Goal: Task Accomplishment & Management: Contribute content

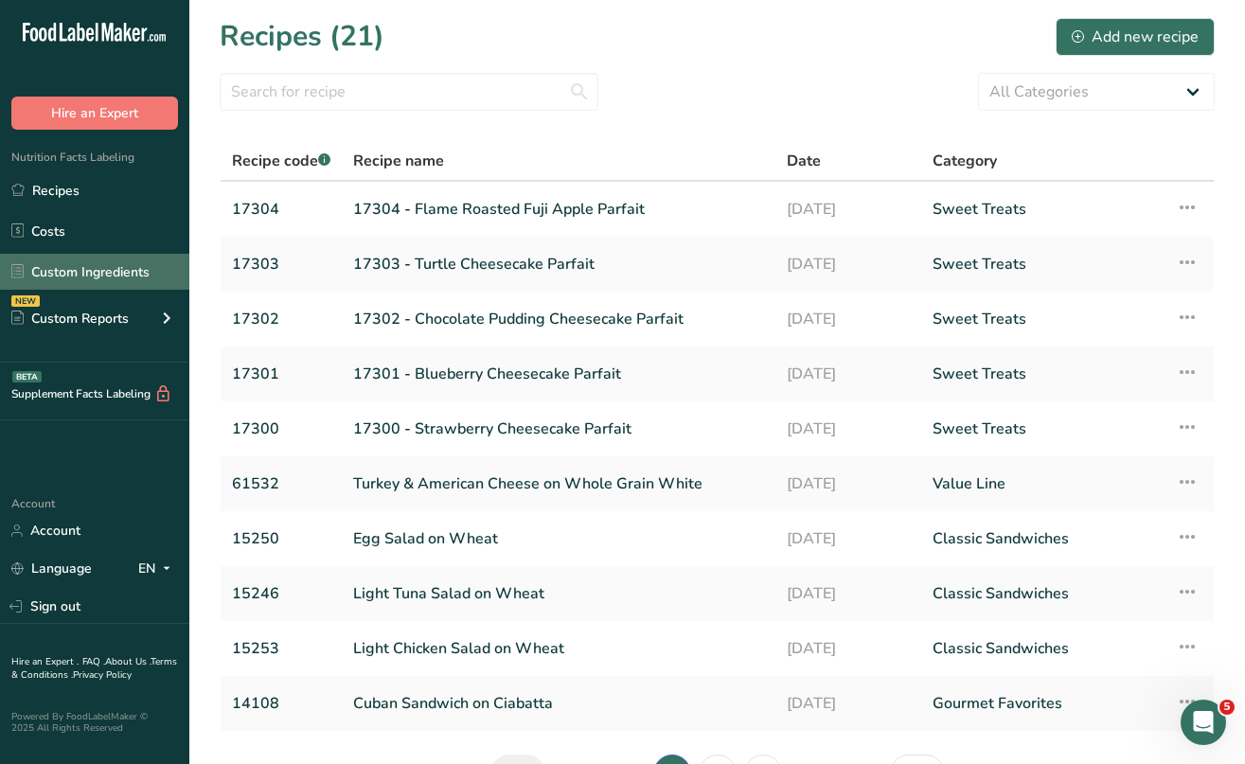
click at [80, 266] on link "Custom Ingredients" at bounding box center [94, 272] width 189 height 36
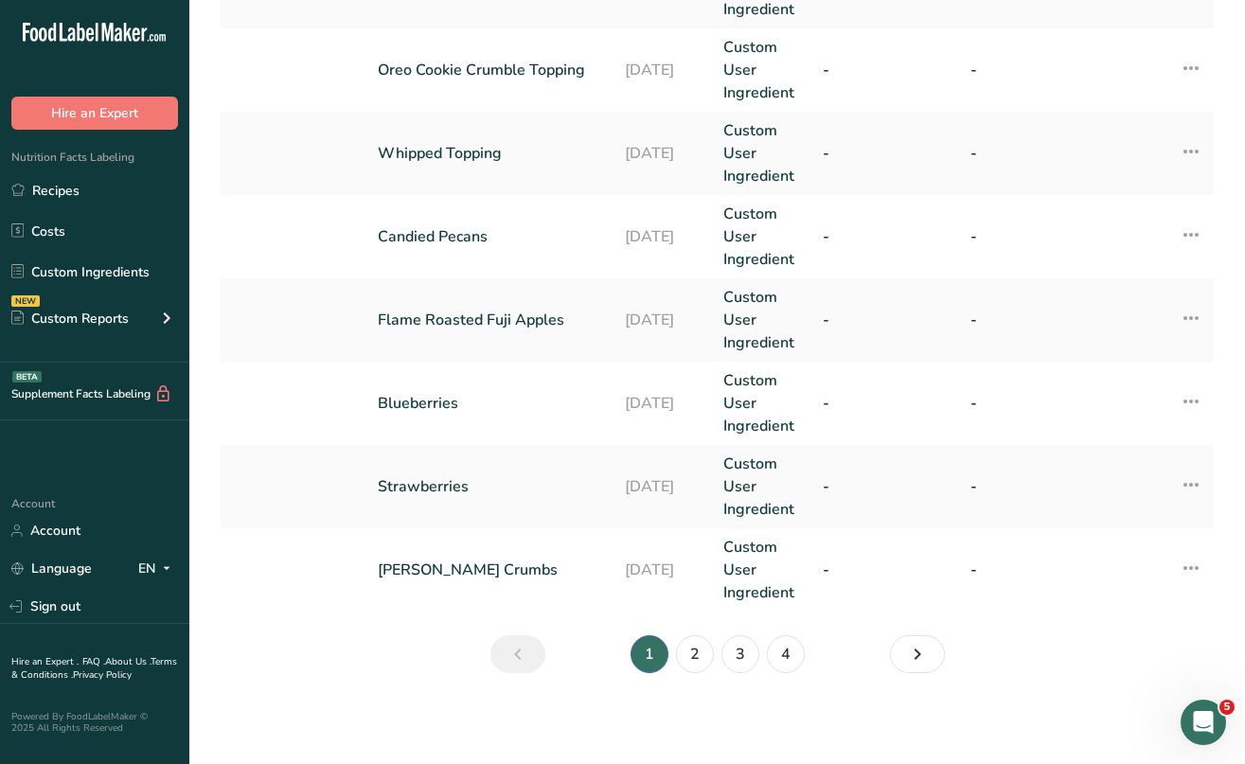
scroll to position [809, 0]
click at [786, 653] on link "4" at bounding box center [786, 654] width 38 height 38
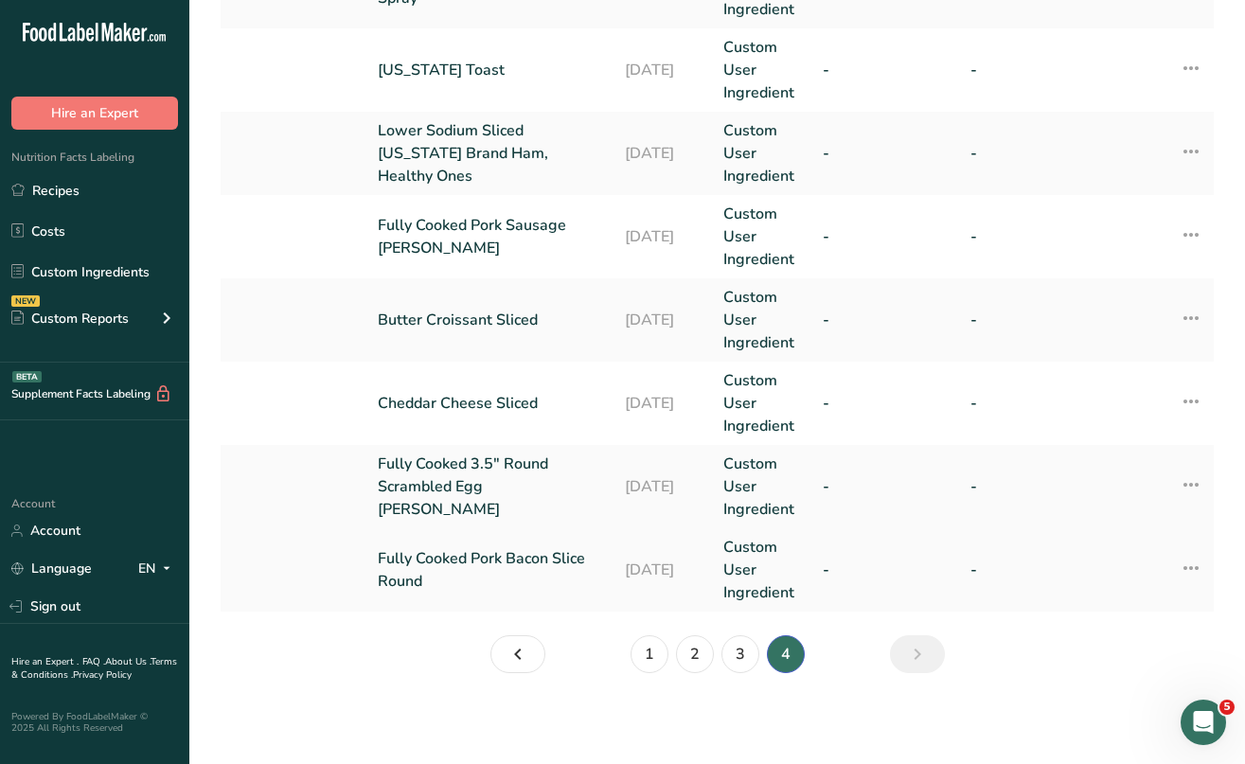
scroll to position [309, 0]
click at [740, 653] on link "3" at bounding box center [741, 654] width 38 height 38
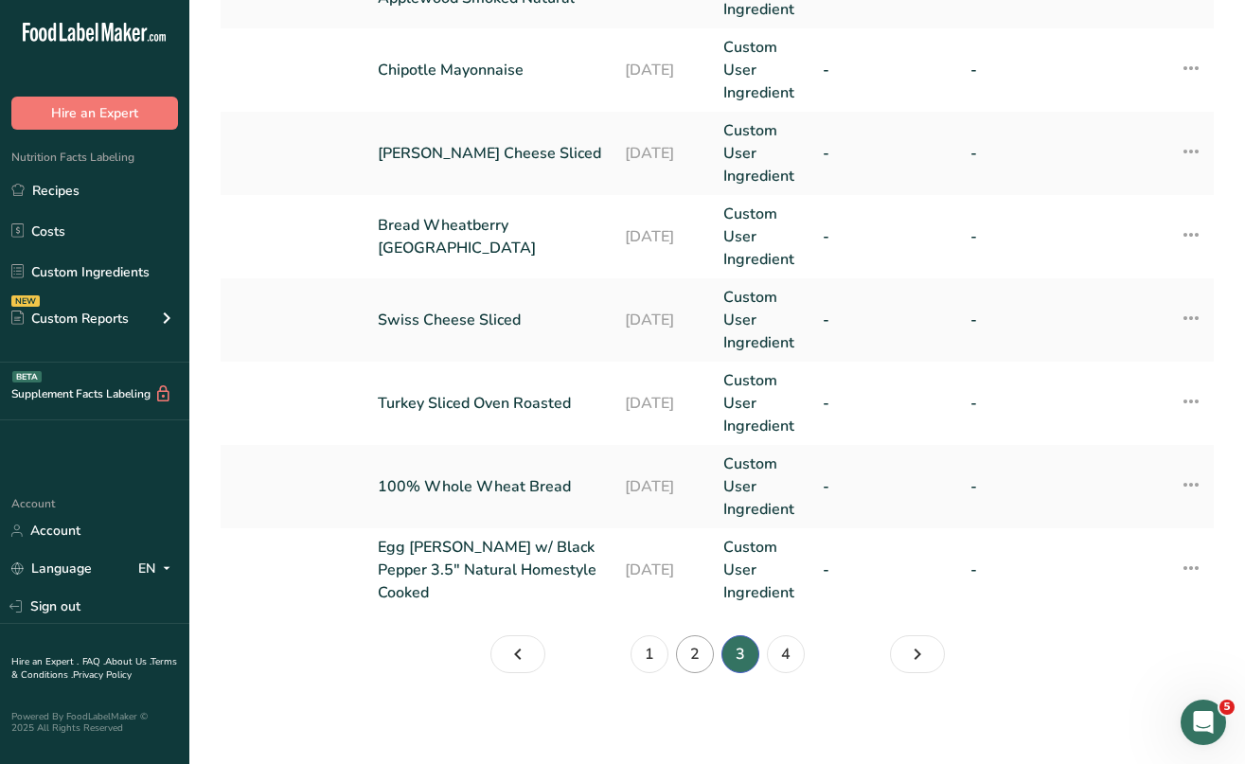
scroll to position [809, 0]
click at [691, 649] on link "2" at bounding box center [695, 654] width 38 height 38
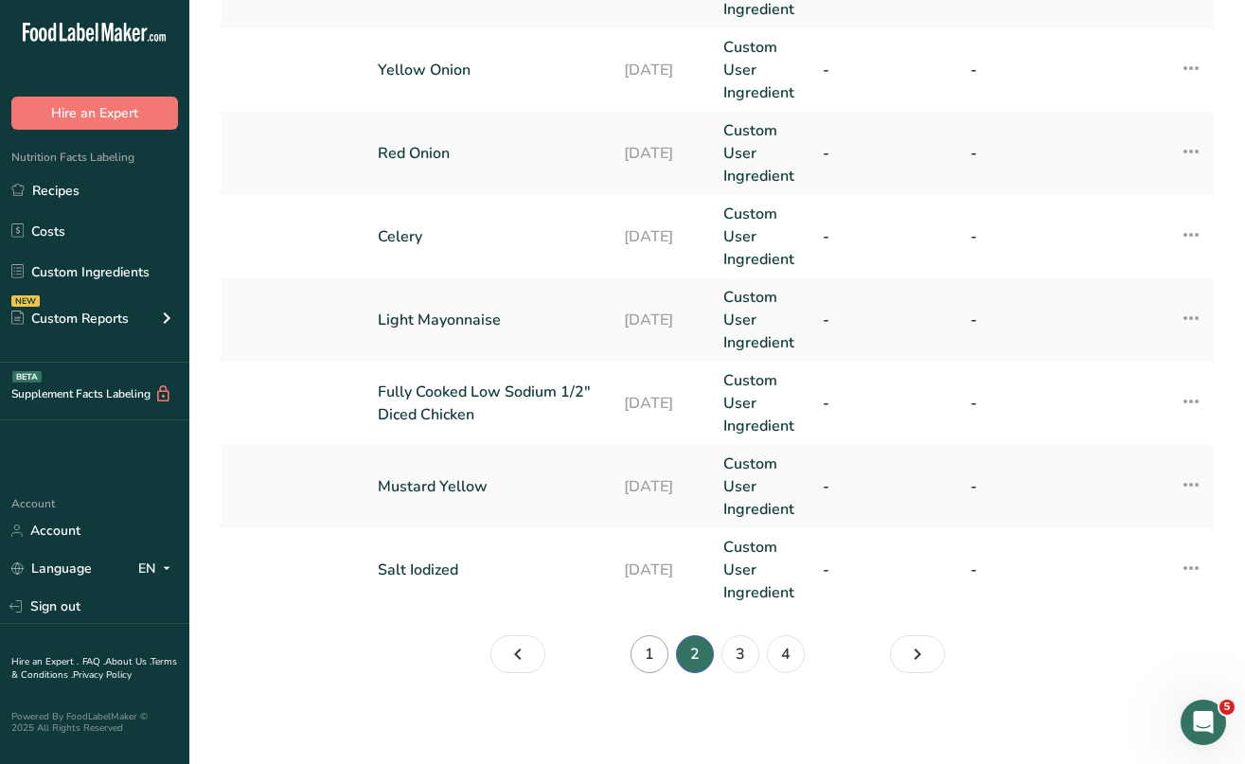
scroll to position [809, 0]
click at [643, 648] on link "1" at bounding box center [650, 654] width 38 height 38
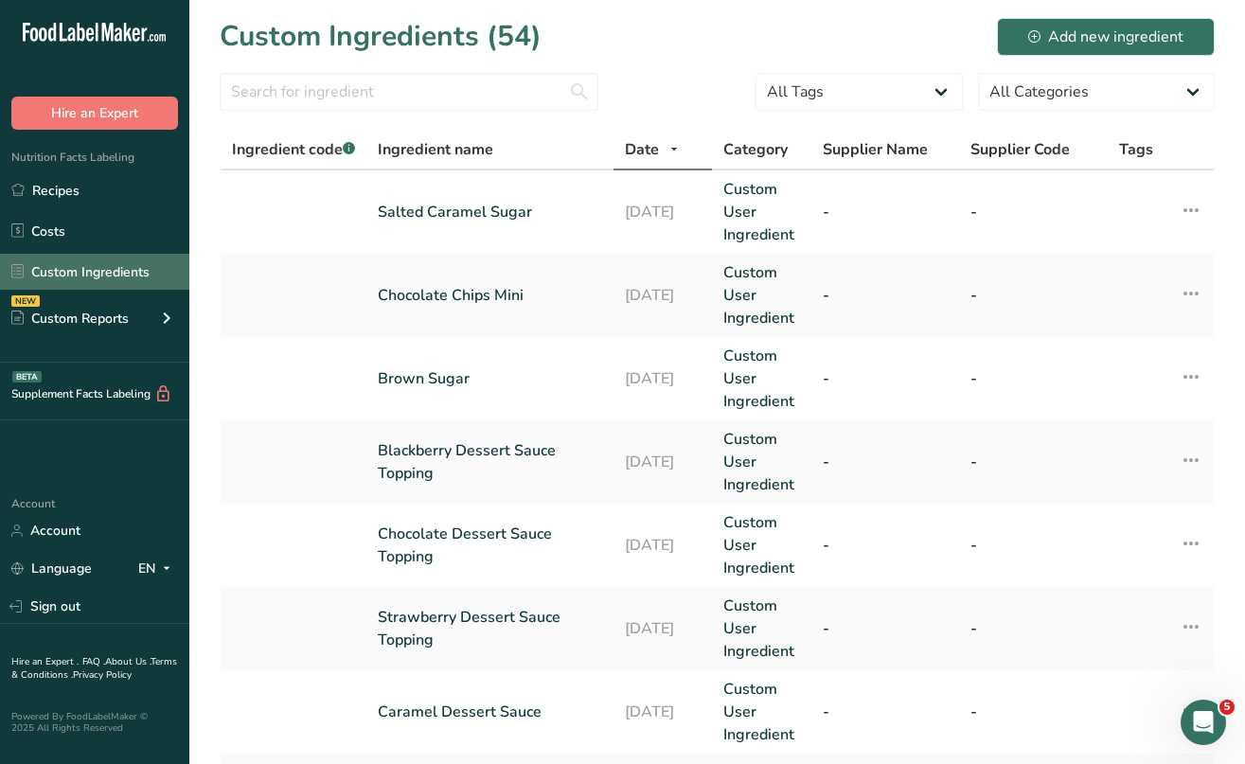
click at [78, 270] on link "Custom Ingredients" at bounding box center [94, 272] width 189 height 36
click at [82, 275] on link "Custom Ingredients" at bounding box center [94, 272] width 189 height 36
click at [1107, 46] on div "Add new ingredient" at bounding box center [1105, 37] width 155 height 23
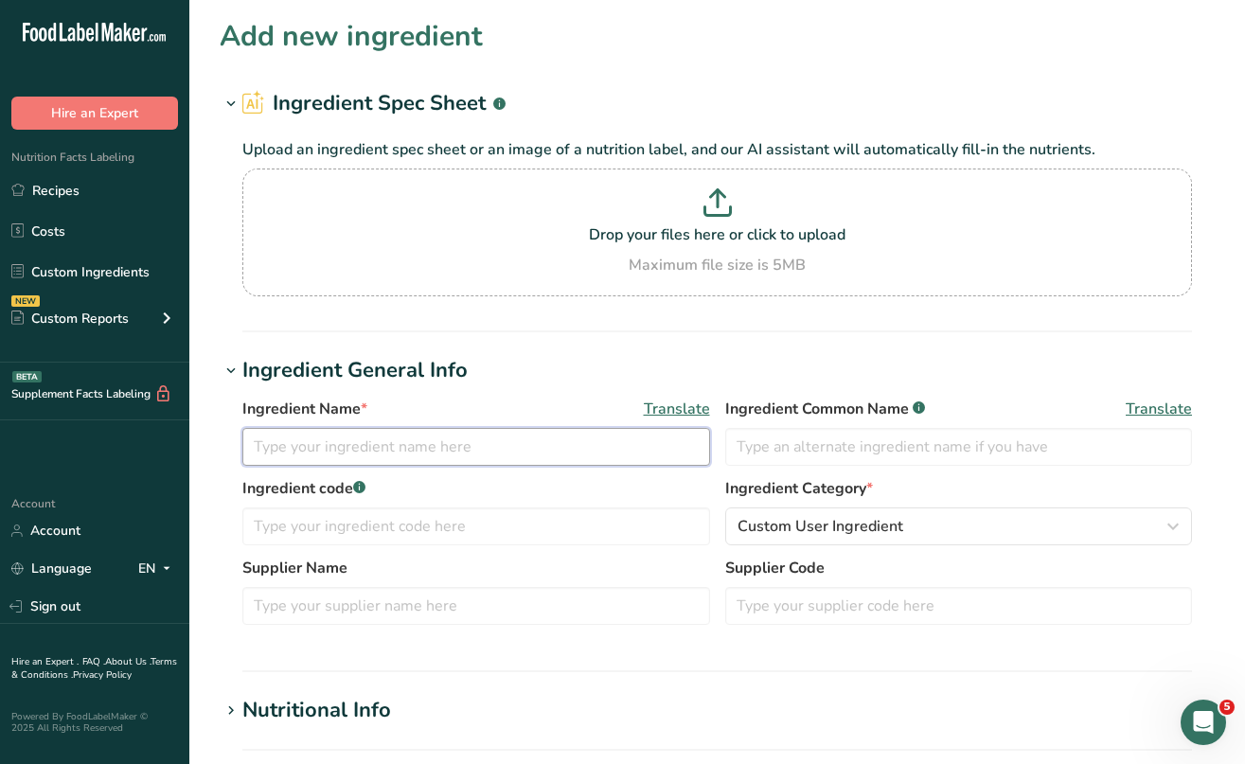
click at [305, 439] on input "text" at bounding box center [476, 447] width 468 height 38
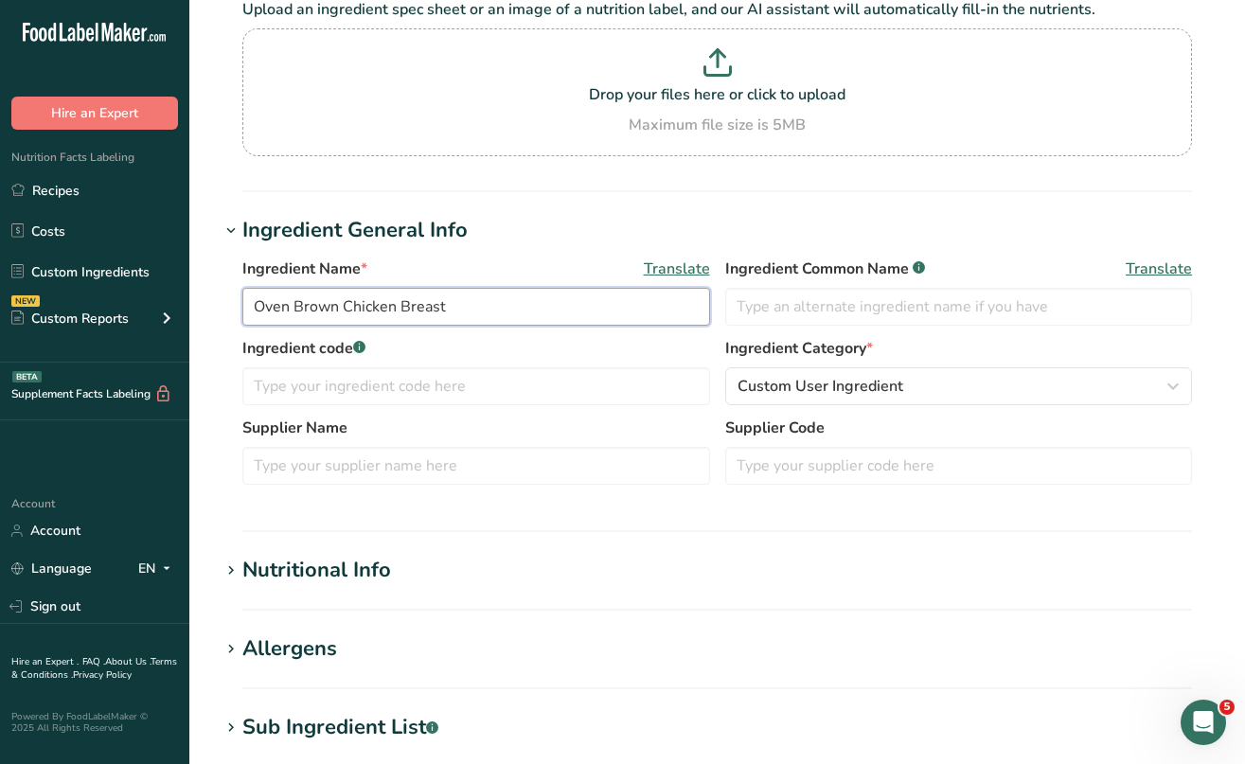
scroll to position [143, 0]
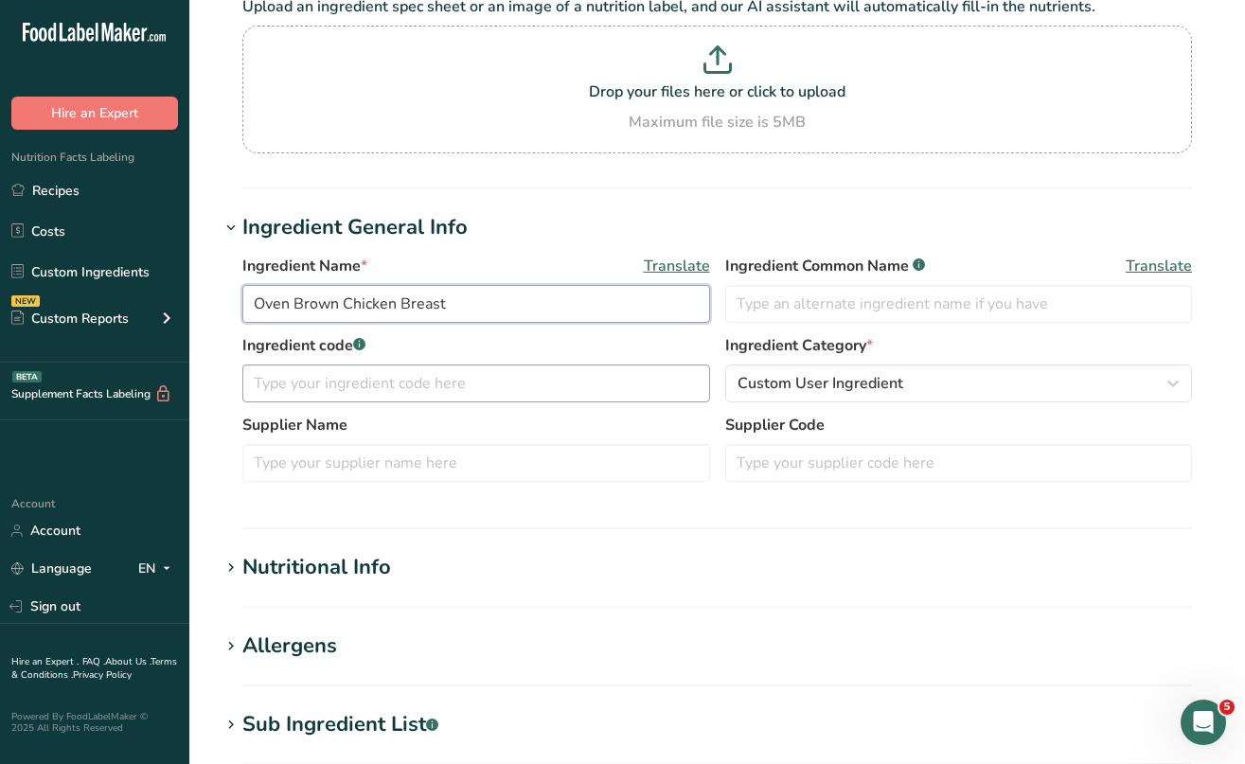
type input "Oven Brown Chicken Breast"
click at [387, 395] on input "text" at bounding box center [476, 384] width 468 height 38
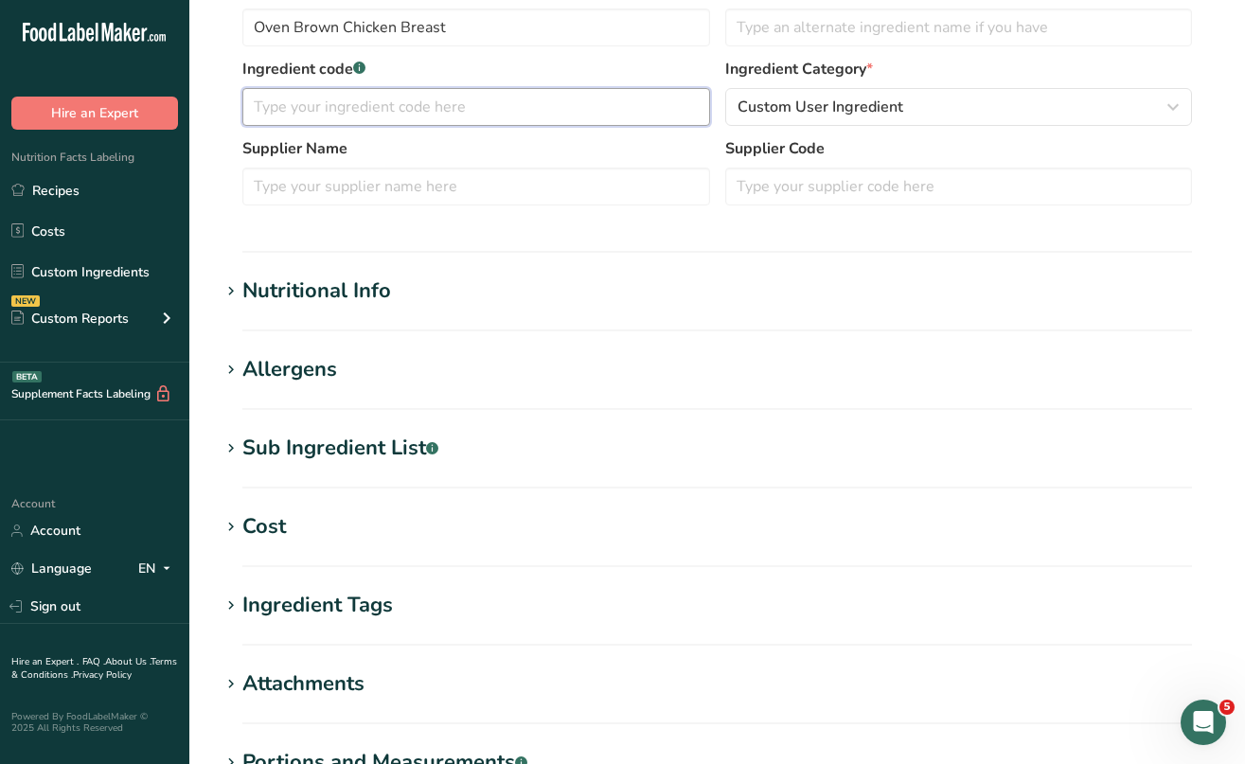
scroll to position [432, 0]
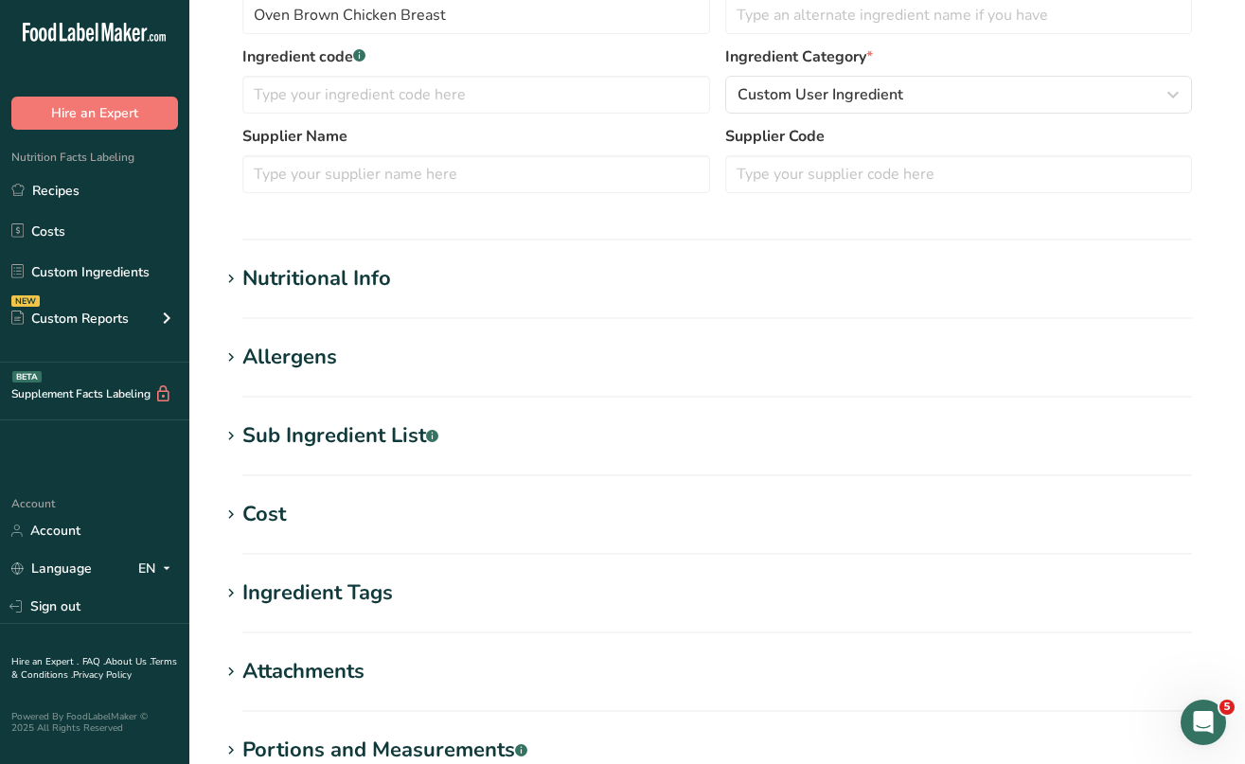
click at [230, 432] on icon at bounding box center [231, 436] width 17 height 27
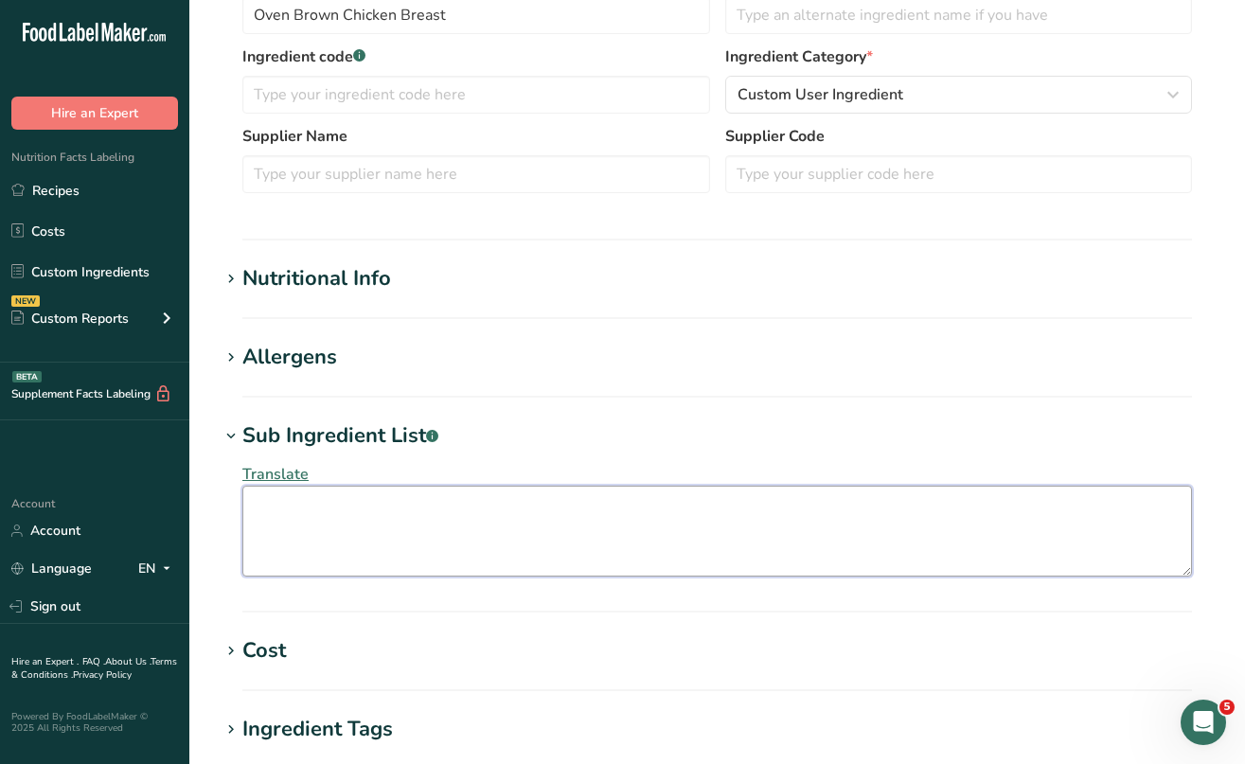
click at [254, 498] on textarea at bounding box center [717, 531] width 950 height 91
paste textarea "Chicken Breast Meat, Water, Contains 2% Or Less Salt, [MEDICAL_DATA], Vinegar, …"
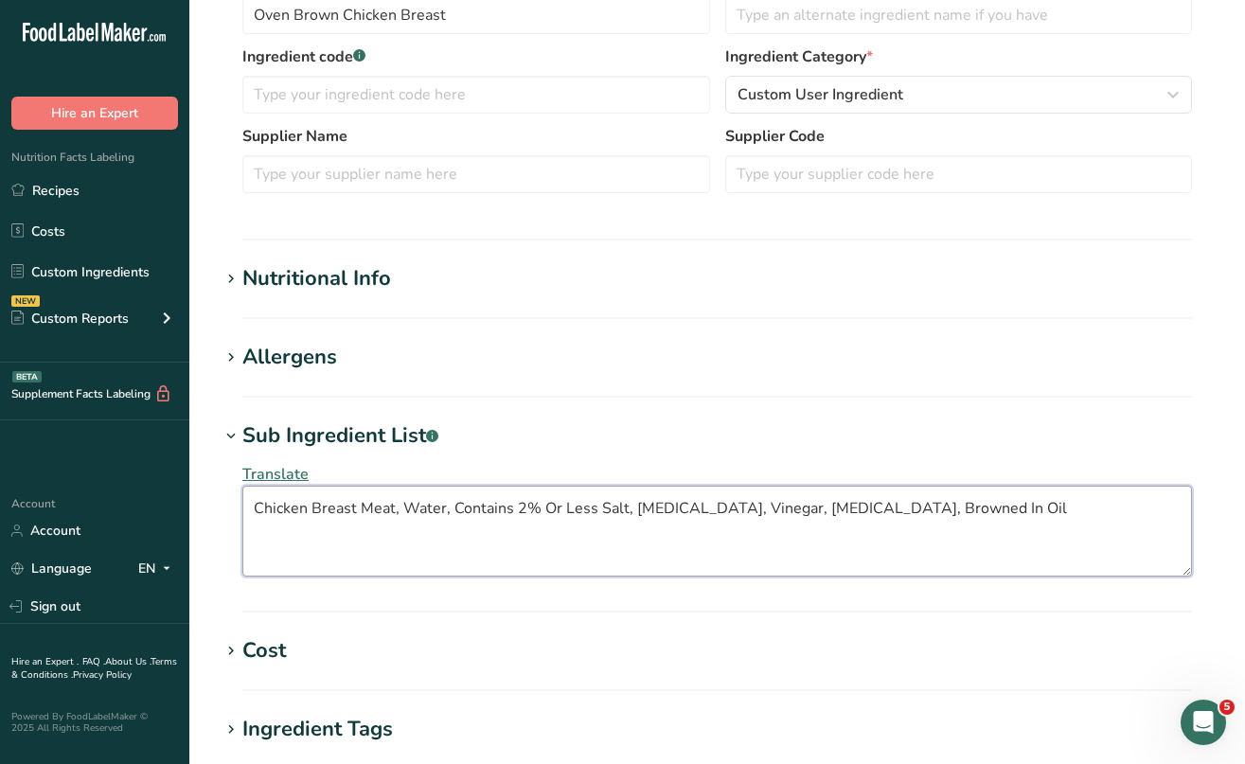
type textarea "Chicken Breast Meat, Water, Contains 2% Or Less Salt, [MEDICAL_DATA], Vinegar, …"
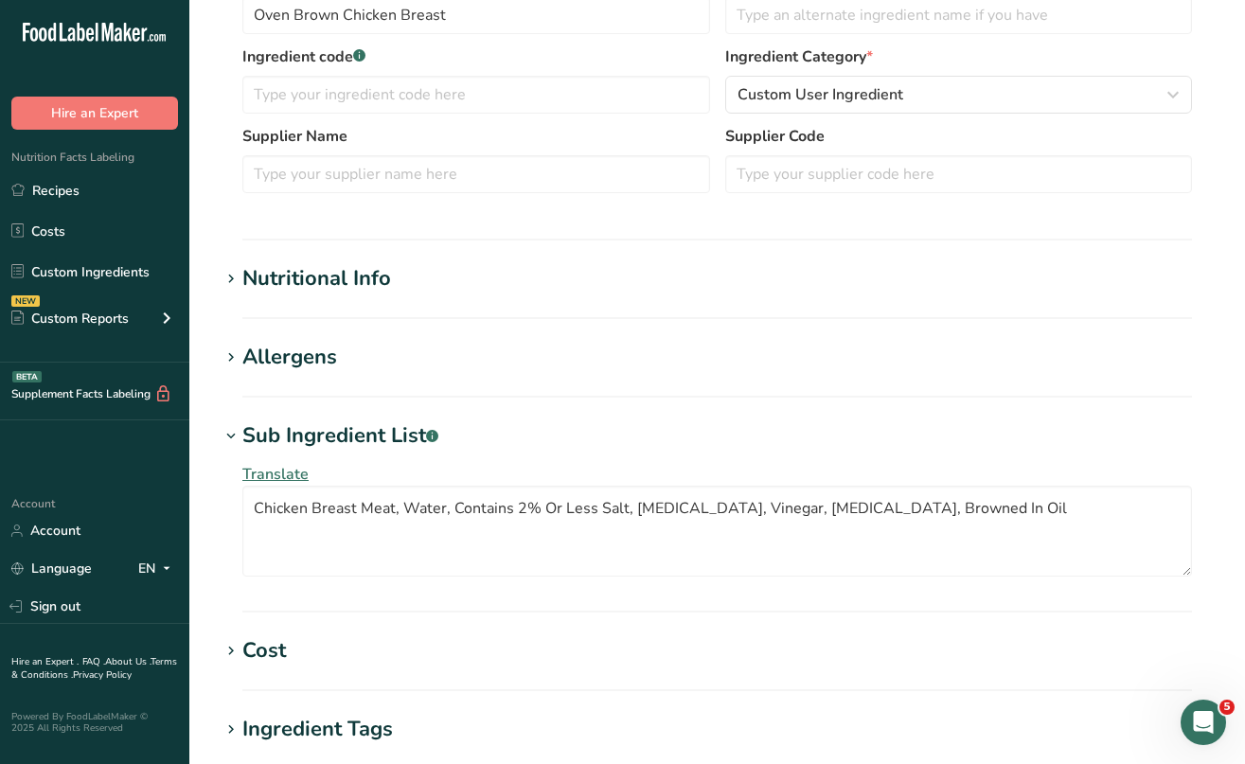
click at [229, 276] on icon at bounding box center [231, 279] width 17 height 27
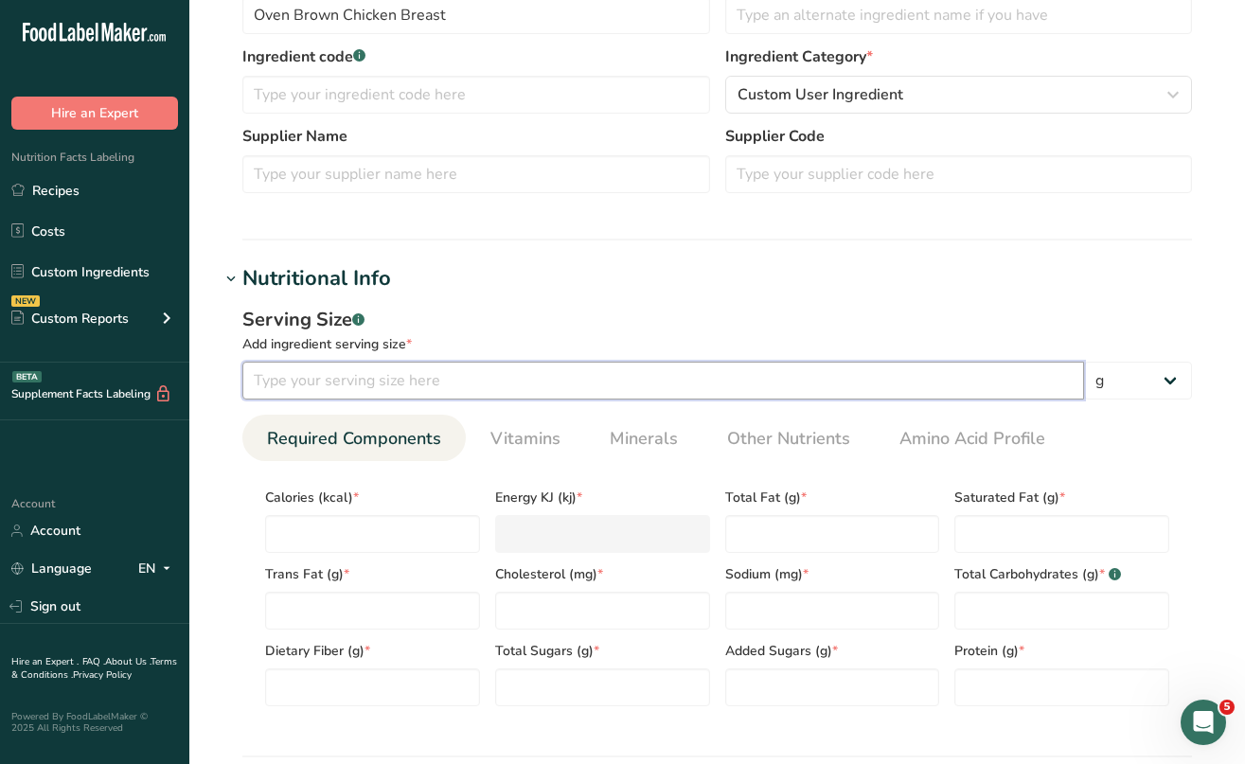
click at [322, 378] on input "number" at bounding box center [663, 381] width 842 height 38
type input "56"
click at [305, 531] on input "number" at bounding box center [372, 534] width 215 height 38
type input "5"
type KJ "20.9"
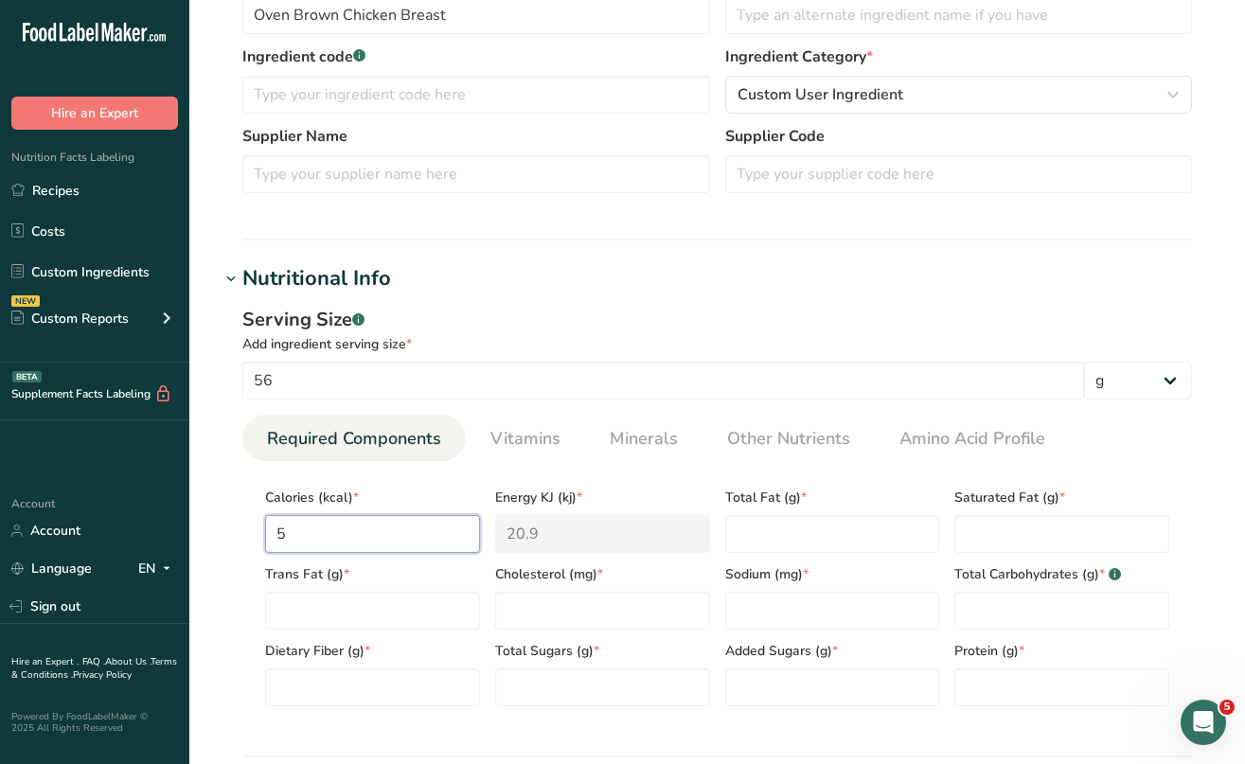
type input "50"
type KJ "209.2"
type input "50"
click at [772, 525] on Fat "number" at bounding box center [832, 534] width 215 height 38
type Fat "1"
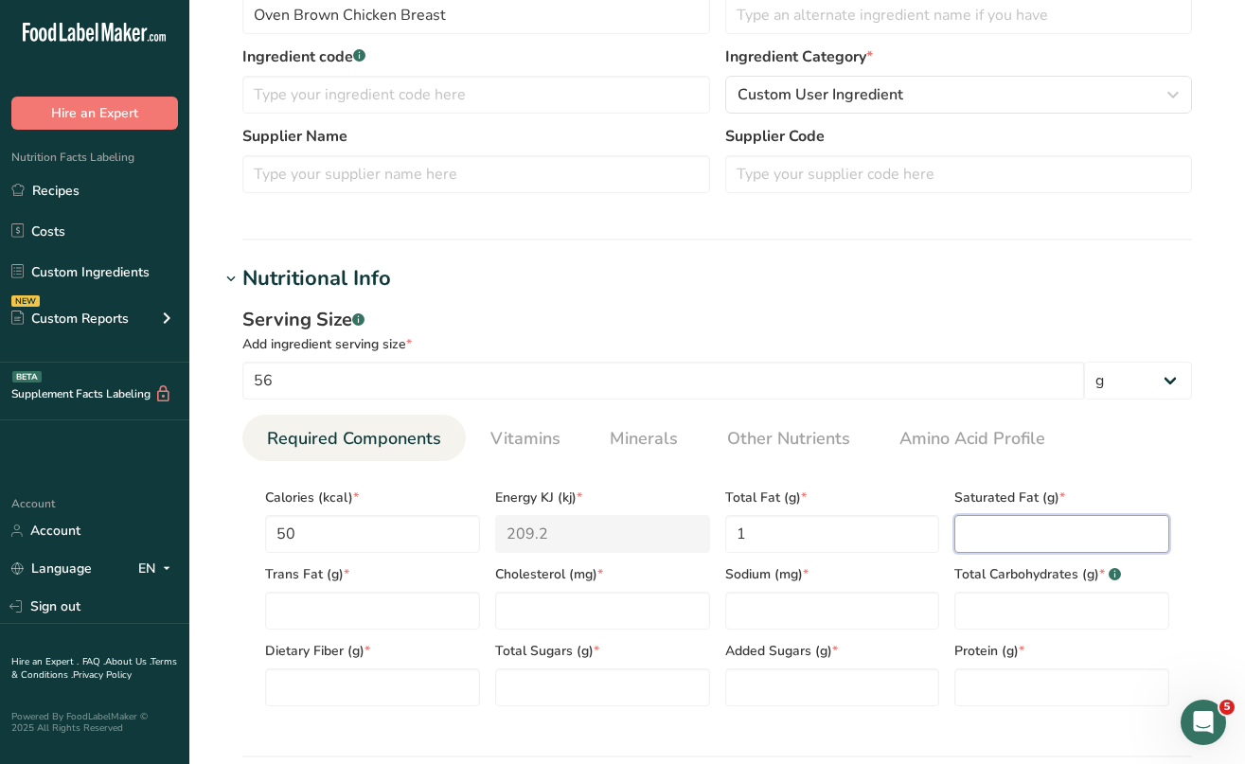
click at [1028, 527] on Fat "number" at bounding box center [1062, 534] width 215 height 38
type Fat "0"
click at [452, 608] on Fat "number" at bounding box center [372, 611] width 215 height 38
type Fat "0"
click at [558, 619] on input "number" at bounding box center [602, 611] width 215 height 38
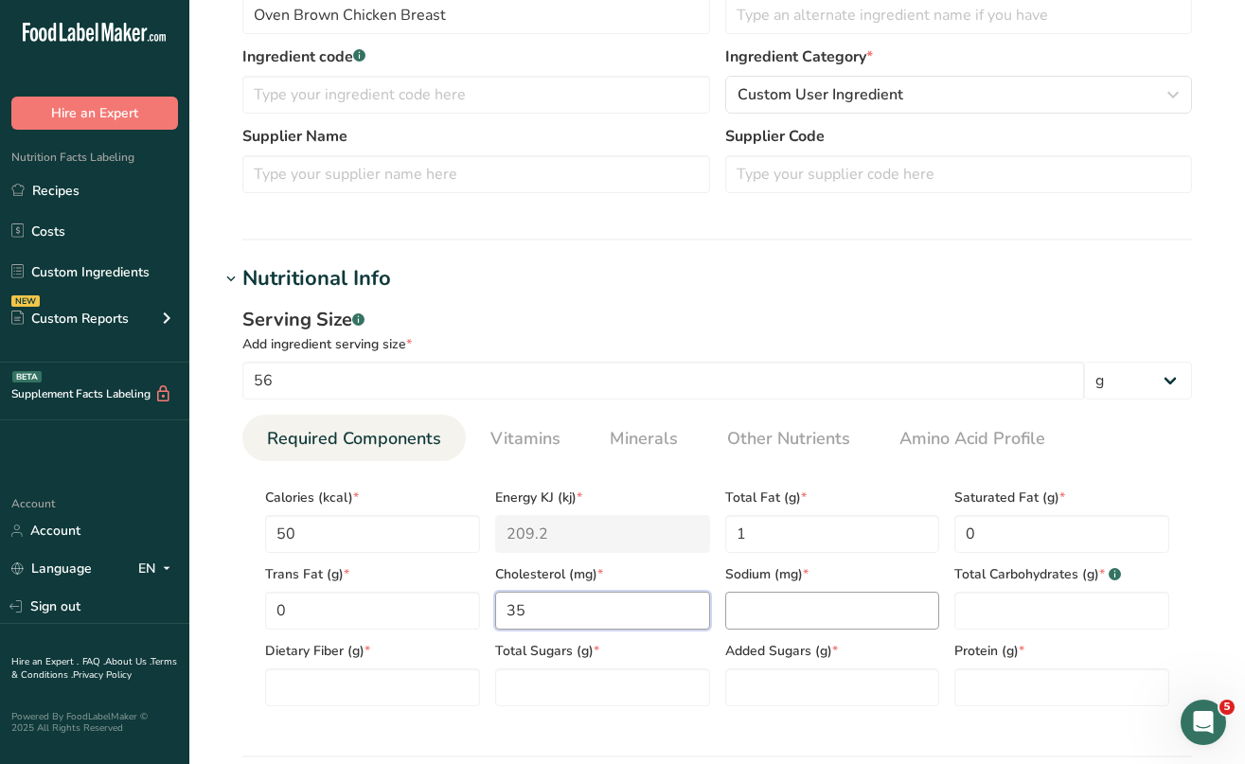
type input "35"
click at [780, 618] on input "number" at bounding box center [832, 611] width 215 height 38
type input "220"
click at [972, 610] on Carbohydrates "number" at bounding box center [1062, 611] width 215 height 38
type Carbohydrates "0"
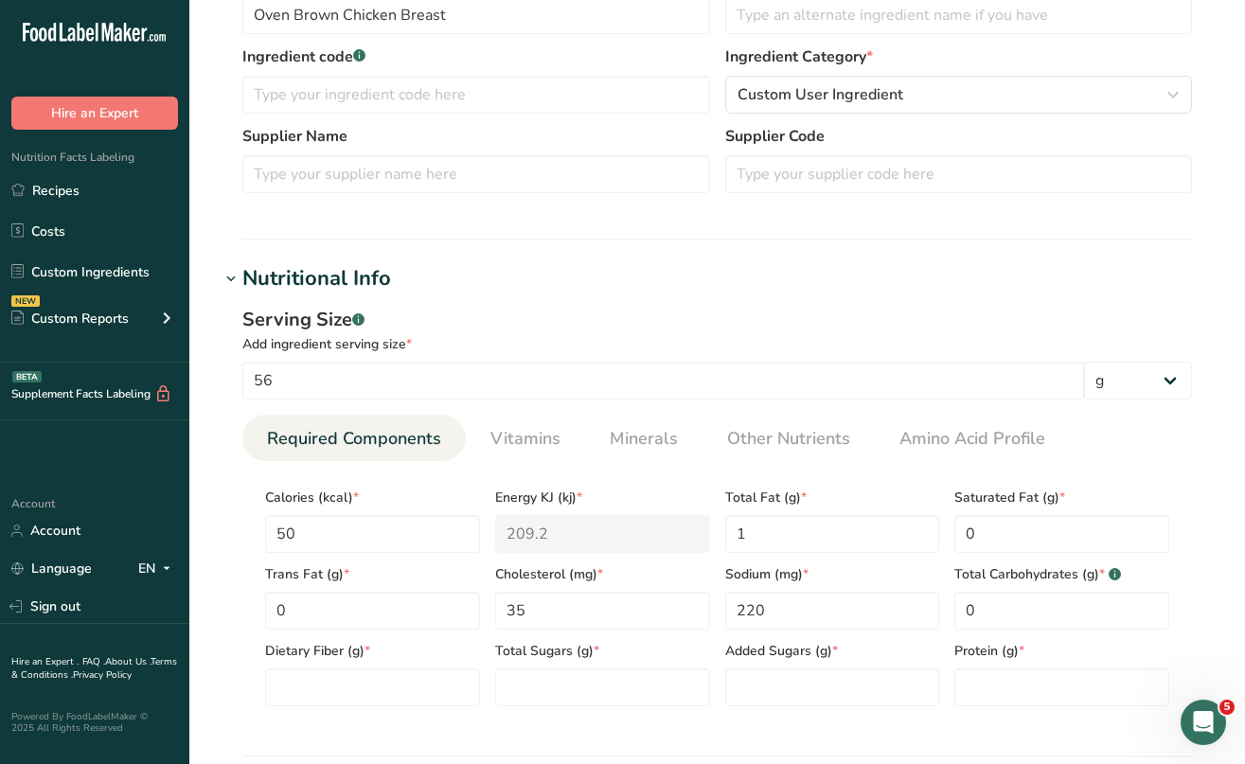
click at [329, 665] on div "Dietary Fiber (g) *" at bounding box center [373, 668] width 230 height 77
click at [323, 686] on Fiber "number" at bounding box center [372, 688] width 215 height 38
type Fiber "0"
click at [519, 706] on Sugars "number" at bounding box center [602, 688] width 215 height 38
click at [688, 697] on Sugars "0" at bounding box center [602, 688] width 215 height 38
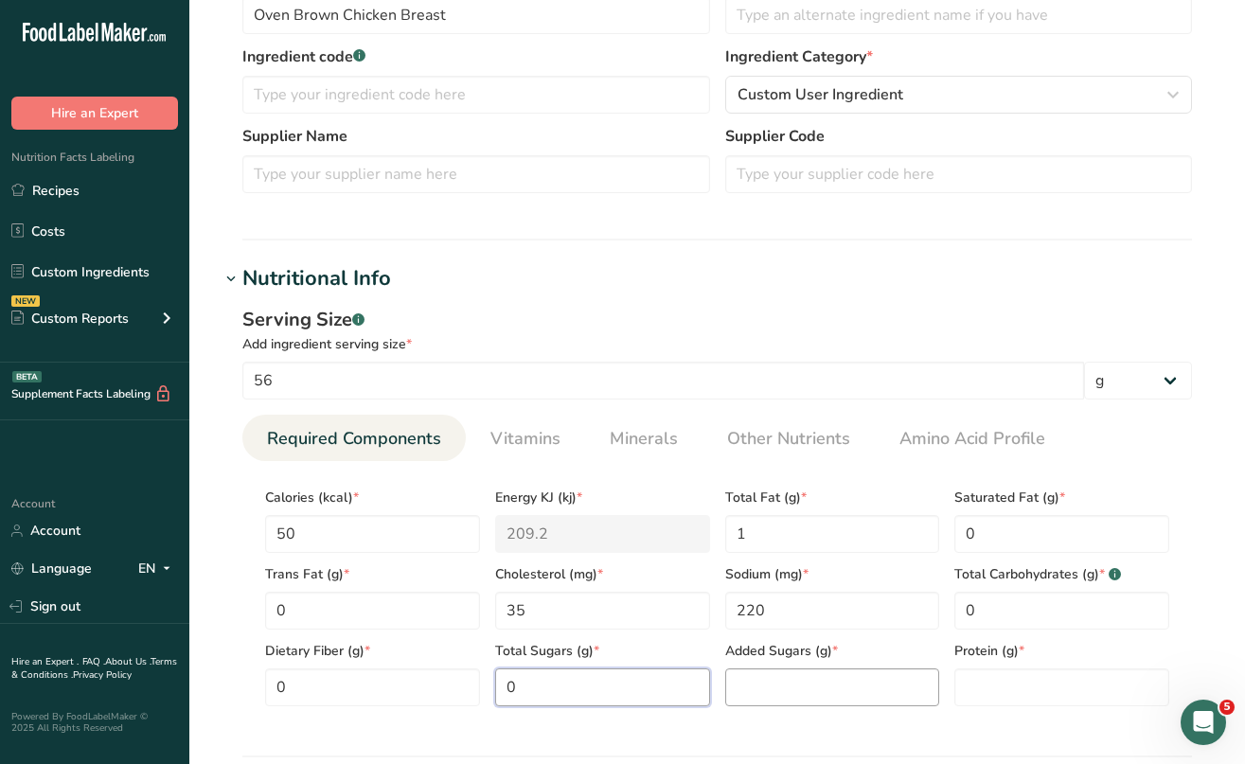
type Sugars "0"
click at [749, 691] on Sugars "number" at bounding box center [832, 688] width 215 height 38
type Sugars "0"
click at [966, 677] on input "number" at bounding box center [1062, 688] width 215 height 38
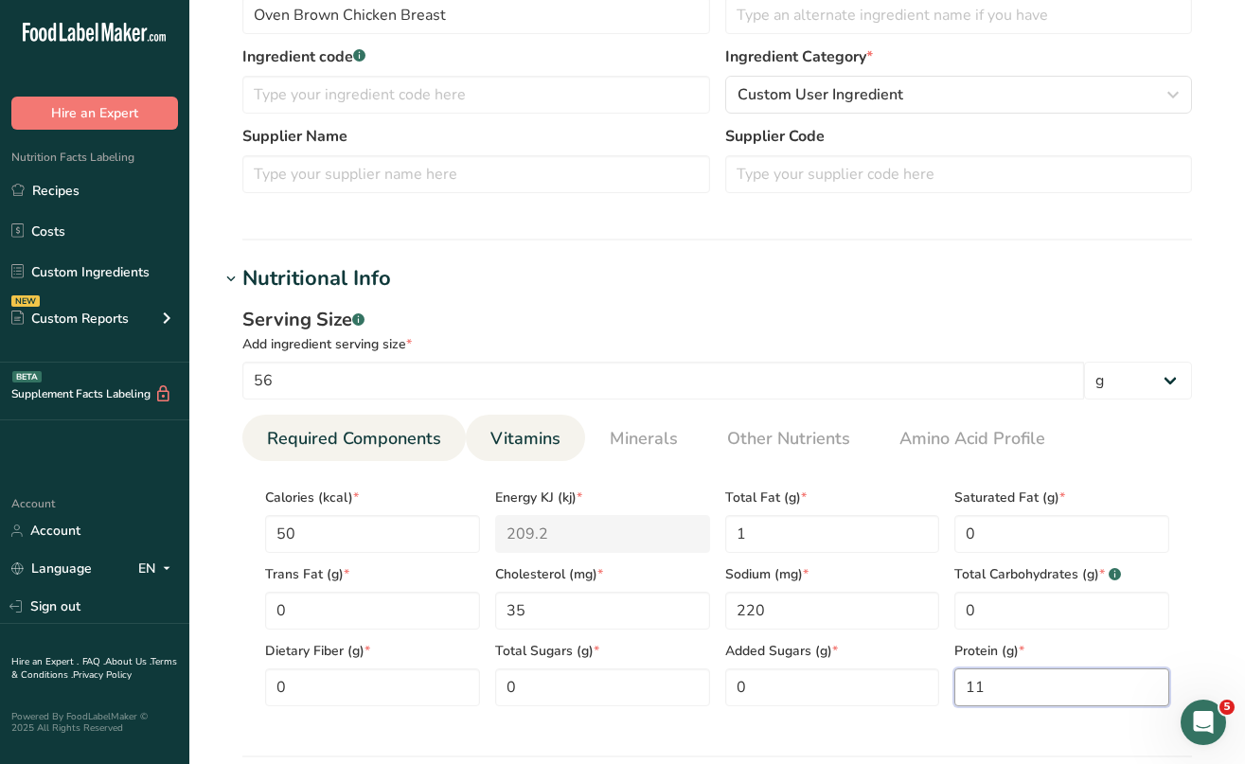
type input "11"
click at [526, 437] on span "Vitamins" at bounding box center [526, 439] width 70 height 26
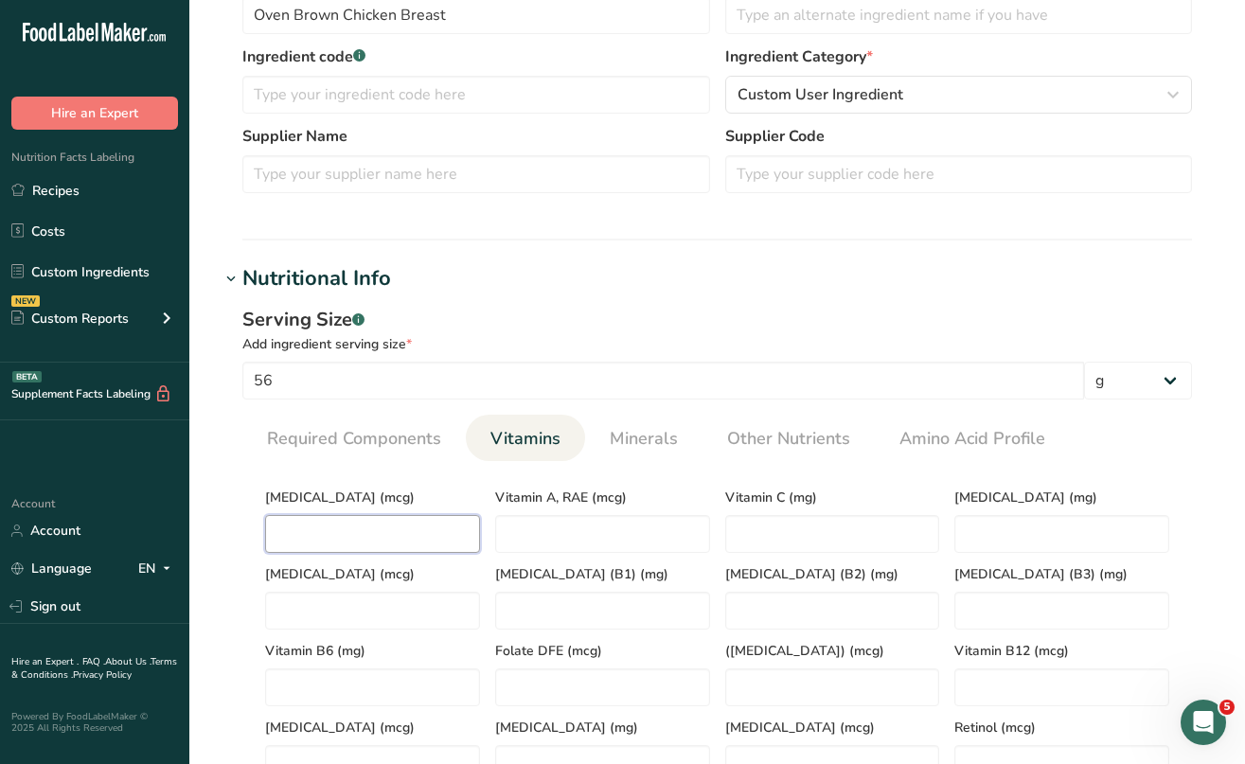
click at [435, 520] on D "number" at bounding box center [372, 534] width 215 height 38
type D "0"
click at [640, 442] on span "Minerals" at bounding box center [644, 439] width 68 height 26
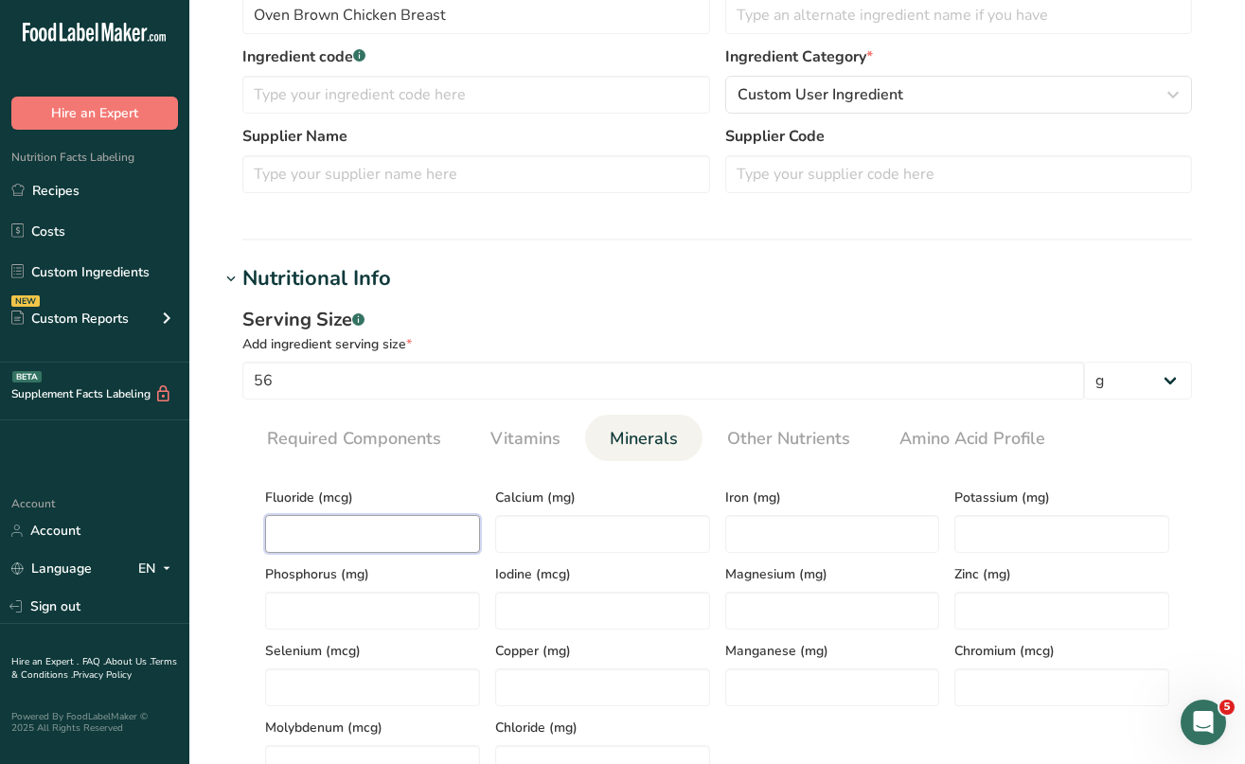
click at [408, 541] on input "number" at bounding box center [372, 534] width 215 height 38
click at [594, 527] on input "number" at bounding box center [602, 534] width 215 height 38
type input "0"
click at [732, 535] on input "number" at bounding box center [832, 534] width 215 height 38
type input "0"
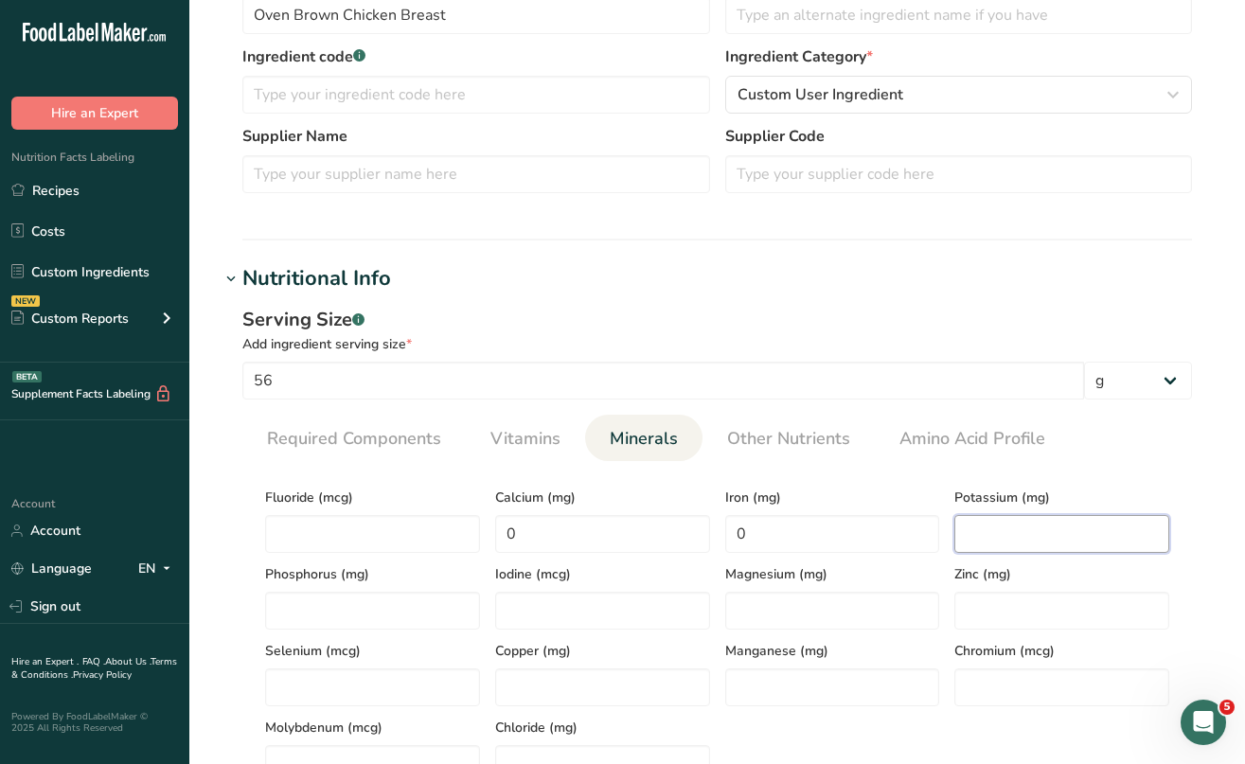
click at [968, 546] on input "number" at bounding box center [1062, 534] width 215 height 38
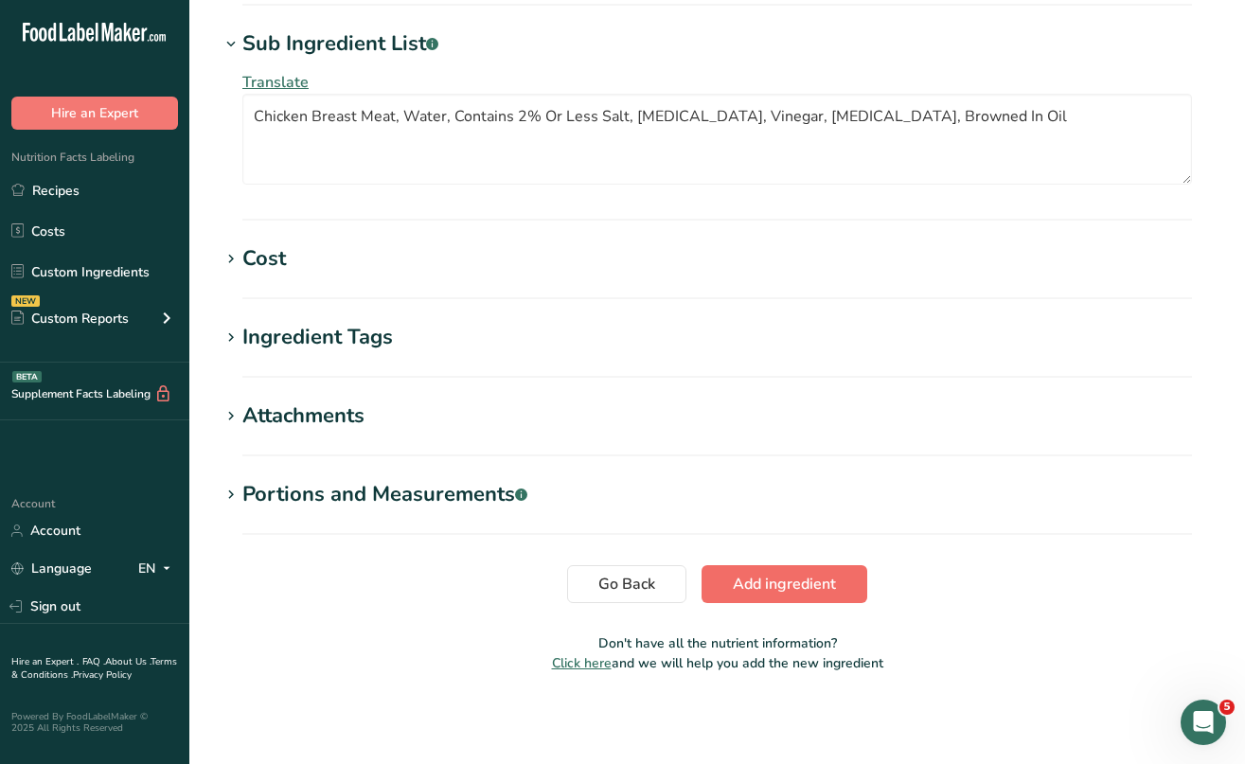
type input "190"
click at [766, 581] on span "Add ingredient" at bounding box center [784, 584] width 103 height 23
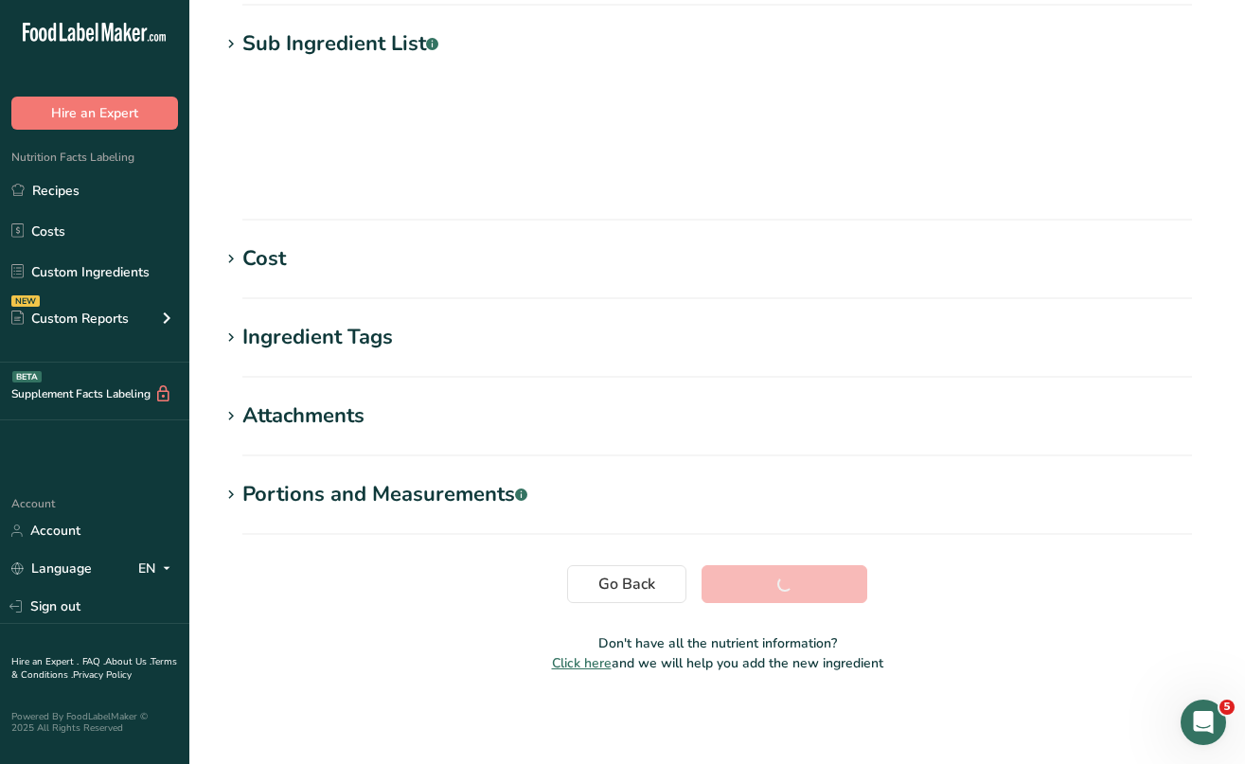
scroll to position [238, 0]
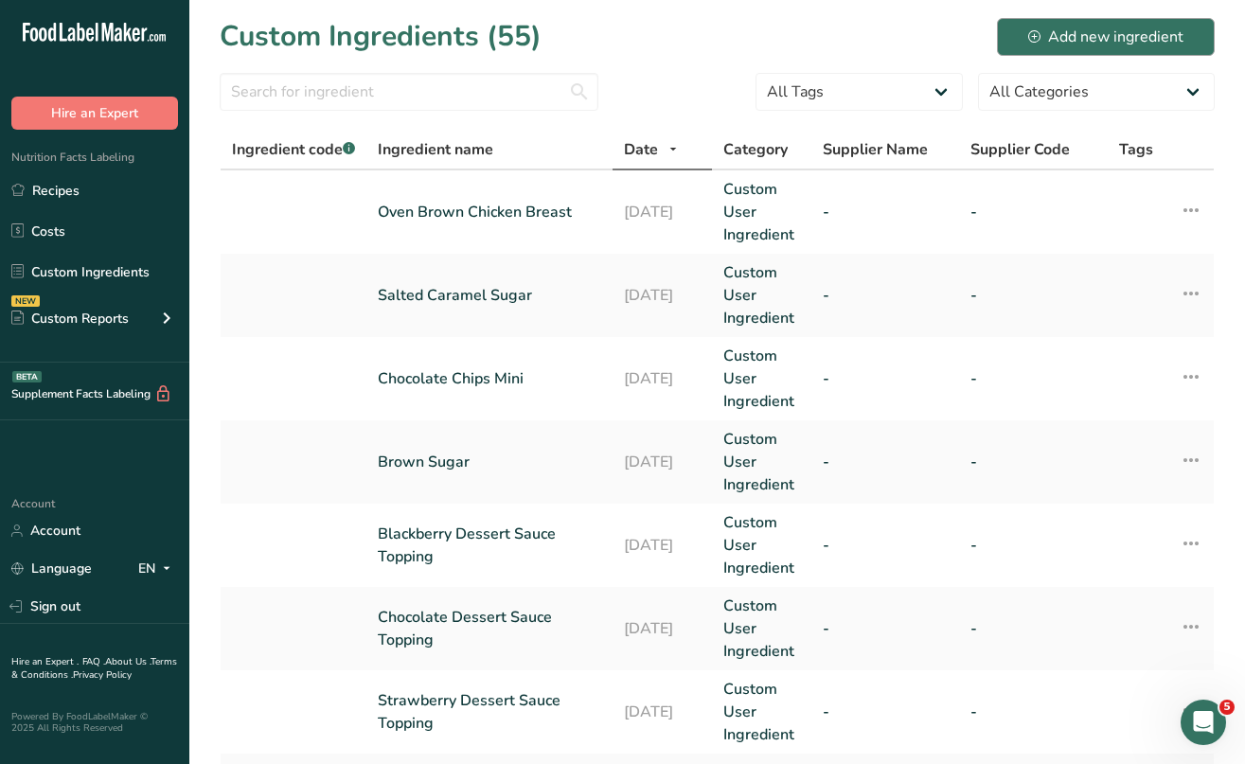
click at [1092, 35] on div "Add new ingredient" at bounding box center [1105, 37] width 155 height 23
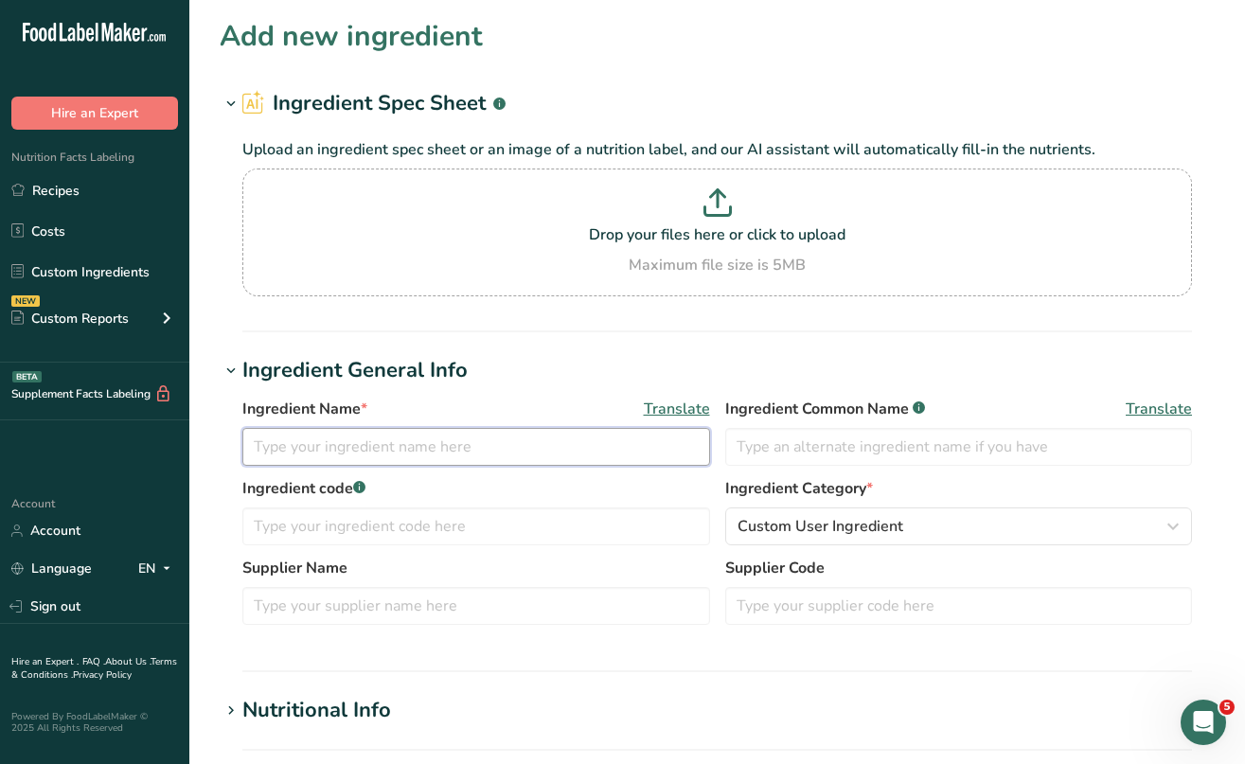
click at [385, 446] on input "text" at bounding box center [476, 447] width 468 height 38
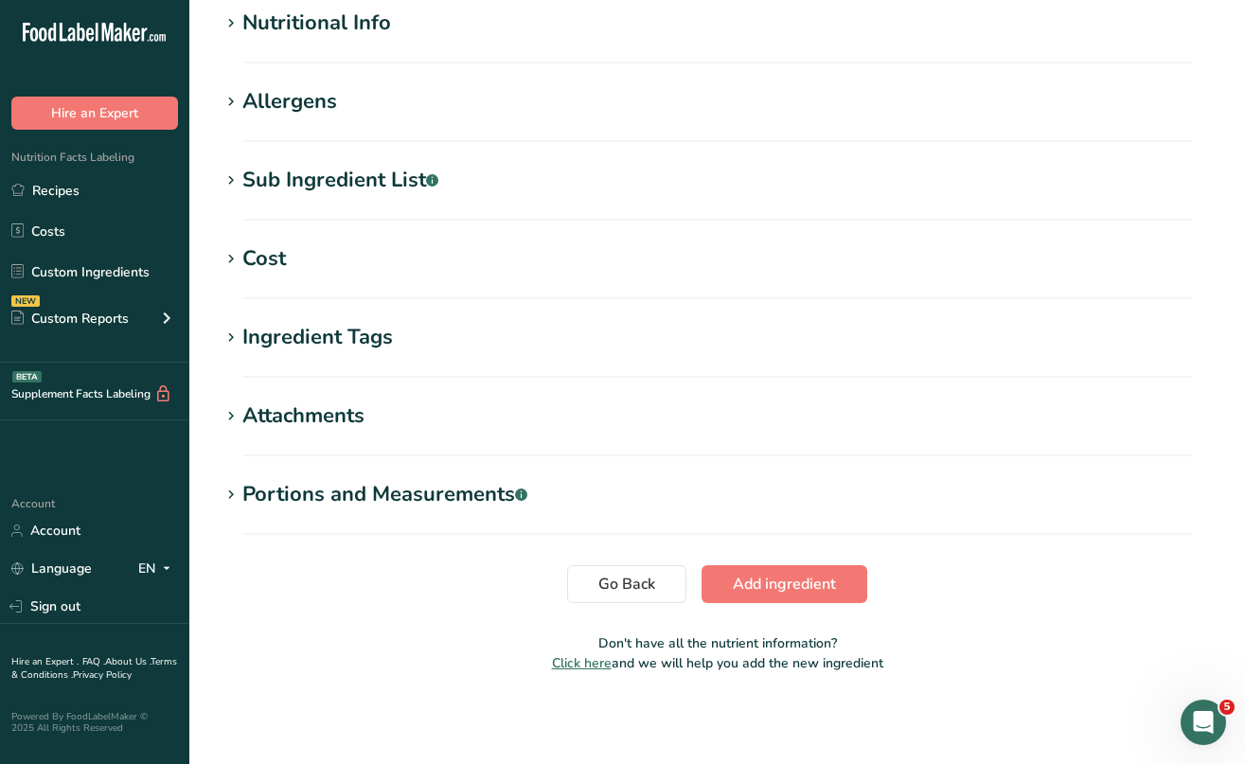
scroll to position [688, 0]
type input "Provolone Cheese Sliced"
click at [748, 569] on button "Add ingredient" at bounding box center [785, 584] width 166 height 38
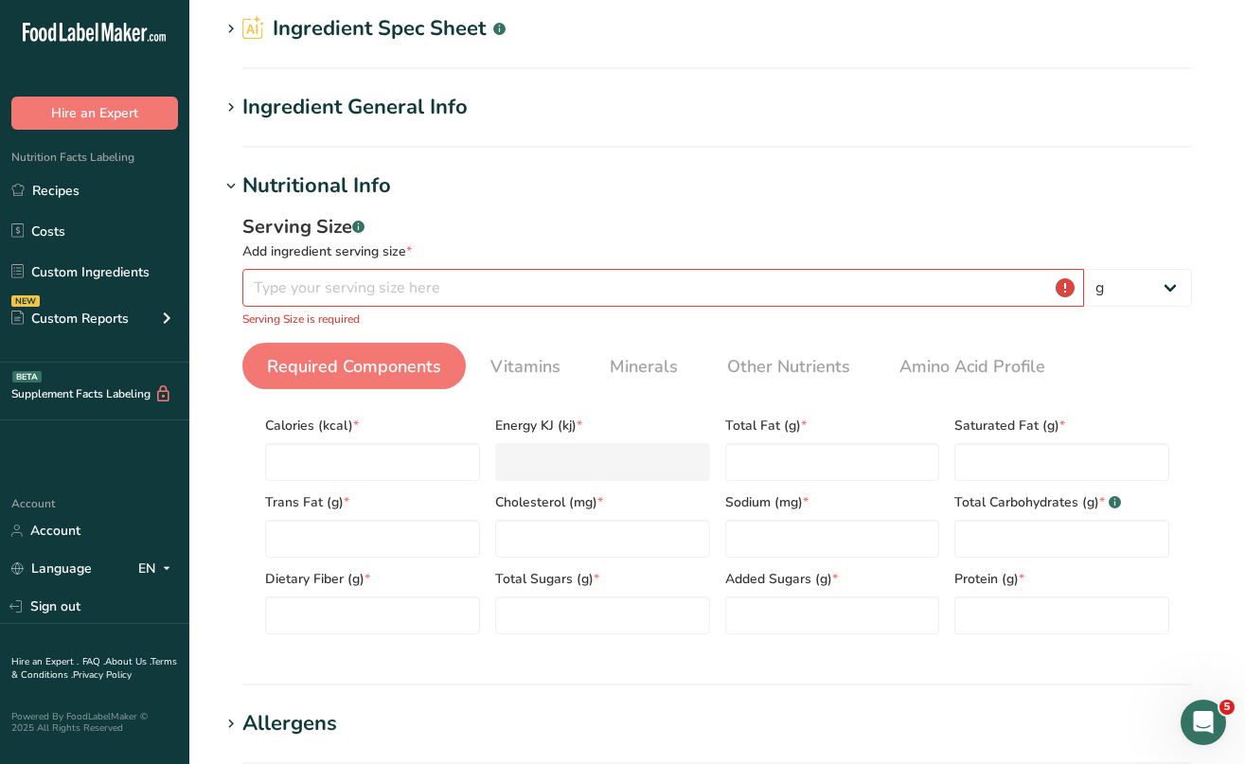
scroll to position [93, 0]
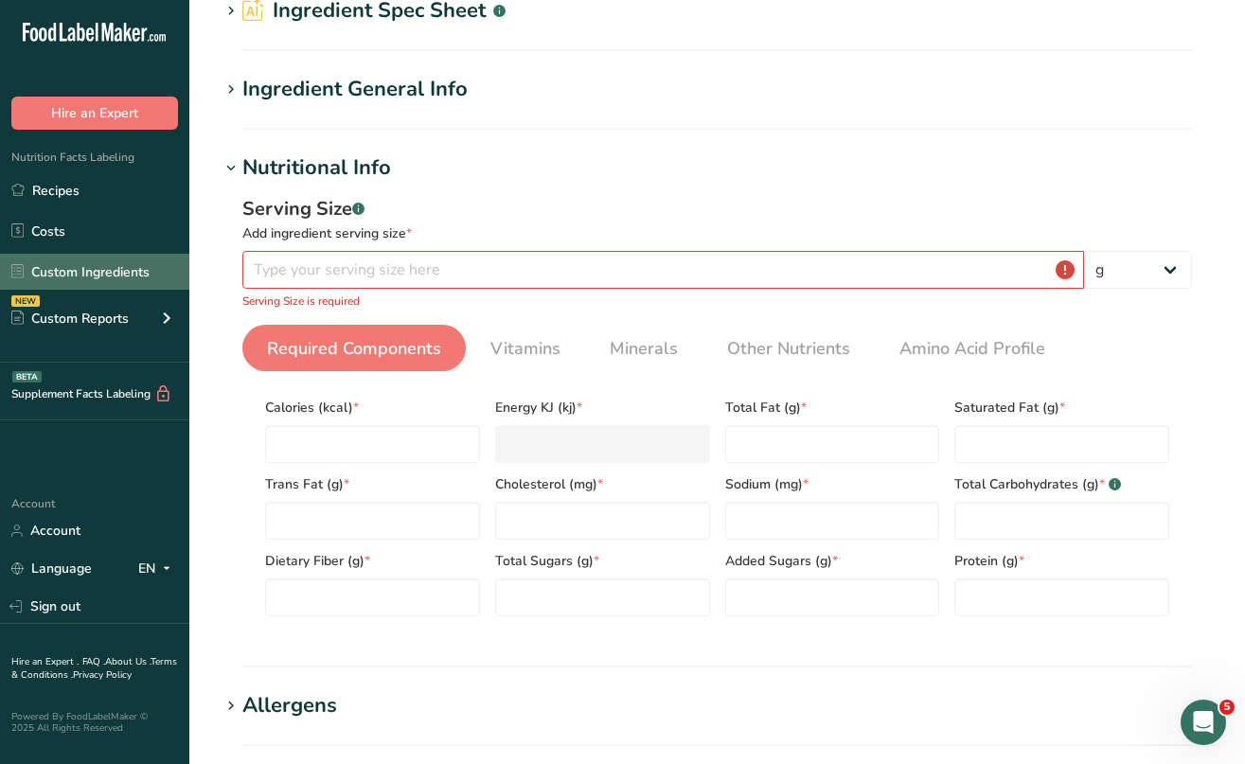
click at [90, 271] on link "Custom Ingredients" at bounding box center [94, 272] width 189 height 36
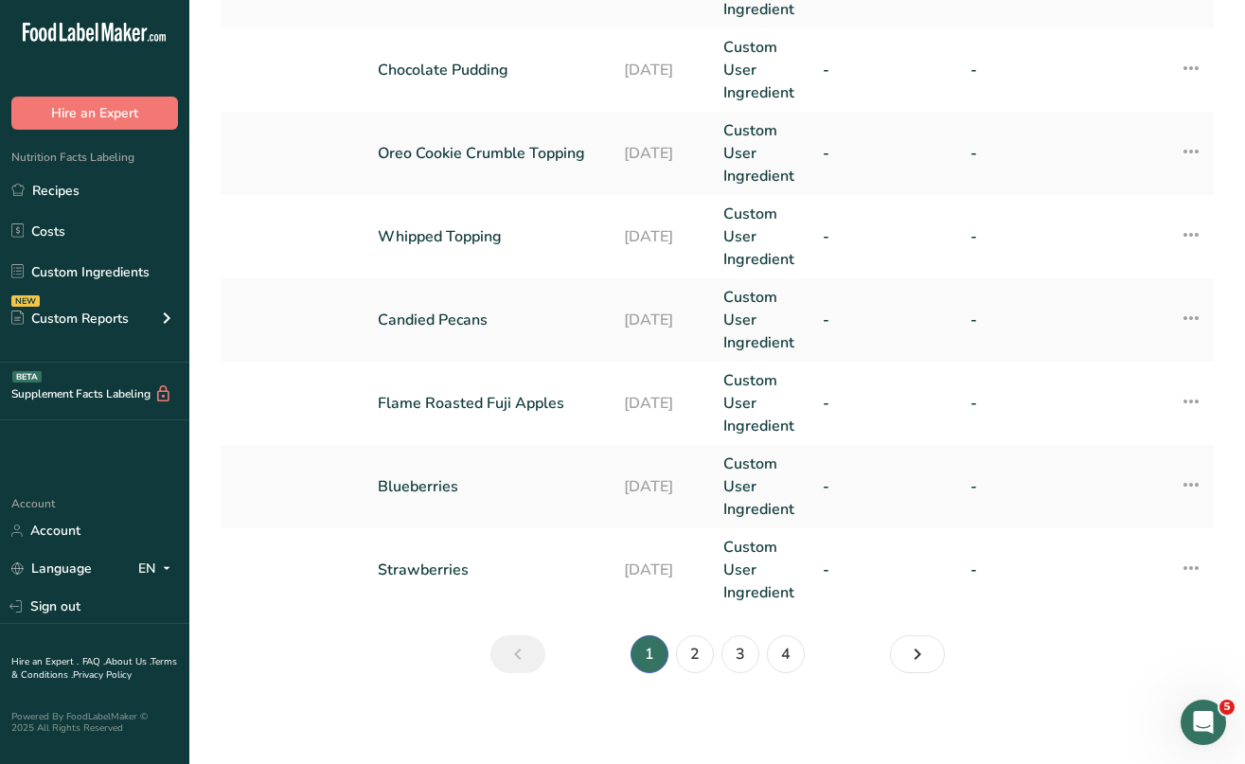
scroll to position [809, 0]
click at [790, 653] on link "4" at bounding box center [786, 654] width 38 height 38
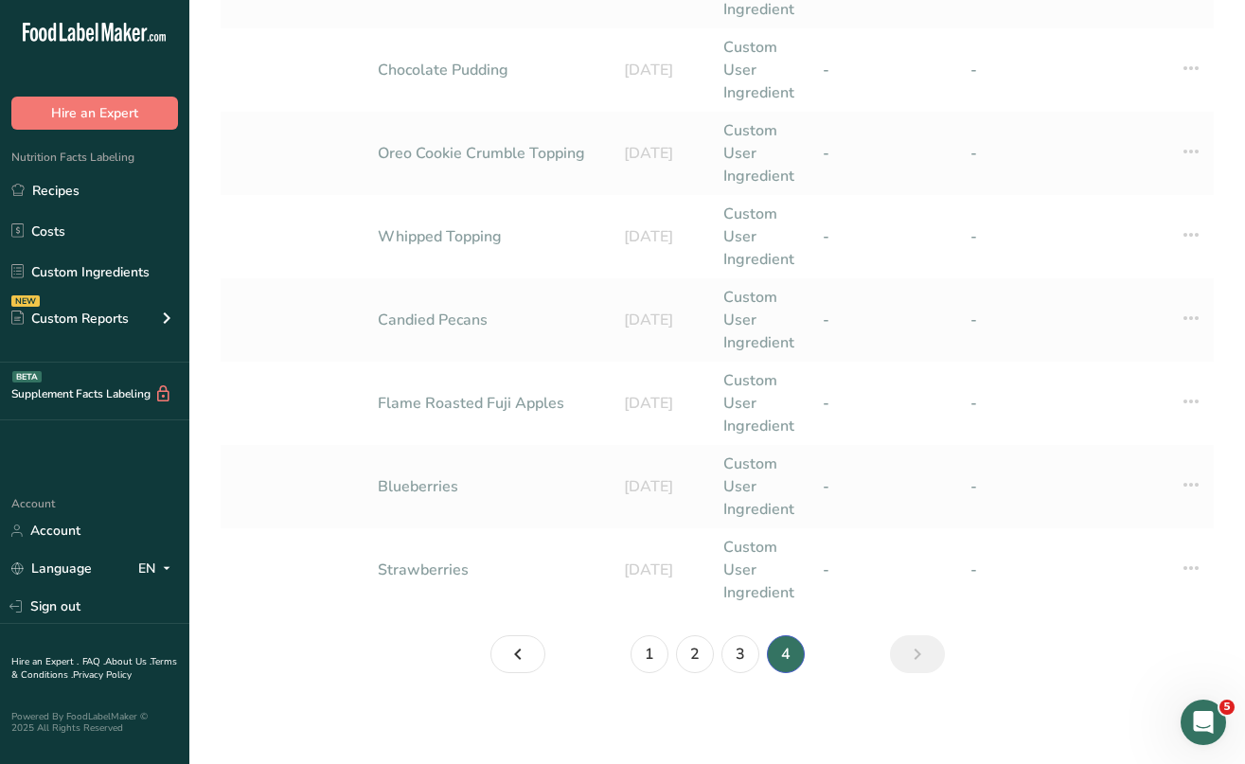
scroll to position [392, 0]
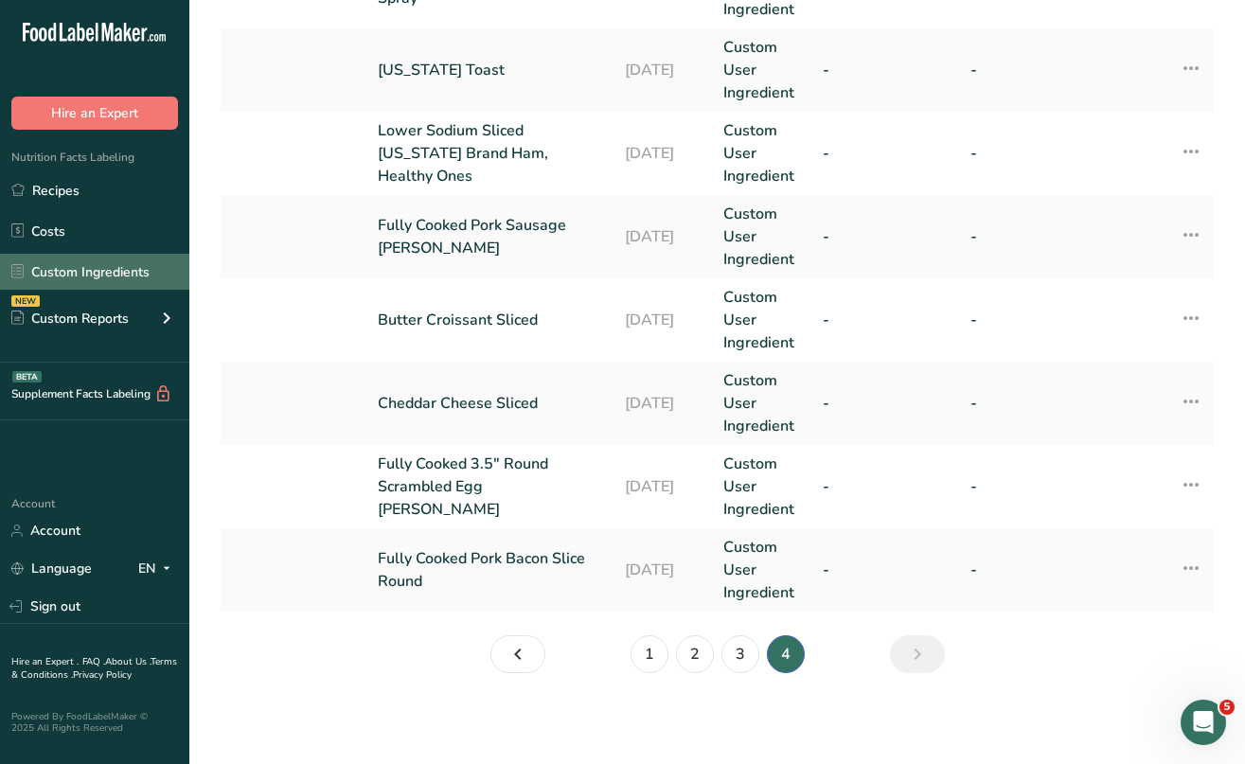
click at [80, 271] on link "Custom Ingredients" at bounding box center [94, 272] width 189 height 36
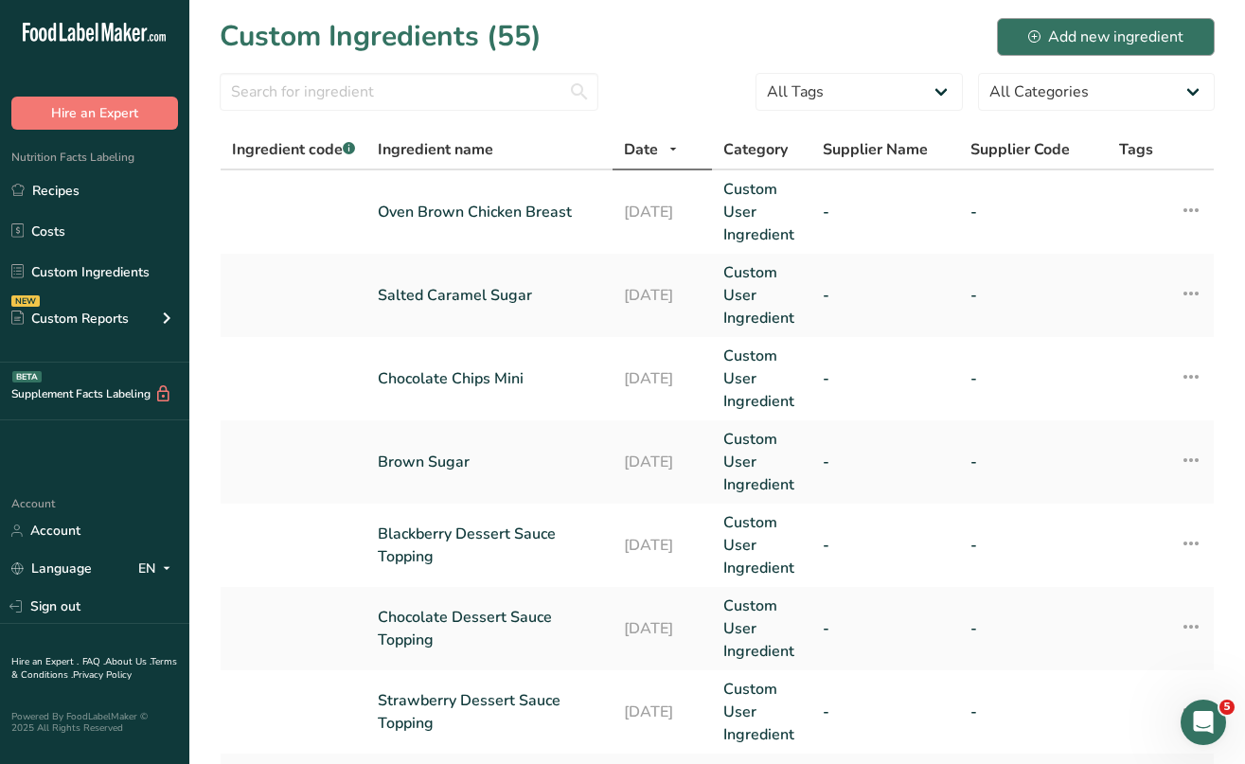
click at [1148, 27] on div "Add new ingredient" at bounding box center [1105, 37] width 155 height 23
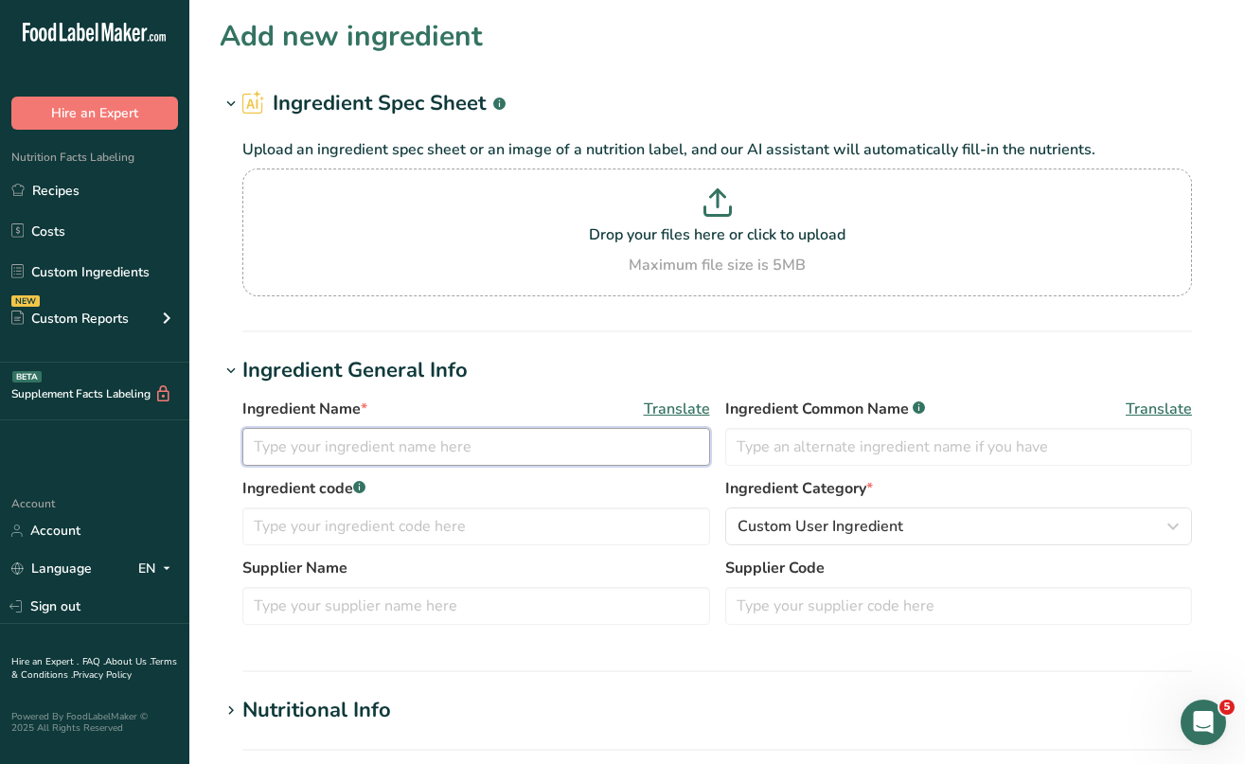
click at [350, 444] on input "text" at bounding box center [476, 447] width 468 height 38
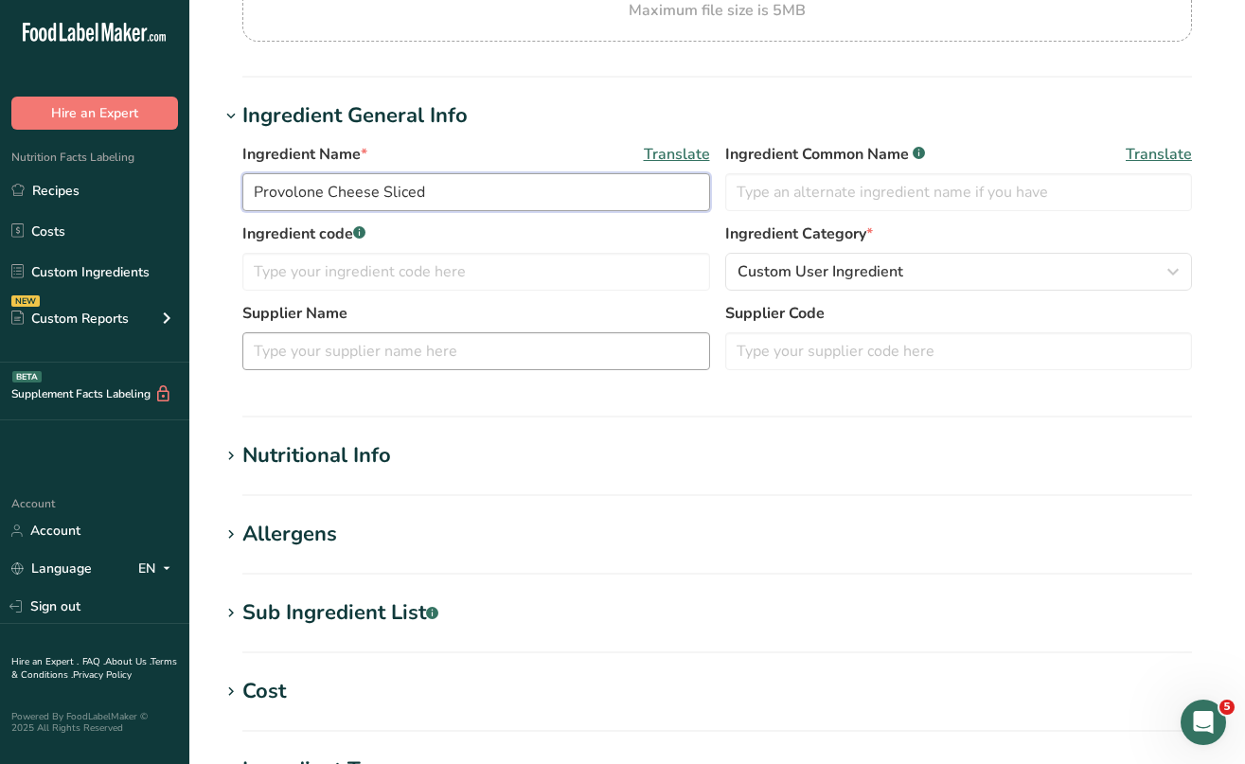
scroll to position [259, 0]
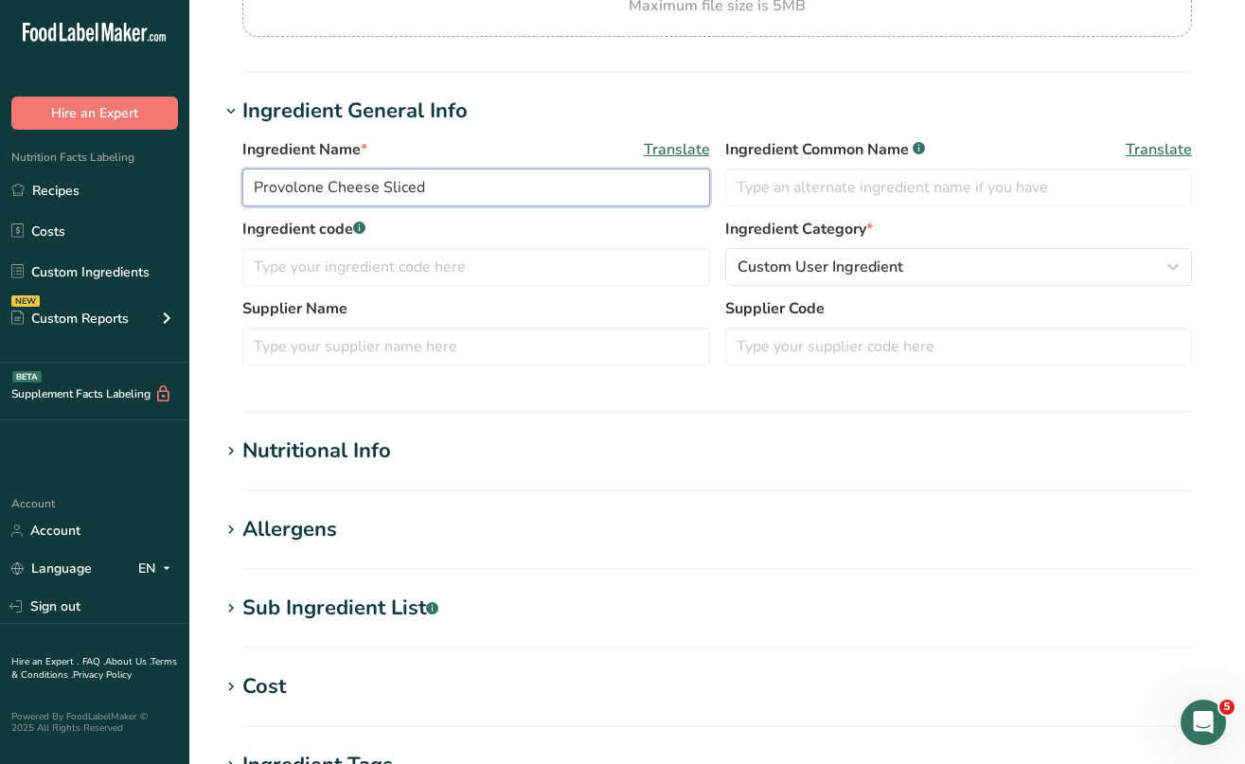
type input "Provolone Cheese Sliced"
click at [232, 450] on icon at bounding box center [231, 451] width 17 height 27
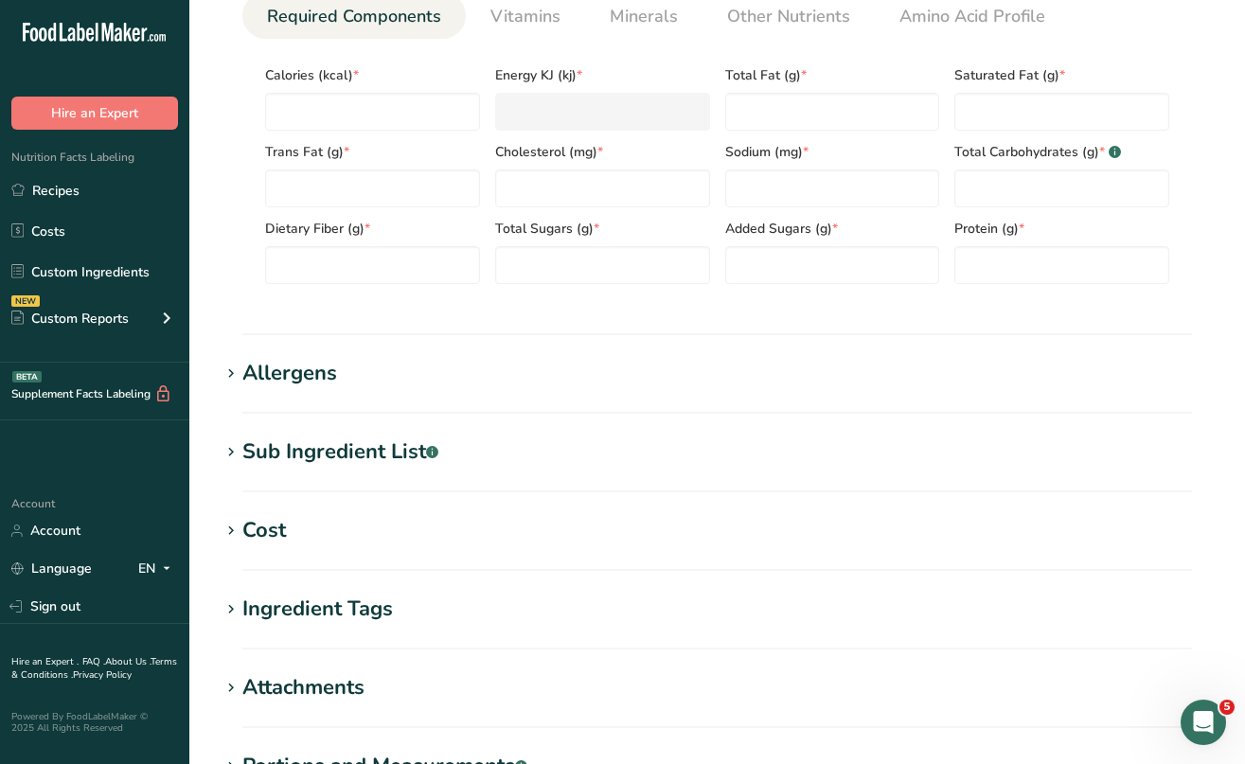
scroll to position [863, 0]
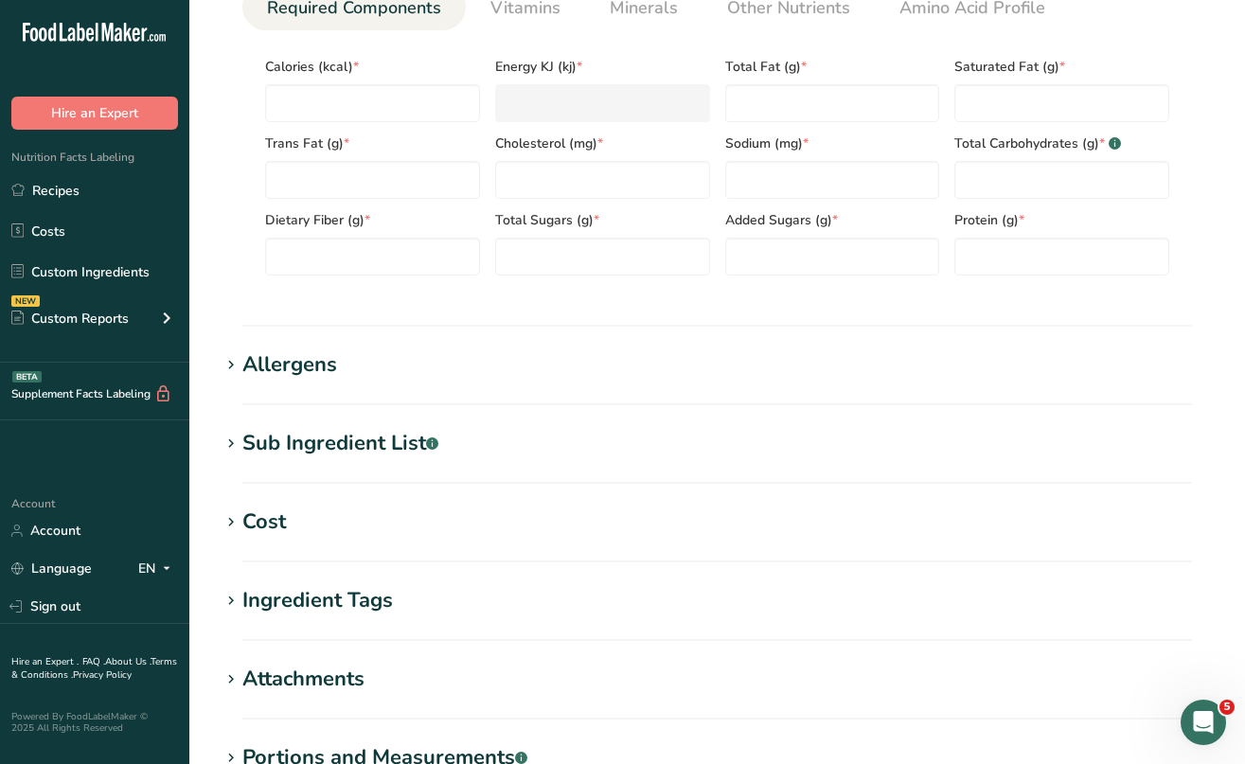
click at [227, 445] on icon at bounding box center [231, 444] width 17 height 27
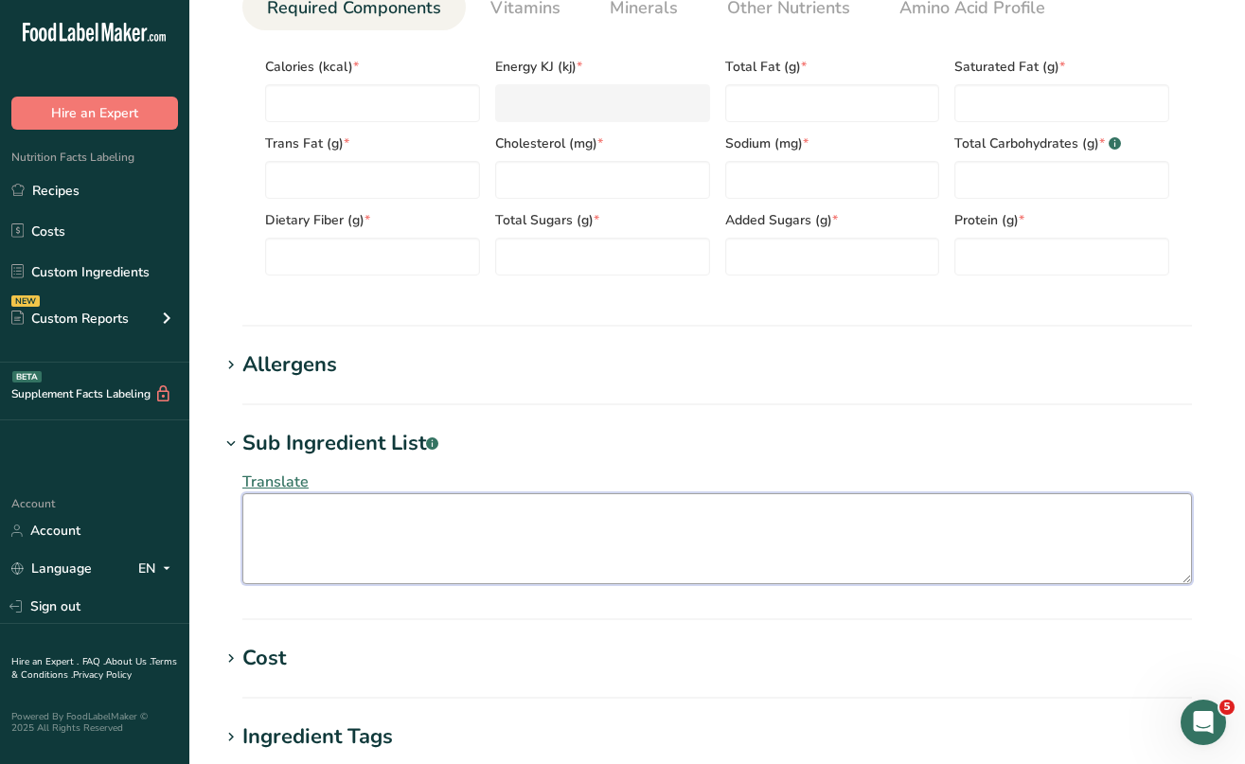
paste textarea "PASTEURIZED MILK, CHEESE CULTURE, SALT, ENZYMES"
click at [293, 545] on textarea "PASTEURIZEDMILK, CHEESE CULTURE, SALT, ENZYMES" at bounding box center [717, 538] width 950 height 91
click at [357, 512] on textarea "PASTEURIZEDMILK, CHEESE CULTURE, SALT, ENZYMES" at bounding box center [717, 538] width 950 height 91
drag, startPoint x: 252, startPoint y: 514, endPoint x: 655, endPoint y: 518, distance: 403.5
click at [655, 518] on textarea "PASTEURIZED MILK, CHEESE CULTURE, SALT, ENZYMES" at bounding box center [717, 538] width 950 height 91
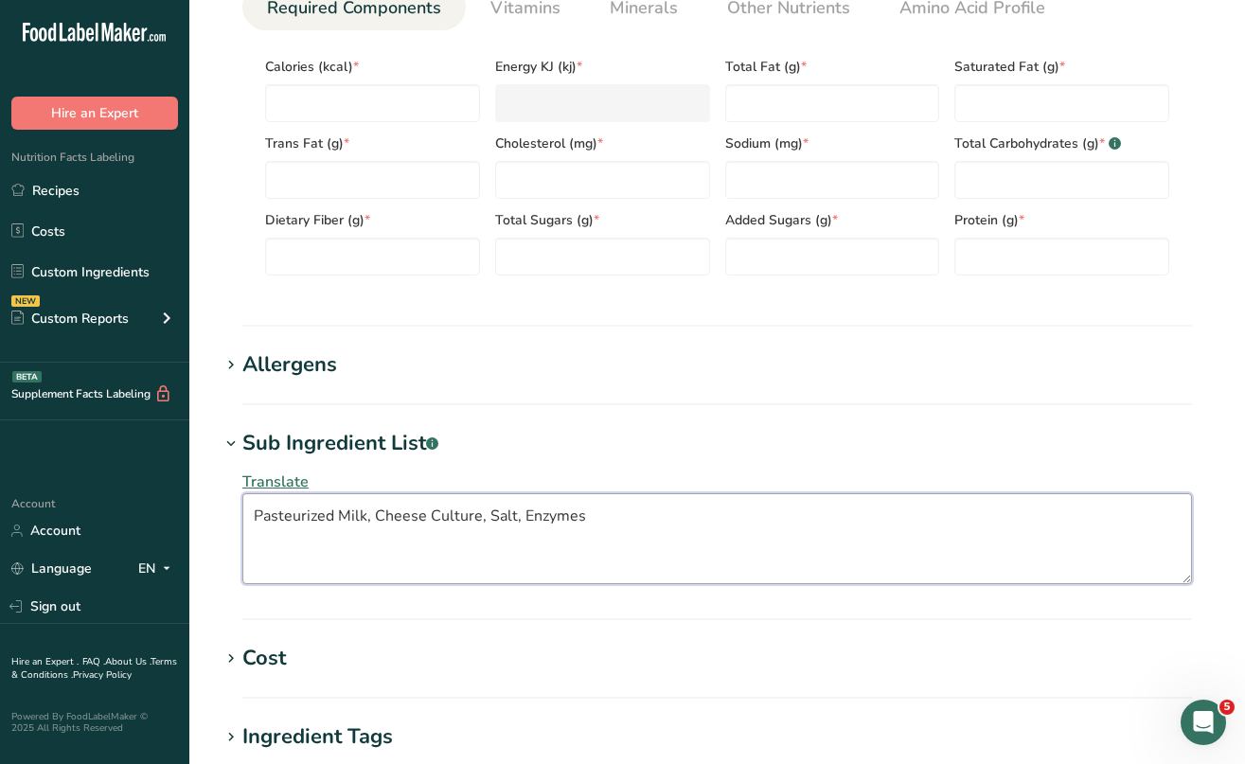
click at [679, 564] on textarea "Pasteurized Milk, Cheese Culture, Salt, Enzymes" at bounding box center [717, 538] width 950 height 91
type textarea "Pasteurized Milk, Cheese Culture, Salt, Enzymes"
click at [230, 358] on icon at bounding box center [231, 365] width 17 height 27
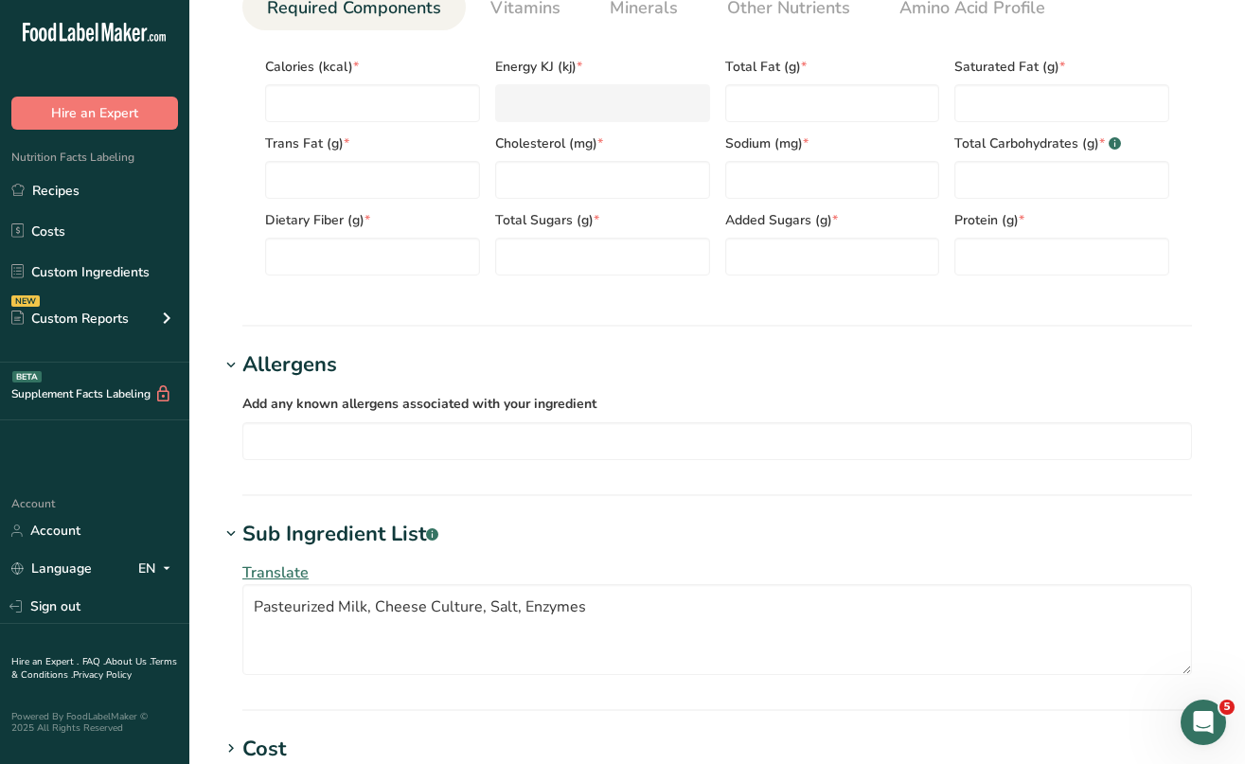
click at [287, 418] on div "Add any known allergens associated with your ingredient Soy Tree Nuts Wheat Mil…" at bounding box center [717, 426] width 950 height 68
click at [279, 434] on input "text" at bounding box center [717, 440] width 948 height 29
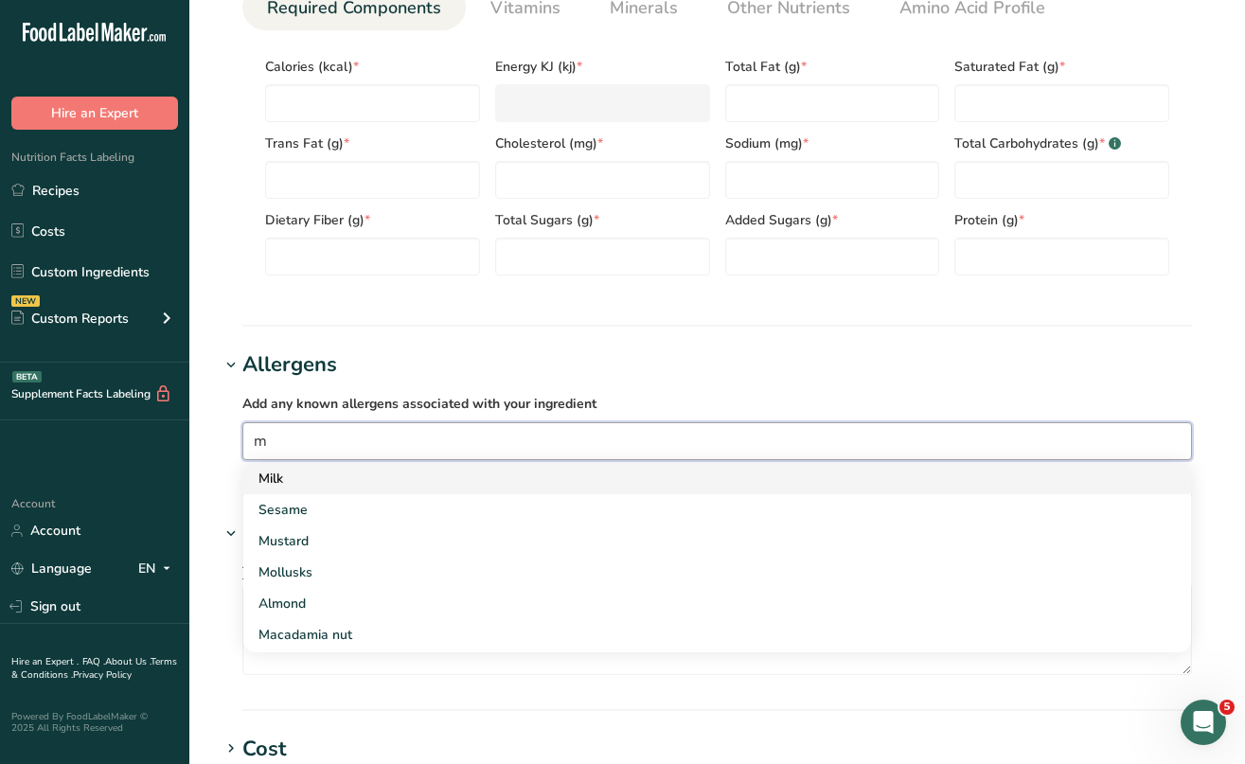
type input "m"
click at [300, 477] on div "Milk" at bounding box center [702, 479] width 887 height 20
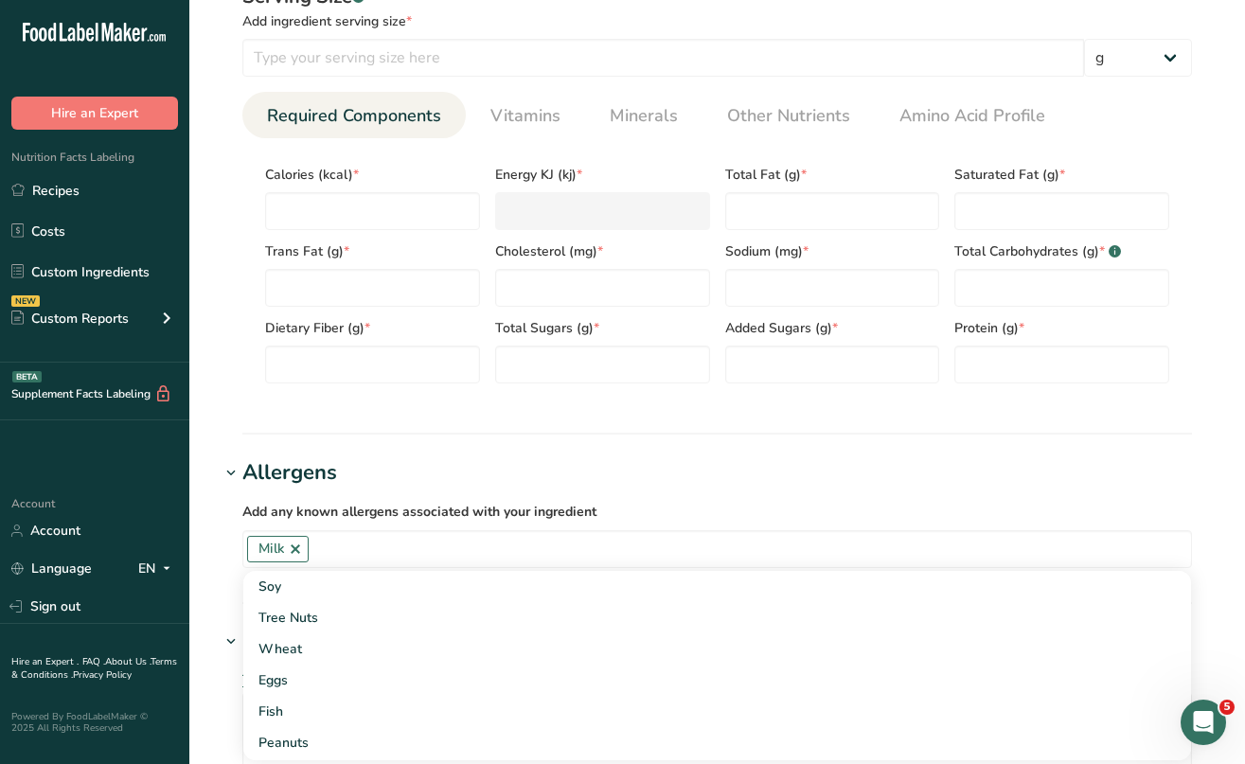
scroll to position [664, 0]
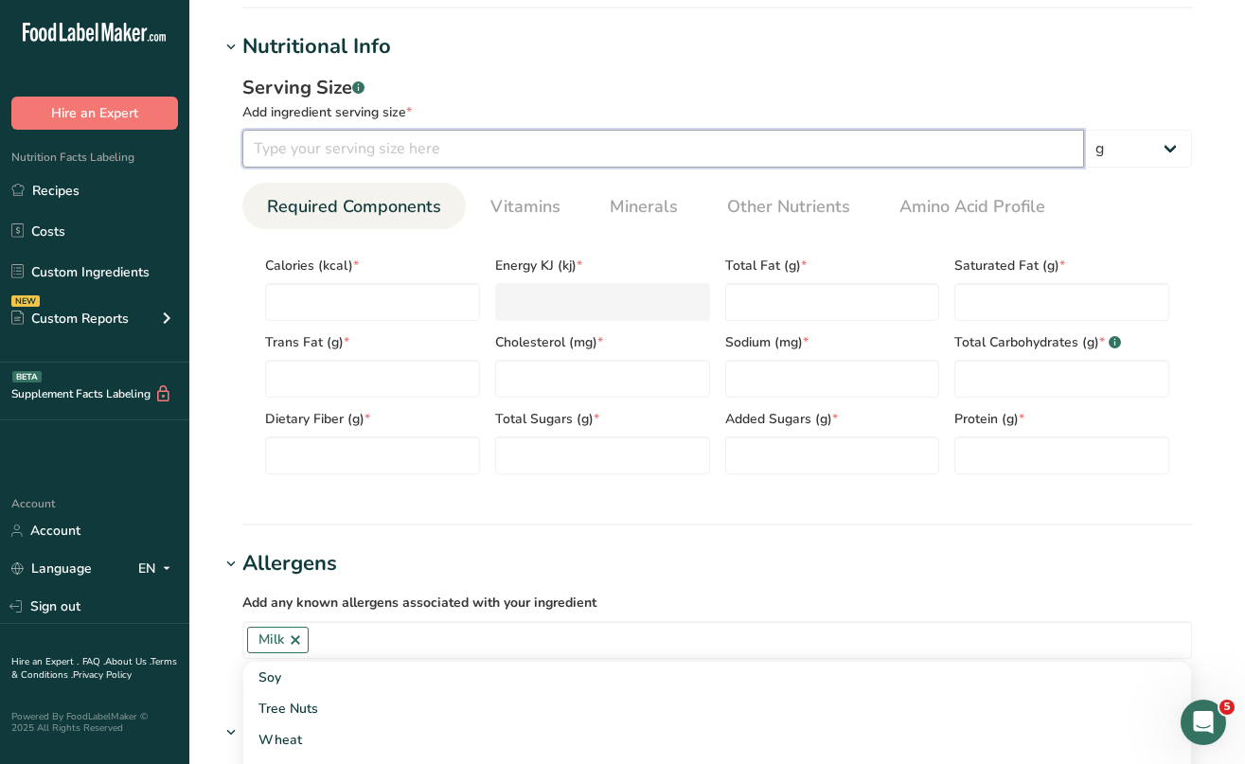
click at [286, 148] on input "number" at bounding box center [663, 149] width 842 height 38
type input "21"
click at [317, 277] on div "Calories (kcal) *" at bounding box center [373, 282] width 230 height 77
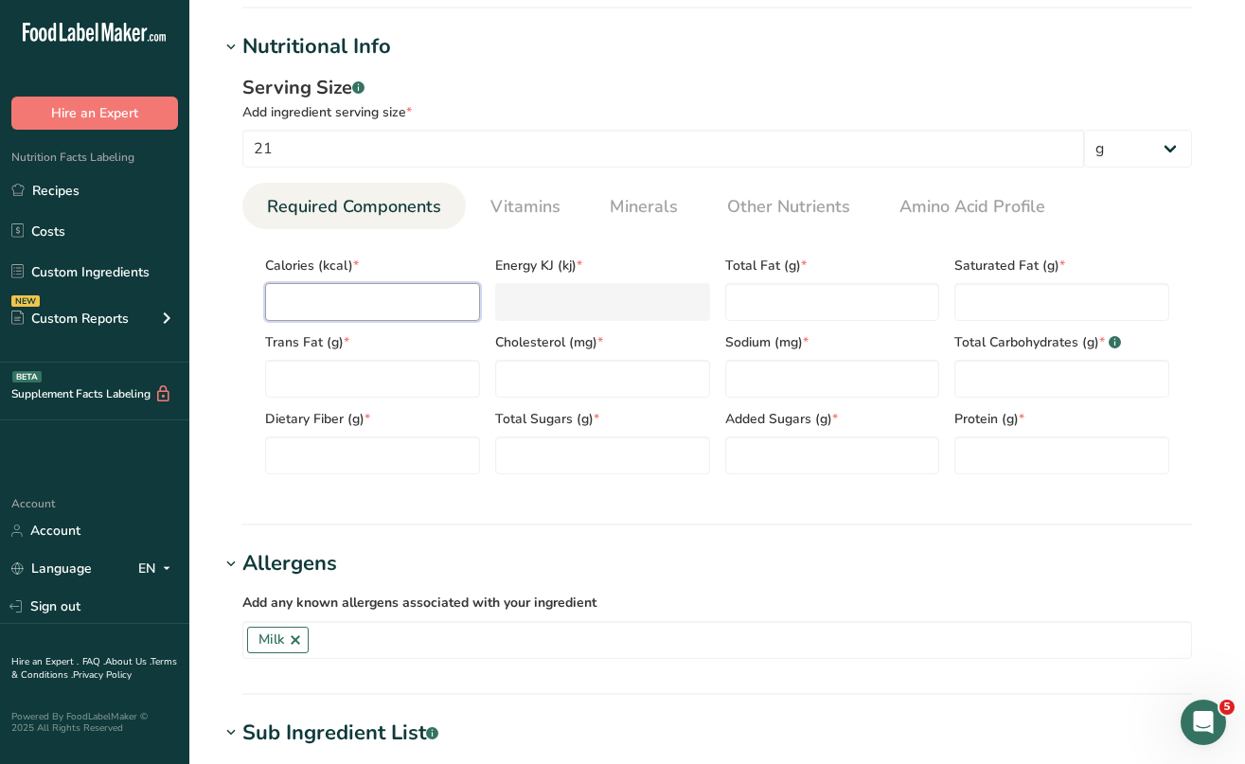
click at [314, 290] on input "number" at bounding box center [372, 302] width 215 height 38
type input "7"
type KJ "29.3"
type input "70"
type KJ "292.9"
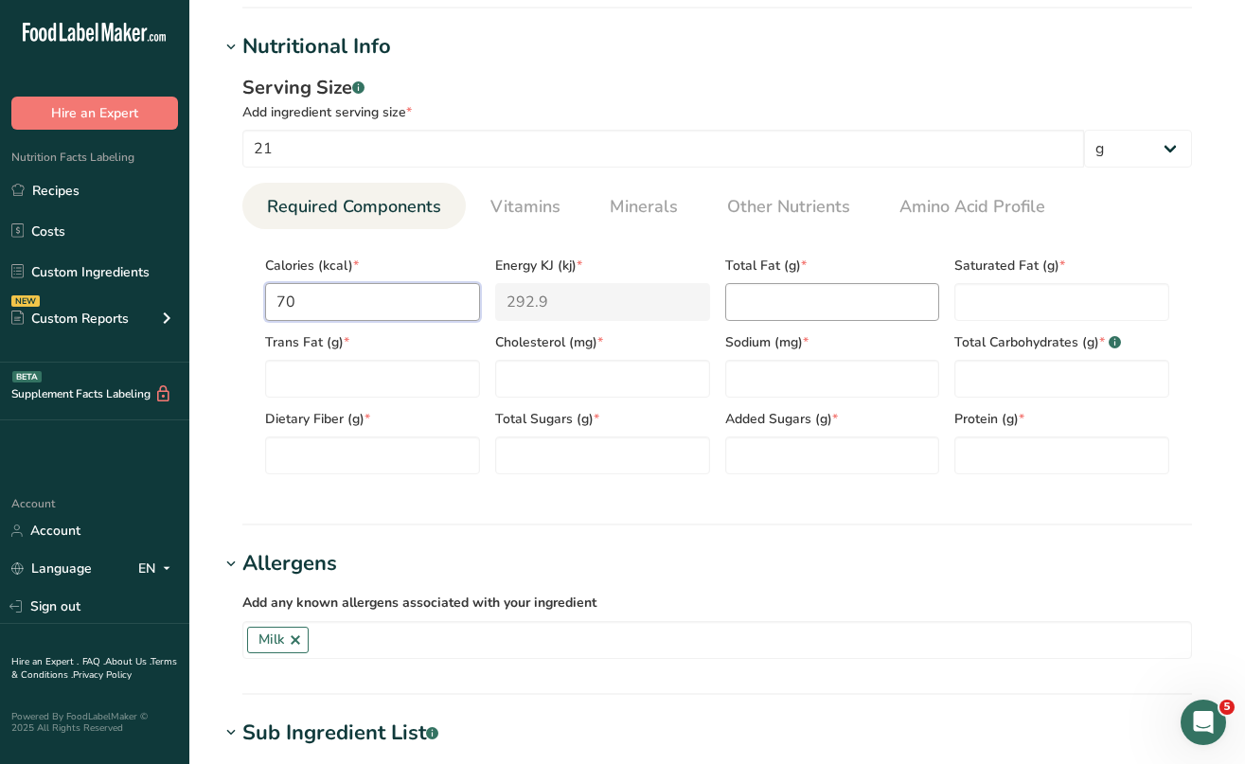
type input "70"
click at [754, 295] on Fat "number" at bounding box center [832, 302] width 215 height 38
type Fat "6"
click at [971, 300] on Fat "number" at bounding box center [1062, 302] width 215 height 38
click at [967, 303] on Fat "3.5" at bounding box center [1062, 302] width 215 height 38
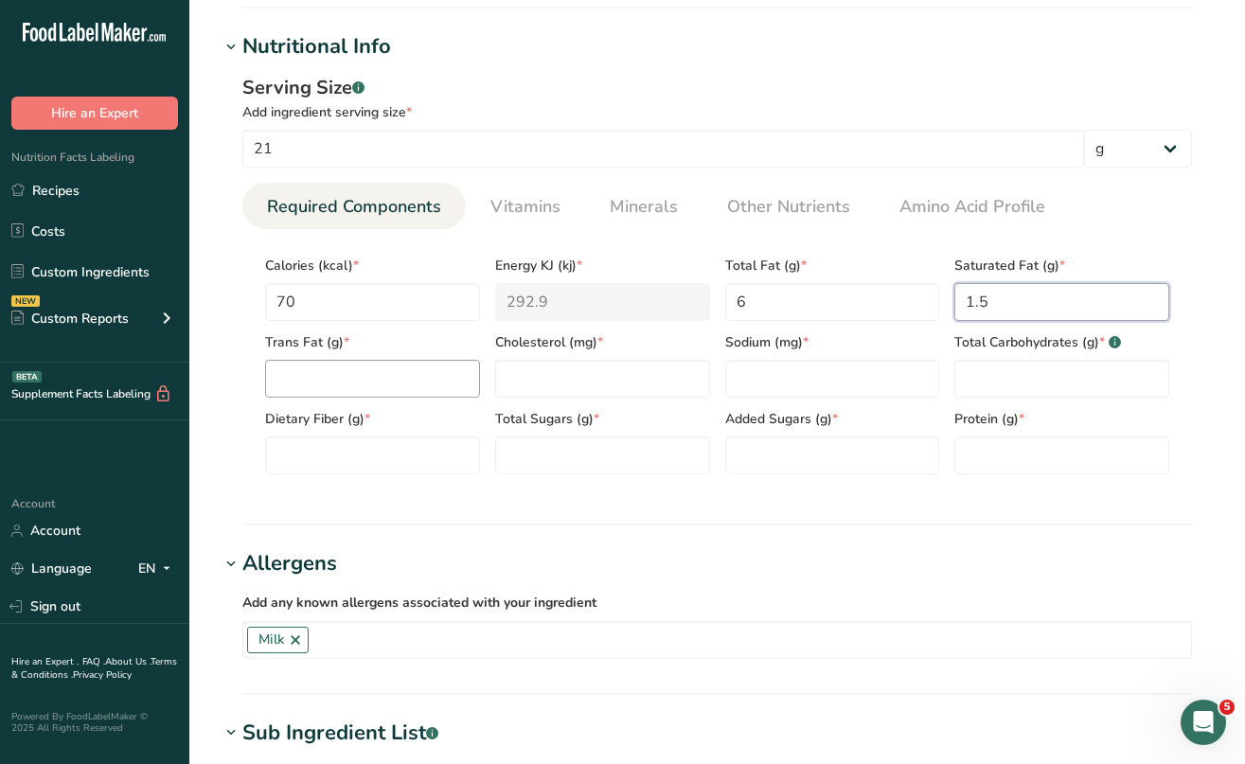
type Fat "1.5"
click at [424, 395] on Fat "number" at bounding box center [372, 379] width 215 height 38
type Fat "0"
click at [603, 386] on input "number" at bounding box center [602, 379] width 215 height 38
type input "15"
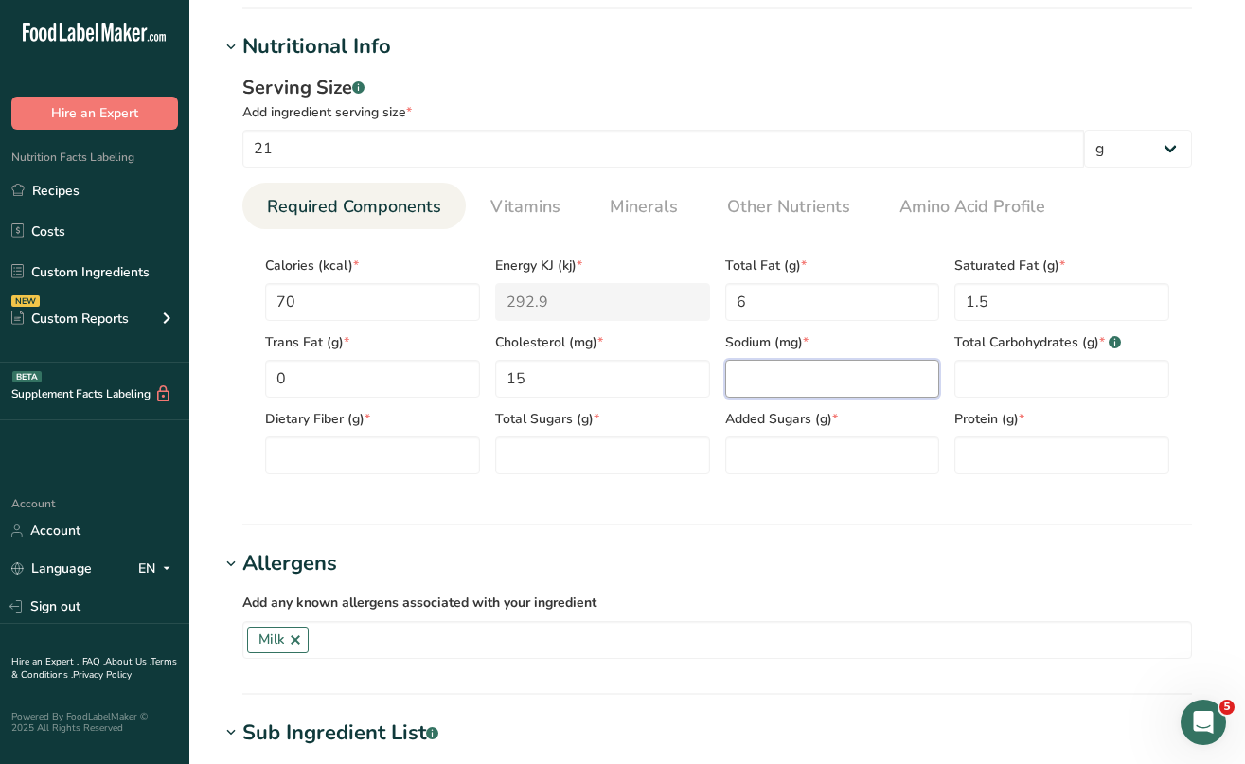
click at [787, 369] on input "number" at bounding box center [832, 379] width 215 height 38
type input "110"
click at [981, 373] on Carbohydrates "number" at bounding box center [1062, 379] width 215 height 38
type Carbohydrates "0"
click at [301, 449] on Fiber "number" at bounding box center [372, 456] width 215 height 38
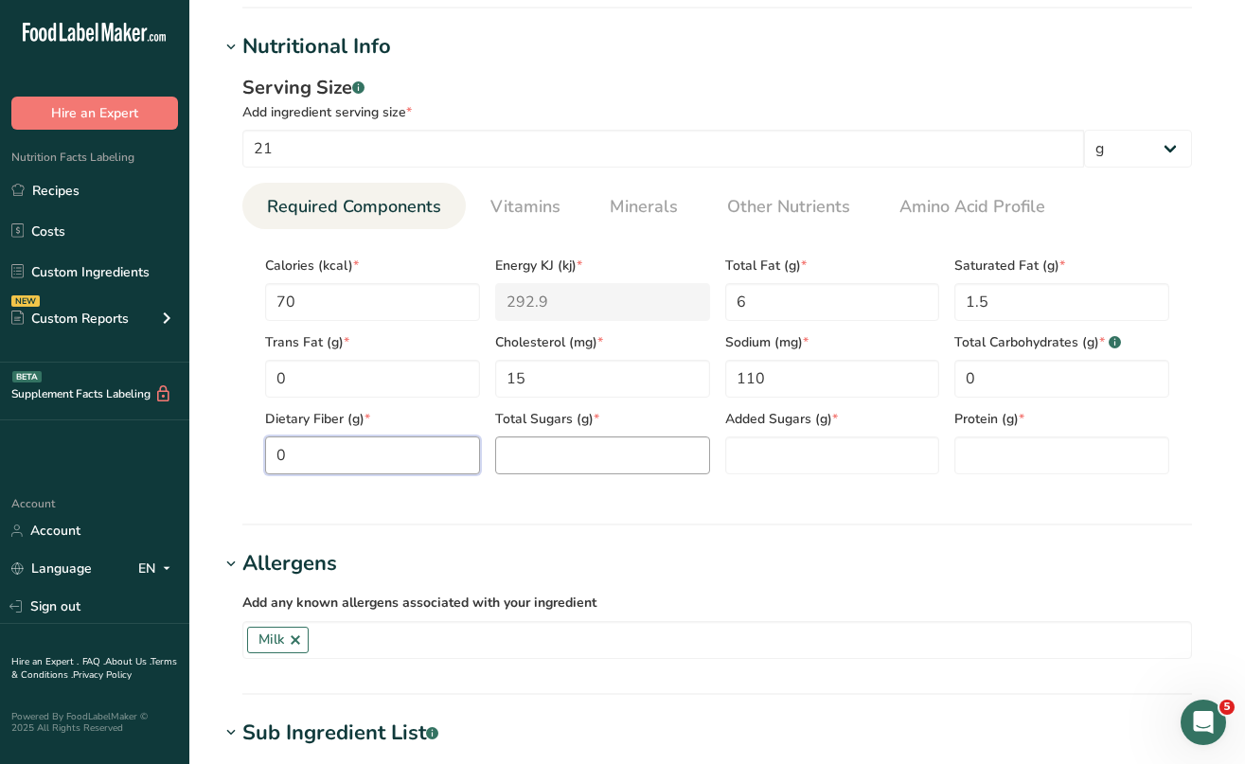
type Fiber "0"
click at [537, 468] on Sugars "number" at bounding box center [602, 456] width 215 height 38
type Sugars "0"
click at [738, 474] on Sugars "number" at bounding box center [832, 456] width 215 height 38
type Sugars "0"
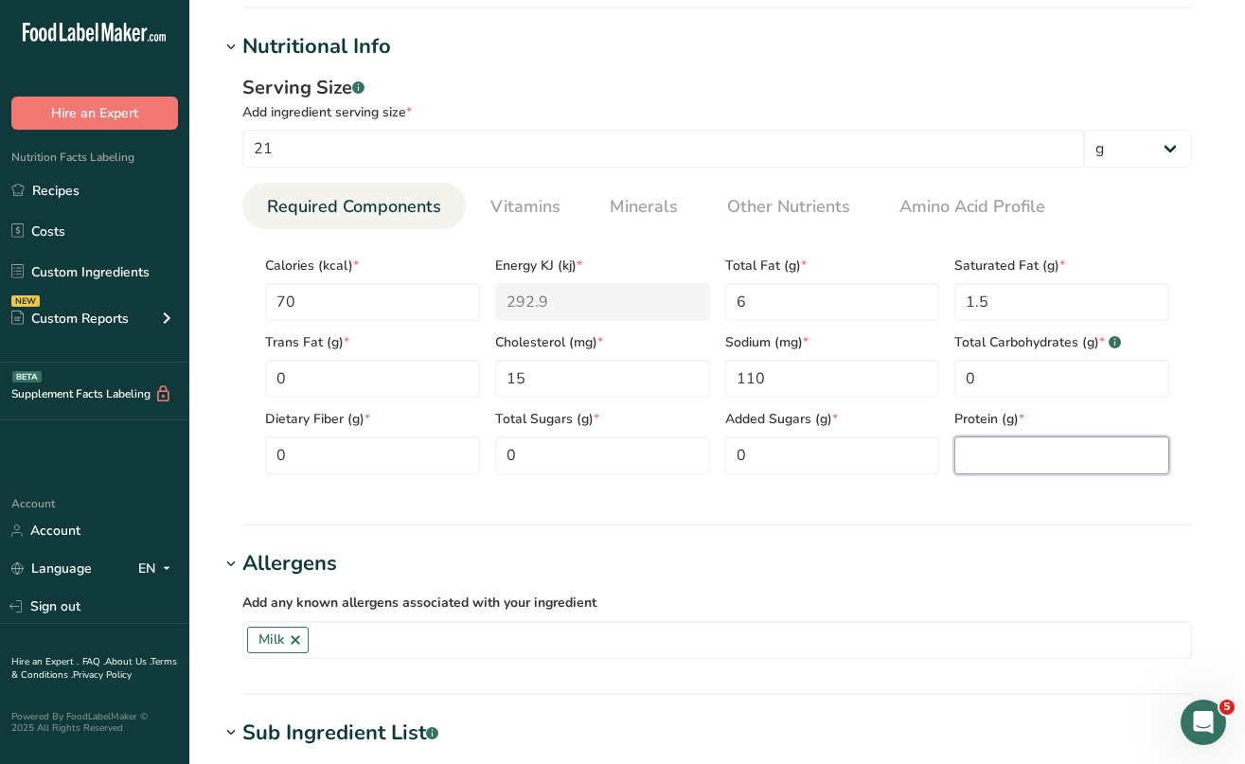
click at [979, 459] on input "number" at bounding box center [1062, 456] width 215 height 38
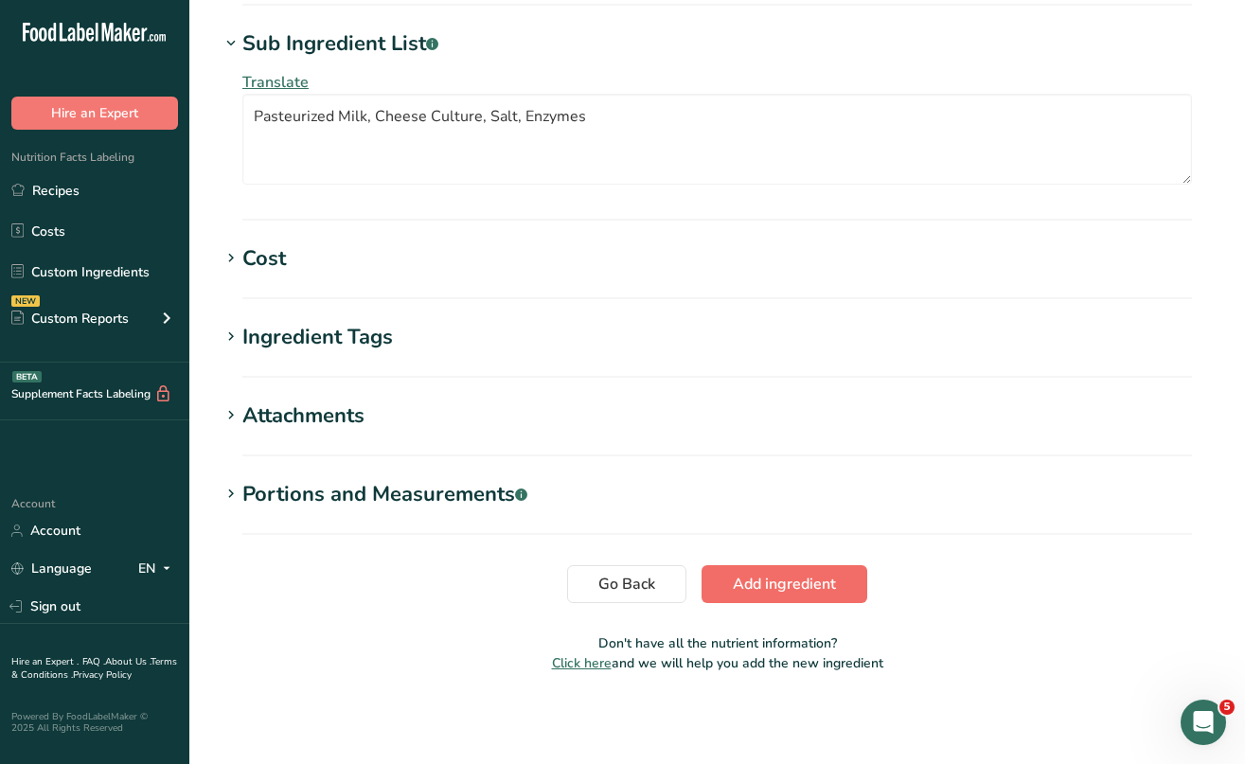
scroll to position [1353, 0]
type input "5"
click at [755, 571] on button "Add ingredient" at bounding box center [785, 584] width 166 height 38
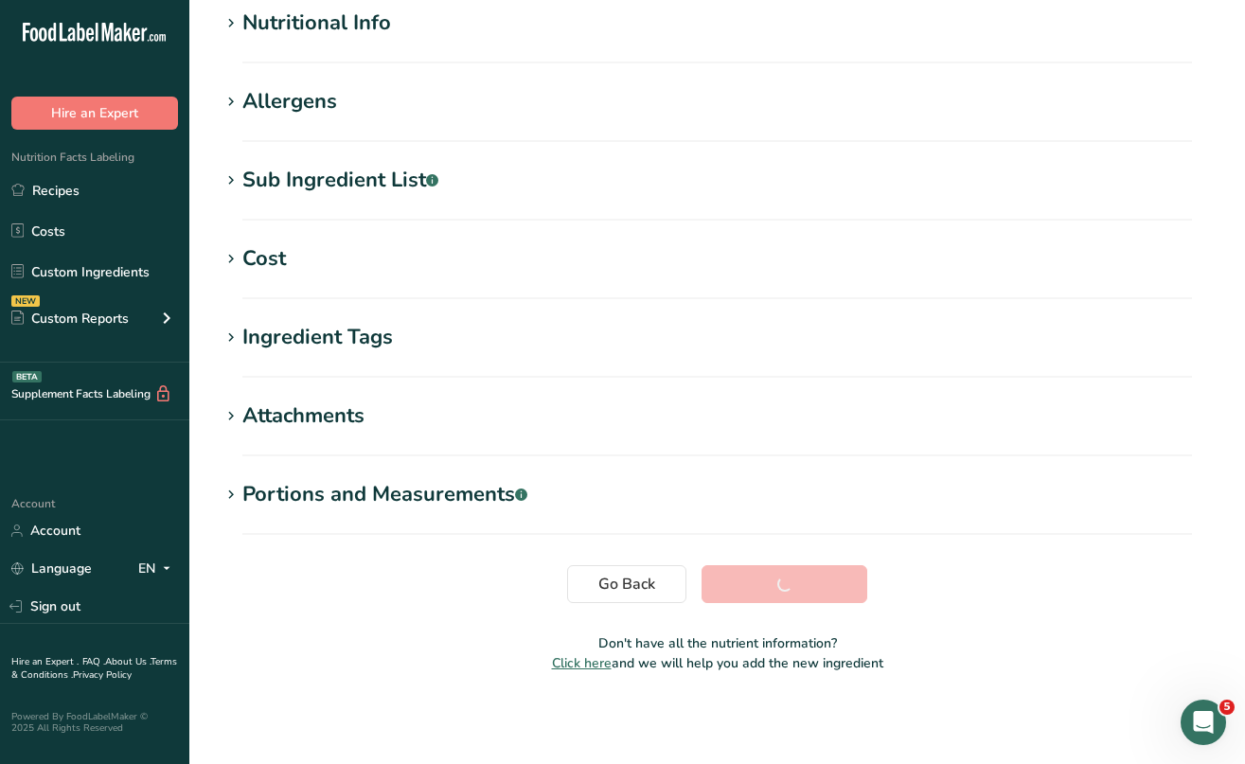
scroll to position [238, 0]
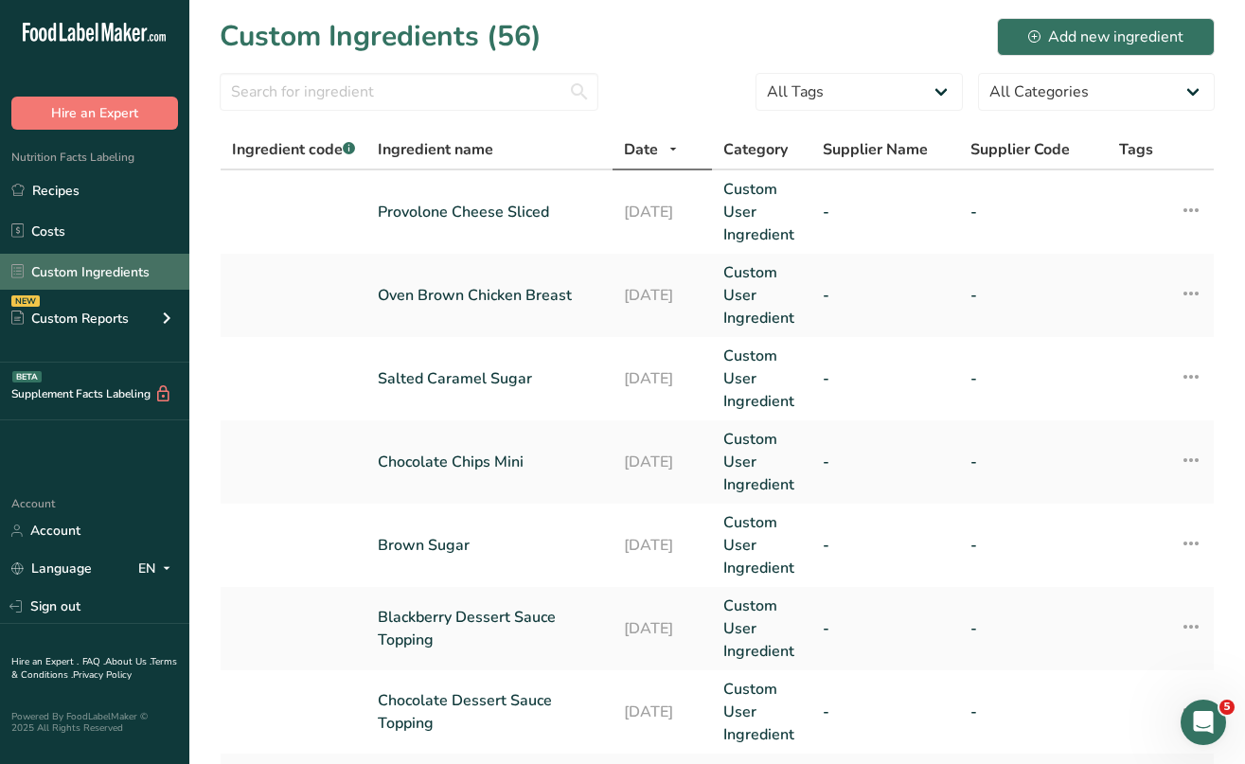
click at [92, 274] on link "Custom Ingredients" at bounding box center [94, 272] width 189 height 36
click at [1088, 31] on div "Add new ingredient" at bounding box center [1105, 37] width 155 height 23
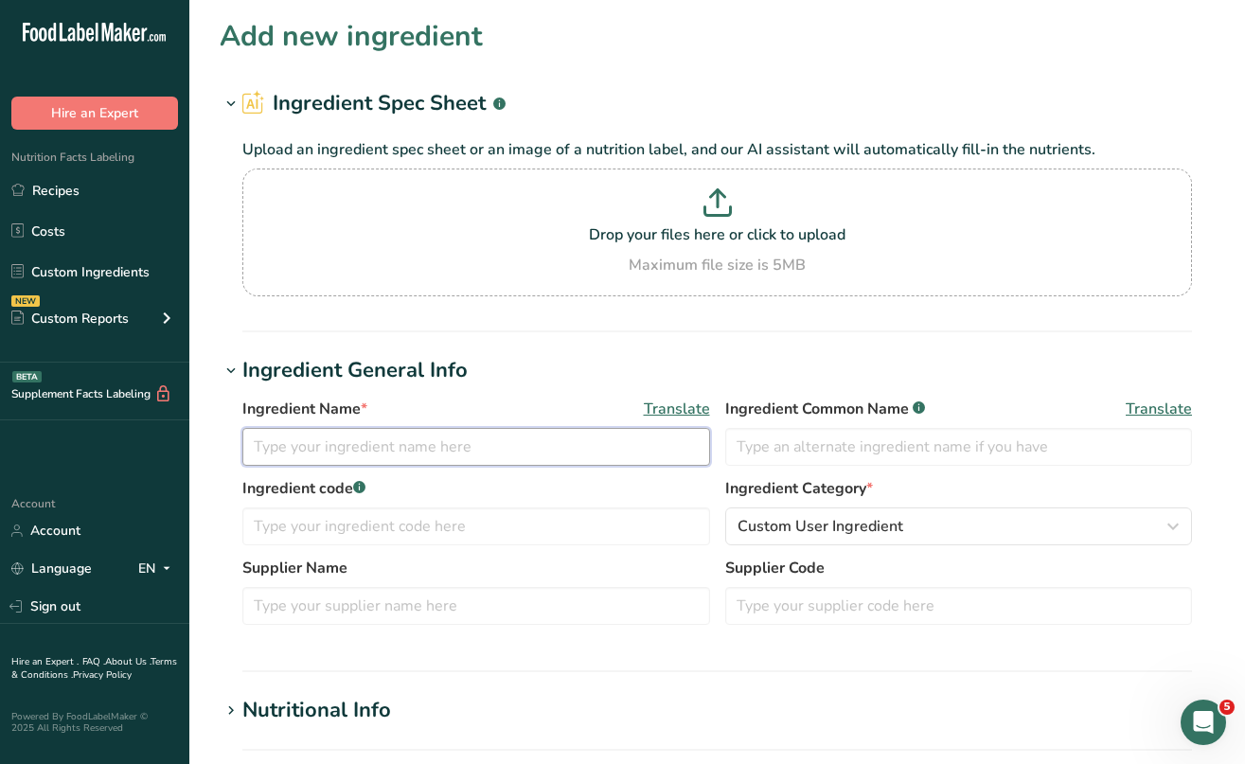
click at [382, 453] on input "text" at bounding box center [476, 447] width 468 height 38
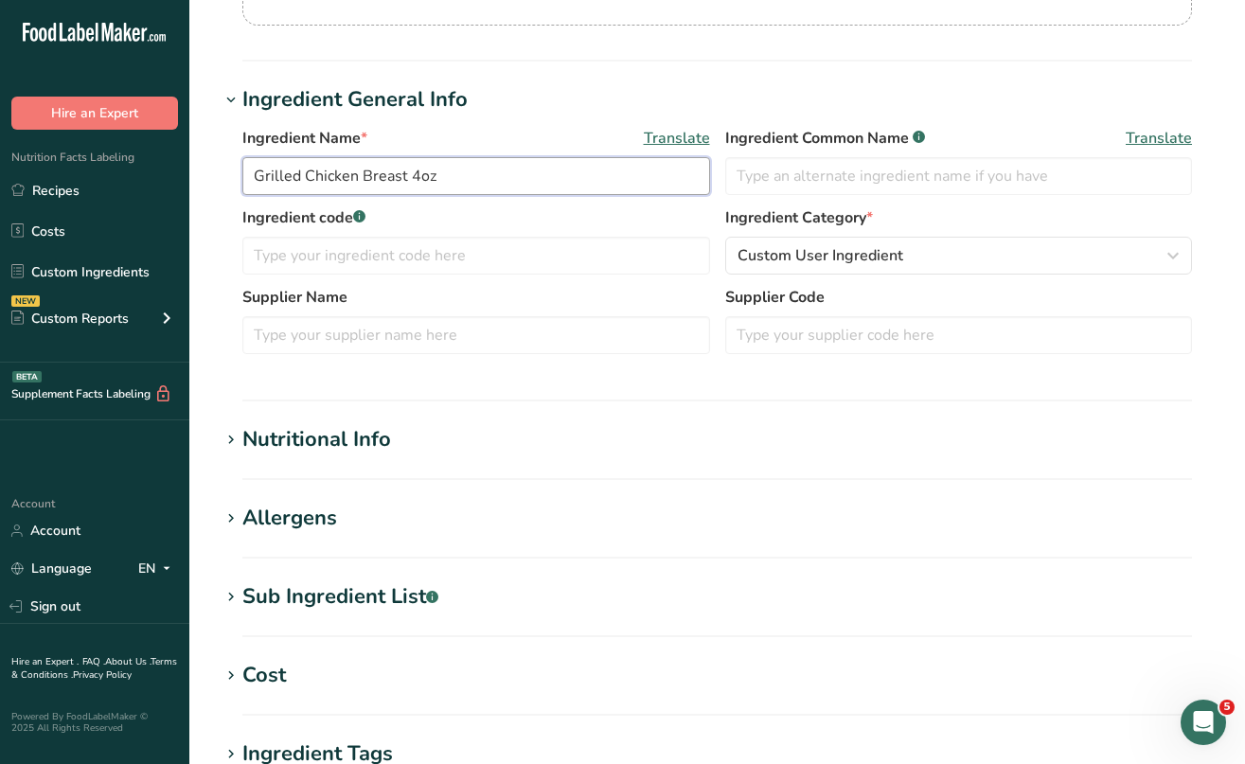
scroll to position [272, 0]
type input "Grilled Chicken Breast 4oz"
click at [229, 597] on icon at bounding box center [231, 596] width 17 height 27
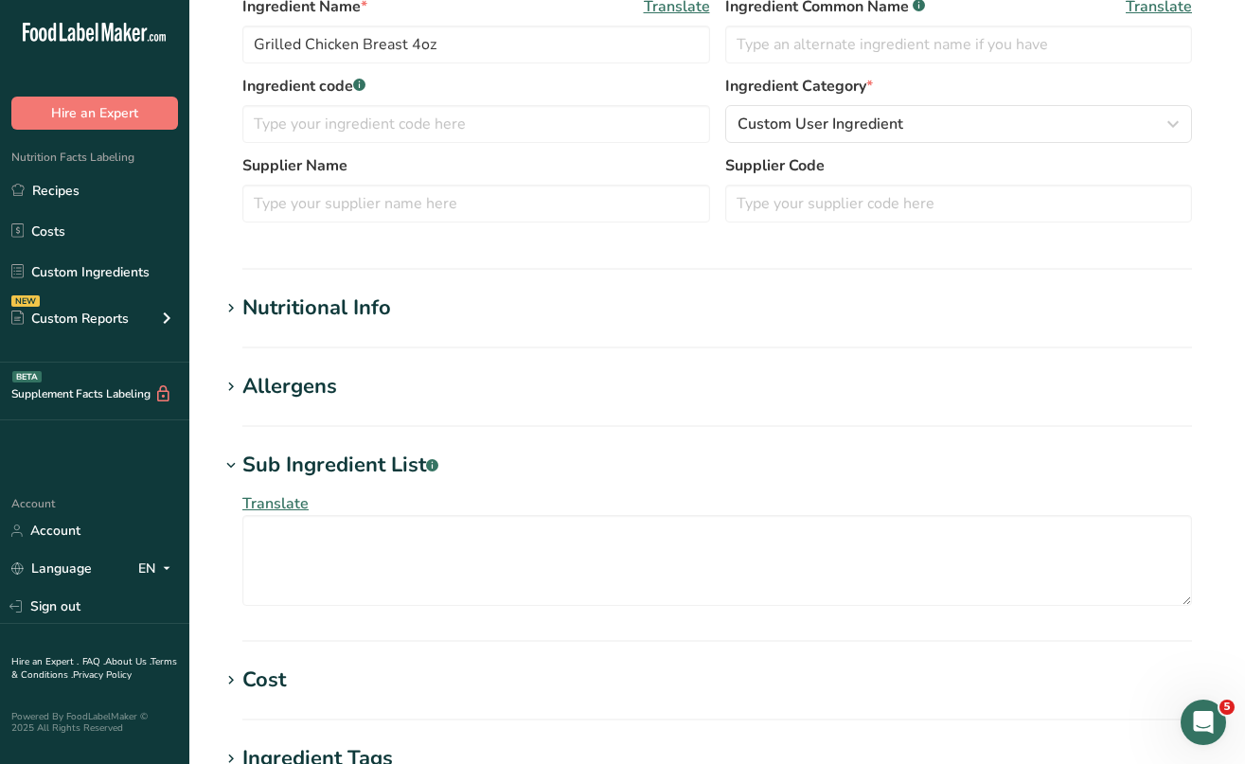
scroll to position [465, 0]
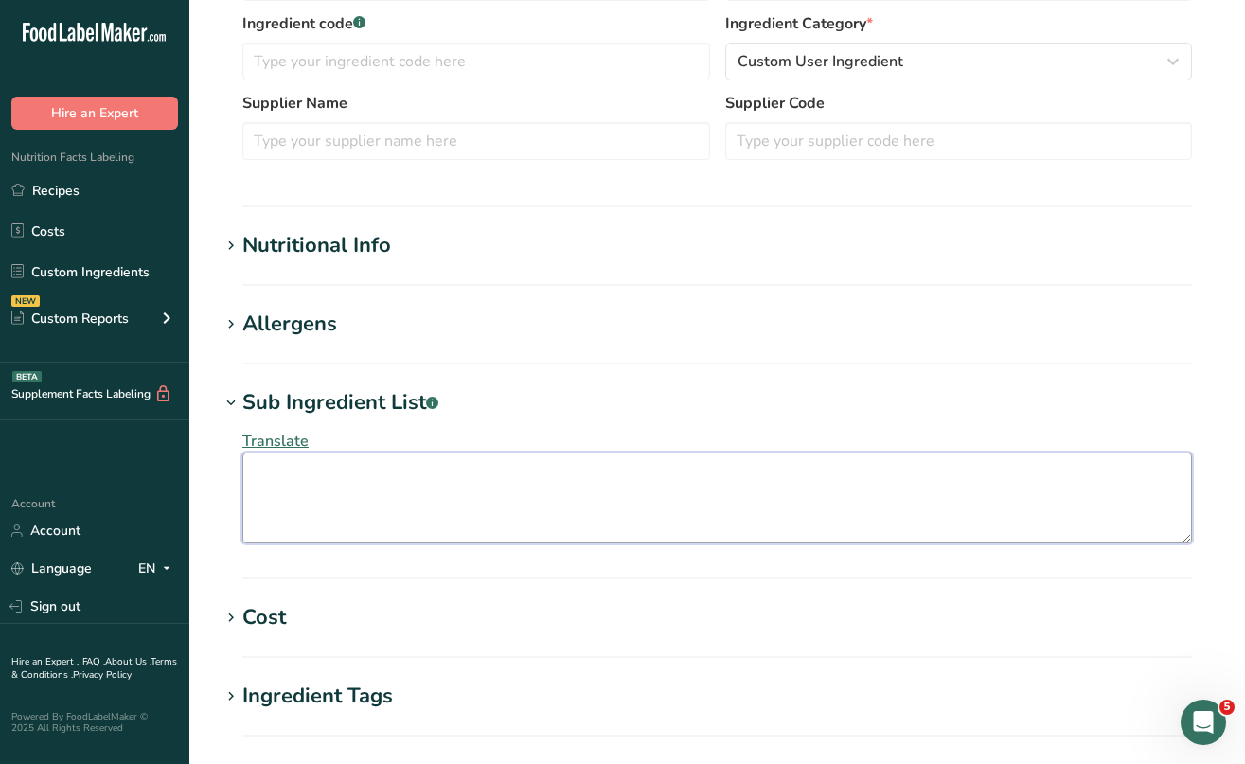
paste textarea "Boneless, skinless chicken breast filets with rib meat, water, seasoning [malto…"
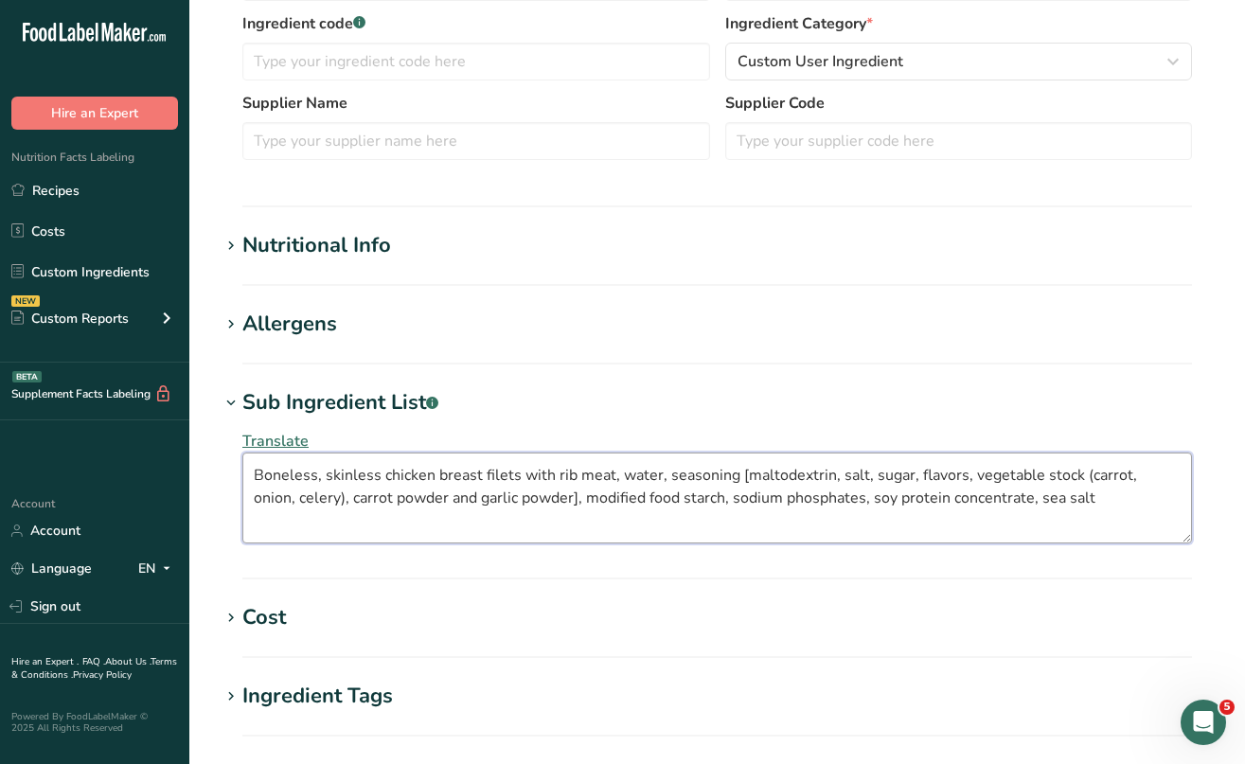
drag, startPoint x: 256, startPoint y: 477, endPoint x: 1050, endPoint y: 497, distance: 794.8
click at [1050, 497] on textarea "Boneless, skinless chicken breast filets with rib meat, water, seasoning [malto…" at bounding box center [717, 498] width 950 height 91
type textarea "Boneless, Skinless Chicken Breast Filets With Rib Meat, Water, Seasoning [Malto…"
click at [660, 552] on div "Translate Boneless, Skinless Chicken Breast Filets With Rib Meat, Water, Season…" at bounding box center [717, 487] width 995 height 136
click at [233, 318] on icon at bounding box center [231, 325] width 17 height 27
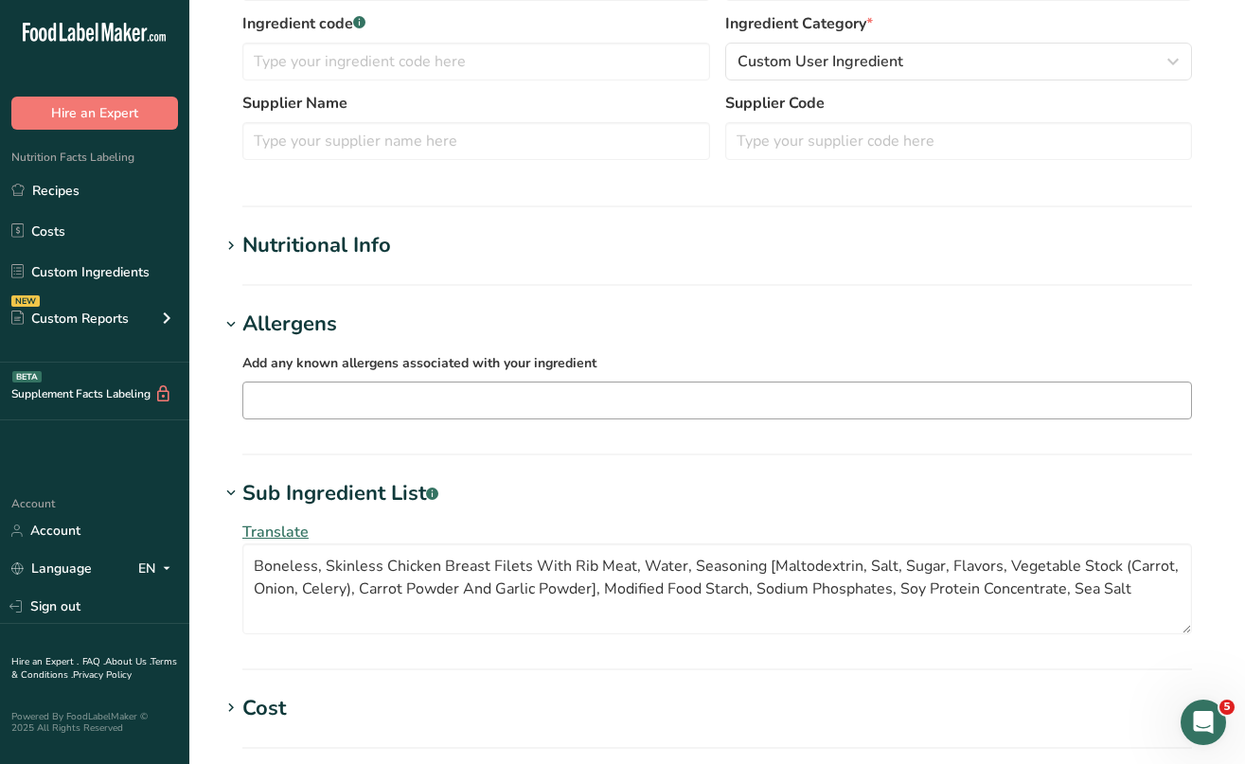
click at [262, 384] on div "Soy Tree Nuts Wheat Milk Eggs Fish Peanuts Sesame Crustaceans Sulphites Celery …" at bounding box center [717, 401] width 950 height 38
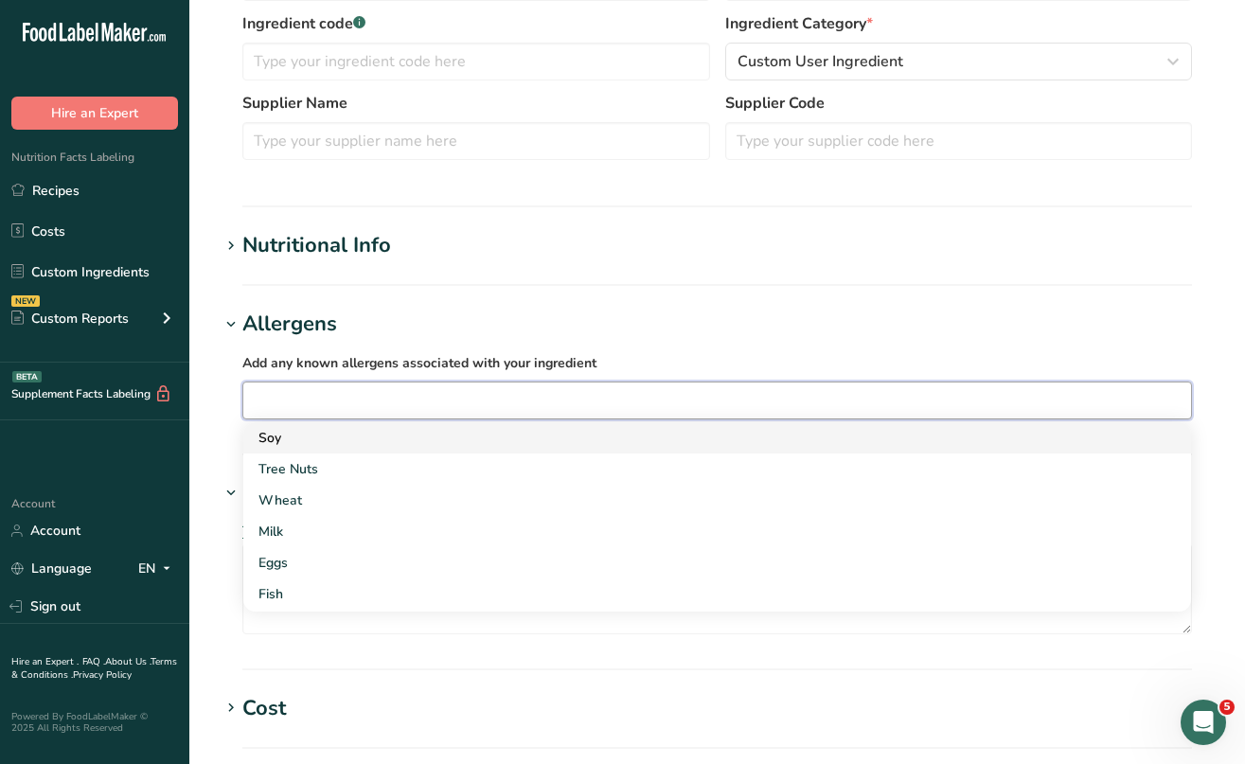
click at [263, 422] on link "Soy" at bounding box center [717, 437] width 948 height 31
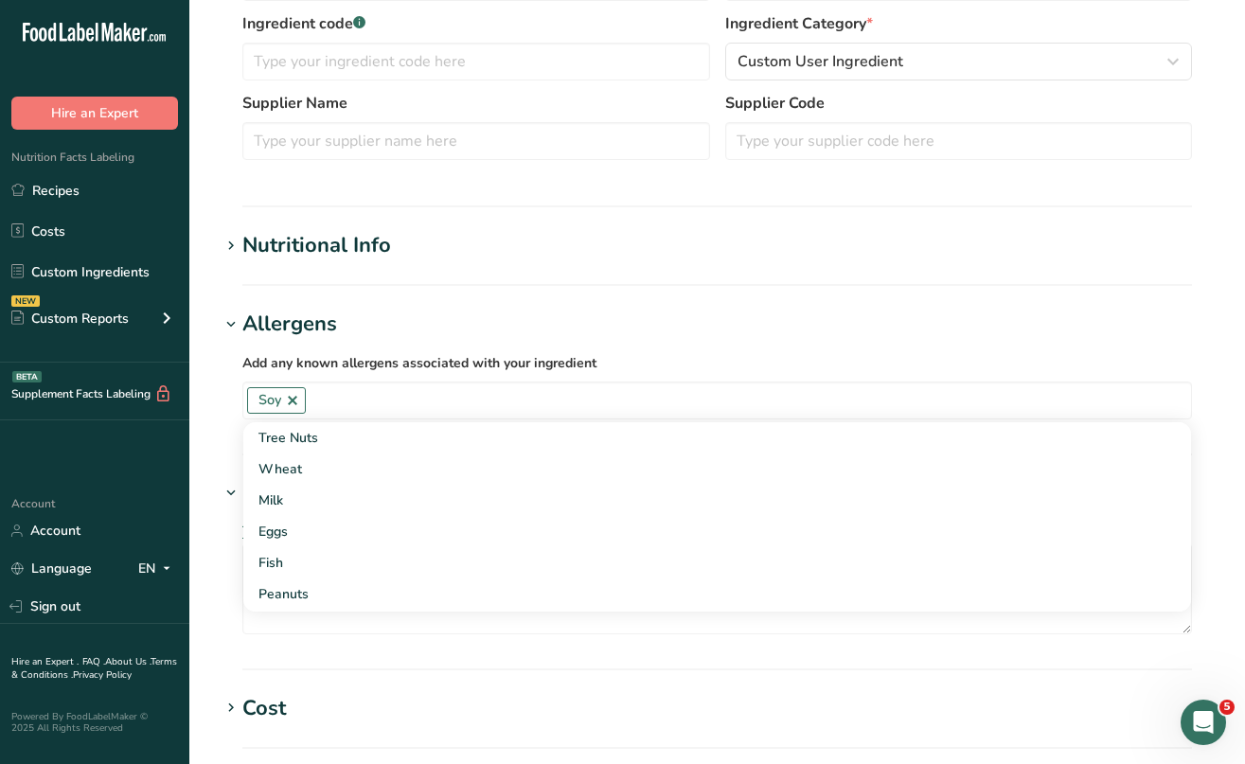
click at [270, 269] on section "Nutritional Info Serving Size .a-a{fill:#347362;}.b-a{fill:#fff;} Add ingredien…" at bounding box center [717, 258] width 995 height 56
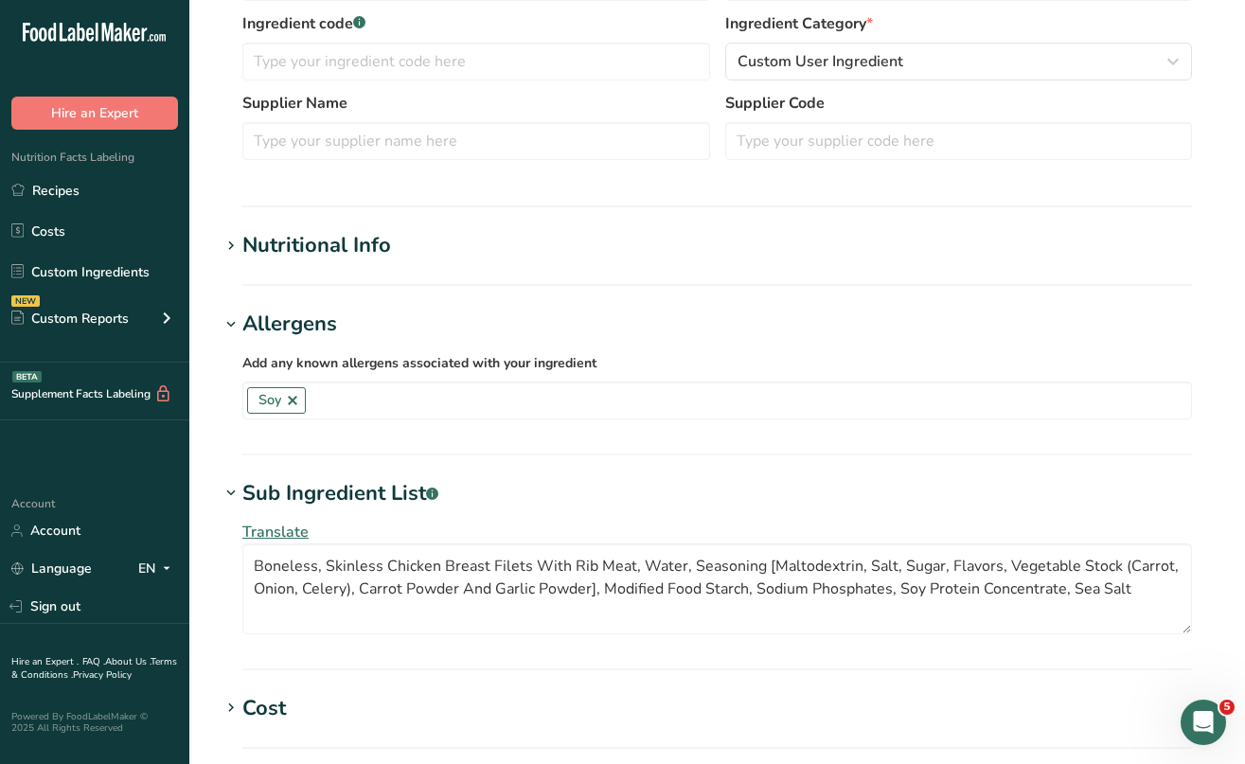
click at [235, 241] on icon at bounding box center [231, 246] width 17 height 27
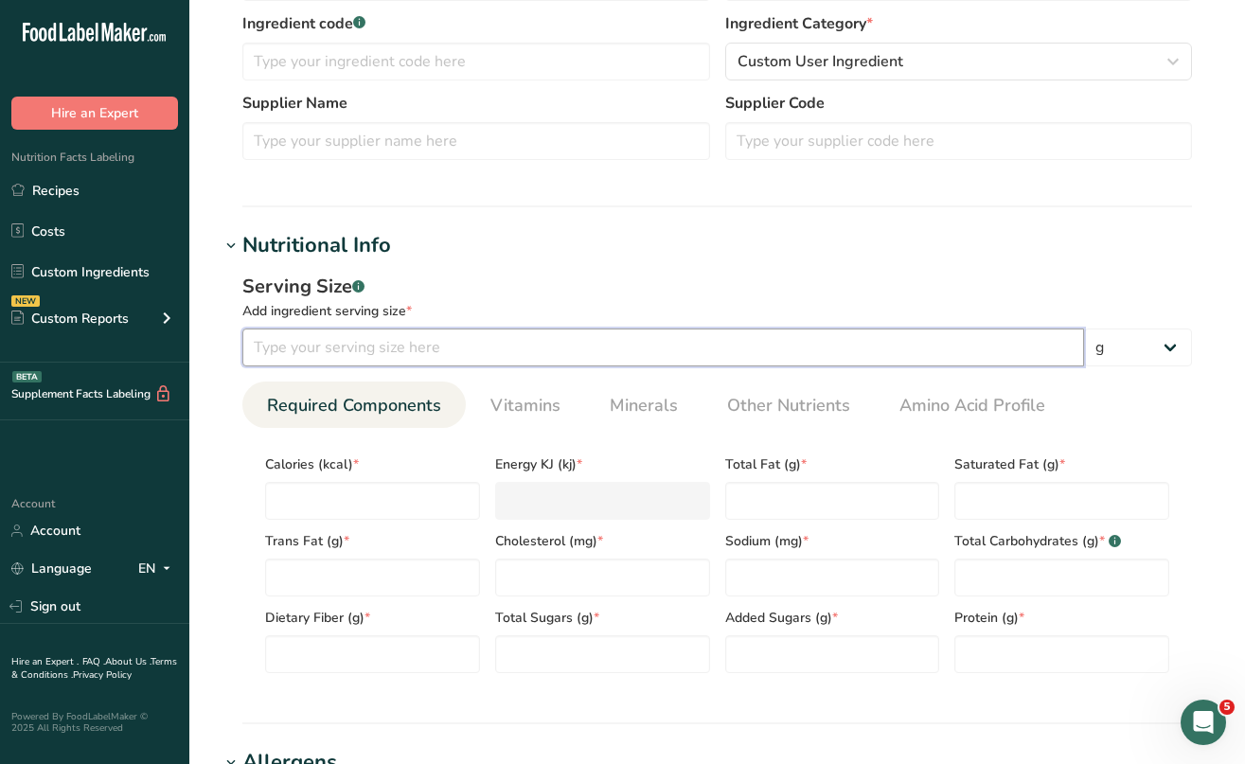
click at [295, 343] on input "number" at bounding box center [663, 348] width 842 height 38
type input "112"
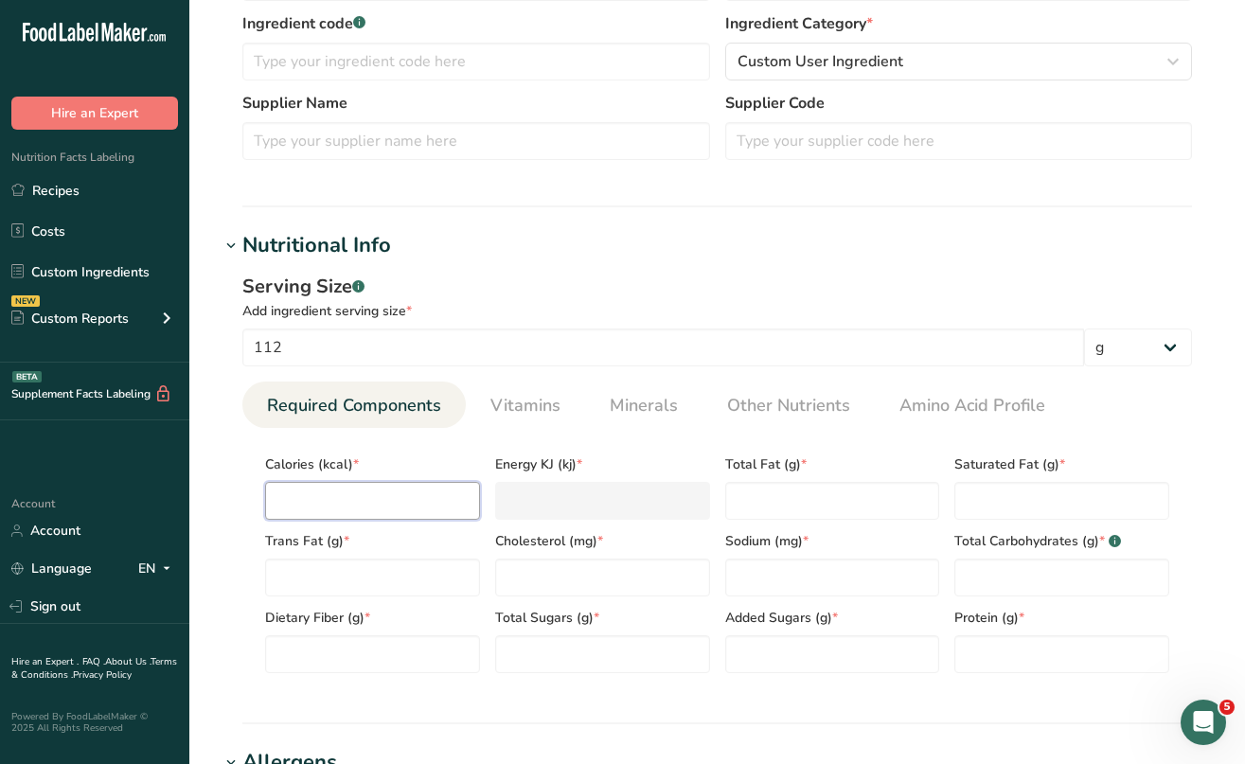
click at [379, 502] on input "number" at bounding box center [372, 501] width 215 height 38
type input "1"
type KJ "4.2"
type input "16"
type KJ "66.9"
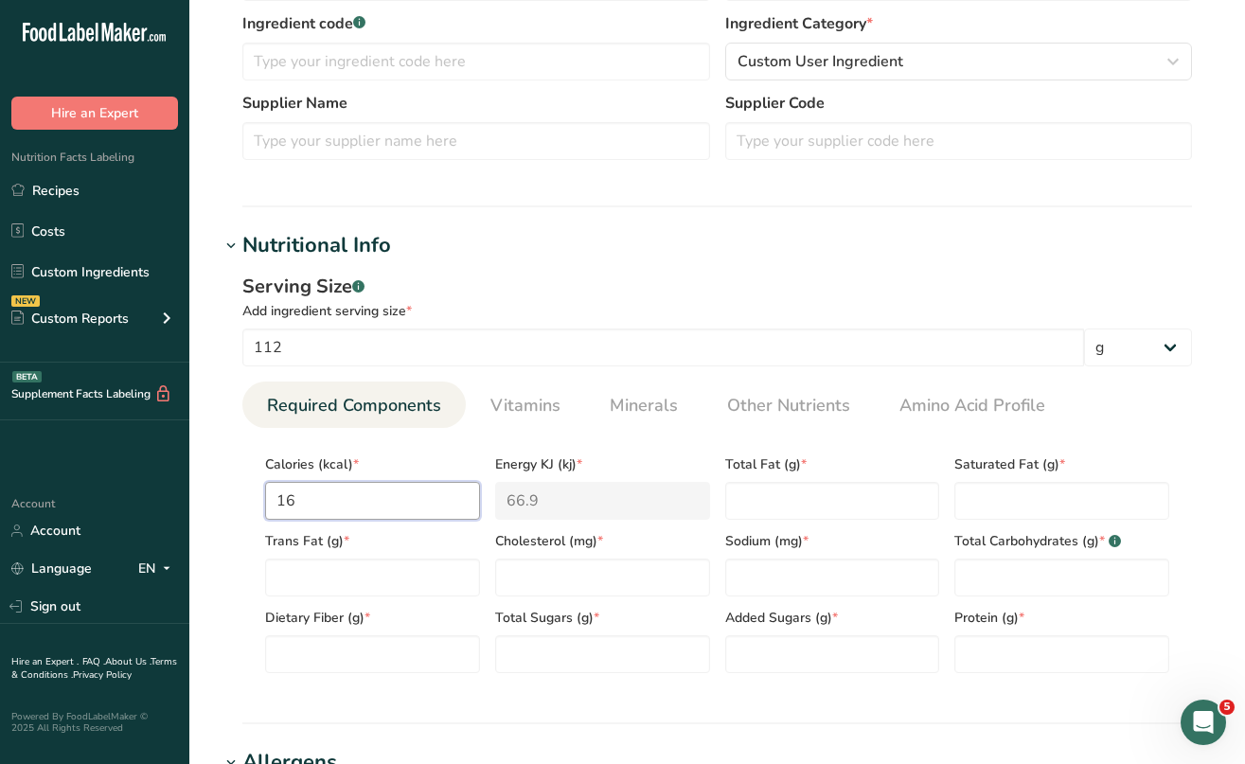
type input "160"
type KJ "669.4"
type input "160"
click at [742, 495] on Fat "number" at bounding box center [832, 501] width 215 height 38
type Fat "3.5"
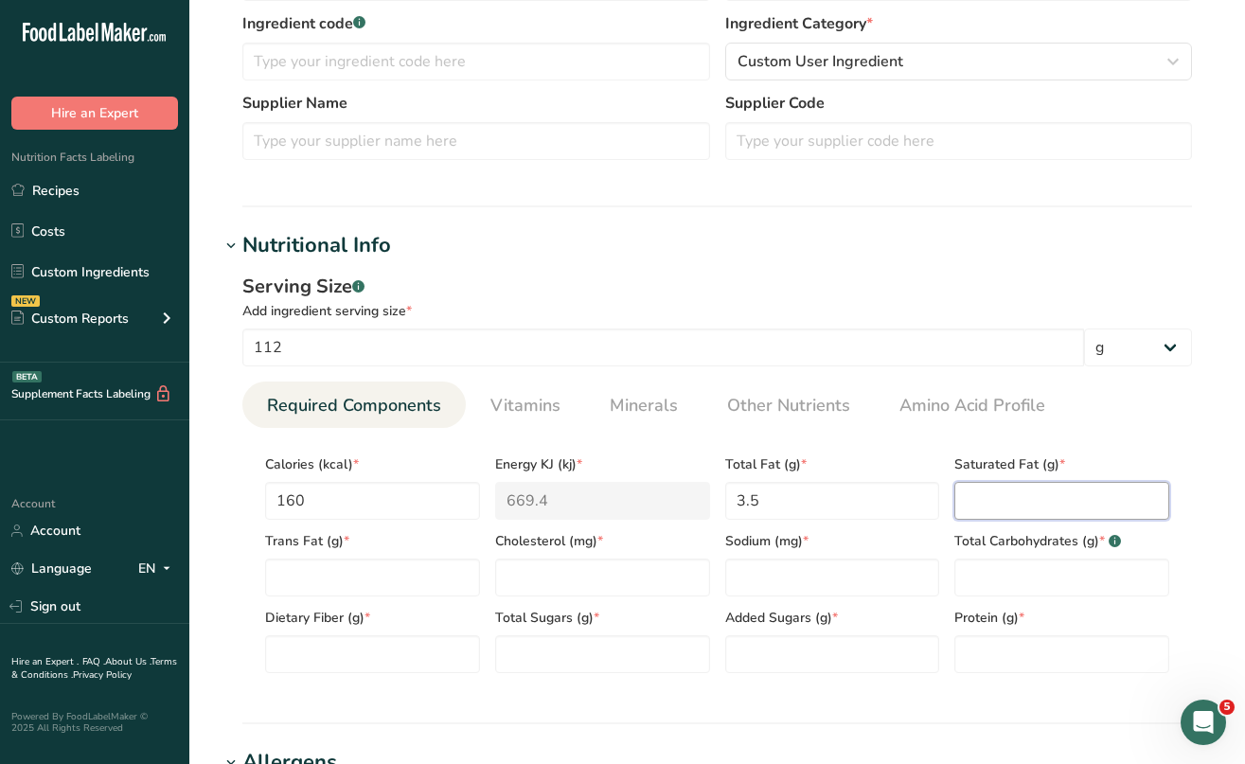
click at [979, 504] on Fat "number" at bounding box center [1062, 501] width 215 height 38
type Fat "1"
click at [402, 563] on Fat "number" at bounding box center [372, 578] width 215 height 38
type Fat "0"
click at [562, 580] on input "number" at bounding box center [602, 578] width 215 height 38
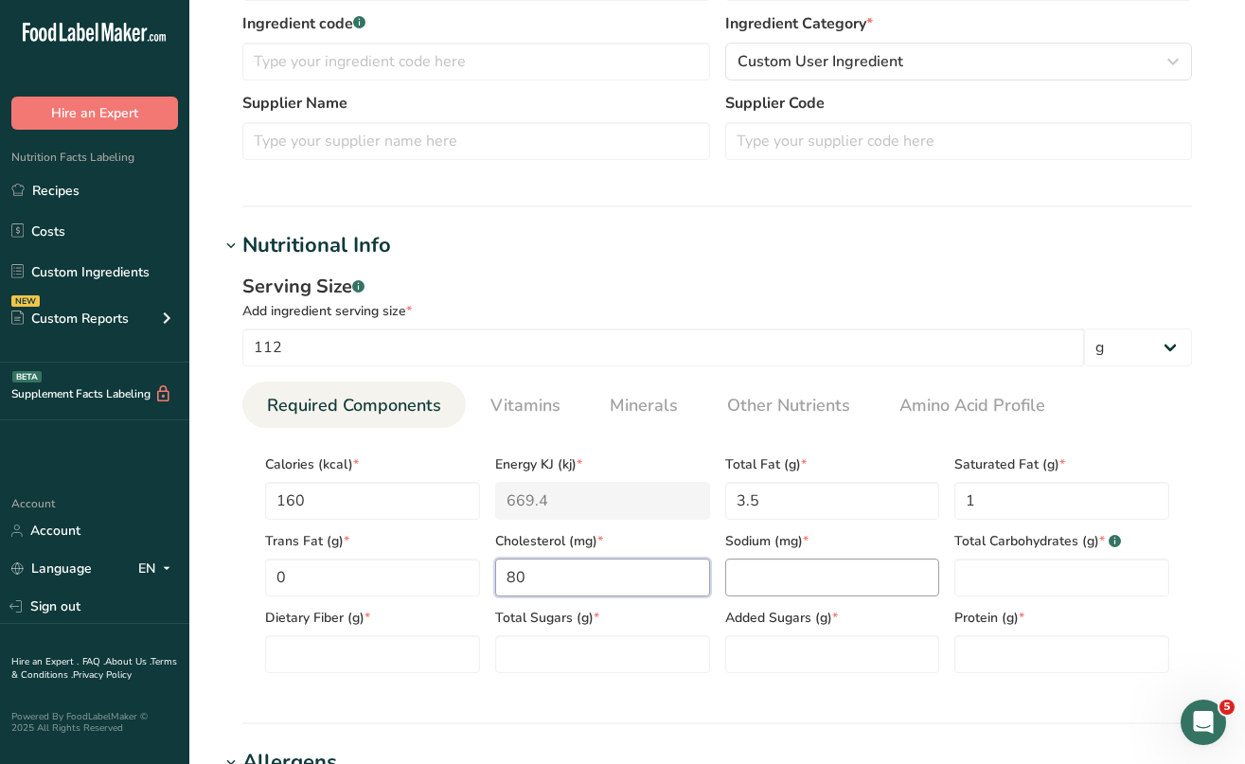
type input "80"
click at [876, 568] on input "number" at bounding box center [832, 578] width 215 height 38
type input "220"
click at [1064, 595] on Carbohydrates "number" at bounding box center [1062, 578] width 215 height 38
type Carbohydrates "1"
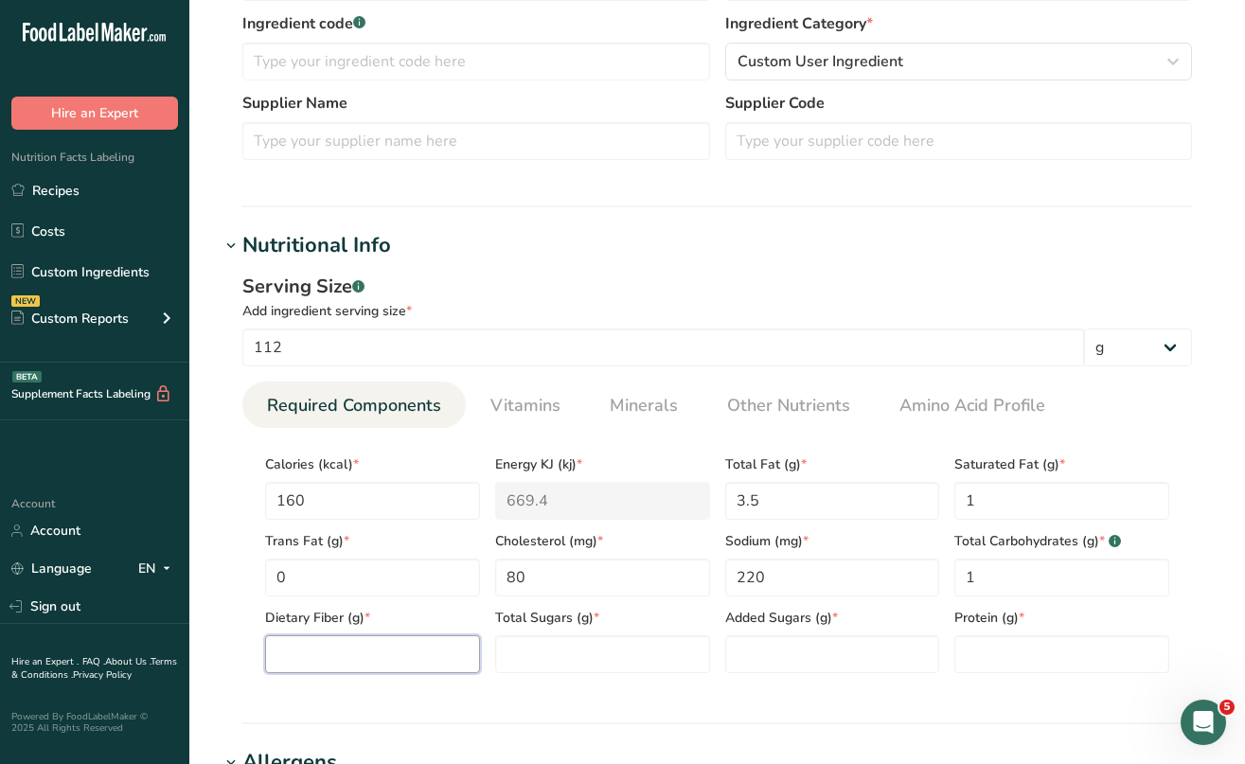
click at [419, 640] on Fiber "number" at bounding box center [372, 654] width 215 height 38
type Fiber "0"
click at [574, 646] on Sugars "number" at bounding box center [602, 654] width 215 height 38
type Sugars "0"
click at [750, 644] on Sugars "number" at bounding box center [832, 654] width 215 height 38
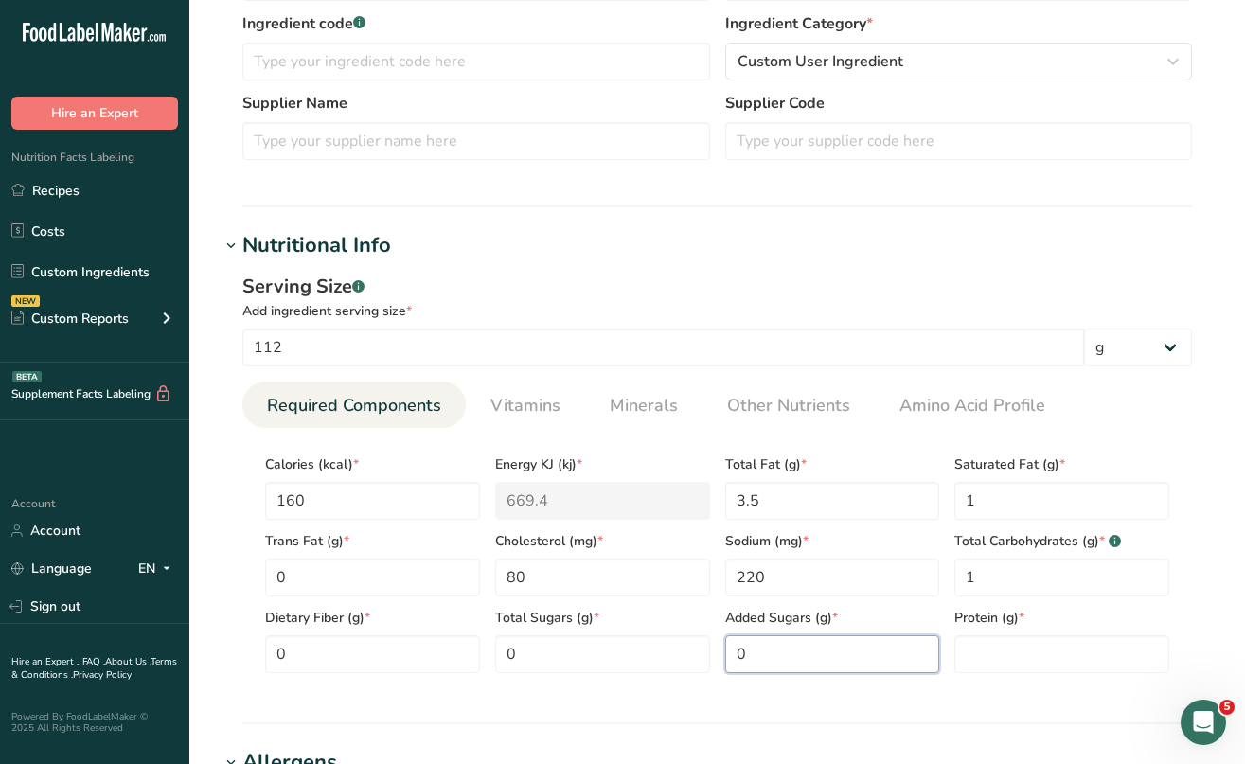
type Sugars "0"
click at [972, 631] on div "Protein (g) *" at bounding box center [1062, 635] width 230 height 77
click at [978, 654] on input "number" at bounding box center [1062, 654] width 215 height 38
type input "30"
click at [519, 402] on span "Vitamins" at bounding box center [526, 406] width 70 height 26
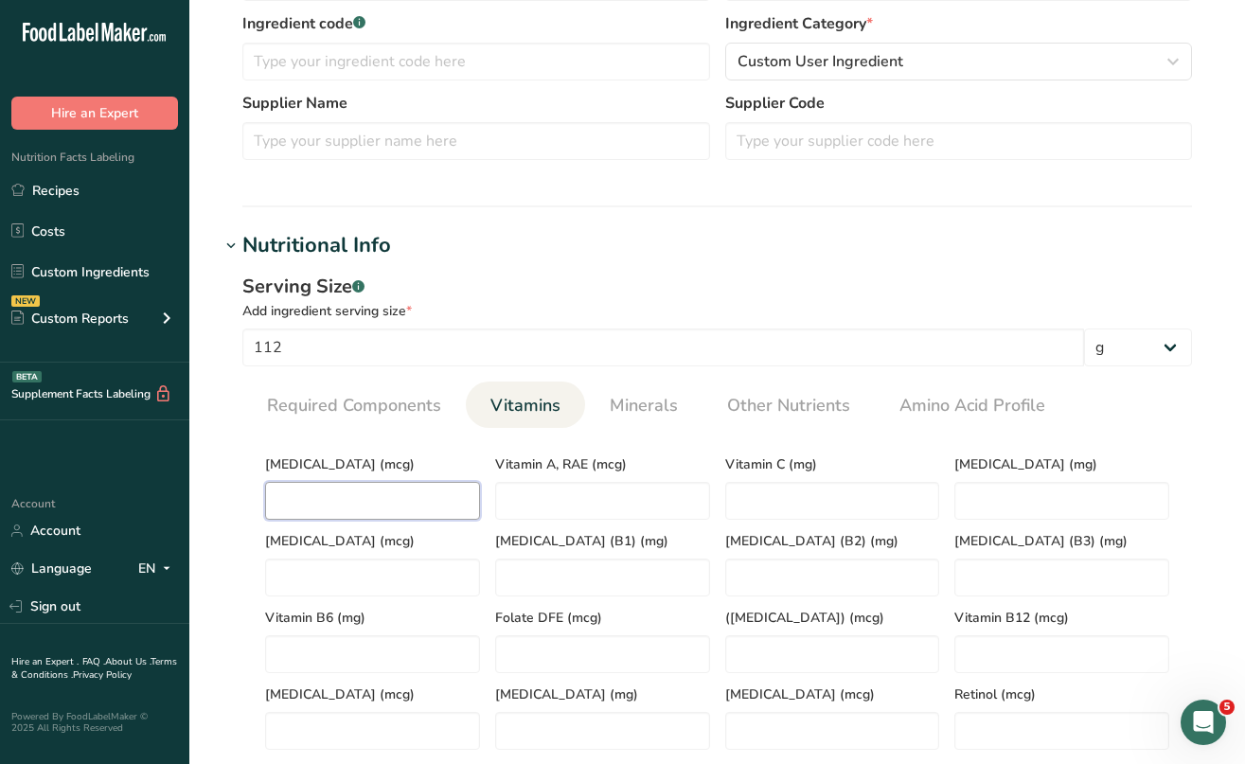
click at [340, 495] on D "number" at bounding box center [372, 501] width 215 height 38
type D "0.1"
click at [625, 416] on span "Minerals" at bounding box center [644, 406] width 68 height 26
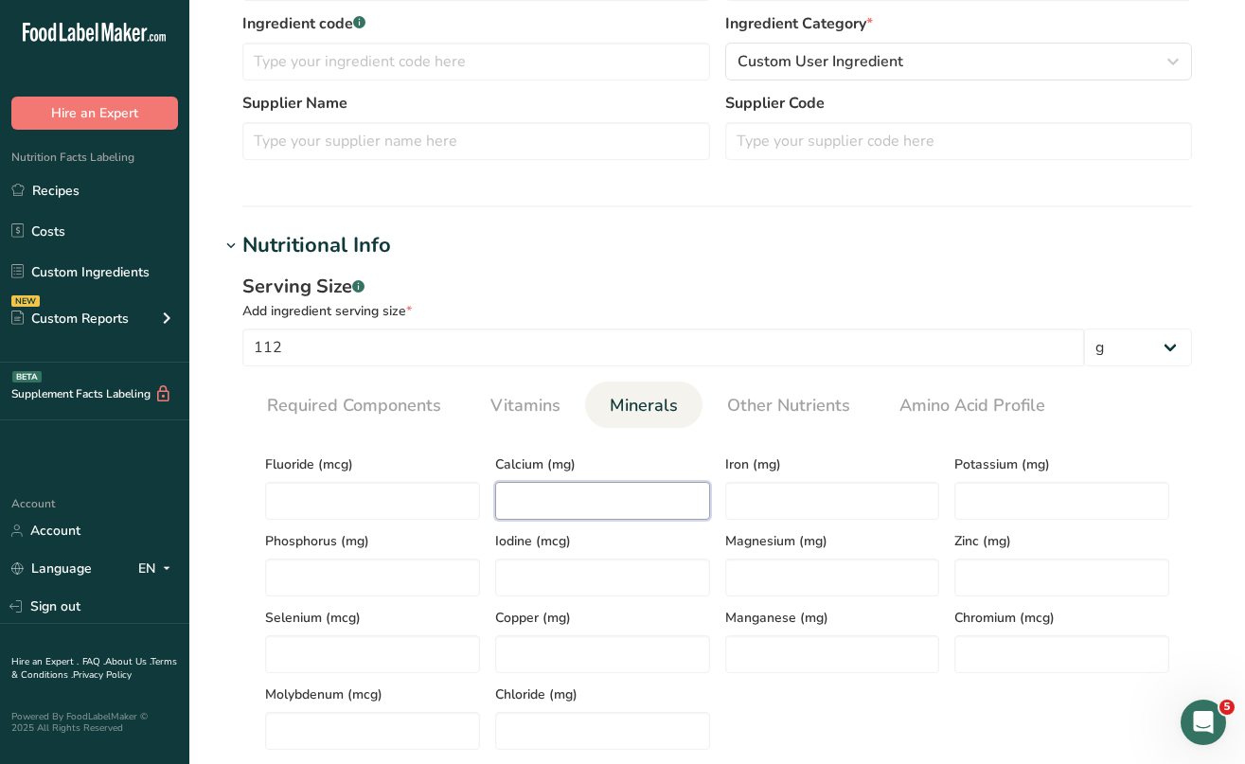
click at [587, 510] on input "number" at bounding box center [602, 501] width 215 height 38
type input "20"
click at [767, 510] on input "number" at bounding box center [832, 501] width 215 height 38
type input "1"
click at [974, 499] on input "number" at bounding box center [1062, 501] width 215 height 38
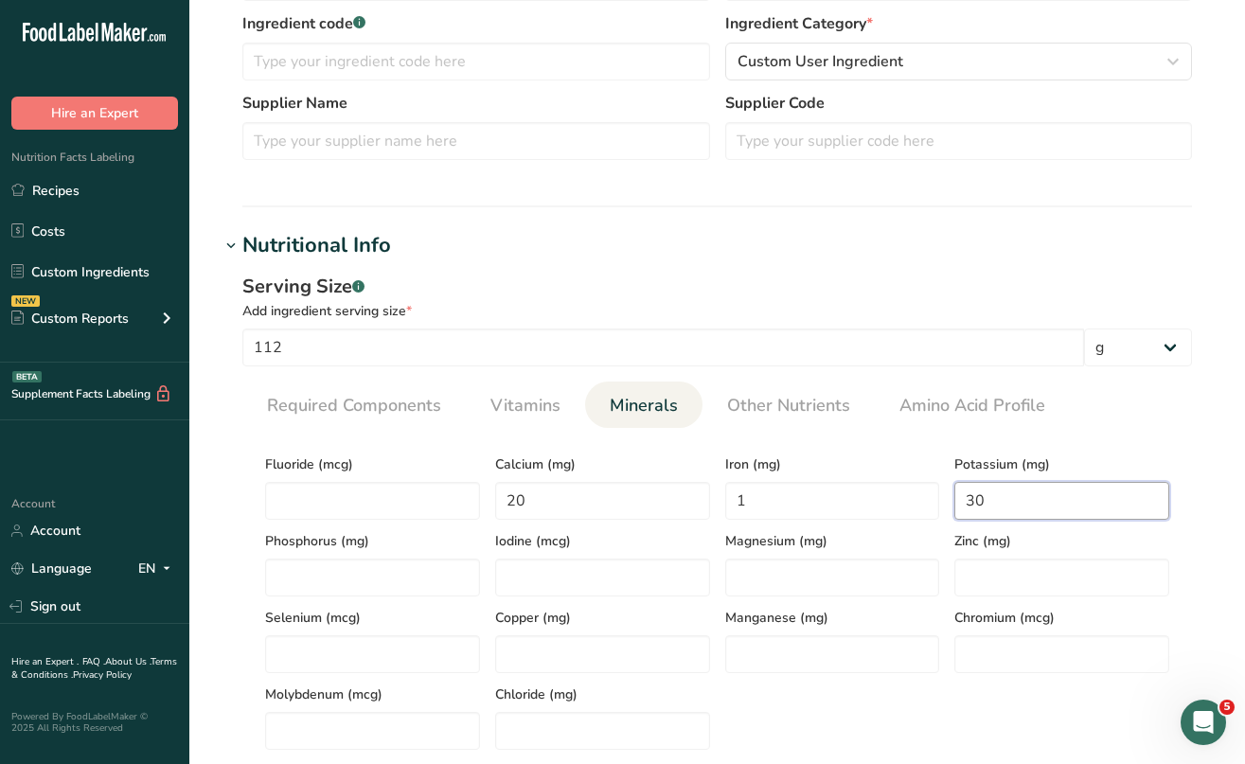
click at [974, 500] on input "30" at bounding box center [1062, 501] width 215 height 38
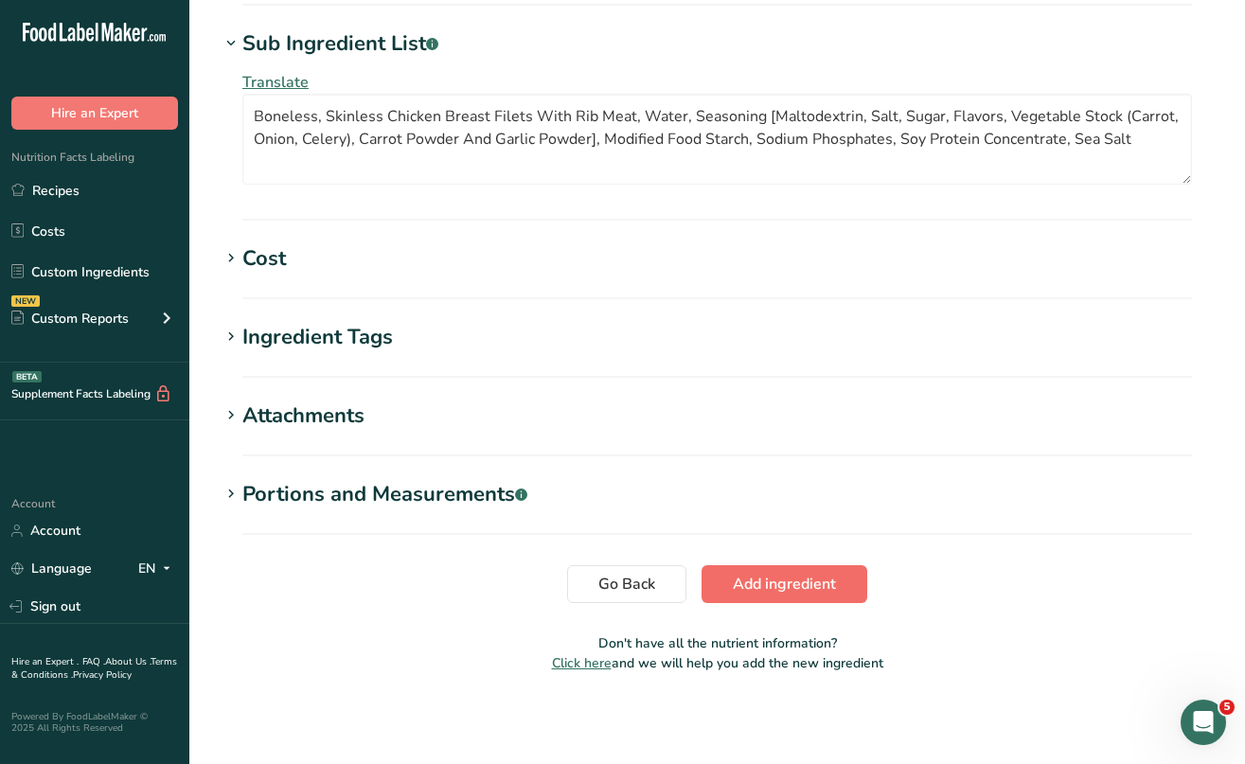
type input "310"
click at [810, 577] on span "Add ingredient" at bounding box center [784, 584] width 103 height 23
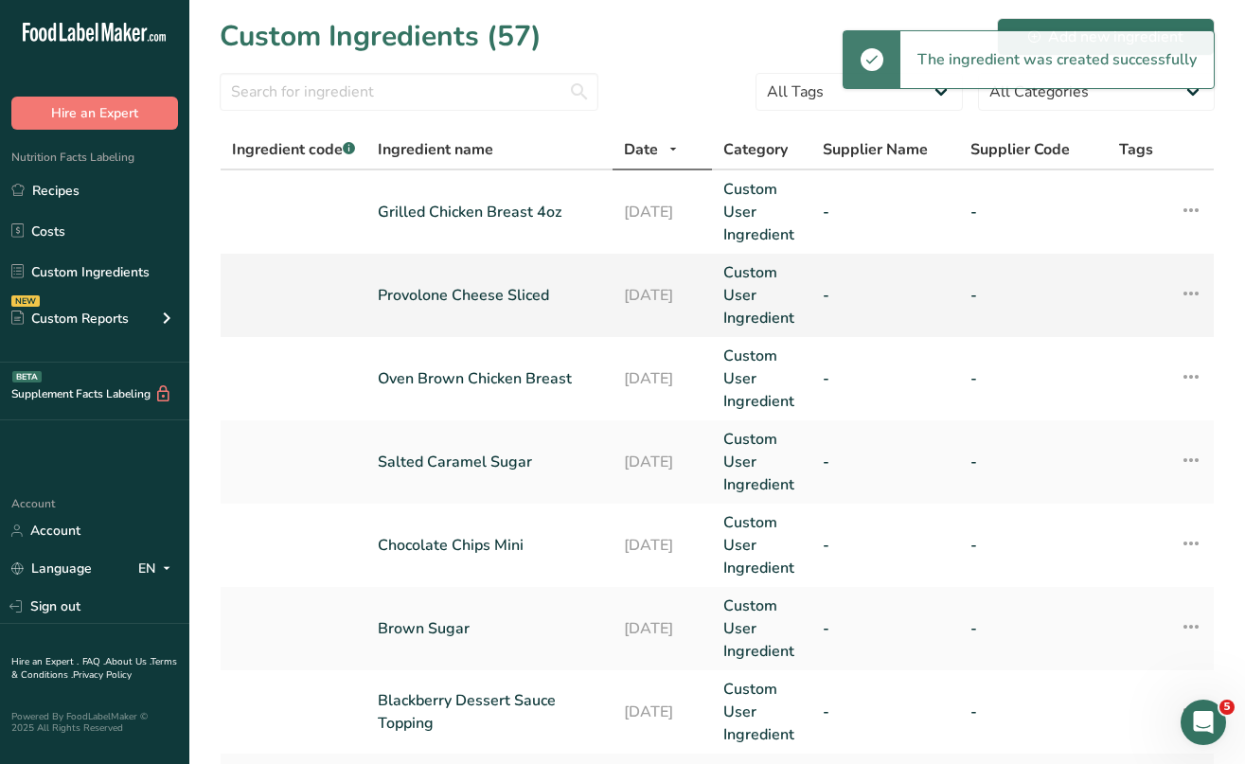
click at [431, 292] on link "Provolone Cheese Sliced" at bounding box center [489, 295] width 223 height 23
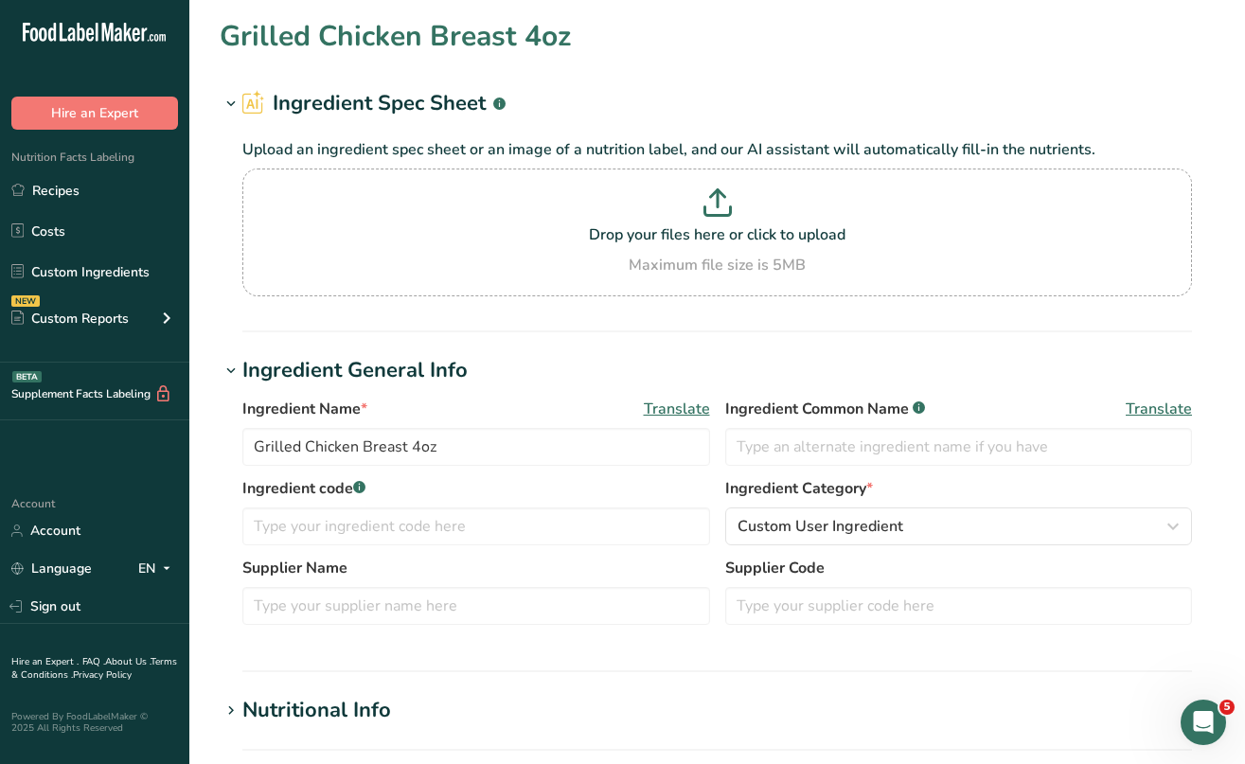
type input "Provolone Cheese Sliced"
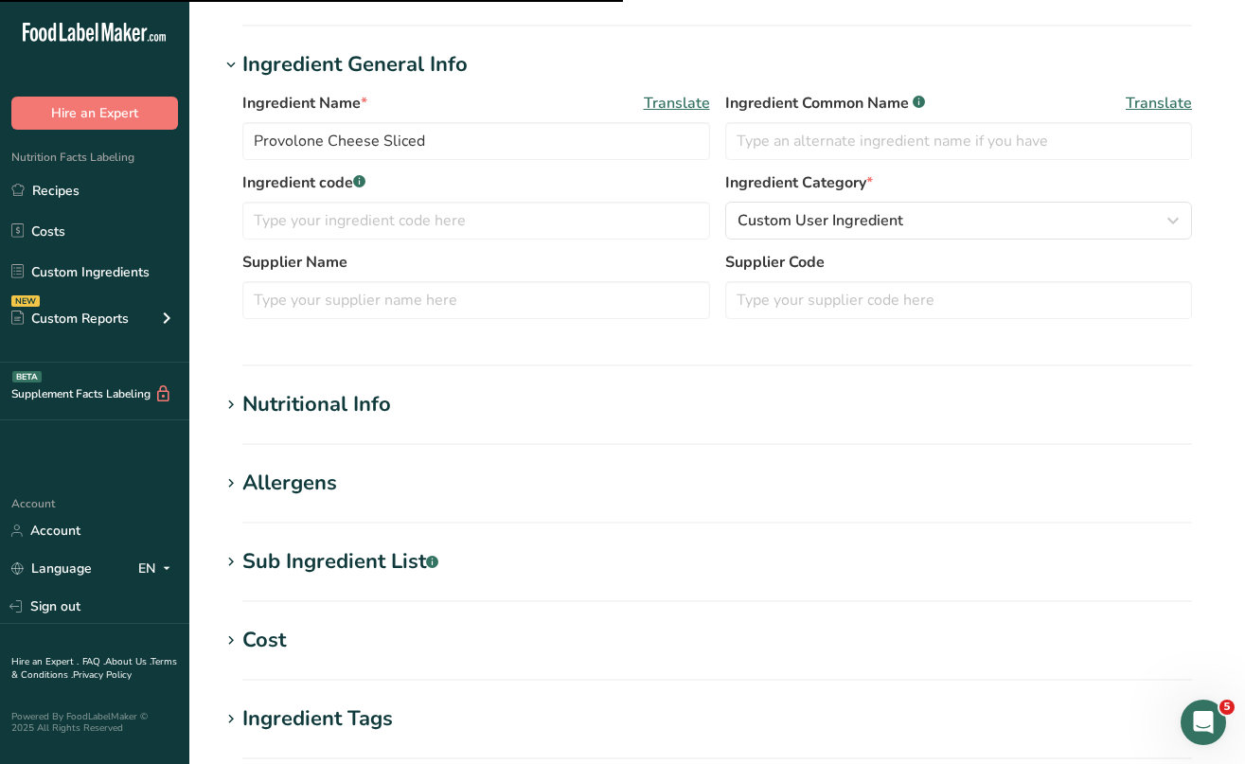
scroll to position [344, 0]
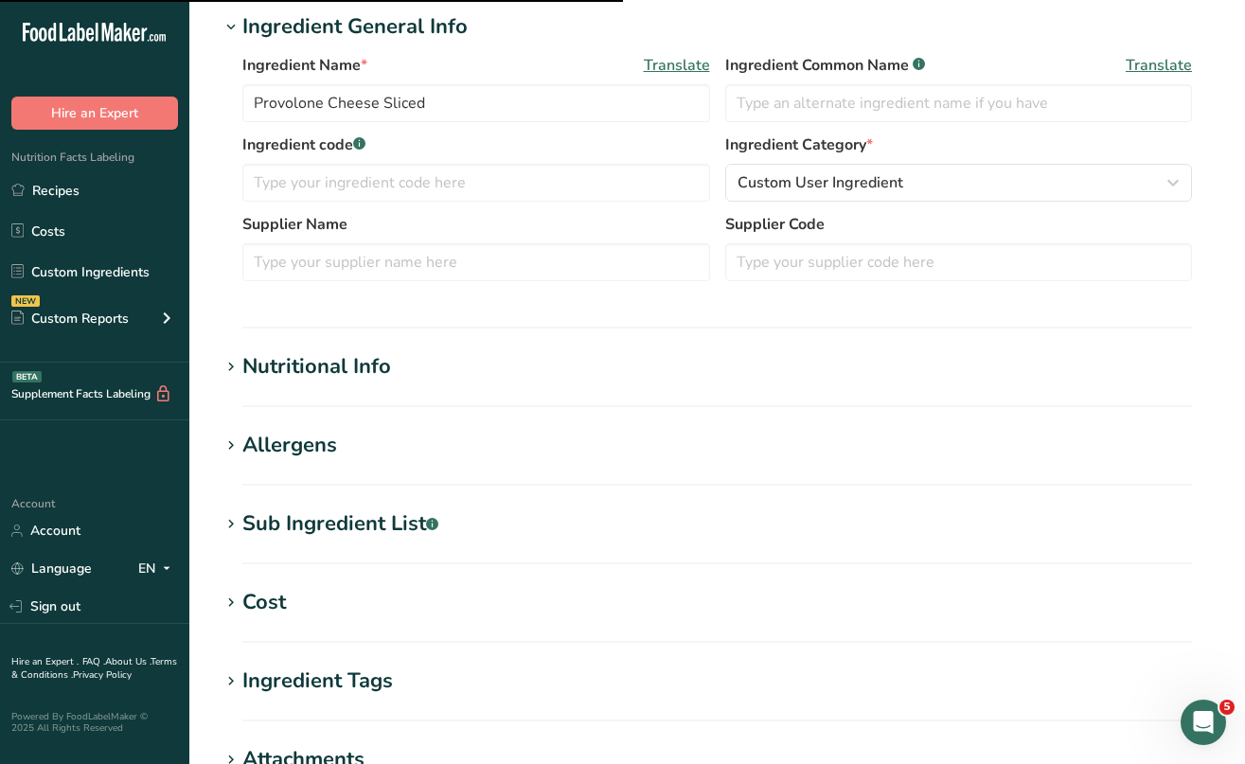
click at [352, 364] on div "Nutritional Info" at bounding box center [316, 366] width 149 height 31
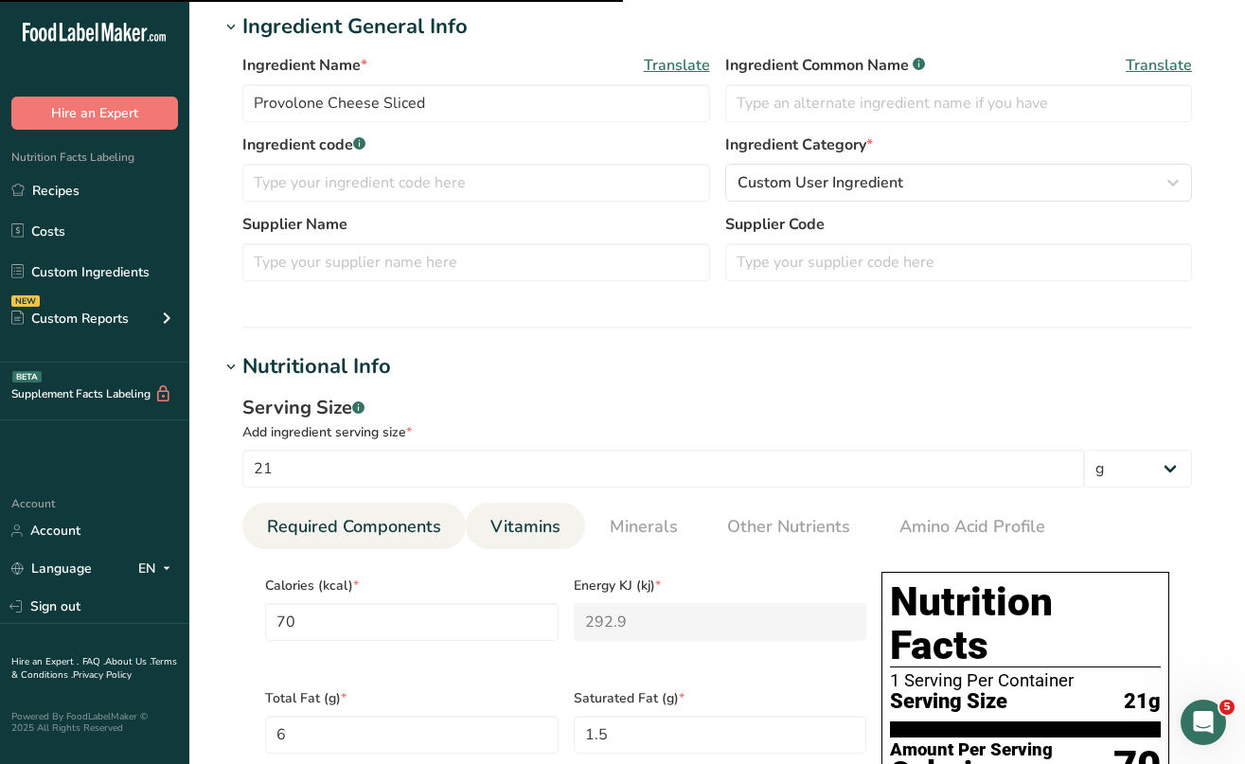
click at [537, 523] on span "Vitamins" at bounding box center [526, 527] width 70 height 26
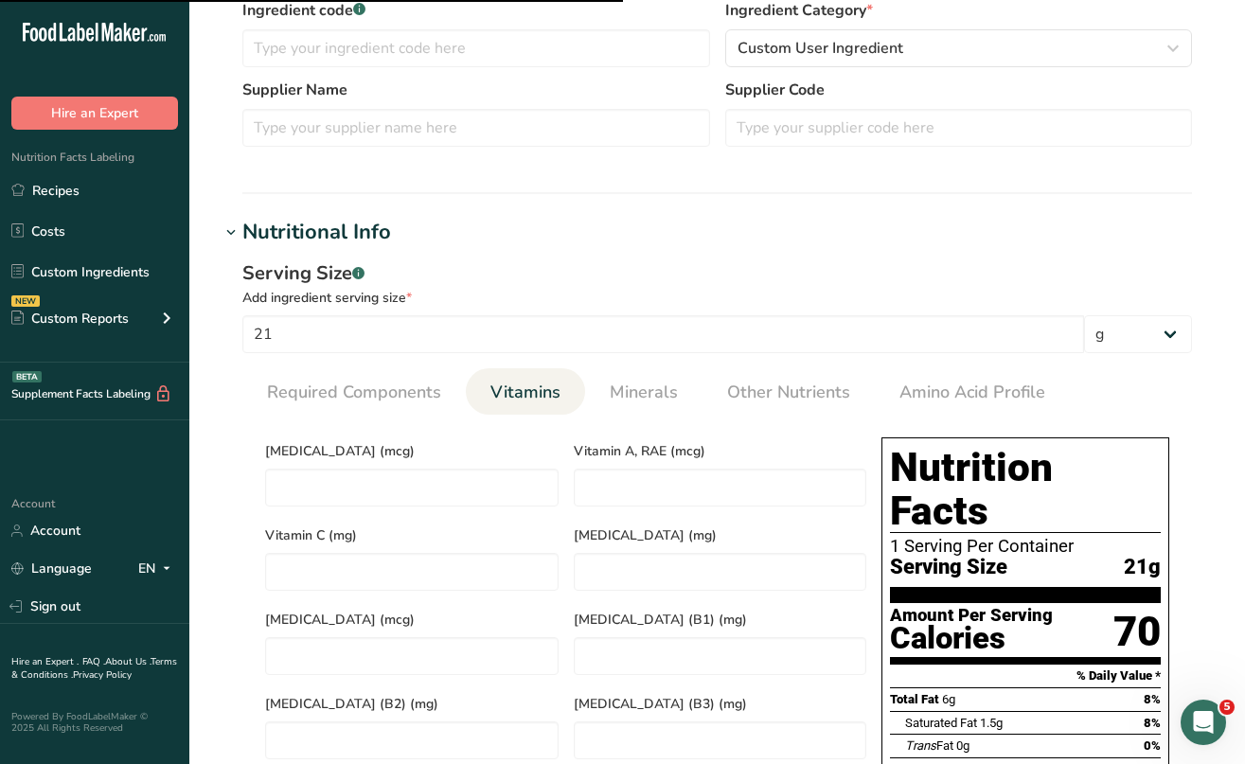
scroll to position [490, 0]
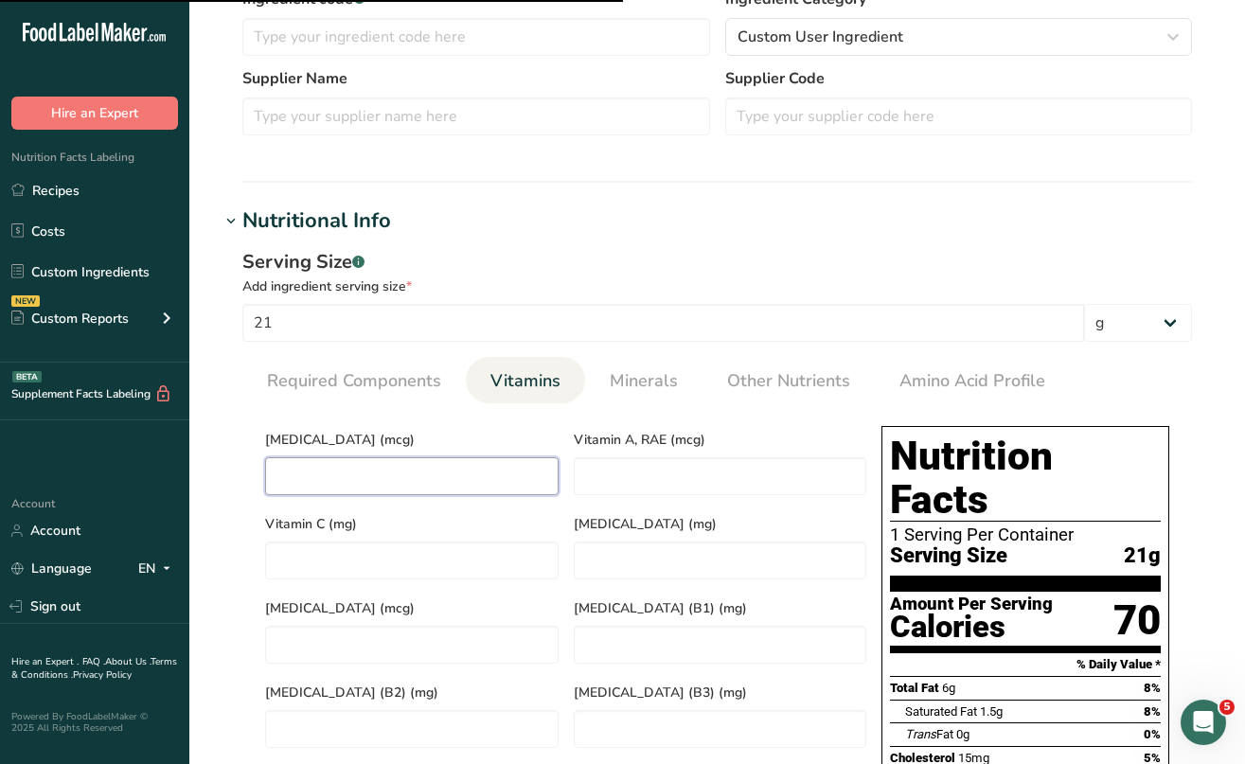
click at [469, 486] on D "number" at bounding box center [412, 476] width 294 height 38
type D "0.1"
click at [665, 380] on span "Minerals" at bounding box center [644, 381] width 68 height 26
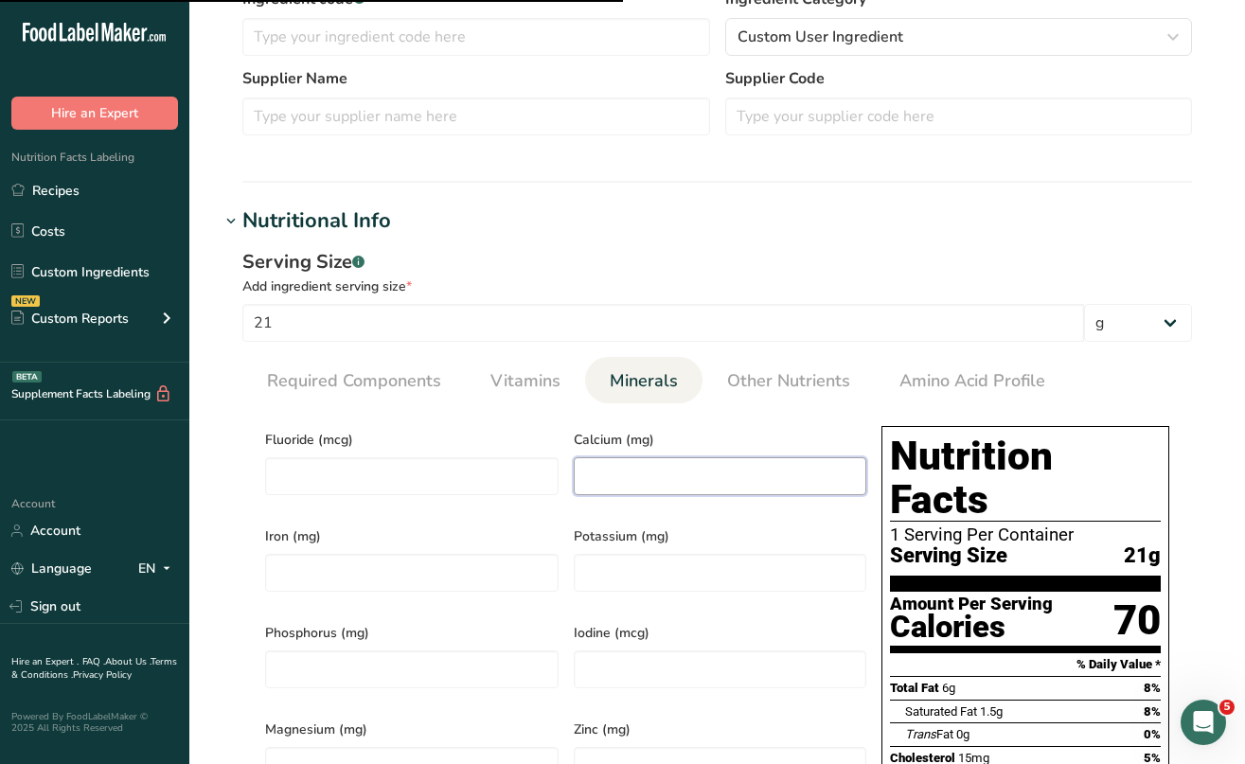
click at [630, 474] on input "number" at bounding box center [721, 476] width 294 height 38
type input "160"
click at [415, 557] on input "number" at bounding box center [412, 573] width 294 height 38
type input "0.1"
click at [657, 545] on div "Potassium (mg)" at bounding box center [720, 563] width 309 height 97
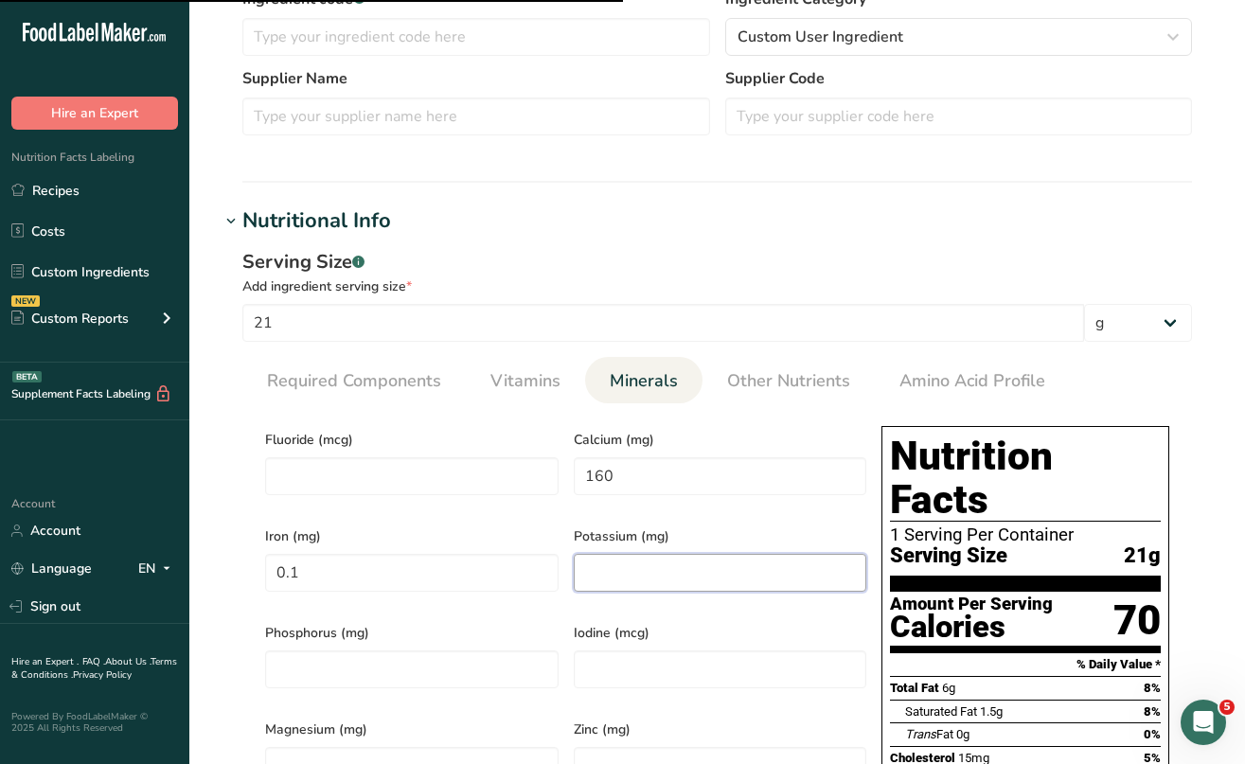
click at [658, 554] on input "number" at bounding box center [721, 573] width 294 height 38
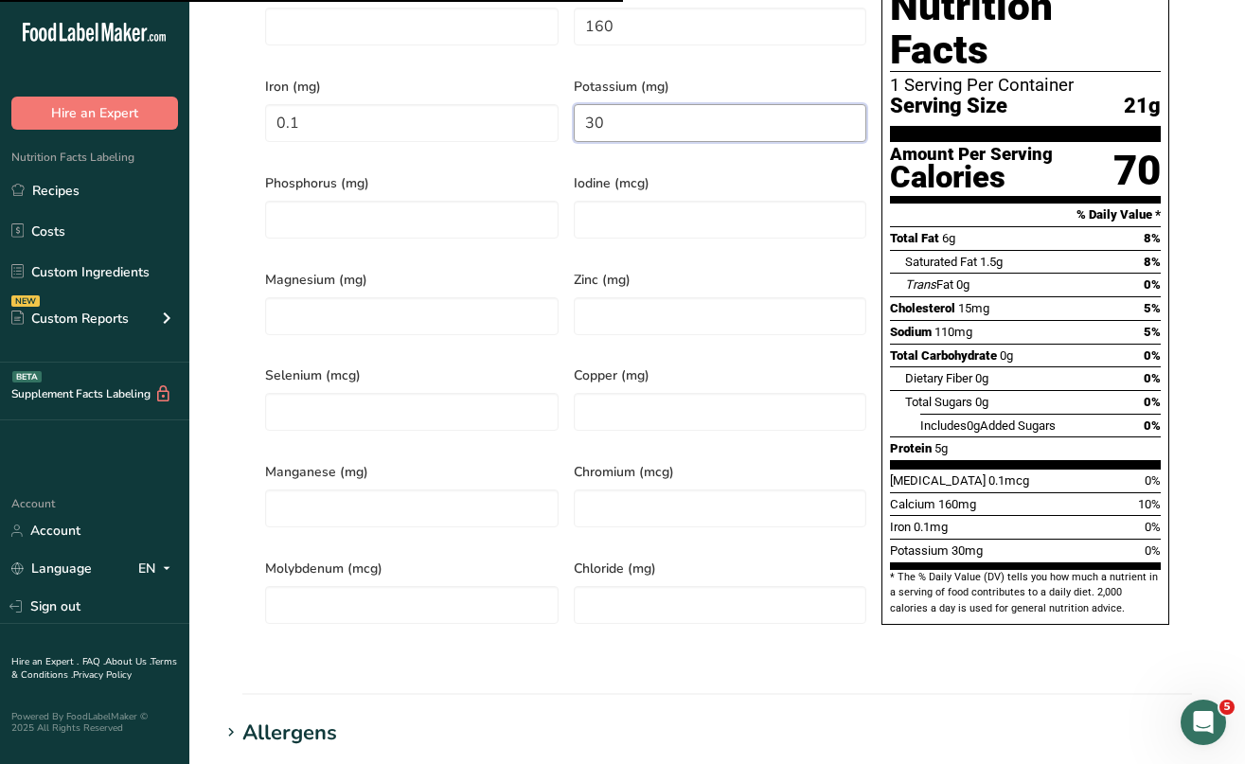
scroll to position [943, 0]
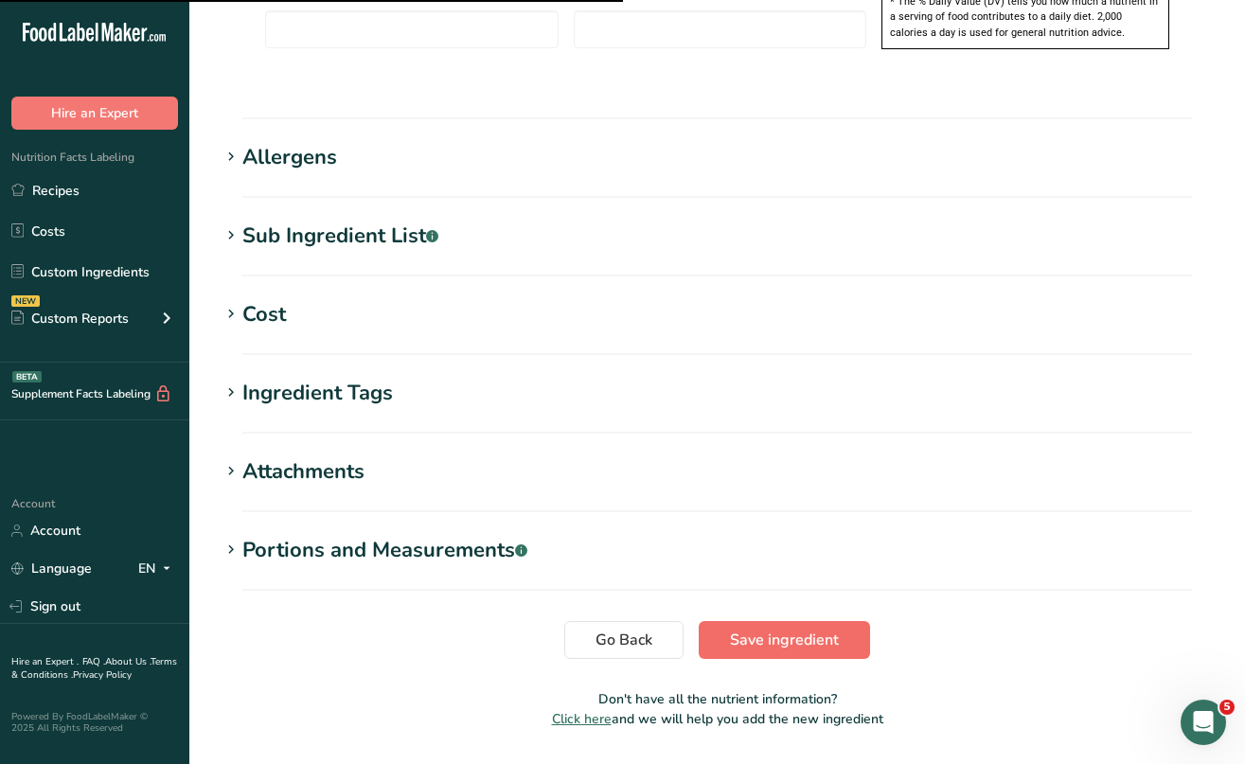
type input "30"
click at [793, 629] on span "Save ingredient" at bounding box center [784, 640] width 109 height 23
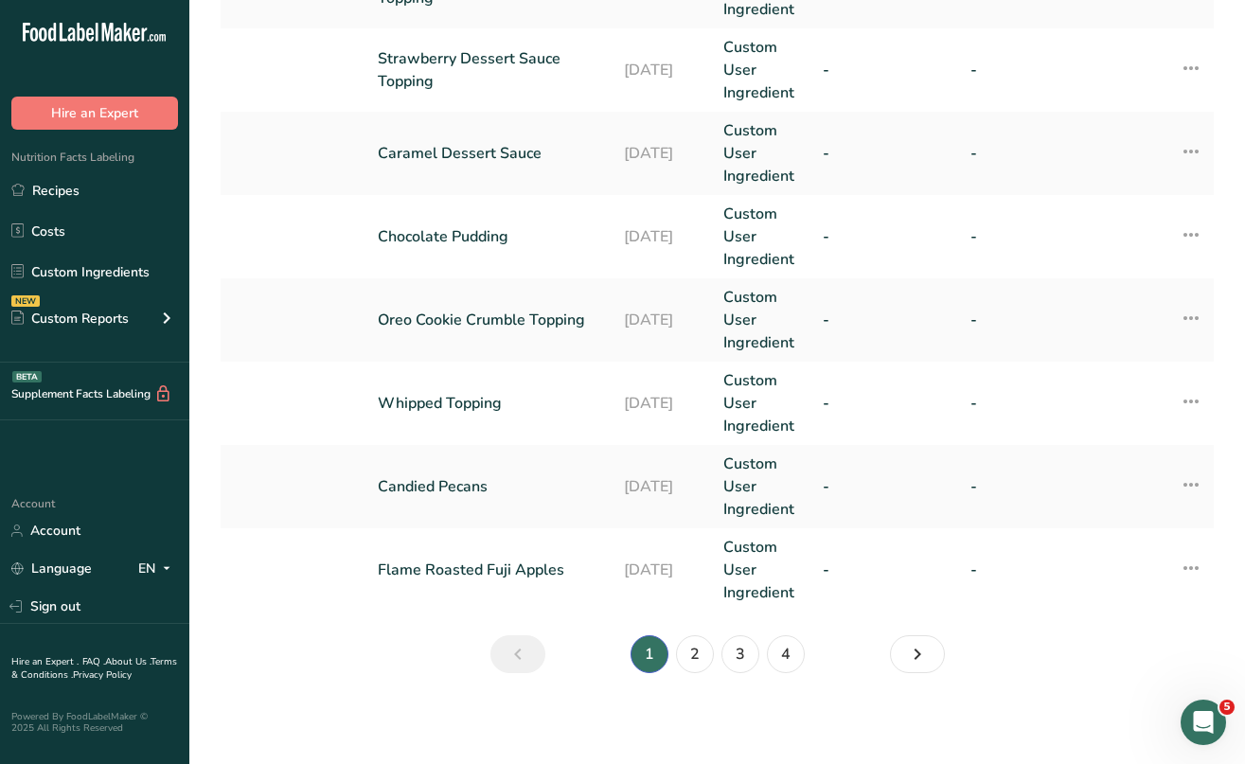
scroll to position [809, 0]
click at [791, 653] on link "4" at bounding box center [786, 654] width 38 height 38
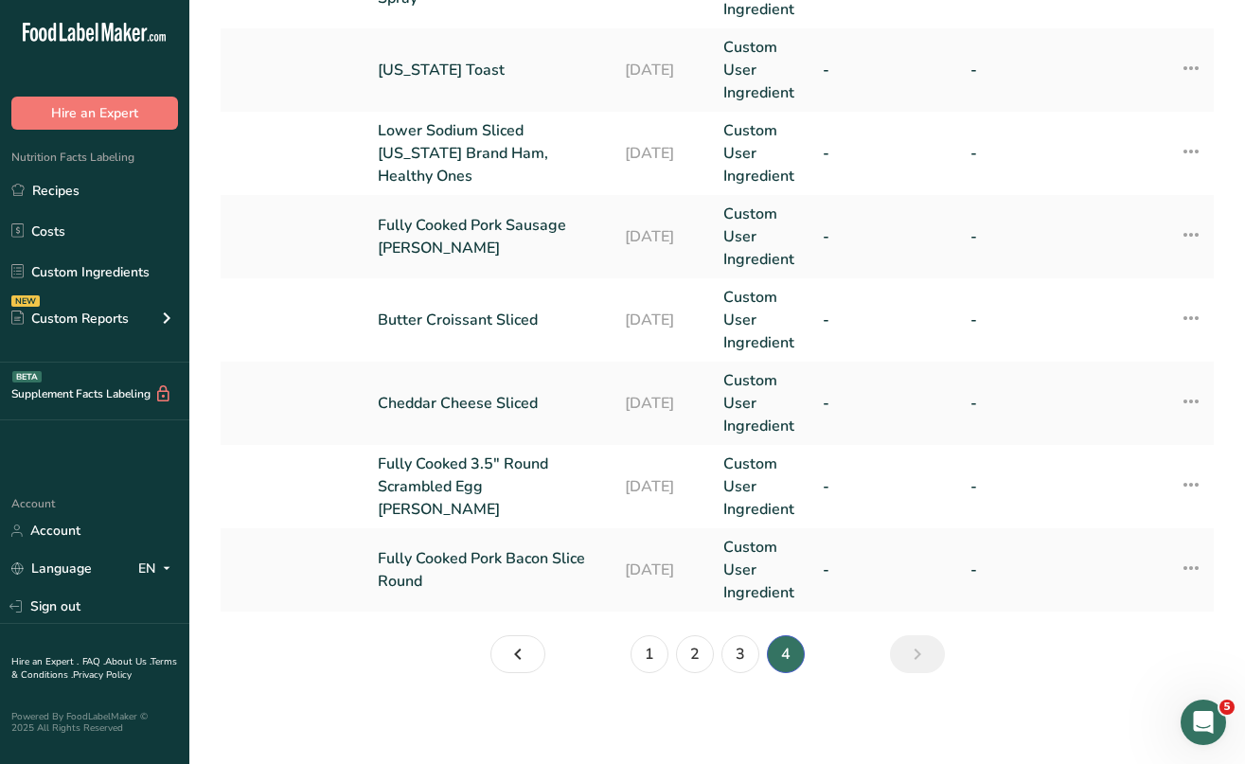
scroll to position [559, 0]
click at [742, 659] on link "3" at bounding box center [741, 654] width 38 height 38
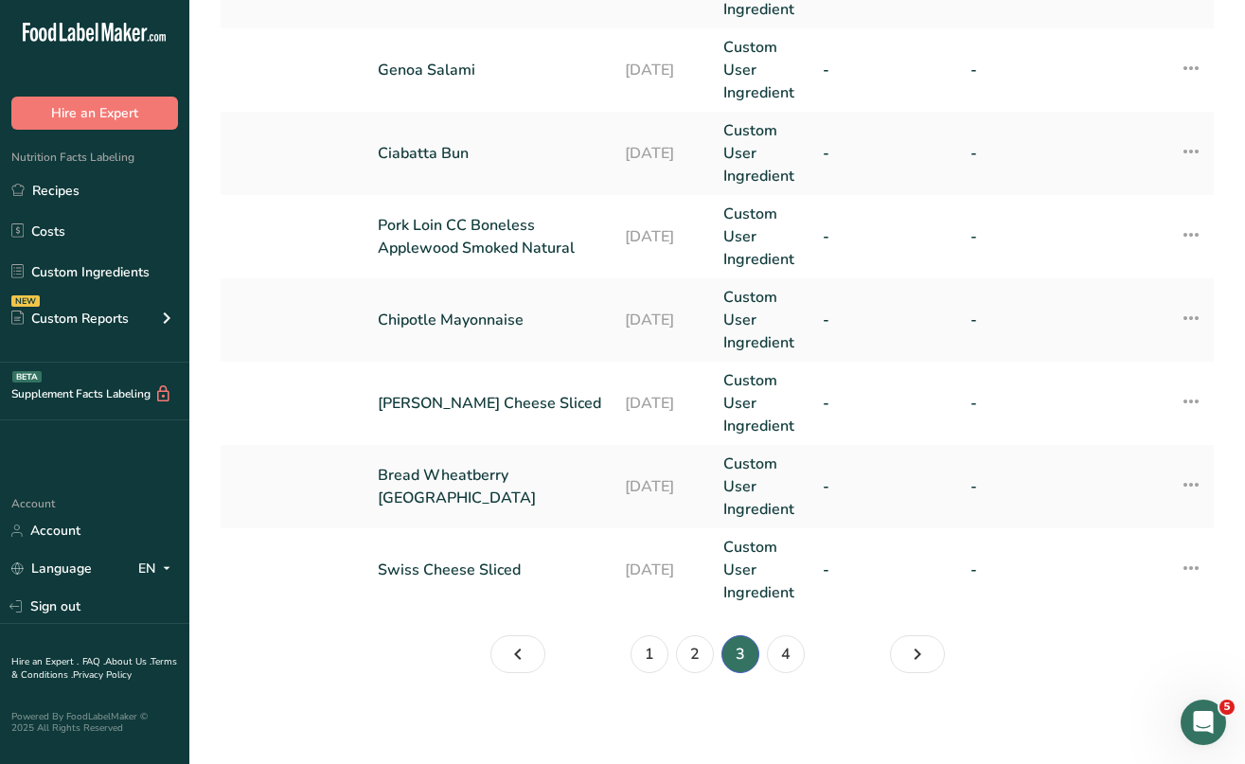
scroll to position [809, 0]
click at [778, 655] on link "4" at bounding box center [786, 654] width 38 height 38
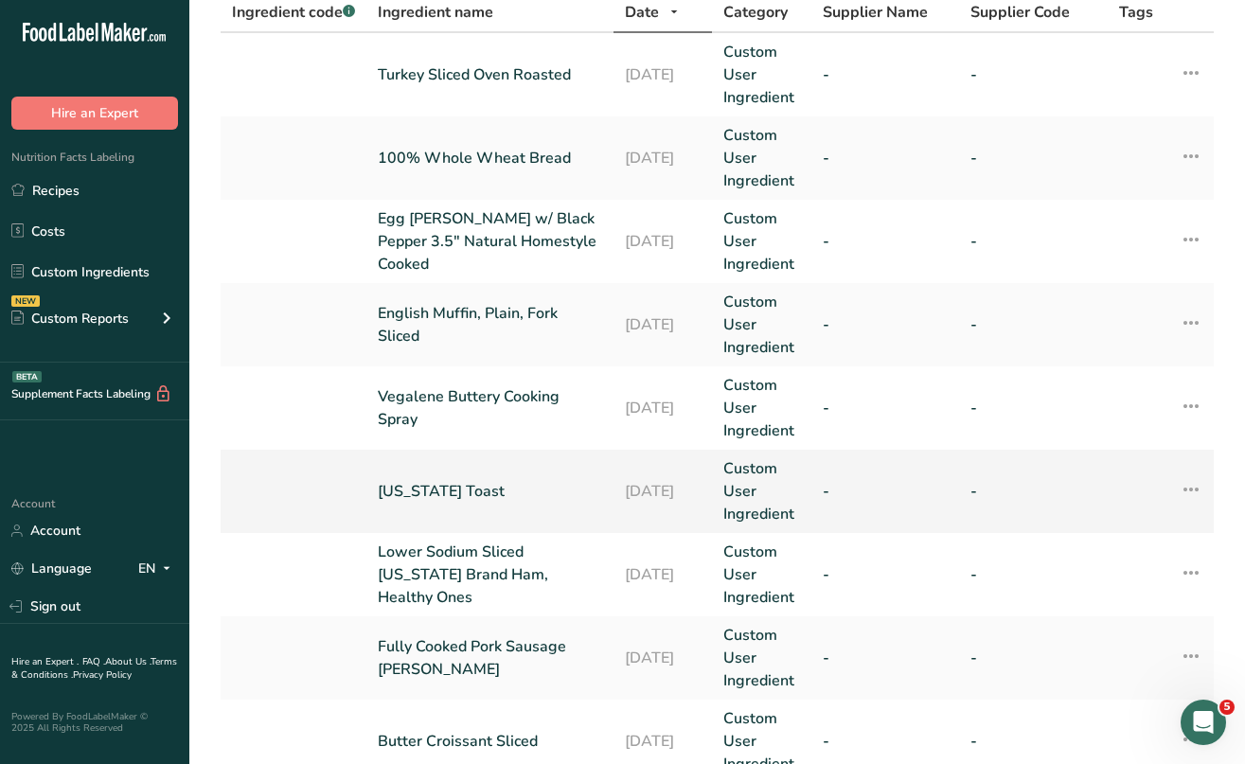
scroll to position [137, 0]
click at [437, 582] on link "Lower Sodium Sliced [US_STATE] Brand Ham, Healthy Ones" at bounding box center [490, 575] width 224 height 68
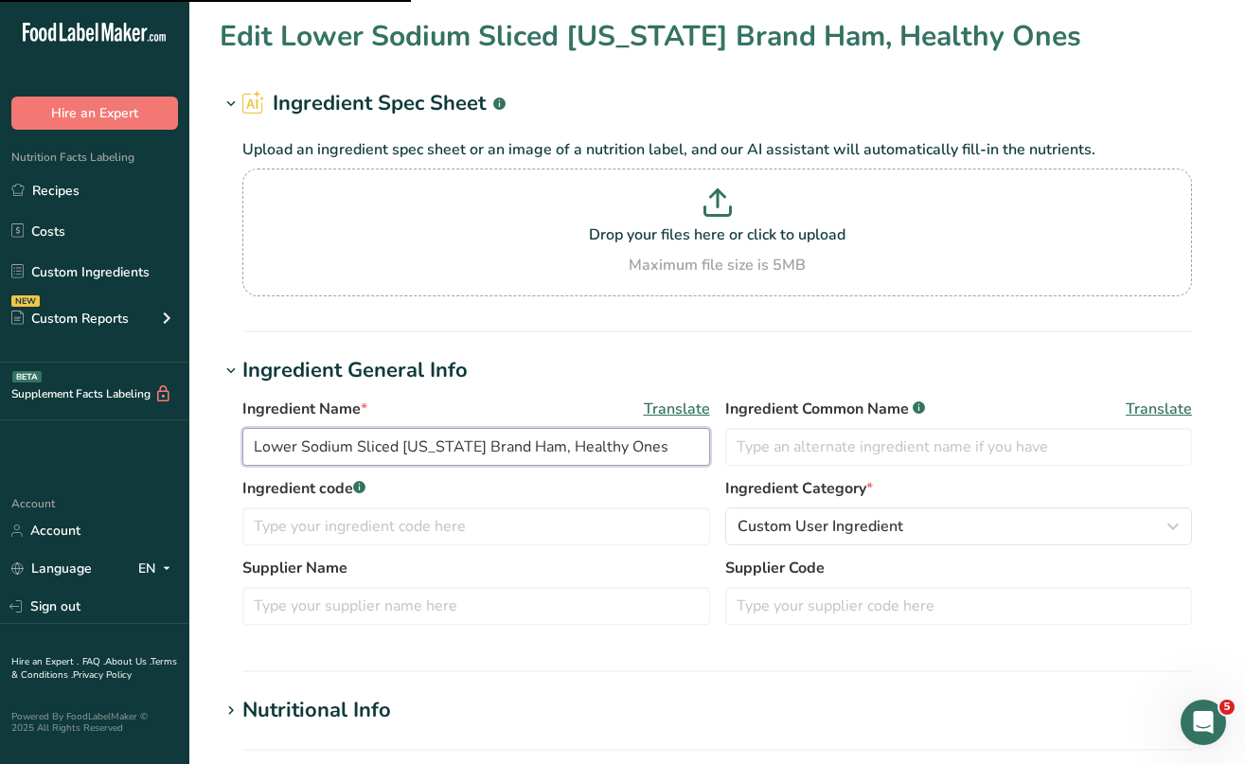
drag, startPoint x: 460, startPoint y: 445, endPoint x: 498, endPoint y: 448, distance: 38.0
drag, startPoint x: 589, startPoint y: 448, endPoint x: 491, endPoint y: 439, distance: 98.9
click at [491, 439] on input "Lower Sodium Sliced [US_STATE][PERSON_NAME], Healthy Ones" at bounding box center [476, 447] width 468 height 38
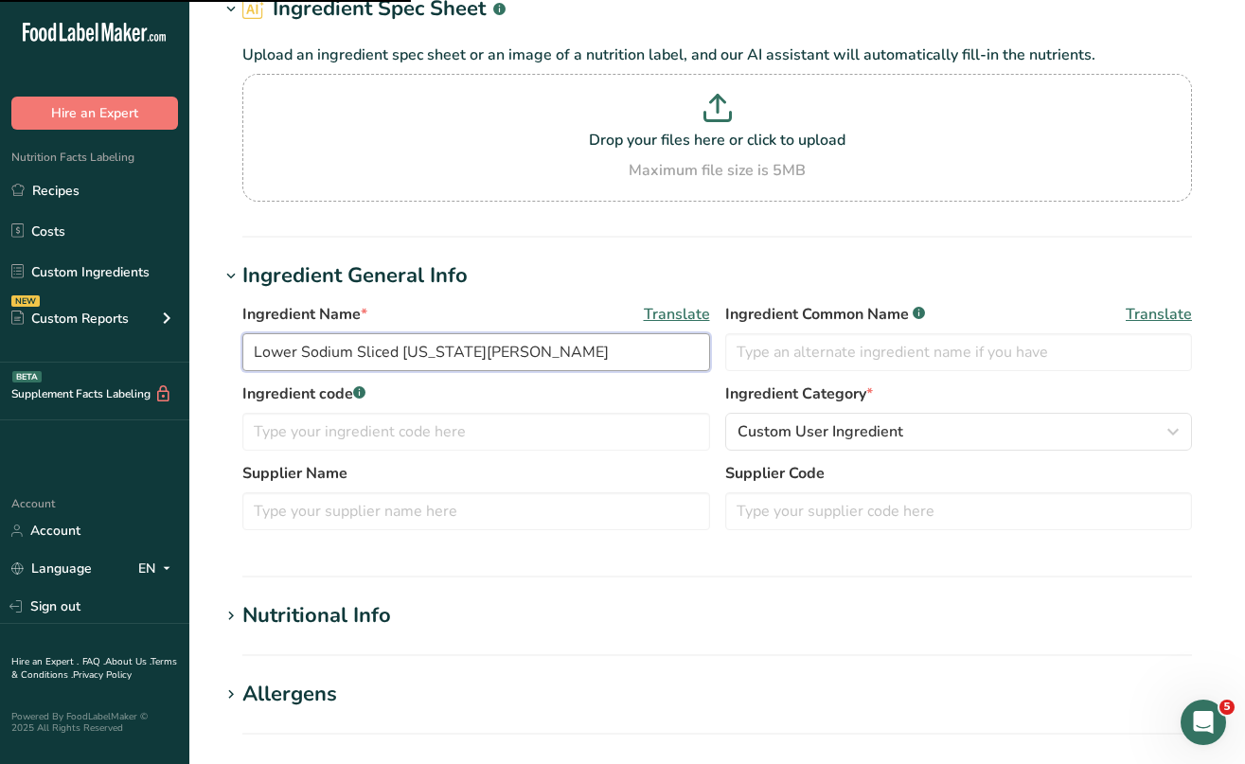
scroll to position [87, 0]
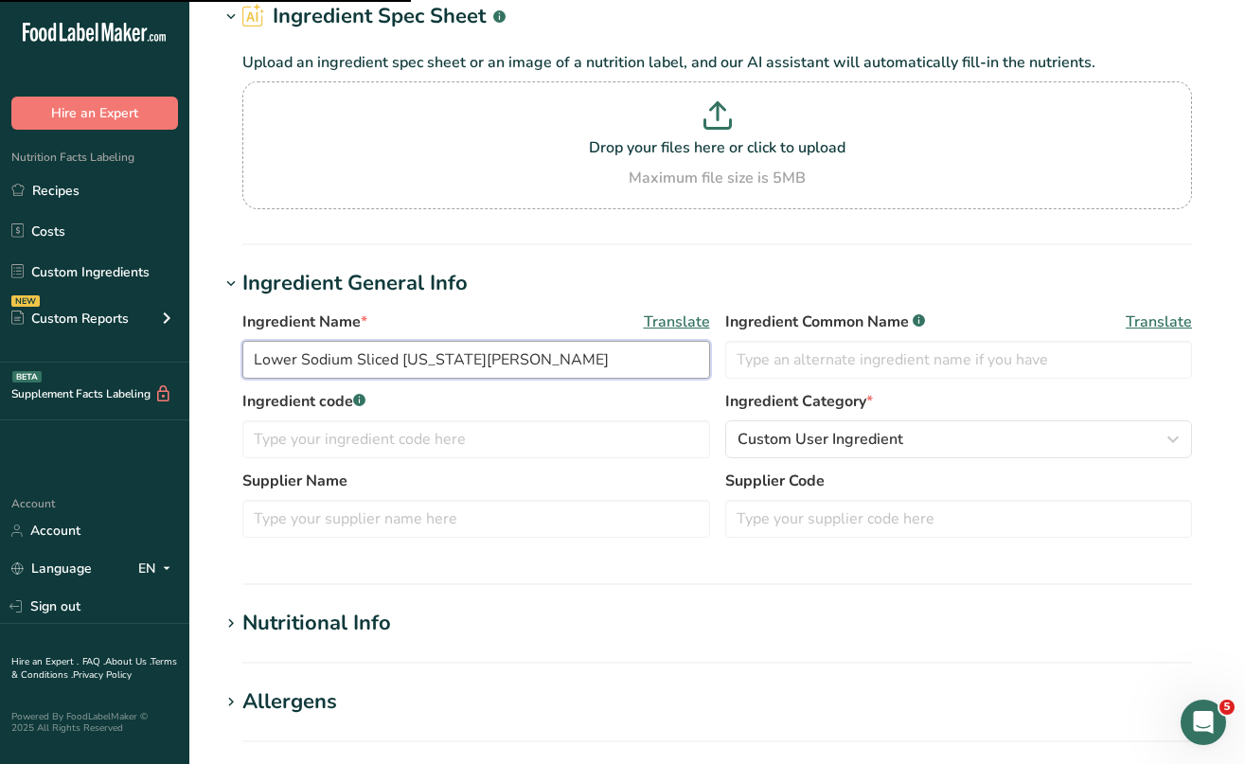
drag, startPoint x: 402, startPoint y: 362, endPoint x: 357, endPoint y: 358, distance: 45.6
click at [357, 358] on input "Lower Sodium Sliced [US_STATE][PERSON_NAME]" at bounding box center [476, 360] width 468 height 38
click at [466, 358] on input "Lower Sodium [US_STATE][PERSON_NAME]" at bounding box center [476, 360] width 468 height 38
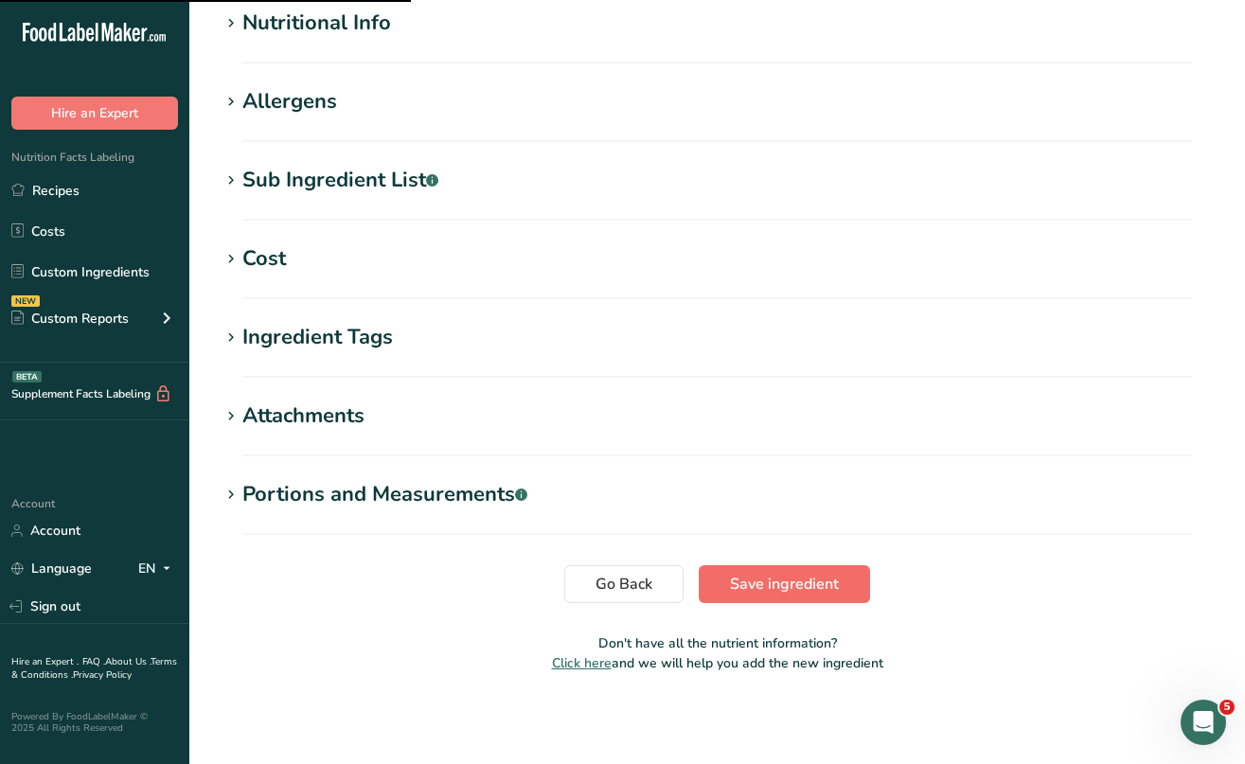
type input "Lower Sodium [US_STATE][PERSON_NAME] Sliced"
click at [790, 582] on span "Save ingredient" at bounding box center [784, 584] width 109 height 23
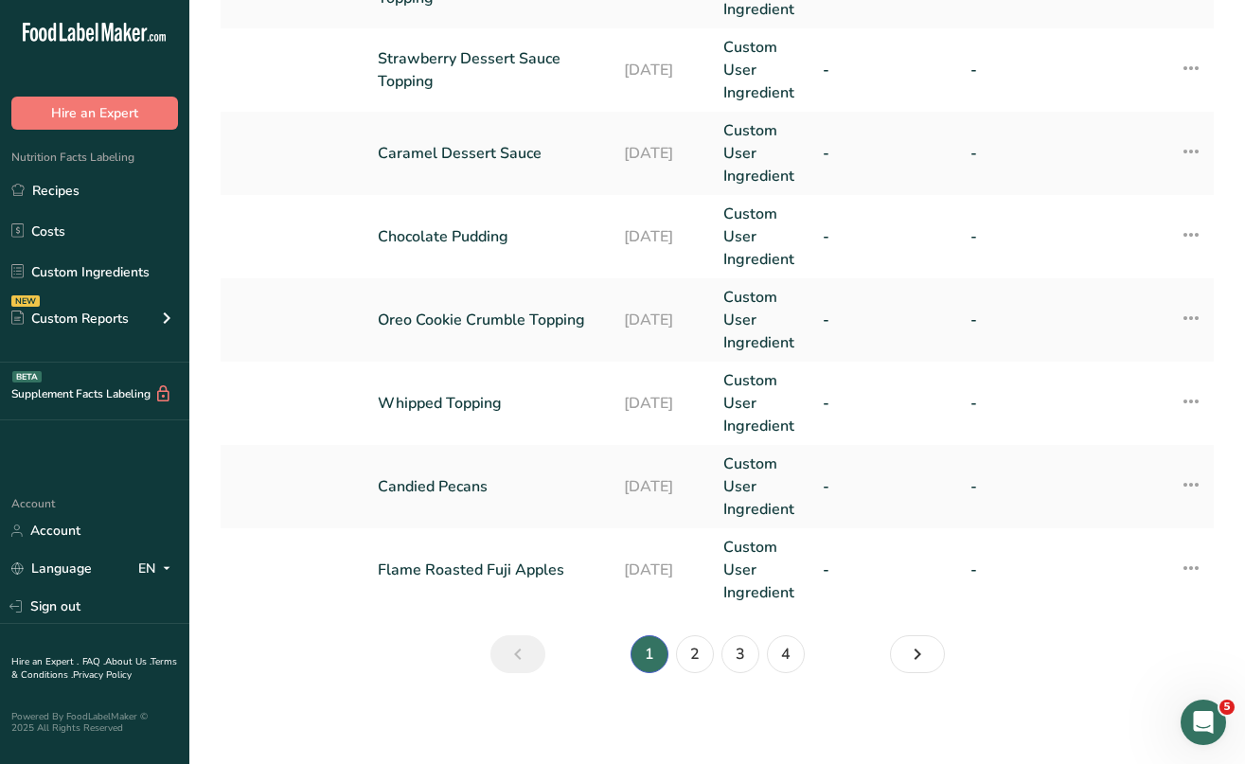
scroll to position [809, 0]
click at [688, 649] on link "2" at bounding box center [695, 654] width 38 height 38
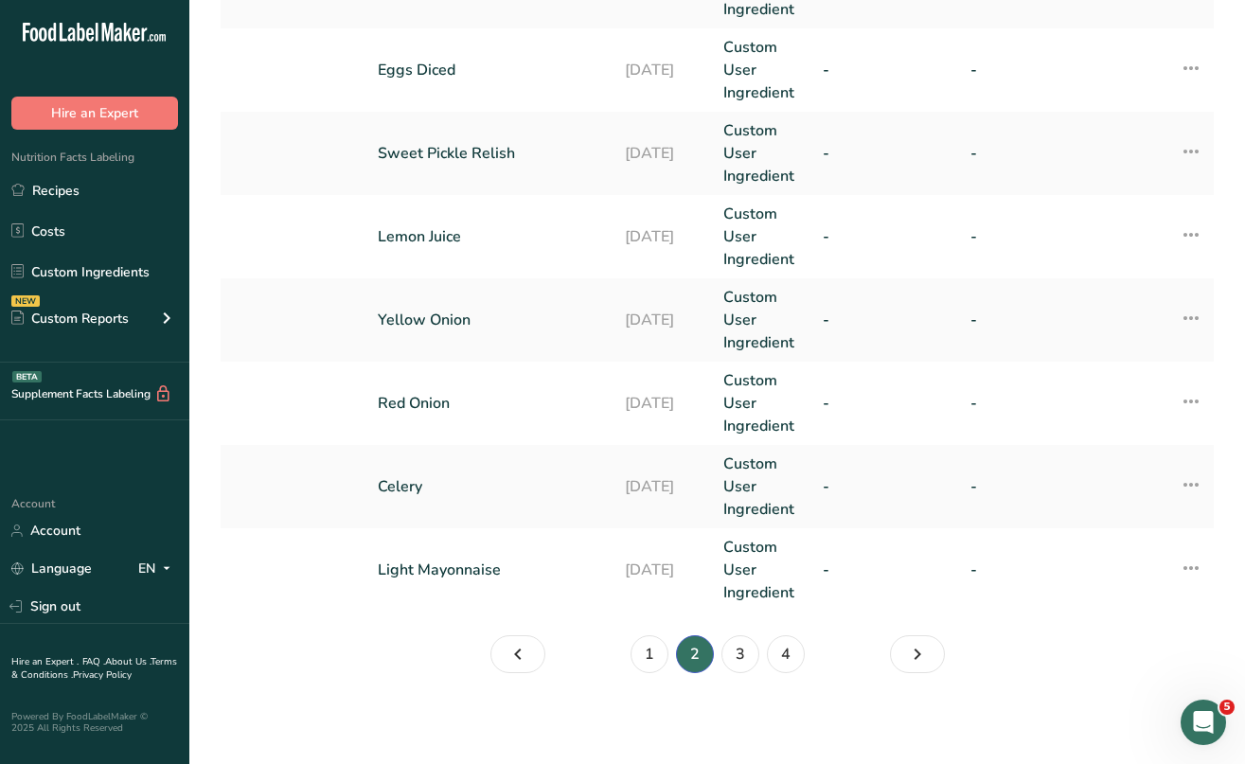
scroll to position [809, 0]
click at [741, 656] on link "3" at bounding box center [741, 654] width 38 height 38
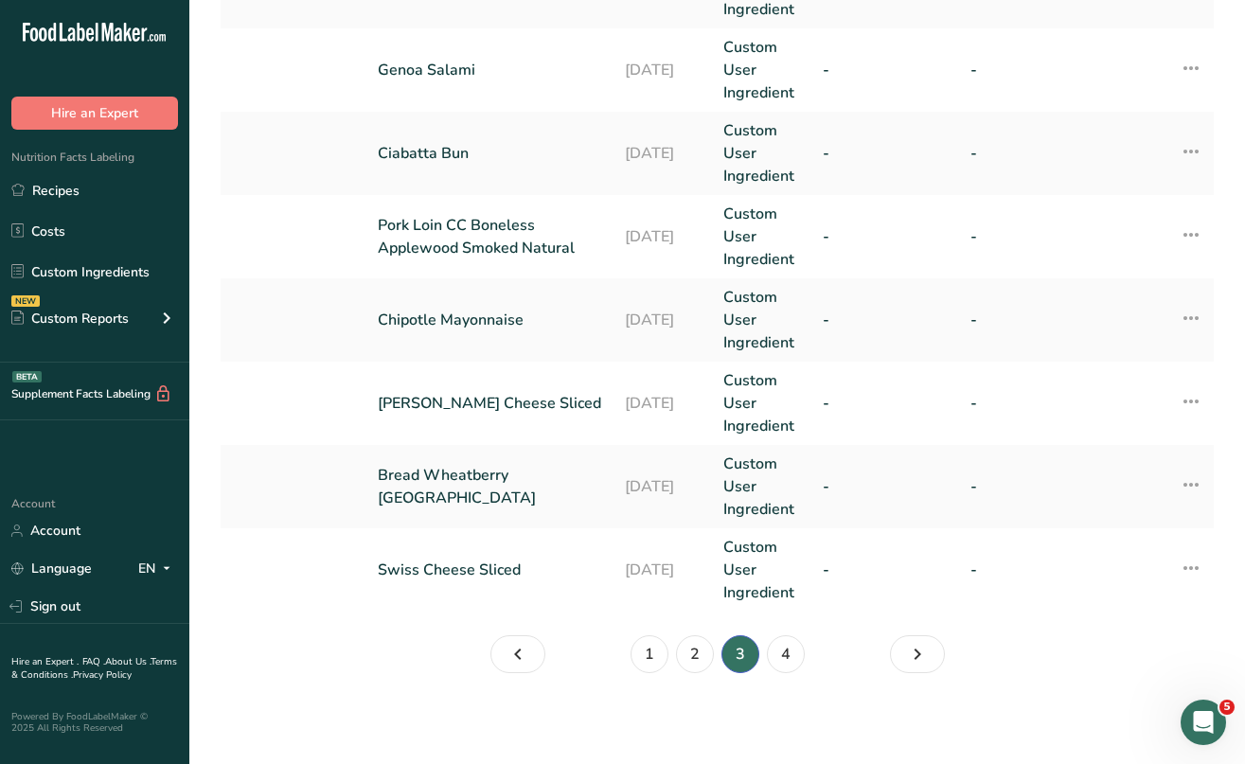
scroll to position [809, 0]
click at [786, 658] on link "4" at bounding box center [786, 654] width 38 height 38
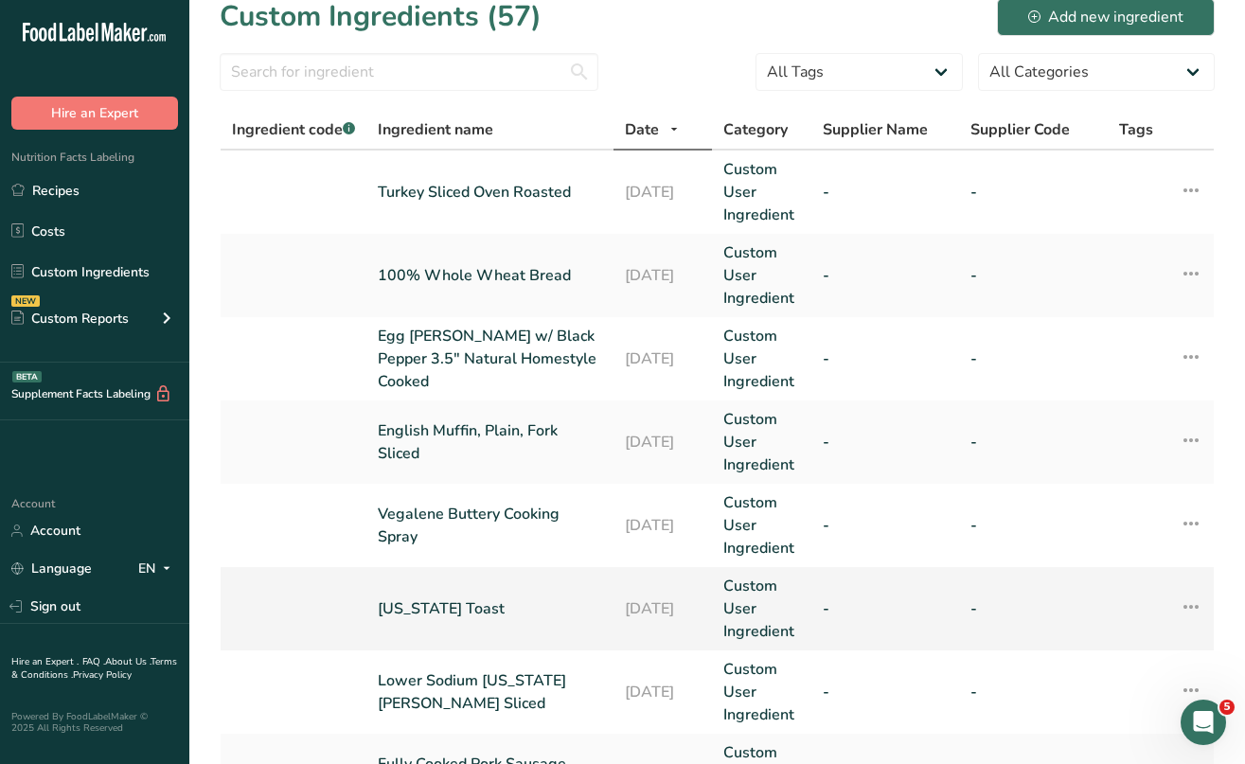
scroll to position [14, 0]
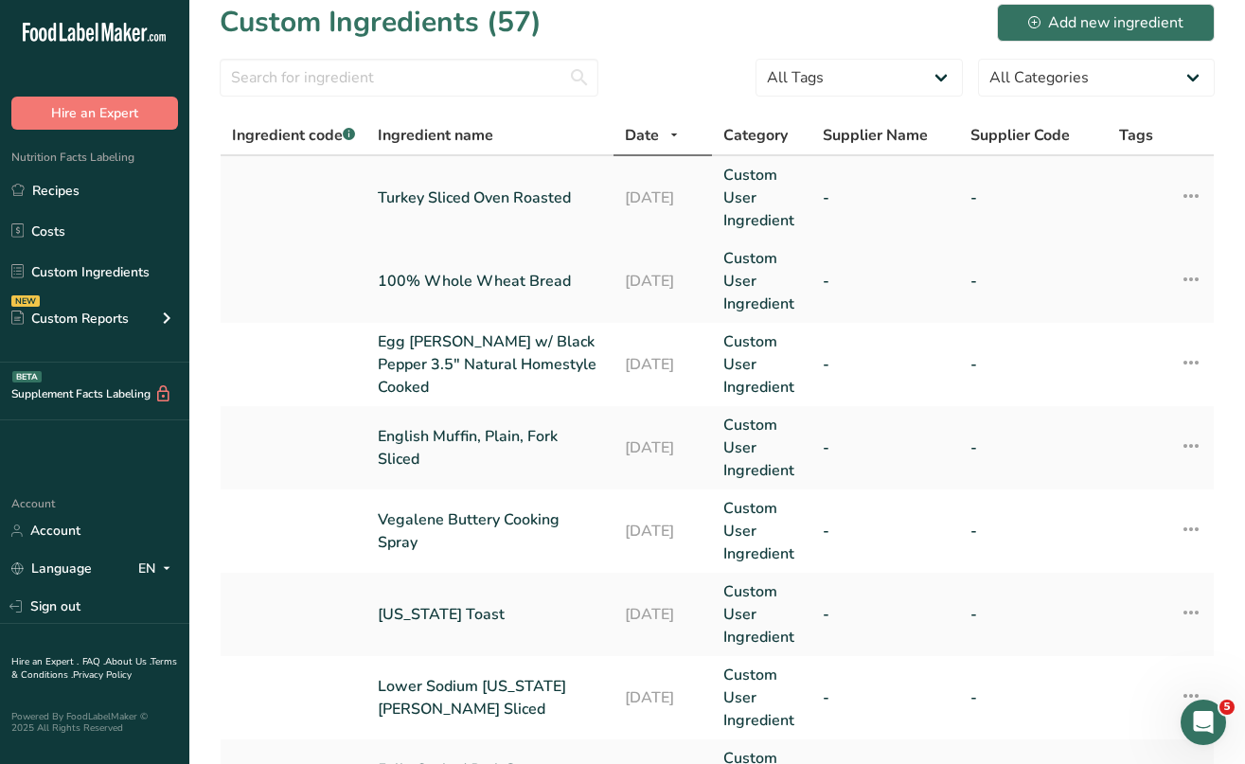
click at [477, 198] on link "Turkey Sliced Oven Roasted" at bounding box center [490, 198] width 224 height 23
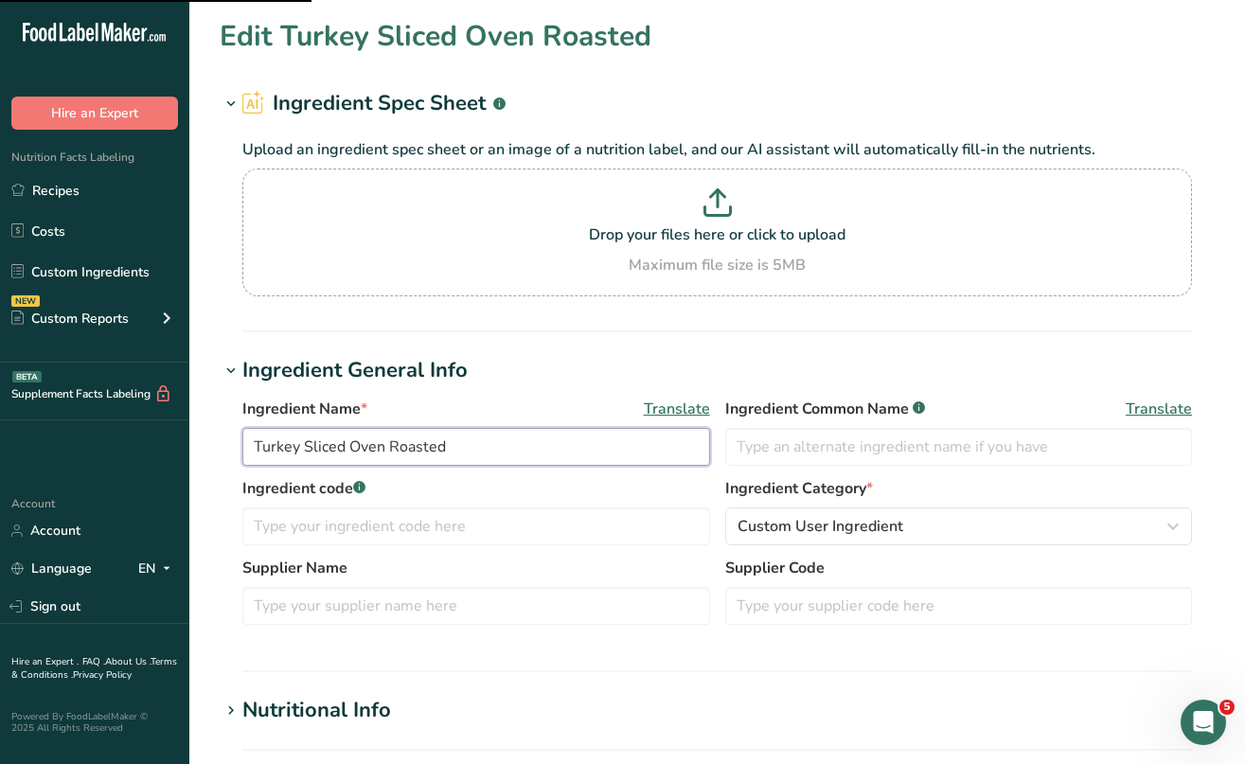
click at [349, 446] on input "Turkey Sliced Oven Roasted" at bounding box center [476, 447] width 468 height 38
drag, startPoint x: 349, startPoint y: 446, endPoint x: 301, endPoint y: 440, distance: 48.6
click at [408, 449] on input "Turkey Oven Roasted" at bounding box center [476, 447] width 468 height 38
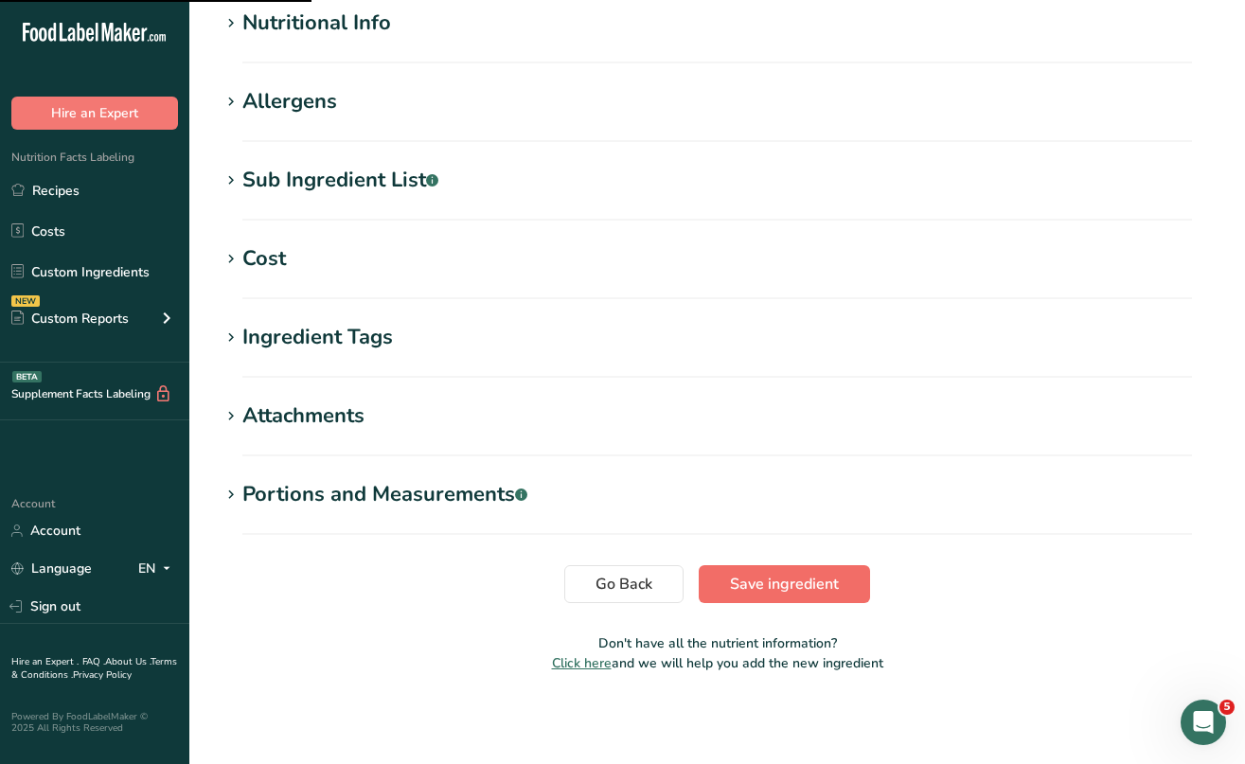
type input "Turkey Oven Roasted Sliced"
click at [778, 589] on span "Save ingredient" at bounding box center [784, 584] width 109 height 23
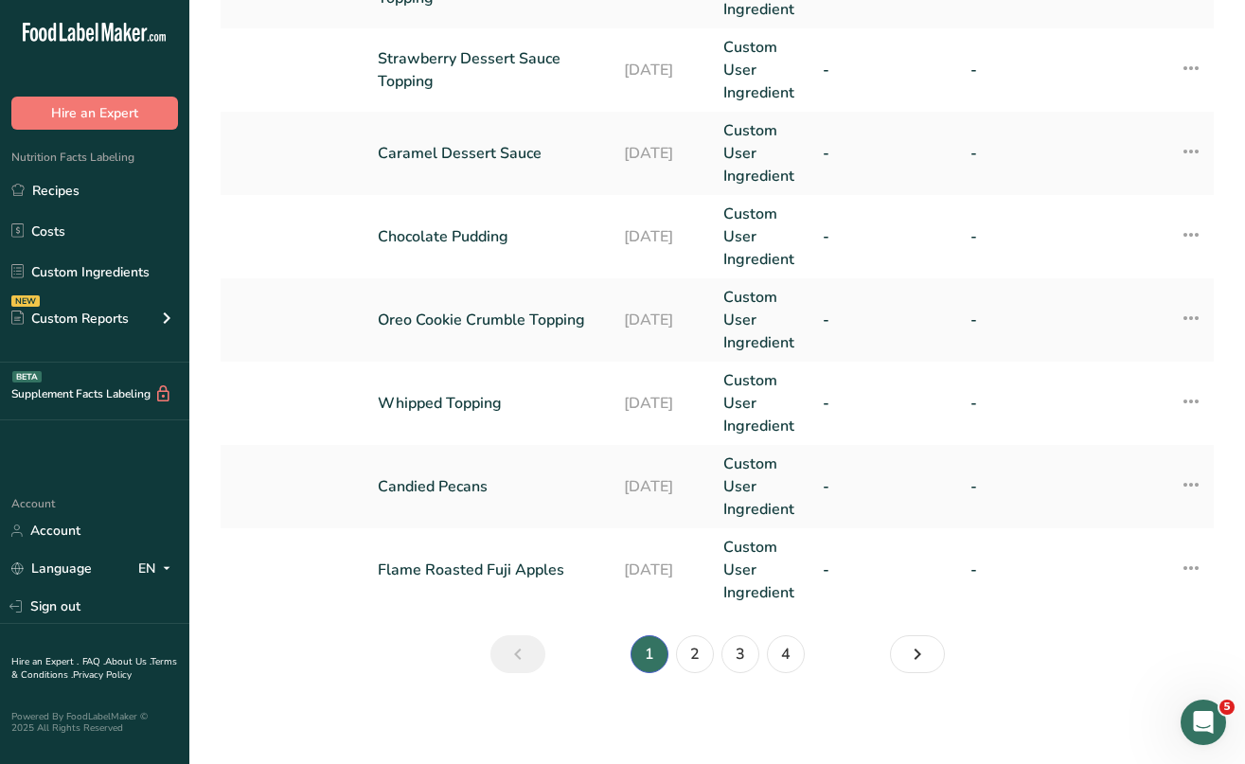
scroll to position [809, 0]
click at [786, 650] on link "4" at bounding box center [786, 654] width 38 height 38
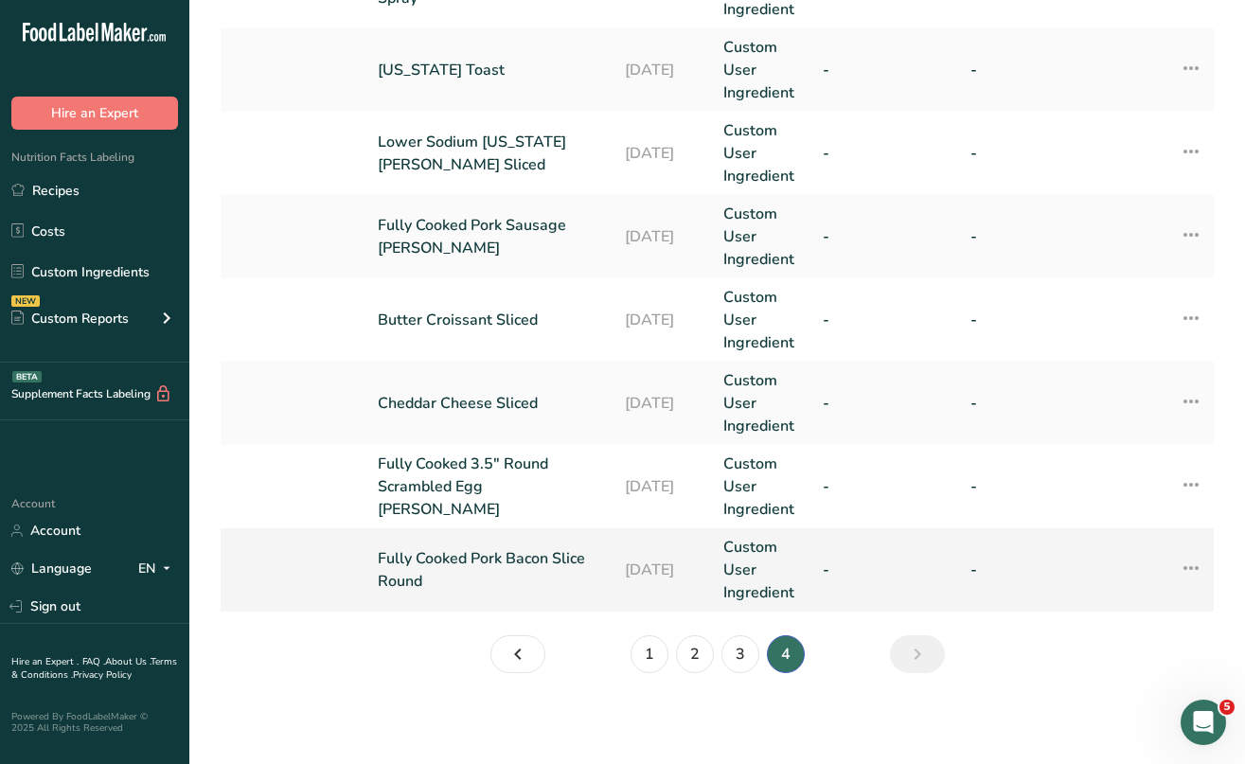
scroll to position [559, 0]
click at [735, 647] on link "3" at bounding box center [741, 654] width 38 height 38
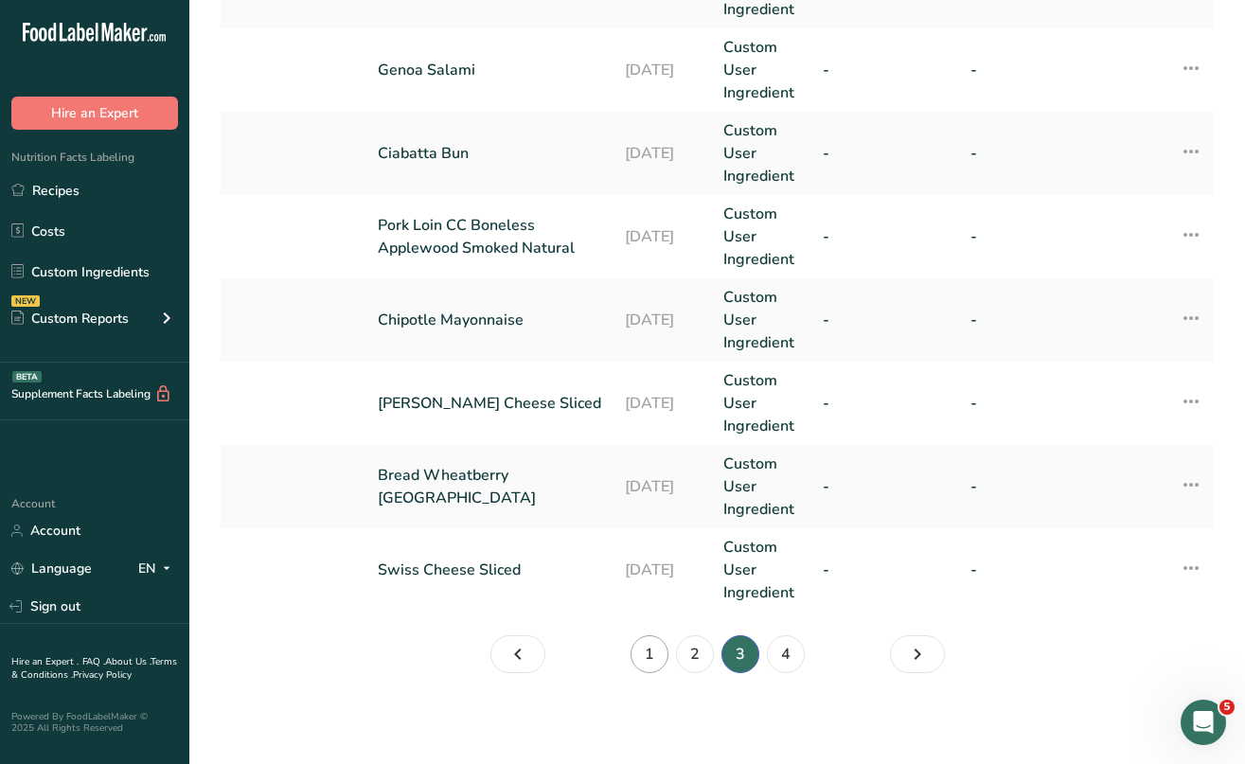
scroll to position [809, 0]
click at [651, 649] on link "1" at bounding box center [650, 654] width 38 height 38
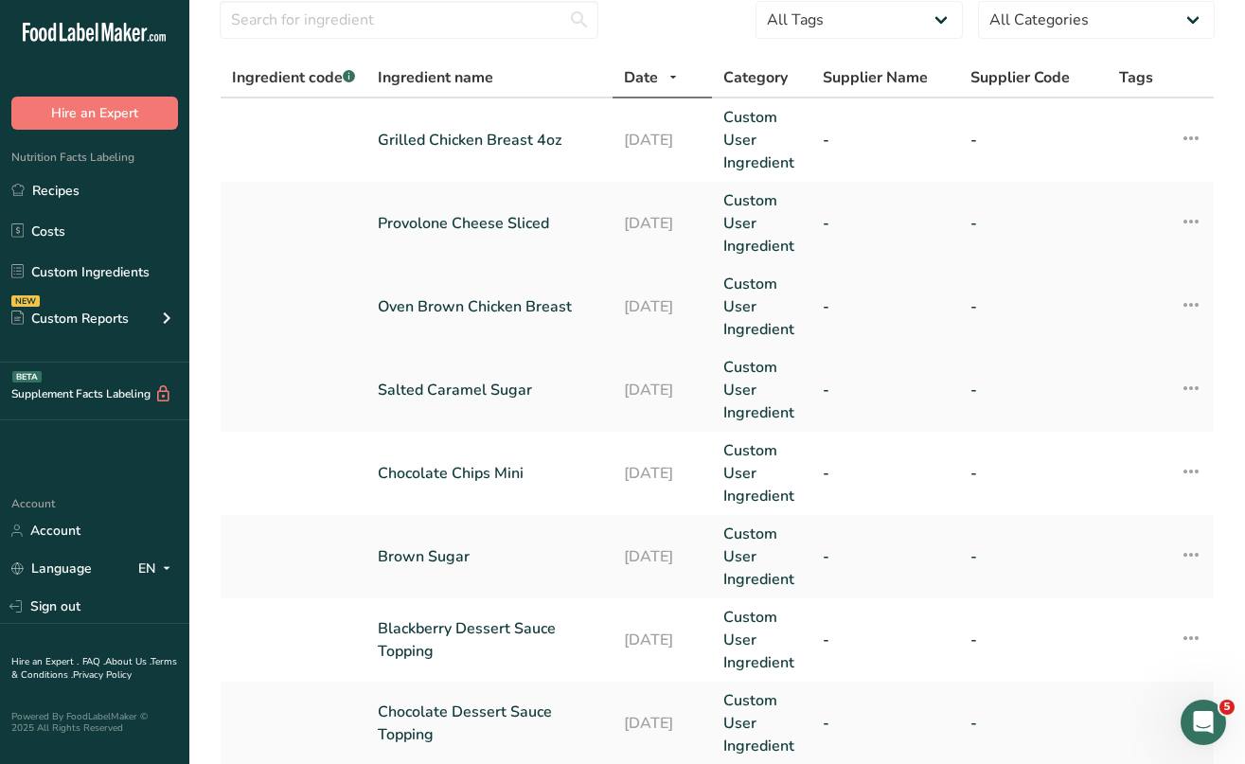
scroll to position [76, 0]
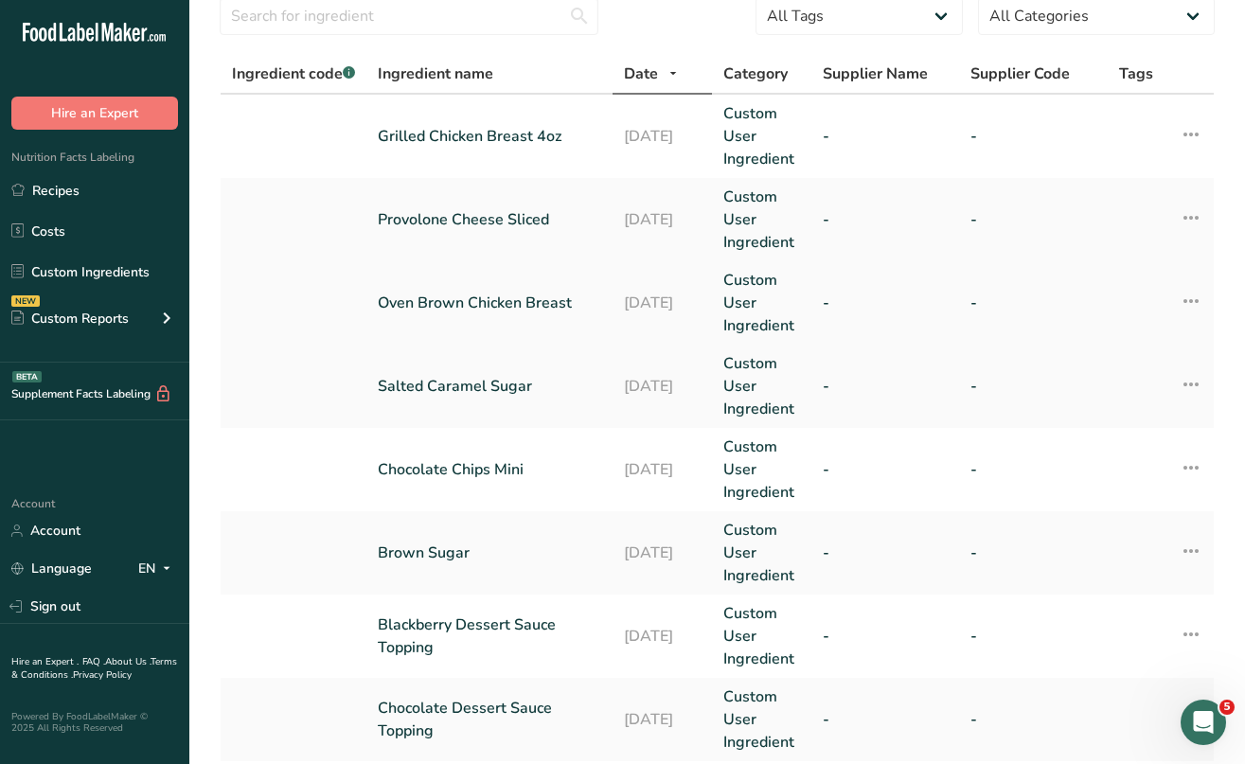
click at [511, 304] on link "Oven Brown Chicken Breast" at bounding box center [489, 303] width 223 height 23
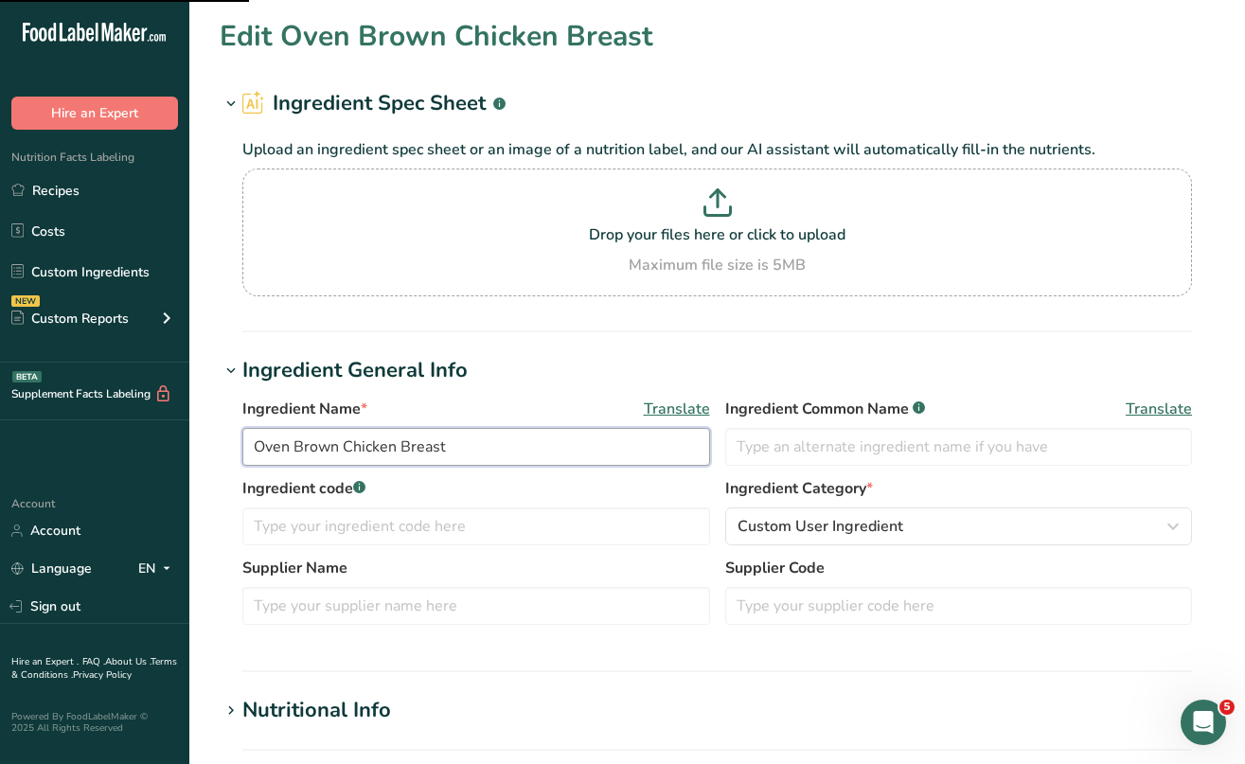
click at [460, 447] on input "Oven Brown Chicken Breast" at bounding box center [476, 447] width 468 height 38
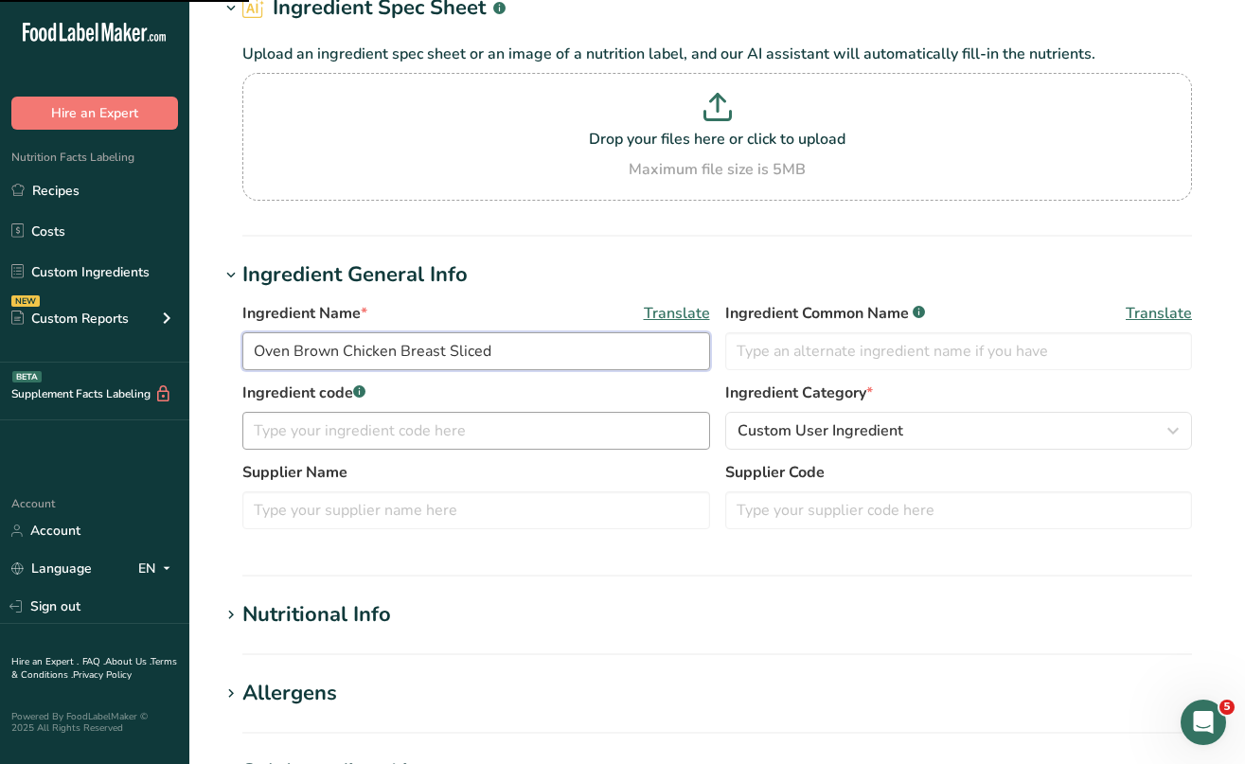
scroll to position [199, 1]
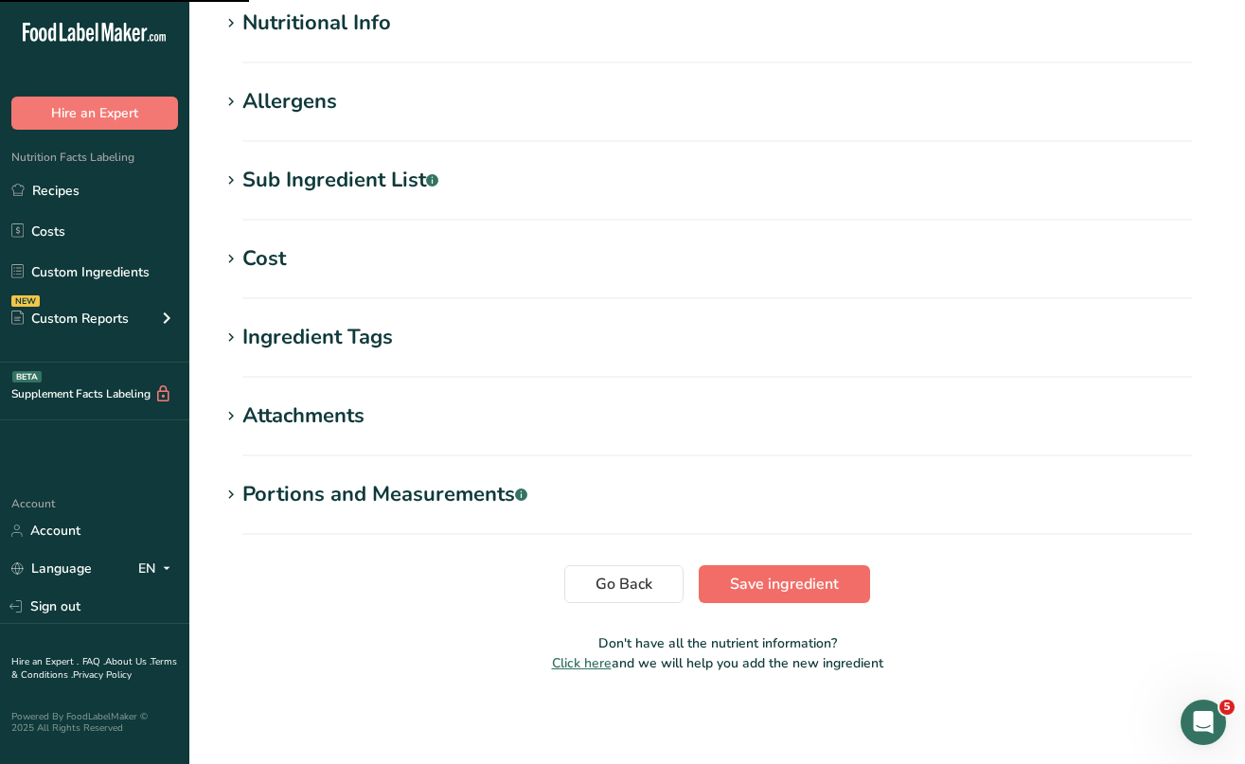
type input "Oven Brown Chicken Breast Sliced"
click at [755, 579] on span "Save ingredient" at bounding box center [784, 584] width 109 height 23
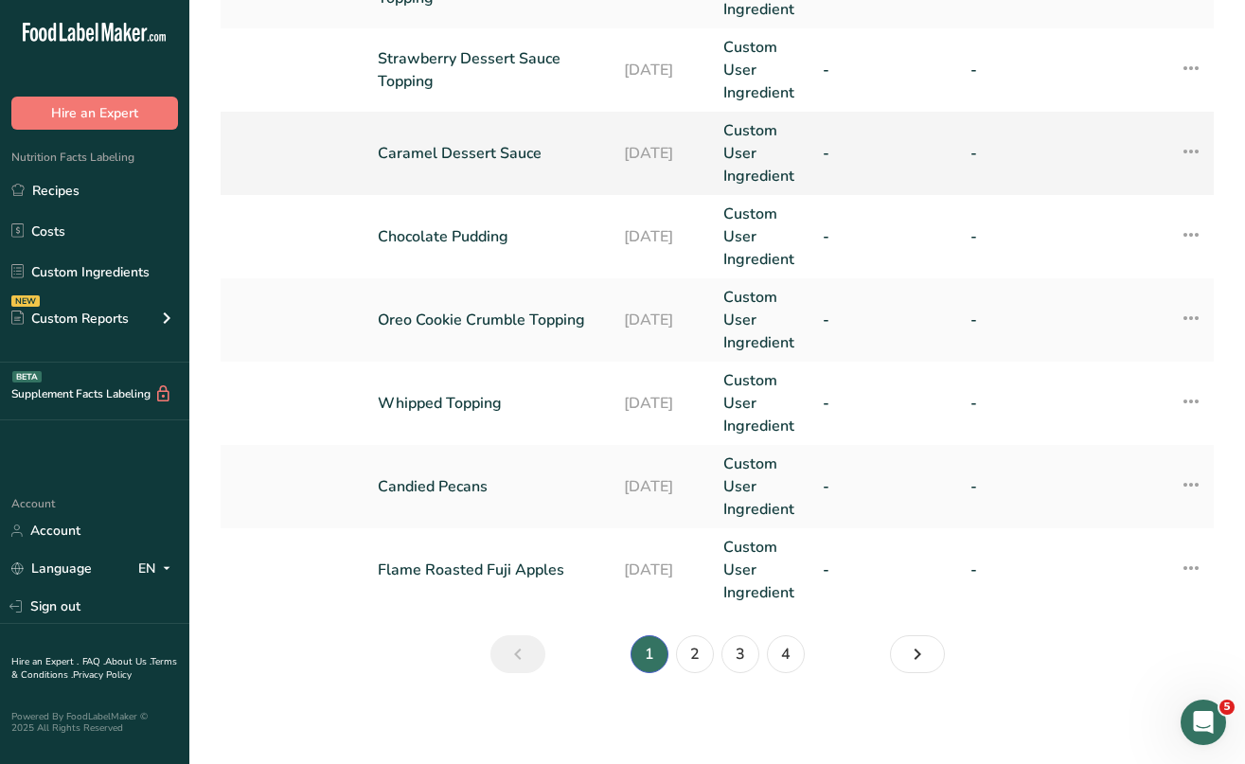
scroll to position [809, 0]
click at [785, 644] on link "4" at bounding box center [786, 654] width 38 height 38
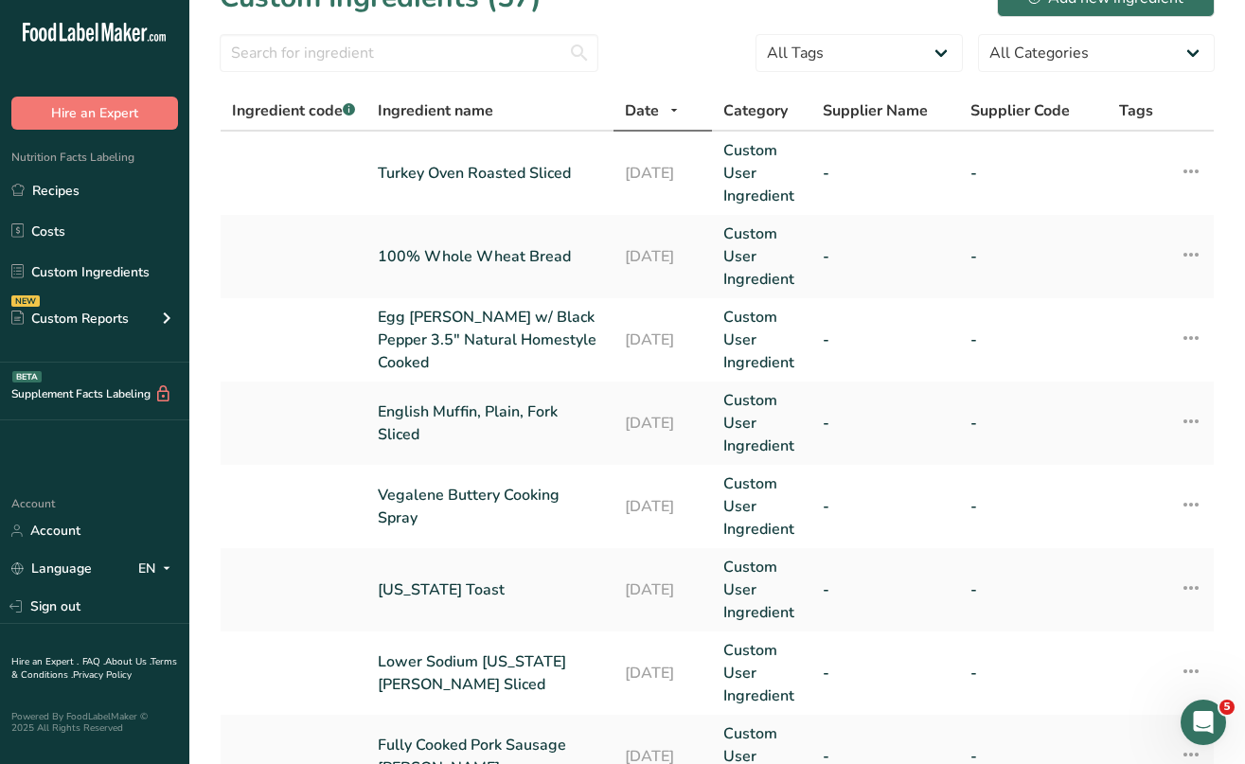
scroll to position [27, 0]
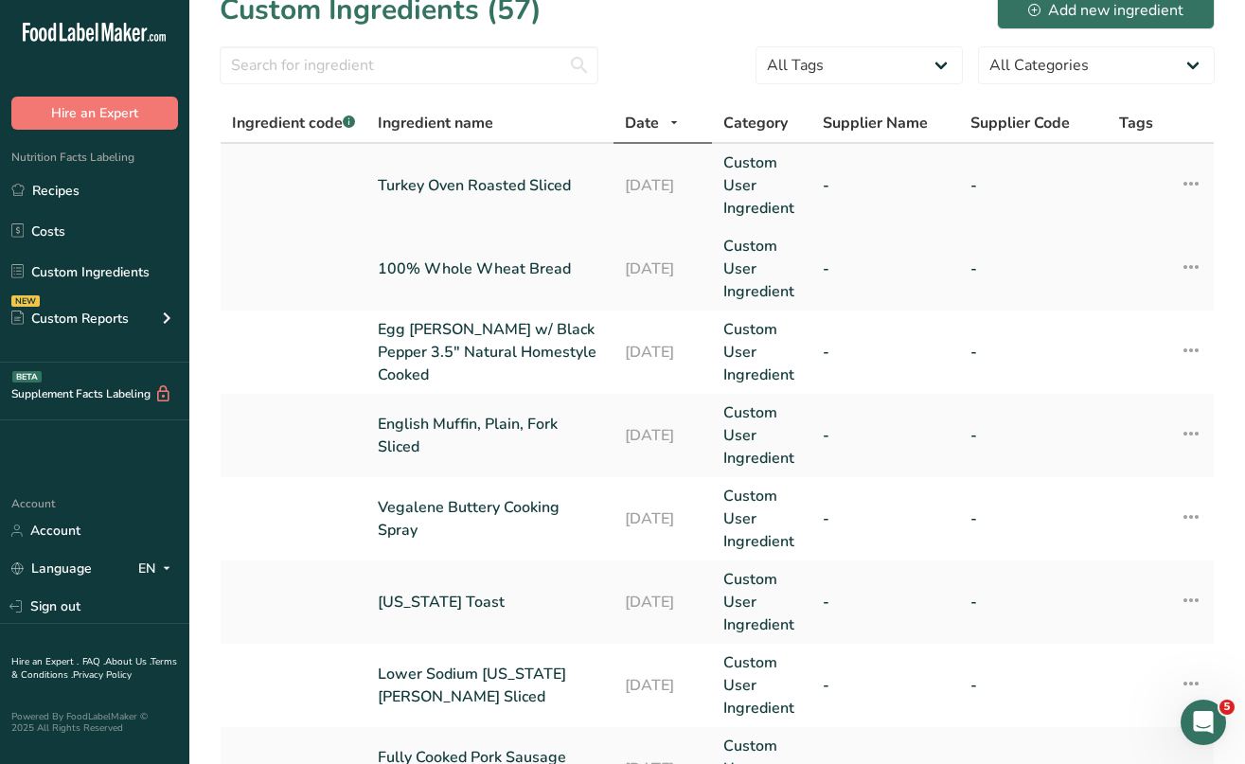
click at [418, 188] on link "Turkey Oven Roasted Sliced" at bounding box center [490, 185] width 224 height 23
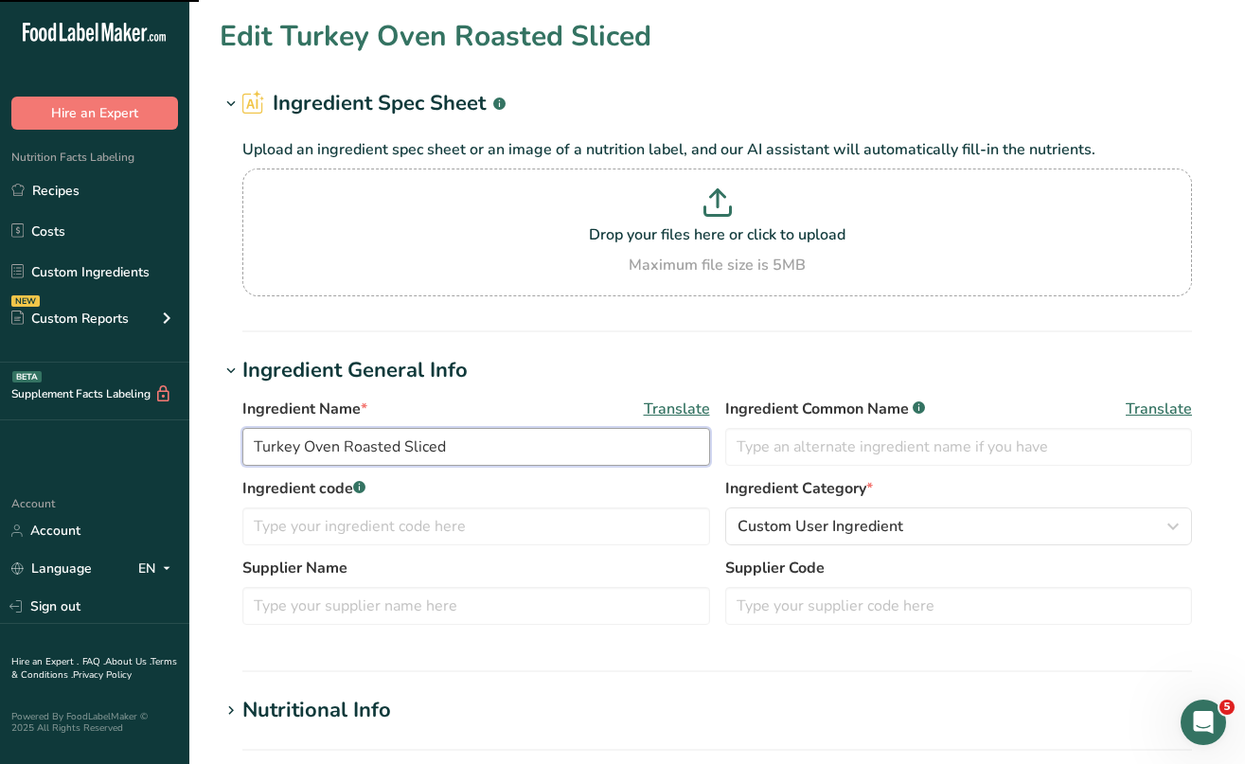
click at [302, 447] on input "Turkey Oven Roasted Sliced" at bounding box center [476, 447] width 468 height 38
type input "Turkey Breast Oven Roasted Sliced"
click at [507, 505] on div "Ingredient code .a-a{fill:#347362;}.b-a{fill:#fff;}" at bounding box center [476, 511] width 468 height 68
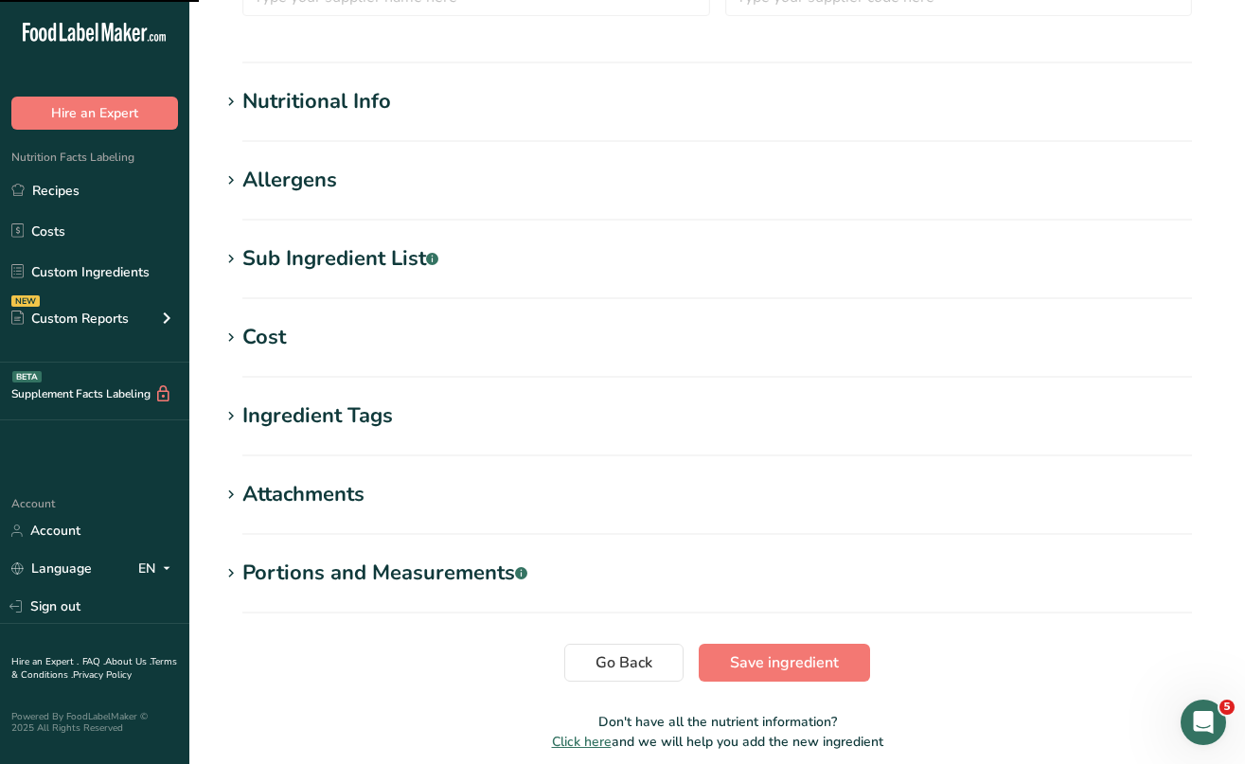
scroll to position [655, 0]
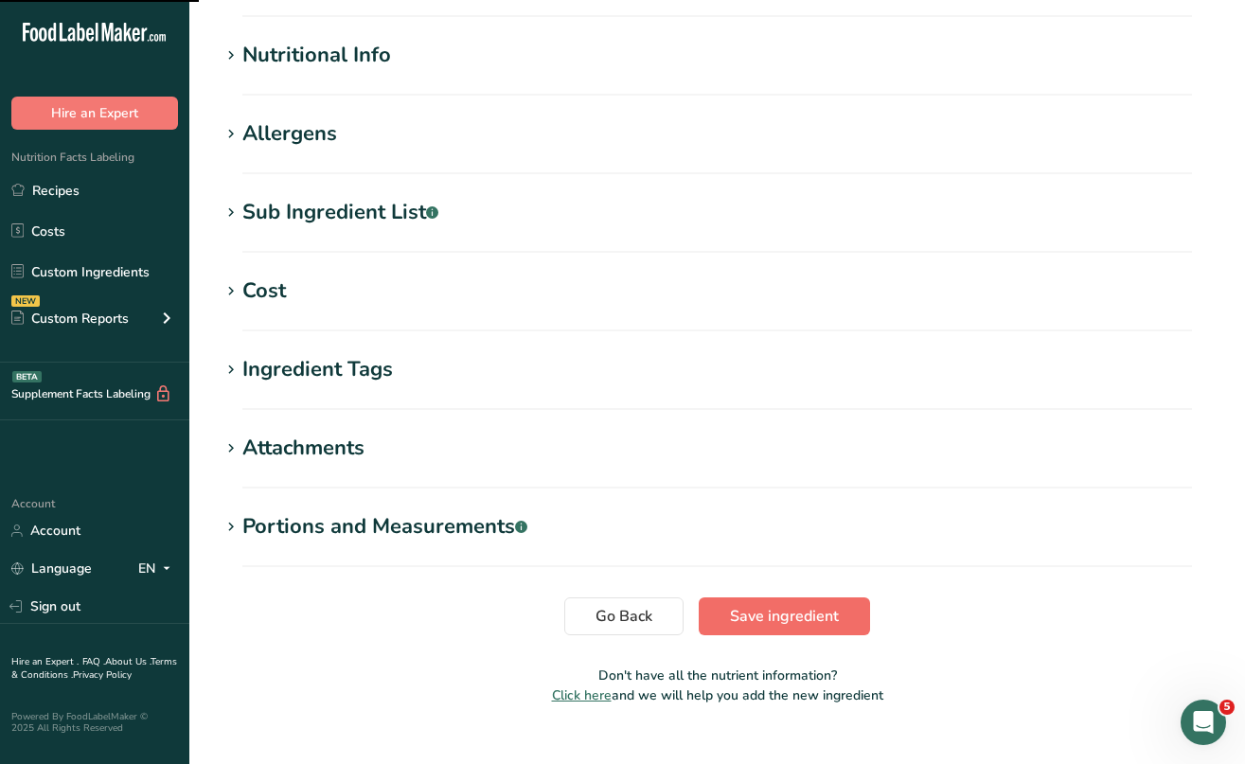
click at [767, 615] on span "Save ingredient" at bounding box center [784, 616] width 109 height 23
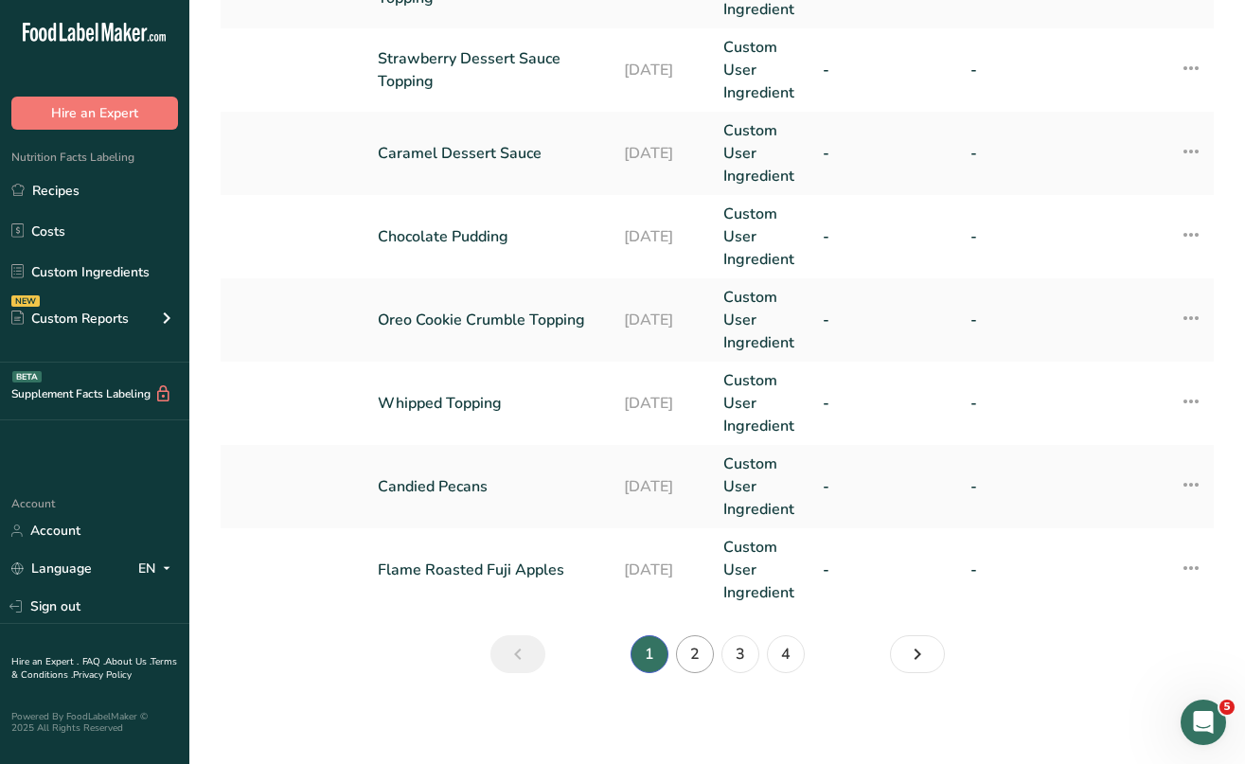
scroll to position [809, 0]
click at [744, 645] on link "3" at bounding box center [741, 654] width 38 height 38
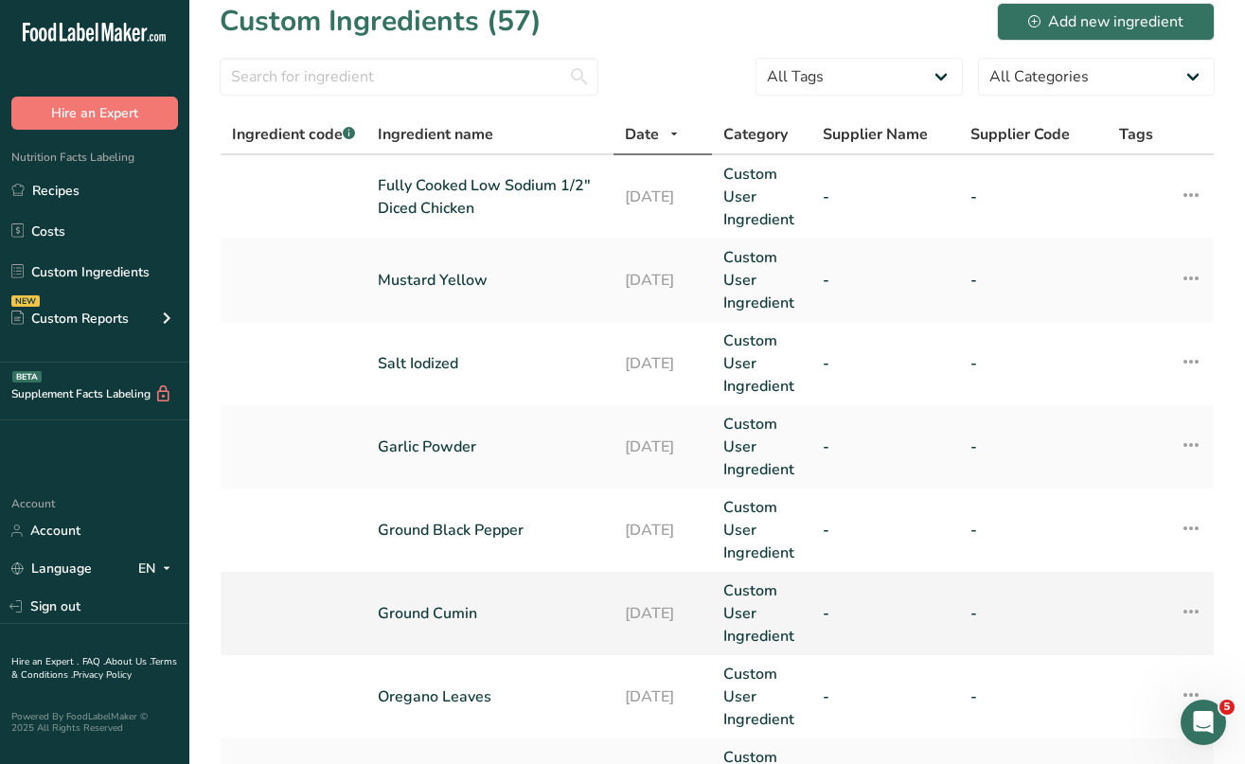
scroll to position [35, 0]
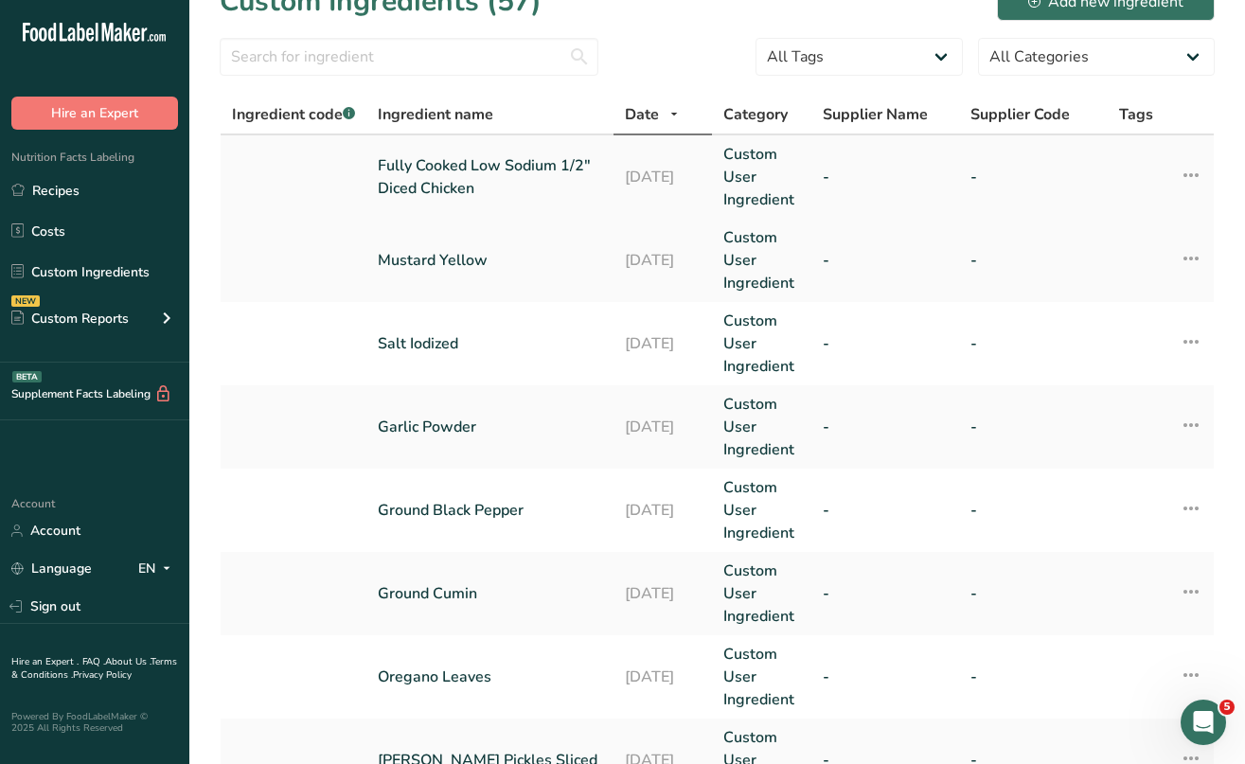
click at [541, 163] on link "Fully Cooked Low Sodium 1/2" Diced Chicken" at bounding box center [490, 176] width 224 height 45
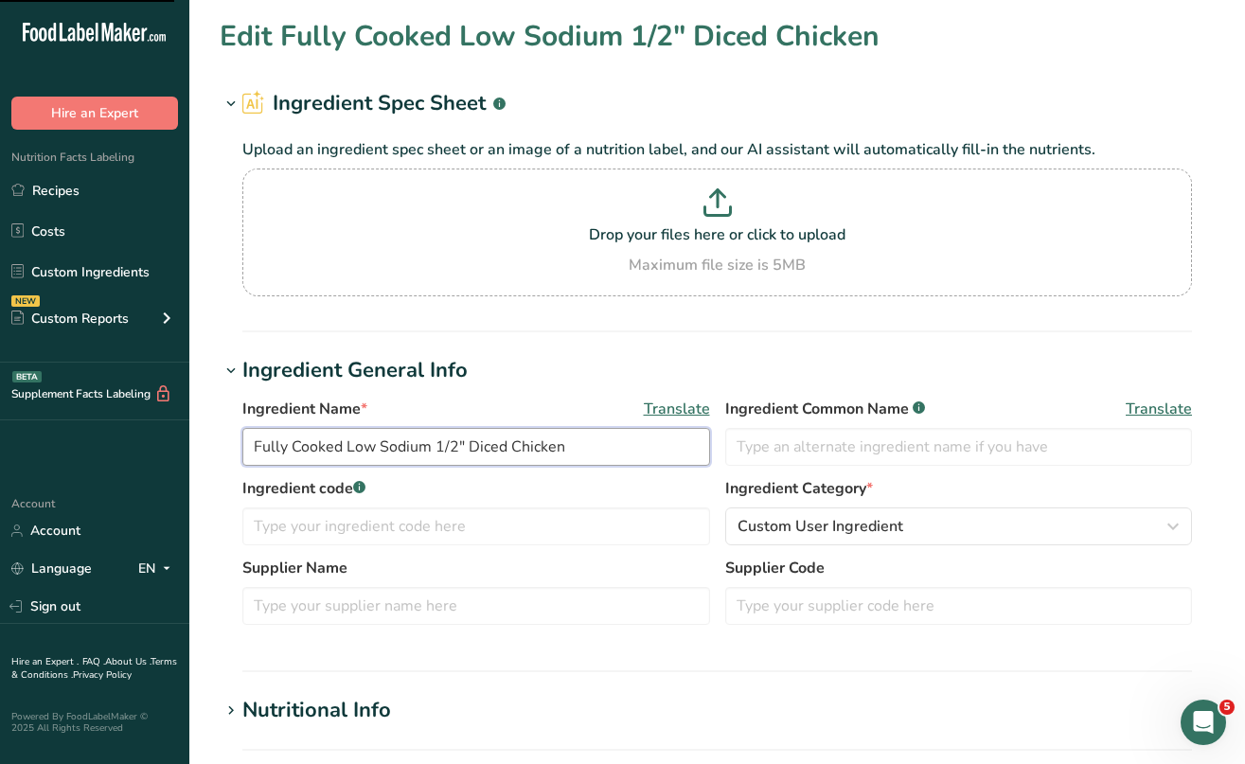
drag, startPoint x: 437, startPoint y: 446, endPoint x: 465, endPoint y: 452, distance: 29.0
click at [465, 452] on input "Fully Cooked Low Sodium 1/2" Diced Chicken" at bounding box center [476, 447] width 468 height 38
type input "Fully Cooked Low Sodium Diced Chicken"
click at [538, 504] on div "Ingredient code .a-a{fill:#347362;}.b-a{fill:#fff;}" at bounding box center [476, 511] width 468 height 68
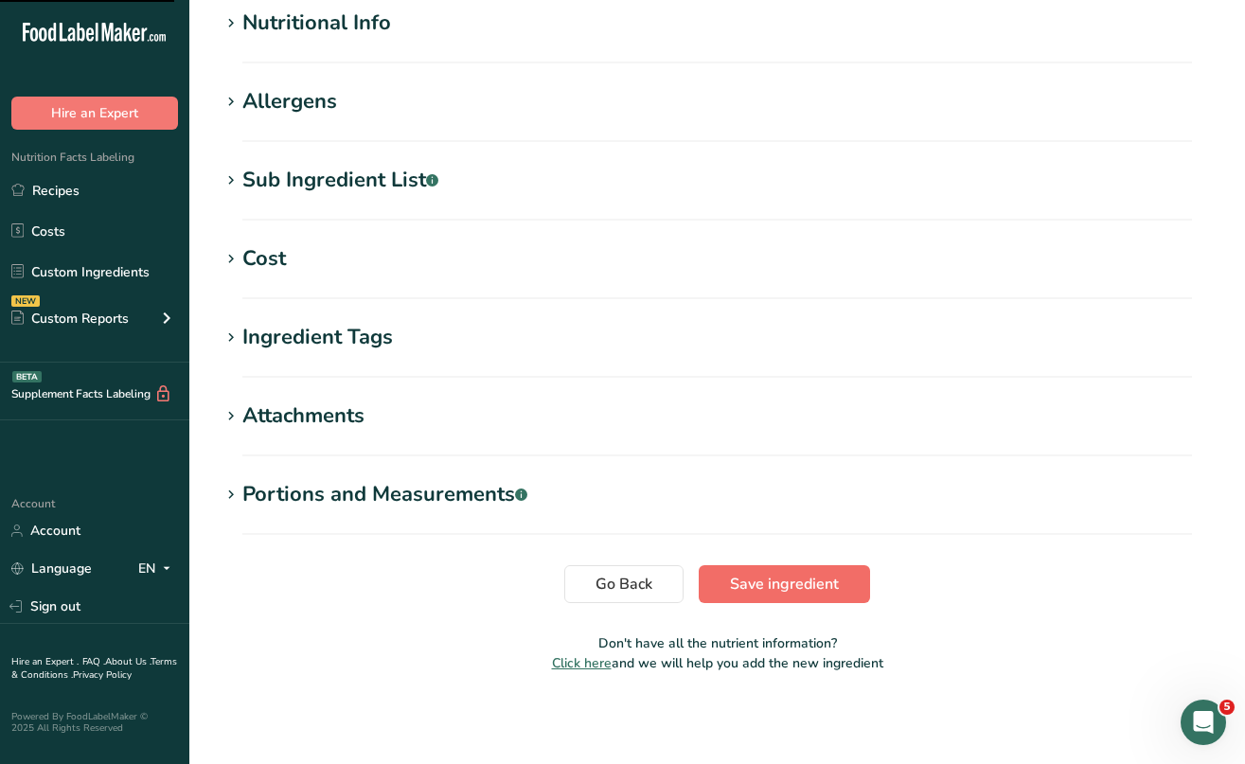
click at [744, 584] on span "Save ingredient" at bounding box center [784, 584] width 109 height 23
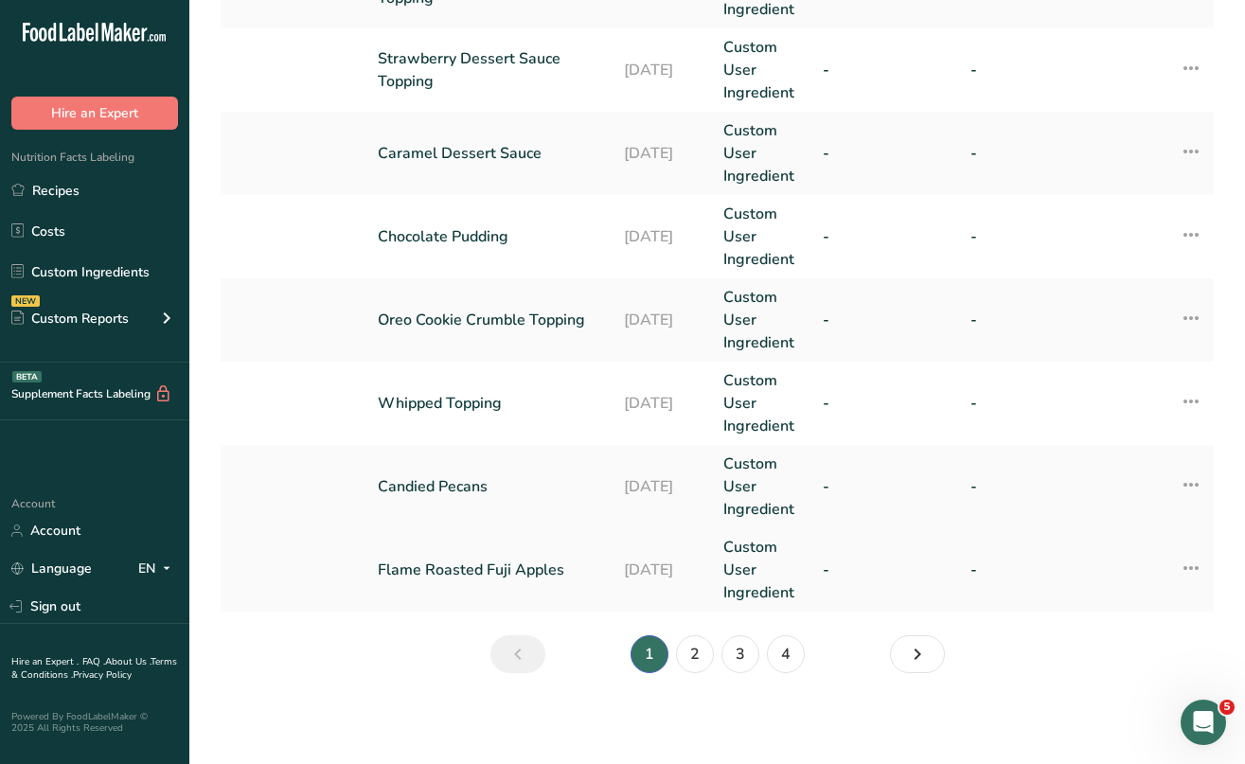
scroll to position [809, 0]
click at [787, 646] on link "4" at bounding box center [786, 654] width 38 height 38
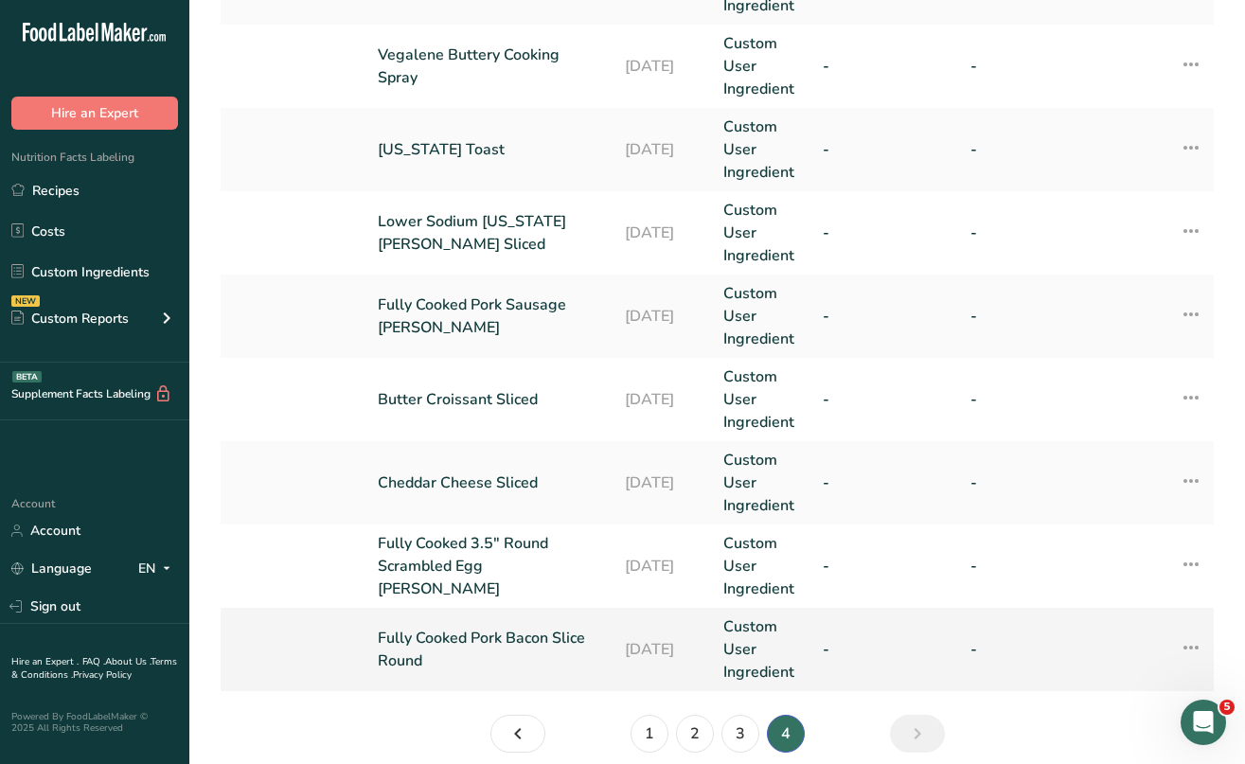
scroll to position [478, 0]
click at [584, 636] on link "Fully Cooked Pork Bacon Slice Round" at bounding box center [490, 650] width 224 height 45
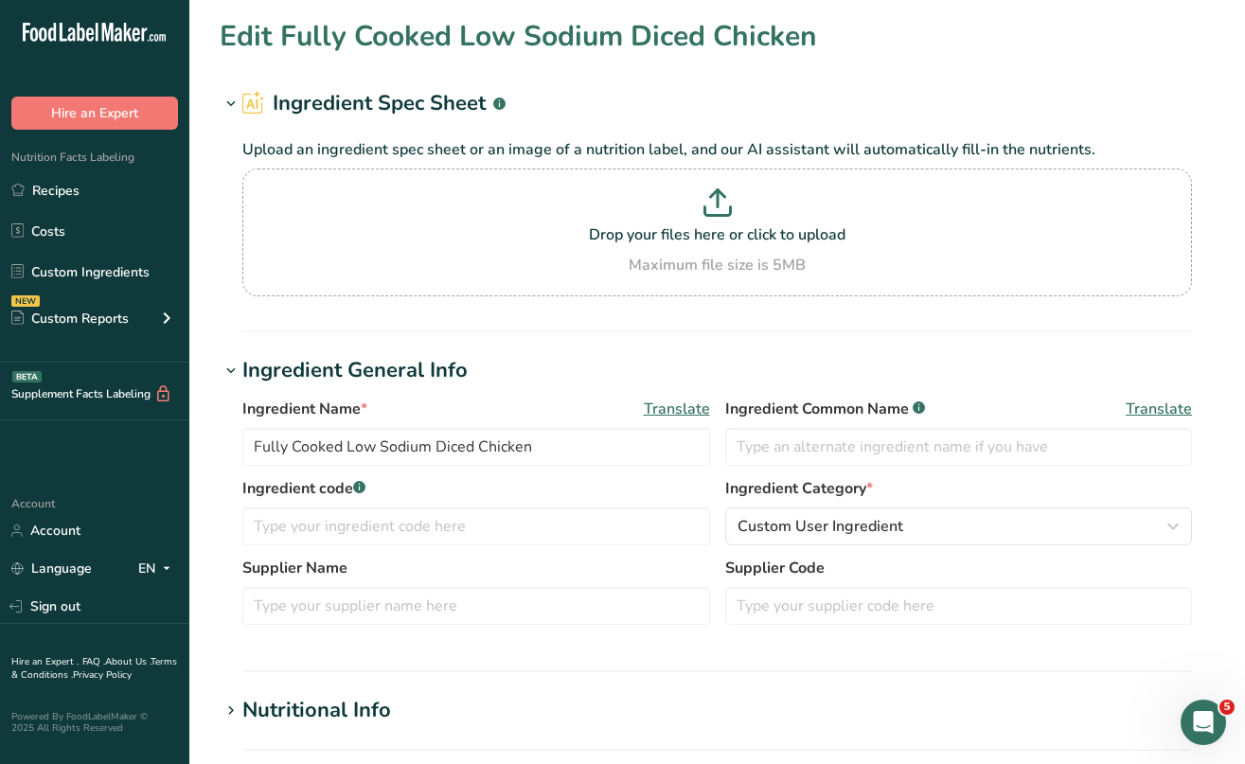
type input "Fully Cooked Pork Bacon Slice Round"
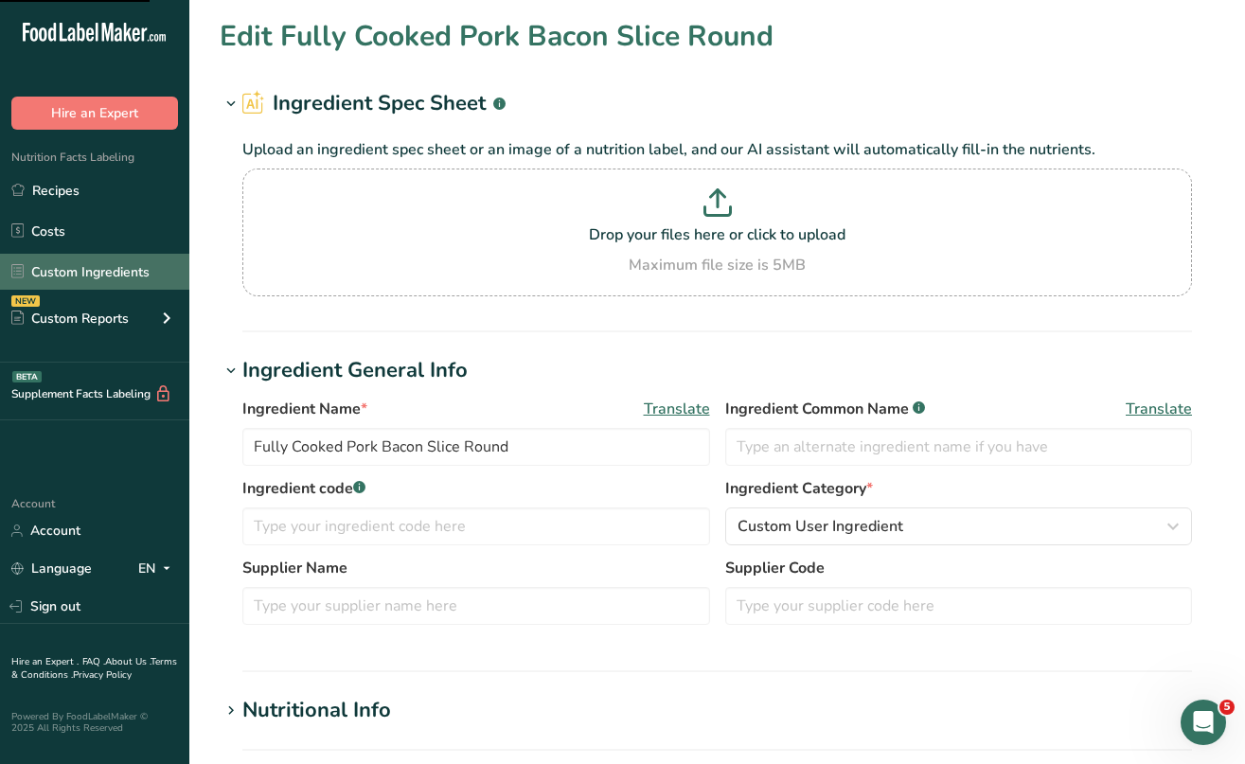
click at [116, 265] on link "Custom Ingredients" at bounding box center [94, 272] width 189 height 36
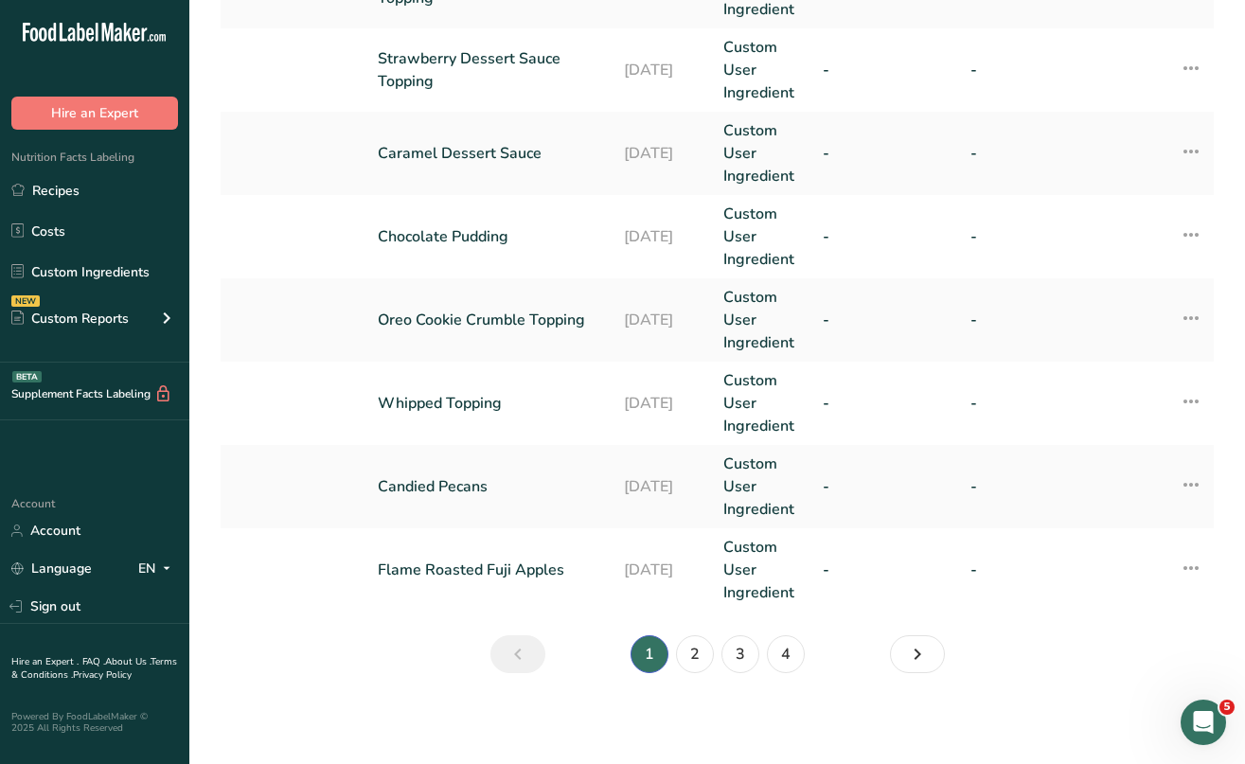
scroll to position [809, 0]
click at [698, 662] on link "2" at bounding box center [695, 654] width 38 height 38
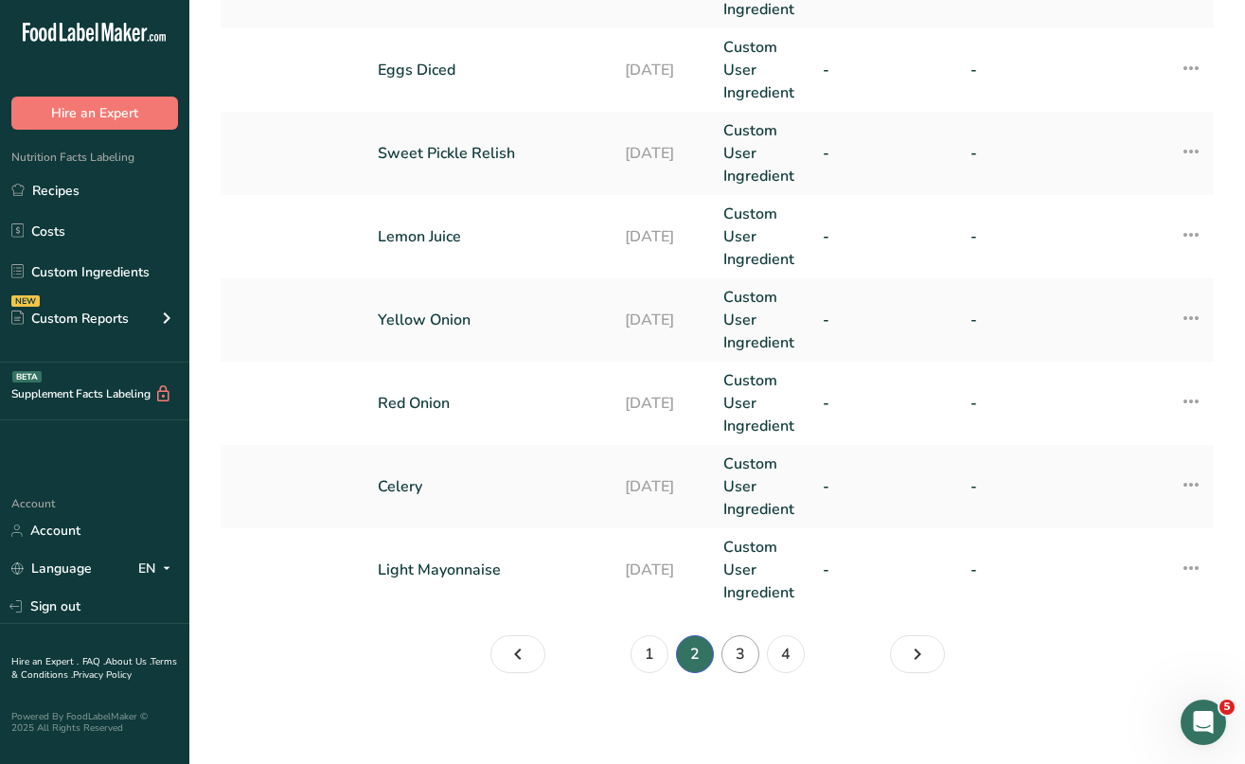
scroll to position [809, 0]
click at [738, 652] on link "3" at bounding box center [741, 654] width 38 height 38
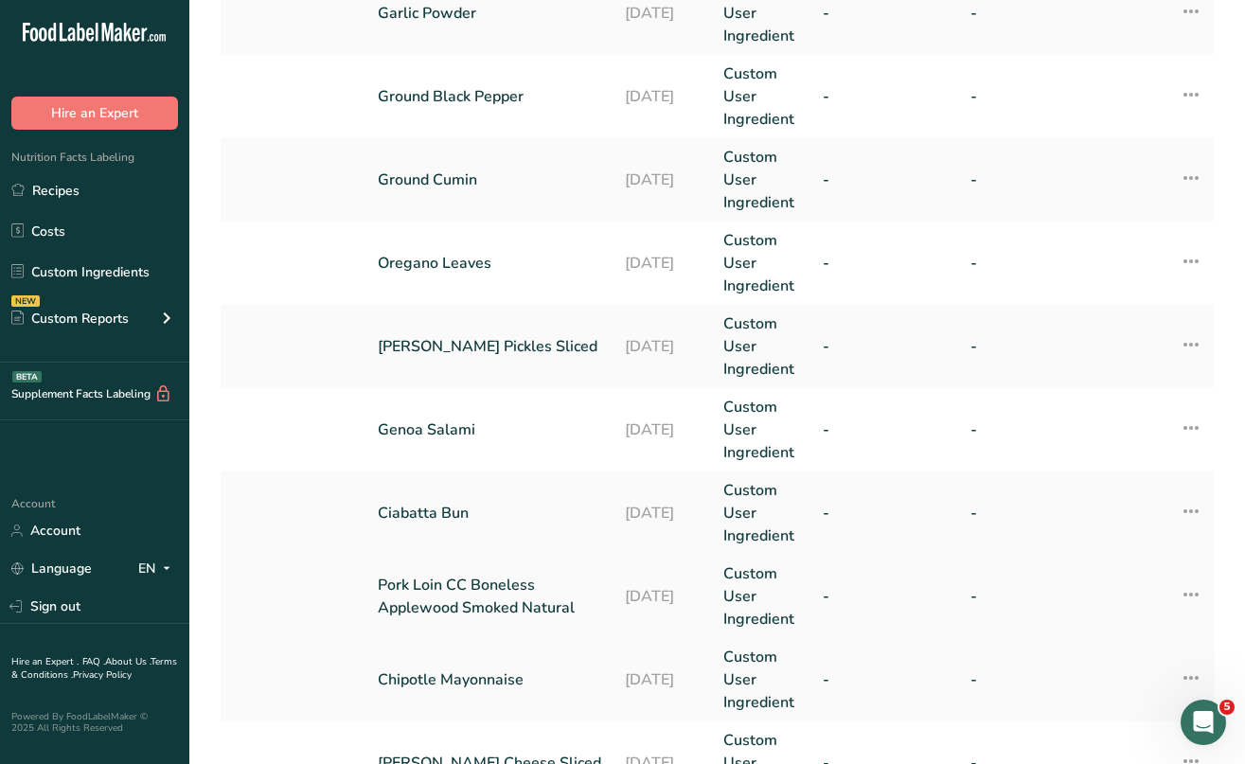
scroll to position [441, 0]
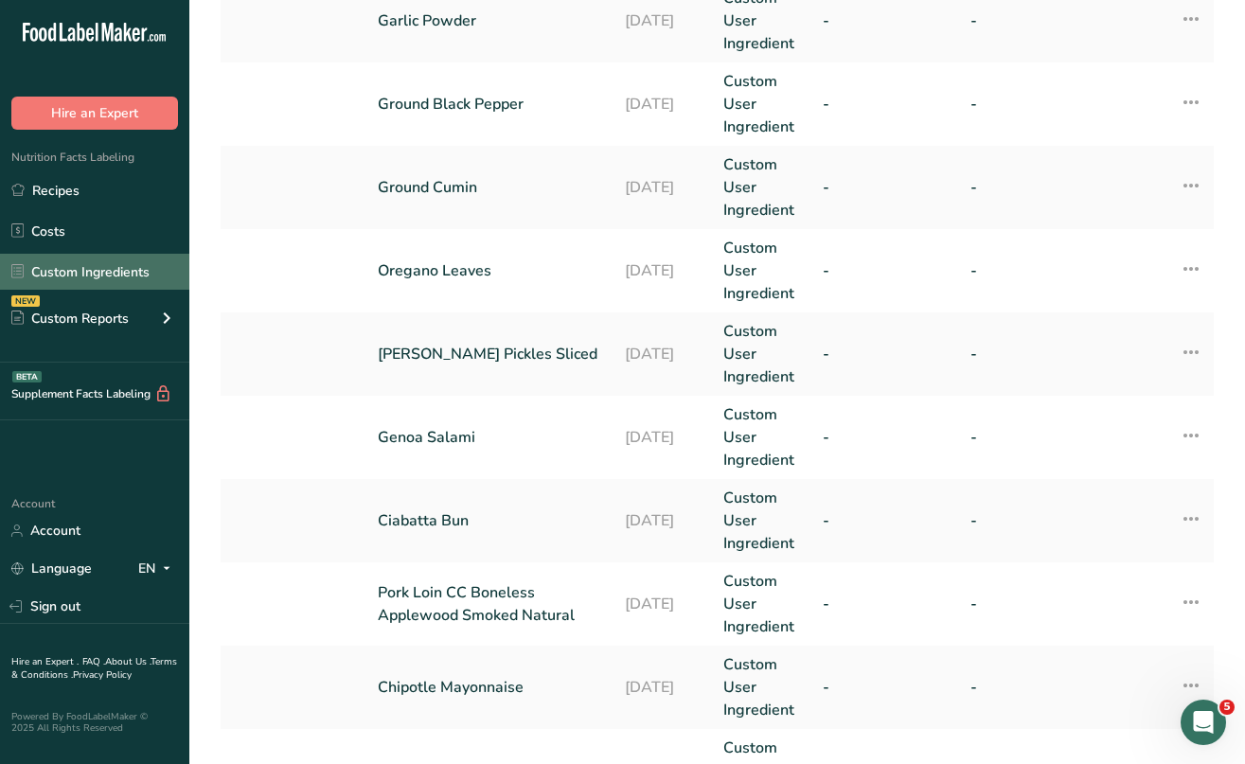
click at [116, 276] on link "Custom Ingredients" at bounding box center [94, 272] width 189 height 36
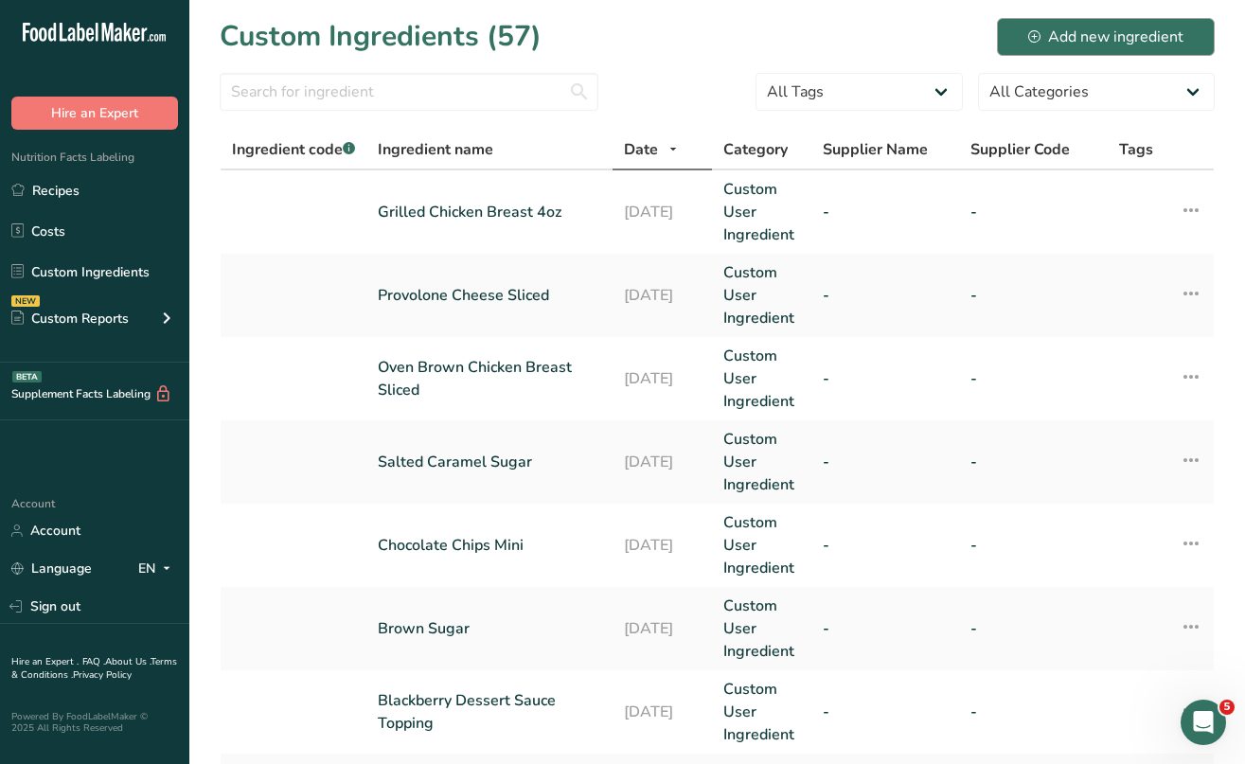
click at [1118, 44] on div "Add new ingredient" at bounding box center [1105, 37] width 155 height 23
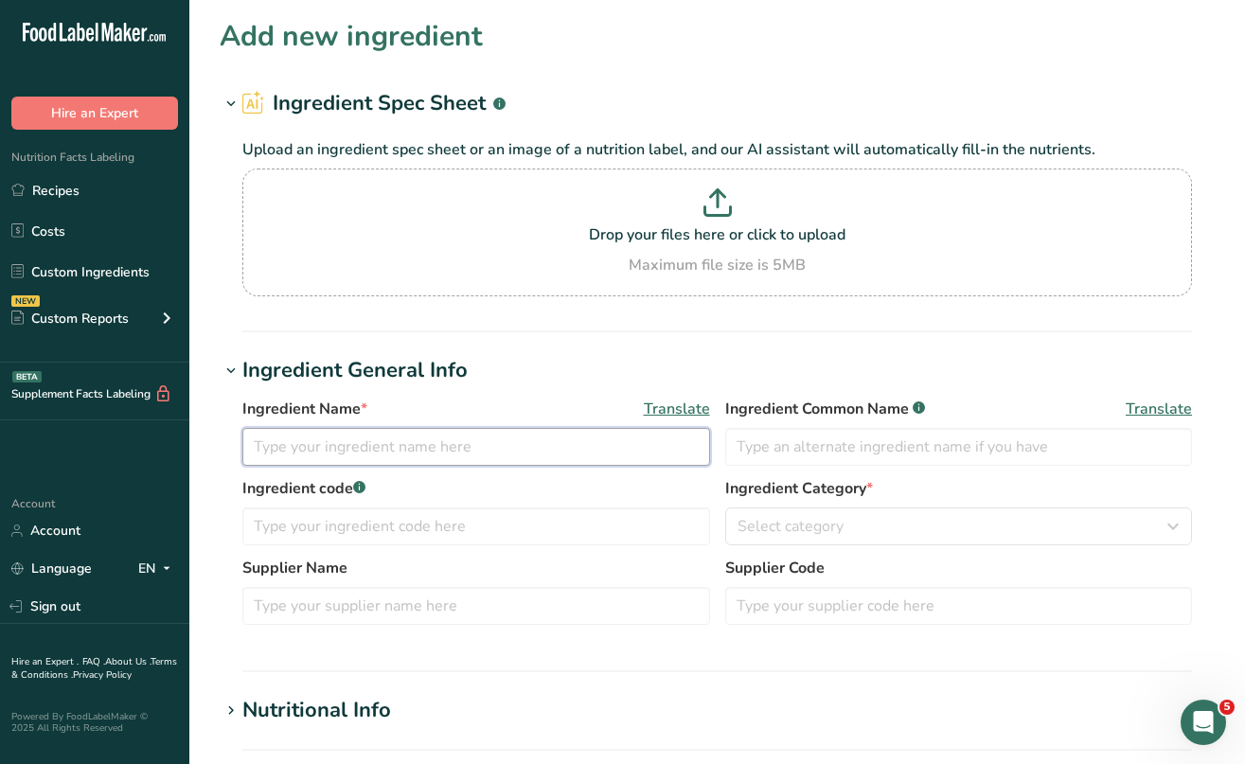
click at [416, 443] on input "text" at bounding box center [476, 447] width 468 height 38
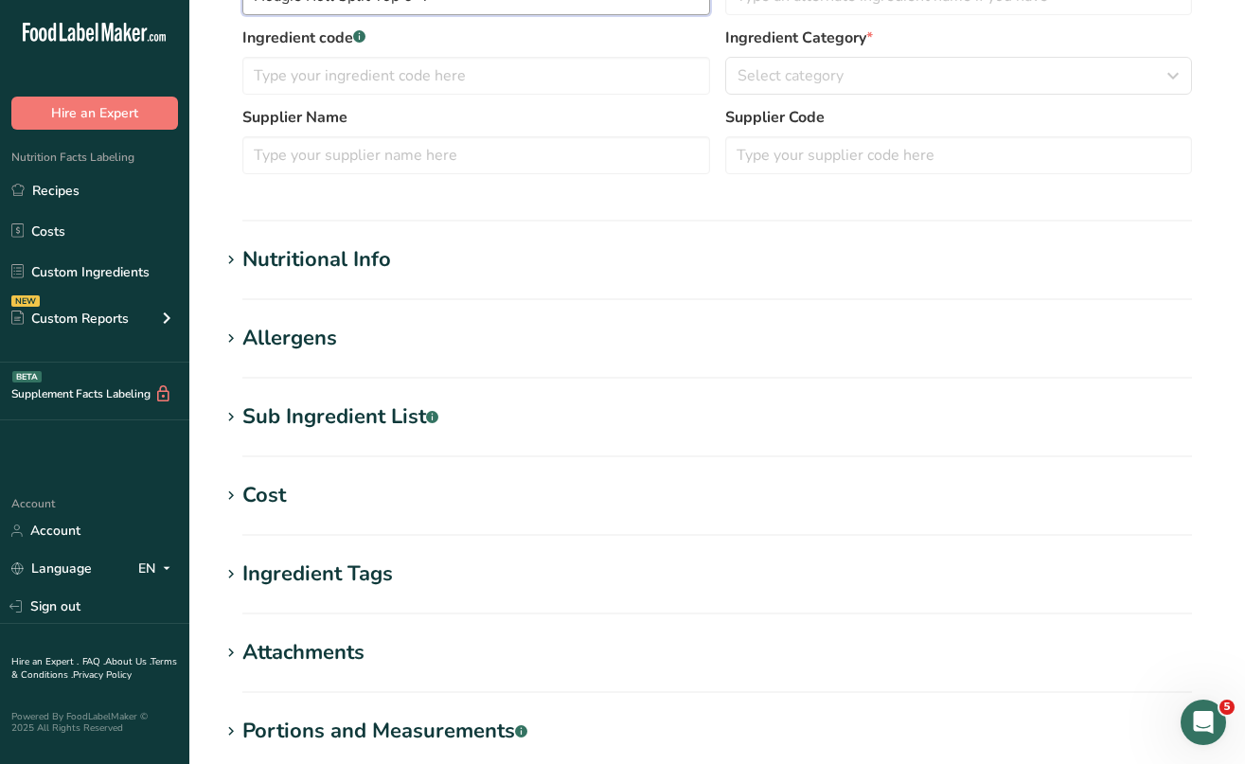
scroll to position [444, 0]
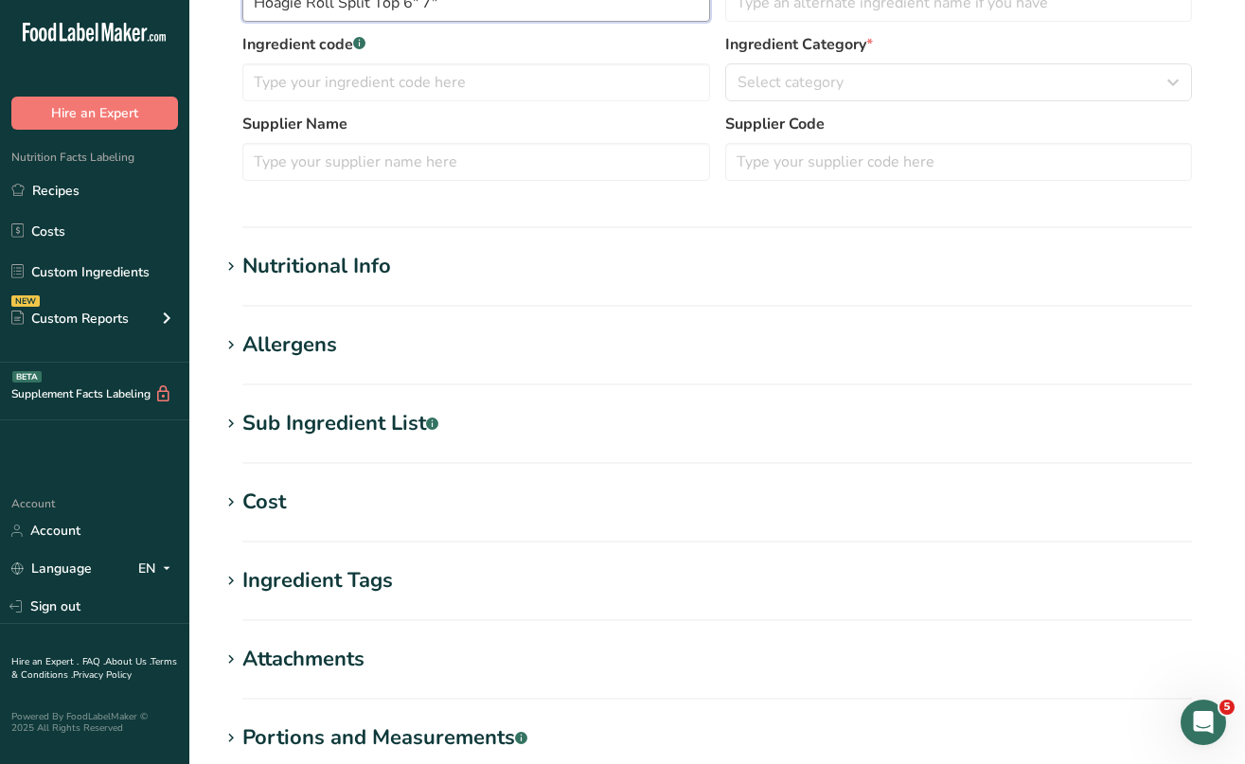
type input "Hoagie Roll Split Top 6" 7""
click at [229, 424] on icon at bounding box center [231, 424] width 17 height 27
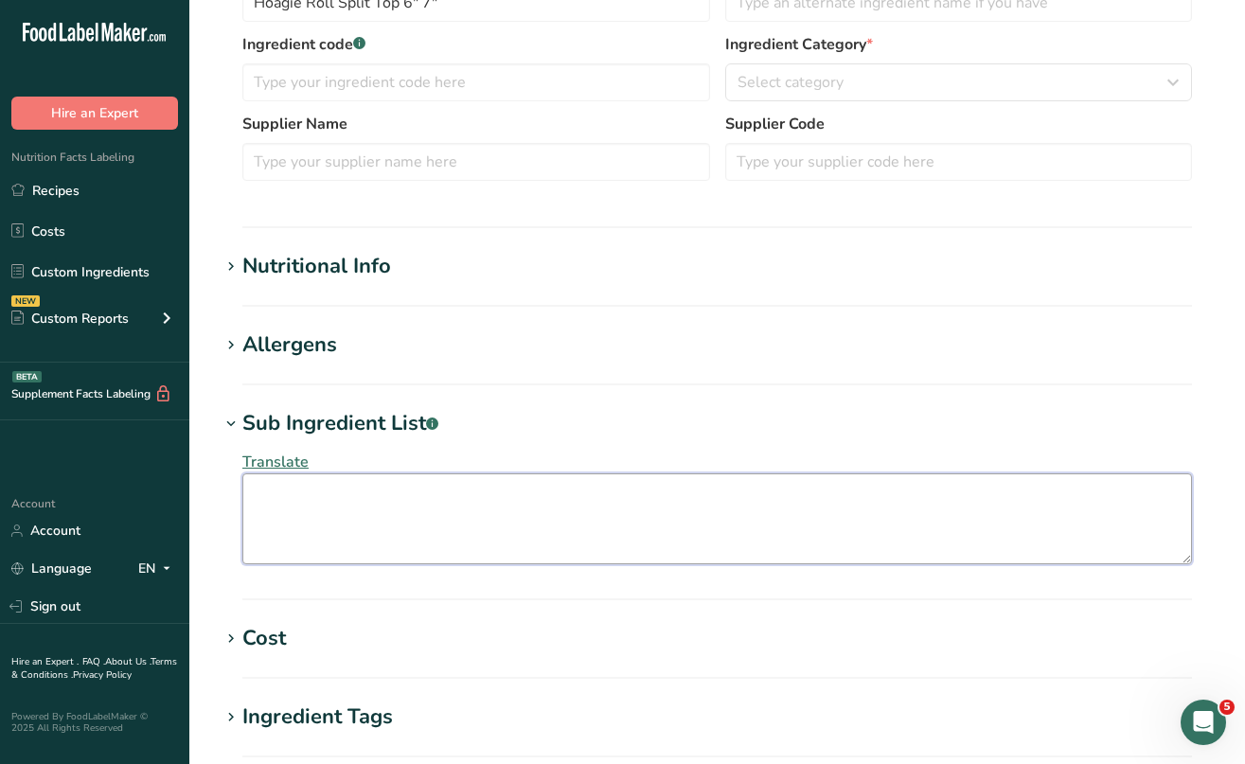
paste textarea "Unbleached Enriched Flour (Wheat Flour, Malted Barley Flour, [MEDICAL_DATA], Re…"
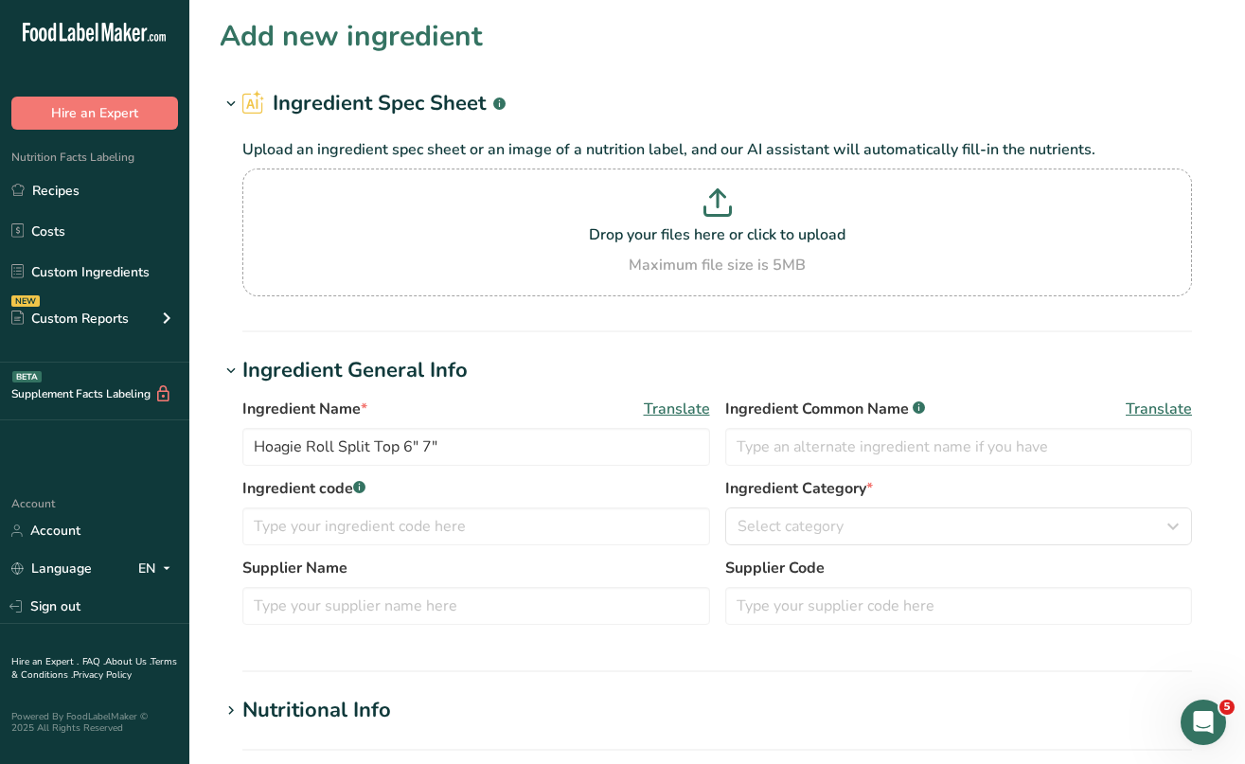
scroll to position [0, 0]
type textarea "Unbleached Enriched Flour (Wheat Flour, Malted Barley Flour, [MEDICAL_DATA], Re…"
click at [420, 445] on input "Hoagie Roll Split Top 6" 7"" at bounding box center [476, 447] width 468 height 38
click at [526, 518] on input "text" at bounding box center [476, 527] width 468 height 38
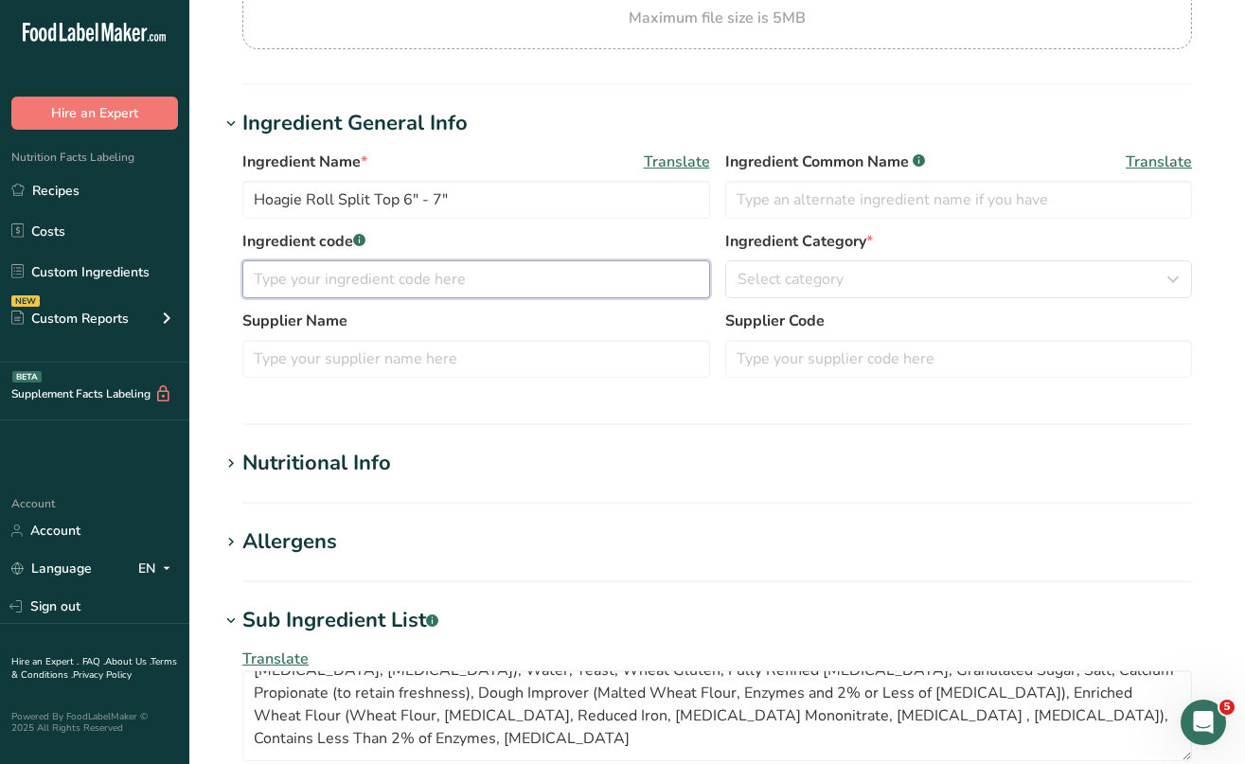
scroll to position [247, 0]
click at [400, 188] on input "Hoagie Roll Split Top 6" - 7"" at bounding box center [476, 200] width 468 height 38
click at [402, 202] on input "Hoagie Roll Split Top 6" - 7"" at bounding box center [476, 200] width 468 height 38
type input "Hoagie Roll Split Top Sliced 6" - 7""
click at [474, 241] on label "Ingredient code .a-a{fill:#347362;}.b-a{fill:#fff;}" at bounding box center [476, 241] width 468 height 23
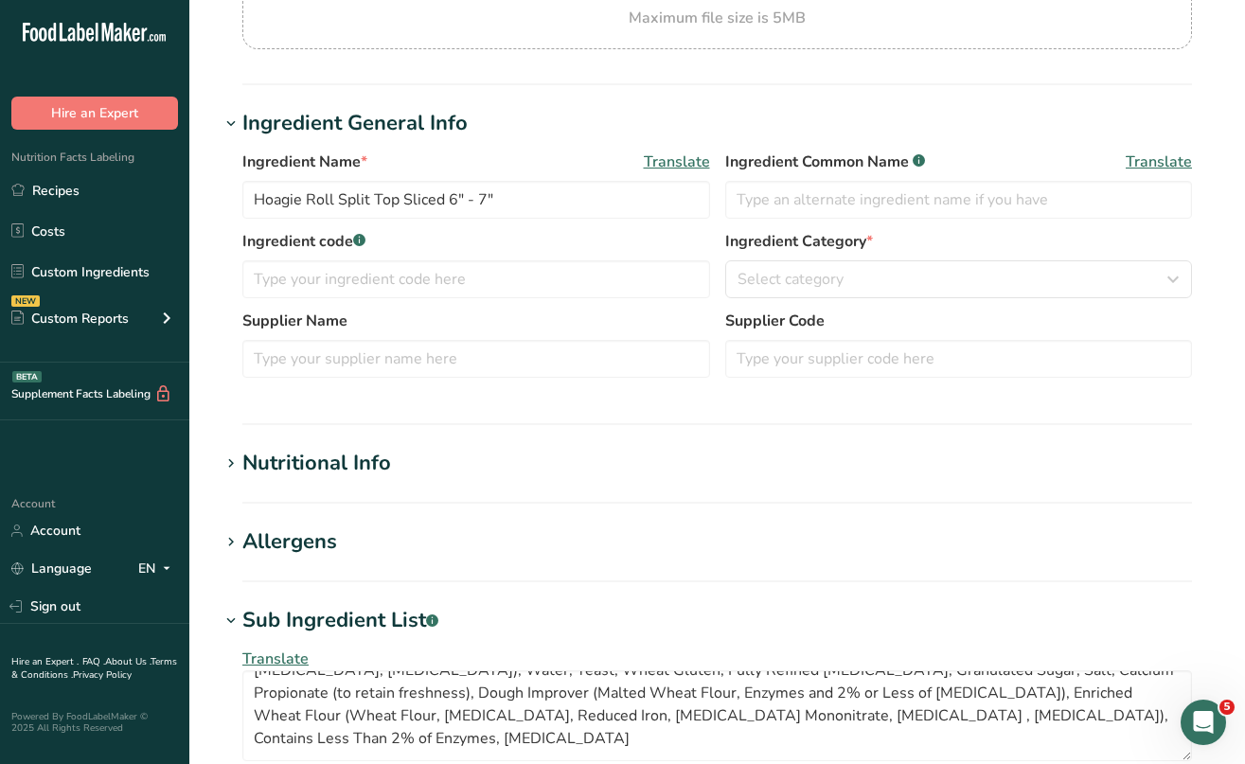
click at [232, 543] on icon at bounding box center [231, 542] width 17 height 27
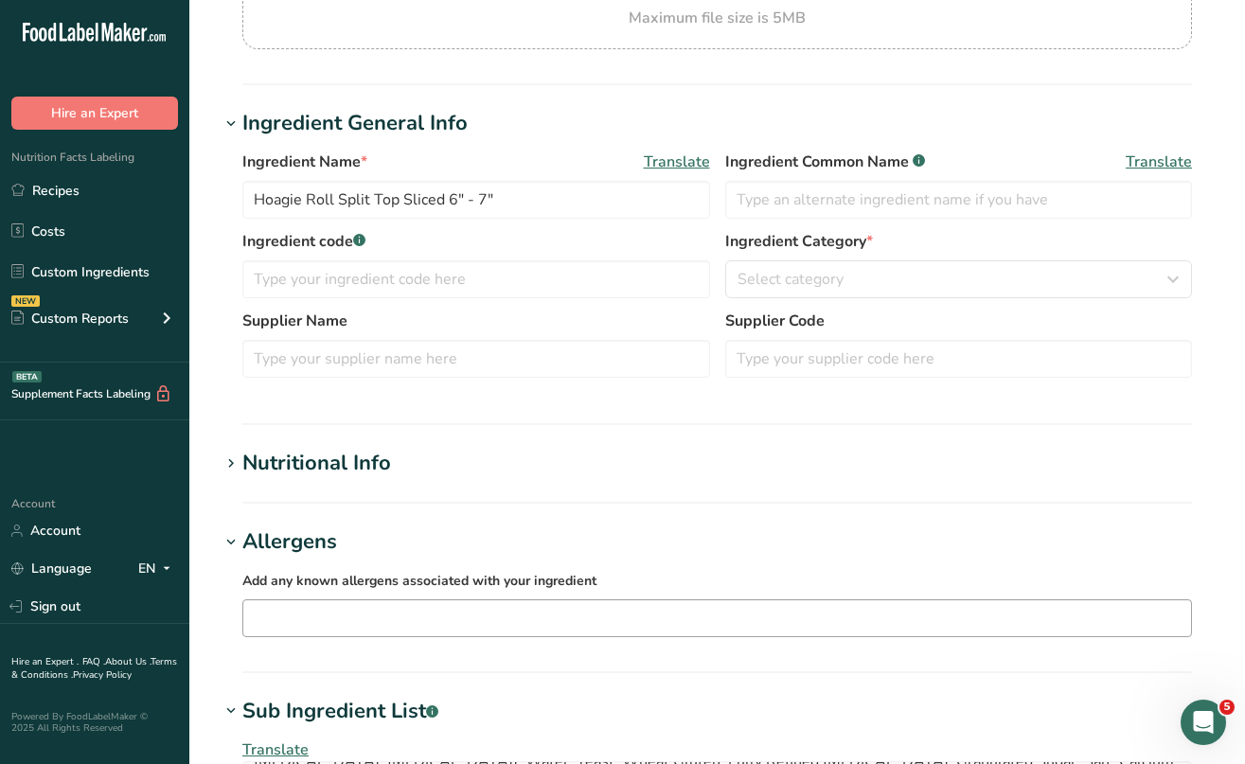
click at [295, 624] on input "text" at bounding box center [717, 617] width 948 height 29
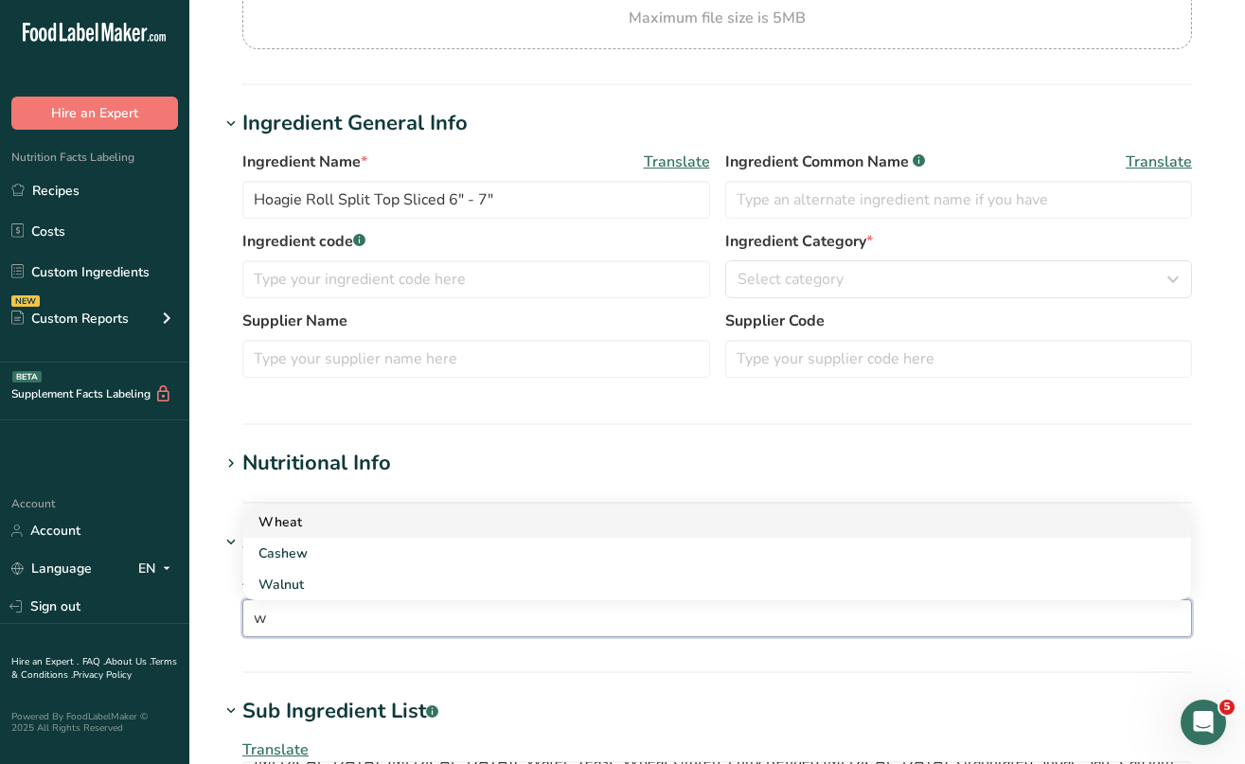
type input "w"
click at [286, 525] on div "Wheat" at bounding box center [702, 522] width 887 height 20
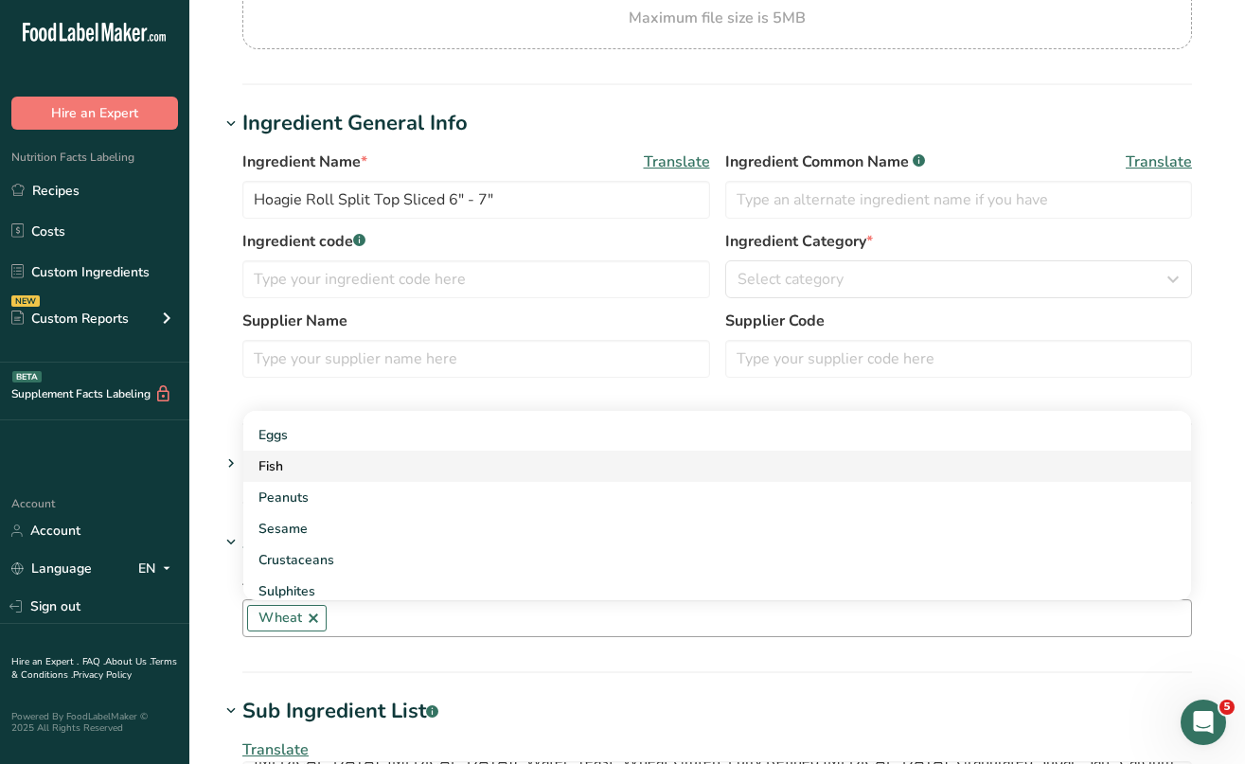
scroll to position [87, 0]
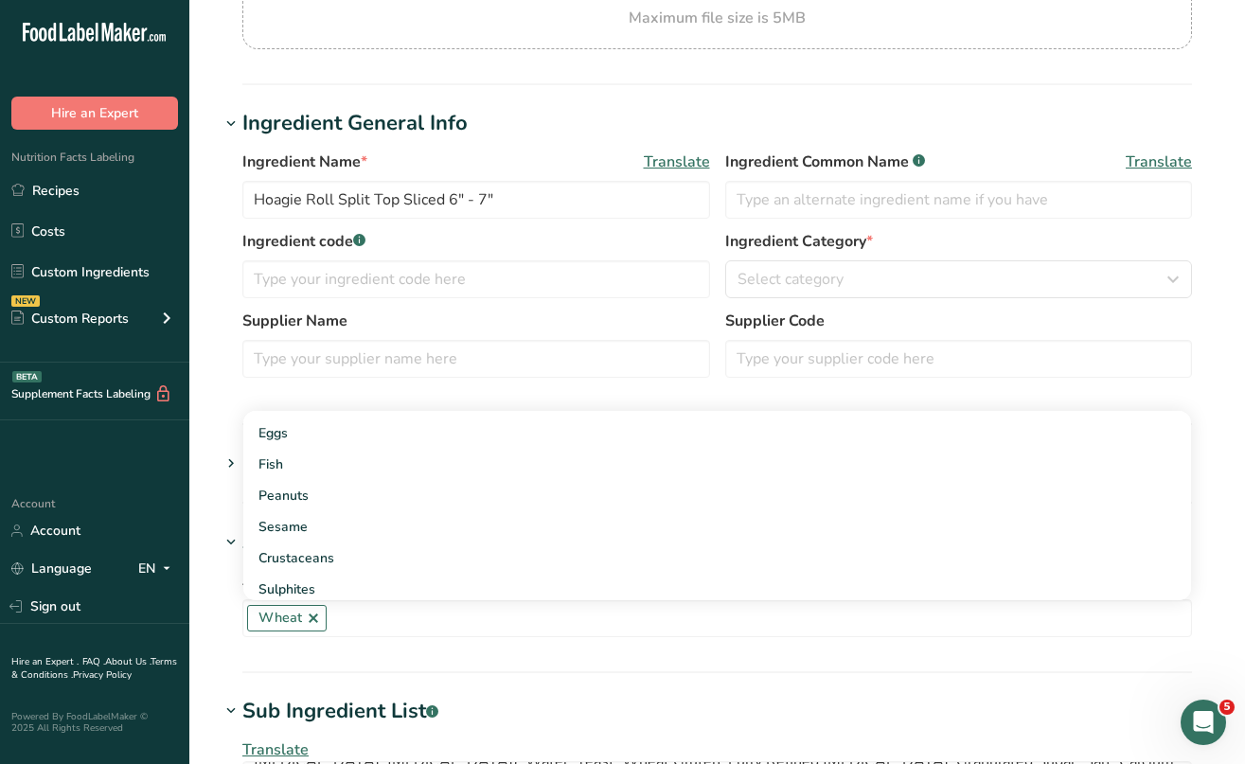
click at [398, 666] on section "Allergens Add any known allergens associated with your ingredient Wheat Soy Tre…" at bounding box center [717, 600] width 995 height 147
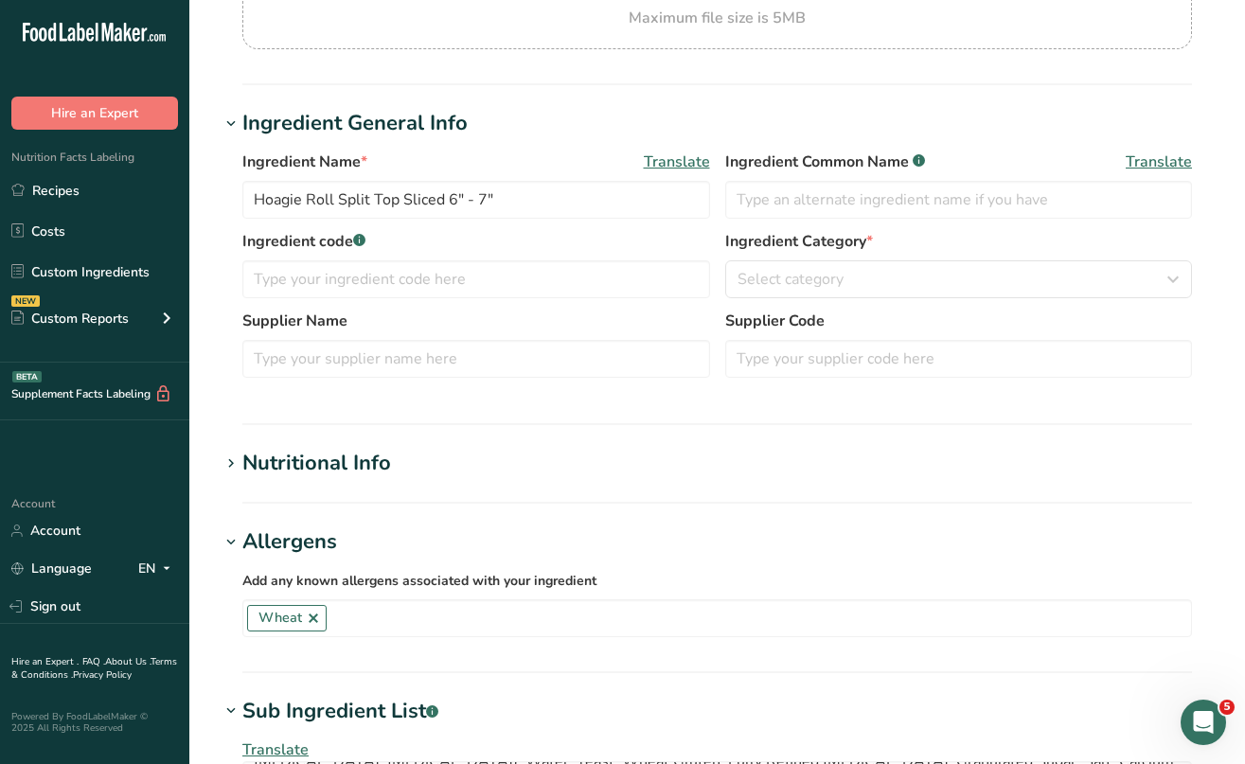
click at [229, 458] on icon at bounding box center [231, 464] width 17 height 27
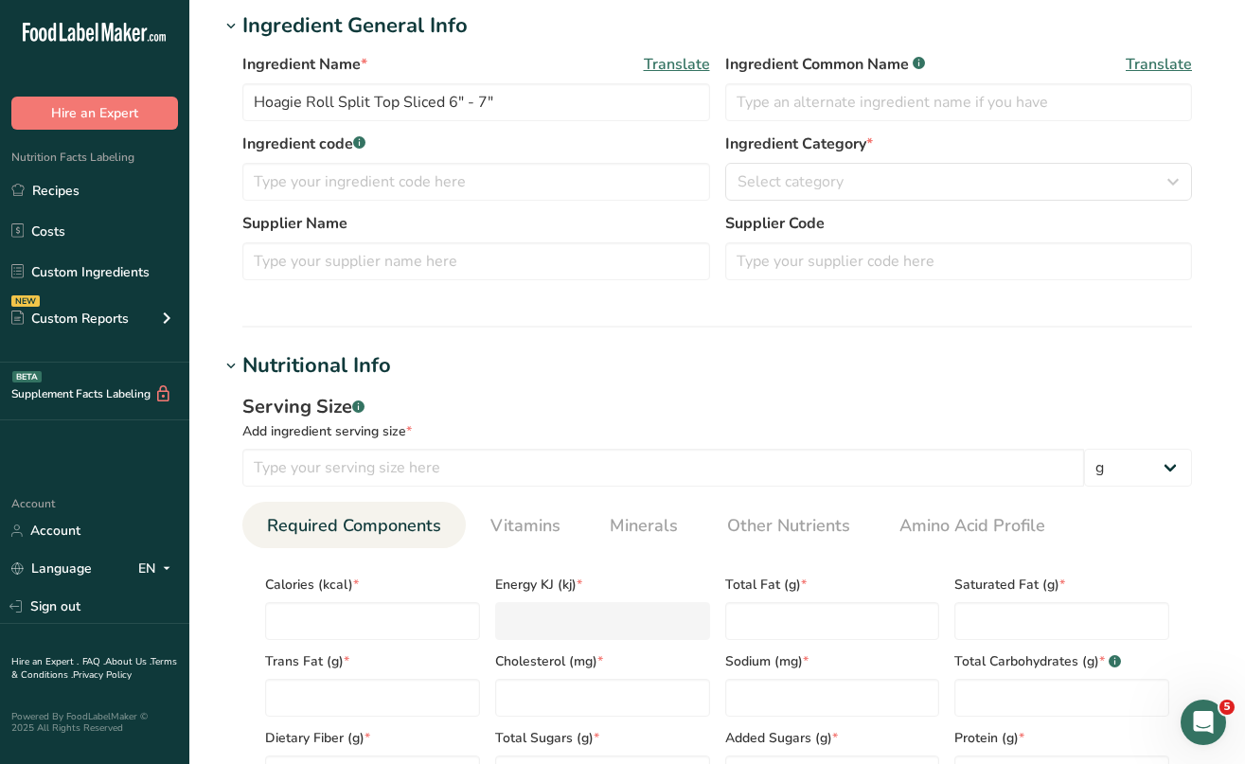
scroll to position [349, 0]
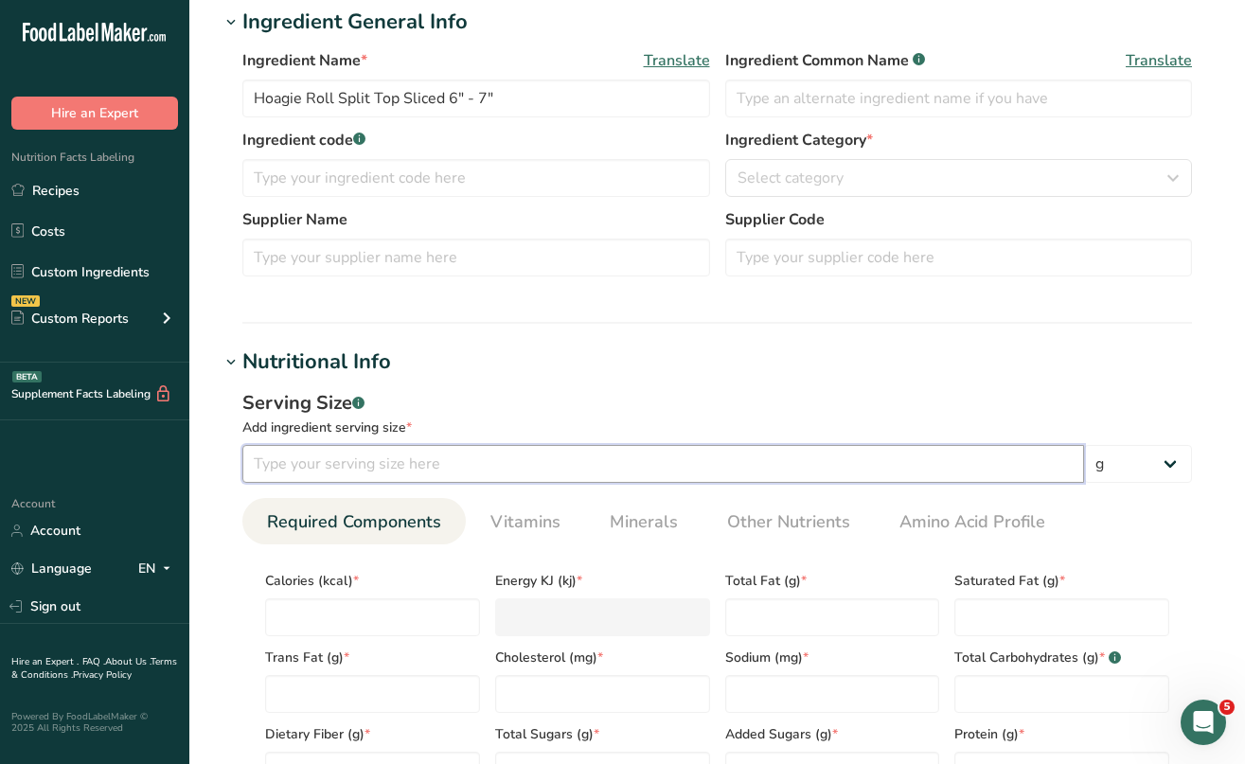
click at [277, 468] on input "number" at bounding box center [663, 464] width 842 height 38
type input "88"
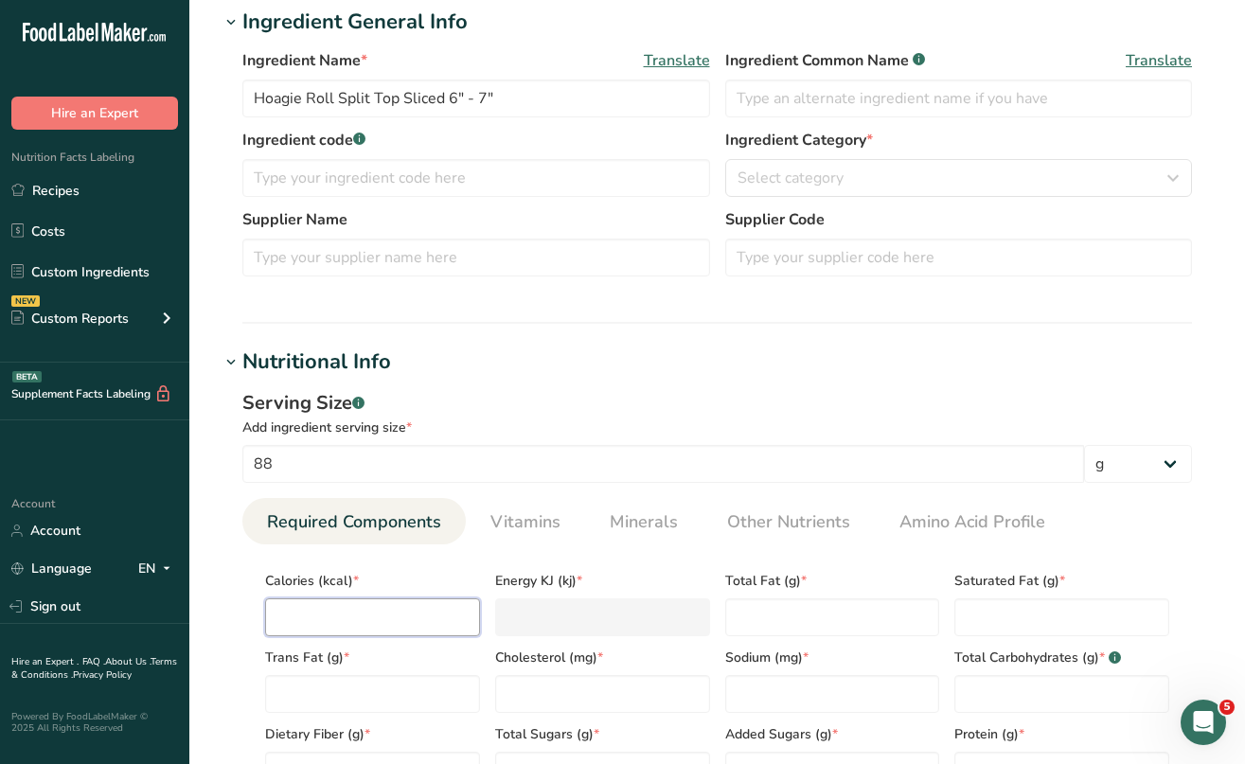
click at [290, 607] on input "number" at bounding box center [372, 618] width 215 height 38
type input "2"
type KJ "8.4"
type input "23"
type KJ "96.2"
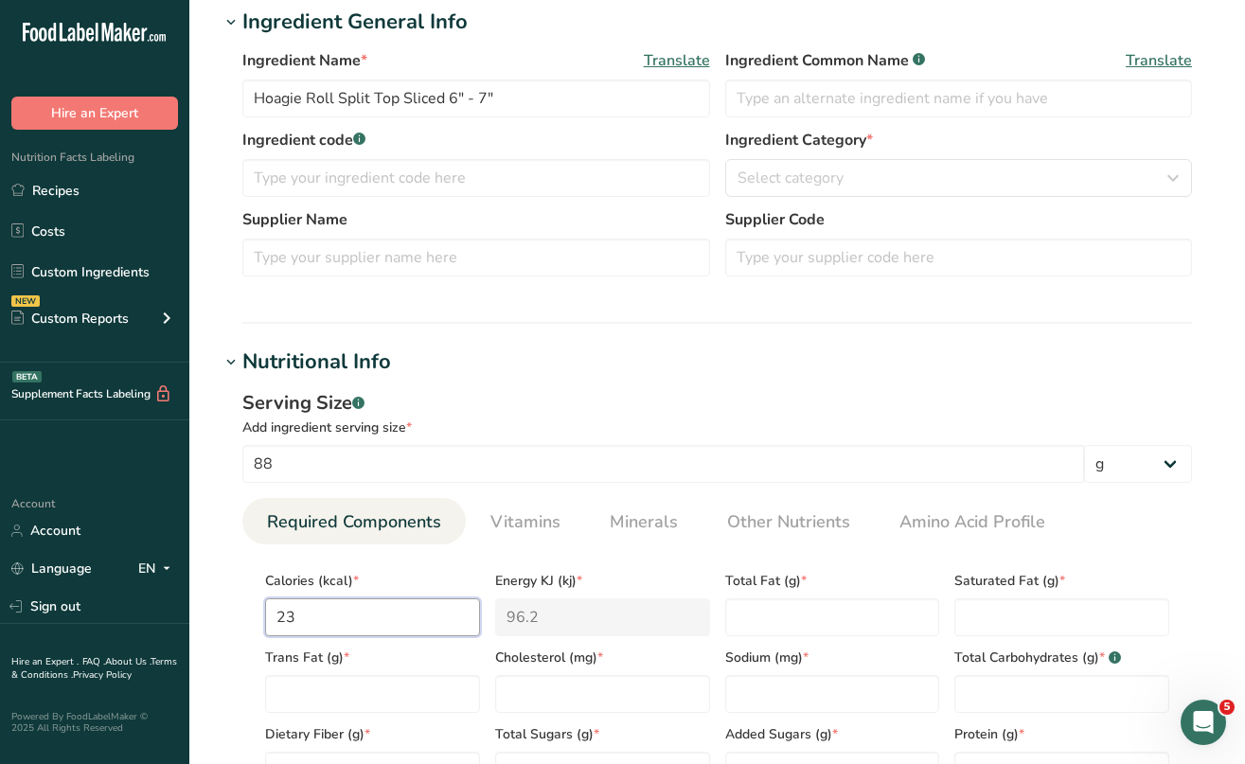
type input "230"
type KJ "962.3"
type input "230"
click at [756, 599] on Fat "number" at bounding box center [832, 618] width 215 height 38
type Fat "2.5"
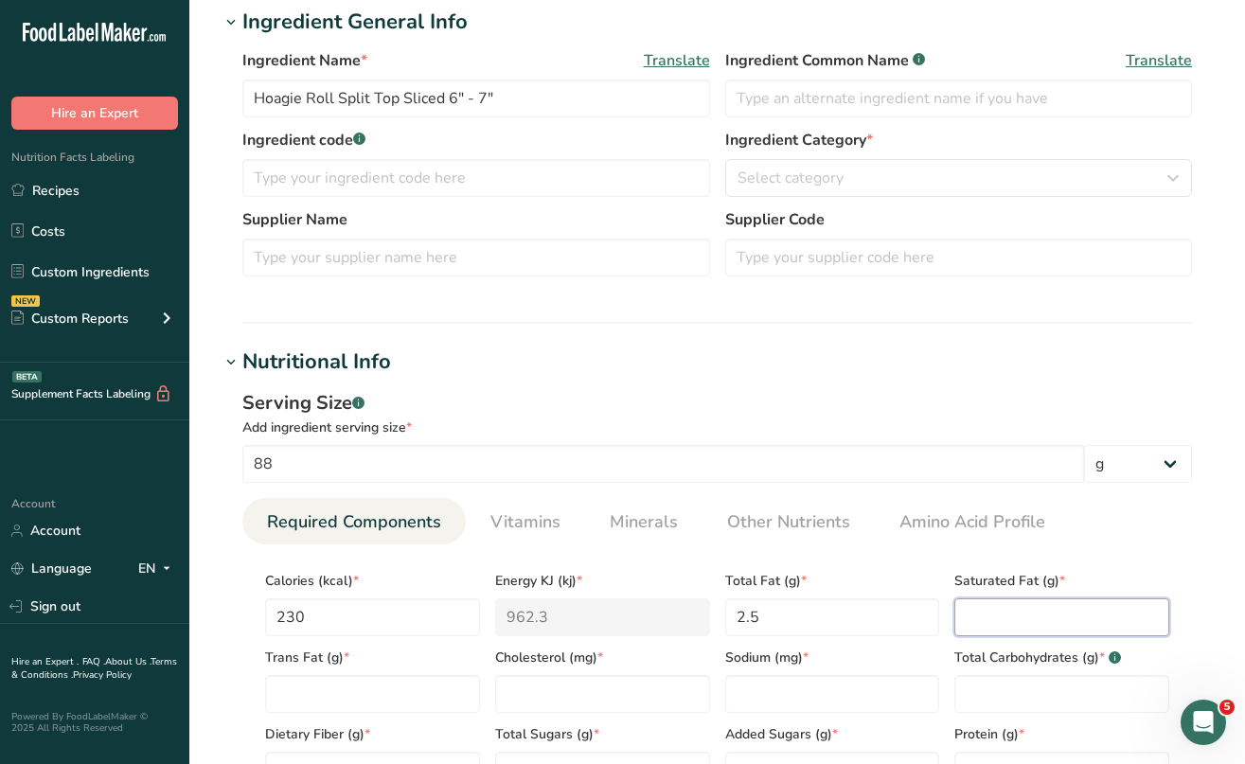
click at [1006, 612] on Fat "number" at bounding box center [1062, 618] width 215 height 38
type Fat "0"
click at [467, 689] on Fat "number" at bounding box center [372, 694] width 215 height 38
type Fat "0"
click at [584, 711] on input "number" at bounding box center [602, 694] width 215 height 38
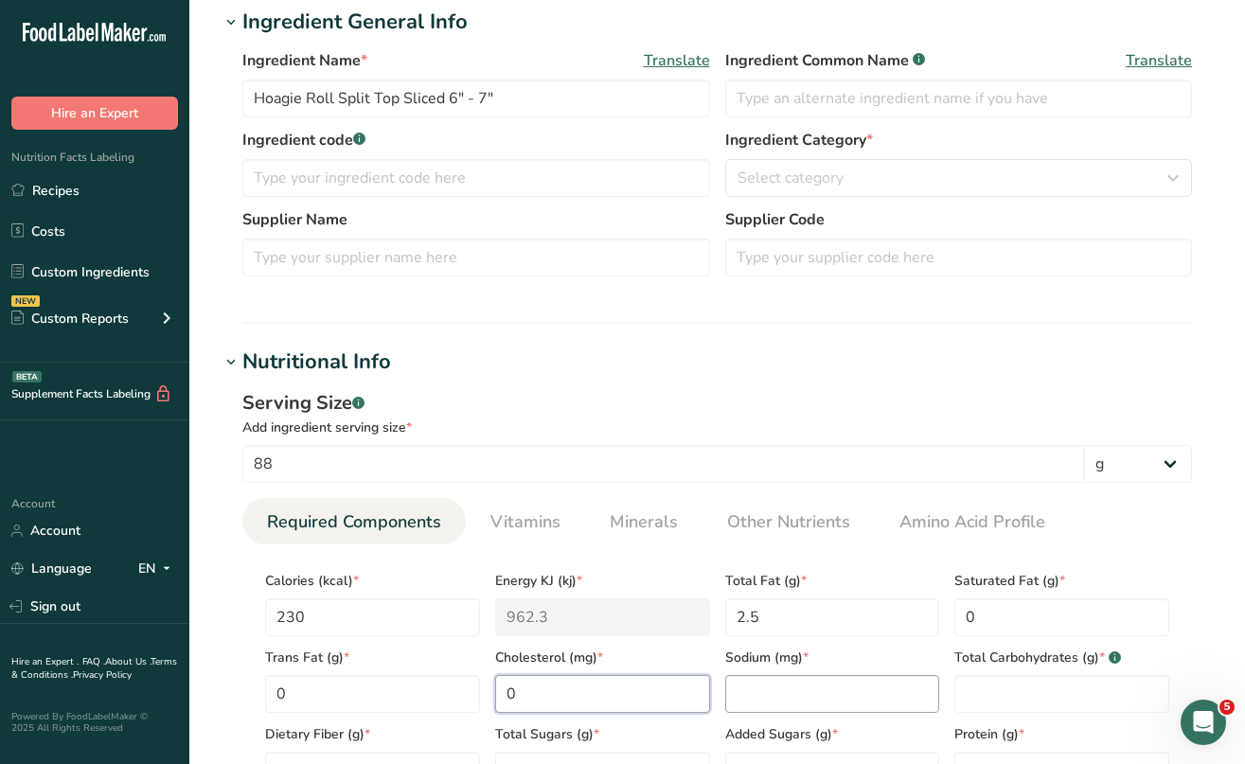
type input "0"
click at [779, 693] on input "number" at bounding box center [832, 694] width 215 height 38
type input "330"
click at [953, 687] on div "Total Carbohydrates (g) * .a-a{fill:#347362;}.b-a{fill:#fff;}" at bounding box center [1062, 674] width 230 height 77
click at [967, 687] on Carbohydrates "number" at bounding box center [1062, 694] width 215 height 38
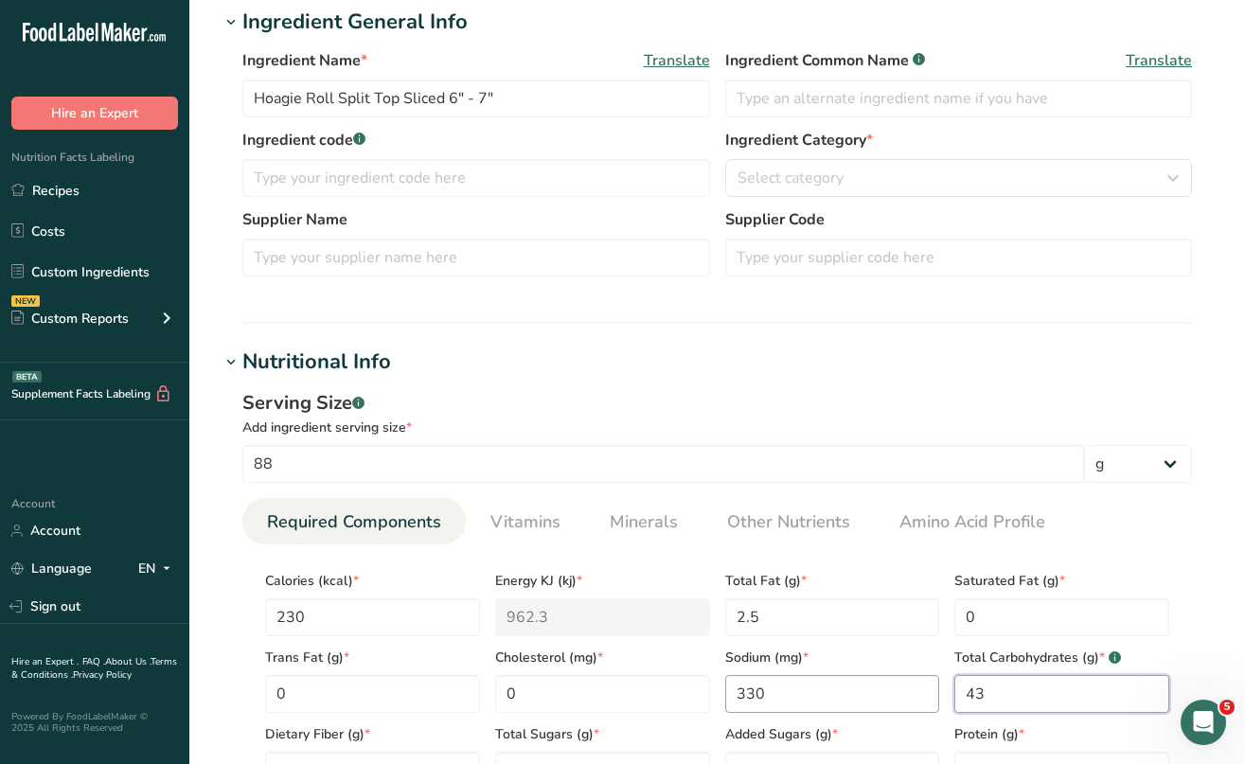
type Carbohydrates "0"
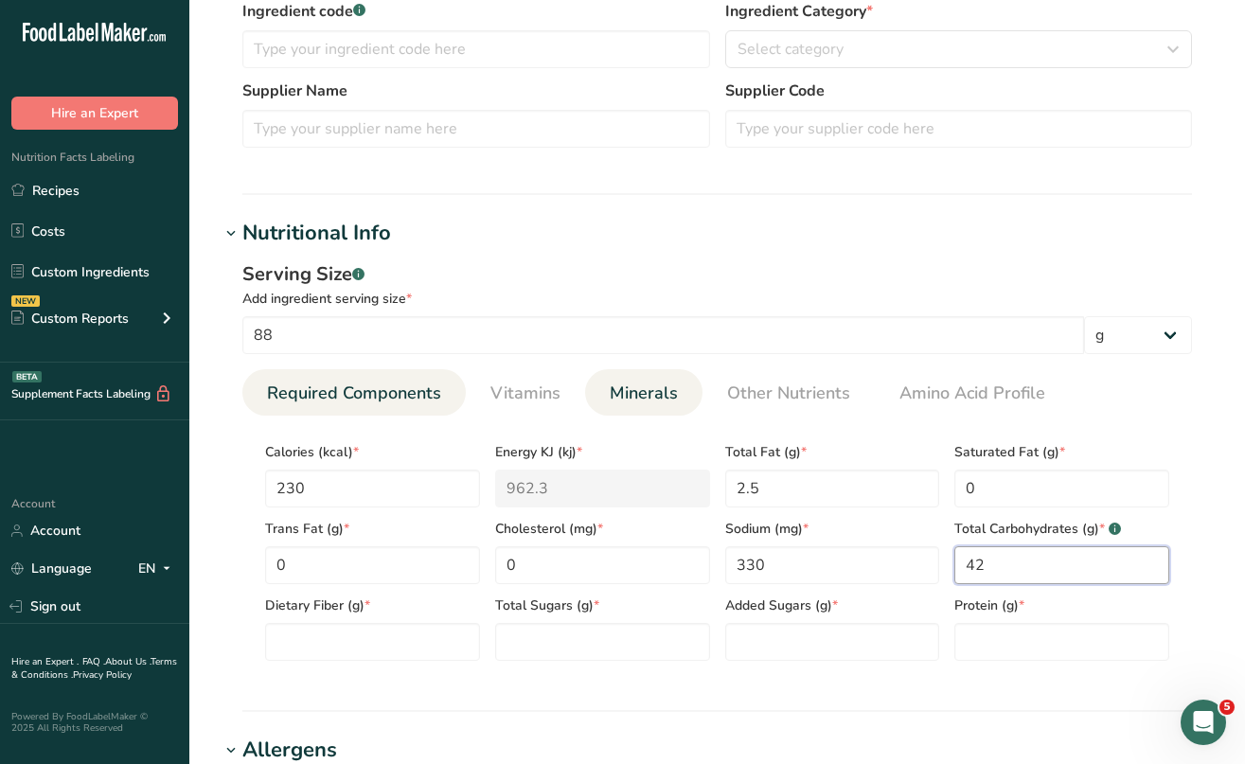
scroll to position [524, 0]
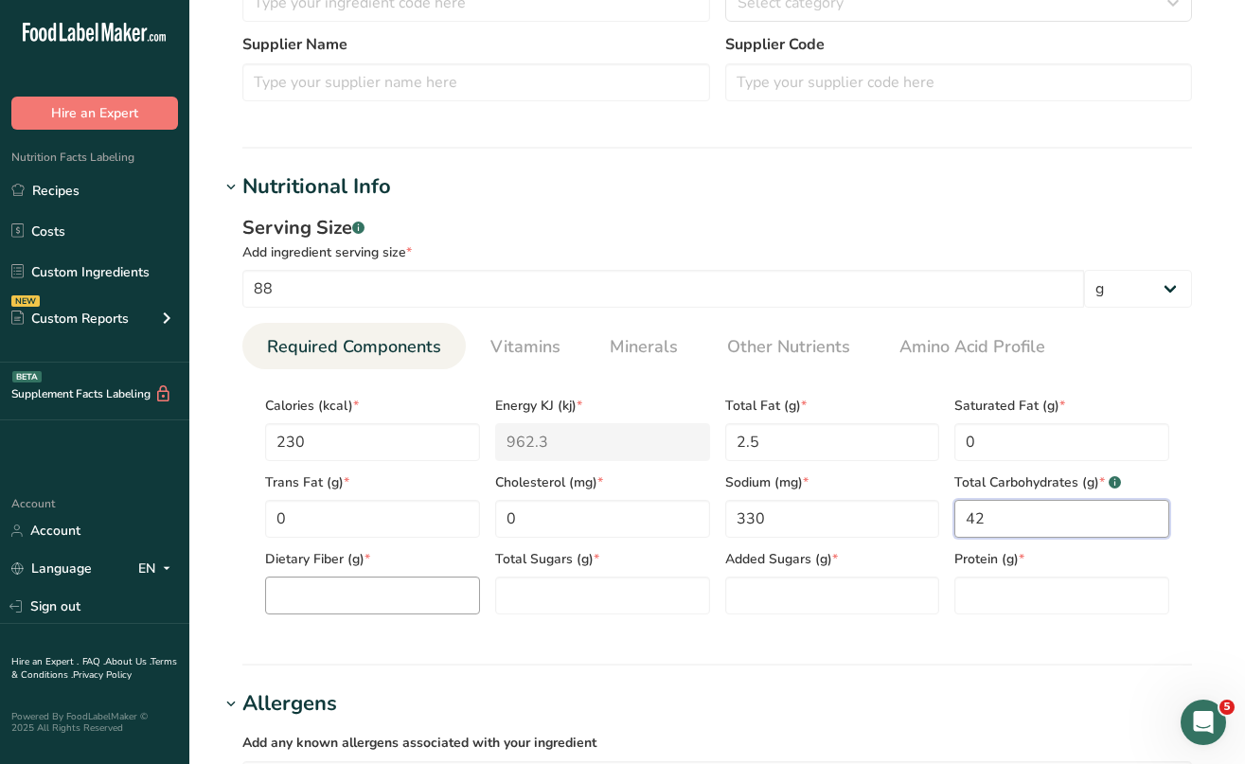
type Carbohydrates "42"
click at [456, 596] on Fiber "number" at bounding box center [372, 596] width 215 height 38
type Fiber "2"
click at [599, 611] on Sugars "number" at bounding box center [602, 596] width 215 height 38
type Sugars "2"
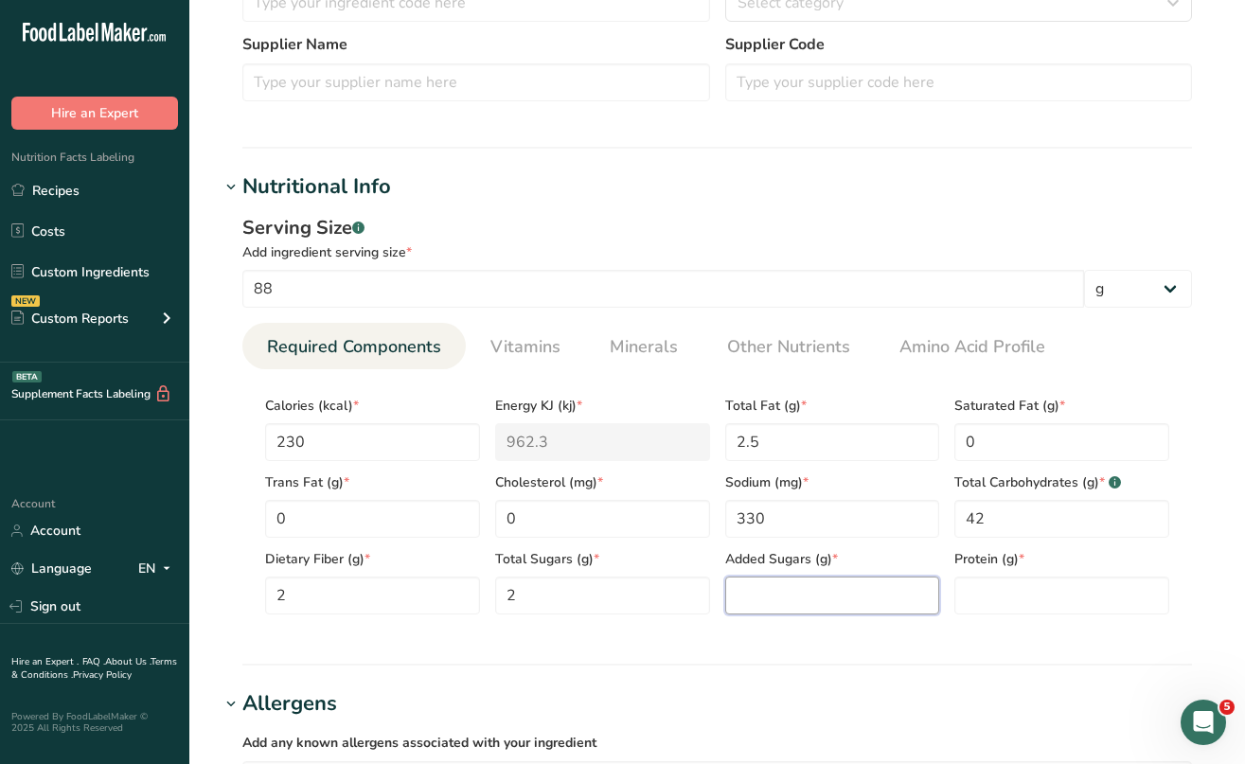
click at [838, 606] on Sugars "number" at bounding box center [832, 596] width 215 height 38
type Sugars "1"
click at [996, 604] on input "number" at bounding box center [1062, 596] width 215 height 38
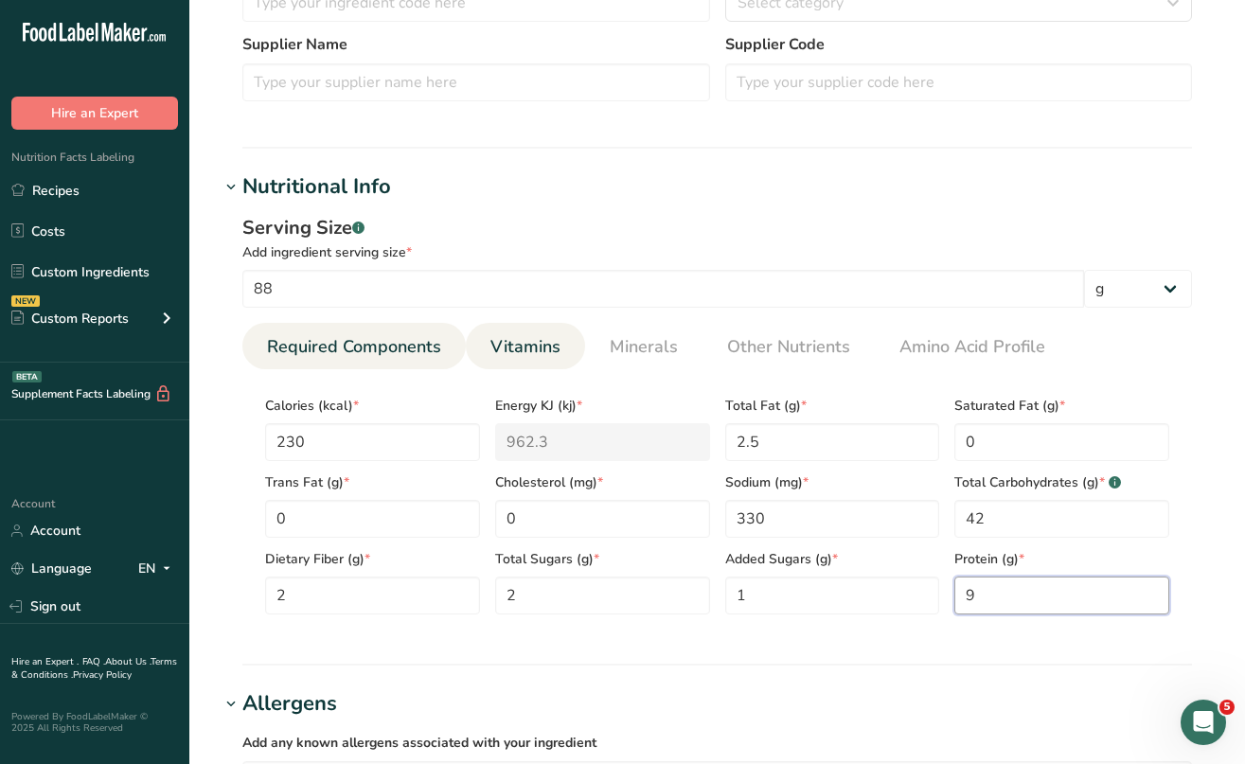
type input "9"
click at [534, 362] on link "Vitamins" at bounding box center [525, 347] width 85 height 48
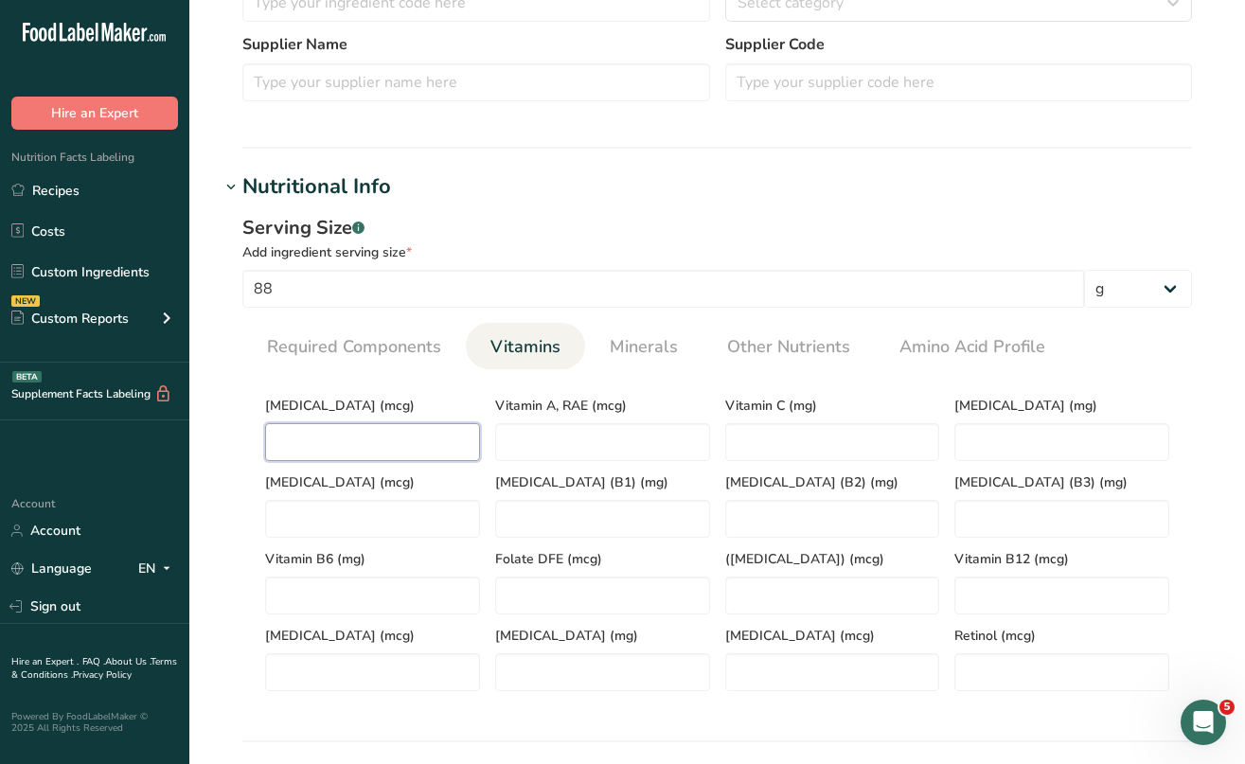
click at [411, 449] on D "number" at bounding box center [372, 442] width 215 height 38
type D "0"
click at [653, 344] on span "Minerals" at bounding box center [644, 347] width 68 height 26
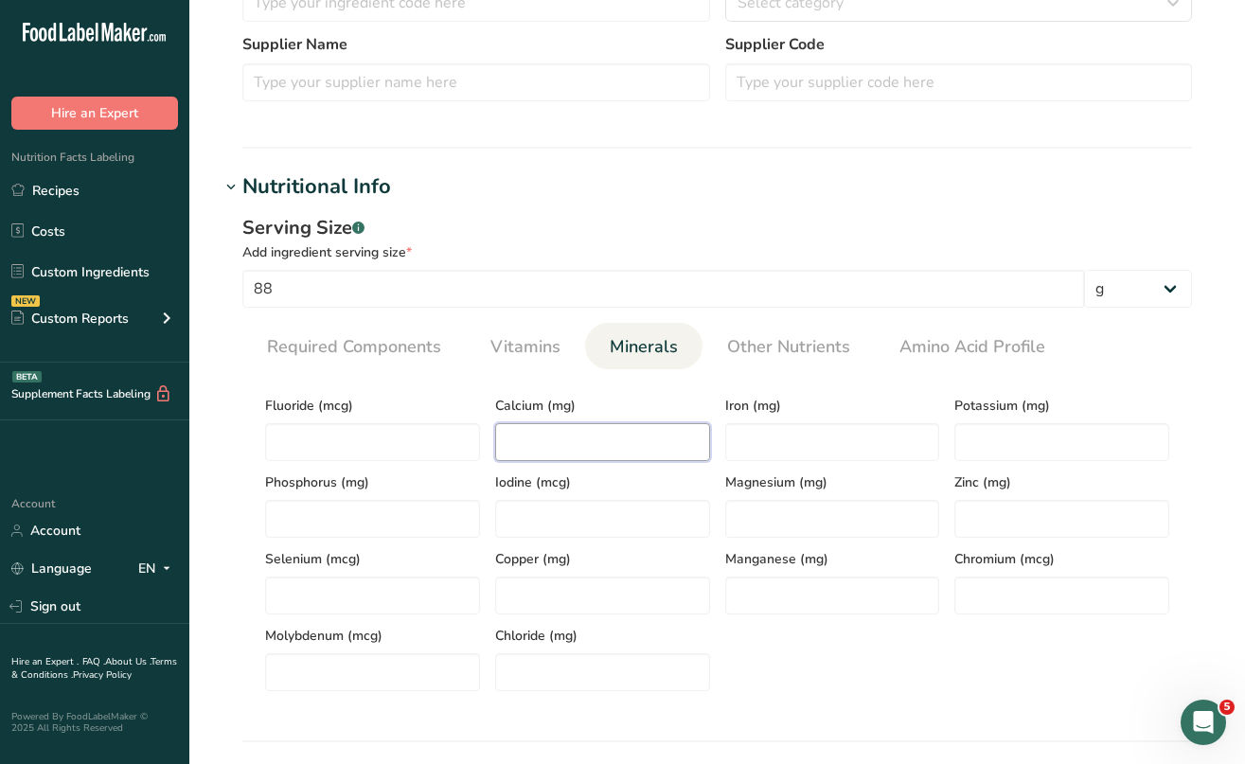
click at [592, 450] on input "number" at bounding box center [602, 442] width 215 height 38
click at [738, 444] on input "number" at bounding box center [832, 442] width 215 height 38
drag, startPoint x: 527, startPoint y: 449, endPoint x: 503, endPoint y: 449, distance: 23.7
click at [503, 449] on input "0" at bounding box center [602, 442] width 215 height 38
type input "120"
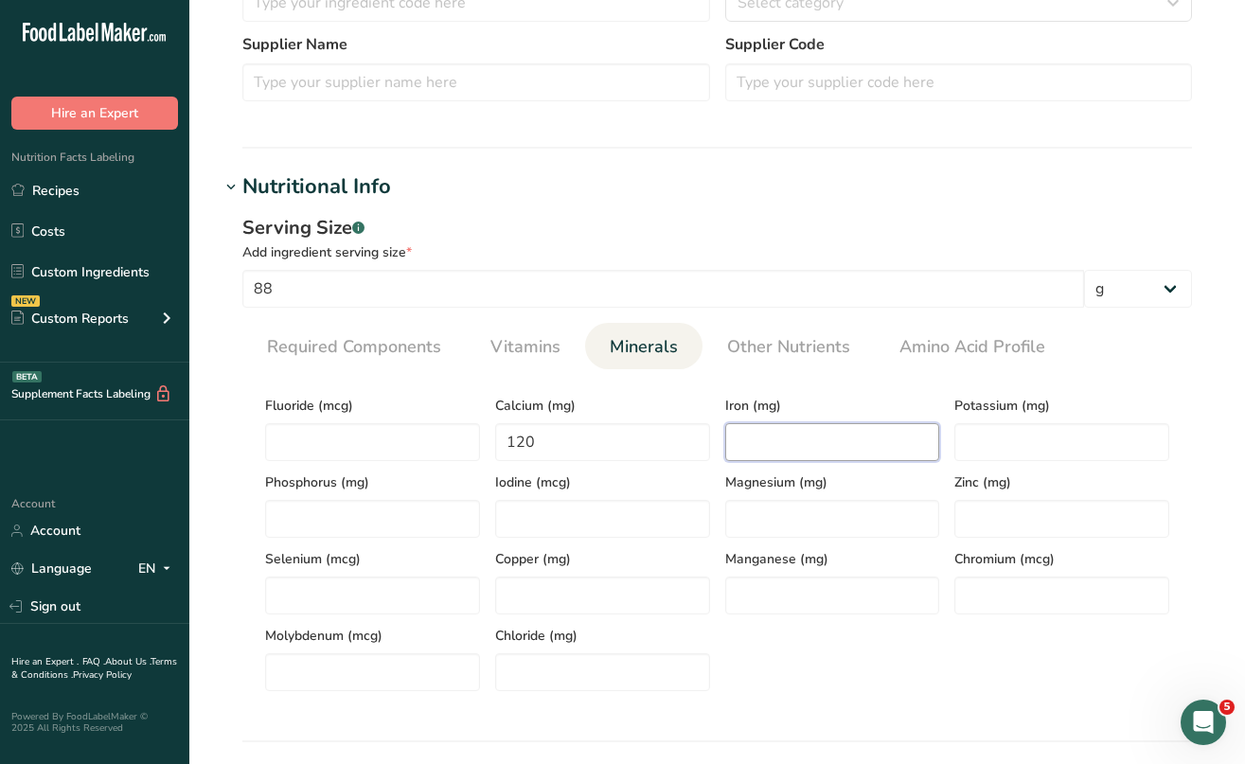
click at [796, 451] on input "number" at bounding box center [832, 442] width 215 height 38
type input "3"
click at [988, 450] on input "number" at bounding box center [1062, 442] width 215 height 38
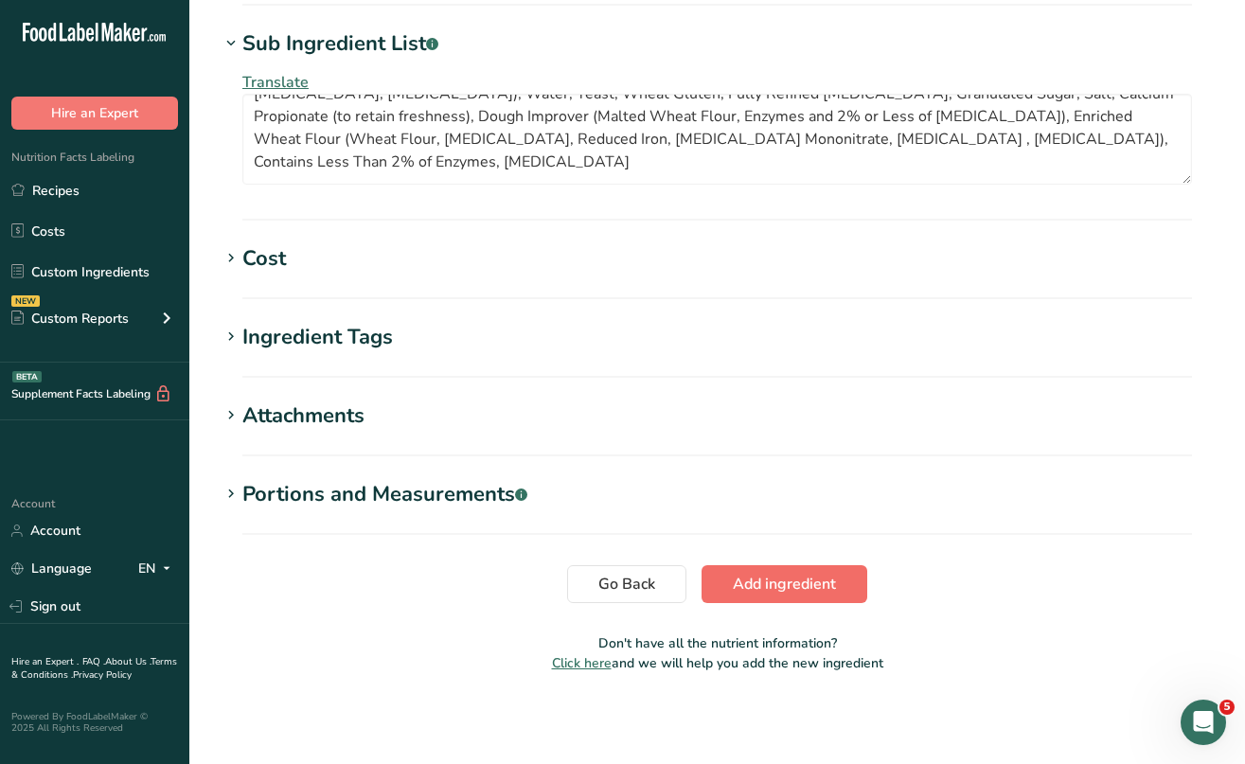
type input "60"
click at [809, 579] on span "Add ingredient" at bounding box center [784, 584] width 103 height 23
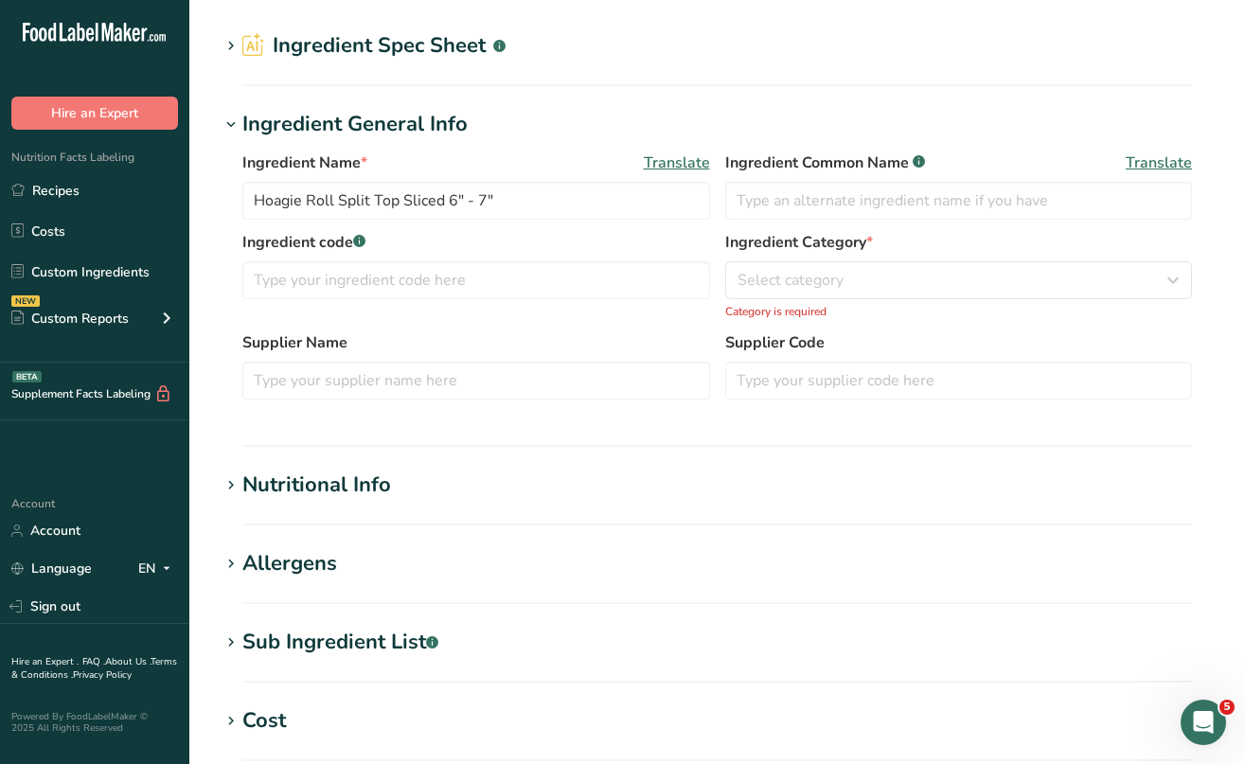
scroll to position [44, 0]
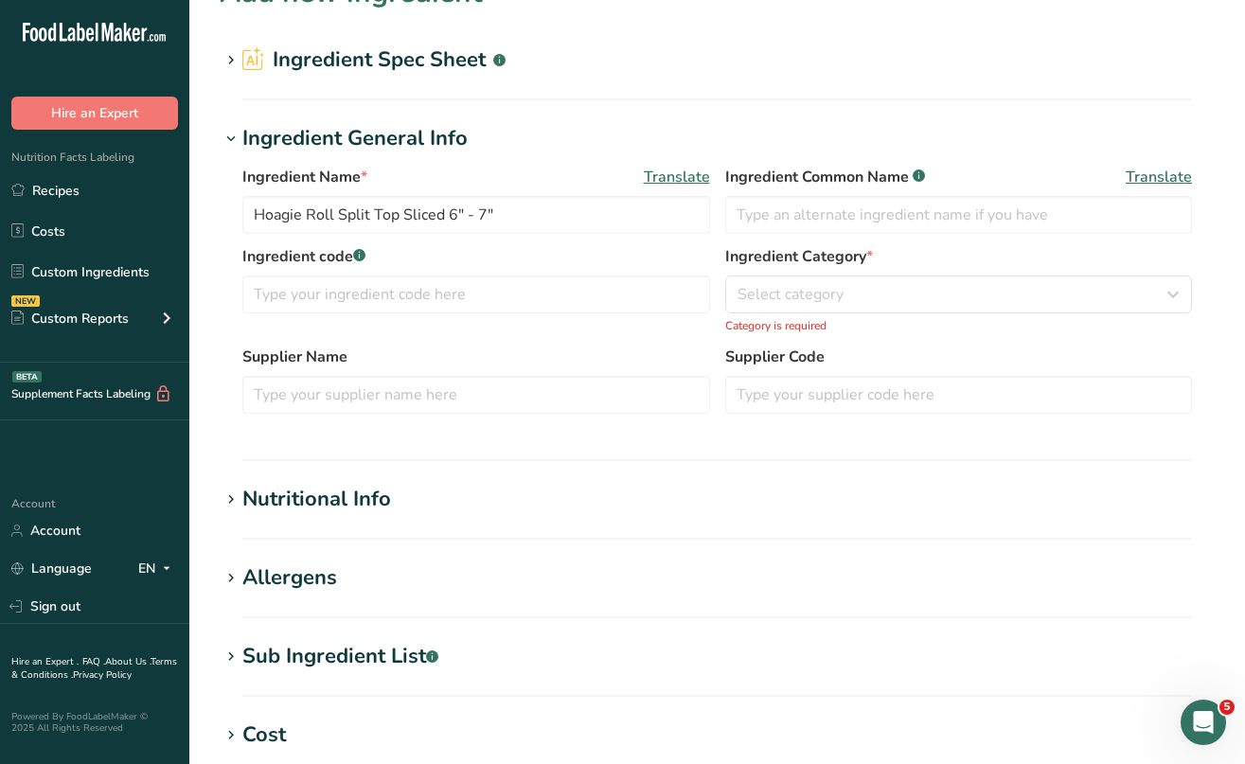
click at [227, 493] on icon at bounding box center [231, 500] width 17 height 27
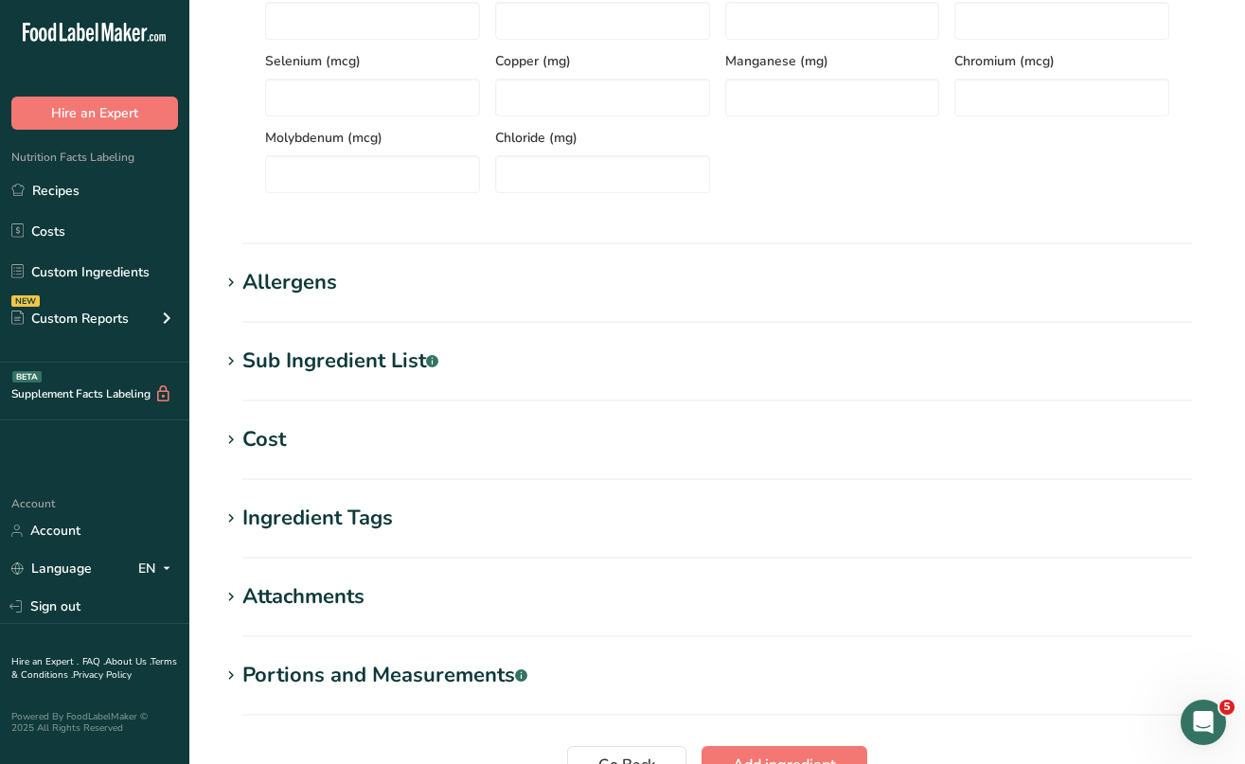
scroll to position [862, 0]
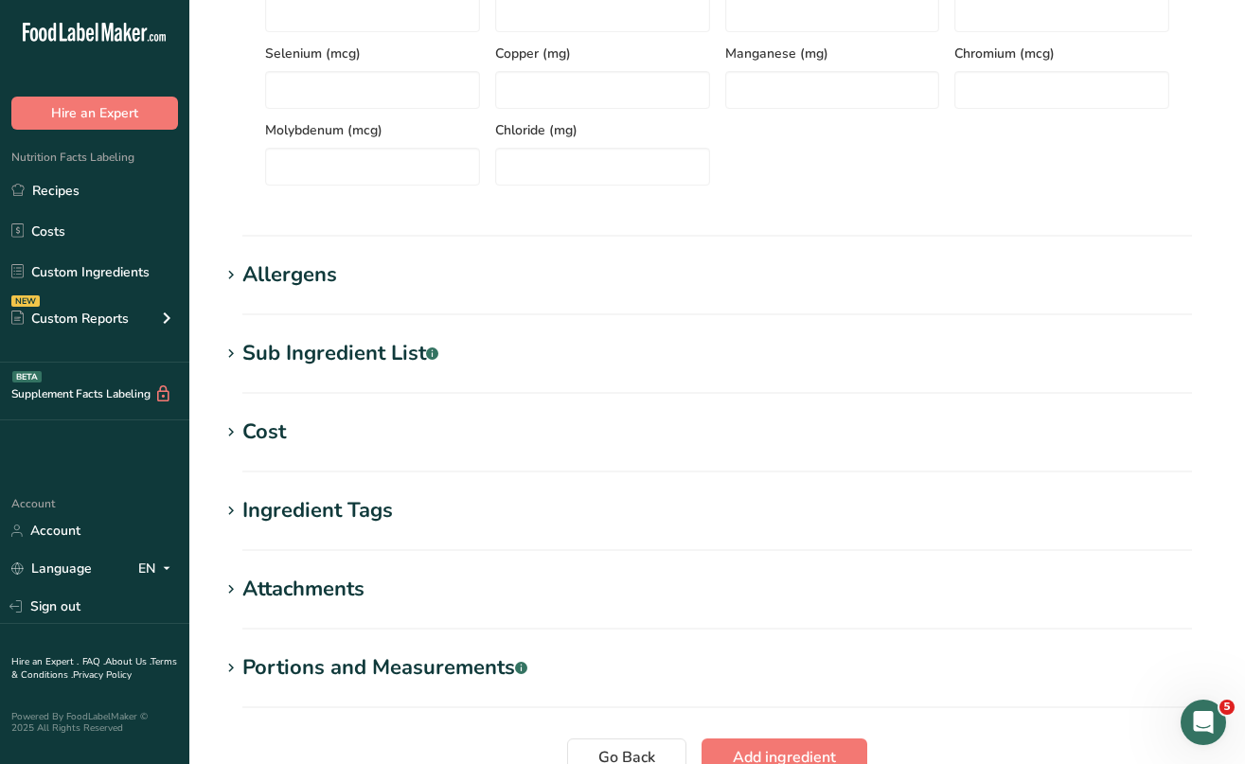
click at [234, 270] on icon at bounding box center [231, 275] width 17 height 27
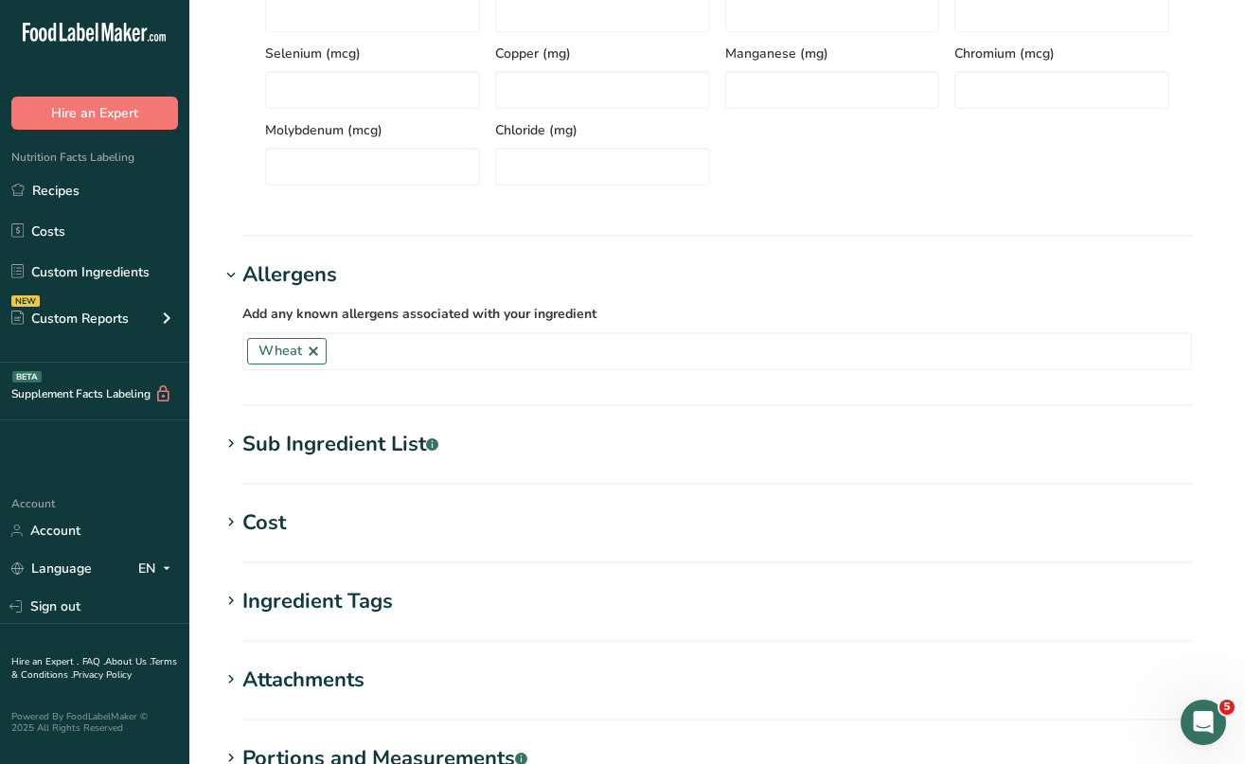
click at [236, 442] on icon at bounding box center [231, 444] width 17 height 27
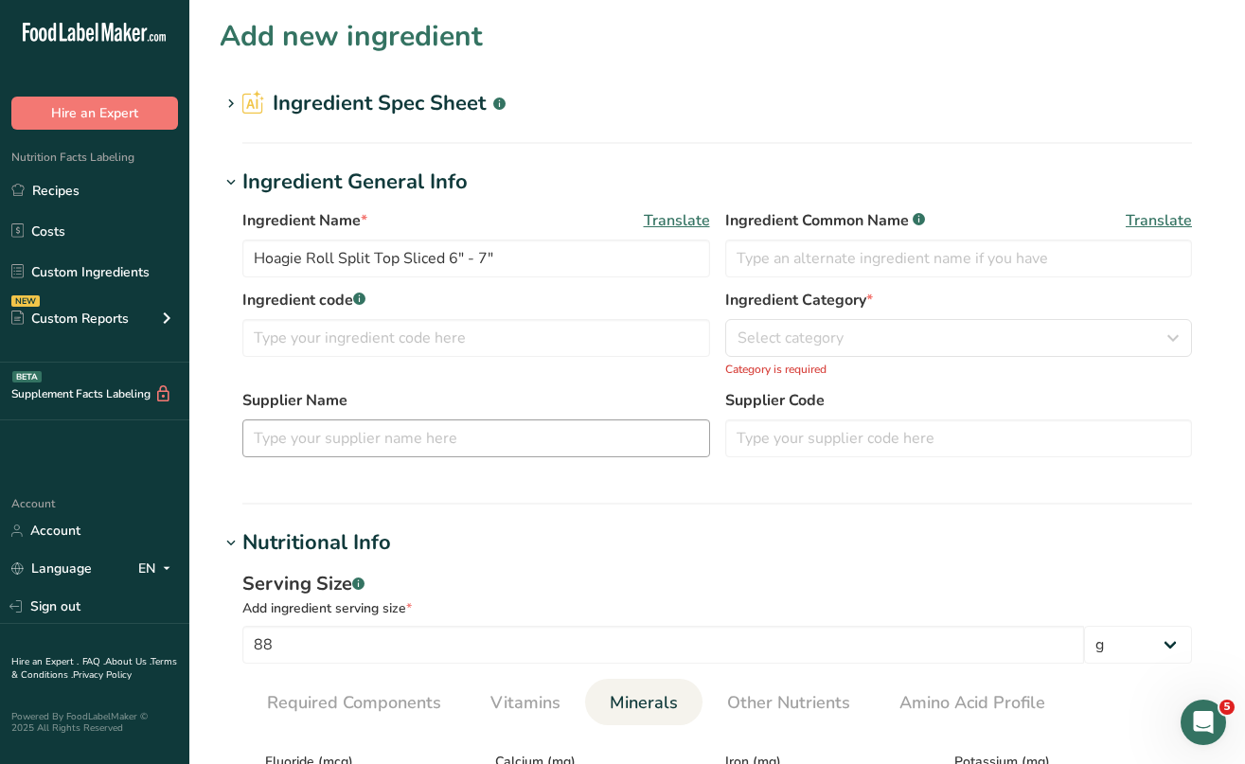
scroll to position [0, 0]
click at [1167, 330] on icon "button" at bounding box center [1173, 338] width 23 height 34
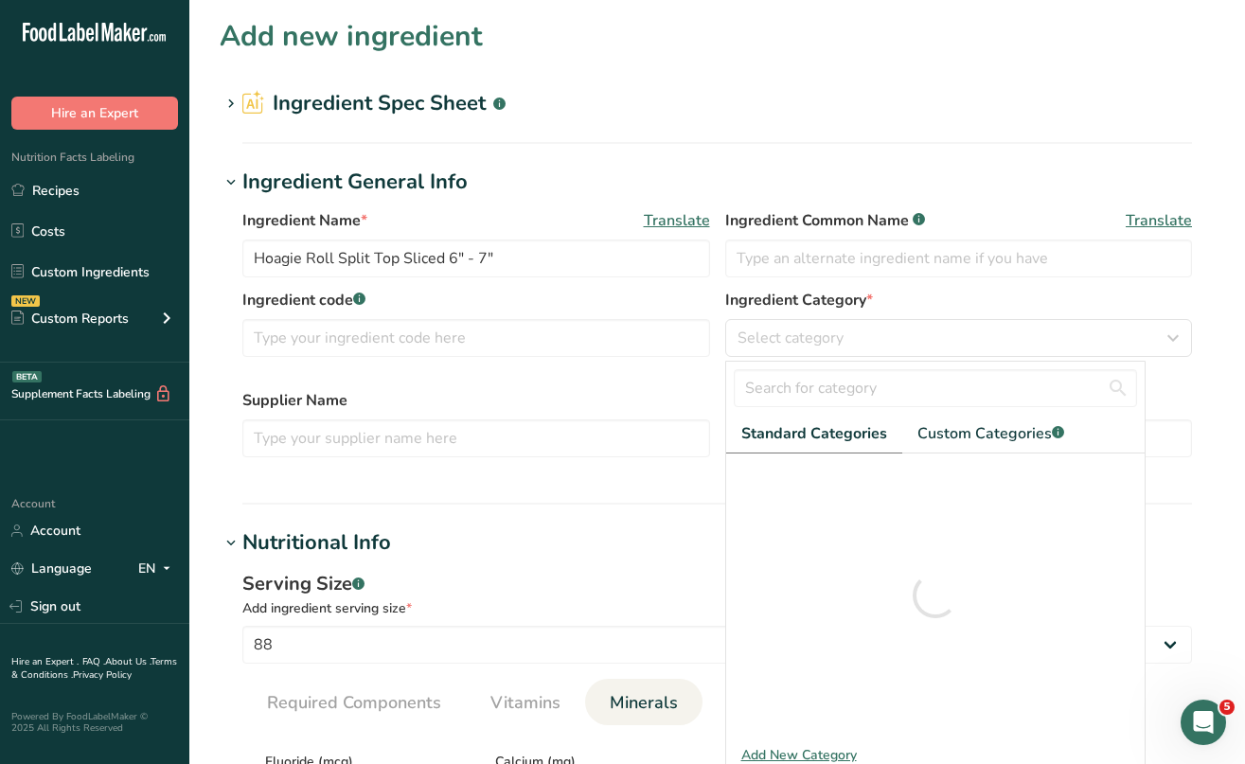
click at [789, 432] on span "Standard Categories" at bounding box center [815, 433] width 146 height 23
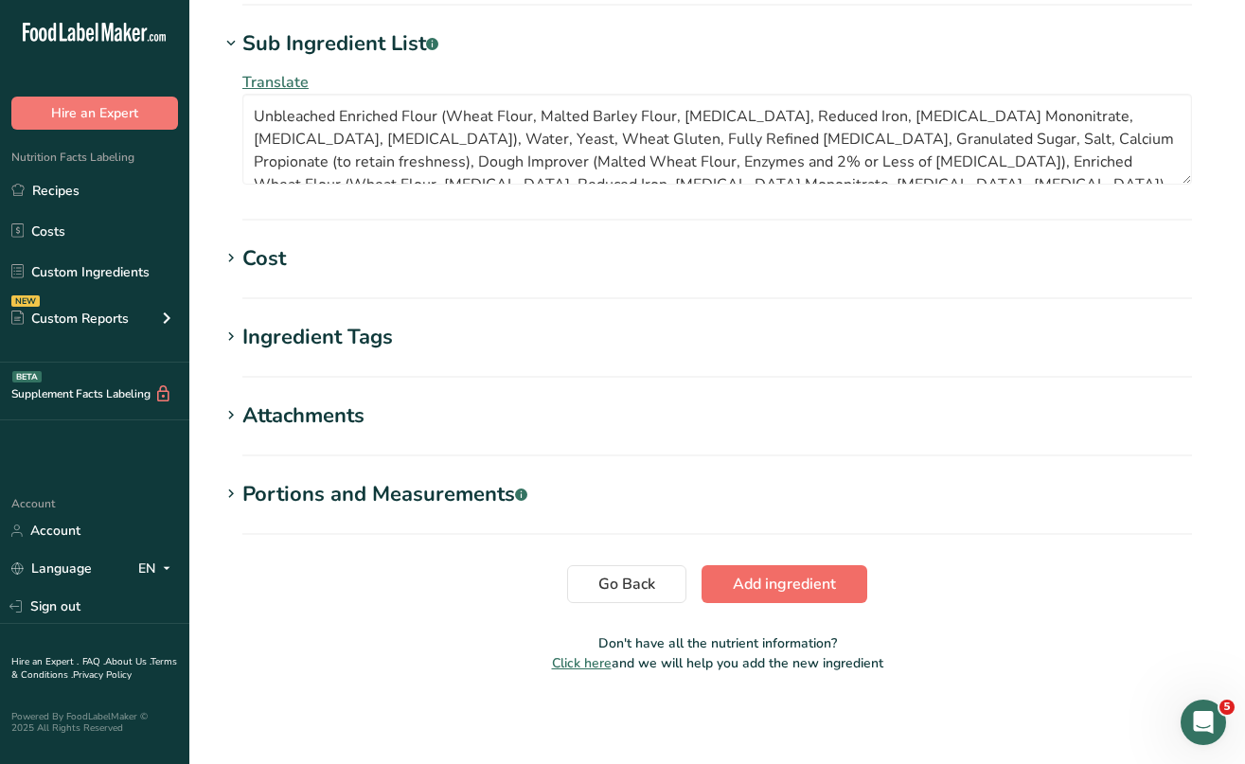
scroll to position [1262, 0]
drag, startPoint x: 750, startPoint y: 576, endPoint x: 674, endPoint y: 537, distance: 85.1
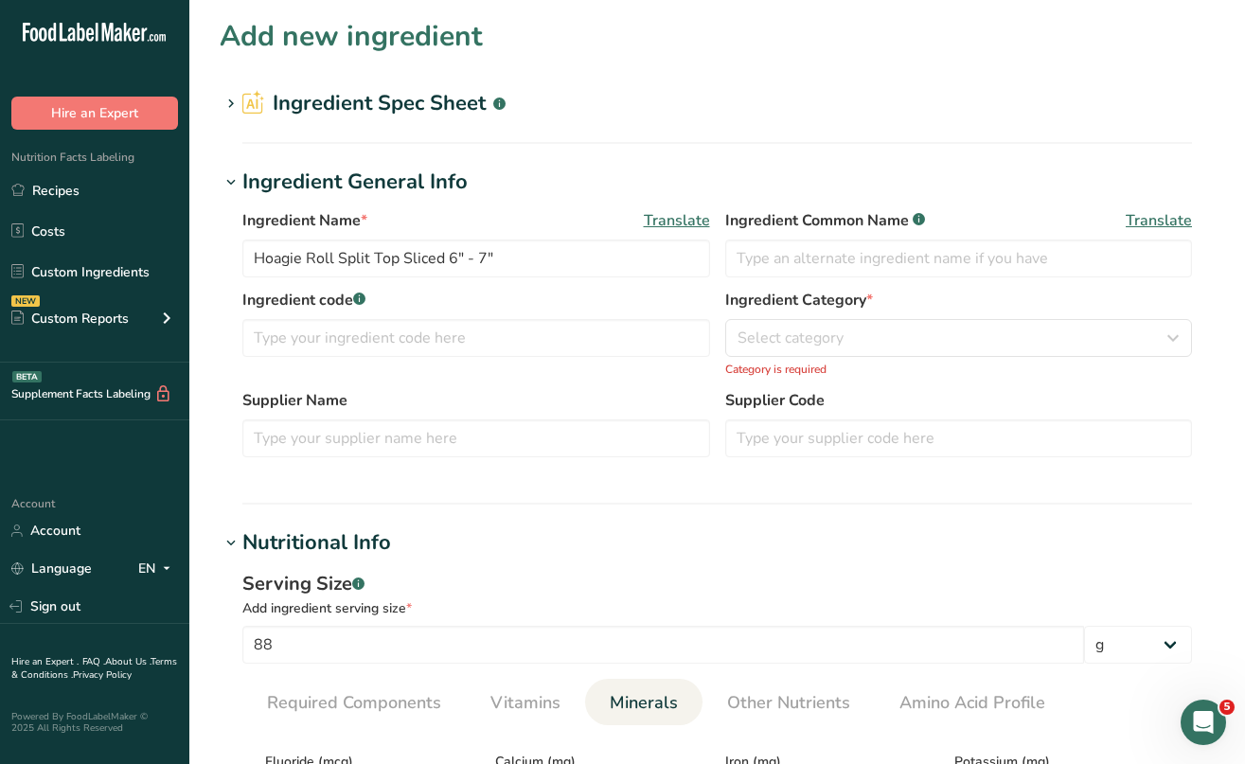
scroll to position [0, 0]
click at [805, 333] on span "Select category" at bounding box center [791, 338] width 106 height 23
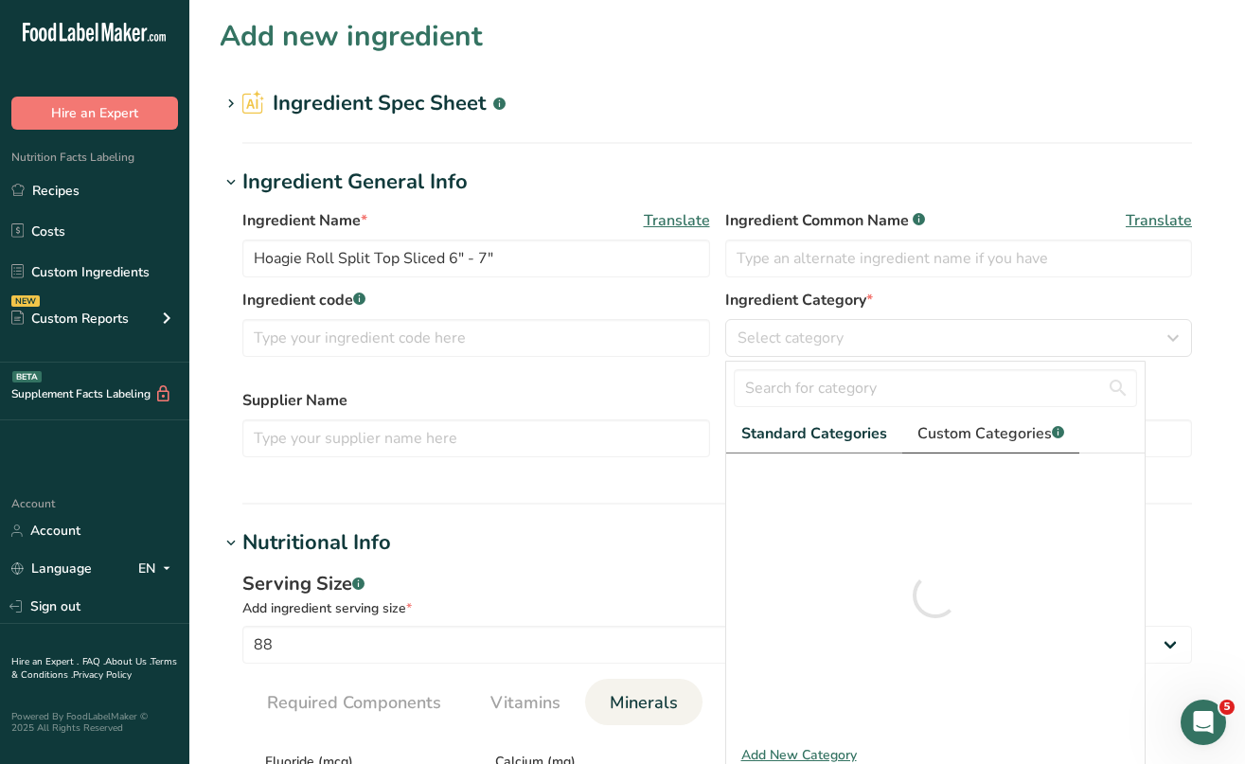
click at [996, 430] on span "Custom Categories .a-a{fill:#347362;}.b-a{fill:#fff;}" at bounding box center [991, 433] width 147 height 23
click at [815, 427] on span "Standard Categories" at bounding box center [814, 433] width 144 height 23
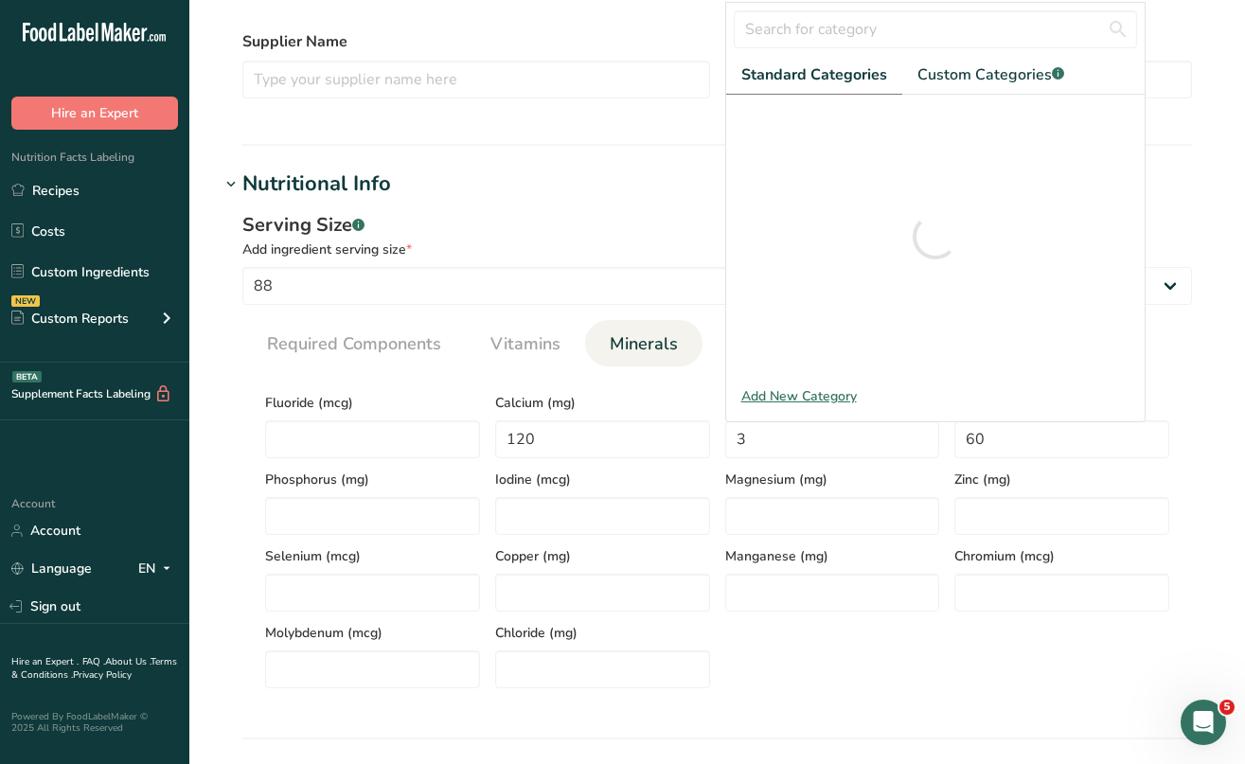
scroll to position [375, 0]
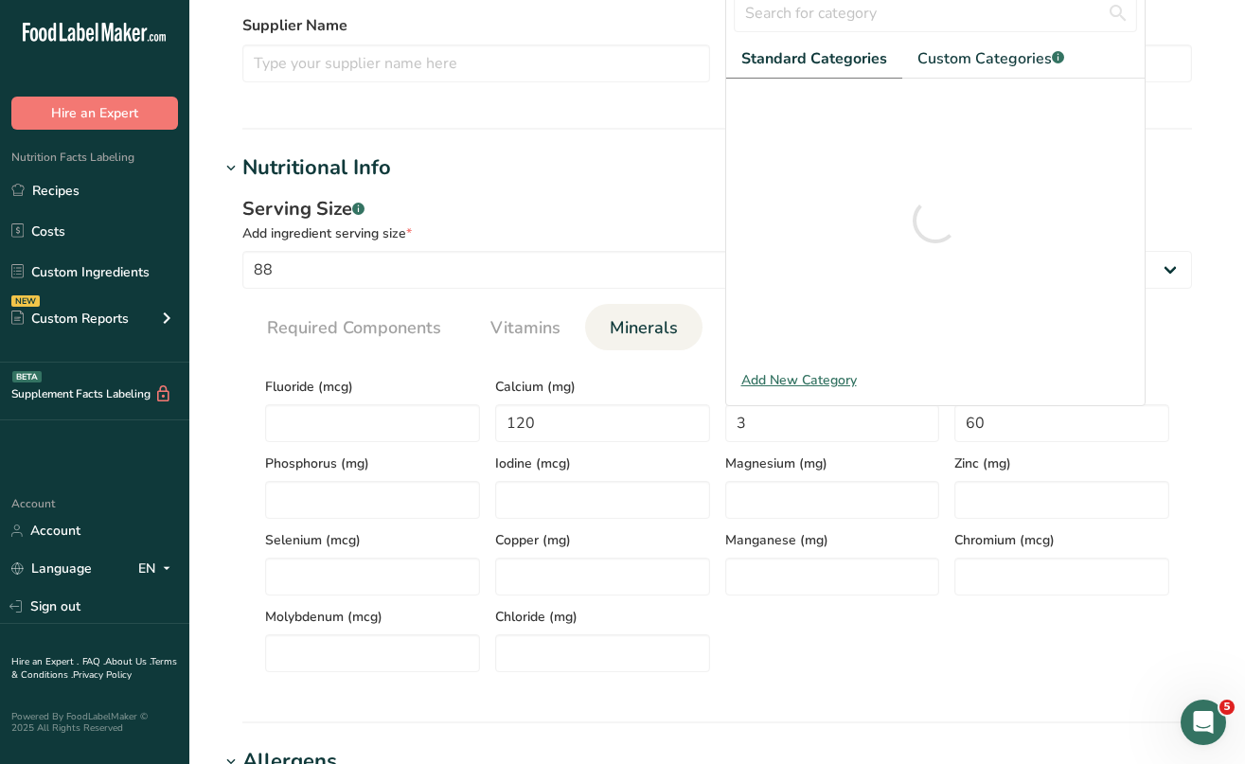
click at [661, 195] on div "Serving Size .a-a{fill:#347362;}.b-a{fill:#fff;}" at bounding box center [717, 209] width 950 height 28
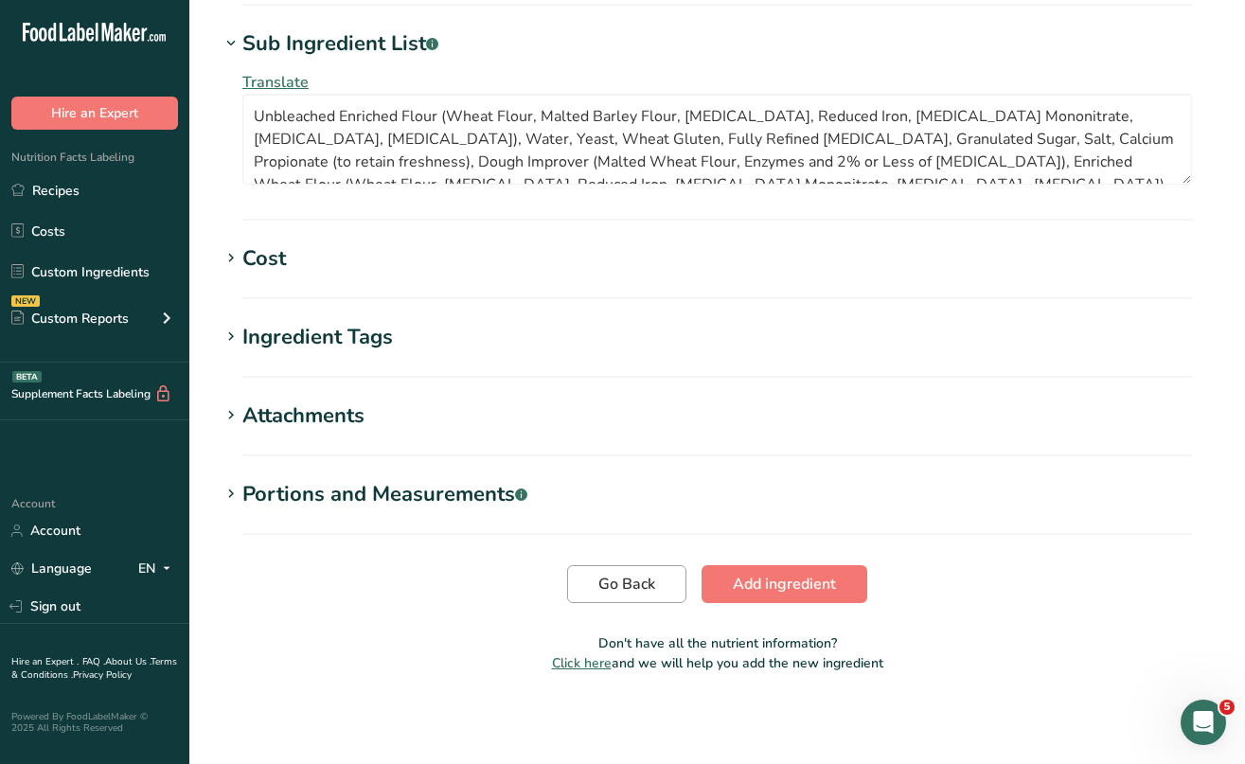
scroll to position [1262, 0]
click at [659, 593] on button "Go Back" at bounding box center [626, 584] width 119 height 38
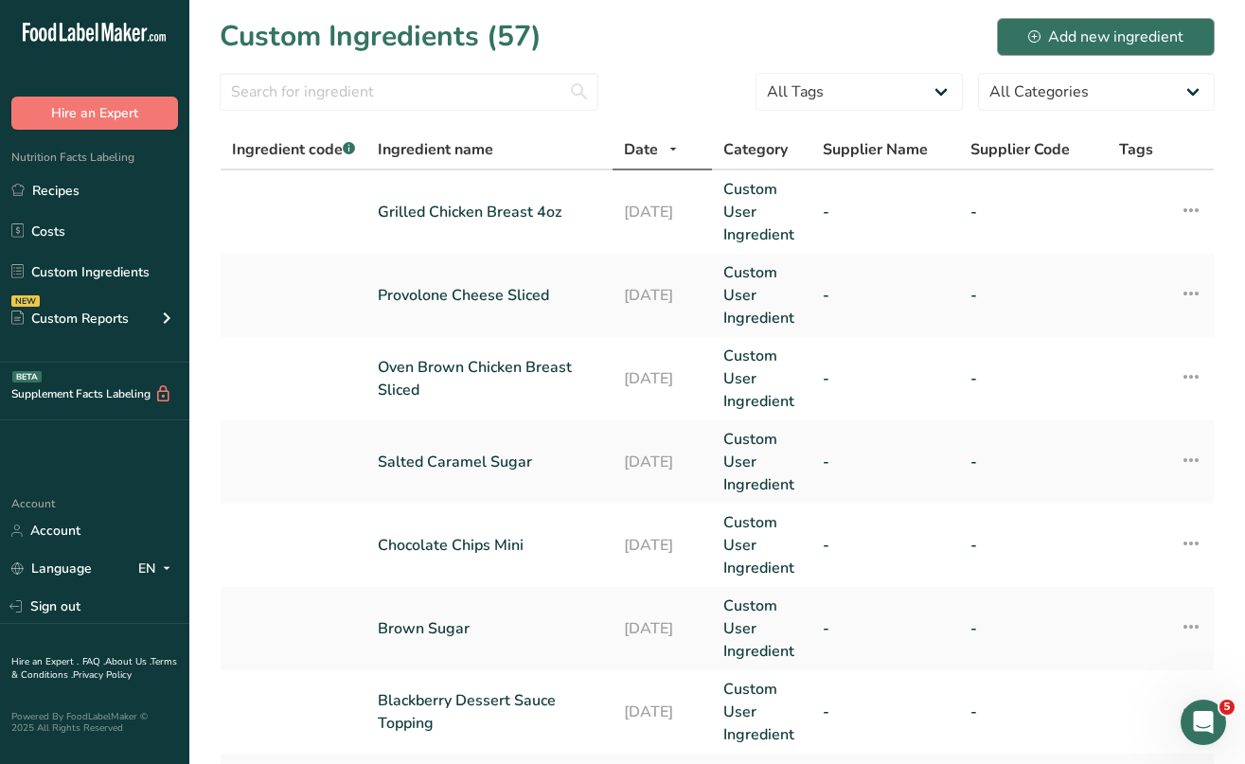
click at [1106, 31] on div "Add new ingredient" at bounding box center [1105, 37] width 155 height 23
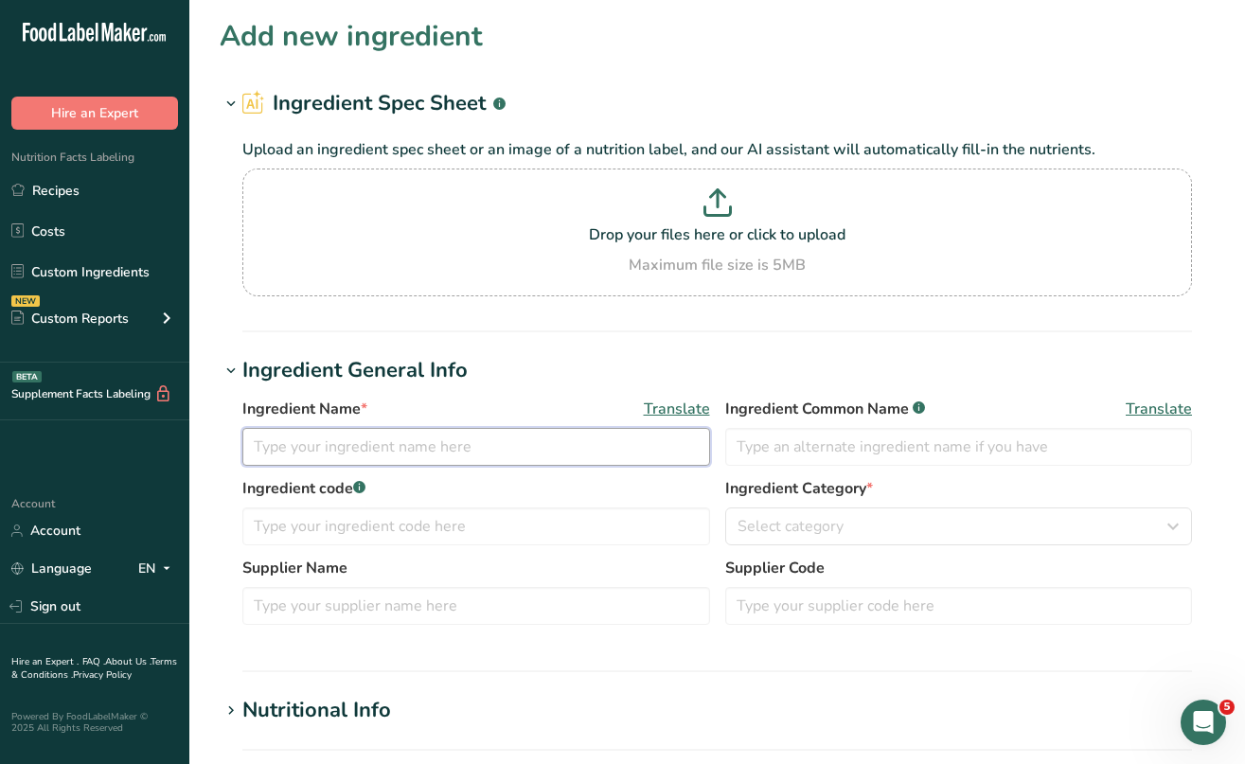
click at [348, 441] on input "text" at bounding box center [476, 447] width 468 height 38
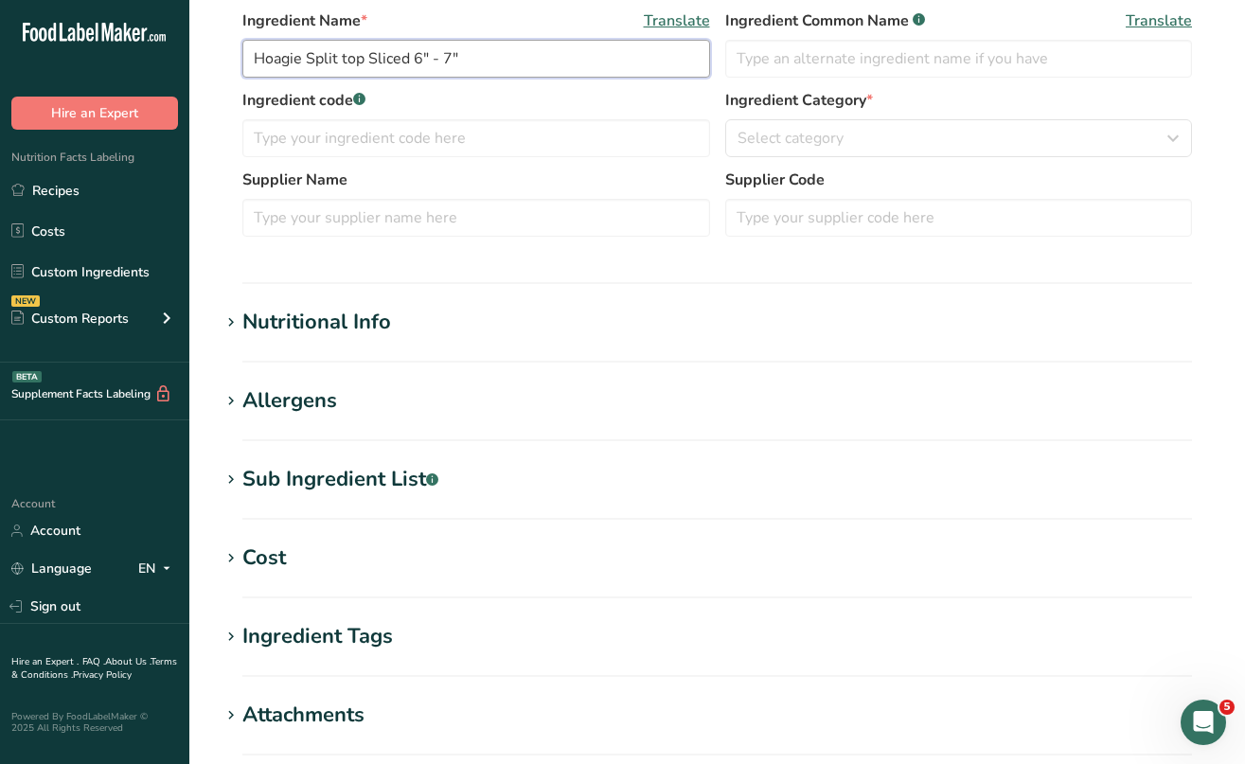
scroll to position [389, 0]
type input "Hoagie Split top Sliced 6" - 7""
click at [233, 472] on icon at bounding box center [231, 479] width 17 height 27
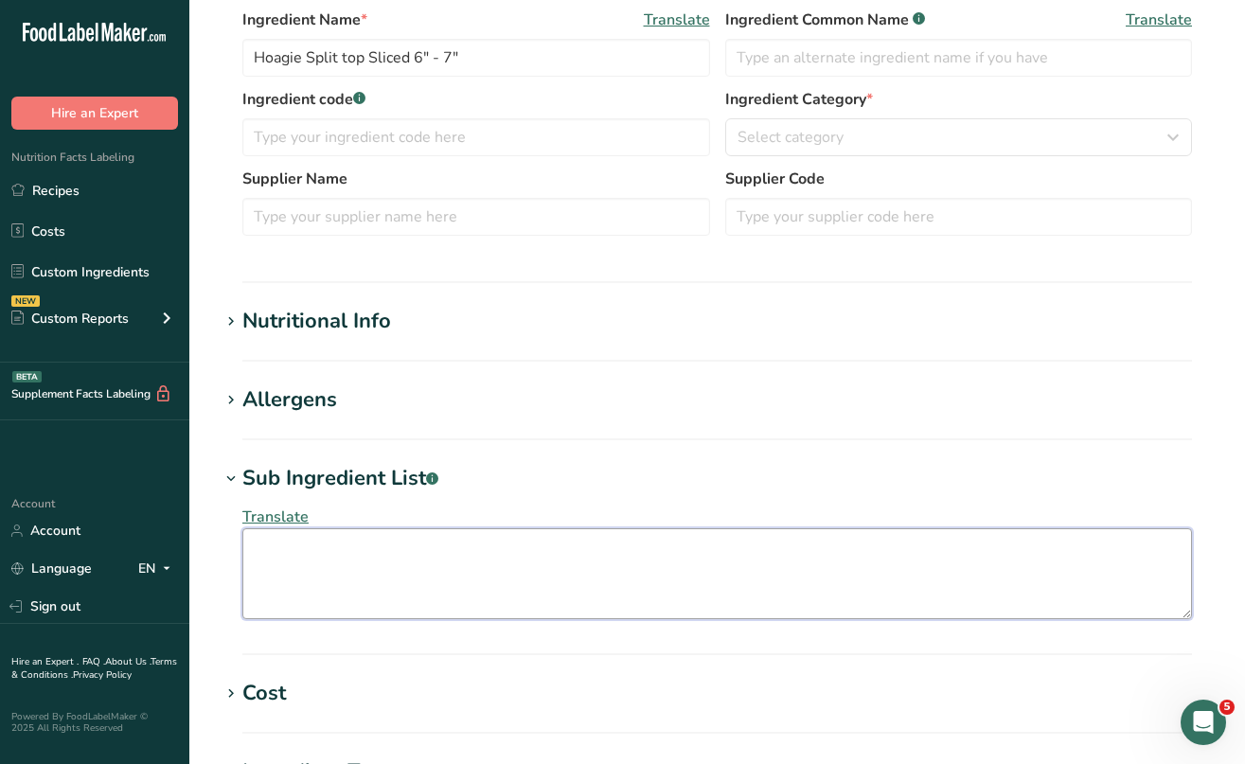
paste textarea "Unbleached Enriched Flour (Wheat Flour, Malted Barley Flour, [MEDICAL_DATA], Re…"
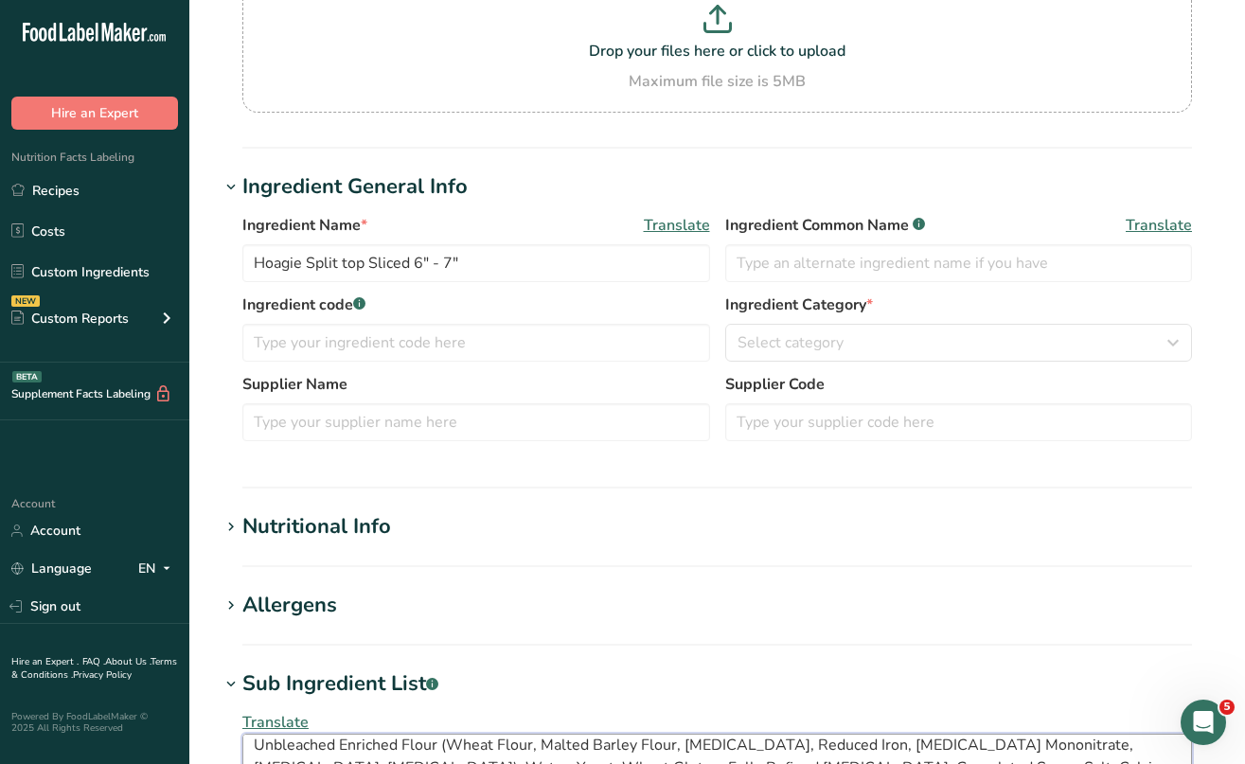
scroll to position [180, 0]
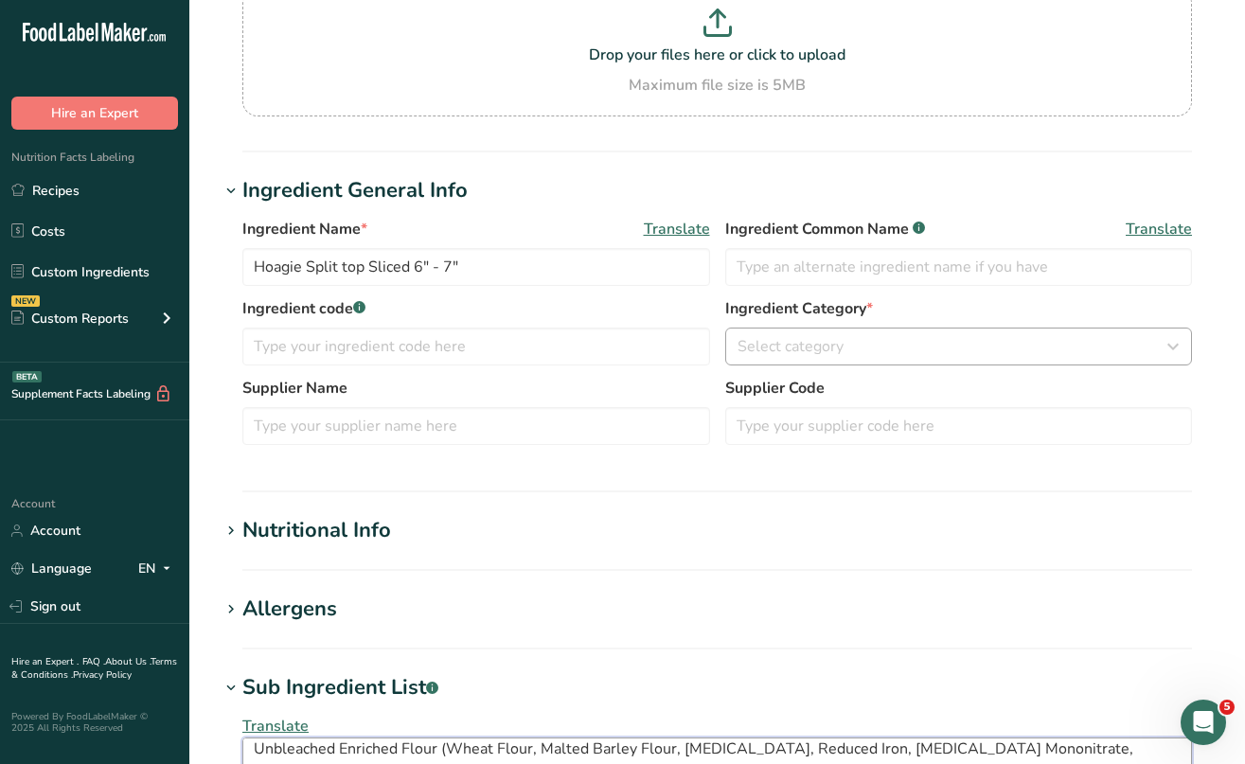
type textarea "Unbleached Enriched Flour (Wheat Flour, Malted Barley Flour, [MEDICAL_DATA], Re…"
click at [1161, 347] on div "Select category" at bounding box center [954, 346] width 432 height 23
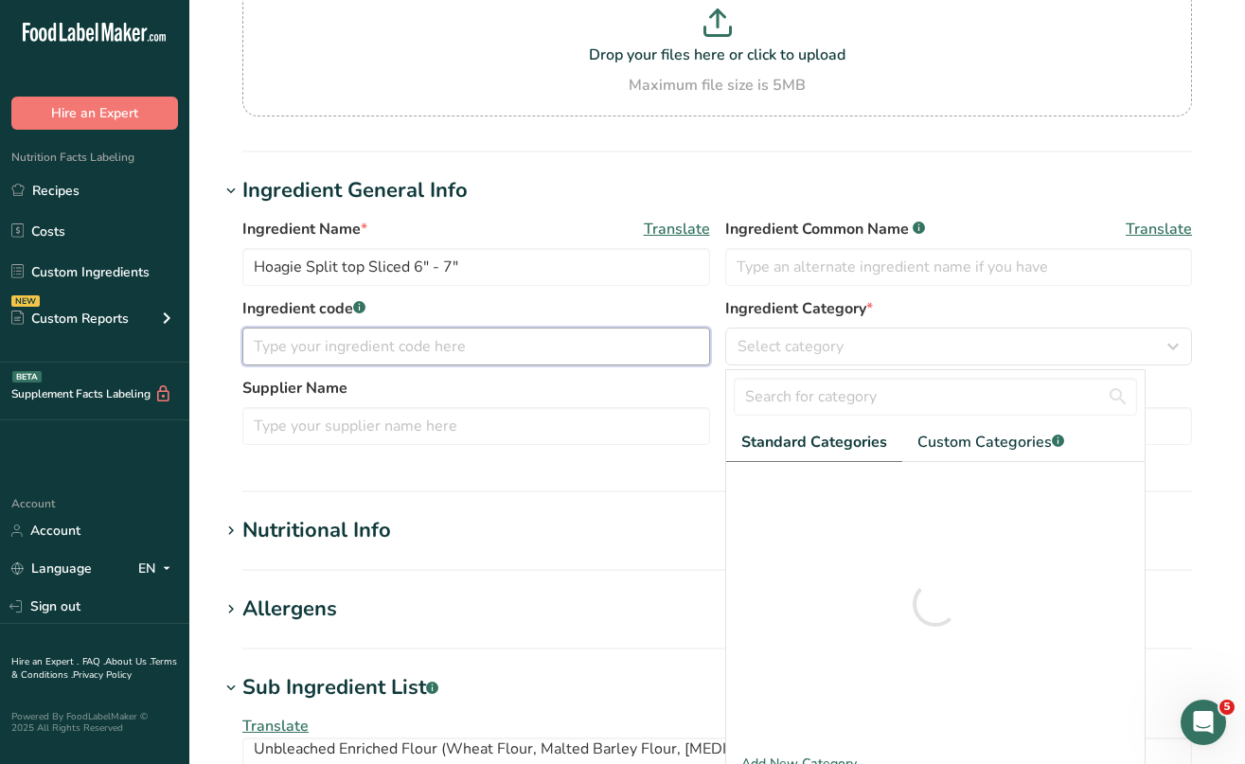
click at [625, 350] on input "text" at bounding box center [476, 347] width 468 height 38
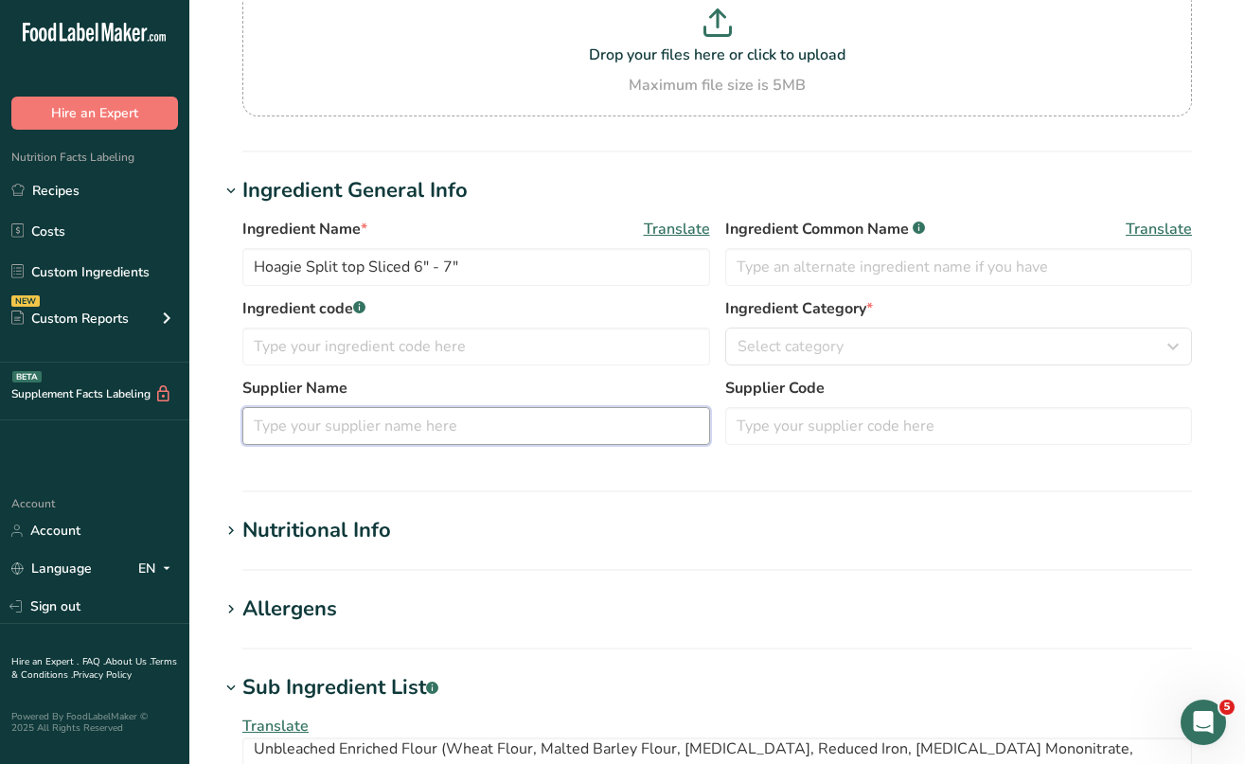
click at [450, 431] on input "text" at bounding box center [476, 426] width 468 height 38
click at [444, 366] on div "Ingredient code .a-a{fill:#347362;}.b-a{fill:#fff;} Ingredient Category * Selec…" at bounding box center [717, 337] width 950 height 80
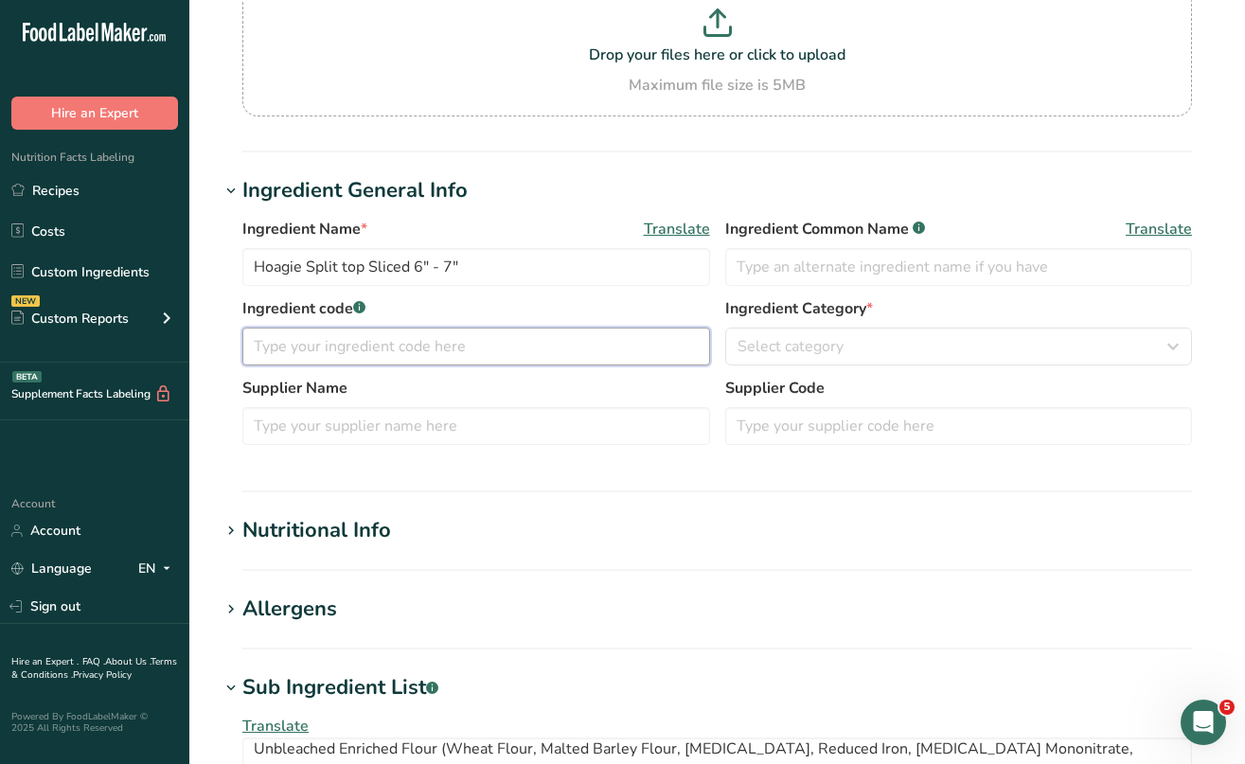
click at [427, 346] on input "text" at bounding box center [476, 347] width 468 height 38
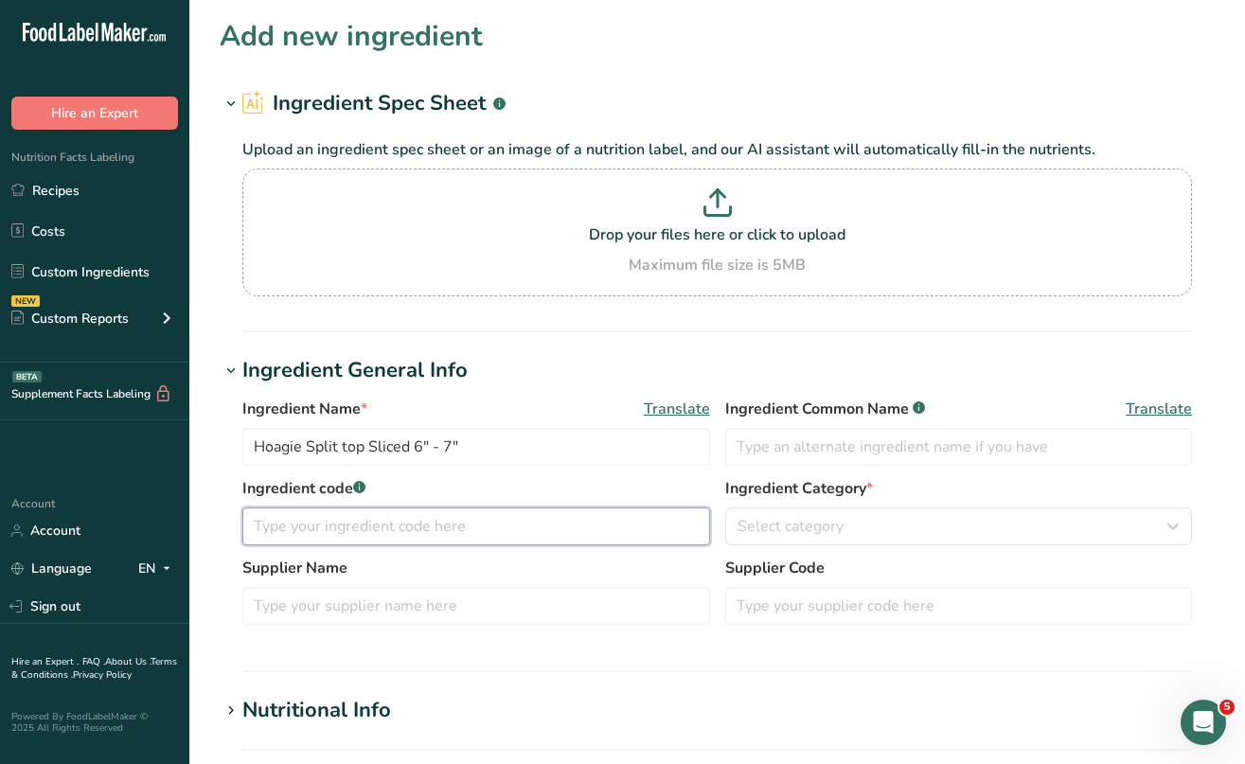
scroll to position [0, 0]
click at [753, 496] on label "Ingredient Category *" at bounding box center [959, 488] width 468 height 23
click at [751, 493] on label "Ingredient Category *" at bounding box center [959, 488] width 468 height 23
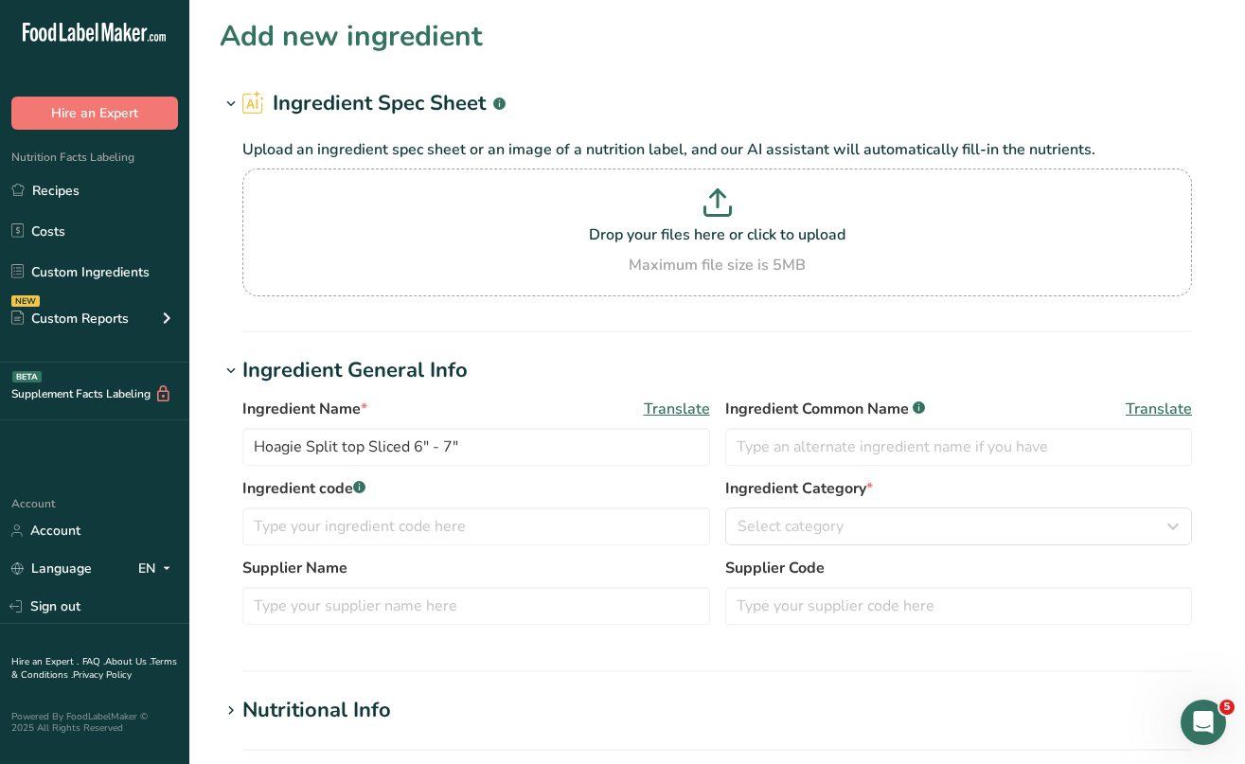
click at [723, 508] on div "Ingredient code .a-a{fill:#347362;}.b-a{fill:#fff;} Ingredient Category * Selec…" at bounding box center [717, 517] width 950 height 80
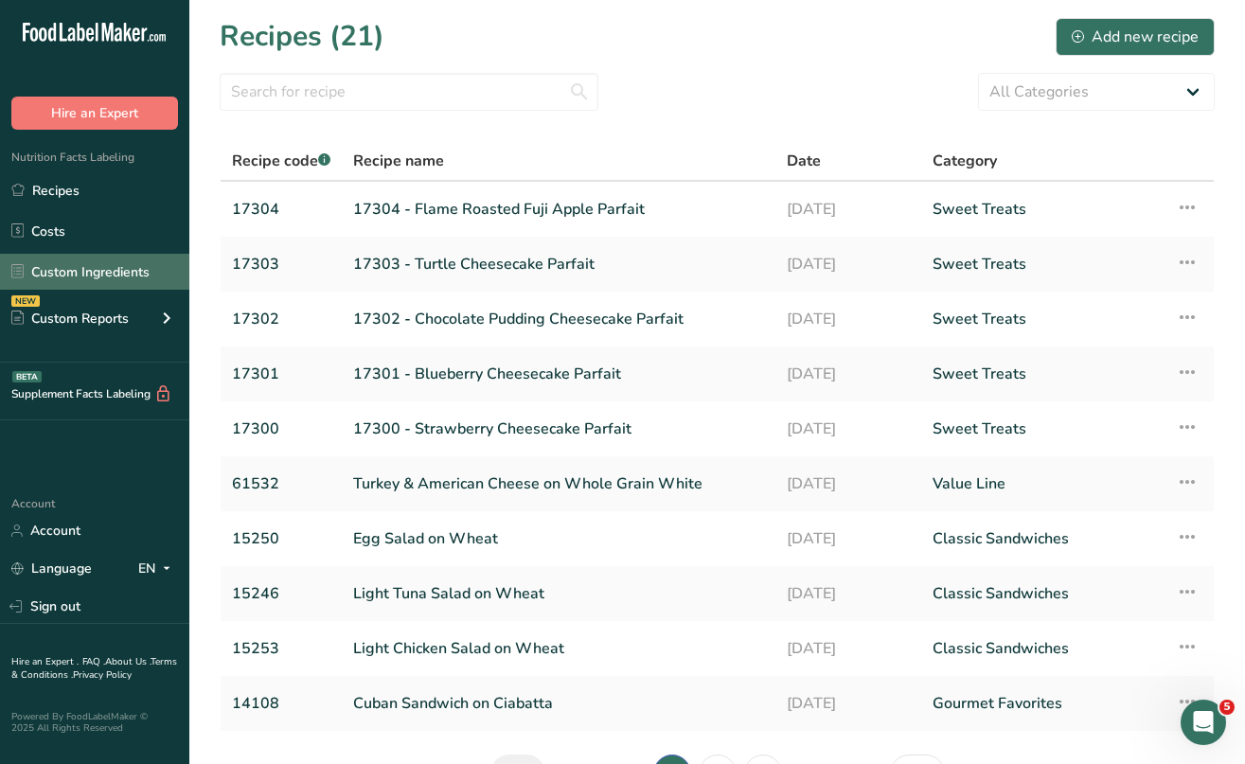
click at [137, 278] on link "Custom Ingredients" at bounding box center [94, 272] width 189 height 36
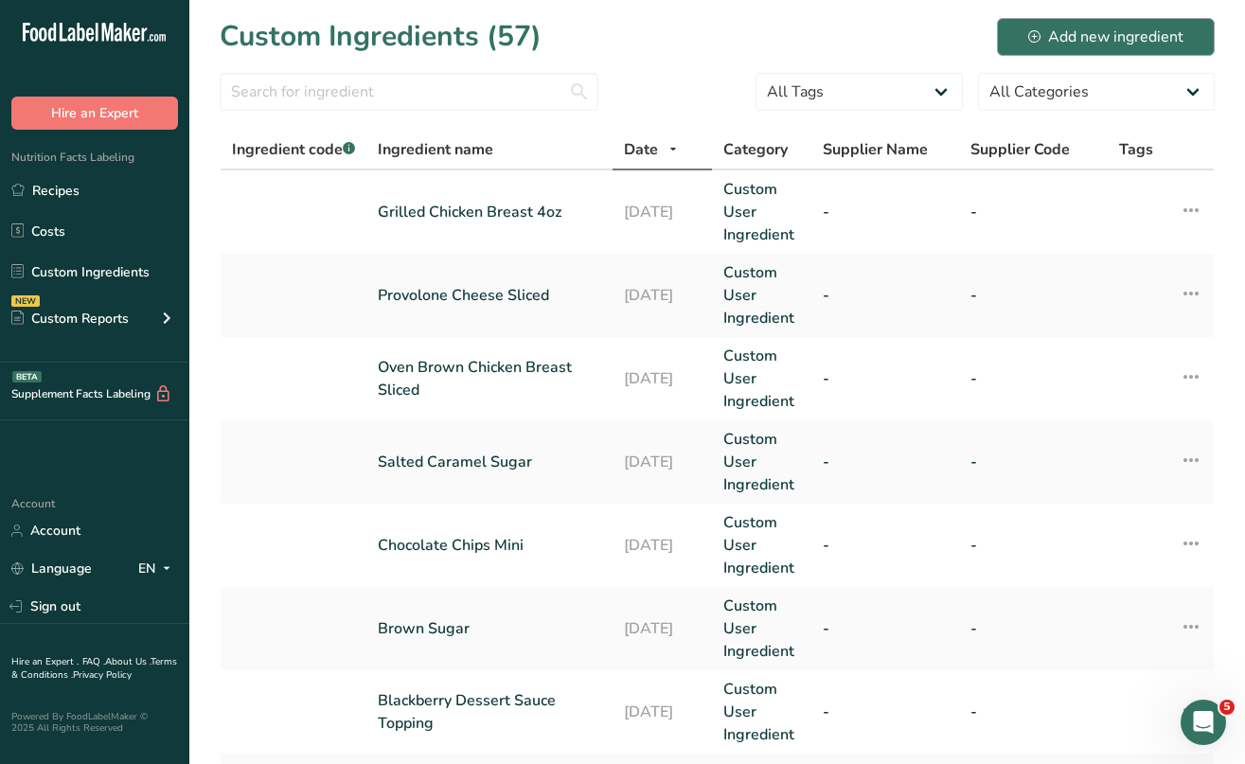
click at [1080, 27] on div "Add new ingredient" at bounding box center [1105, 37] width 155 height 23
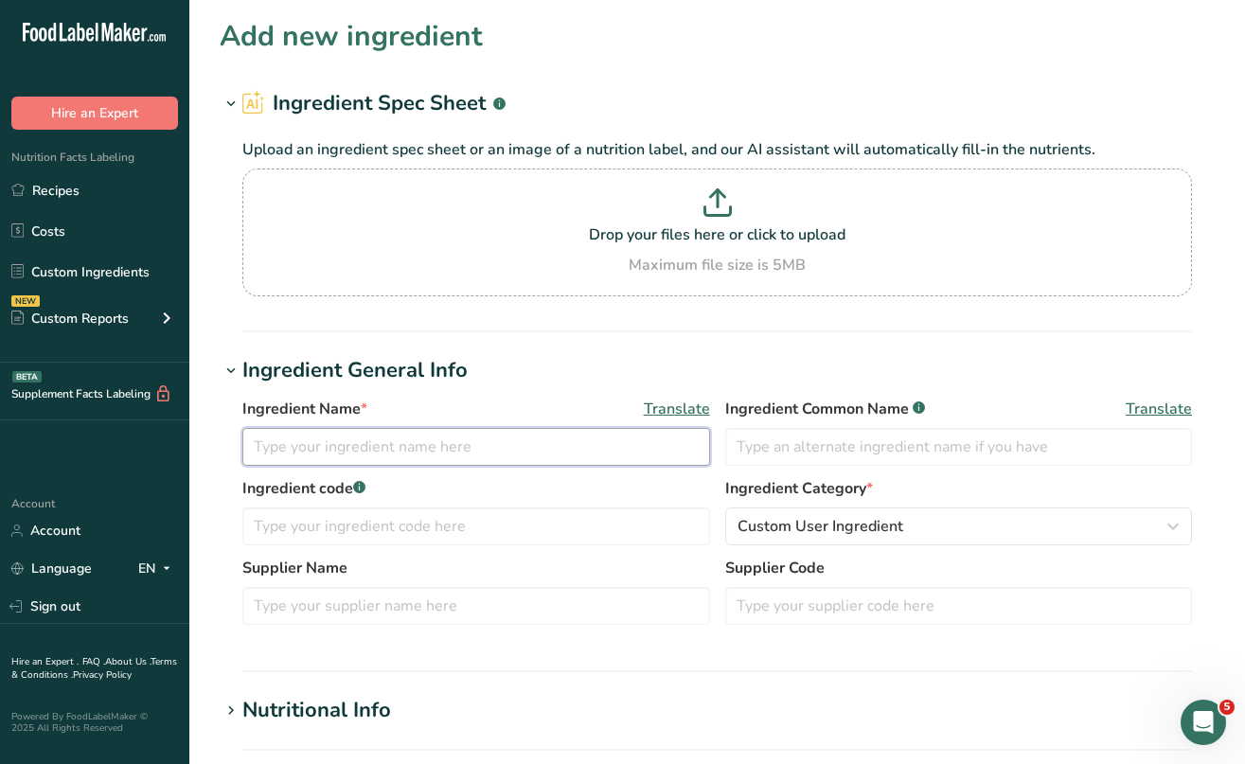
click at [341, 452] on input "text" at bounding box center [476, 447] width 468 height 38
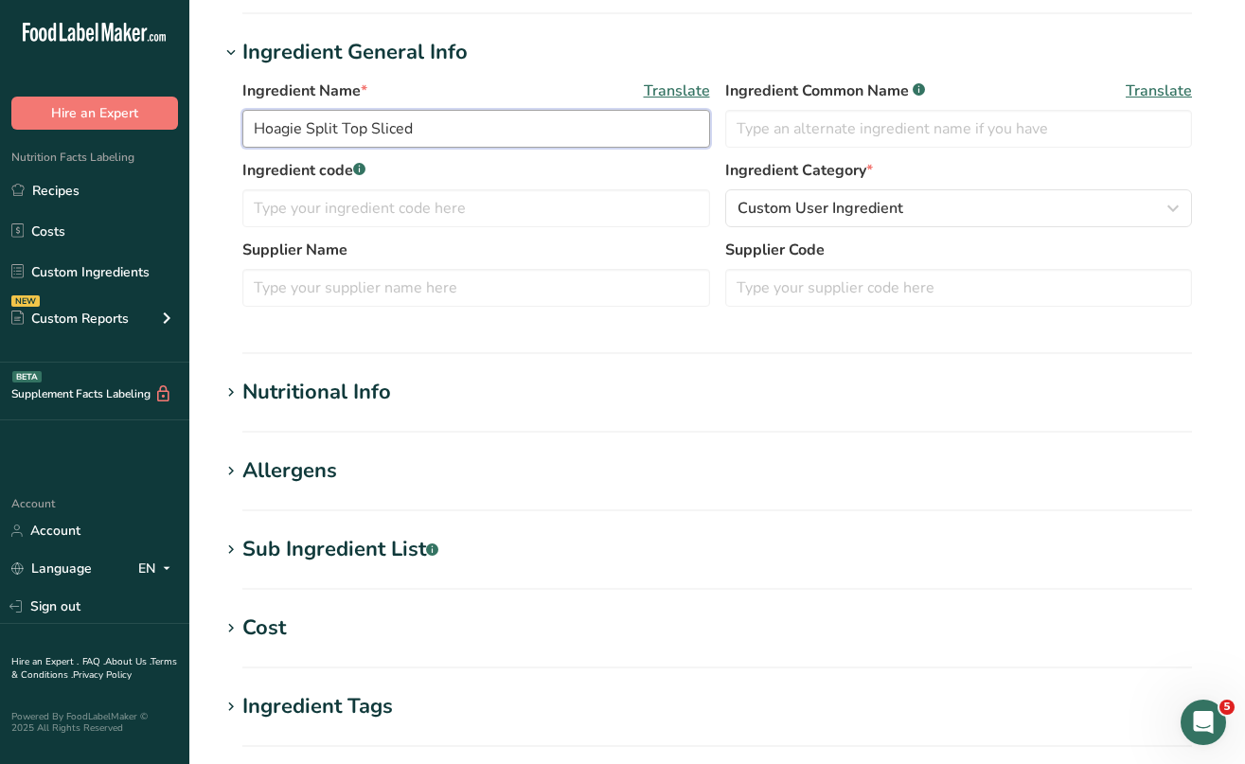
scroll to position [320, 0]
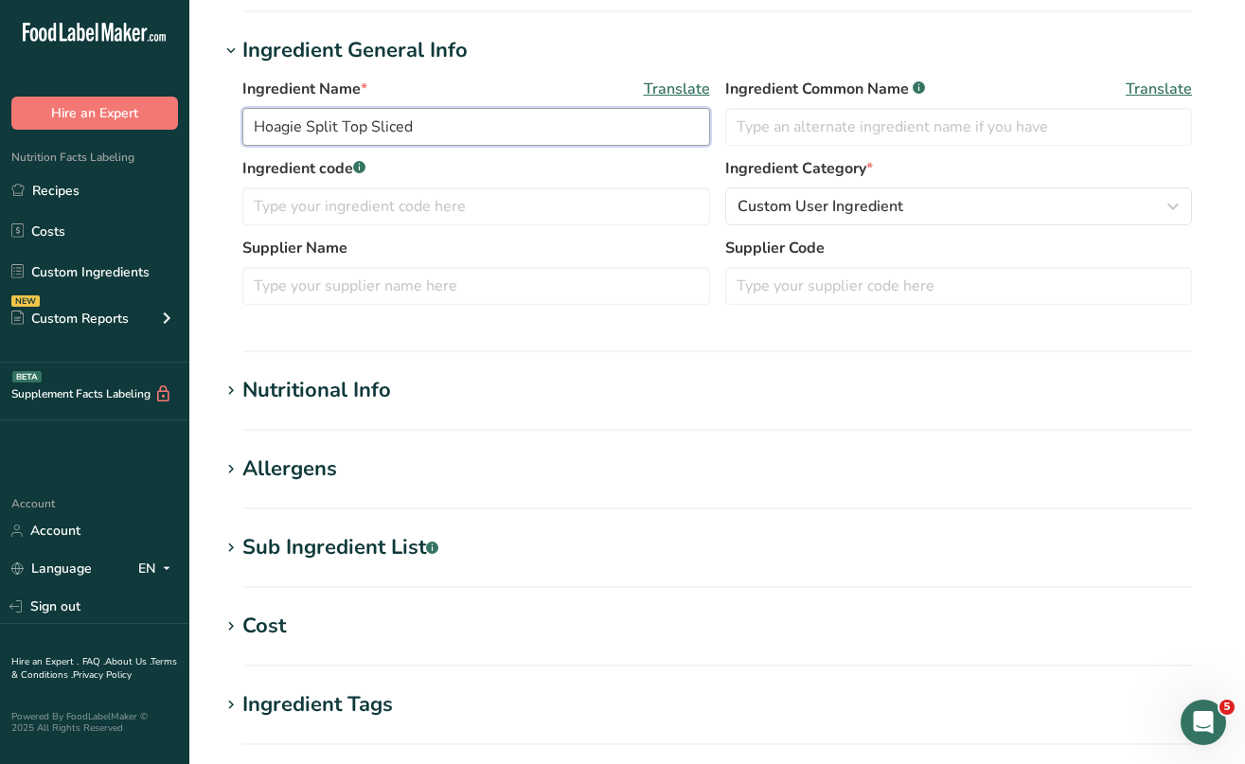
type input "Hoagie Split Top Sliced"
click at [229, 546] on icon at bounding box center [231, 548] width 17 height 27
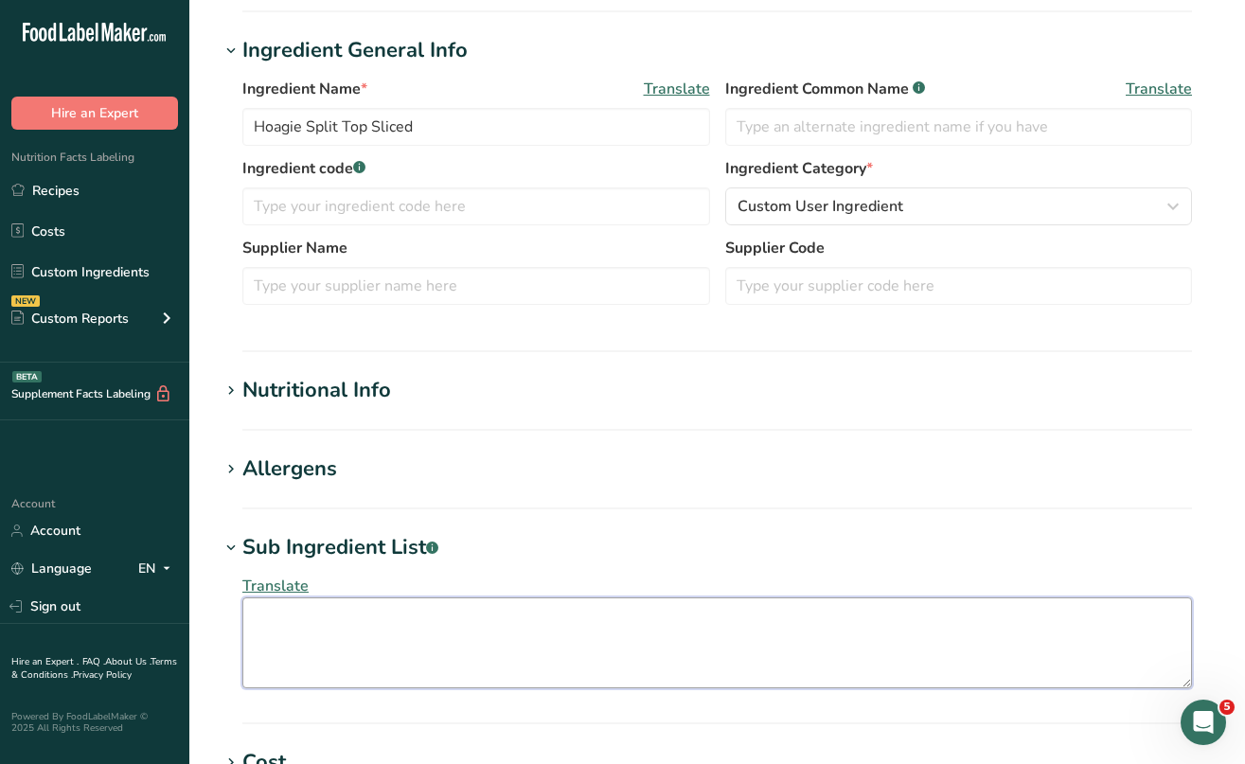
paste textarea "Unbleached Enriched Flour (Wheat Flour, Malted Barley Flour, [MEDICAL_DATA], Re…"
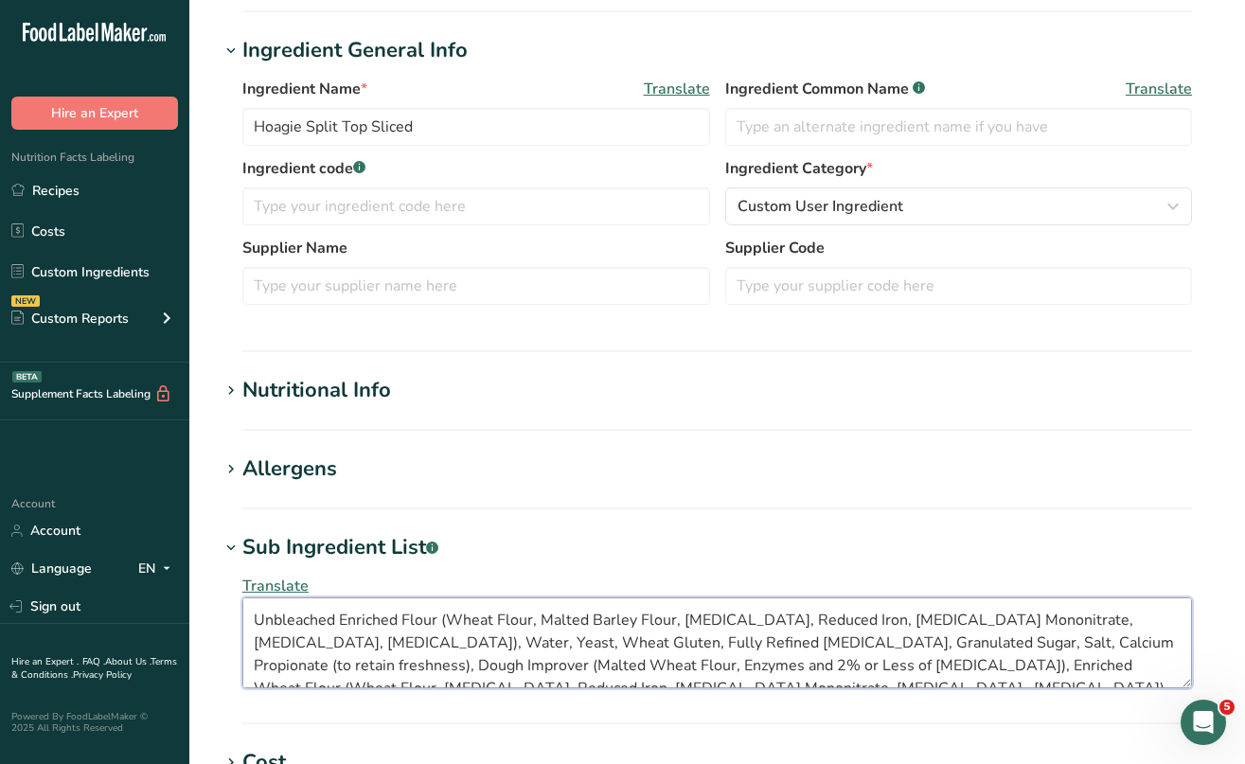
scroll to position [11, 0]
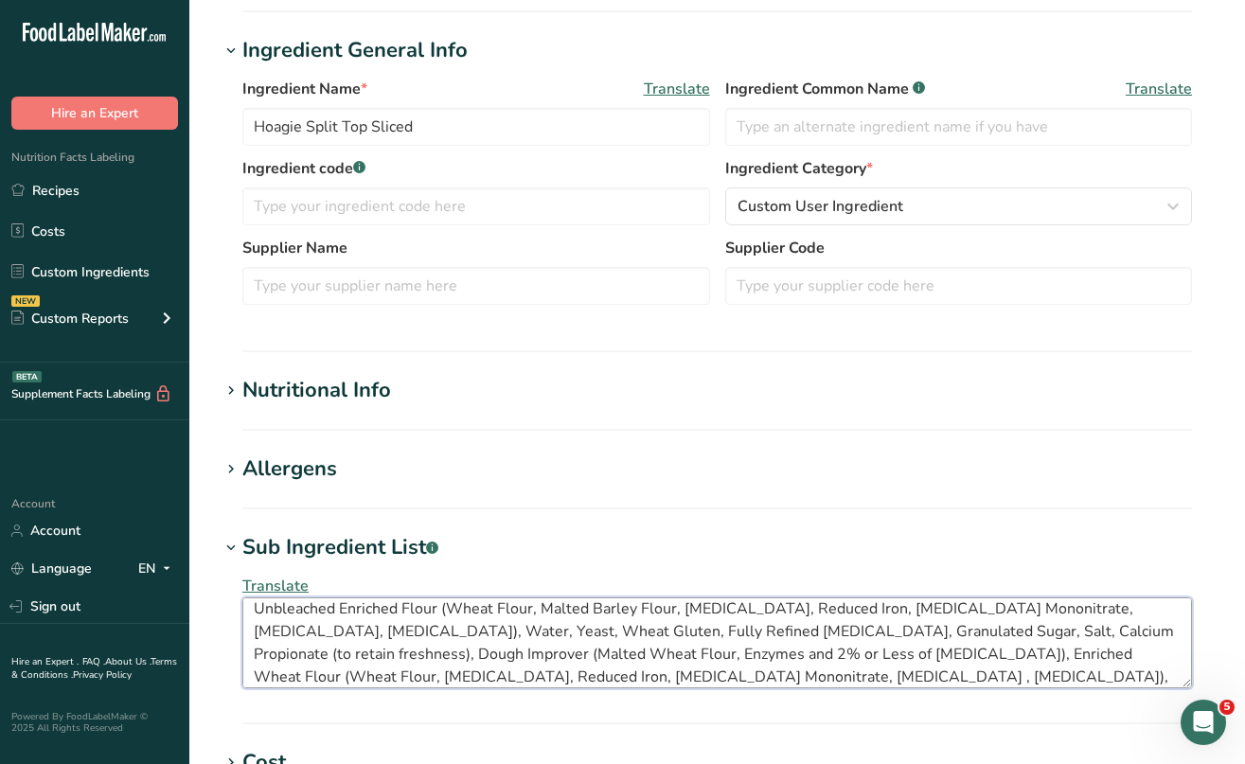
click at [258, 606] on textarea "Unbleached Enriched Flour (Wheat Flour, Malted Barley Flour, [MEDICAL_DATA], Re…" at bounding box center [717, 643] width 950 height 91
type textarea "Unbleached Enriched Flour (Wheat Flour, Malted Barley Flour, [MEDICAL_DATA], Re…"
click at [229, 461] on icon at bounding box center [231, 469] width 17 height 27
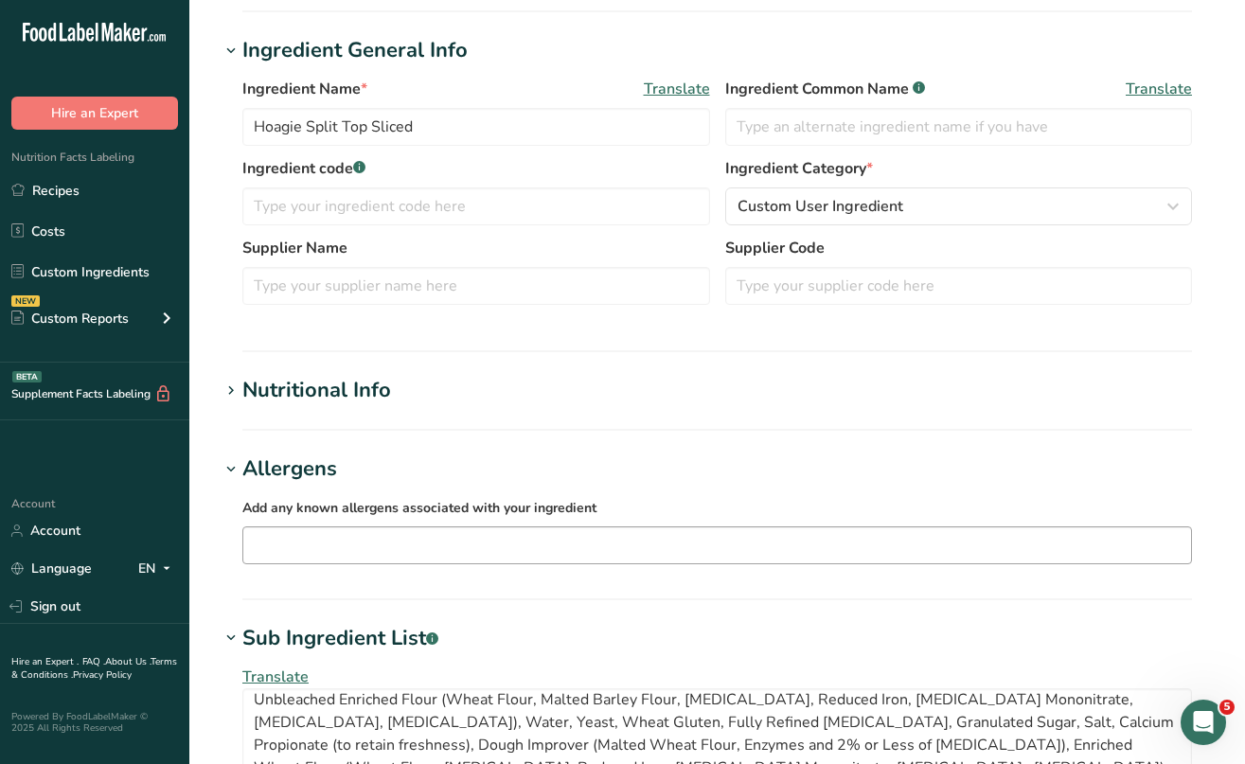
click at [276, 535] on input "text" at bounding box center [717, 544] width 948 height 29
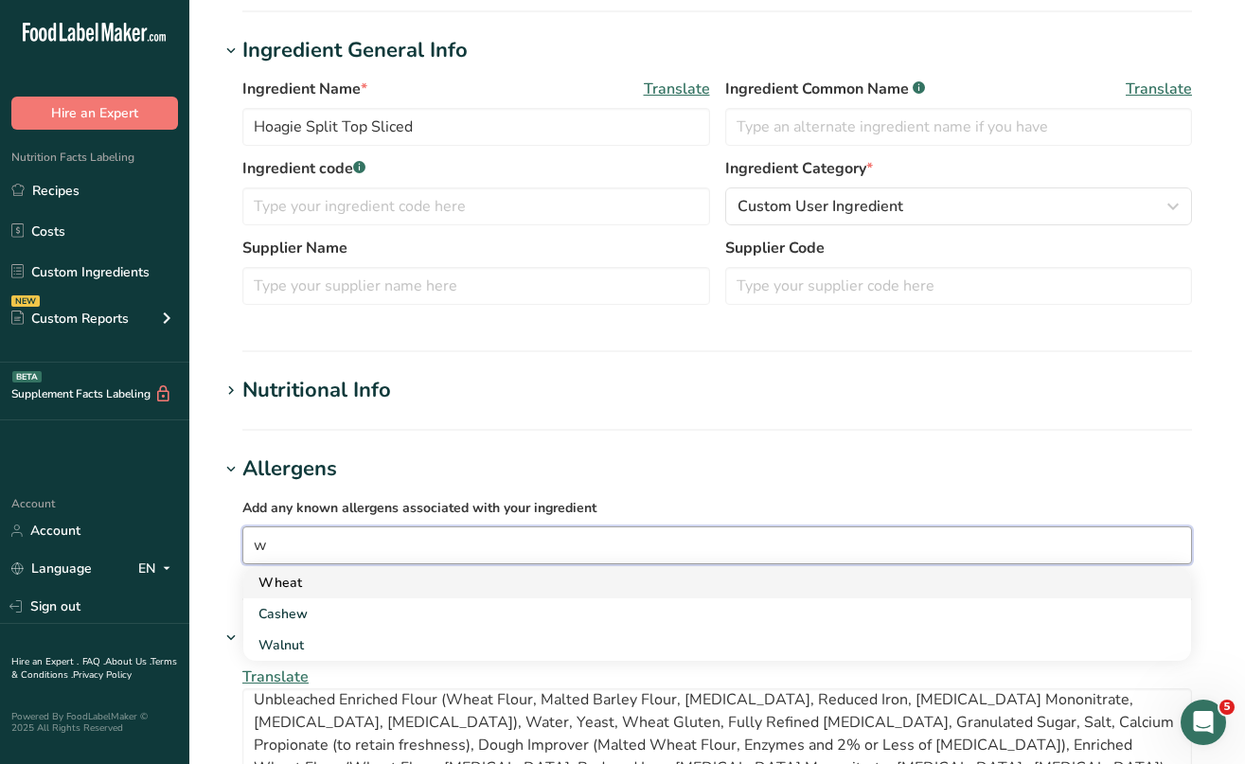
type input "w"
click at [287, 581] on div "Wheat" at bounding box center [702, 583] width 887 height 20
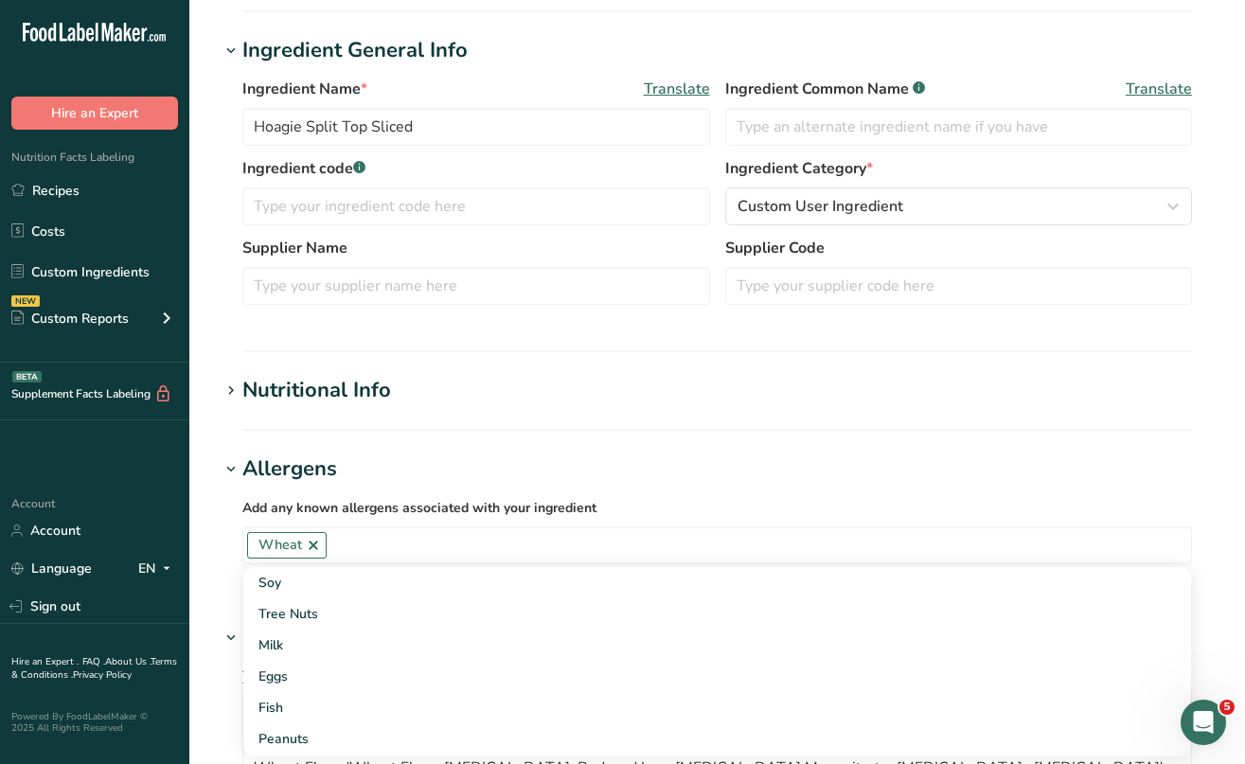
click at [264, 412] on section "Nutritional Info Serving Size .a-a{fill:#347362;}.b-a{fill:#fff;} Add ingredien…" at bounding box center [717, 403] width 995 height 56
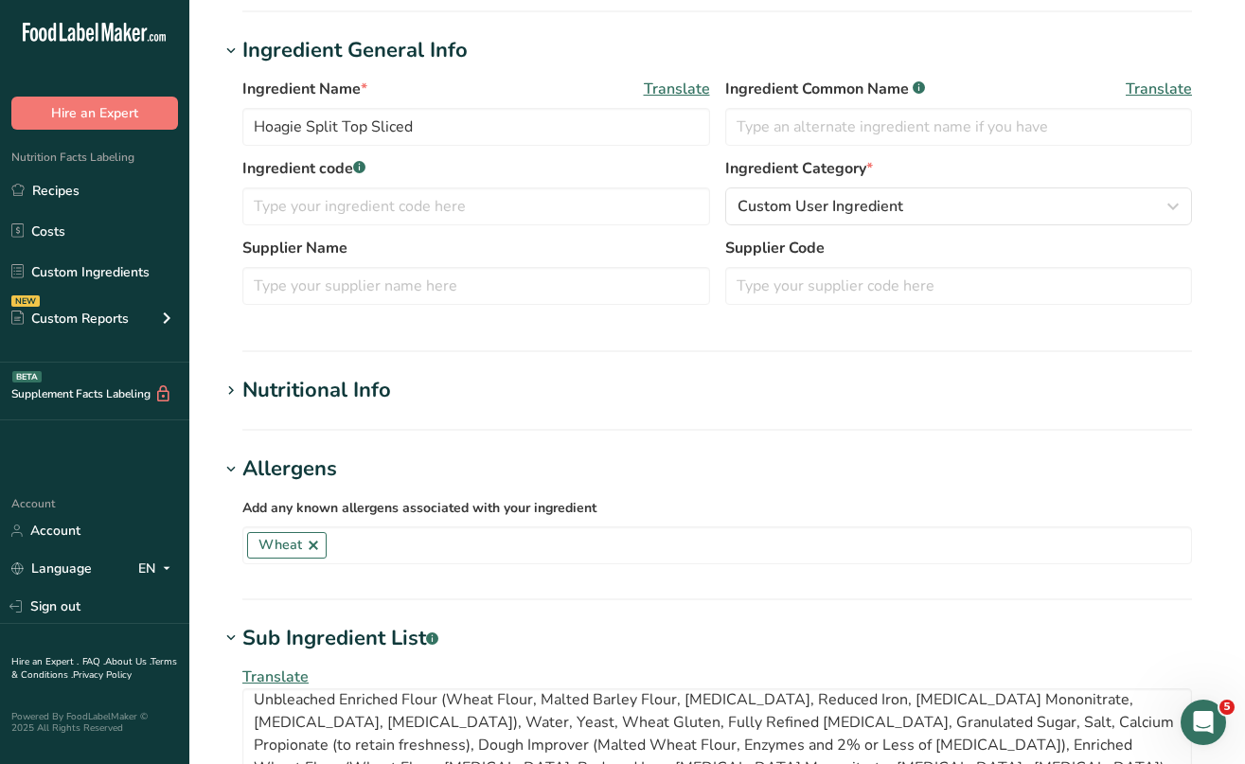
click at [232, 388] on icon at bounding box center [231, 391] width 17 height 27
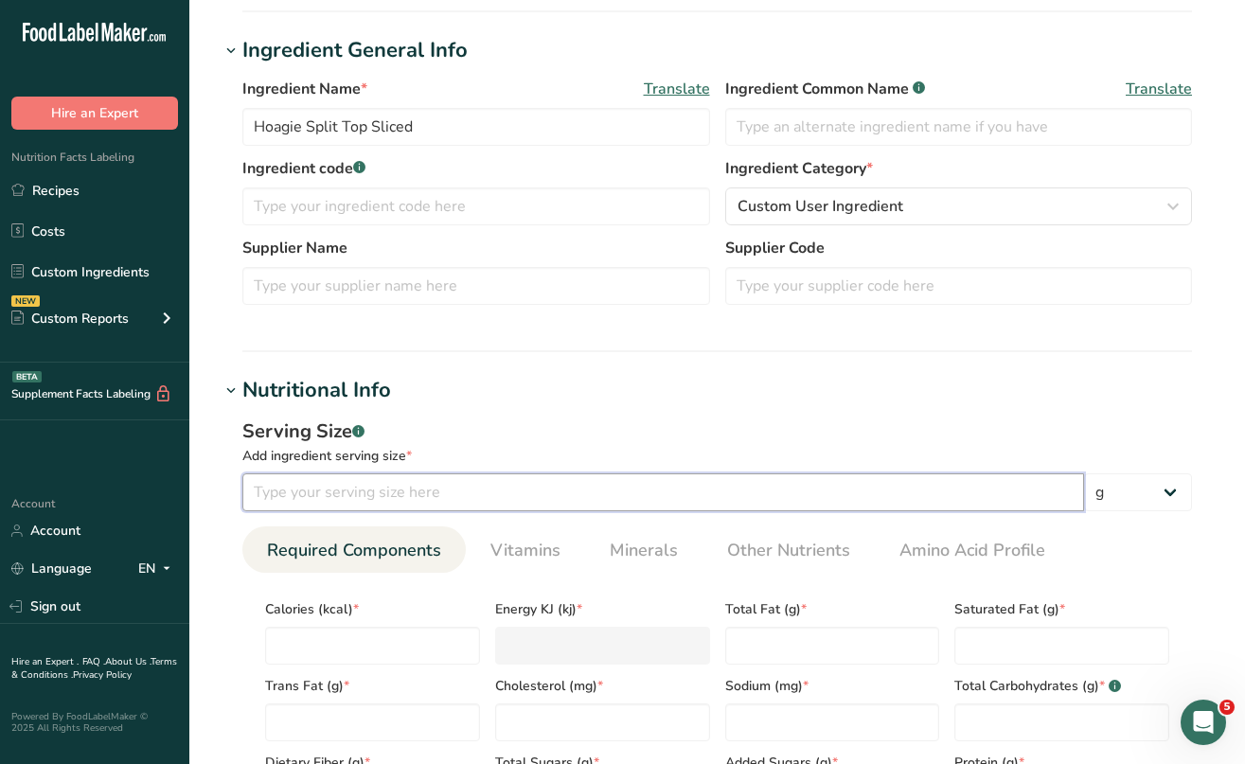
click at [330, 487] on input "number" at bounding box center [663, 493] width 842 height 38
type input "88"
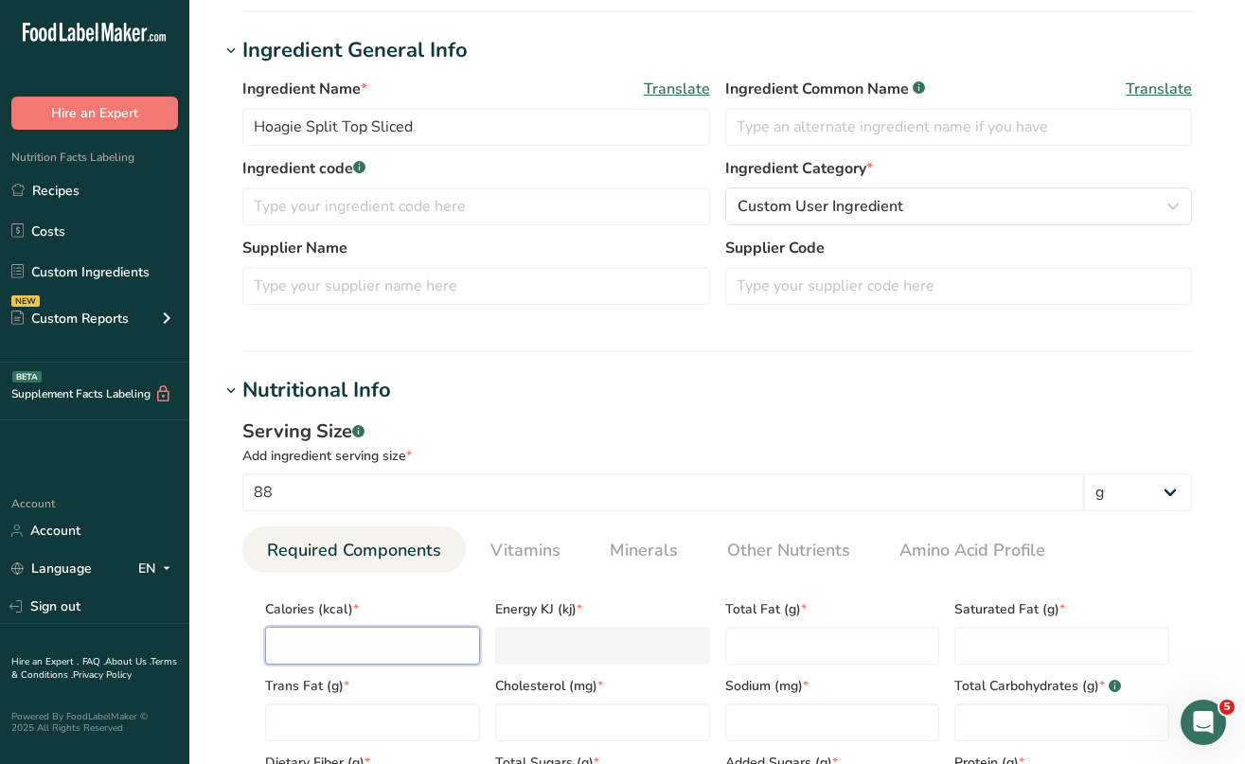
click at [366, 638] on input "number" at bounding box center [372, 646] width 215 height 38
type input "2"
type KJ "8.4"
type input "23"
type KJ "96.2"
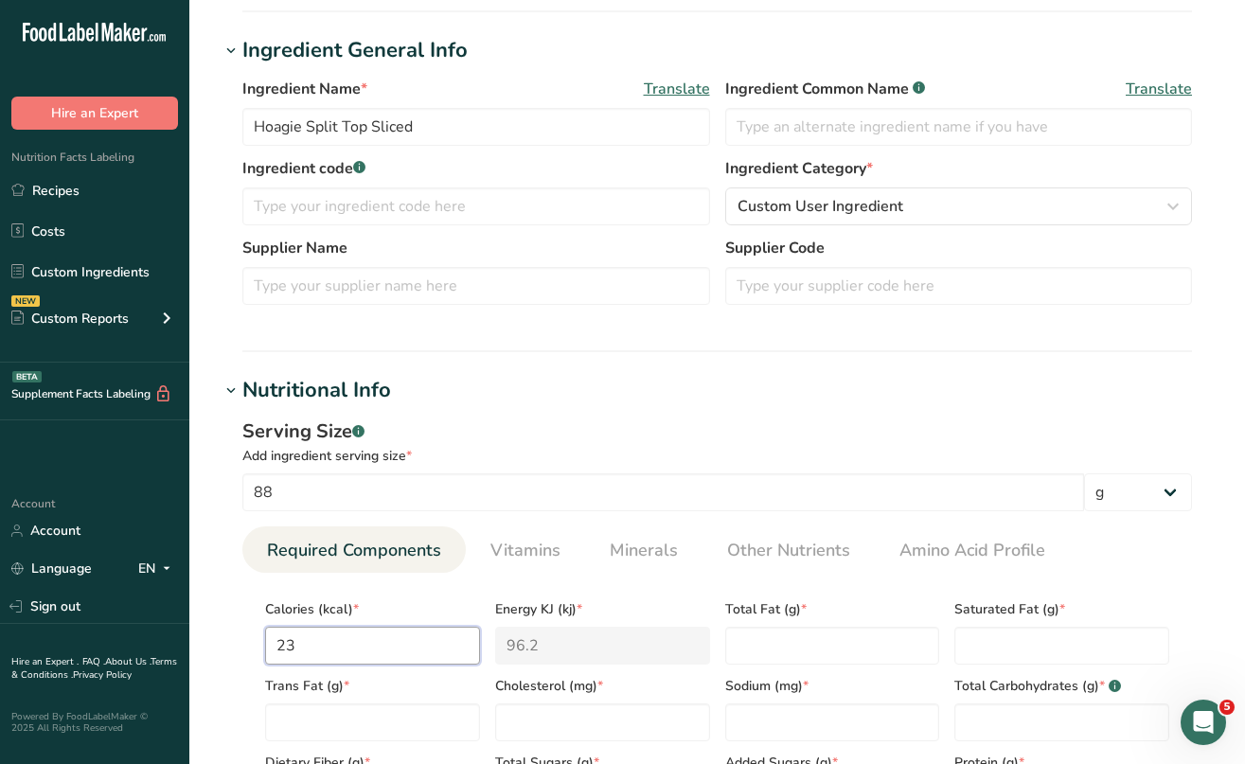
type input "230"
type KJ "962.3"
type input "230"
click at [772, 634] on Fat "number" at bounding box center [832, 646] width 215 height 38
type Fat "2.5"
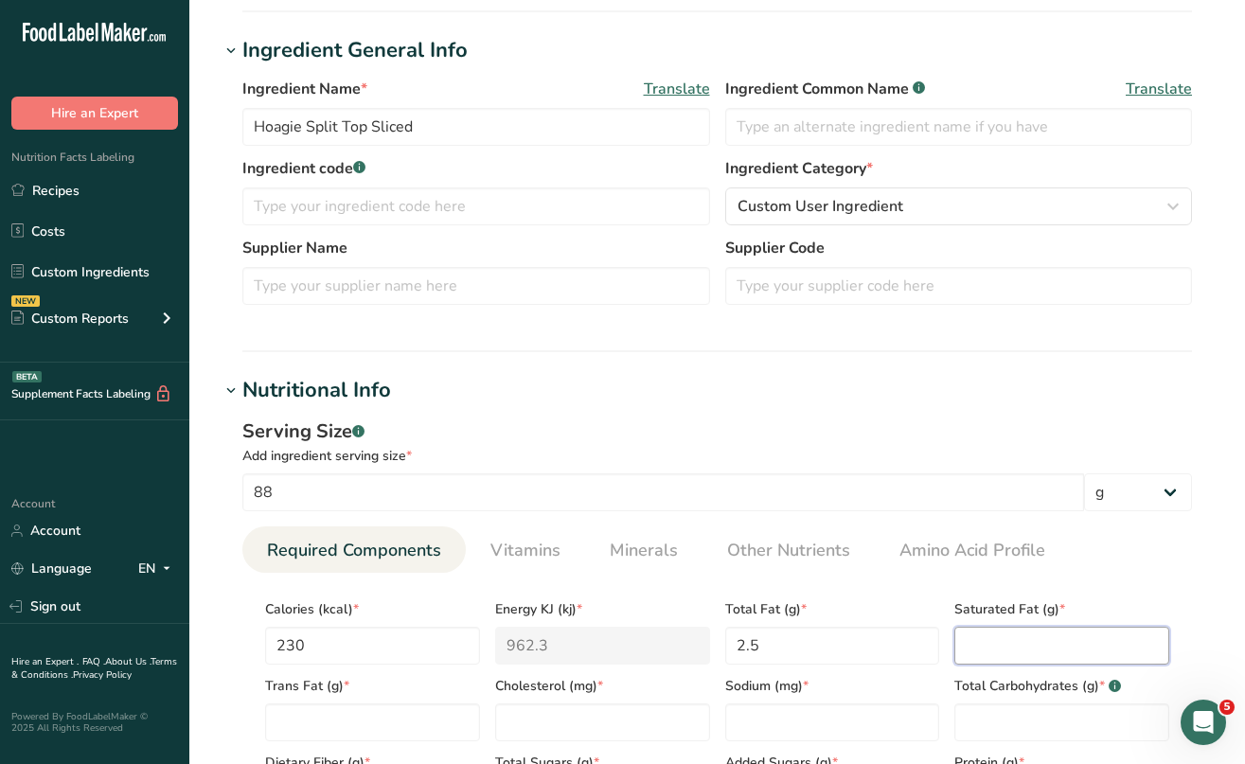
click at [997, 651] on Fat "number" at bounding box center [1062, 646] width 215 height 38
type Fat "0"
click at [331, 714] on Fat "number" at bounding box center [372, 723] width 215 height 38
type Fat "0"
click at [551, 721] on input "number" at bounding box center [602, 723] width 215 height 38
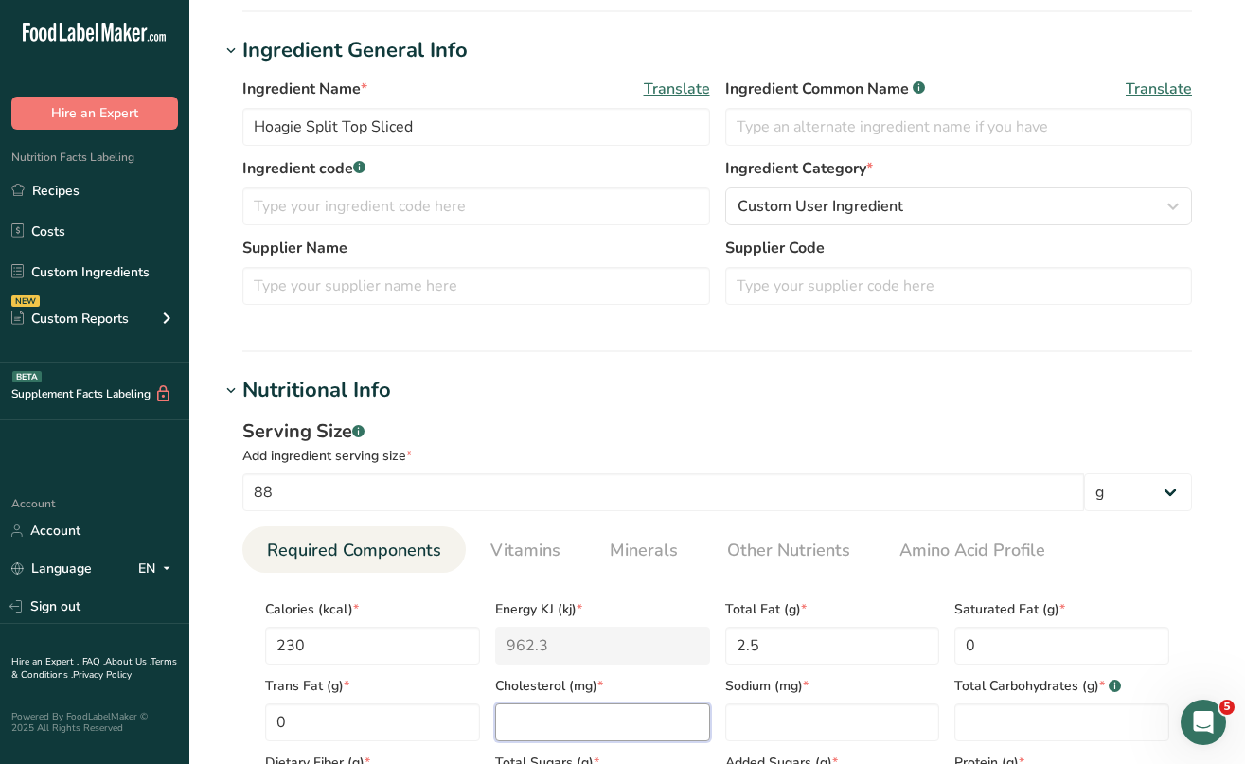
click at [551, 721] on input "number" at bounding box center [602, 723] width 215 height 38
type input "0"
click at [758, 714] on input "number" at bounding box center [832, 723] width 215 height 38
type input "330"
click at [981, 711] on Carbohydrates "number" at bounding box center [1062, 723] width 215 height 38
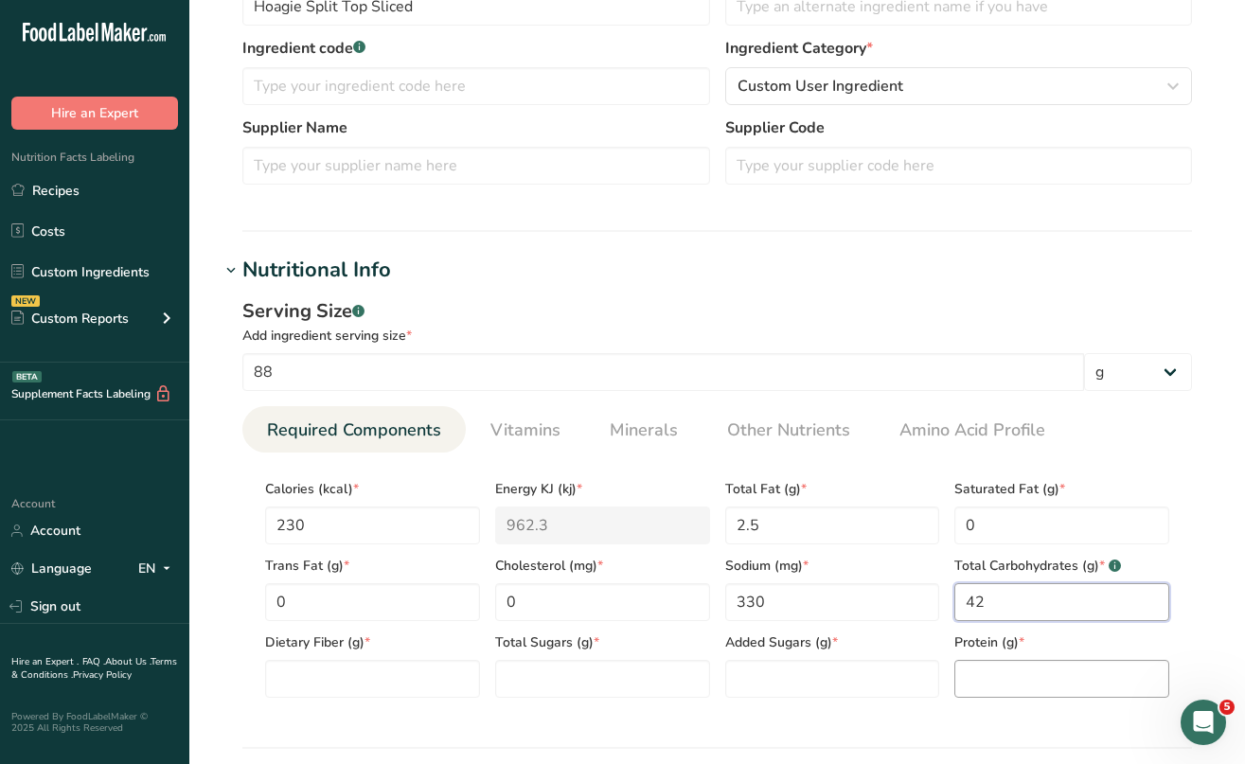
scroll to position [440, 0]
type Carbohydrates "42"
click at [408, 661] on Fiber "number" at bounding box center [372, 679] width 215 height 38
type Fiber "2"
click at [604, 672] on Sugars "number" at bounding box center [602, 679] width 215 height 38
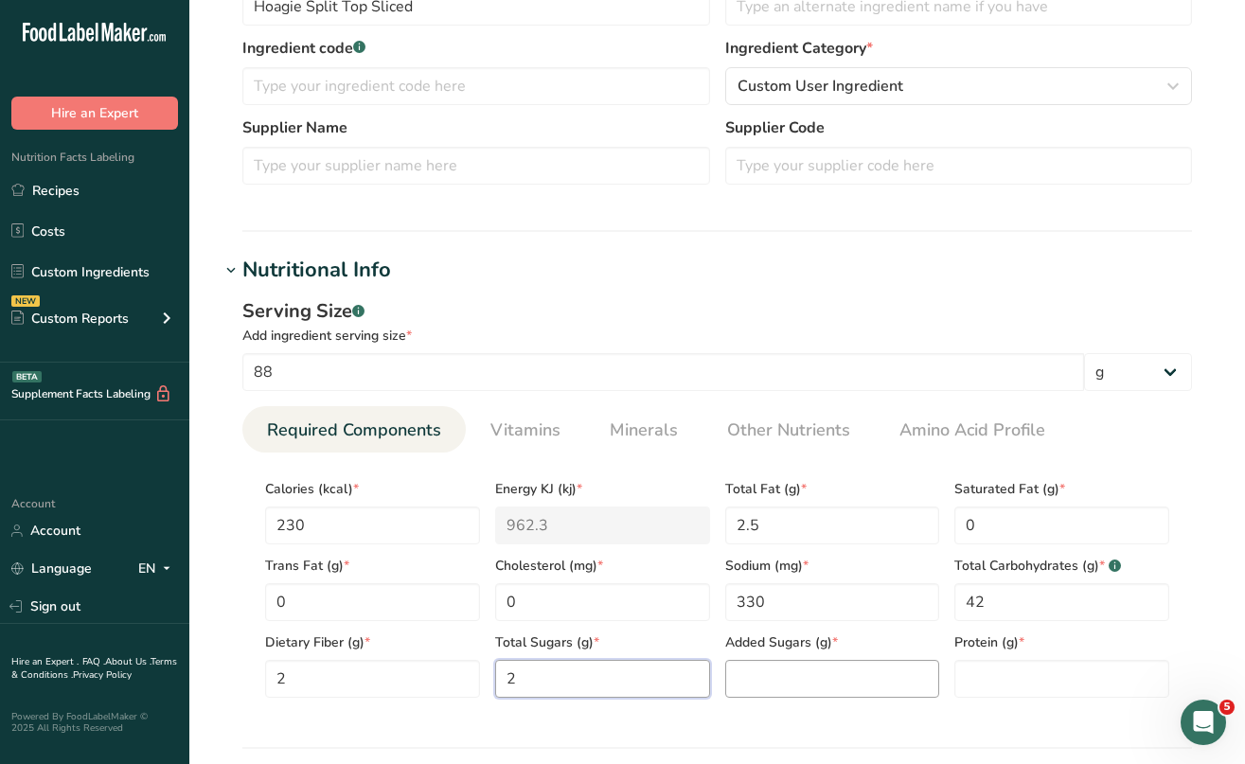
type Sugars "2"
click at [810, 665] on Sugars "number" at bounding box center [832, 679] width 215 height 38
type Sugars "1"
click at [992, 674] on input "number" at bounding box center [1062, 679] width 215 height 38
type input "9"
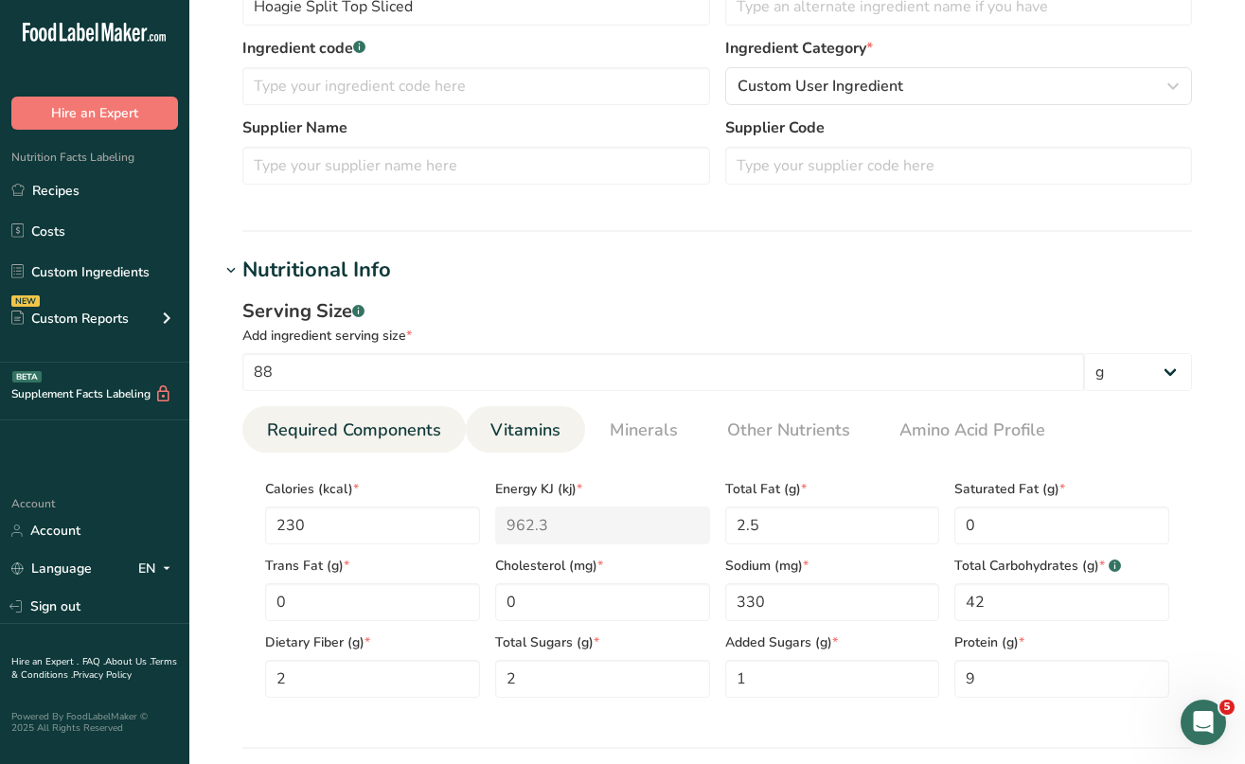
click at [555, 435] on span "Vitamins" at bounding box center [526, 431] width 70 height 26
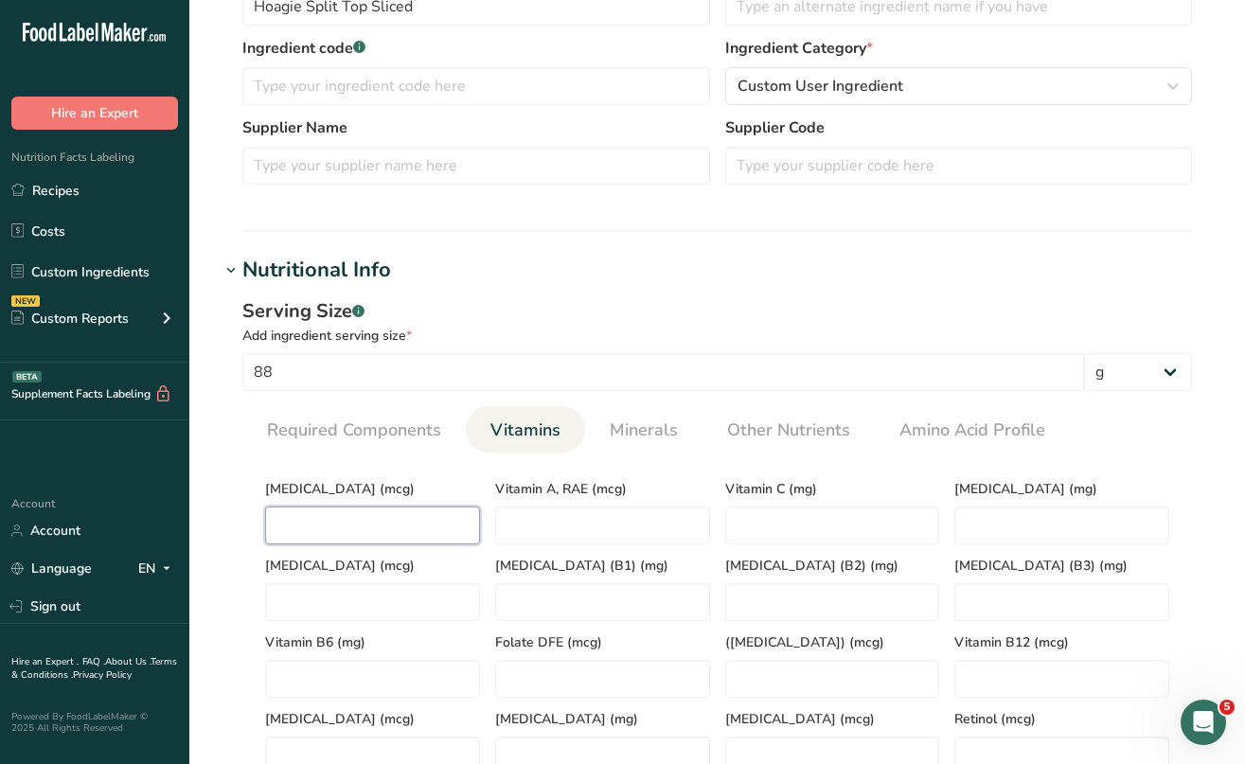
click at [409, 510] on D "number" at bounding box center [372, 526] width 215 height 38
type D "0"
click at [639, 444] on link "Minerals" at bounding box center [643, 430] width 83 height 48
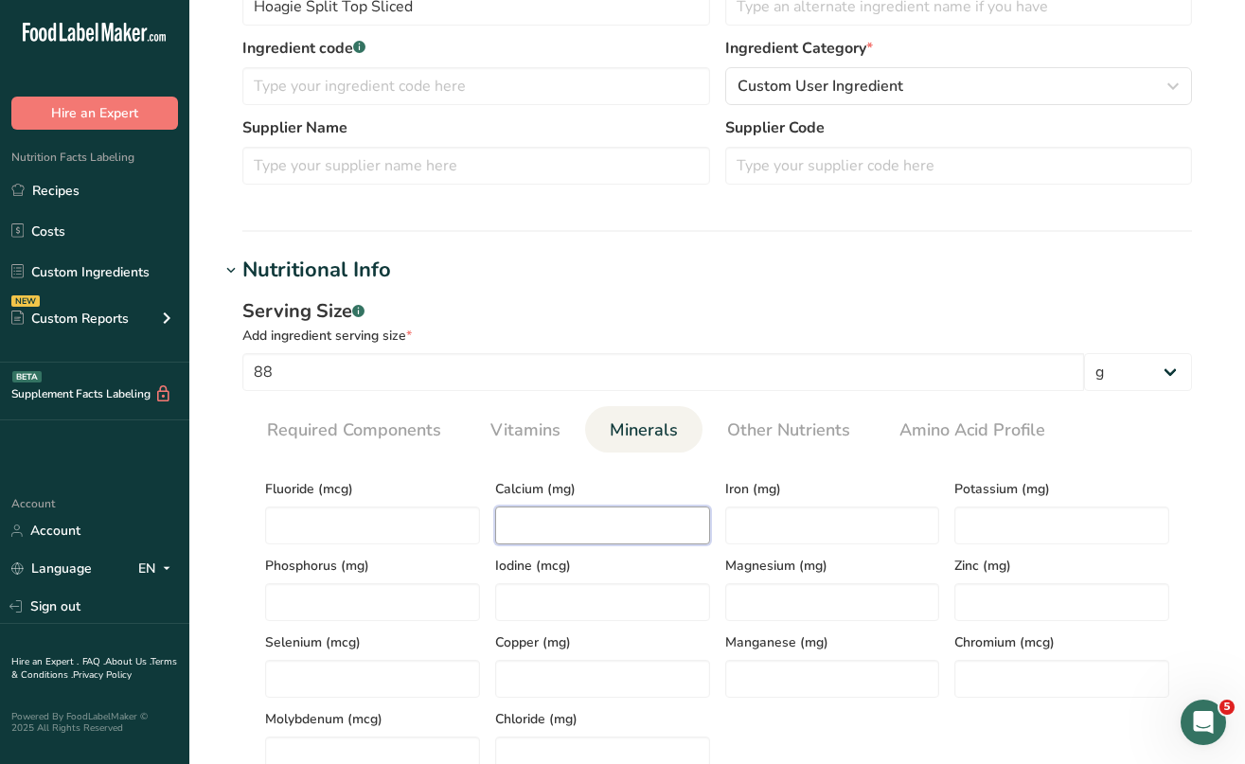
click at [544, 526] on input "number" at bounding box center [602, 526] width 215 height 38
type input "1120"
click at [834, 515] on input "number" at bounding box center [832, 526] width 215 height 38
type input "3"
click at [1022, 515] on input "number" at bounding box center [1062, 526] width 215 height 38
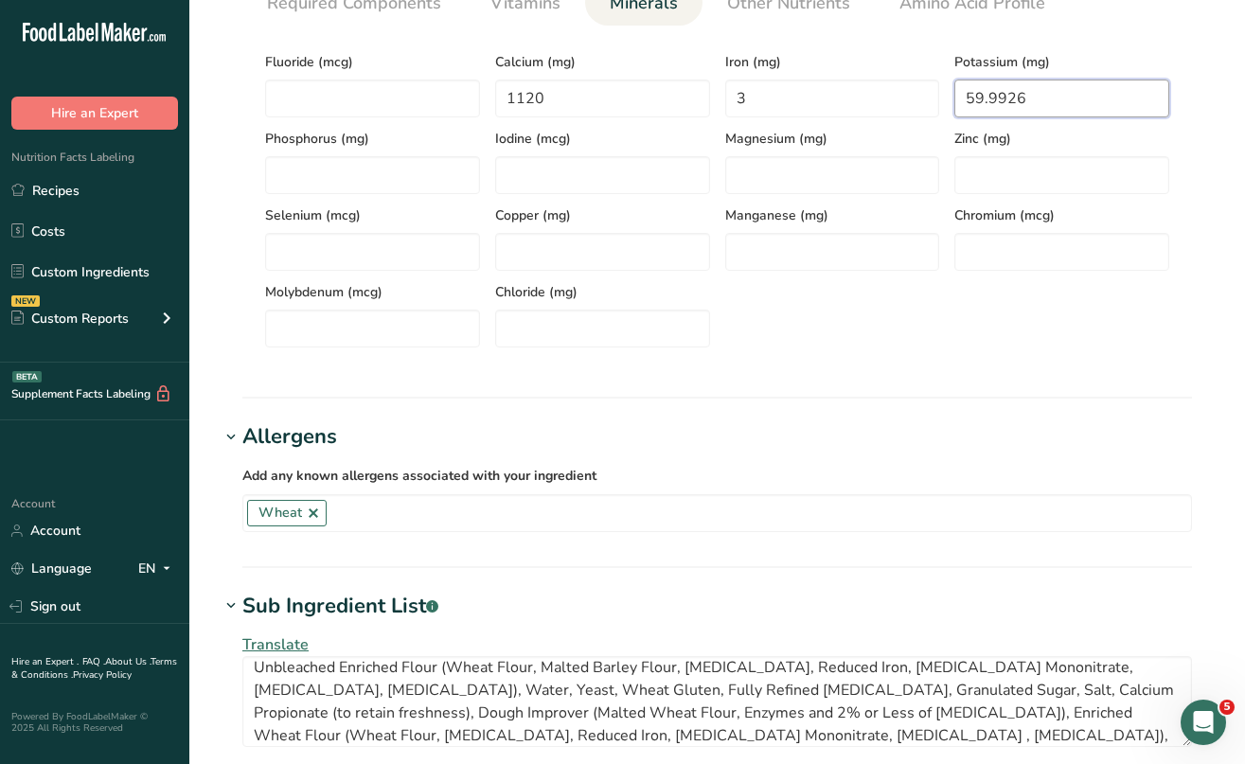
type input "59.9925"
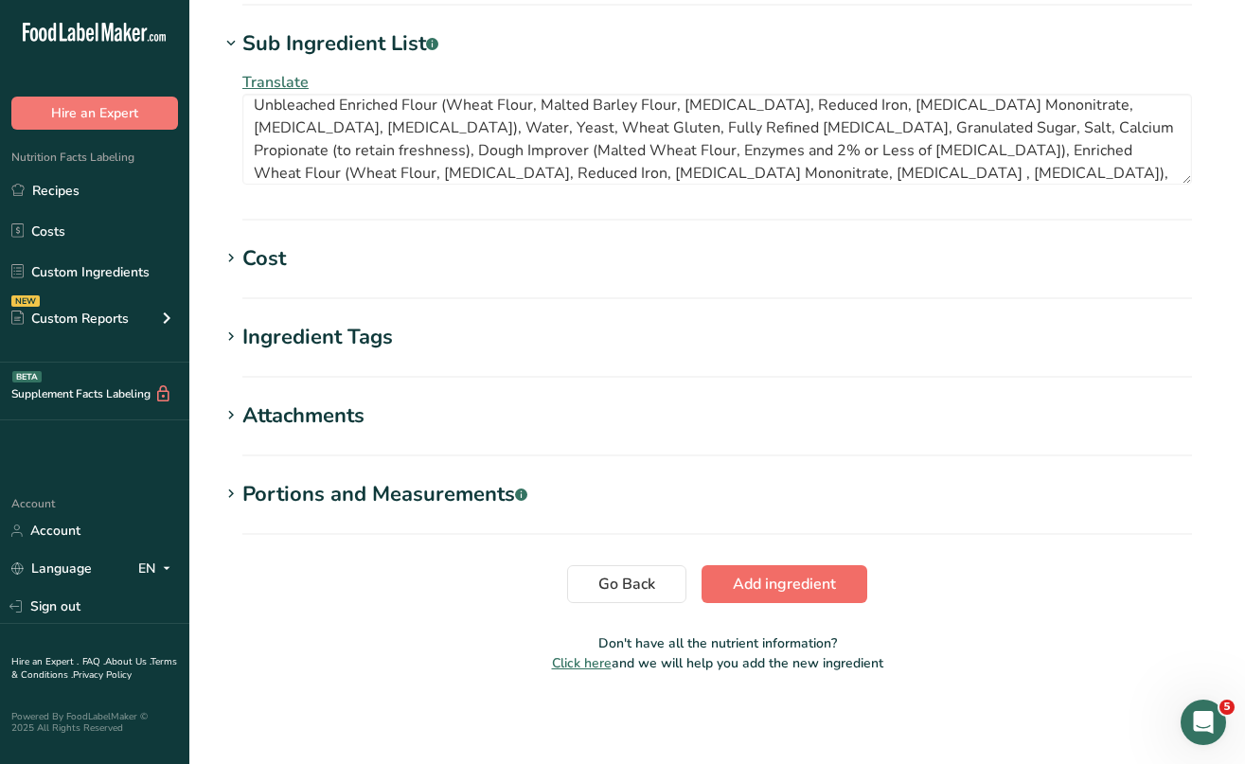
click at [774, 573] on span "Add ingredient" at bounding box center [784, 584] width 103 height 23
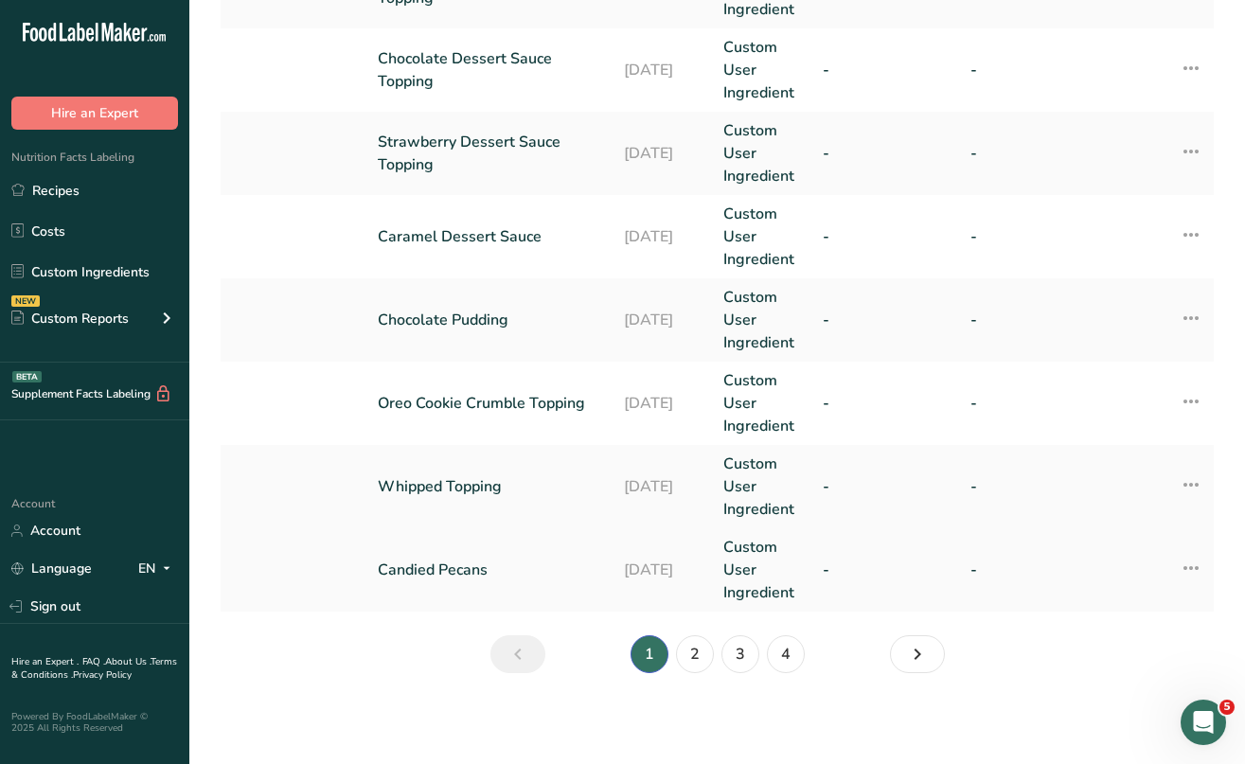
scroll to position [809, 0]
click at [695, 650] on link "2" at bounding box center [695, 654] width 38 height 38
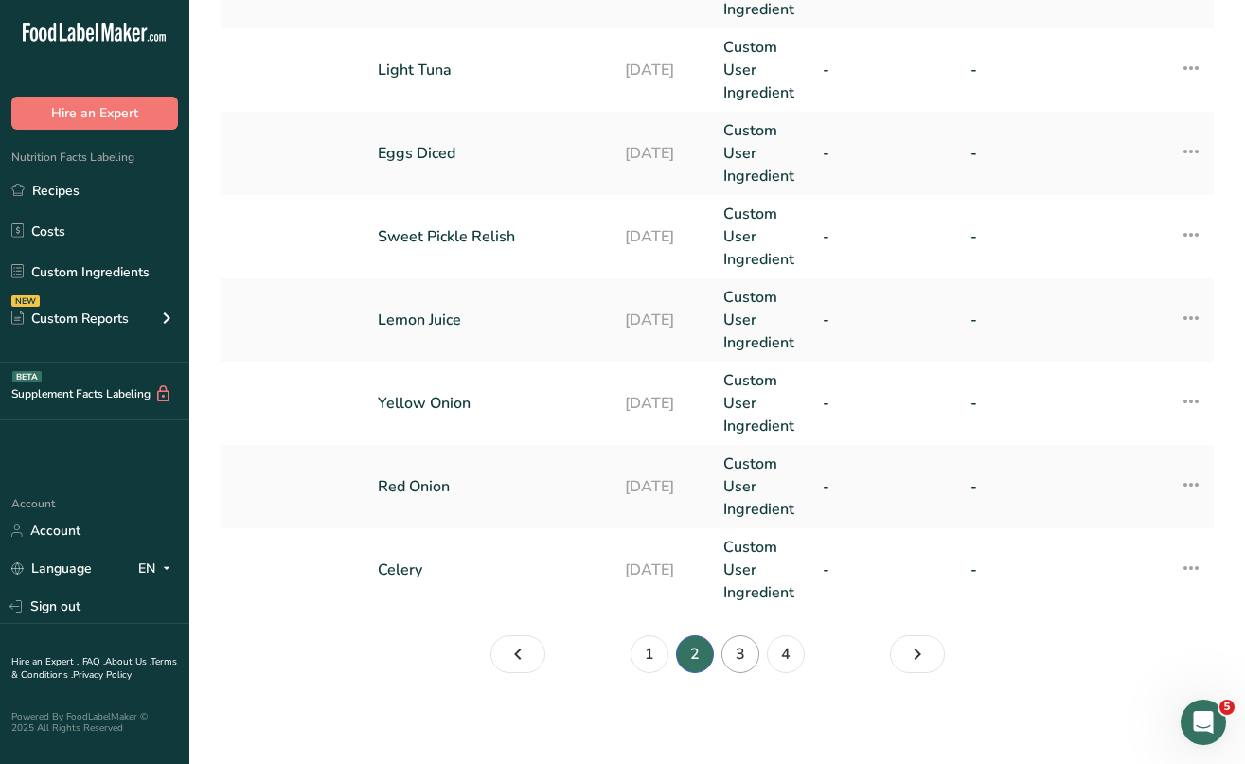
scroll to position [809, 0]
click at [742, 663] on link "3" at bounding box center [741, 654] width 38 height 38
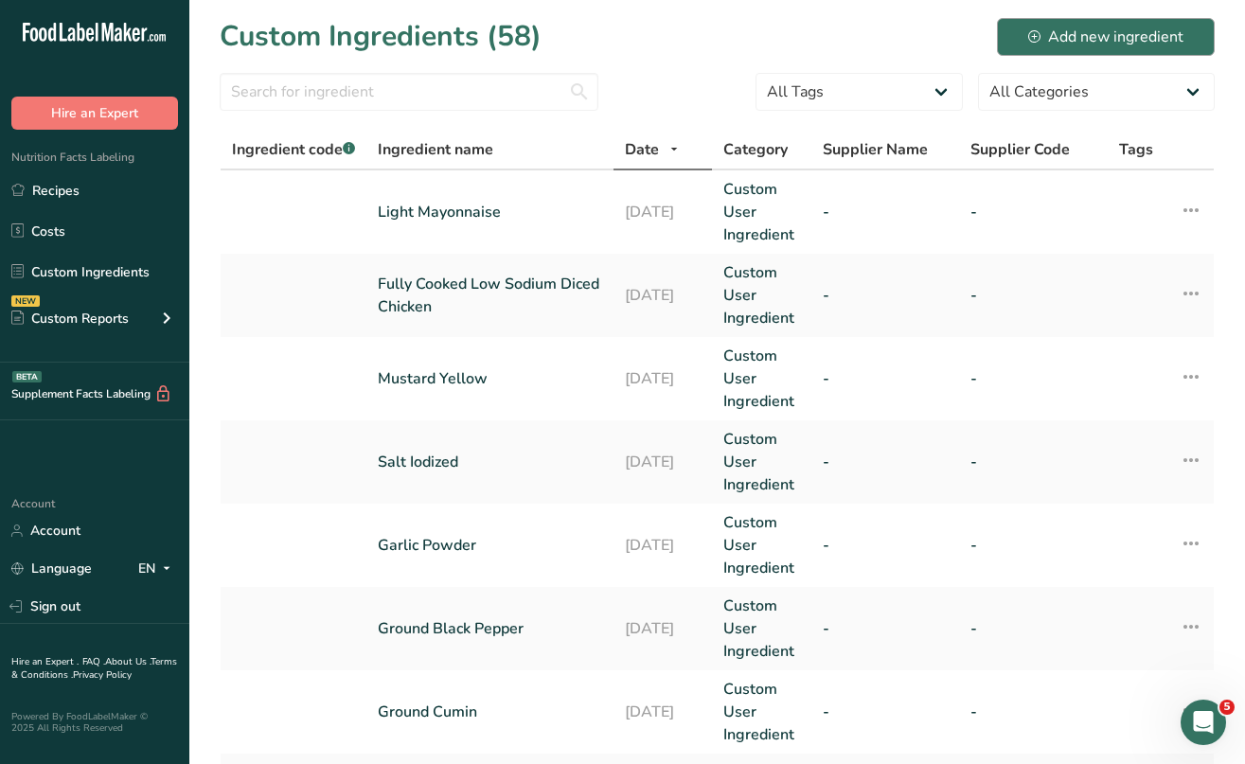
click at [1096, 31] on div "Add new ingredient" at bounding box center [1105, 37] width 155 height 23
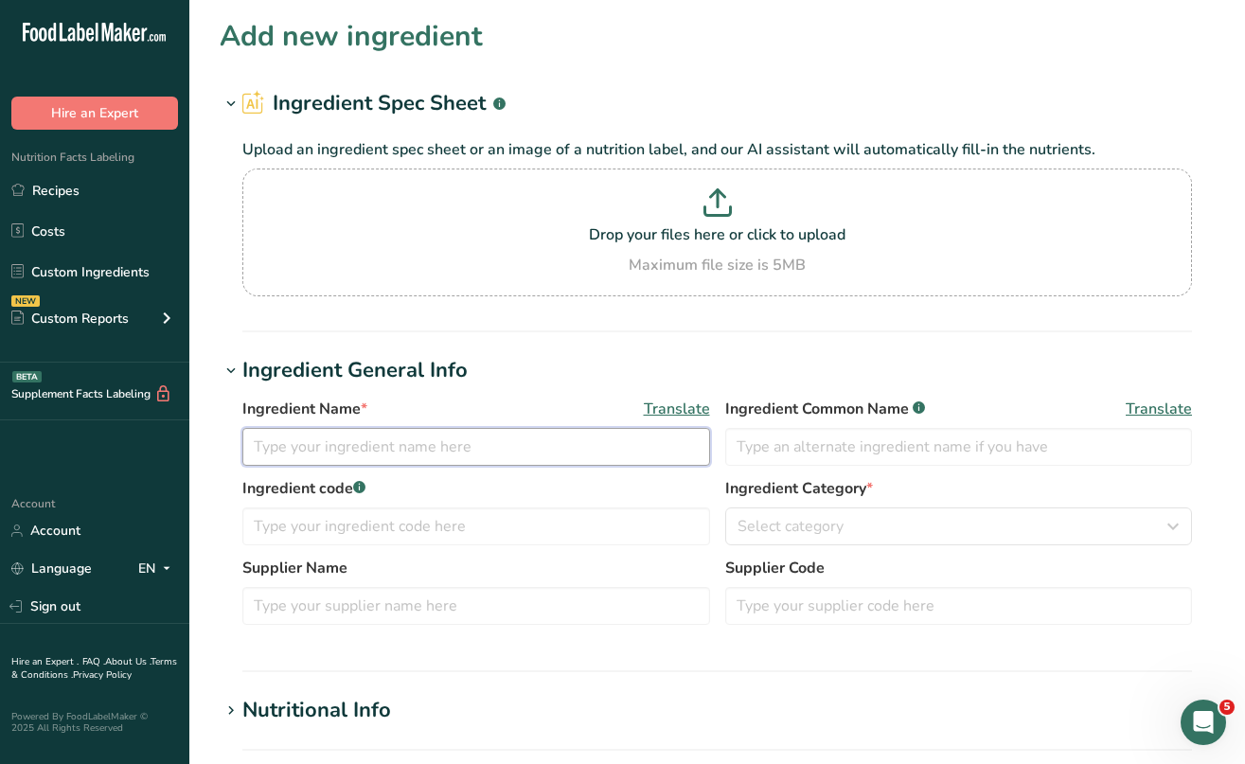
click at [288, 452] on input "text" at bounding box center [476, 447] width 468 height 38
paste input "Pepperoni, Pork And Beef"
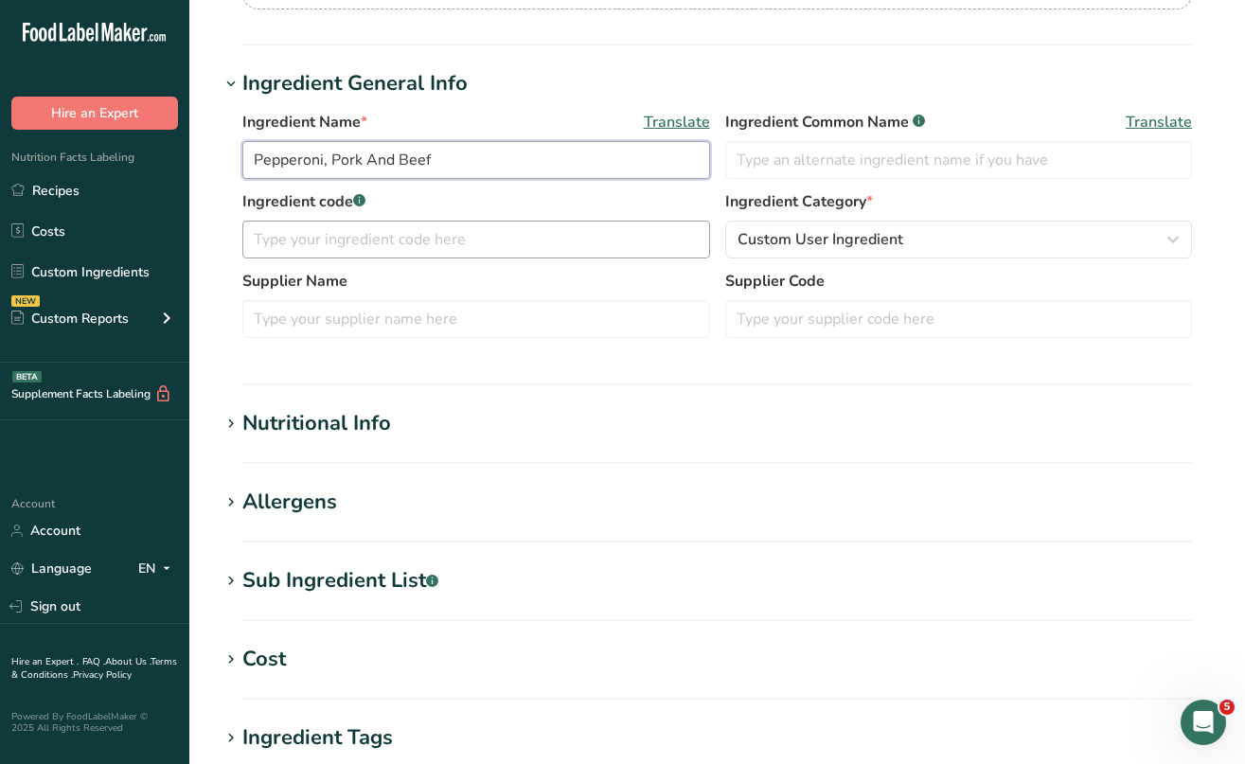
scroll to position [288, 0]
type input "Pepperoni, Pork And Beef"
click at [238, 578] on icon at bounding box center [231, 580] width 17 height 27
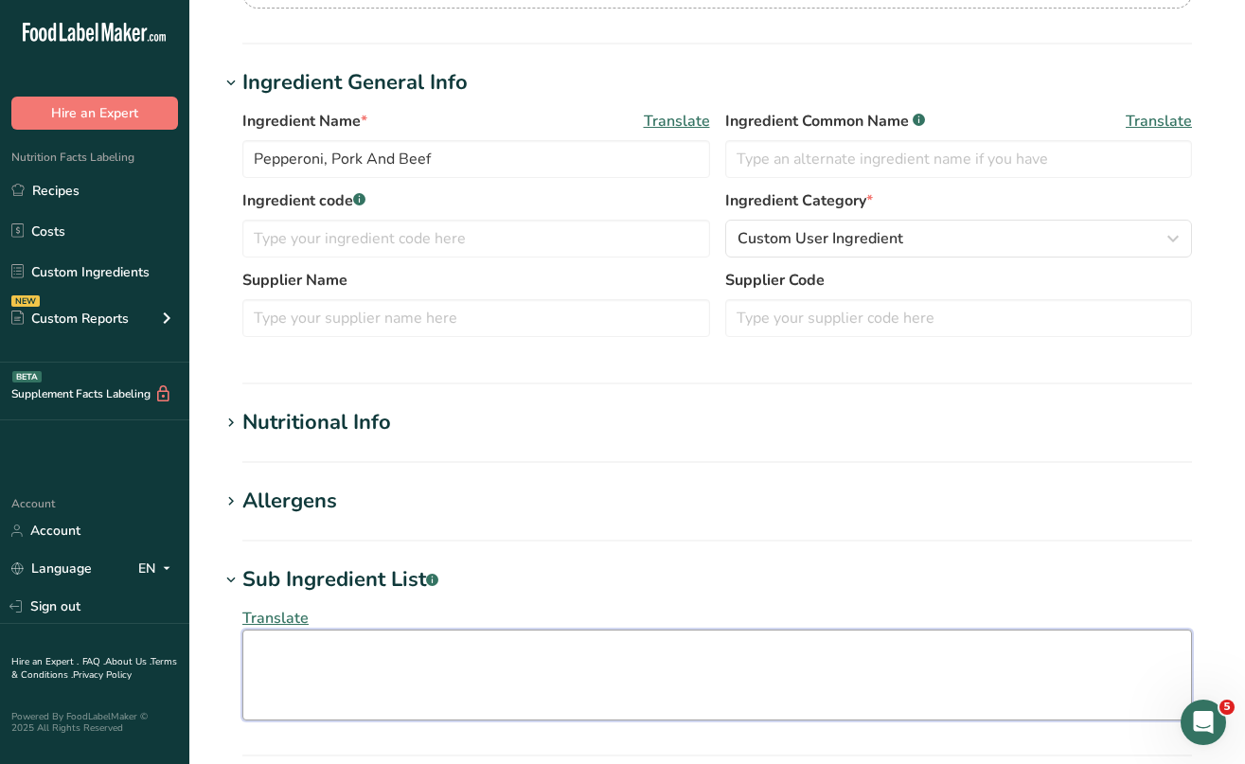
paste textarea "Pork, Beef, Salt, Contains 2% or less of Water, Dextrose, Spices, Lactic Acid S…"
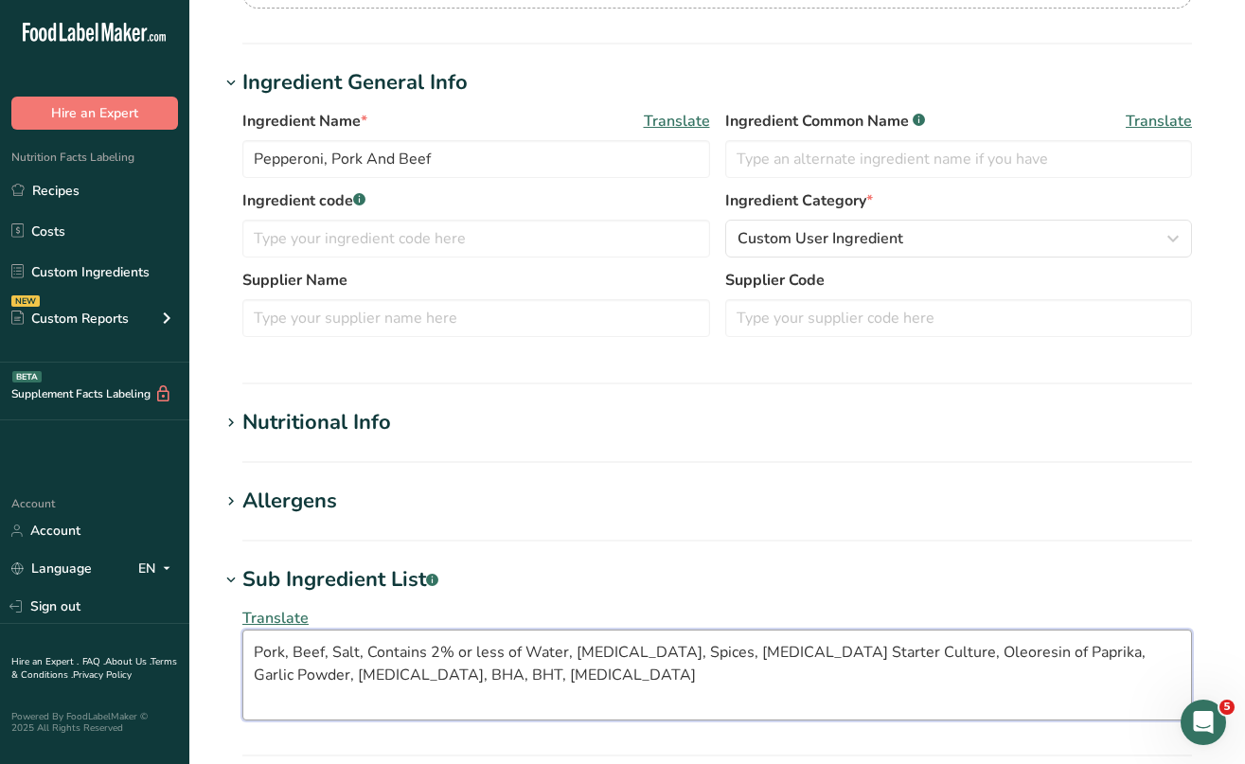
type textarea "Pork, Beef, Salt, Contains 2% or less of Water, Dextrose, Spices, Lactic Acid S…"
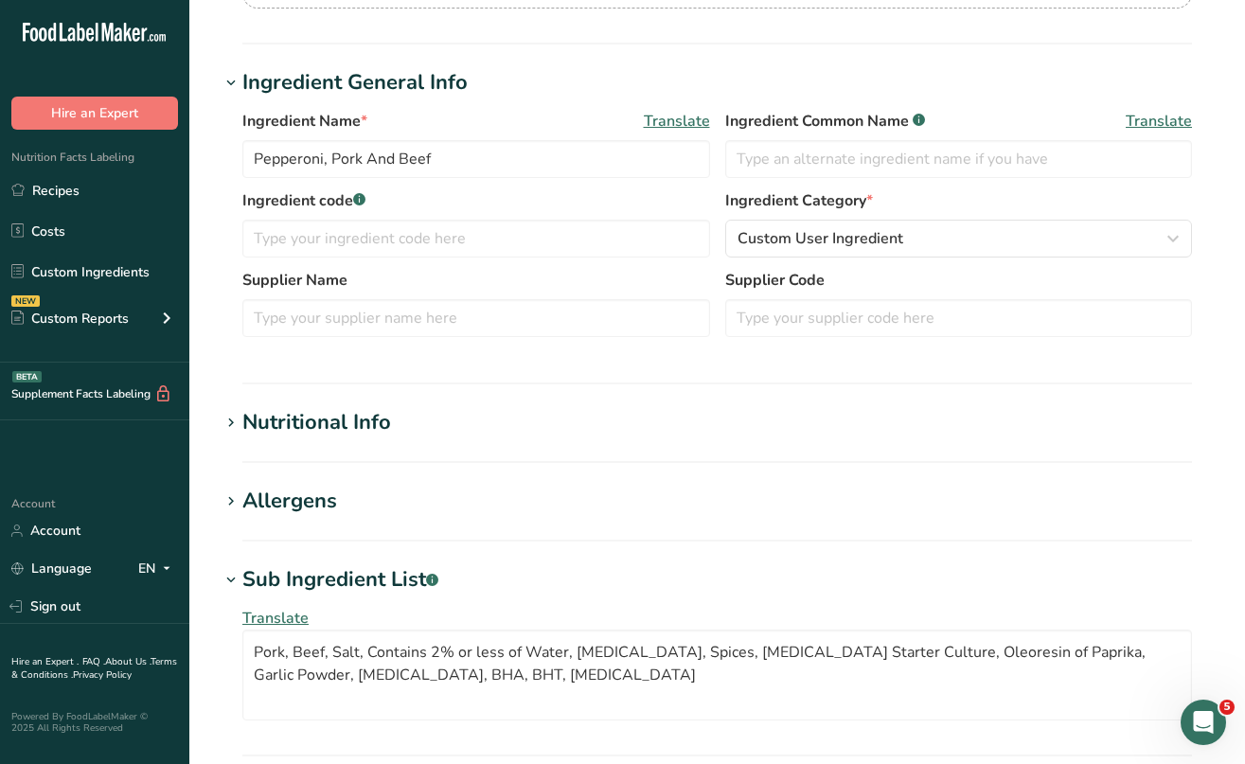
click at [236, 417] on icon at bounding box center [231, 423] width 17 height 27
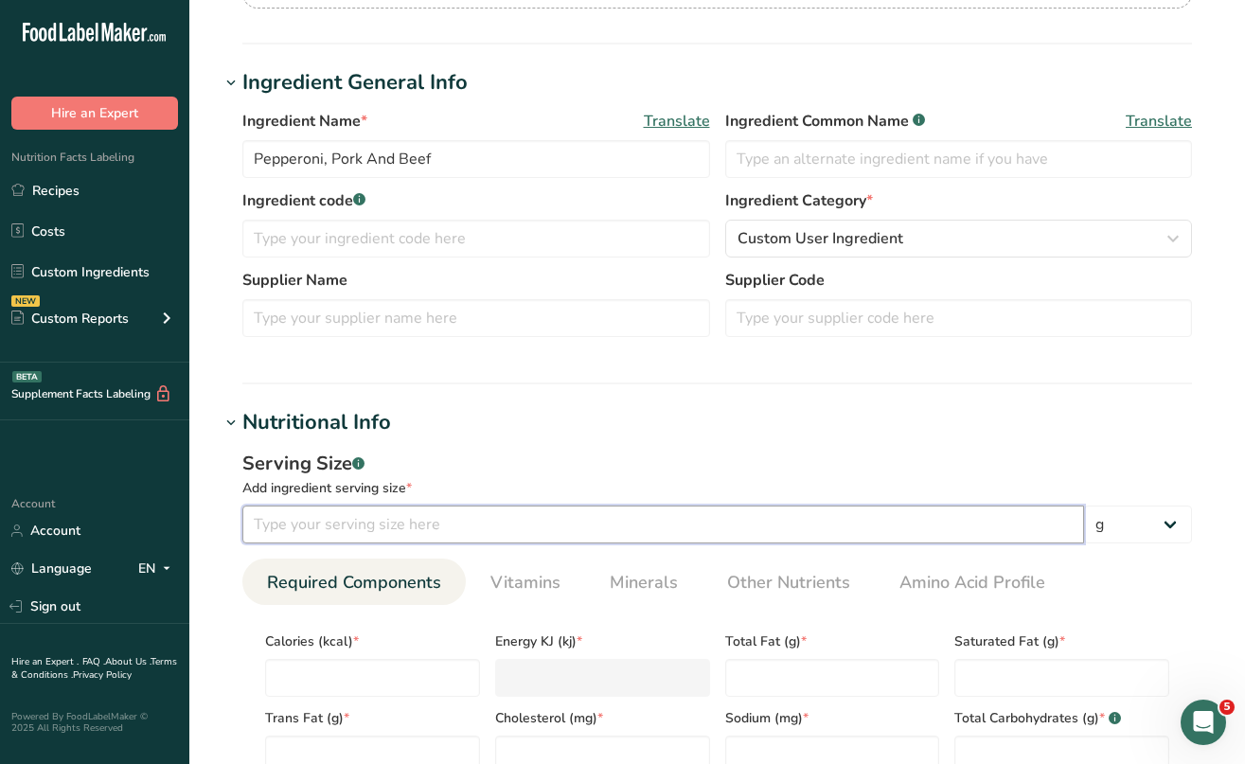
click at [331, 531] on input "number" at bounding box center [663, 525] width 842 height 38
type input "28"
click at [347, 671] on input "number" at bounding box center [372, 678] width 215 height 38
type input "1"
type KJ "4.2"
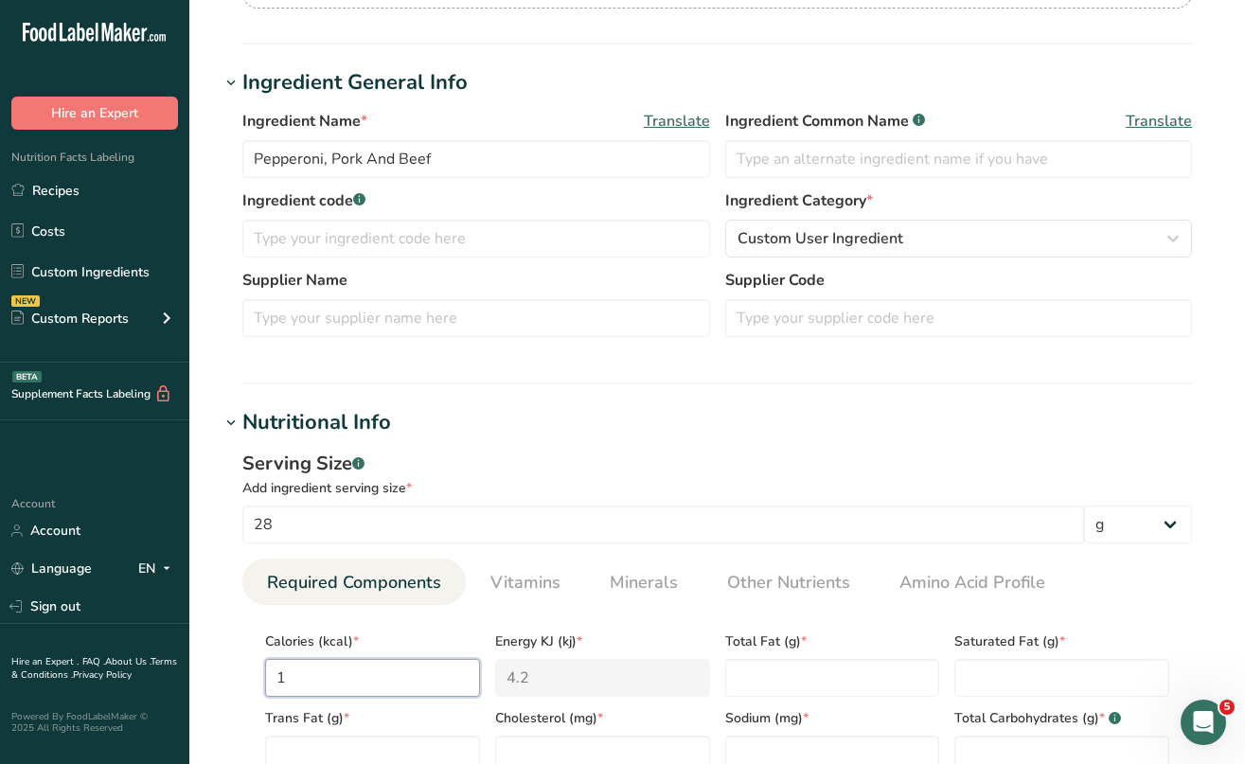
type input "14"
type KJ "58.6"
type input "140"
type KJ "585.8"
type input "140"
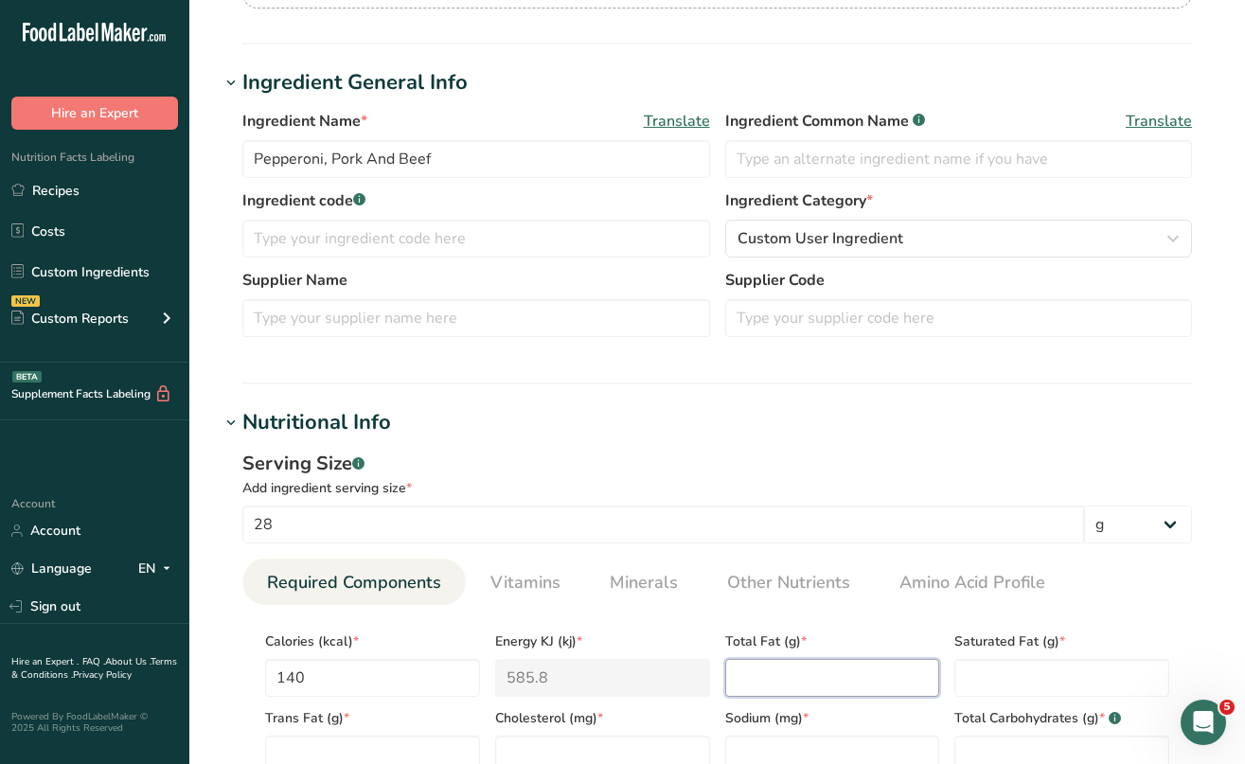
click at [743, 668] on Fat "number" at bounding box center [832, 678] width 215 height 38
type Fat "13"
click at [1015, 678] on Fat "number" at bounding box center [1062, 678] width 215 height 38
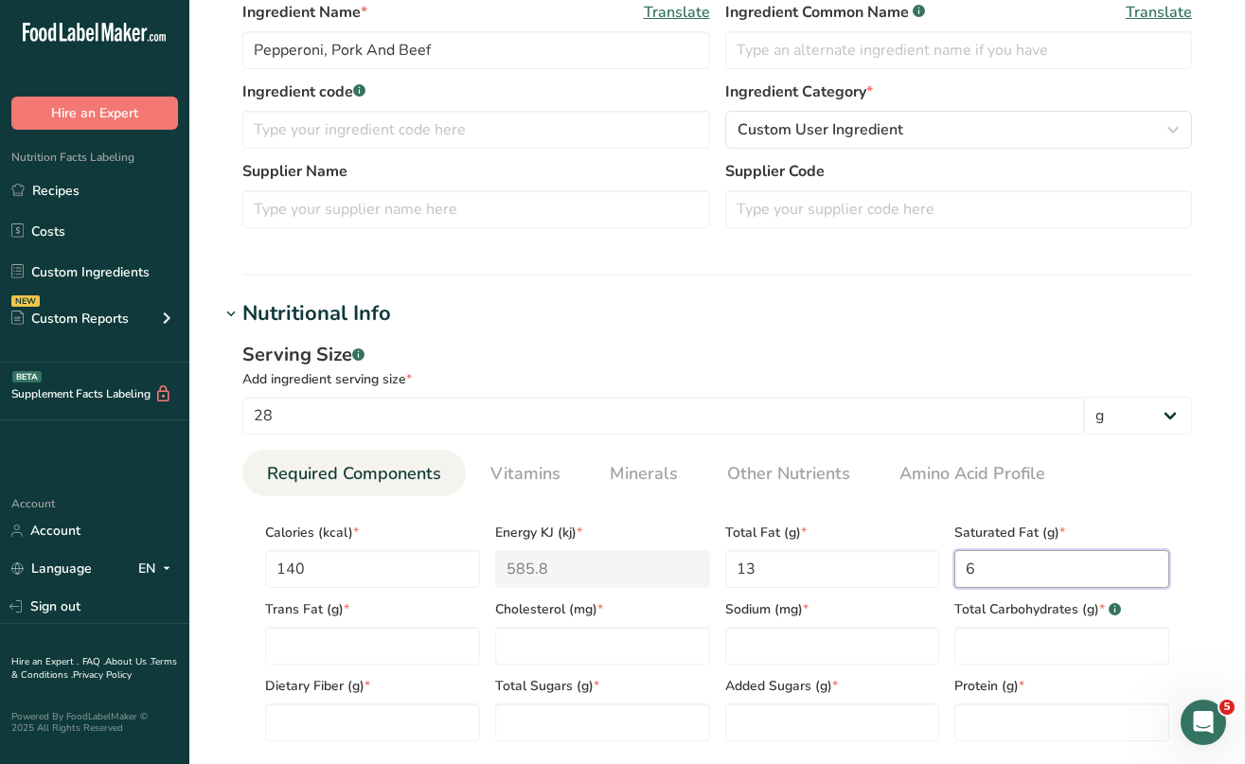
scroll to position [473, 0]
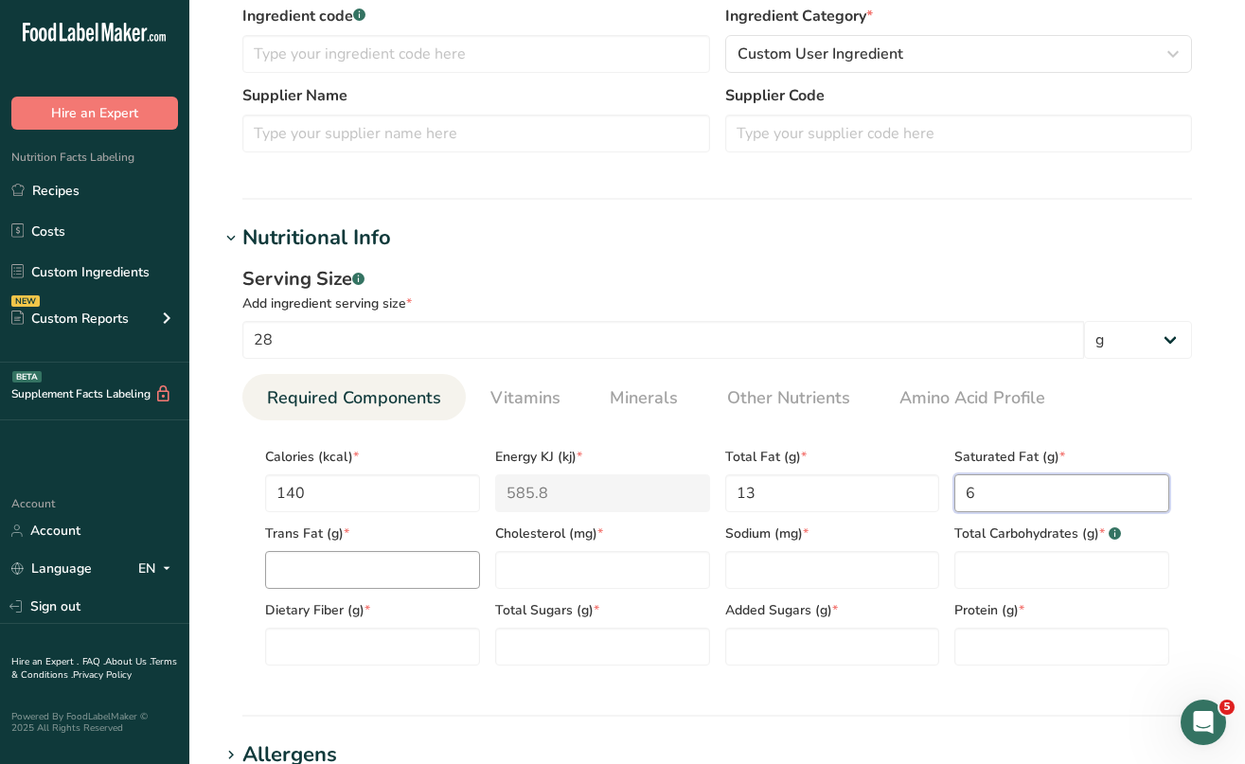
type Fat "6"
click at [326, 567] on Fat "number" at bounding box center [372, 570] width 215 height 38
type Fat "0"
click at [562, 577] on input "number" at bounding box center [602, 570] width 215 height 38
type input "35"
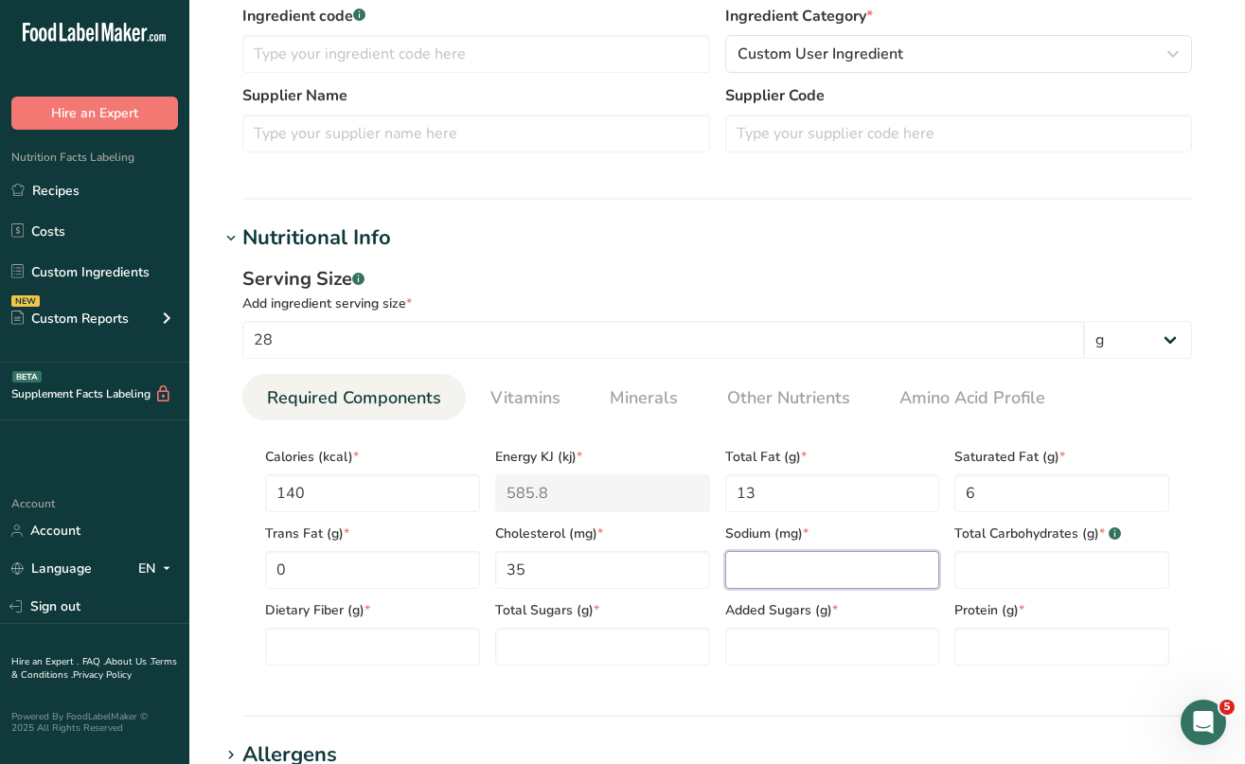
click at [752, 563] on input "number" at bounding box center [832, 570] width 215 height 38
type input "390"
click at [974, 570] on Carbohydrates "number" at bounding box center [1062, 570] width 215 height 38
type Carbohydrates "0"
click at [455, 644] on Fiber "number" at bounding box center [372, 647] width 215 height 38
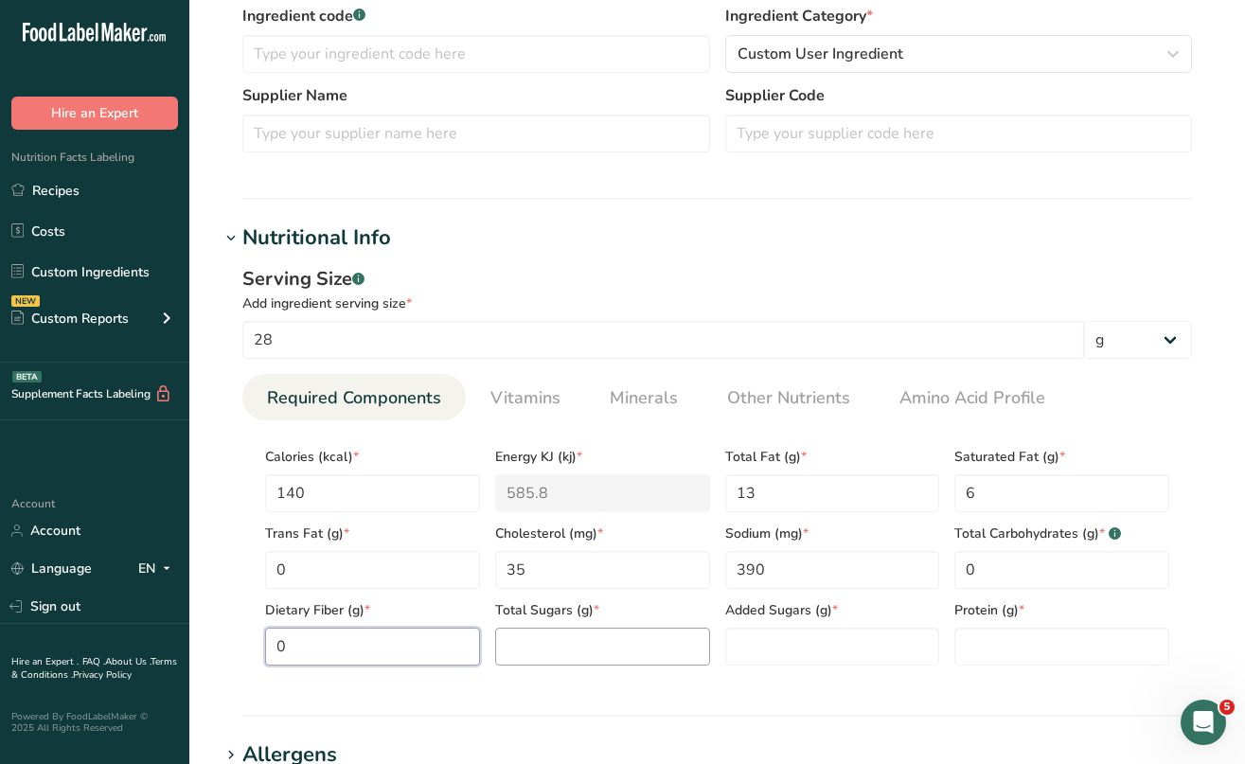
type Fiber "0"
click at [584, 635] on Sugars "number" at bounding box center [602, 647] width 215 height 38
type Sugars "0"
click at [760, 652] on Sugars "number" at bounding box center [832, 647] width 215 height 38
type Sugars "0"
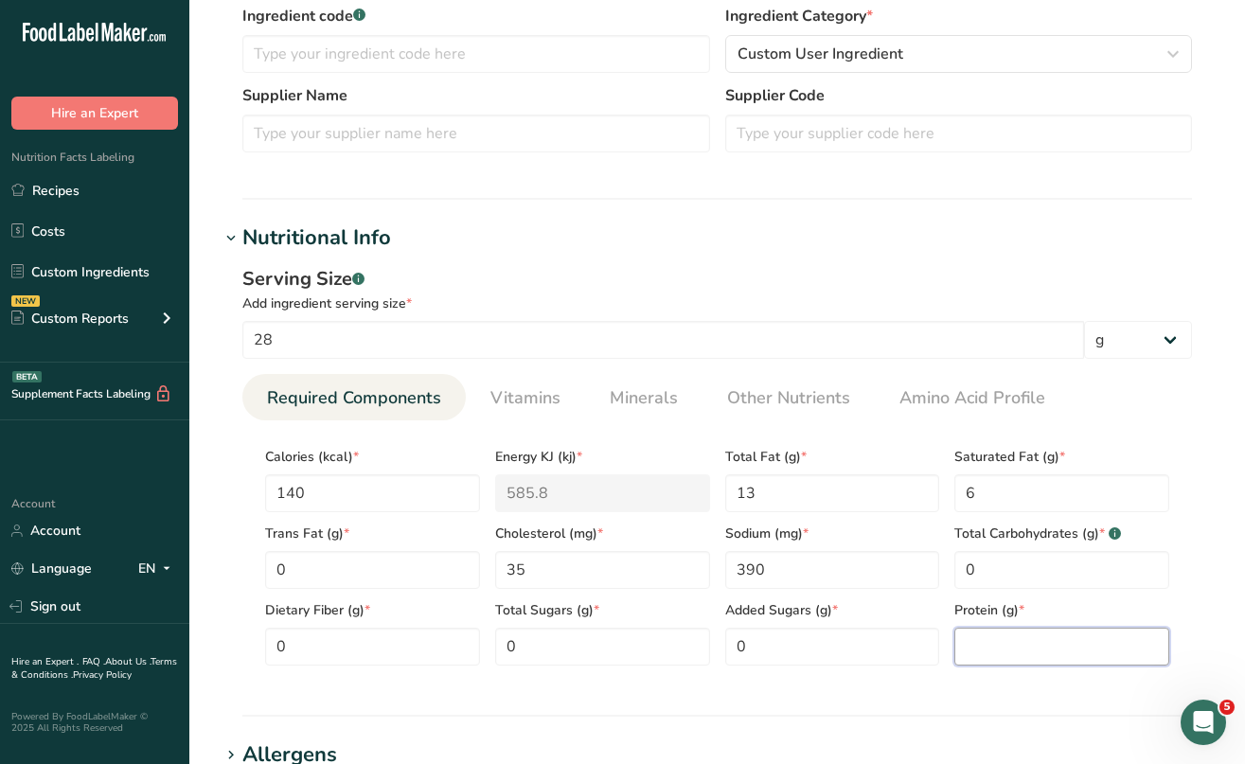
click at [978, 636] on input "number" at bounding box center [1062, 647] width 215 height 38
type input "5"
click at [529, 399] on span "Vitamins" at bounding box center [526, 398] width 70 height 26
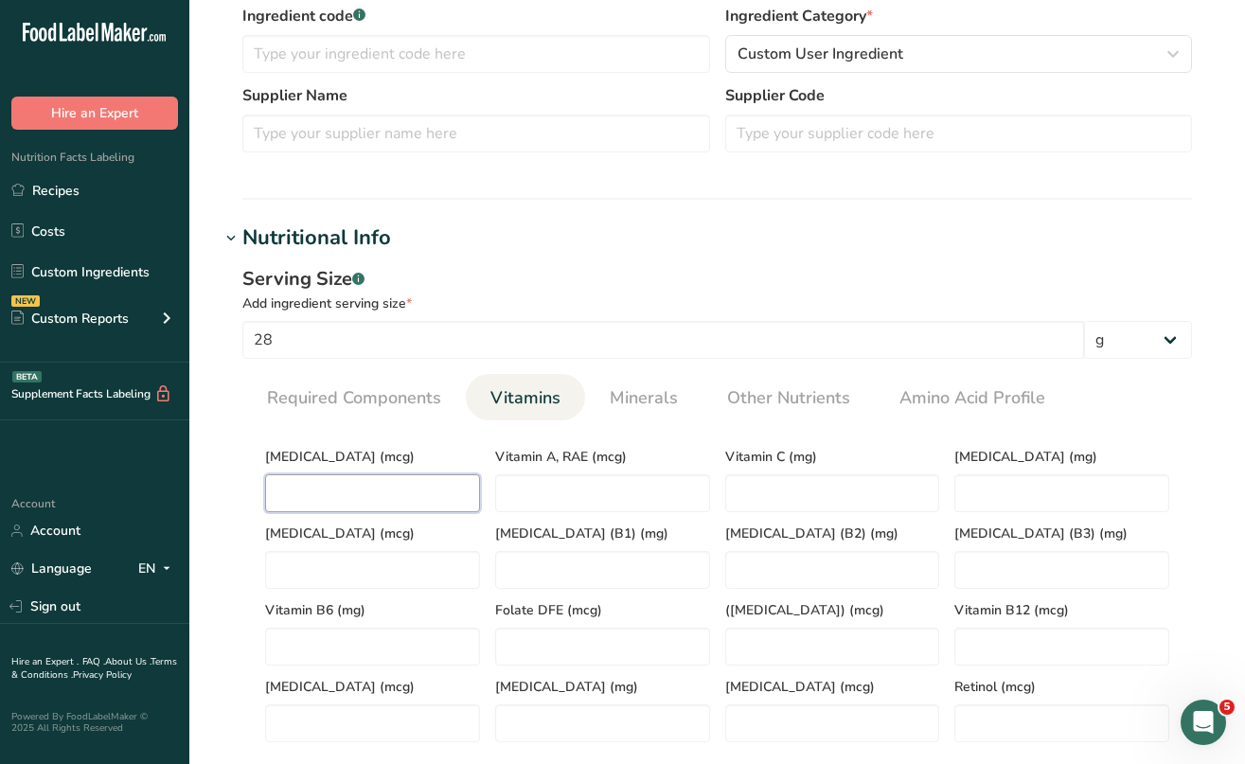
click at [397, 492] on D "number" at bounding box center [372, 493] width 215 height 38
type D "0"
click at [644, 412] on link "Minerals" at bounding box center [643, 398] width 83 height 48
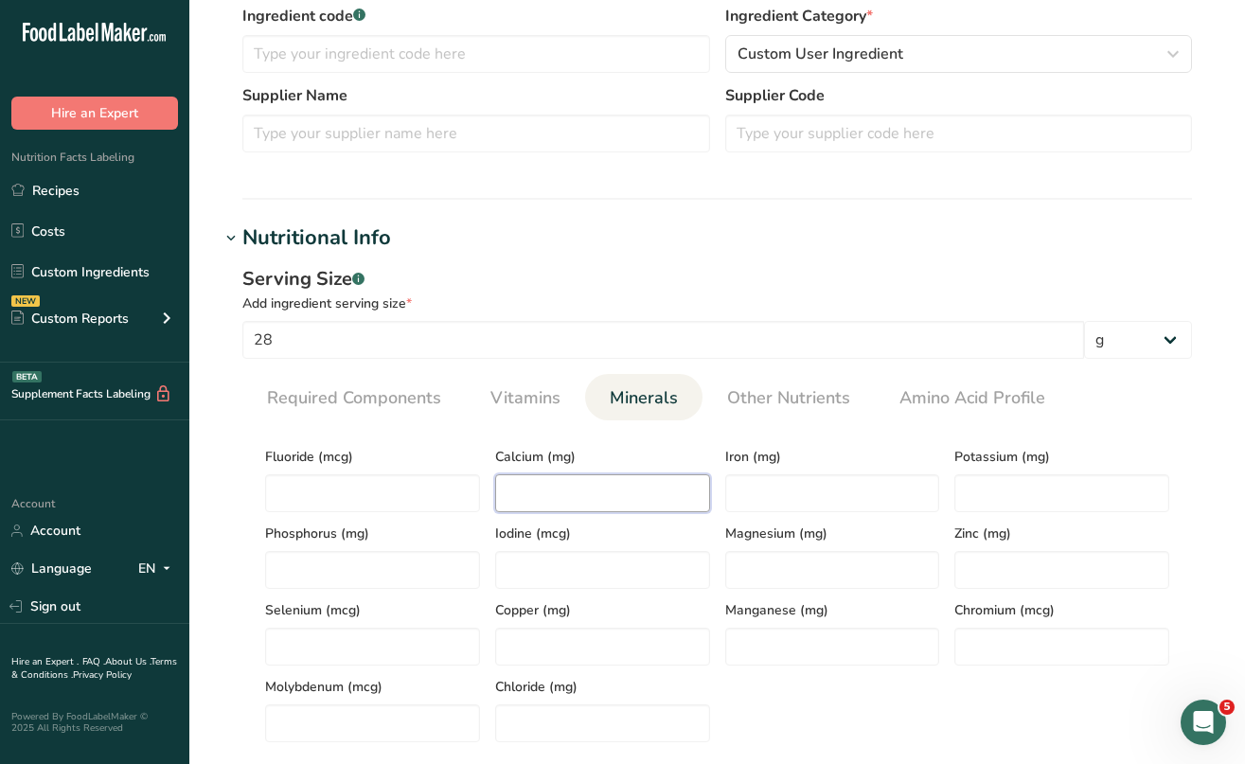
click at [617, 485] on input "number" at bounding box center [602, 493] width 215 height 38
type input "0"
click at [743, 499] on input "number" at bounding box center [832, 493] width 215 height 38
type input "0.4"
click at [987, 497] on input "number" at bounding box center [1062, 493] width 215 height 38
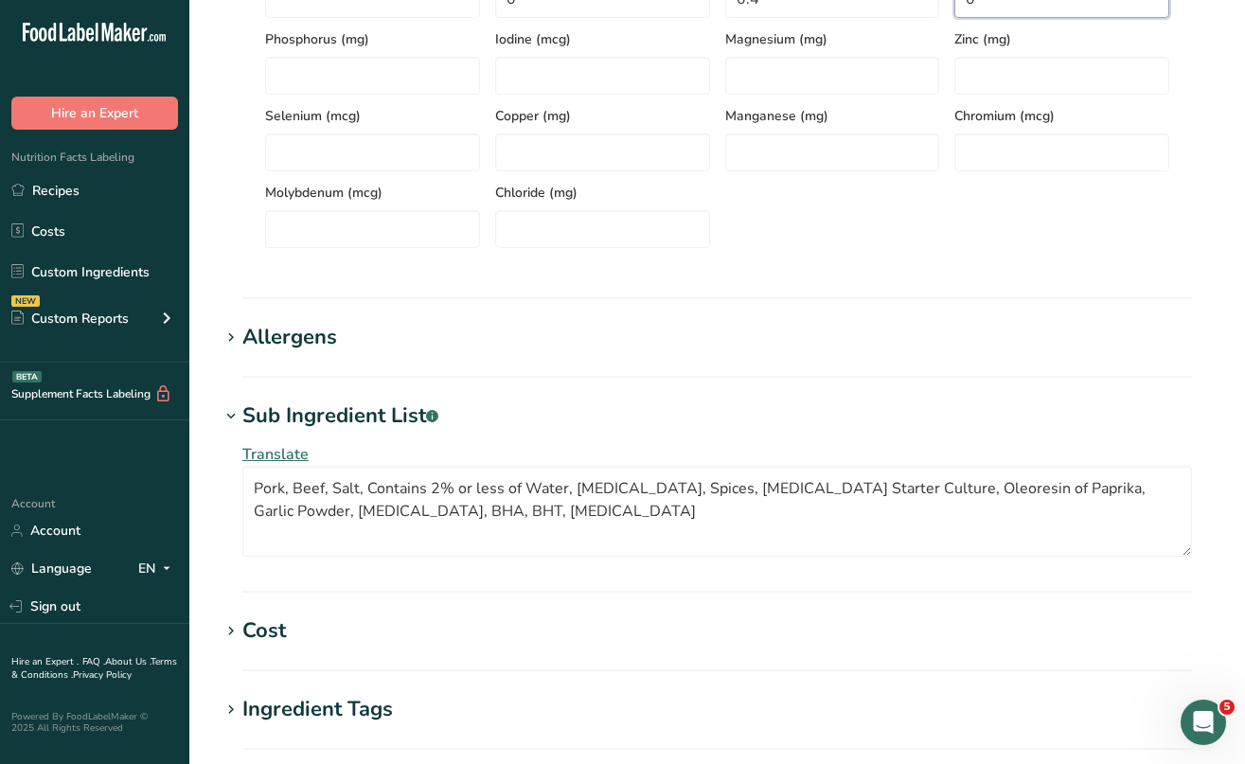
scroll to position [1019, 1]
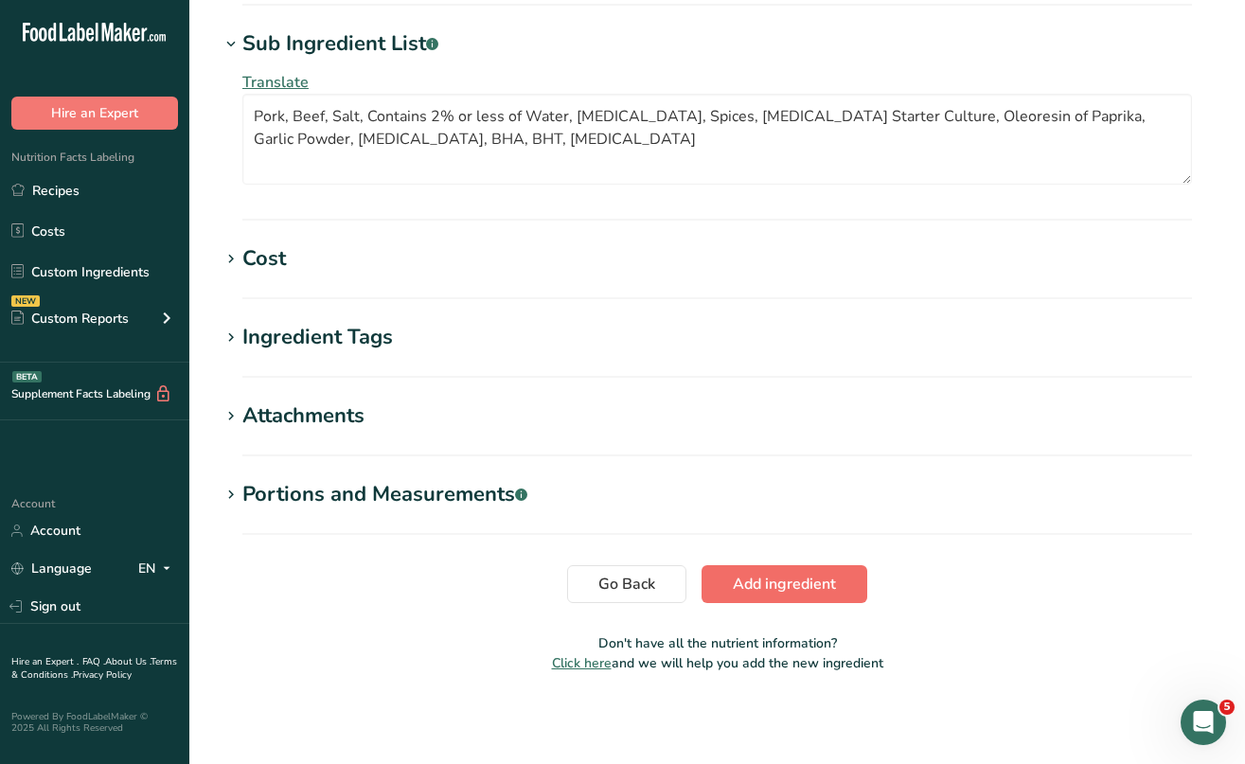
type input "0"
click at [808, 576] on span "Add ingredient" at bounding box center [784, 584] width 103 height 23
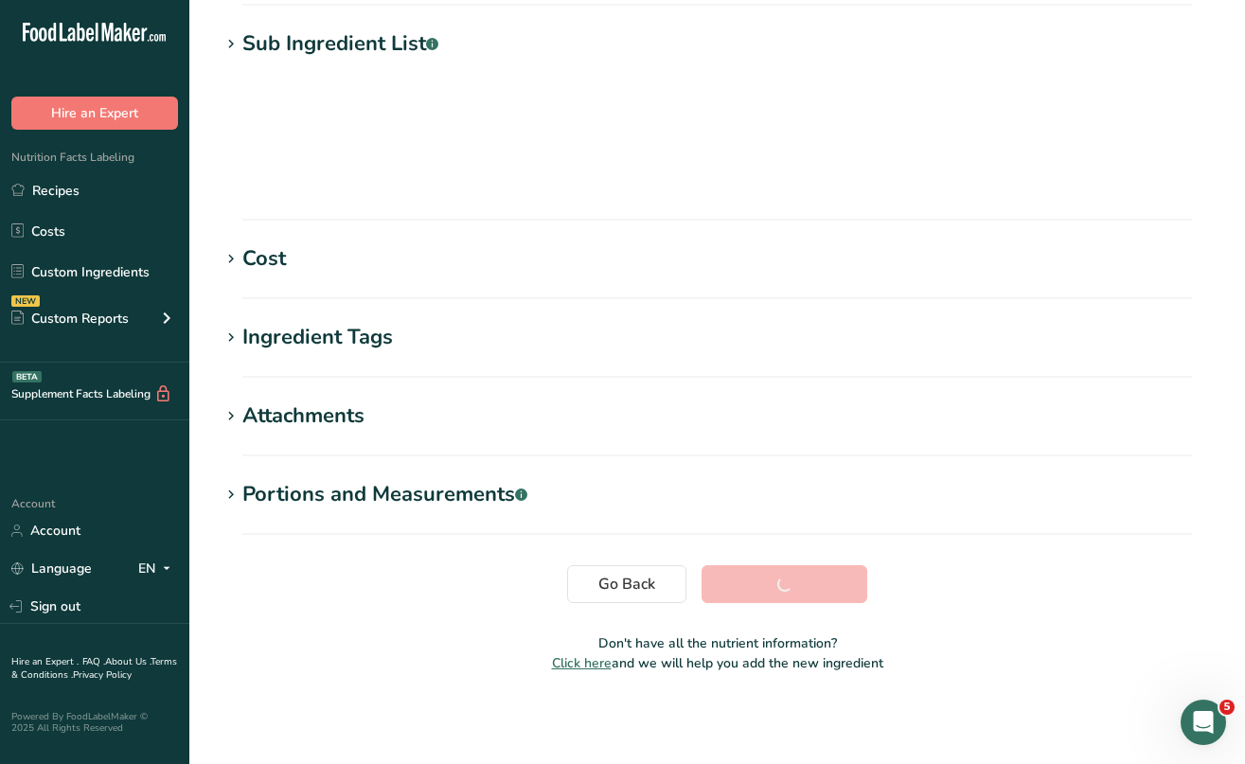
scroll to position [238, 0]
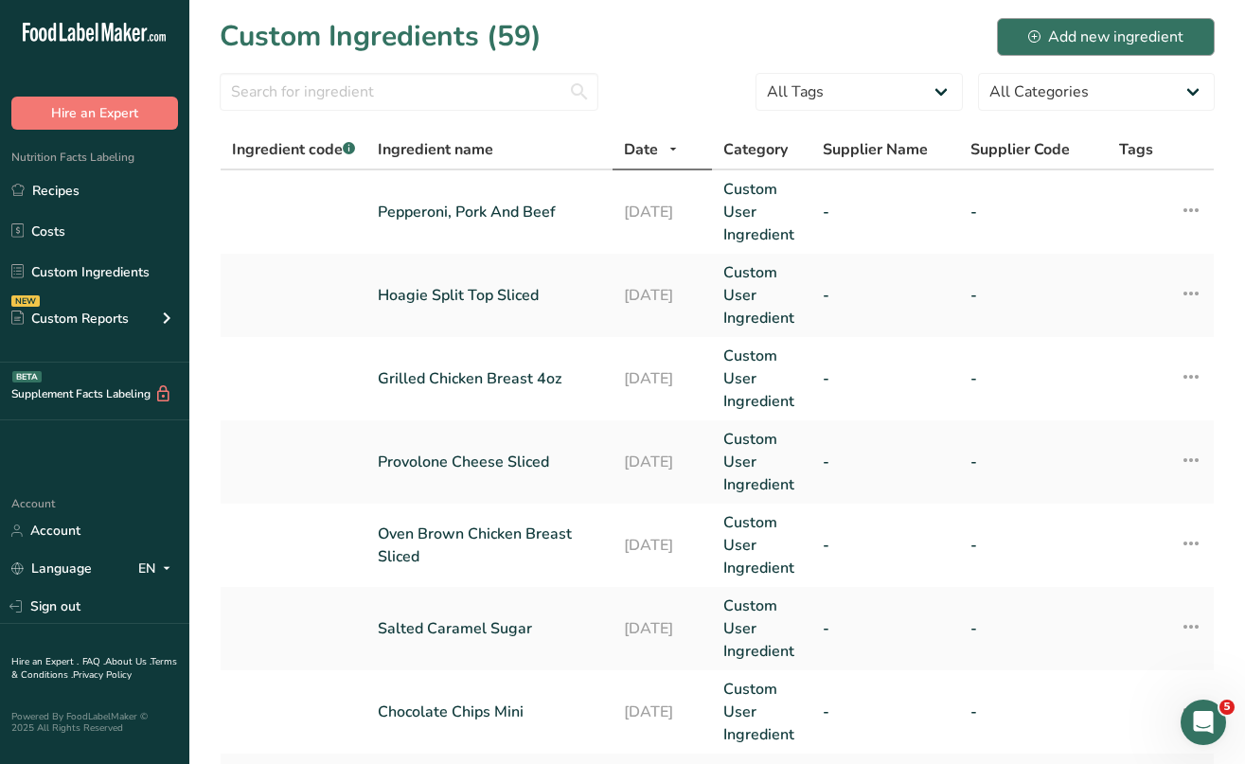
click at [1081, 45] on div "Add new ingredient" at bounding box center [1105, 37] width 155 height 23
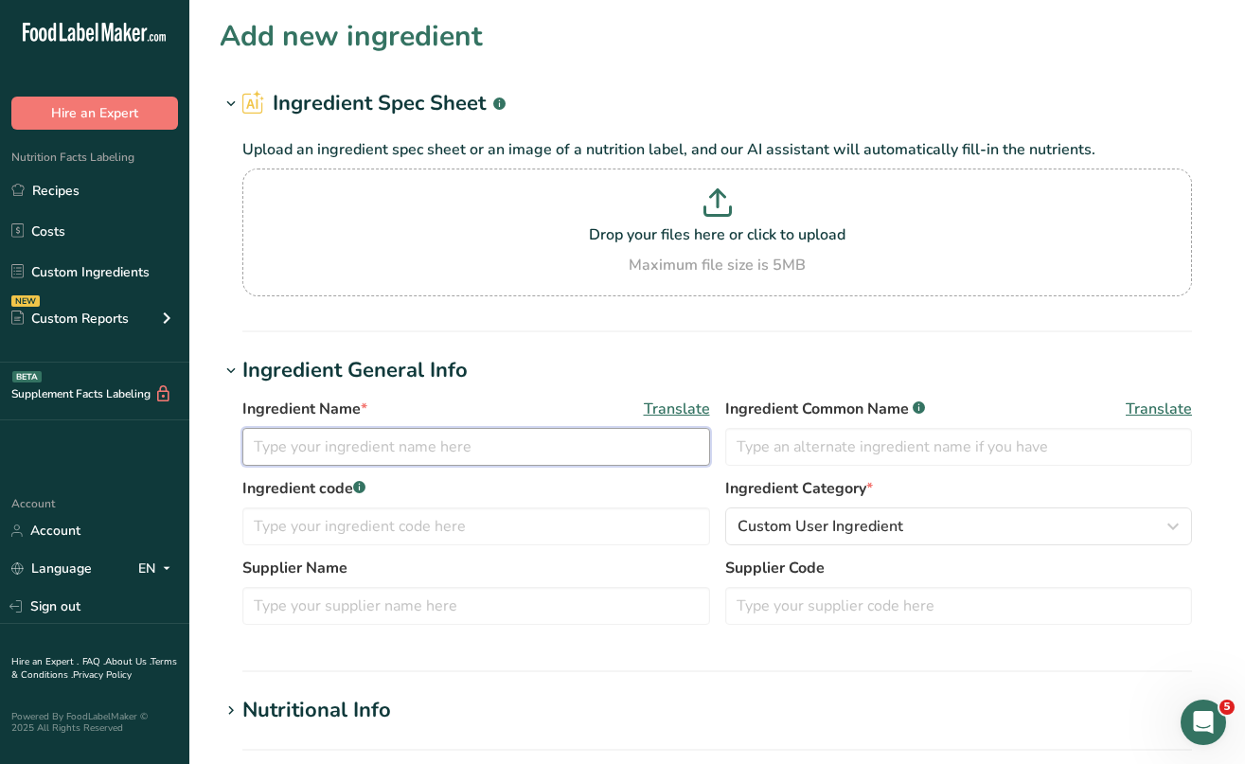
click at [319, 453] on input "text" at bounding box center [476, 447] width 468 height 38
paste input "Croissant, Margarine, Reduced Fat, Round, Fully Sliced"
click at [500, 447] on input "Croissant, Margarine, Reduced Fat, Round, Fully Sliced" at bounding box center [476, 447] width 468 height 38
drag, startPoint x: 546, startPoint y: 444, endPoint x: 581, endPoint y: 445, distance: 35.1
click at [581, 445] on input "Croissant, Margarine, Reduced Fat, Round, Fully Sliced" at bounding box center [476, 447] width 468 height 38
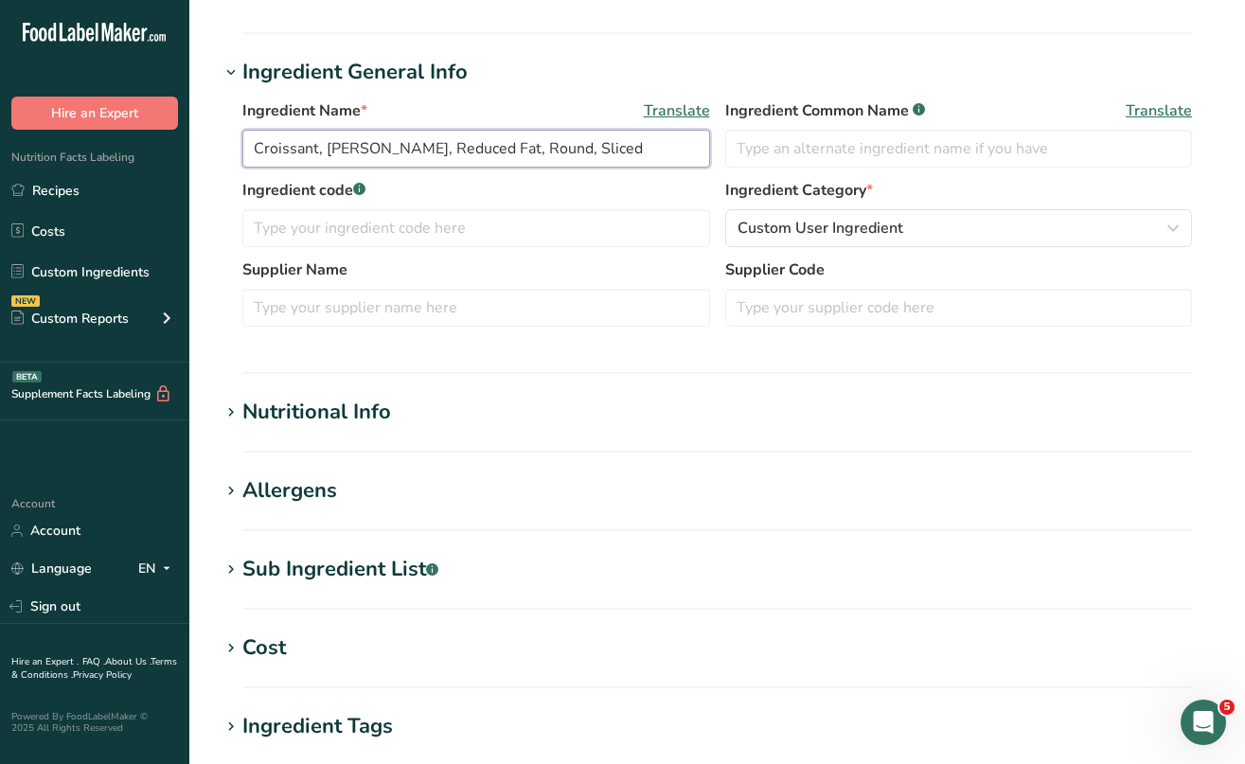
scroll to position [311, 0]
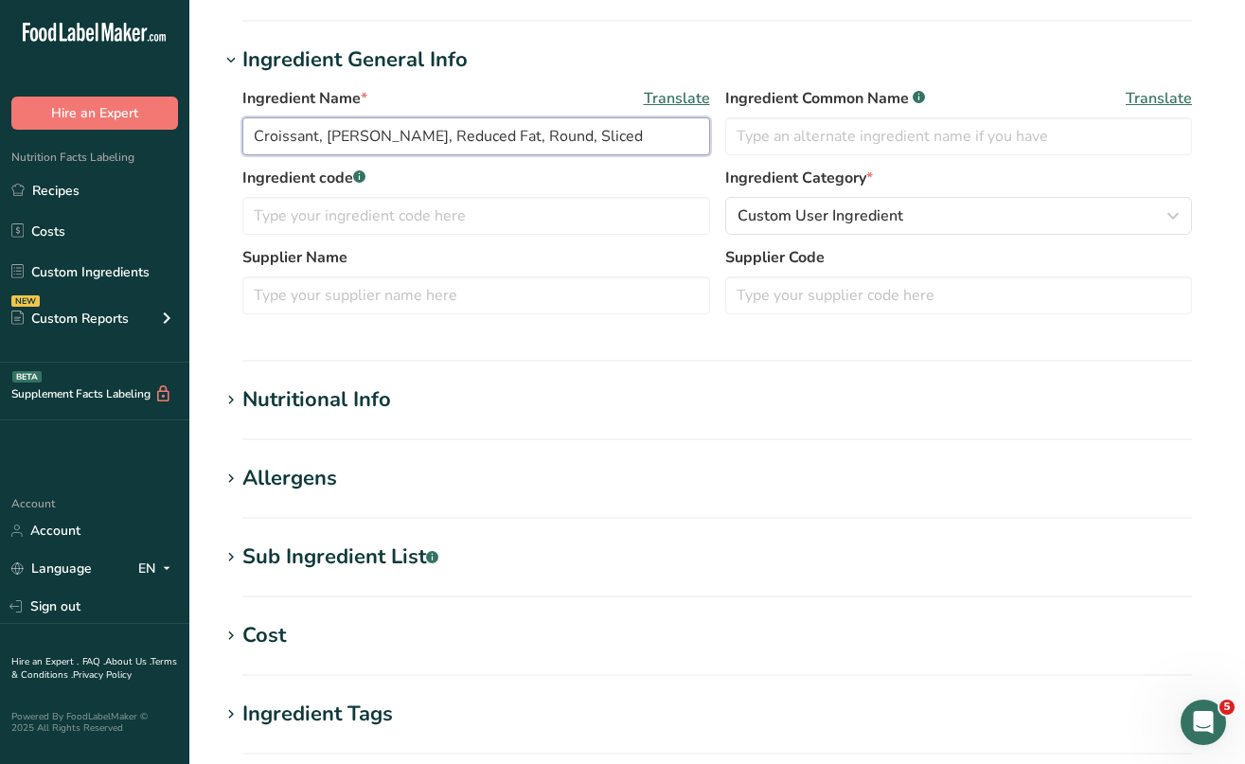
type input "Croissant, Margarine, Reduced Fat, Round, Sliced"
click at [232, 552] on icon at bounding box center [231, 558] width 17 height 27
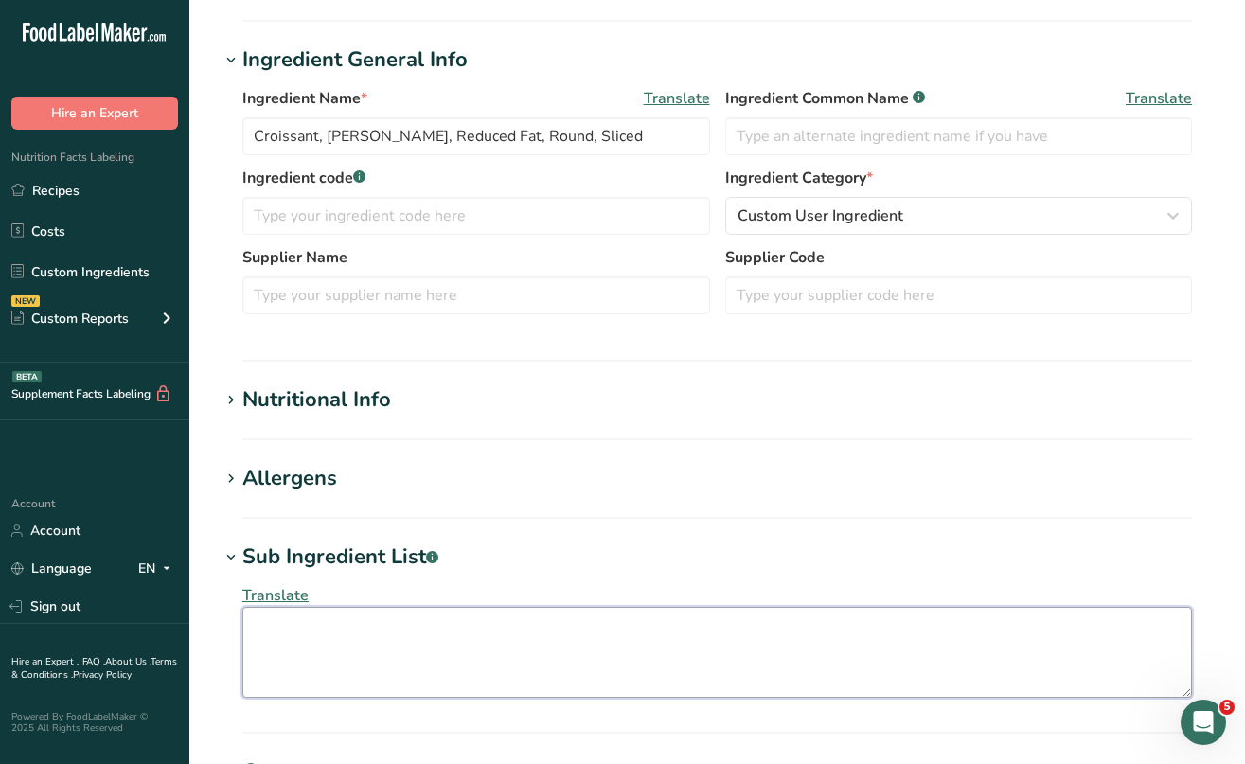
paste textarea "Whole White Wheat Flour, Enriched Flour (Wheat Flour, Malted Barley Flour, Niac…"
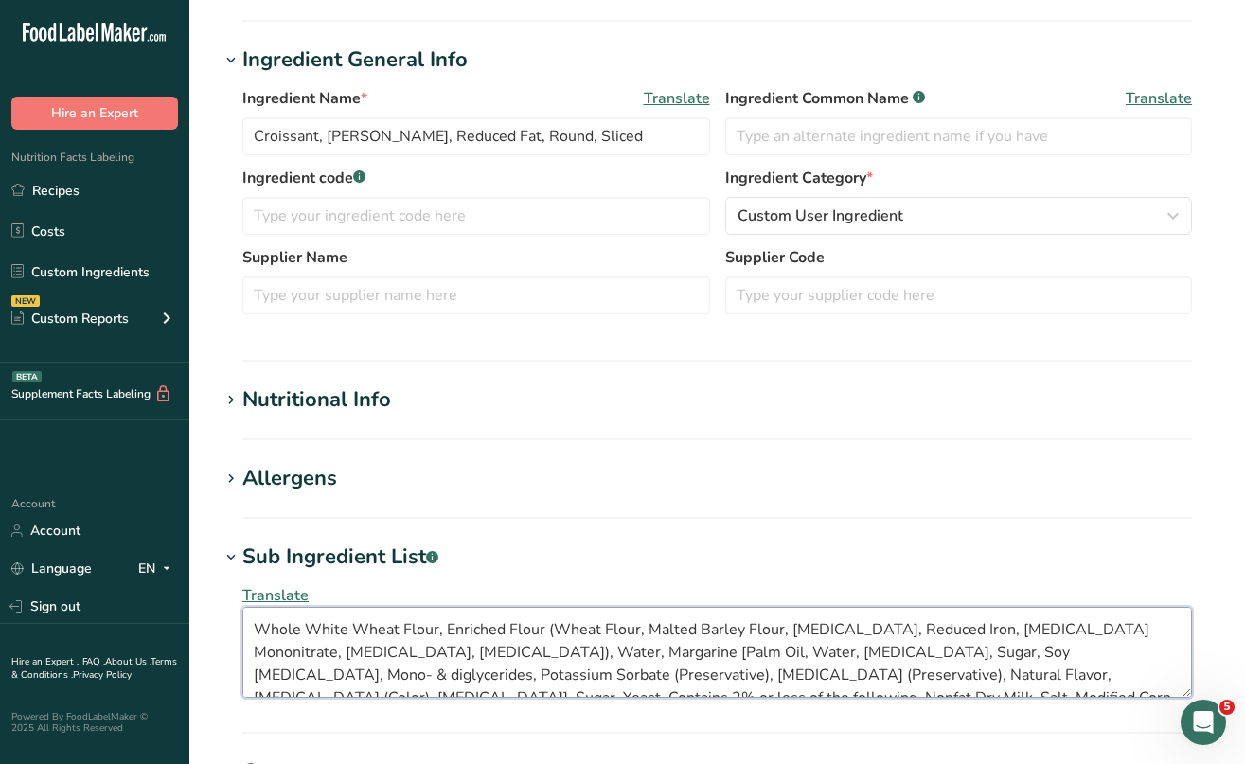
scroll to position [0, 0]
click at [258, 630] on textarea "Whole White Wheat Flour, Enriched Flour (Wheat Flour, Malted Barley Flour, Niac…" at bounding box center [717, 652] width 950 height 91
type textarea "Whole White Wheat Flour, Enriched Flour (Wheat Flour, Malted Barley Flour, Niac…"
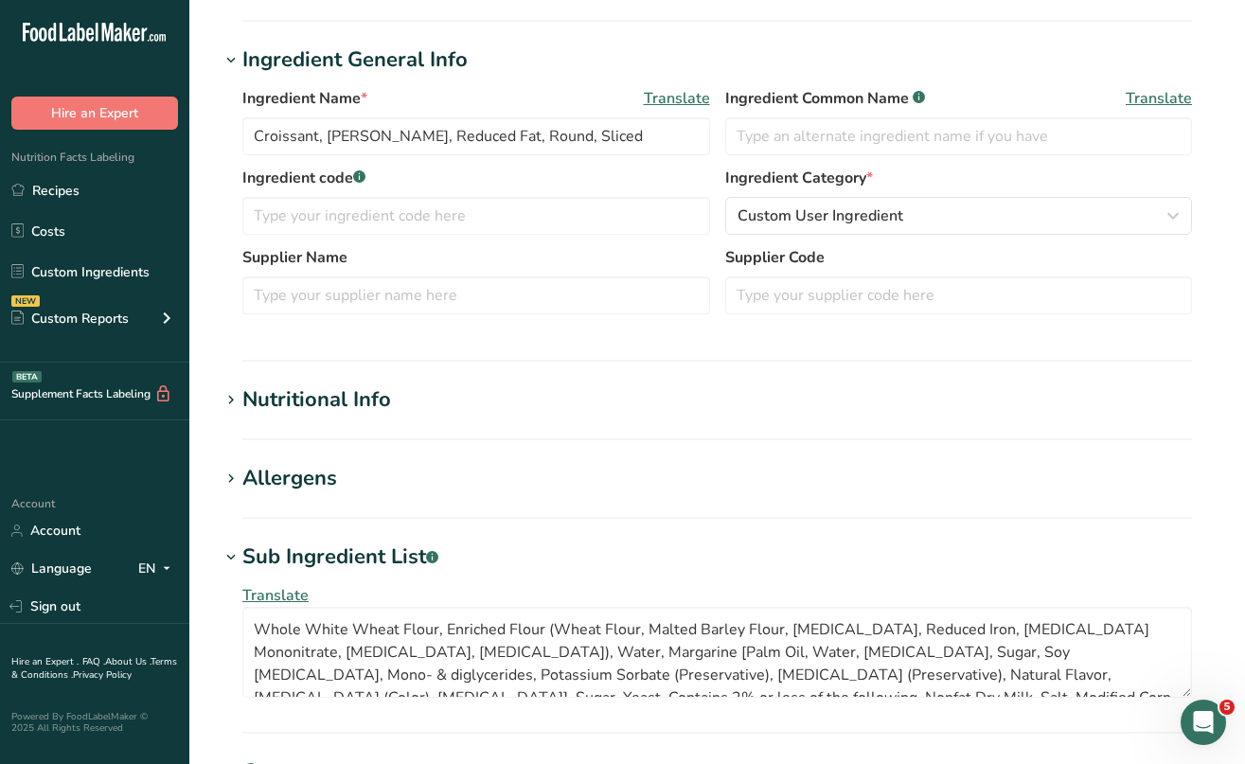
click at [292, 483] on div "Allergens" at bounding box center [289, 478] width 95 height 31
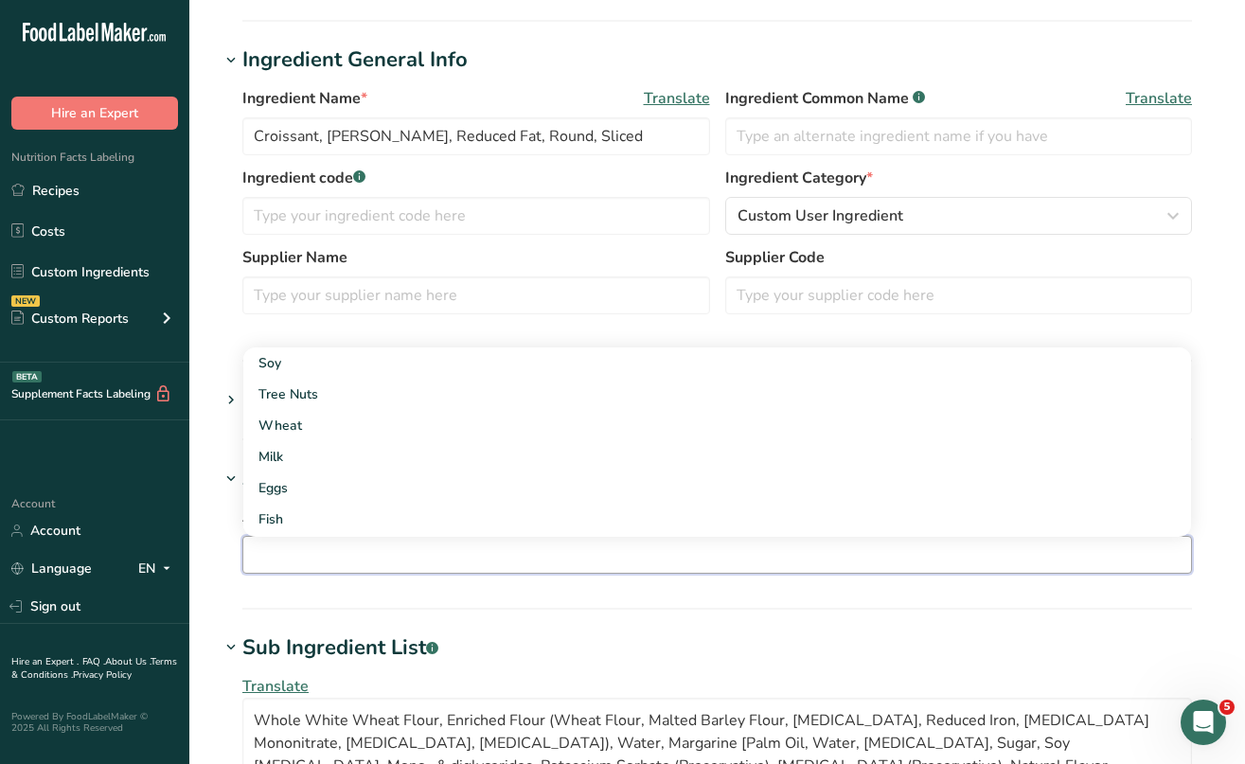
click at [278, 546] on input "text" at bounding box center [717, 554] width 948 height 29
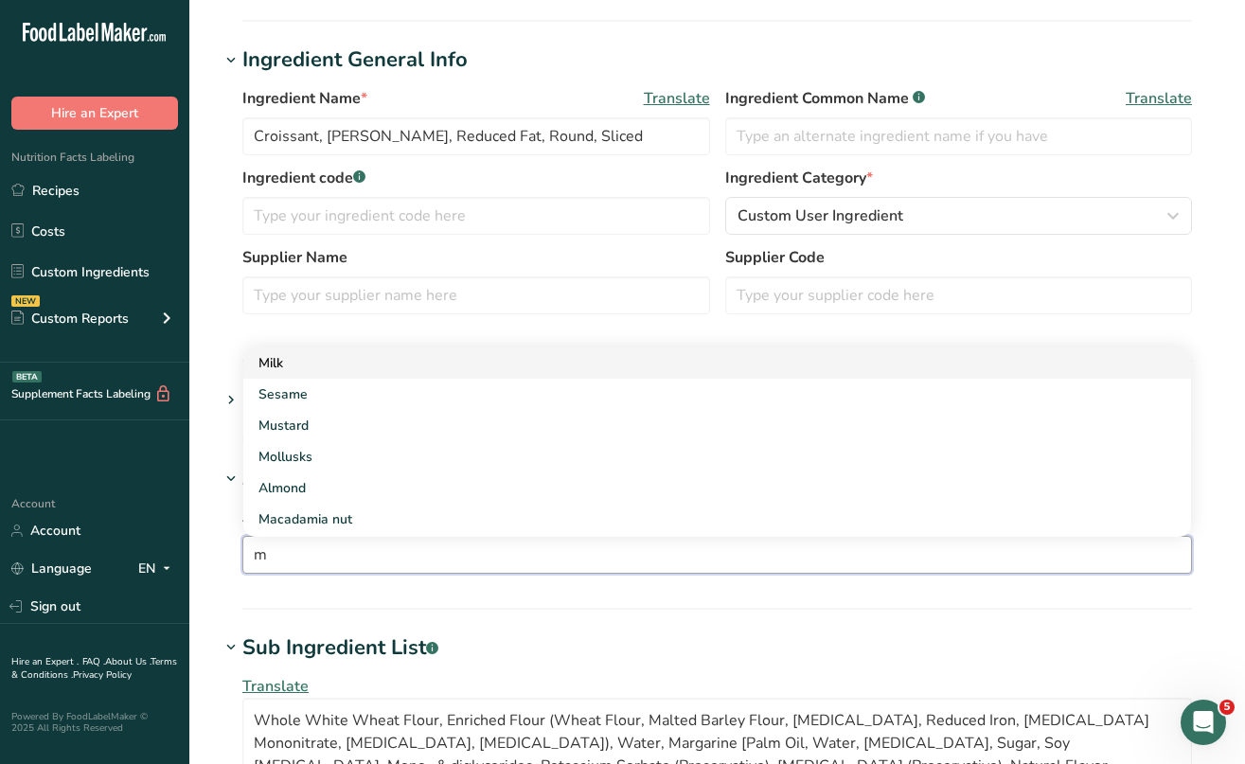
type input "m"
click at [303, 361] on div "Milk" at bounding box center [702, 363] width 887 height 20
click at [316, 366] on div "Soy" at bounding box center [702, 363] width 887 height 20
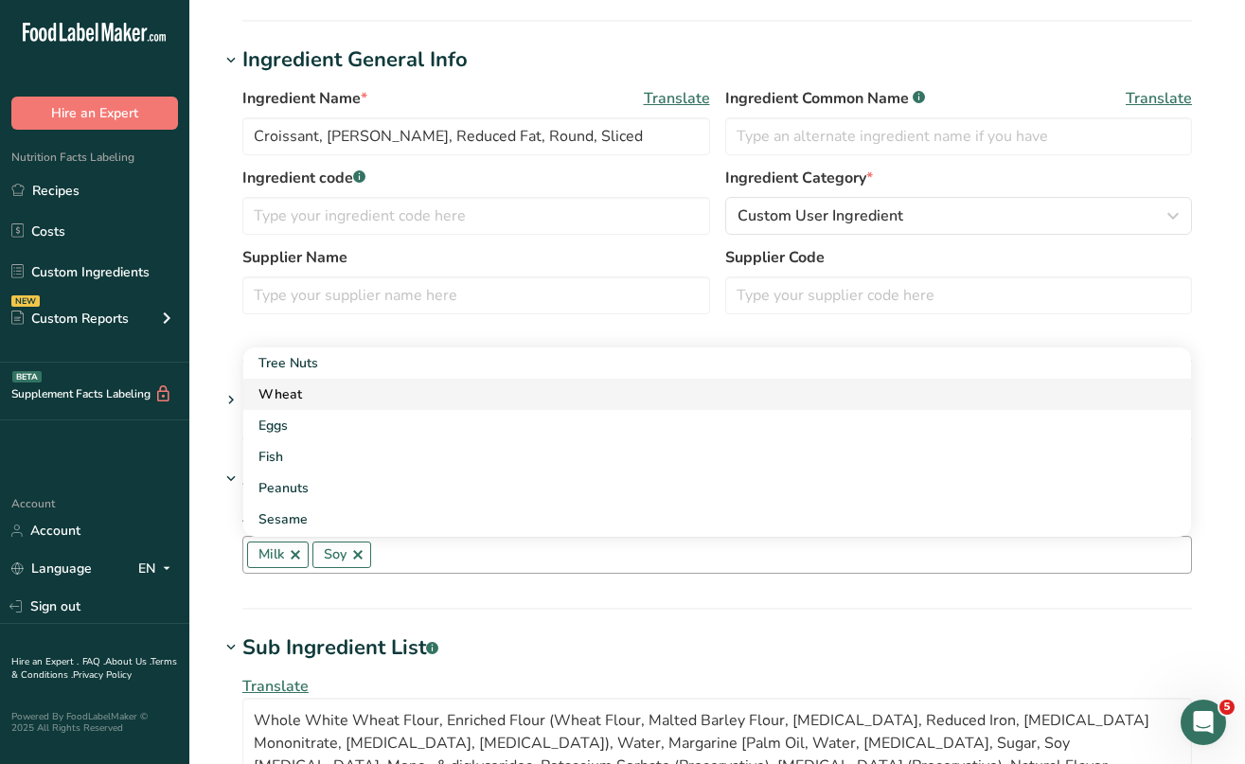
click at [318, 387] on div "Wheat" at bounding box center [702, 394] width 887 height 20
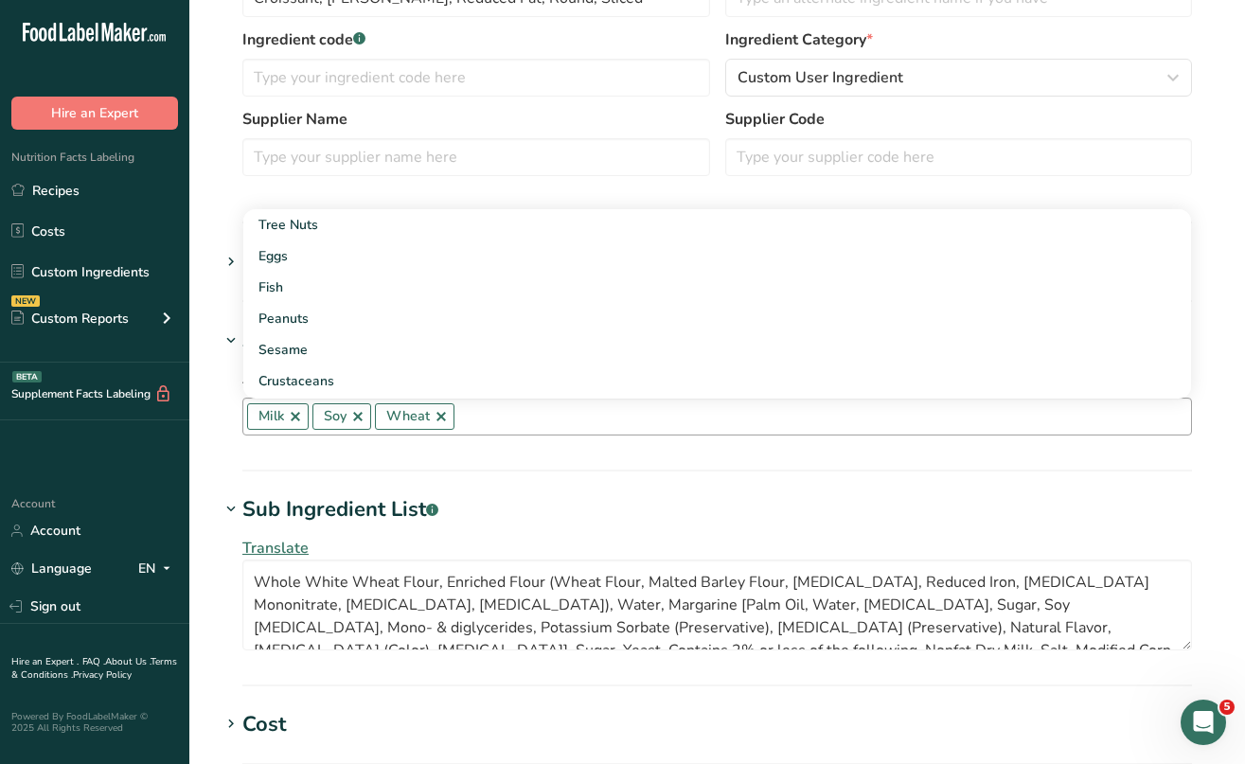
scroll to position [460, 0]
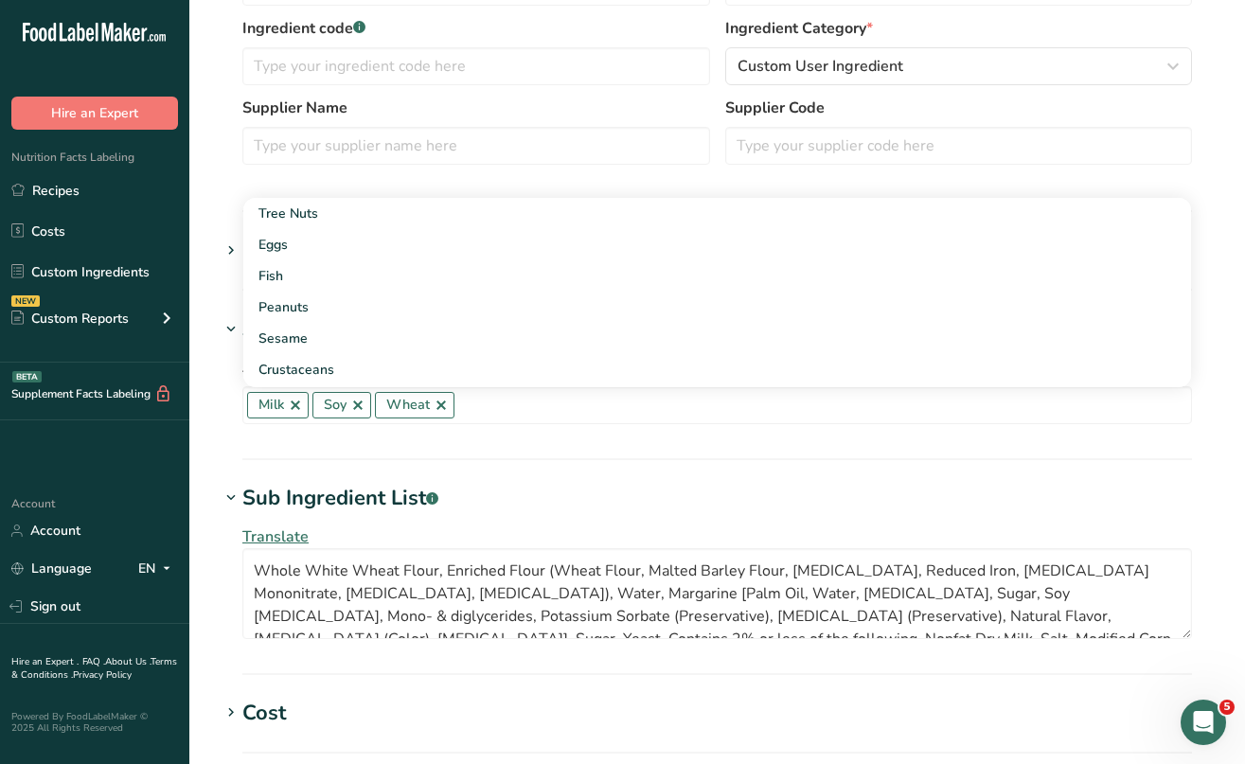
click at [313, 447] on section "Allergens Add any known allergens associated with your ingredient Milk Soy Whea…" at bounding box center [717, 386] width 995 height 147
click at [228, 247] on icon at bounding box center [231, 251] width 17 height 27
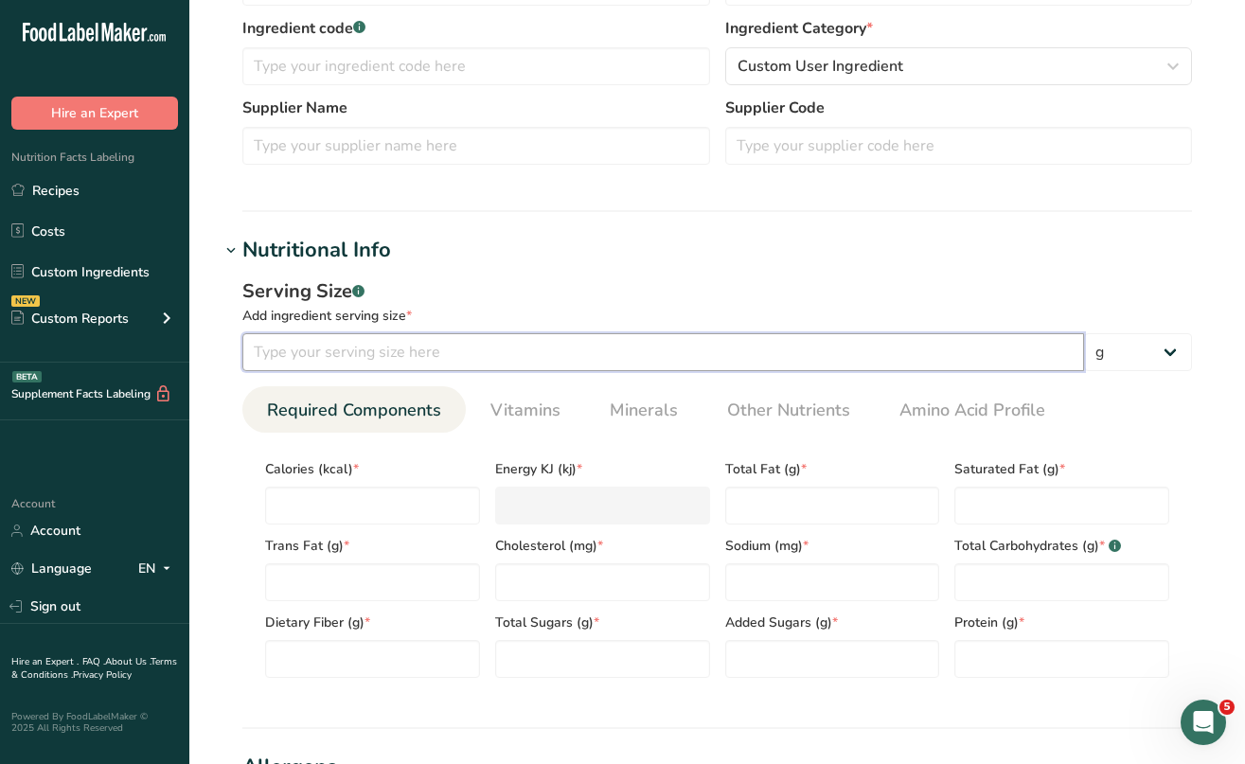
click at [284, 357] on input "number" at bounding box center [663, 352] width 842 height 38
type input "62"
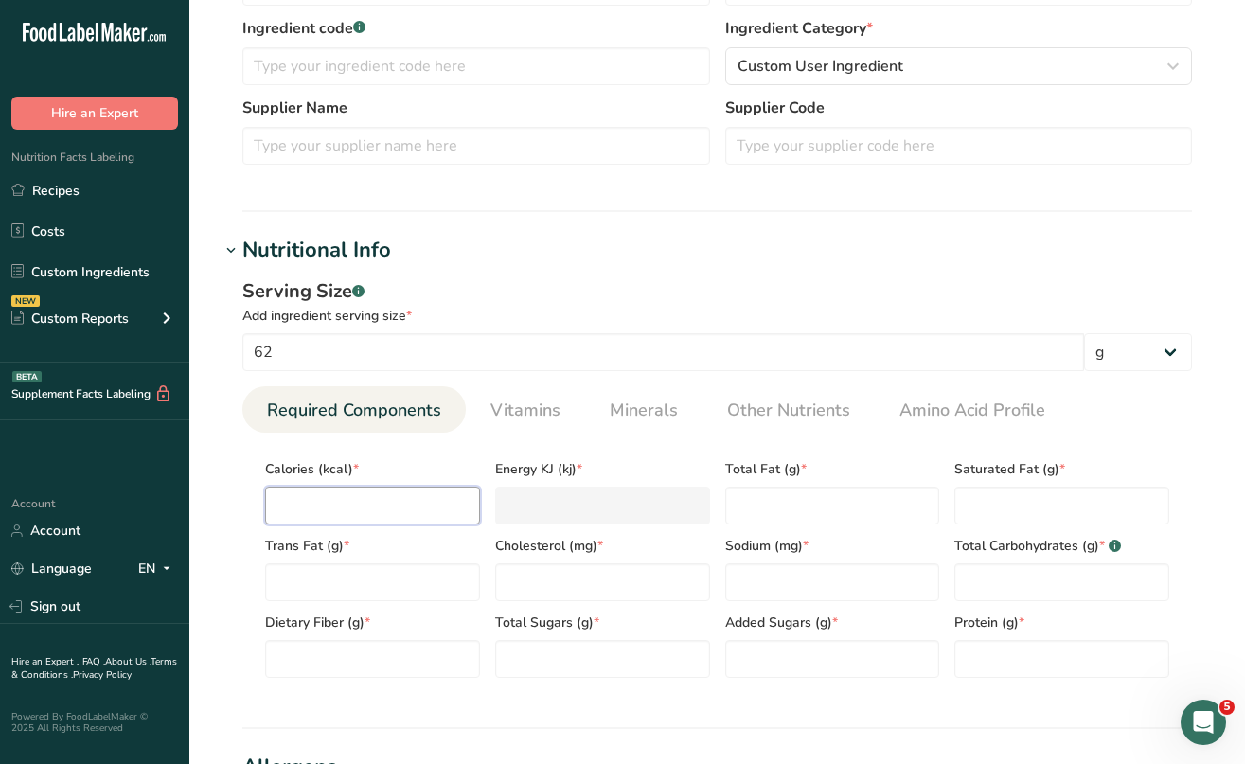
click at [306, 490] on input "number" at bounding box center [372, 506] width 215 height 38
type input "1"
type KJ "4.2"
type input "17"
type KJ "71.1"
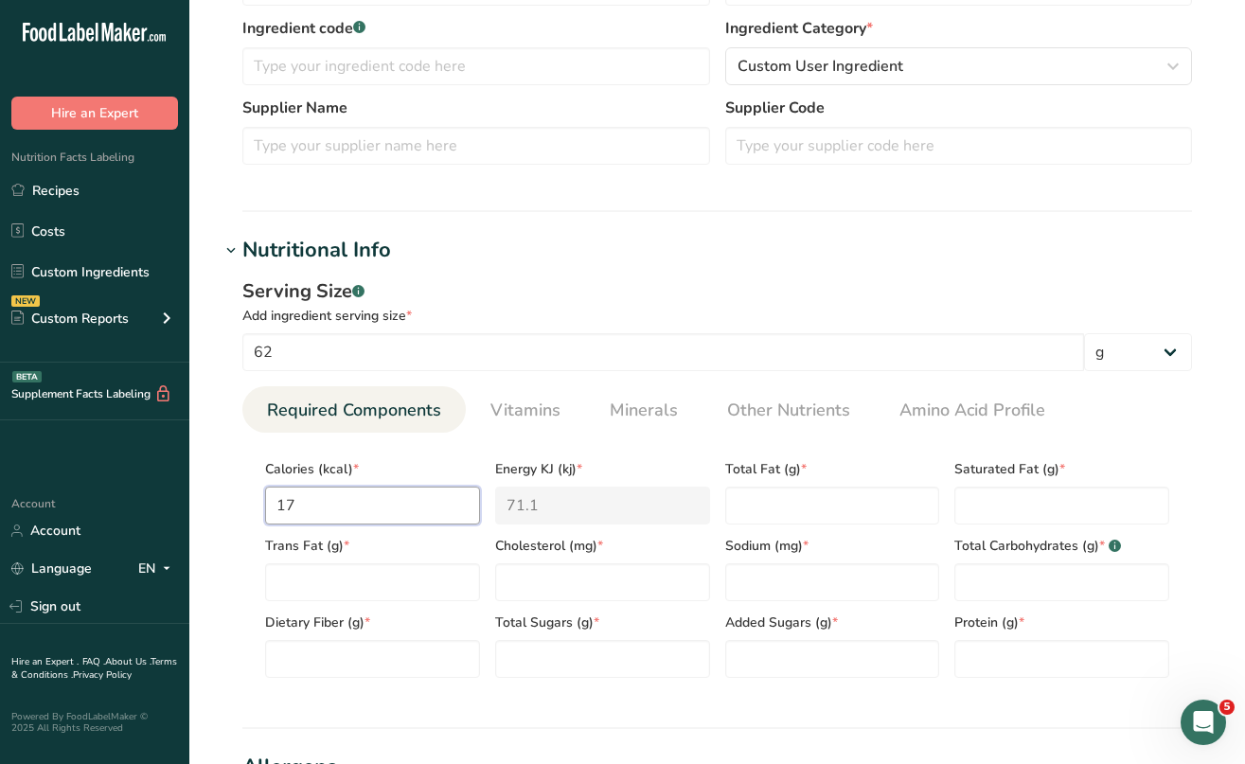
type input "170"
type KJ "711.3"
type input "170"
click at [821, 496] on Fat "number" at bounding box center [832, 506] width 215 height 38
type Fat "5"
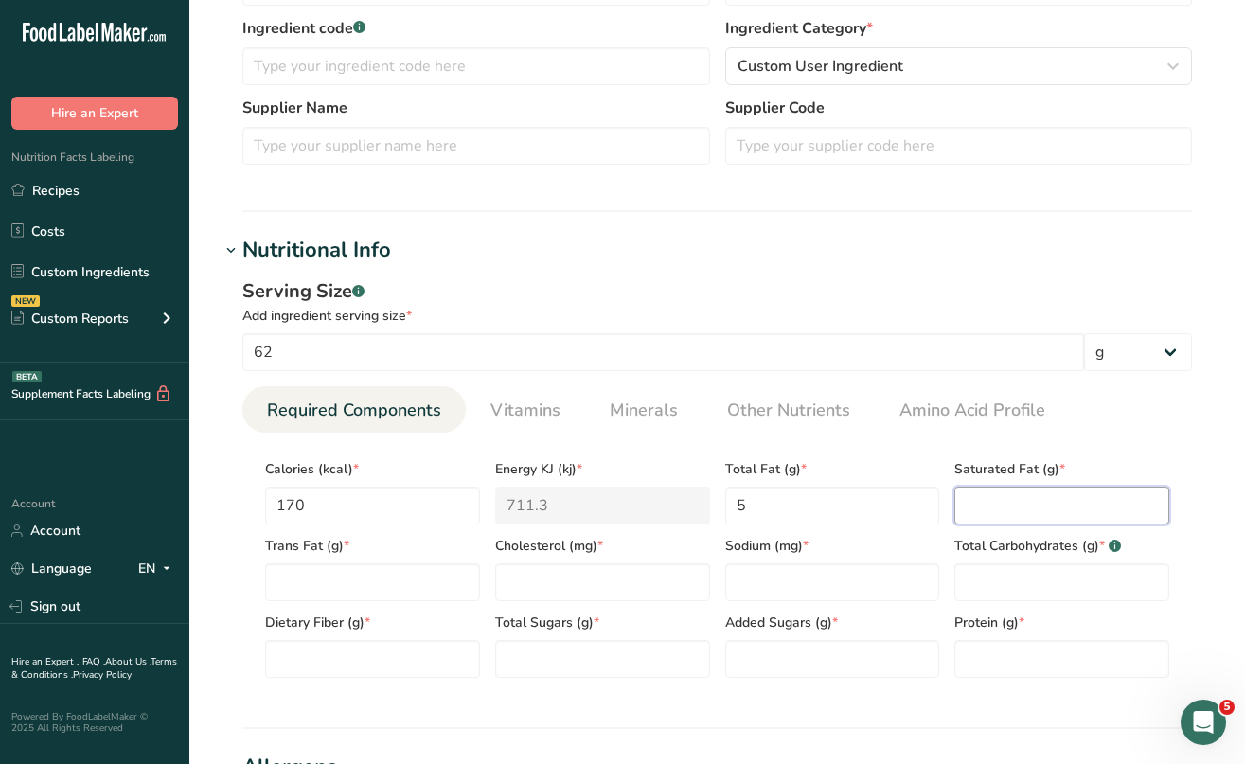
click at [1073, 491] on Fat "number" at bounding box center [1062, 506] width 215 height 38
type Fat "2"
click at [437, 591] on Fat "number" at bounding box center [372, 582] width 215 height 38
type Fat "0"
click at [588, 593] on input "number" at bounding box center [602, 582] width 215 height 38
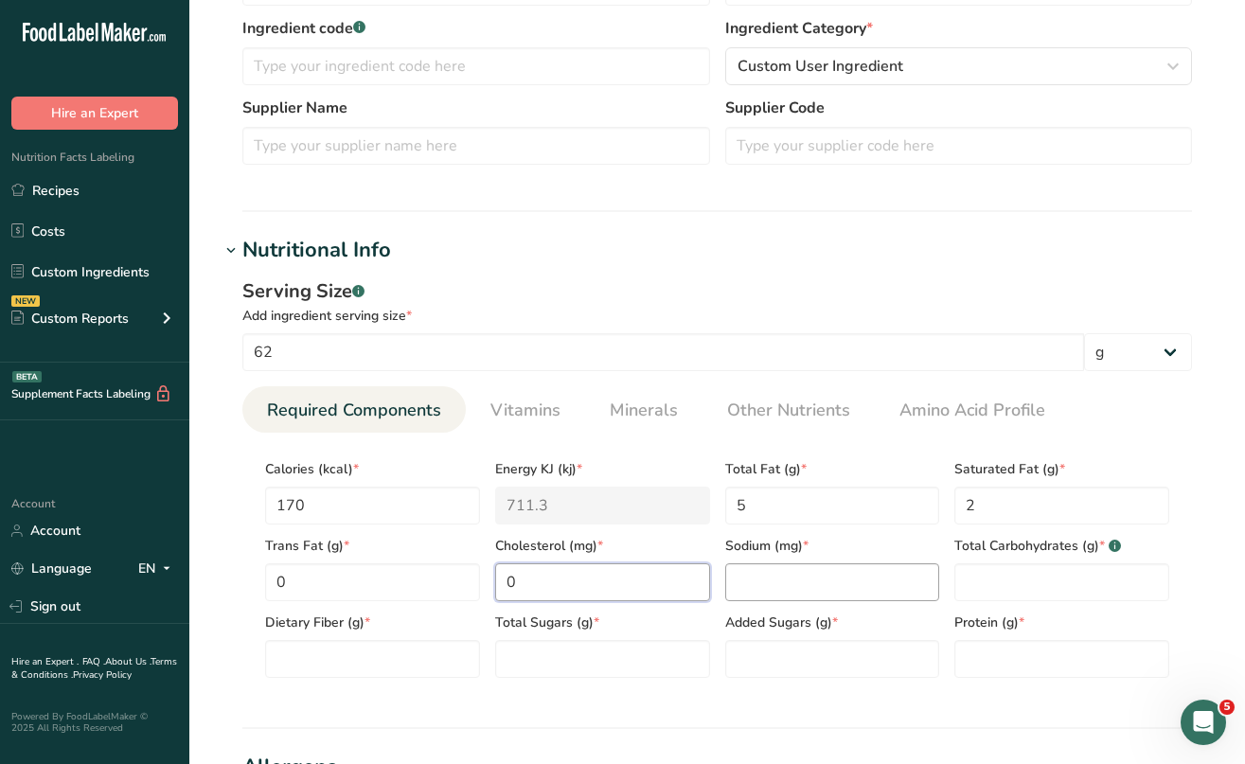
type input "0"
click at [751, 585] on input "number" at bounding box center [832, 582] width 215 height 38
type input "300"
click at [986, 581] on Carbohydrates "number" at bounding box center [1062, 582] width 215 height 38
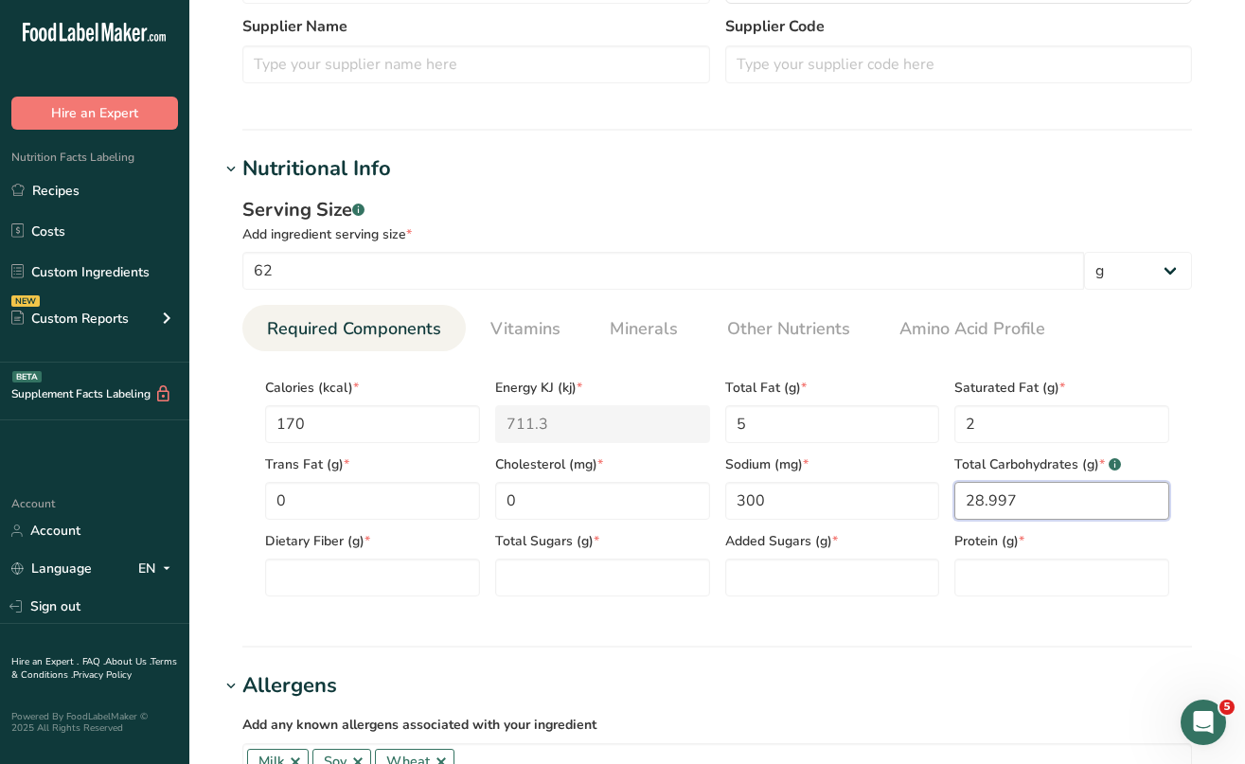
type Carbohydrates "28.9969"
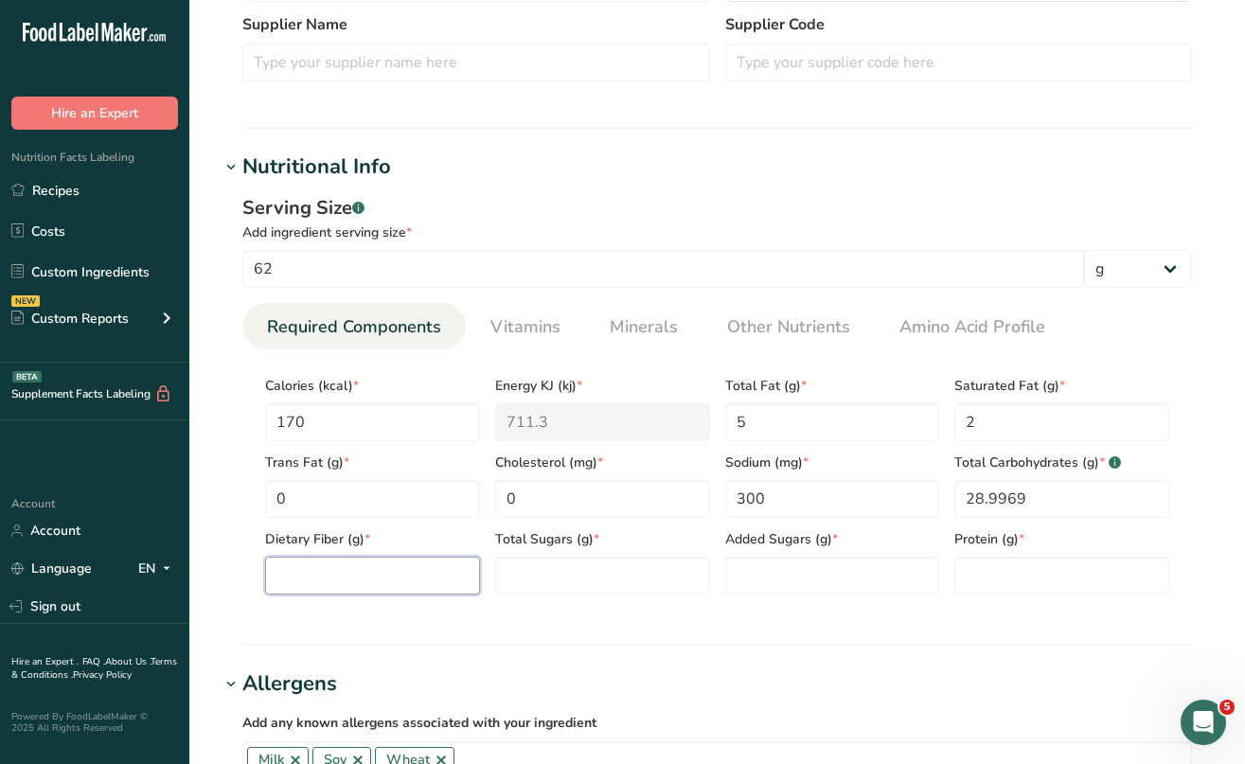
click at [410, 563] on Fiber "number" at bounding box center [372, 576] width 215 height 38
type Fiber "2"
click at [514, 563] on Sugars "number" at bounding box center [602, 576] width 215 height 38
type Sugars "3"
click at [735, 575] on Sugars "number" at bounding box center [832, 576] width 215 height 38
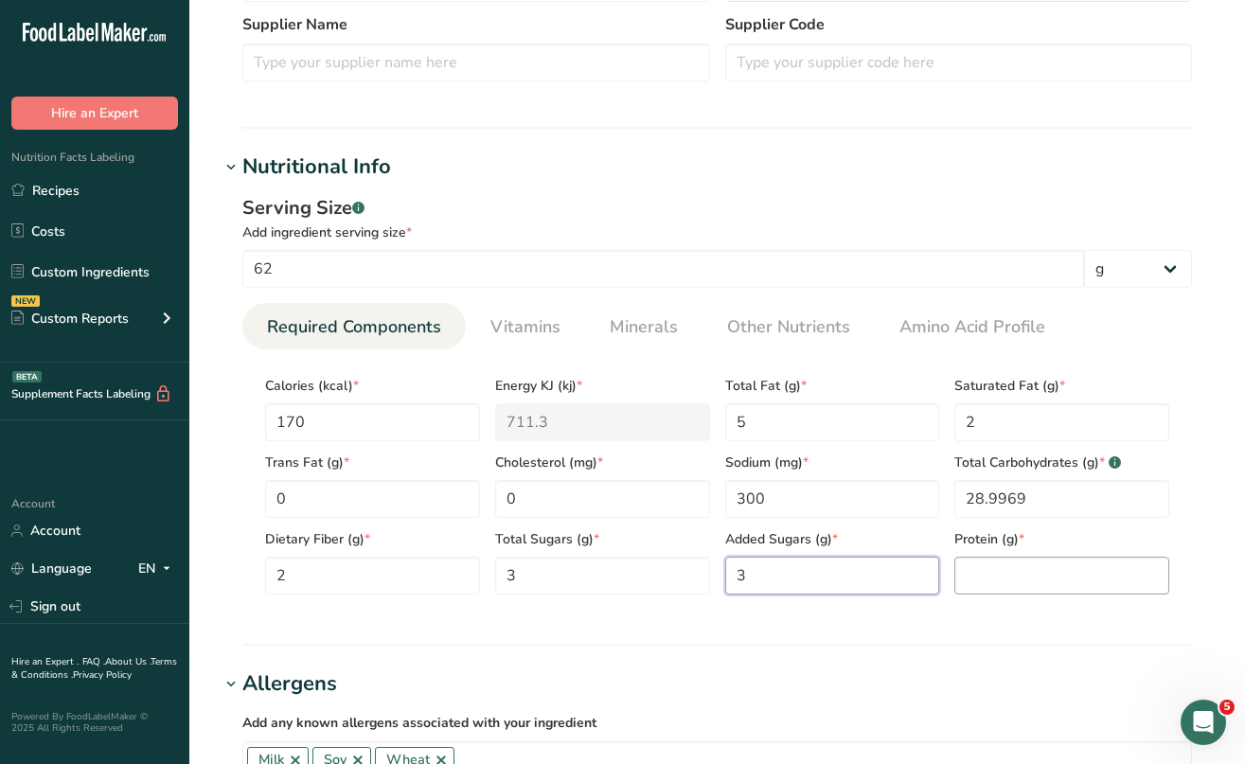
type Sugars "3"
click at [1012, 579] on input "number" at bounding box center [1062, 576] width 215 height 38
type input "5"
click at [516, 325] on span "Vitamins" at bounding box center [526, 327] width 70 height 26
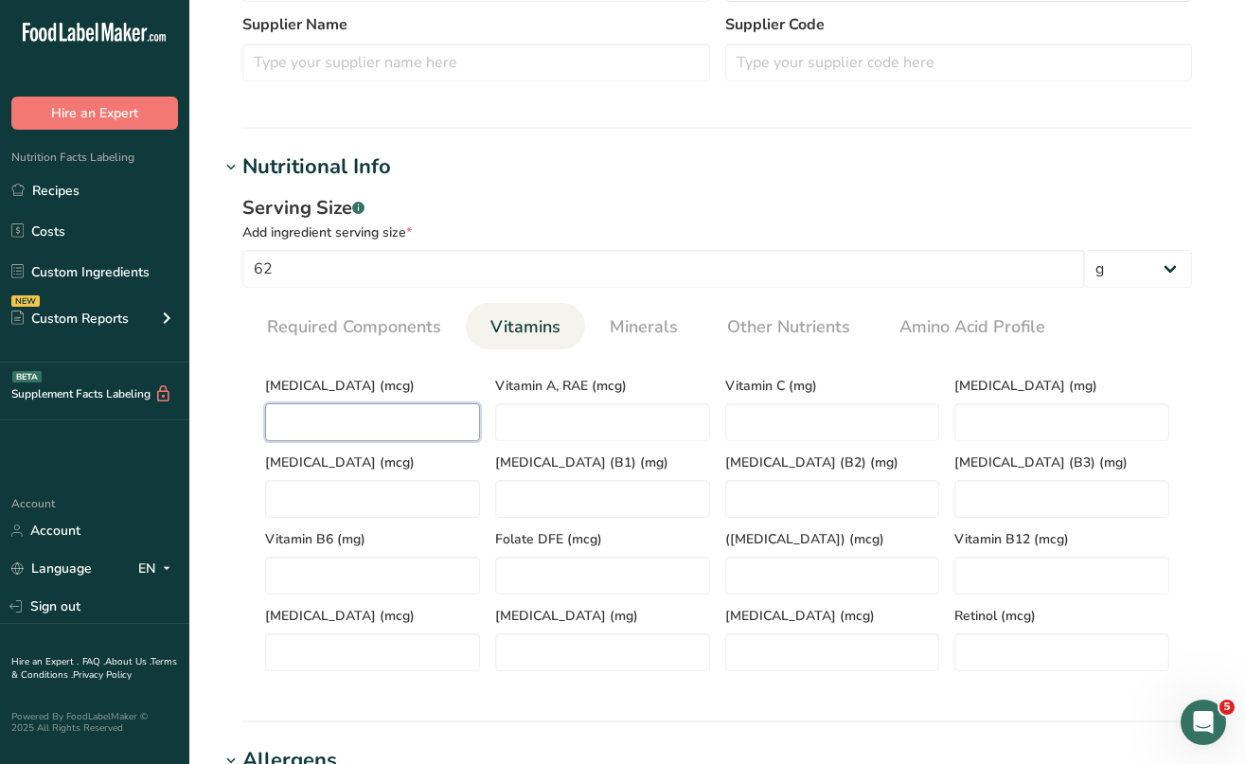
click at [401, 419] on D "number" at bounding box center [372, 422] width 215 height 38
type D "1"
click at [630, 324] on span "Minerals" at bounding box center [644, 327] width 68 height 26
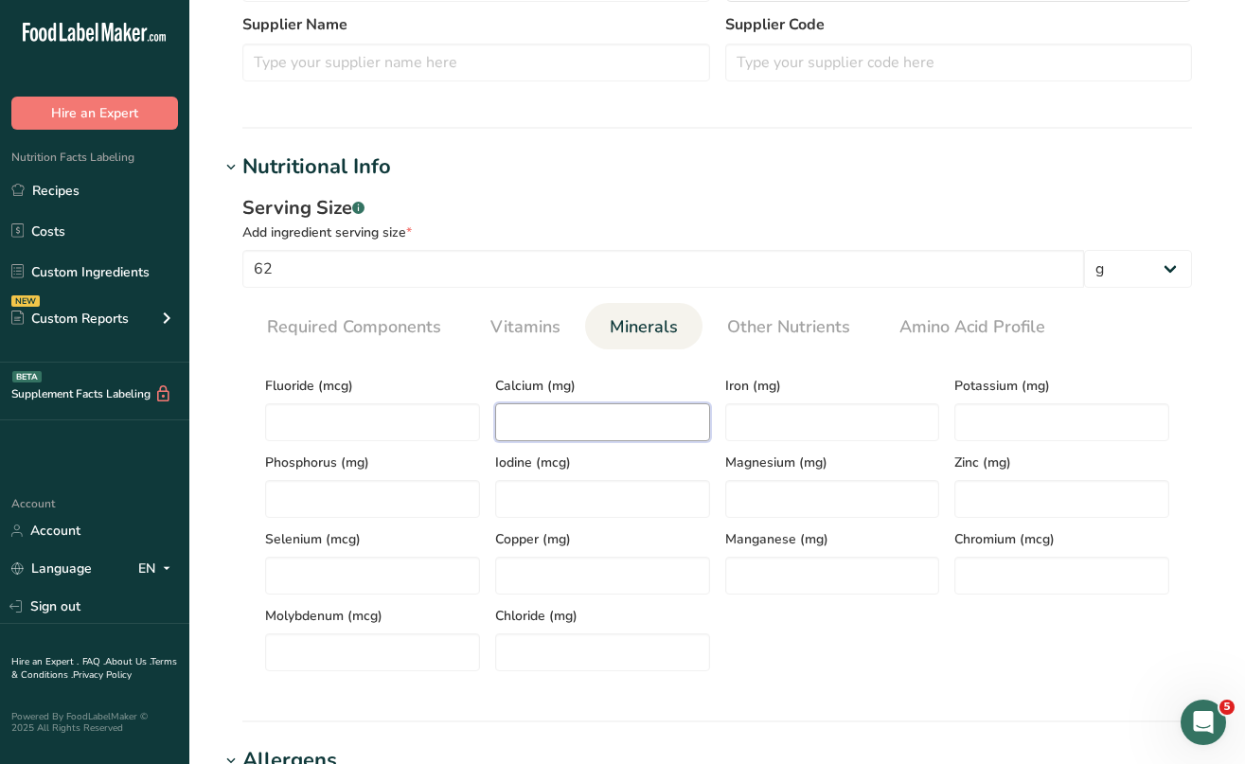
click at [605, 414] on input "number" at bounding box center [602, 422] width 215 height 38
type input "81"
click at [754, 415] on input "number" at bounding box center [832, 422] width 215 height 38
type input "1"
click at [990, 410] on input "number" at bounding box center [1062, 422] width 215 height 38
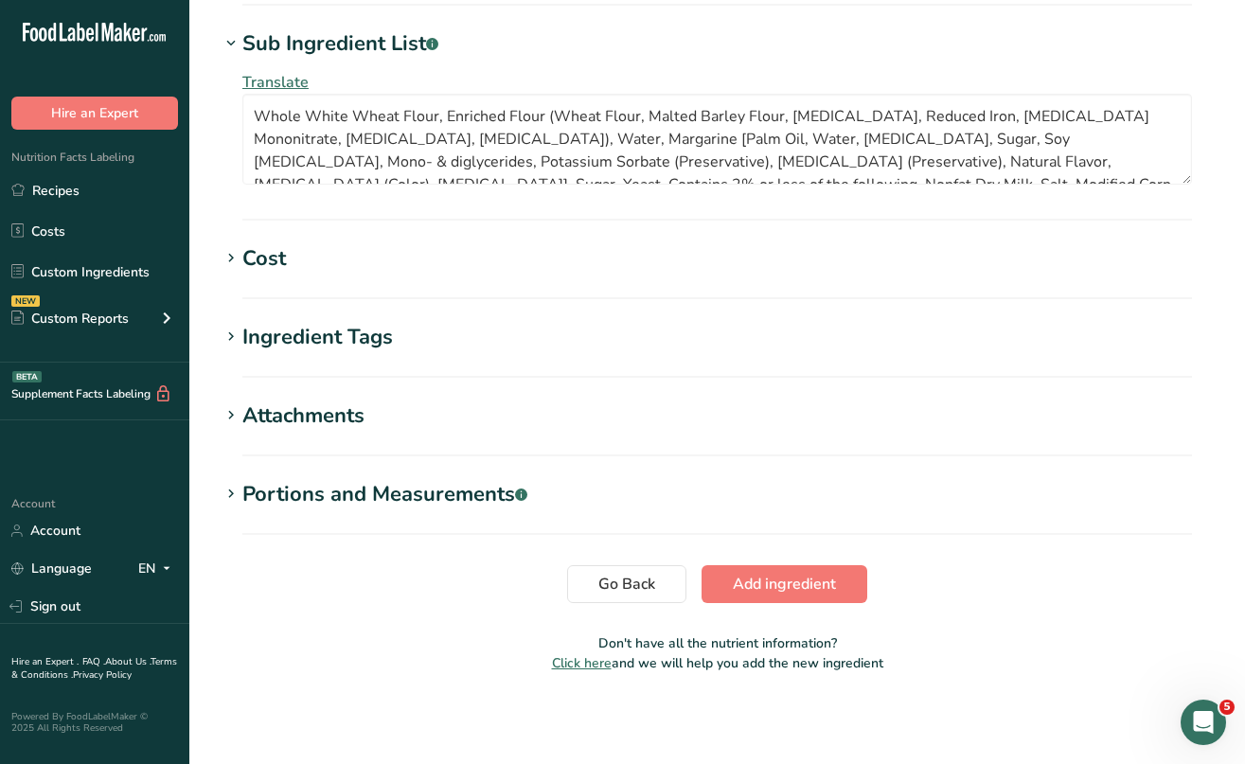
scroll to position [1430, 0]
type input "105"
click at [795, 581] on span "Add ingredient" at bounding box center [784, 584] width 103 height 23
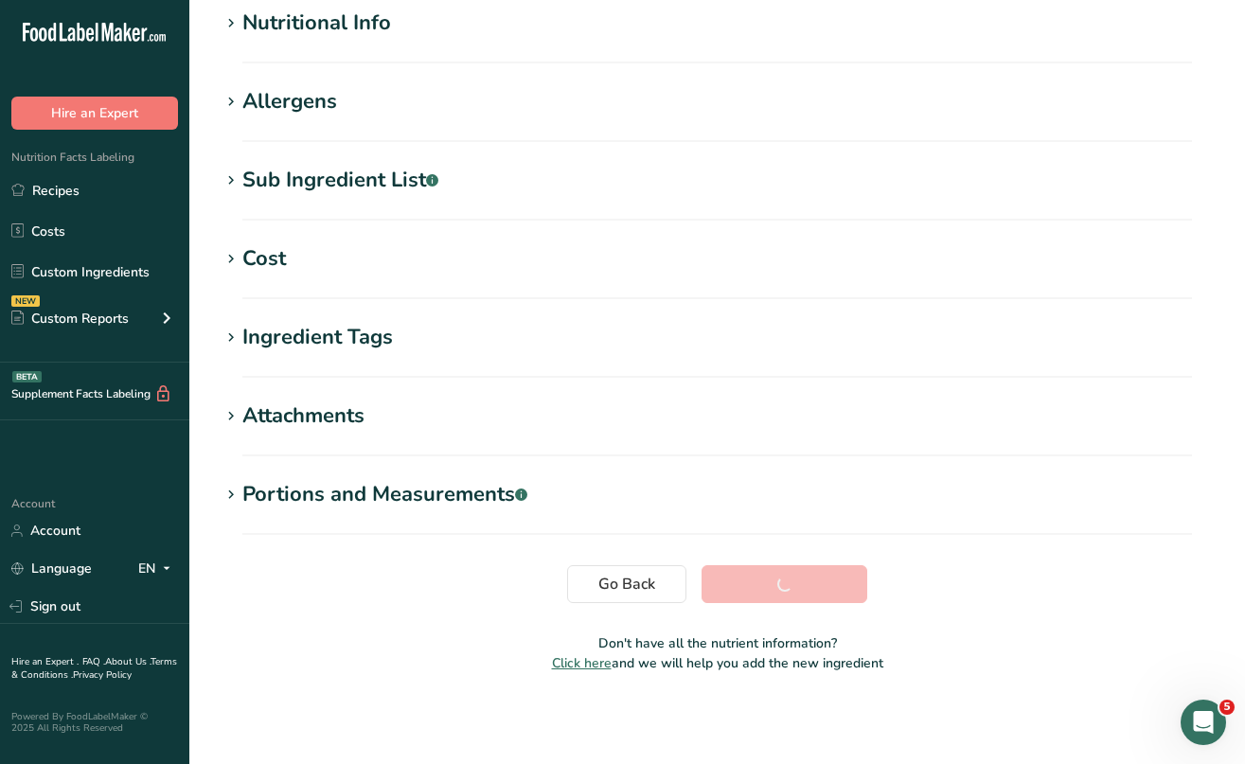
scroll to position [238, 0]
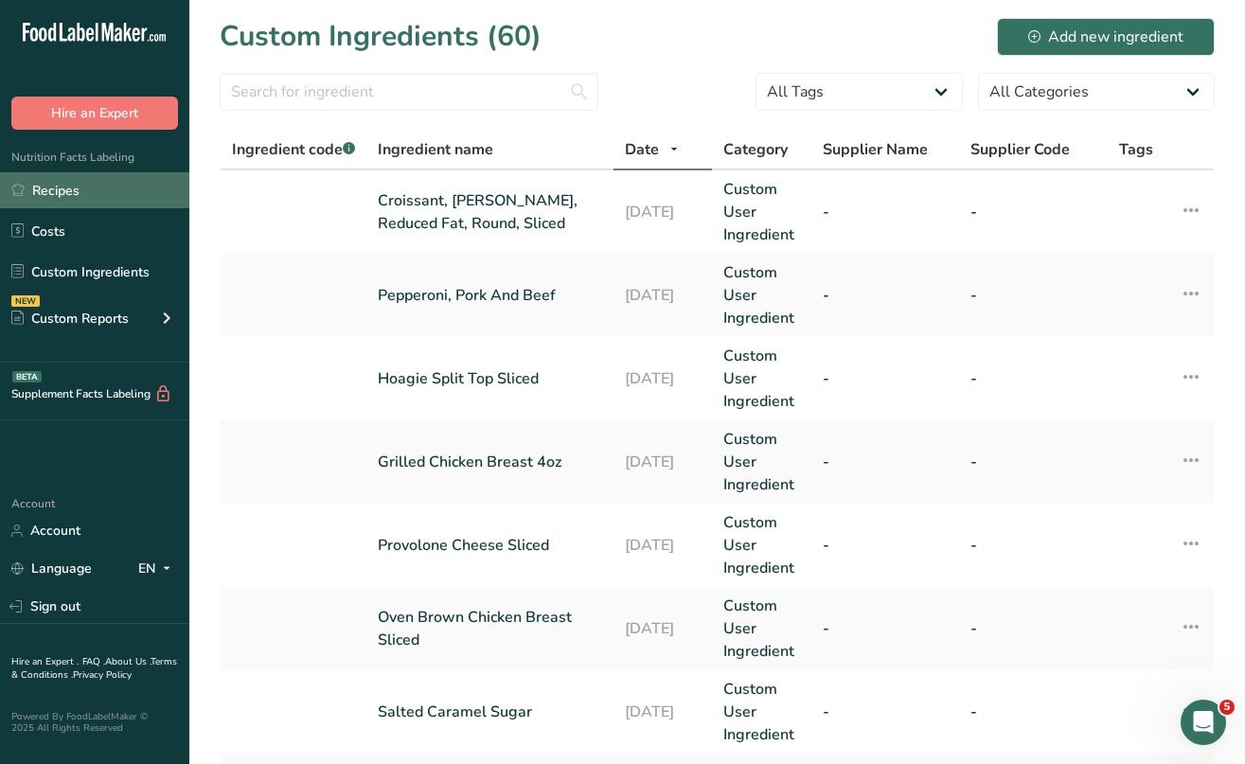
click at [74, 188] on link "Recipes" at bounding box center [94, 190] width 189 height 36
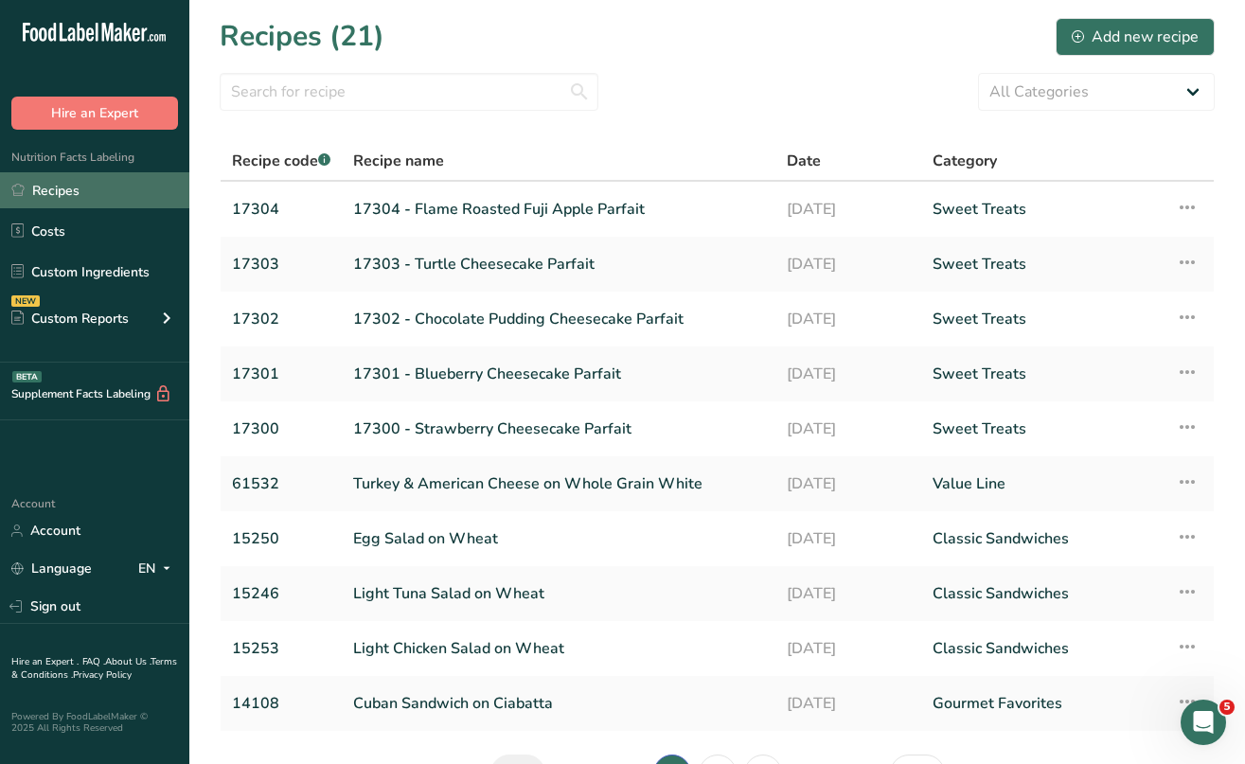
click at [65, 193] on link "Recipes" at bounding box center [94, 190] width 189 height 36
click at [98, 198] on link "Recipes" at bounding box center [94, 190] width 189 height 36
click at [527, 203] on link "17304 - Flame Roasted Fuji Apple Parfait" at bounding box center [558, 209] width 411 height 40
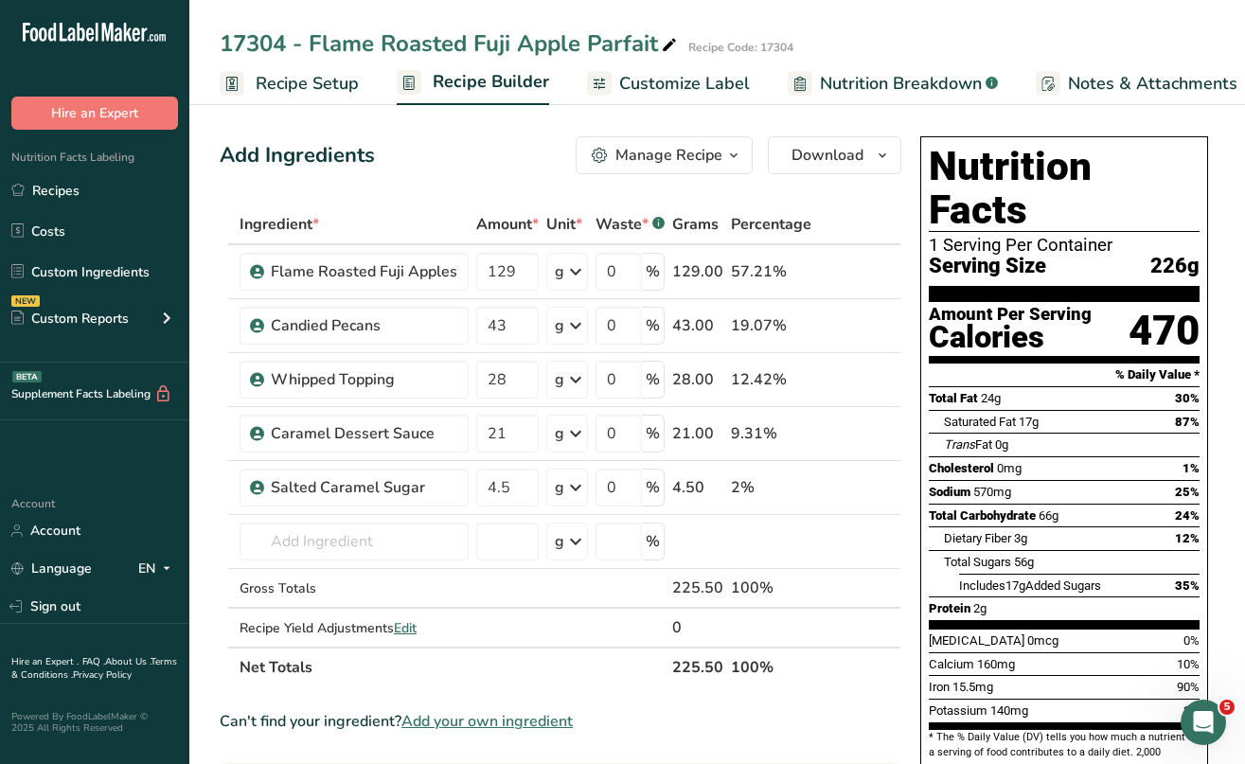
click at [718, 169] on button "Manage Recipe" at bounding box center [664, 155] width 177 height 38
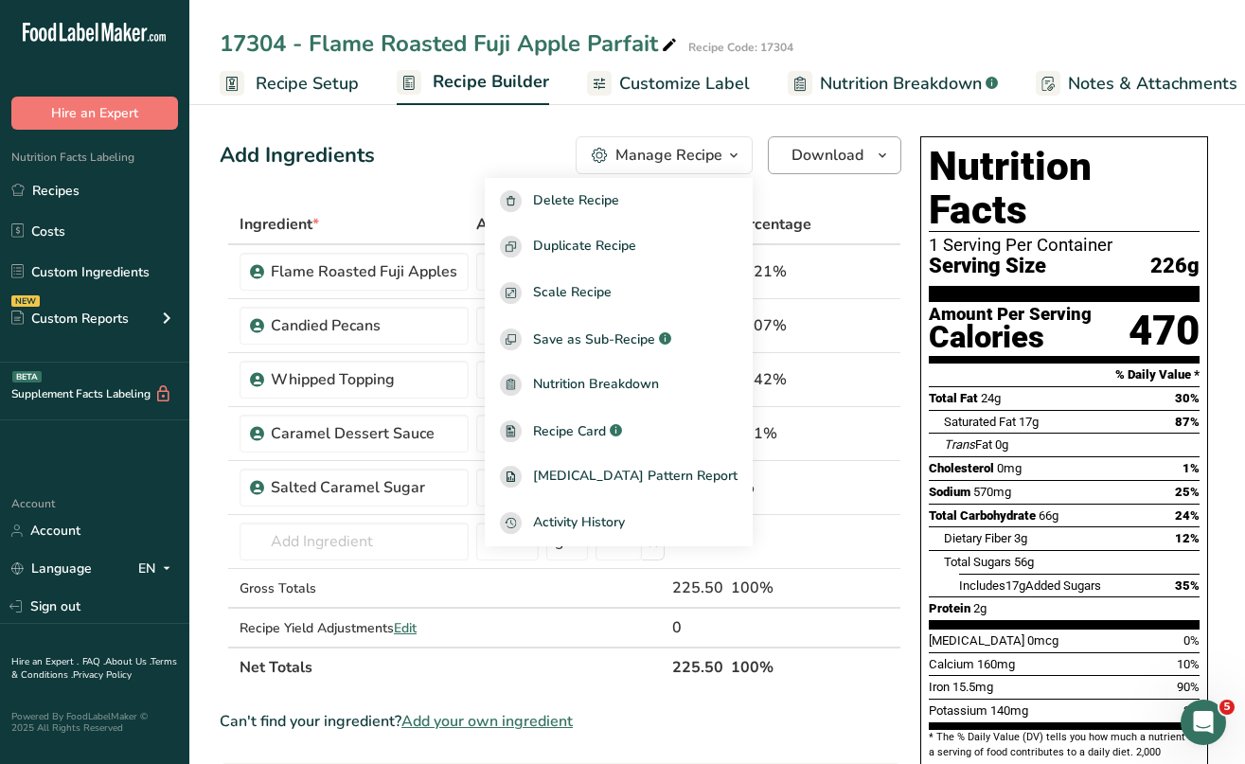
click at [886, 162] on icon "button" at bounding box center [882, 156] width 15 height 24
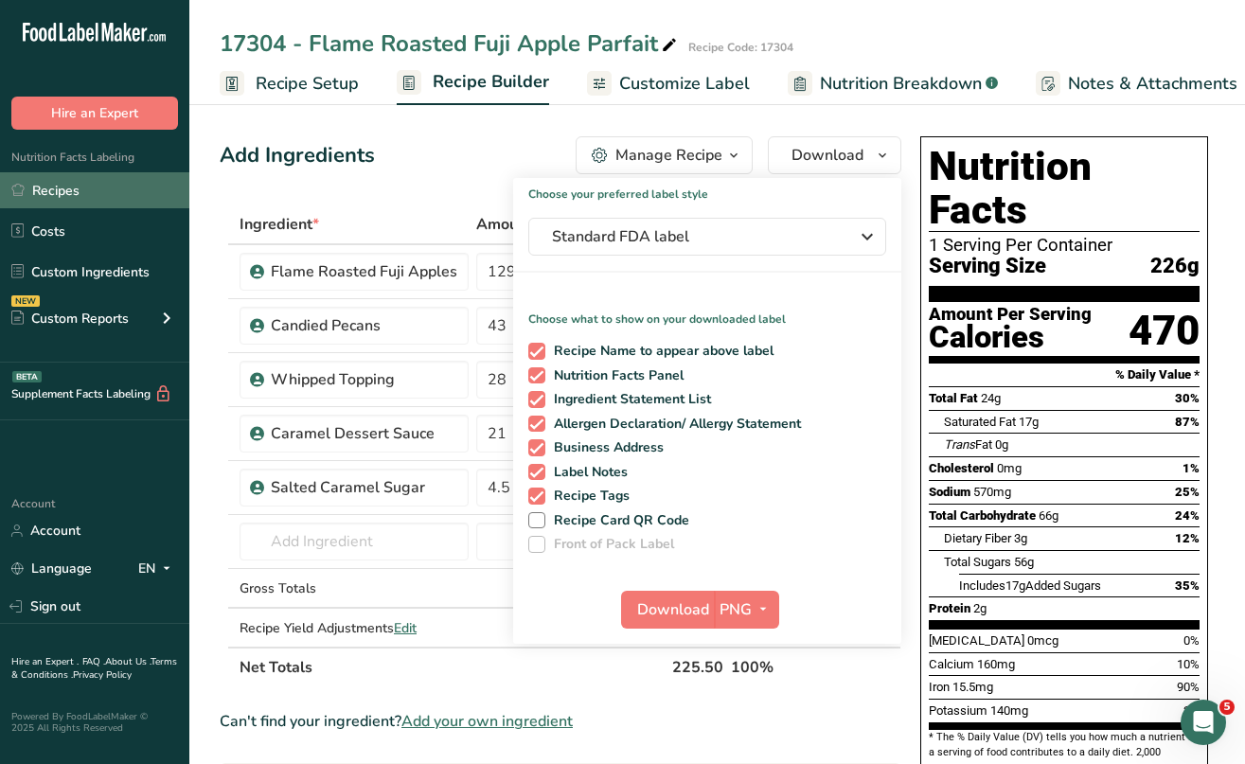
click at [65, 196] on link "Recipes" at bounding box center [94, 190] width 189 height 36
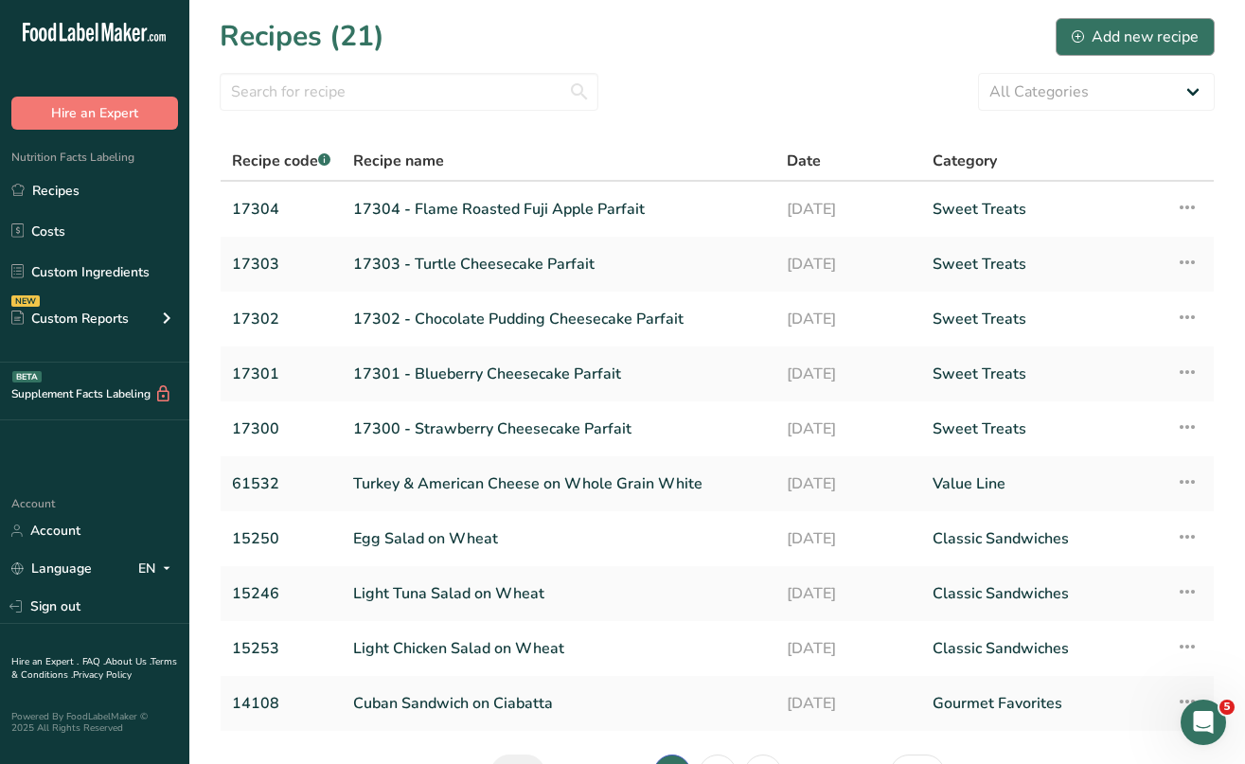
click at [1113, 30] on div "Add new recipe" at bounding box center [1135, 37] width 127 height 23
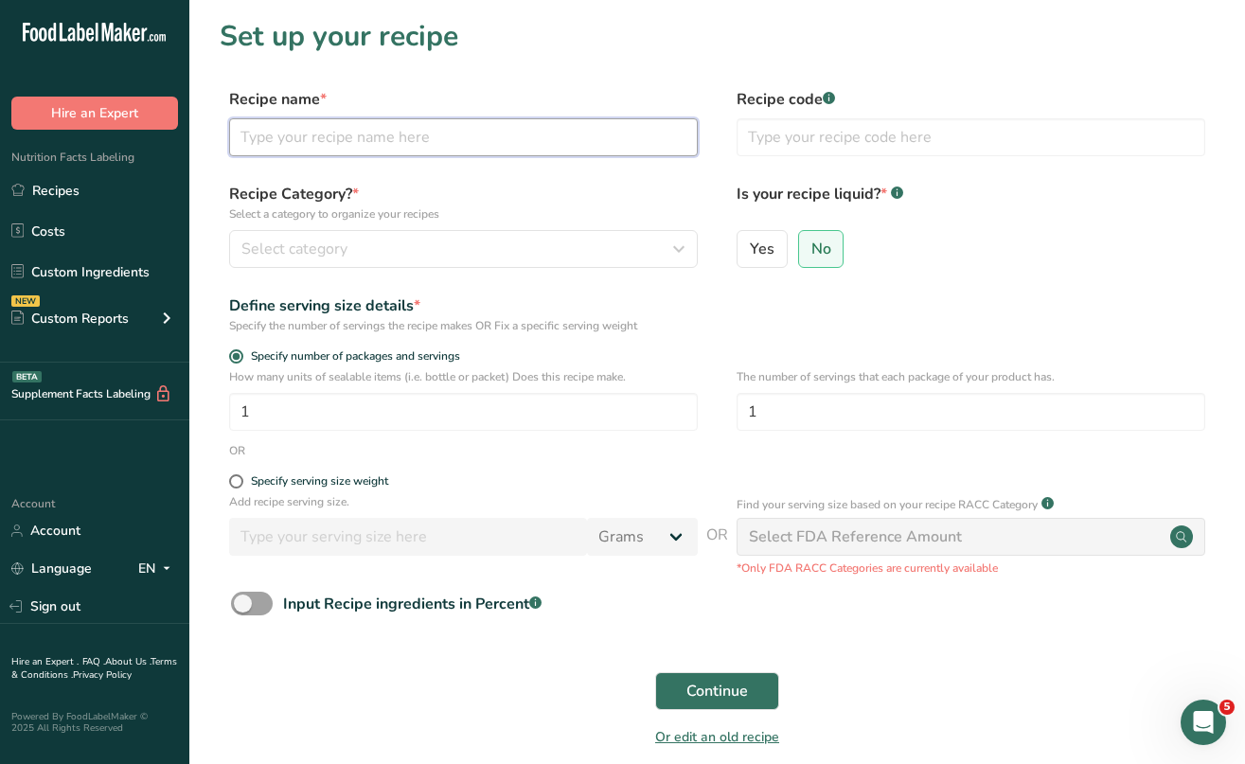
click at [259, 137] on input "text" at bounding box center [463, 137] width 469 height 38
type input "Chicken Sandwich"
click at [759, 144] on input "text" at bounding box center [971, 137] width 469 height 38
type input "1524357"
click at [335, 245] on span "Select category" at bounding box center [294, 249] width 106 height 23
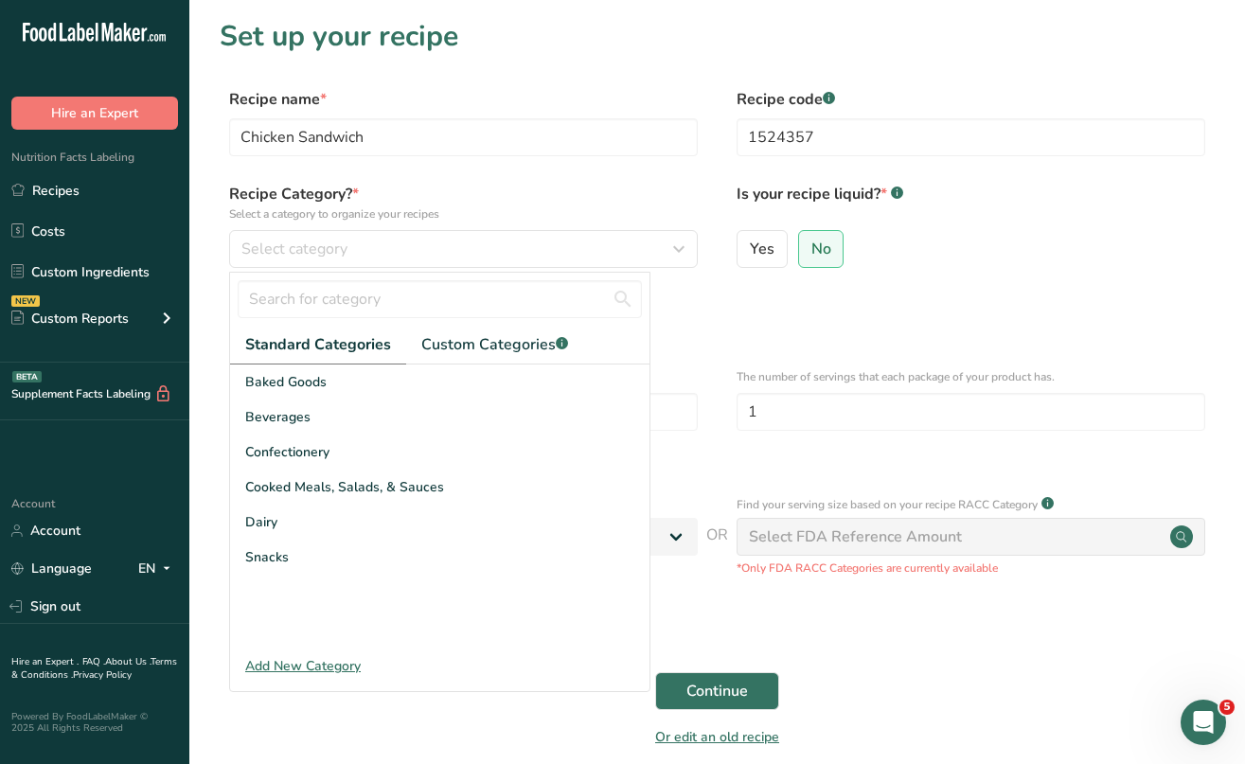
click at [270, 663] on div "Add New Category" at bounding box center [440, 666] width 420 height 20
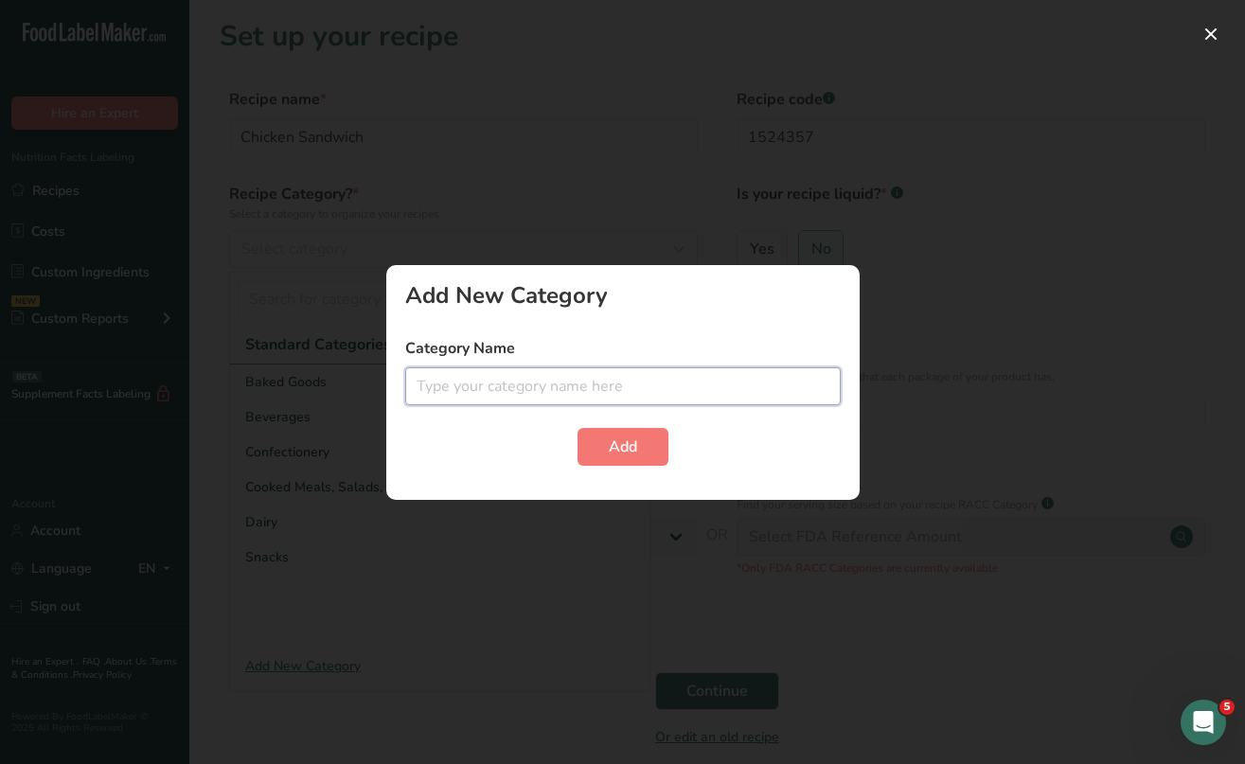
click at [491, 384] on input "text" at bounding box center [623, 386] width 436 height 38
type input "Valley Foods"
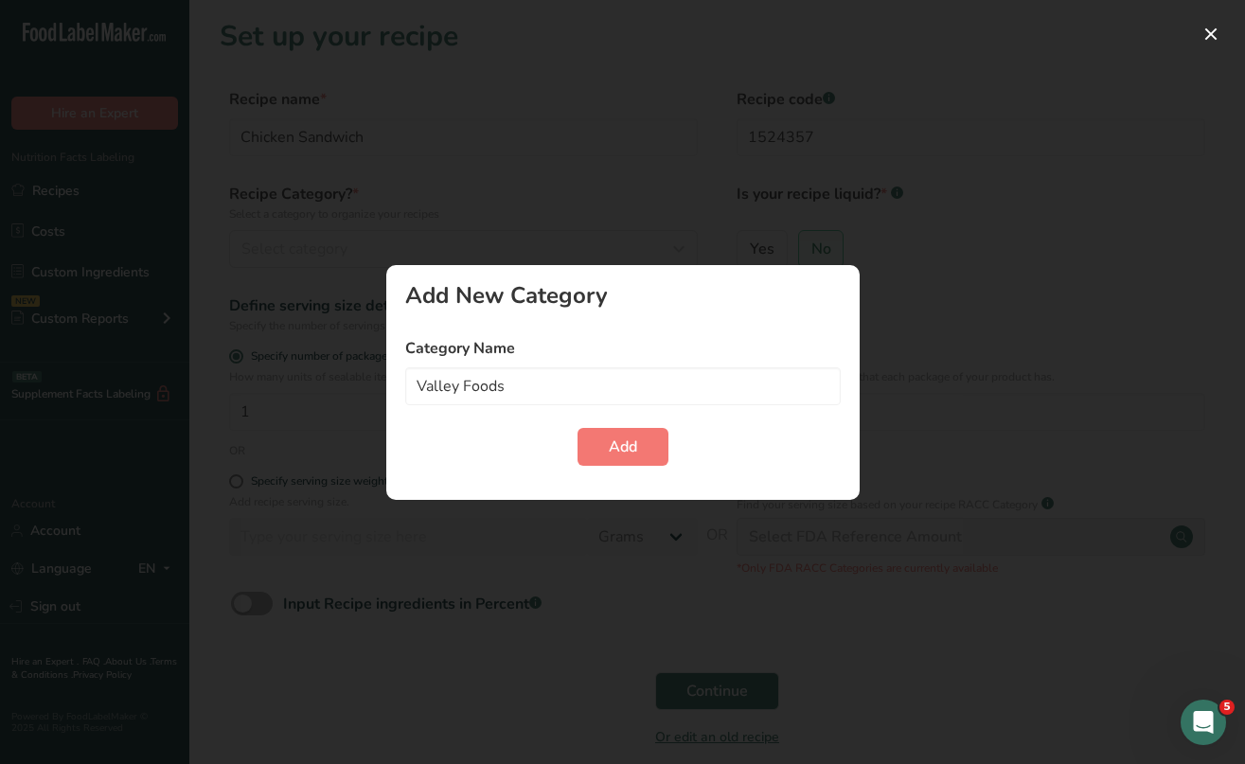
click at [638, 466] on div "Add New Category Category Name Valley Foods Add" at bounding box center [623, 382] width 474 height 235
click at [612, 451] on span "Add" at bounding box center [623, 447] width 28 height 23
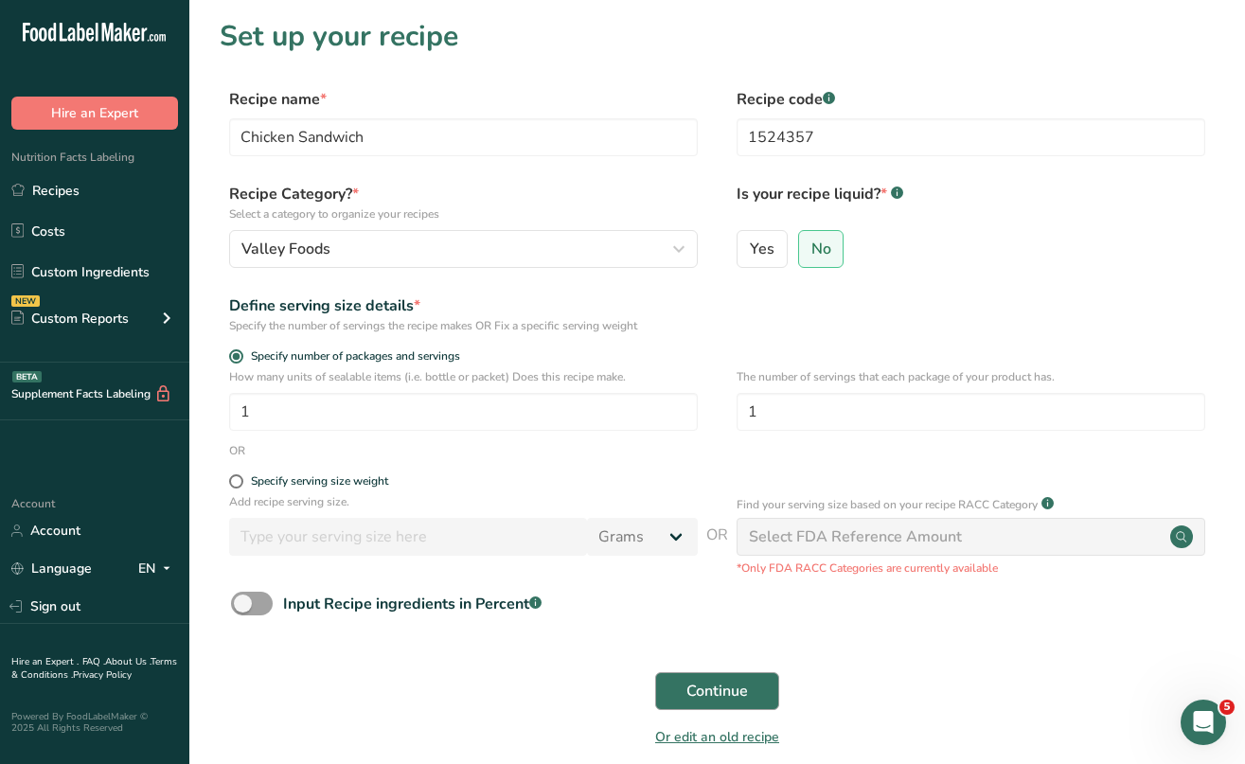
click at [732, 696] on span "Continue" at bounding box center [718, 691] width 62 height 23
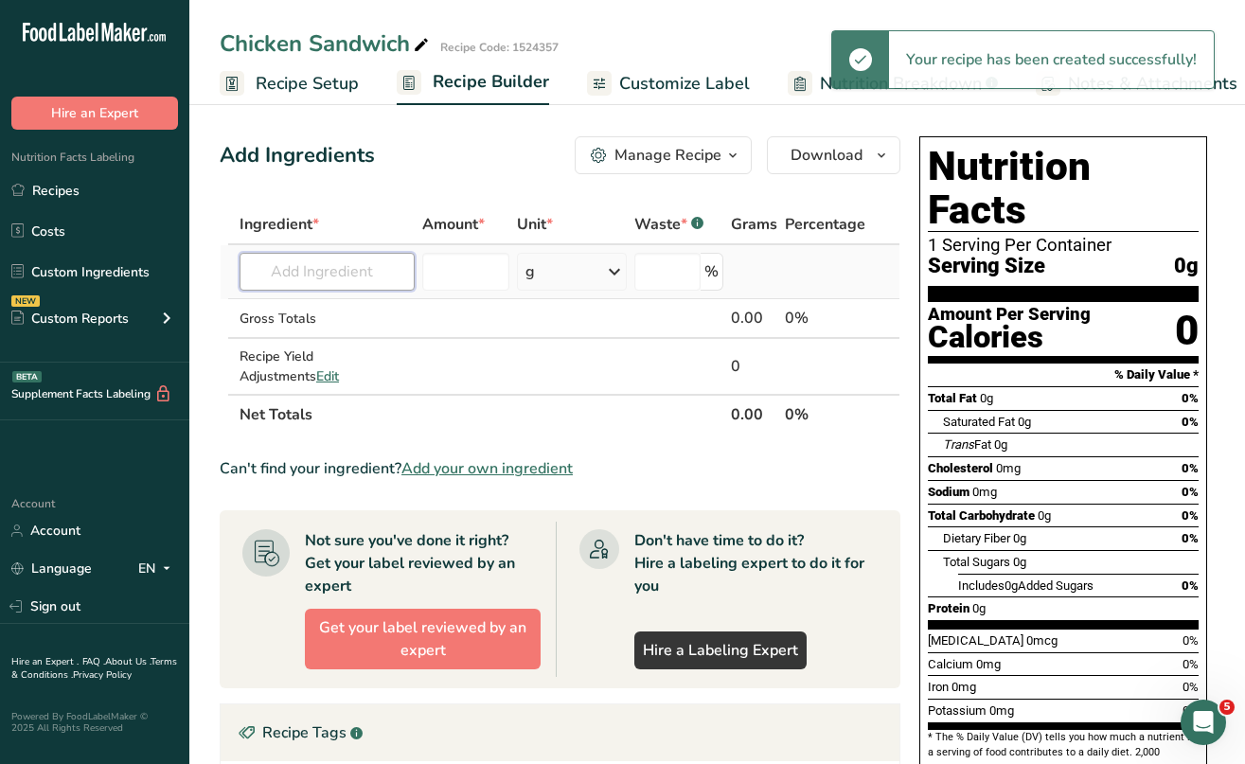
click at [302, 269] on input "text" at bounding box center [327, 272] width 175 height 38
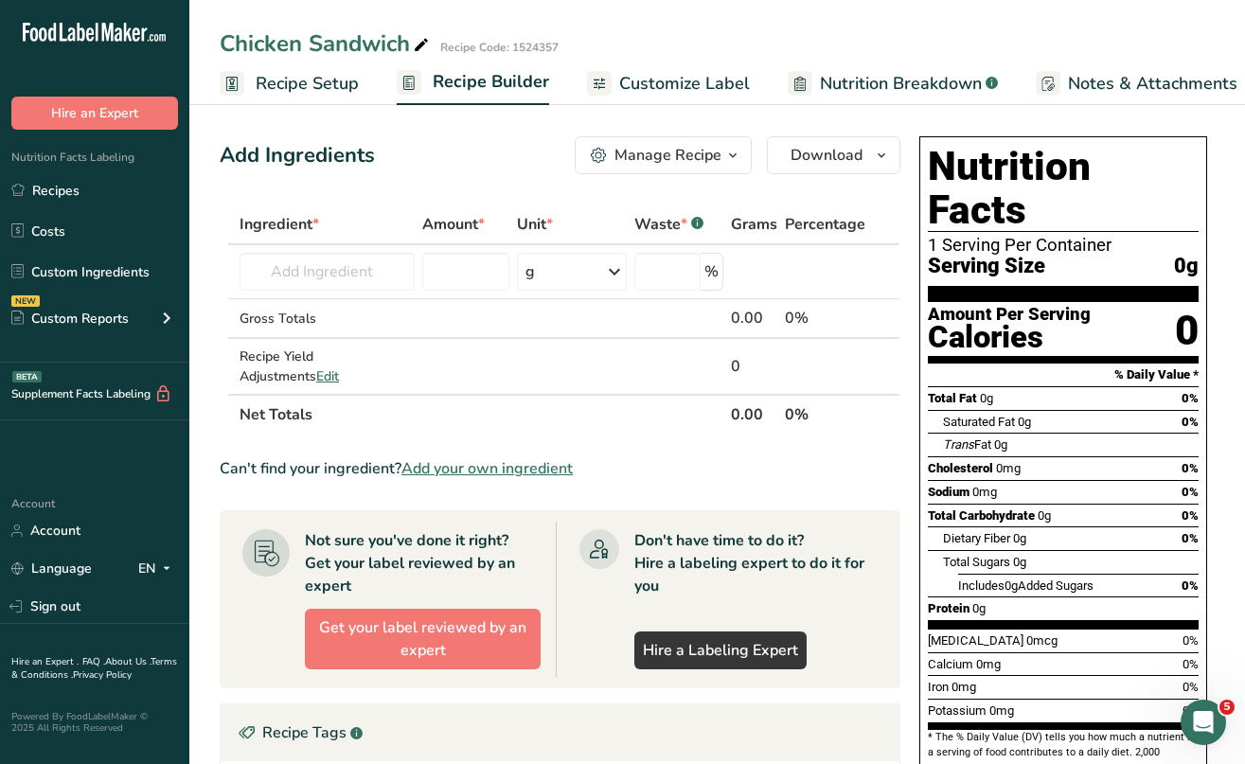
click at [314, 87] on span "Recipe Setup" at bounding box center [307, 84] width 103 height 26
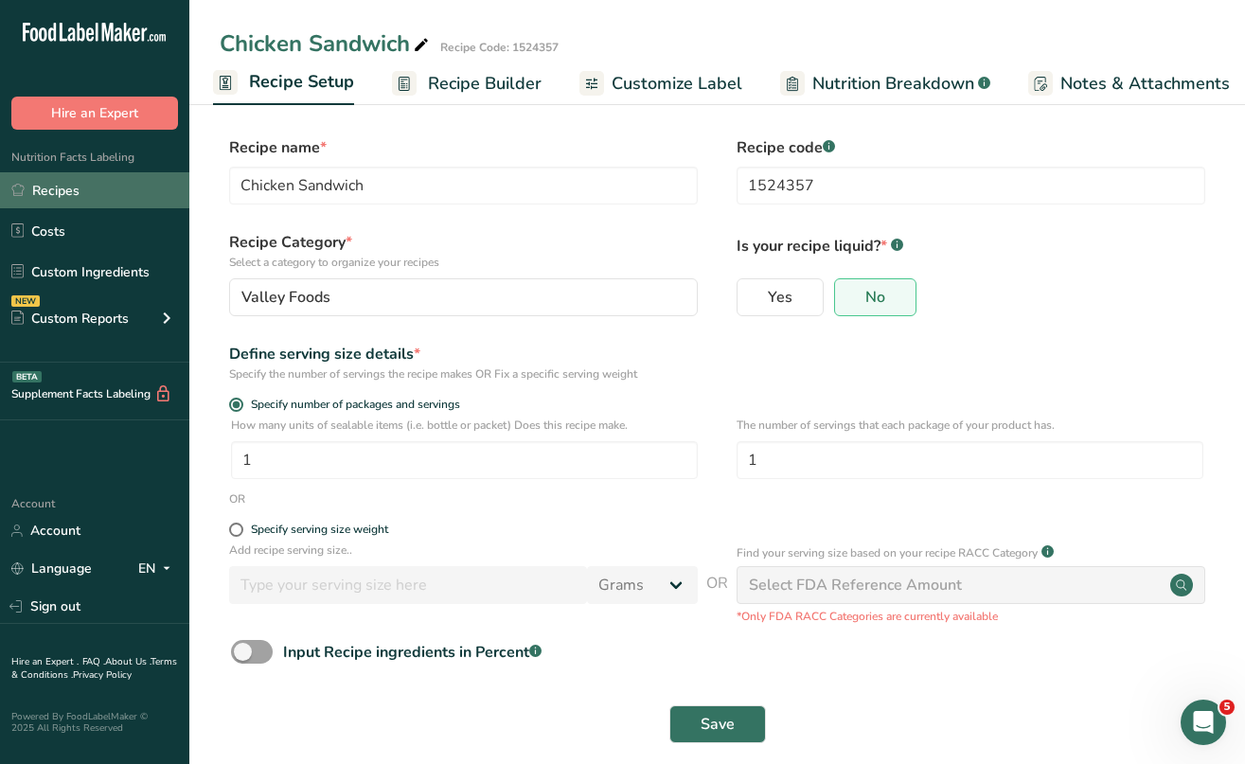
click at [65, 193] on link "Recipes" at bounding box center [94, 190] width 189 height 36
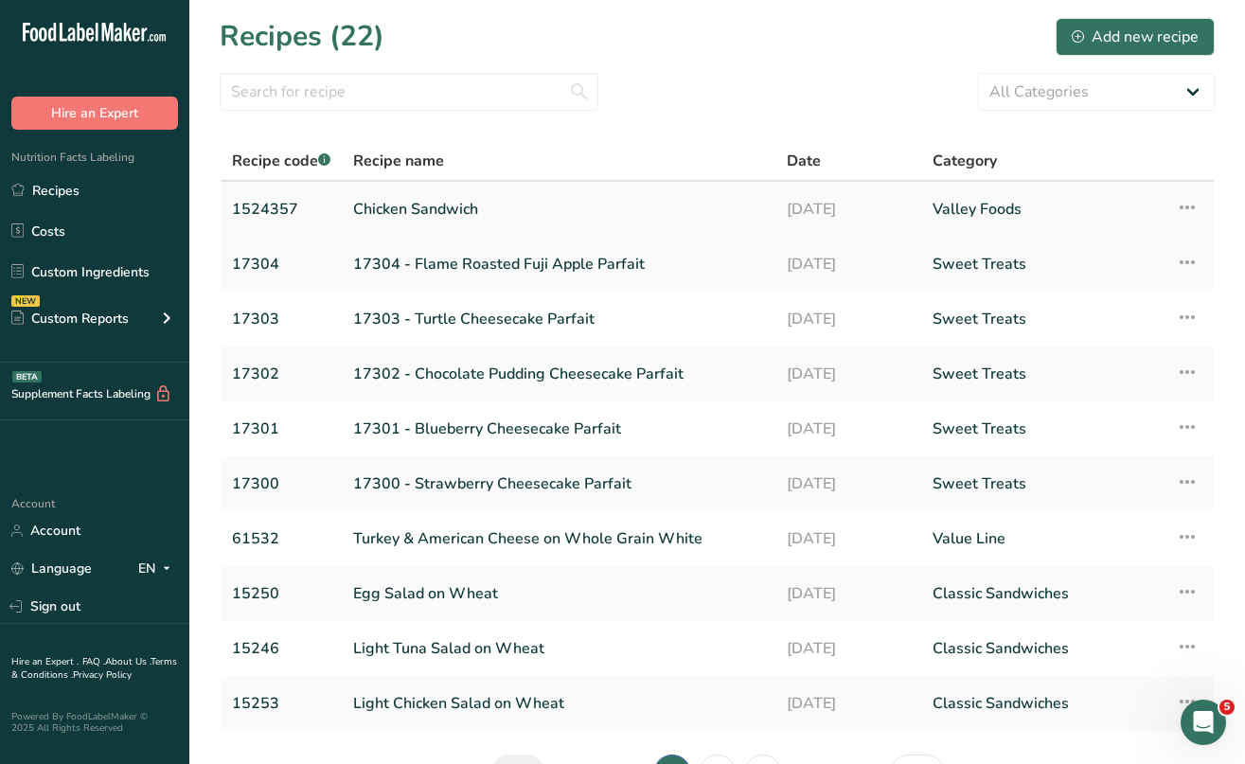
click at [446, 213] on link "Chicken Sandwich" at bounding box center [558, 209] width 411 height 40
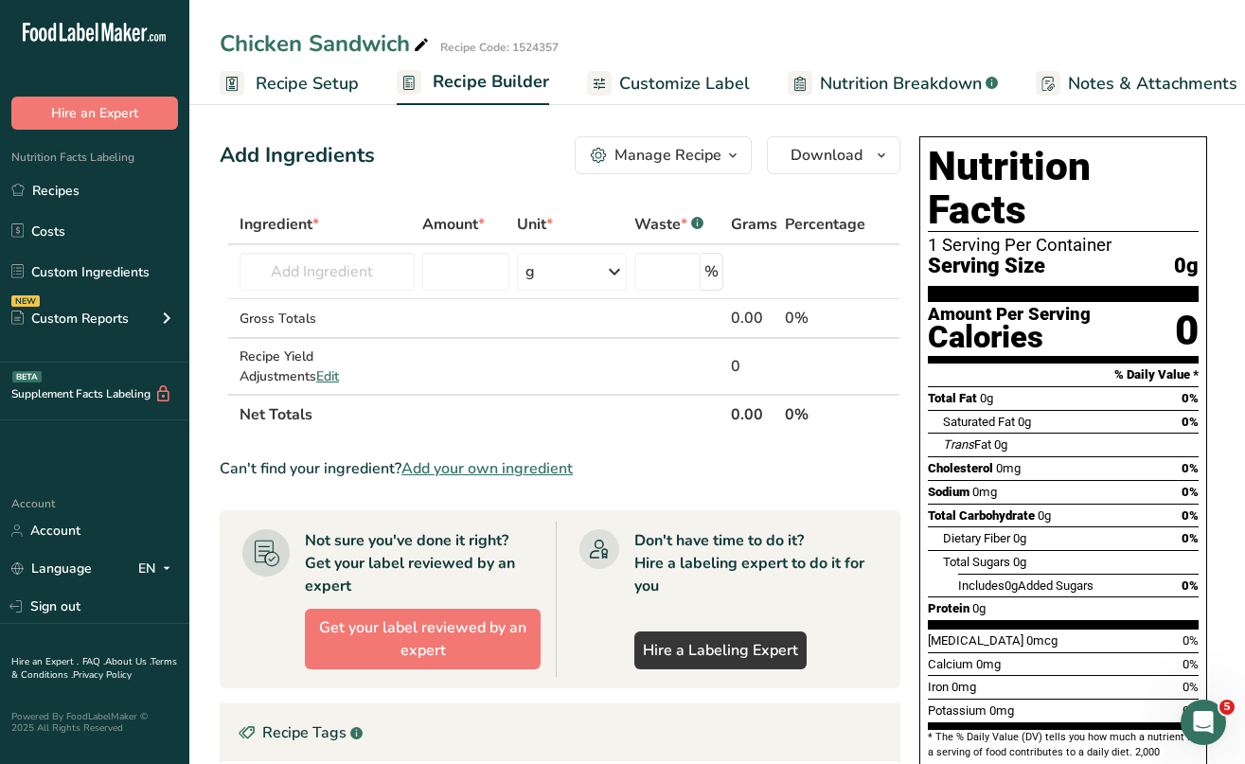
click at [293, 80] on span "Recipe Setup" at bounding box center [307, 84] width 103 height 26
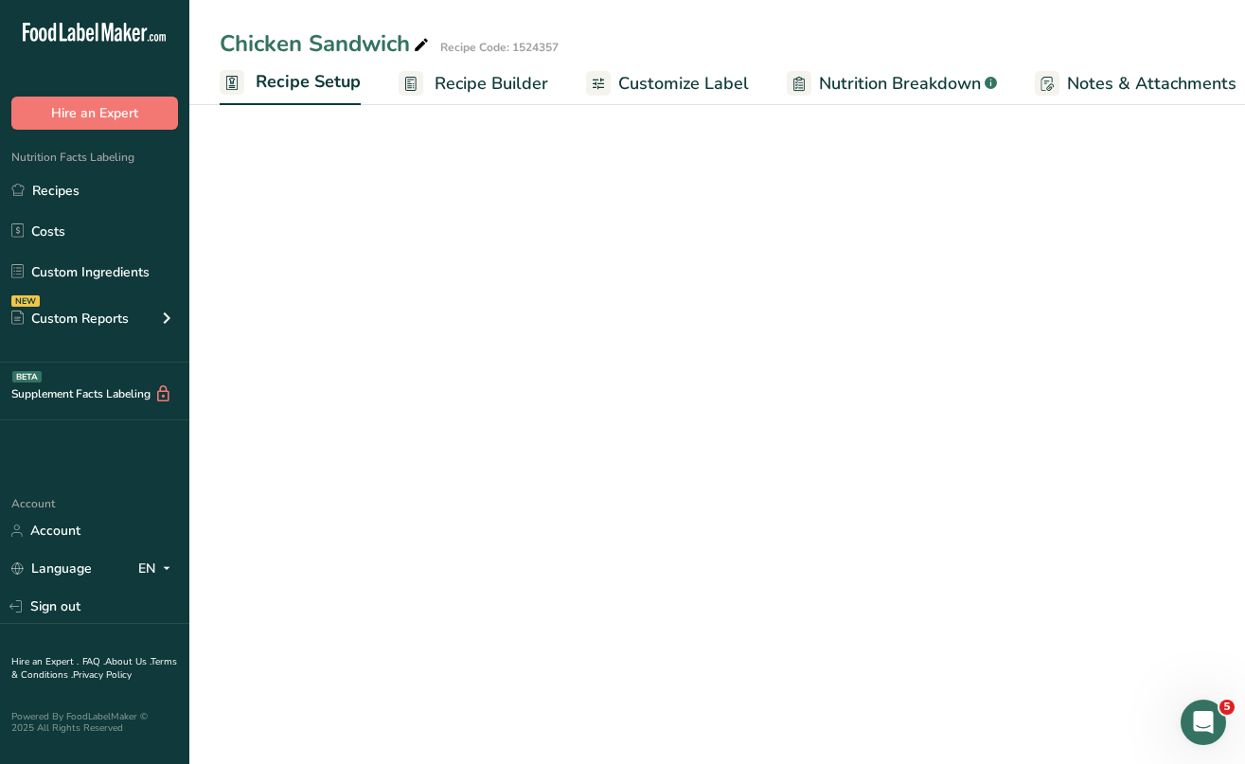
scroll to position [0, 7]
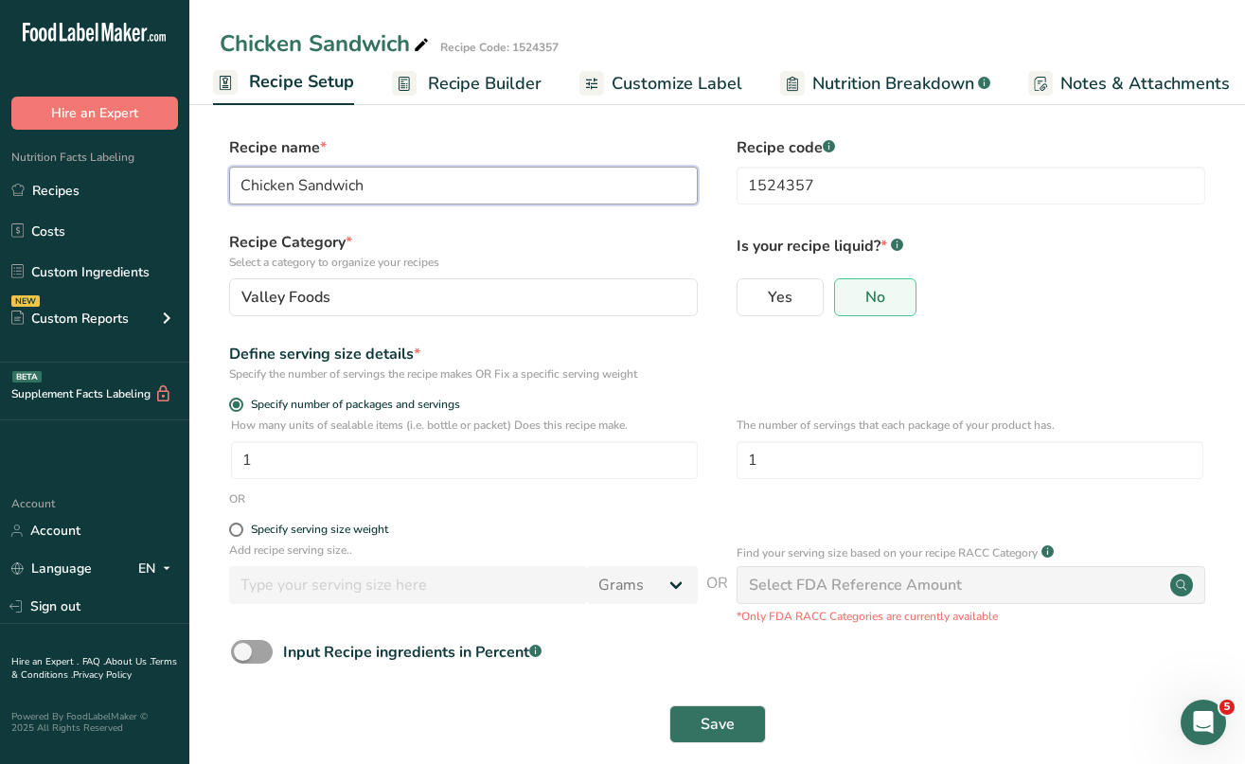
click at [240, 185] on input "Chicken Sandwich" at bounding box center [463, 186] width 469 height 38
click at [346, 183] on input "Grilled Chicken Sandwich" at bounding box center [463, 186] width 469 height 38
type input "Grilled Chicken Breast Sandwich"
click at [482, 221] on form "Recipe name * Grilled Chicken Breast Sandwich Recipe code .a-a{fill:#347362;}.b…" at bounding box center [717, 445] width 995 height 618
click at [706, 716] on span "Save" at bounding box center [718, 724] width 34 height 23
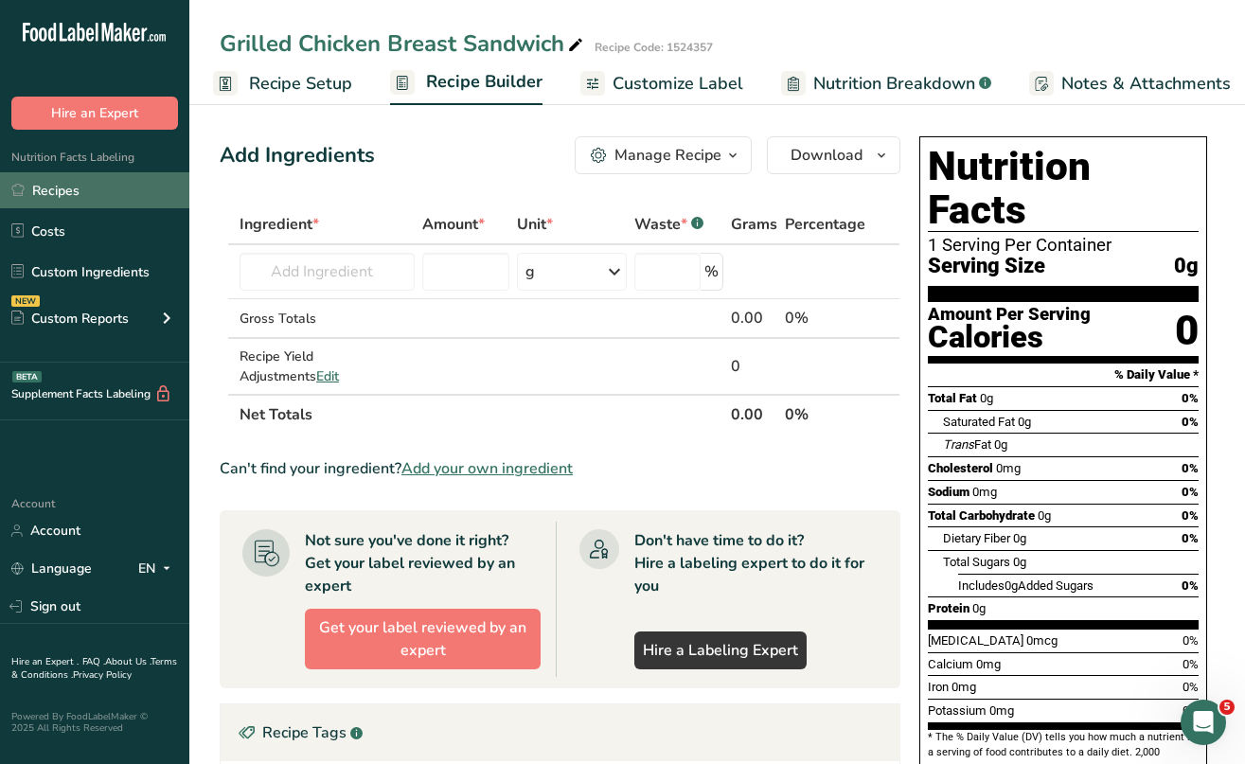
click at [73, 186] on link "Recipes" at bounding box center [94, 190] width 189 height 36
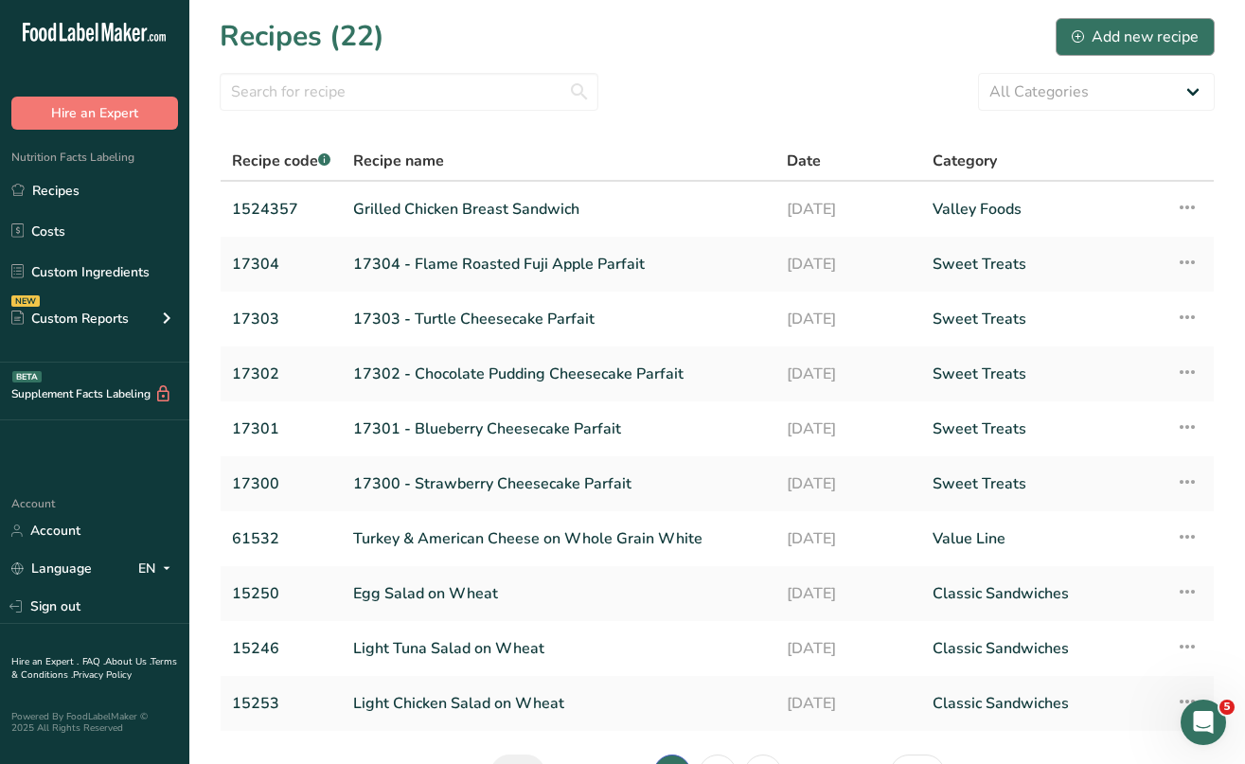
click at [1153, 32] on div "Add new recipe" at bounding box center [1135, 37] width 127 height 23
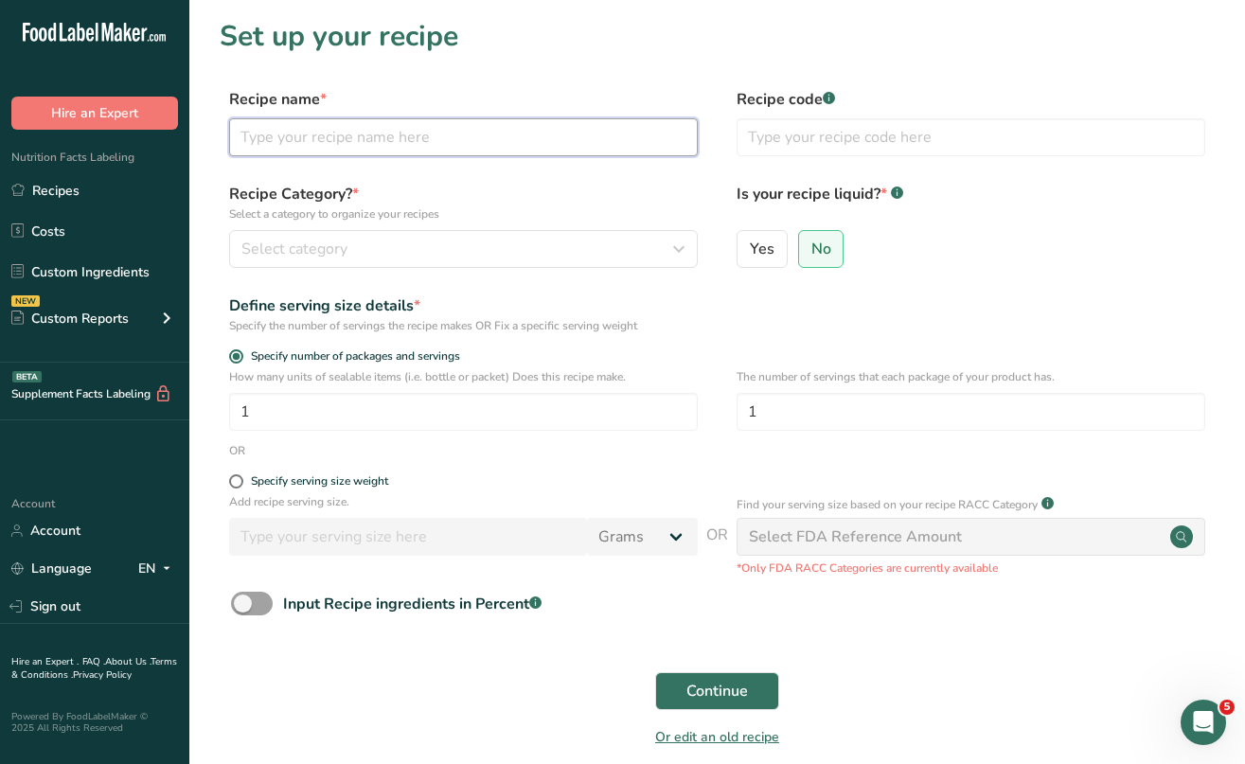
click at [324, 142] on input "text" at bounding box center [463, 137] width 469 height 38
click at [286, 134] on input "Turkey Ham" at bounding box center [463, 137] width 469 height 38
click at [341, 134] on input "Turkey Ham" at bounding box center [463, 137] width 469 height 38
click at [329, 134] on input "Turkey Ham Cheese" at bounding box center [463, 137] width 469 height 38
click at [420, 121] on input "Turkey Ham Swiss Cheese" at bounding box center [463, 137] width 469 height 38
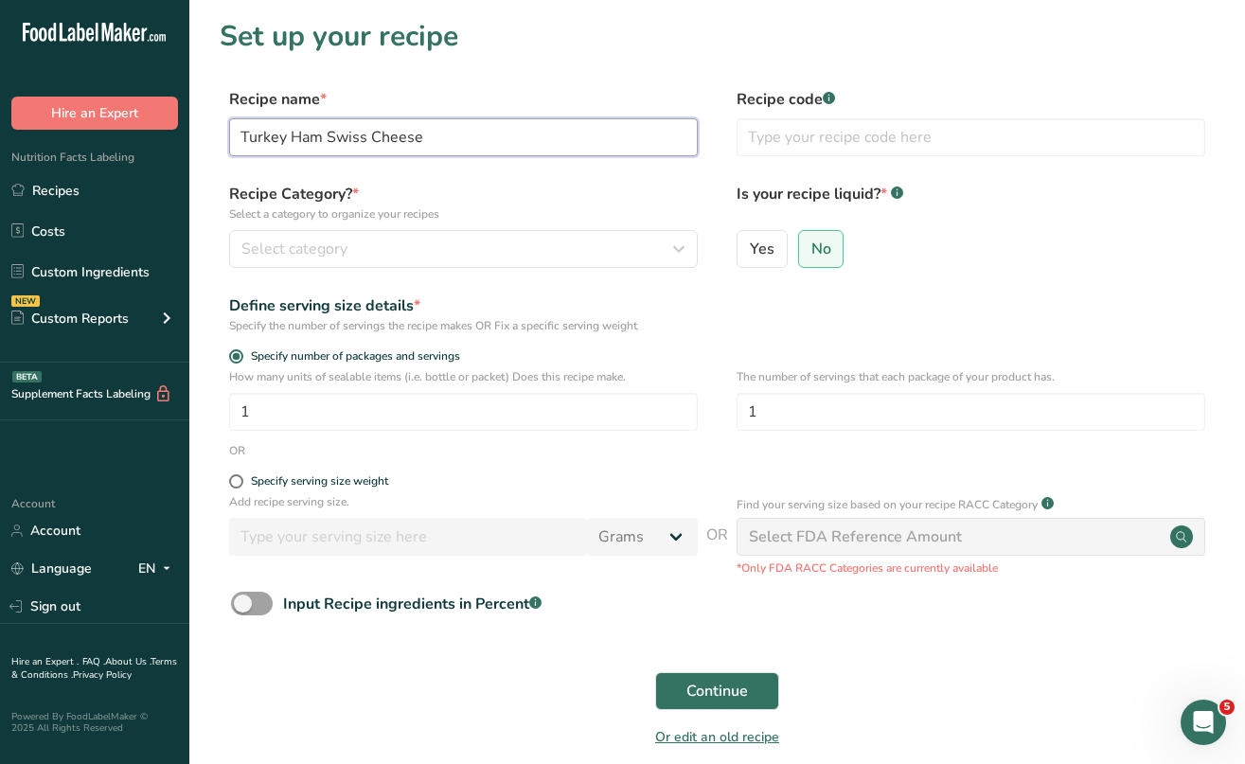
click at [444, 142] on input "Turkey Ham Swiss Cheese" at bounding box center [463, 137] width 469 height 38
click at [328, 132] on input "Turkey Ham Swiss Cheese Sub" at bounding box center [463, 137] width 469 height 38
click at [287, 135] on input "Turkey Ham & Swiss Cheese Sub" at bounding box center [463, 137] width 469 height 38
click at [488, 175] on form "Recipe name * Turkey, Ham & Swiss Cheese Sub Recipe code .a-a{fill:#347362;}.b-…" at bounding box center [717, 423] width 995 height 671
click at [298, 139] on input "Turkey, Ham & Swiss Cheese Sub" at bounding box center [463, 137] width 469 height 38
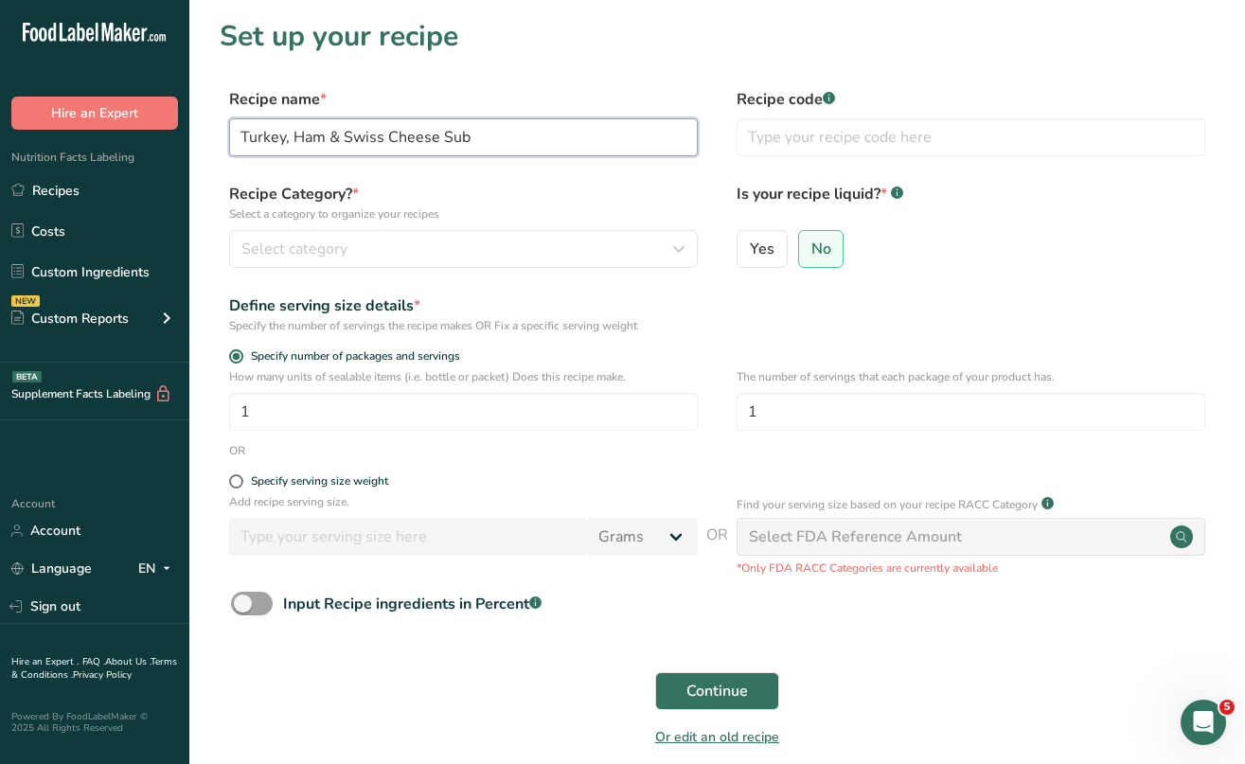
type input "Turkey, Ham & Swiss Cheese Sub"
click at [378, 165] on div "Recipe name * Turkey, Ham & Swiss Cheese Sub Recipe code .a-a{fill:#347362;}.b-…" at bounding box center [717, 128] width 995 height 80
click at [778, 148] on input "text" at bounding box center [971, 137] width 469 height 38
type input "1524300"
click at [436, 246] on div "Select category" at bounding box center [457, 249] width 433 height 23
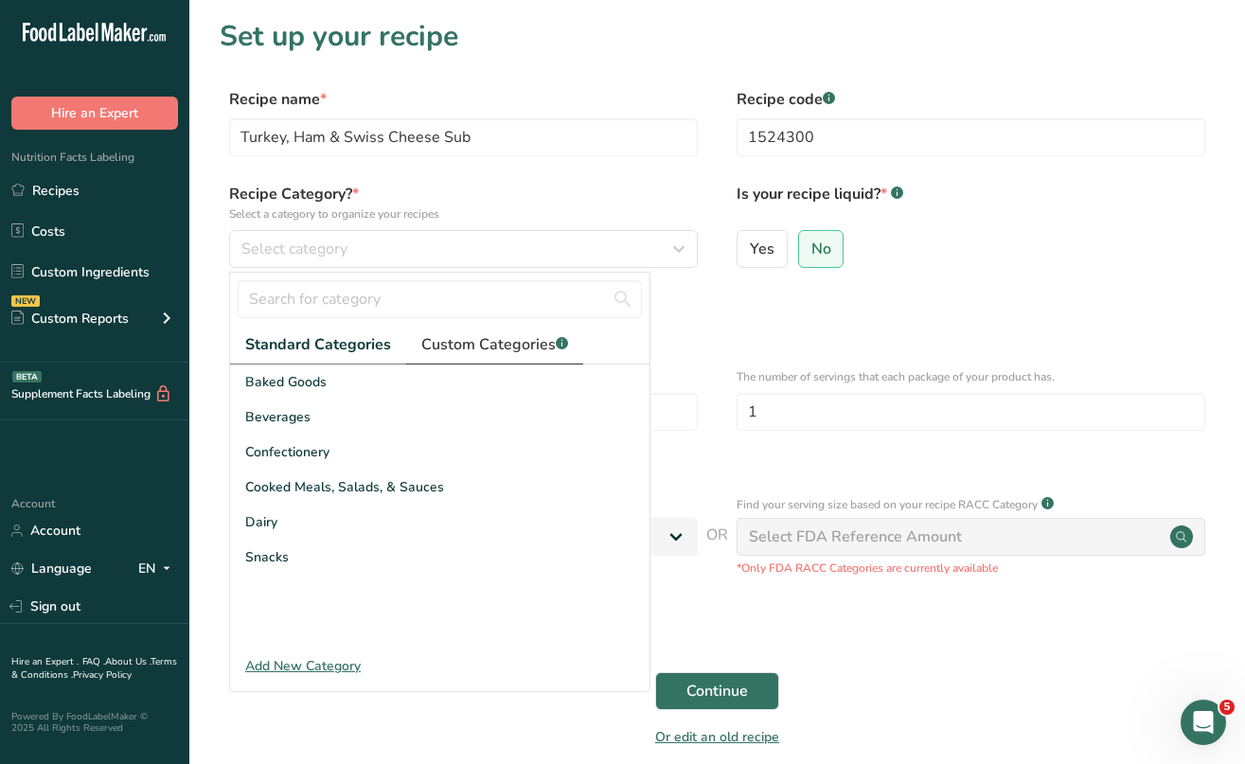
click at [460, 336] on span "Custom Categories .a-a{fill:#347362;}.b-a{fill:#fff;}" at bounding box center [494, 344] width 147 height 23
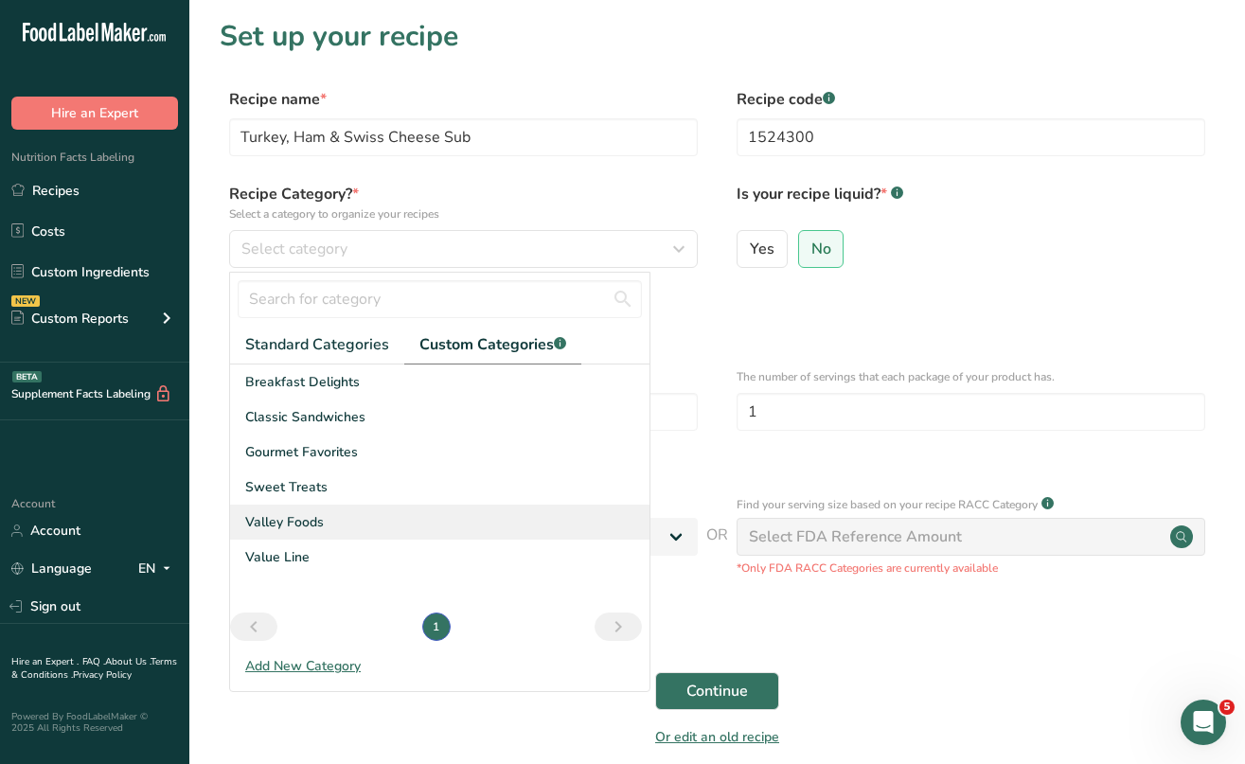
click at [284, 527] on span "Valley Foods" at bounding box center [284, 522] width 79 height 20
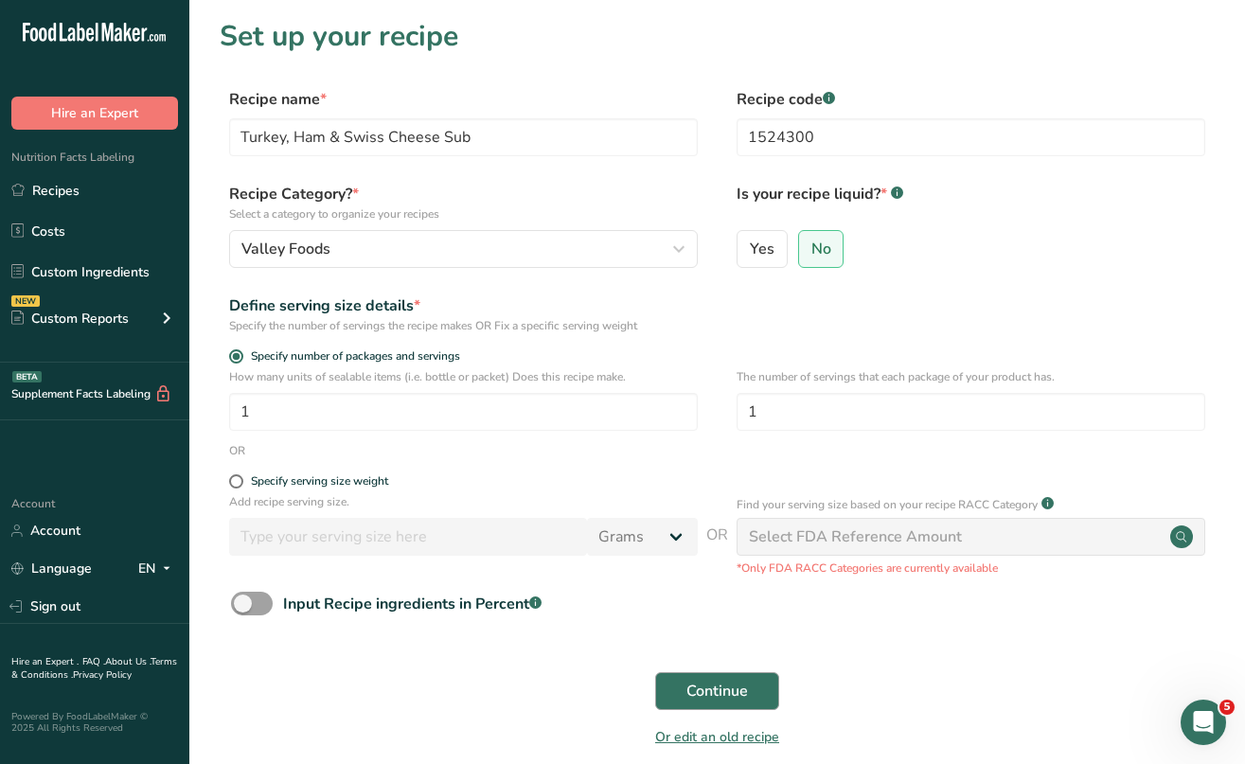
click at [708, 694] on span "Continue" at bounding box center [718, 691] width 62 height 23
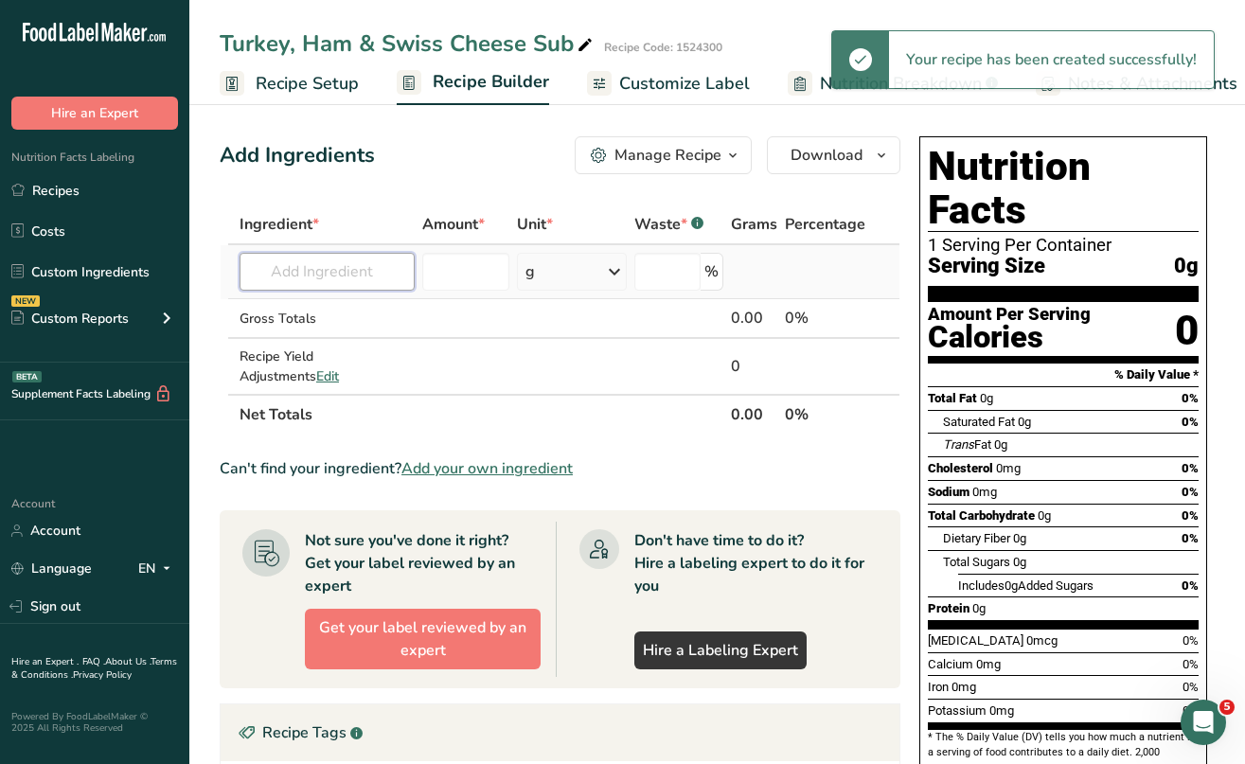
click at [280, 283] on input "text" at bounding box center [327, 272] width 175 height 38
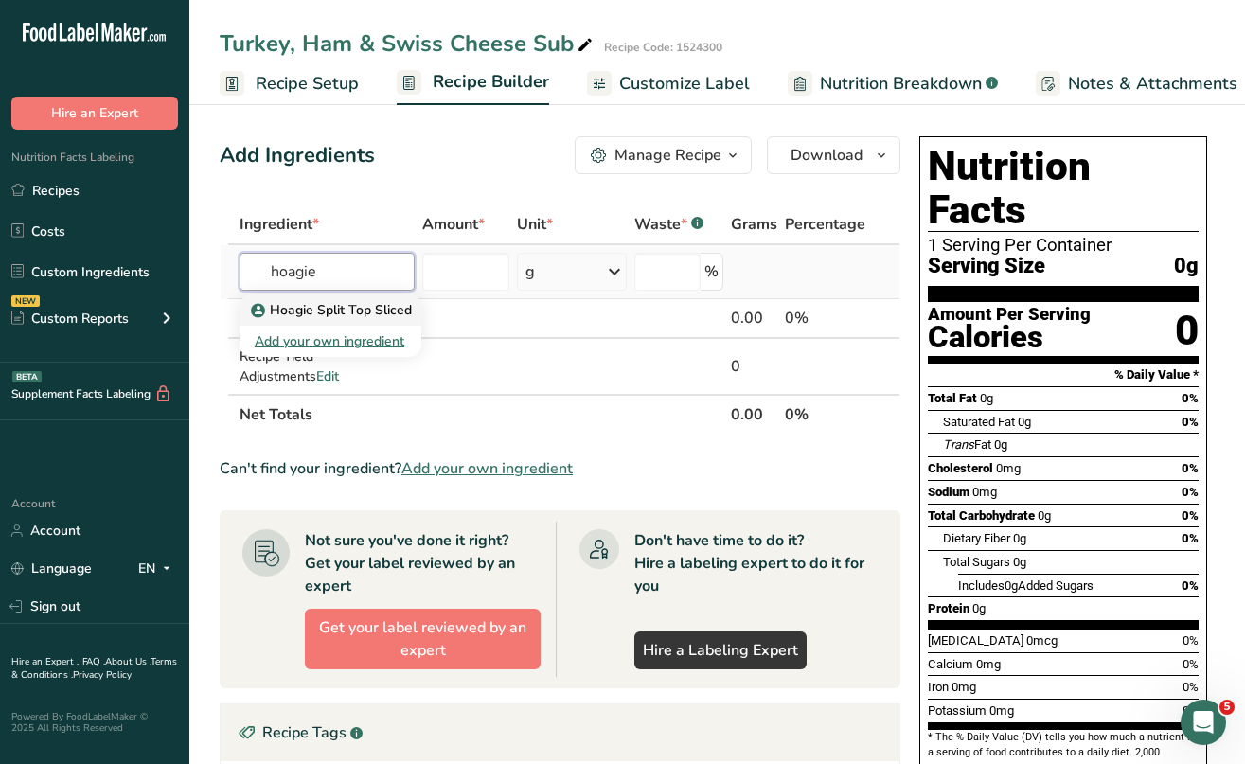
type input "hoagie"
click at [330, 313] on p "Hoagie Split Top Sliced" at bounding box center [333, 310] width 157 height 20
type input "Hoagie Split Top Sliced"
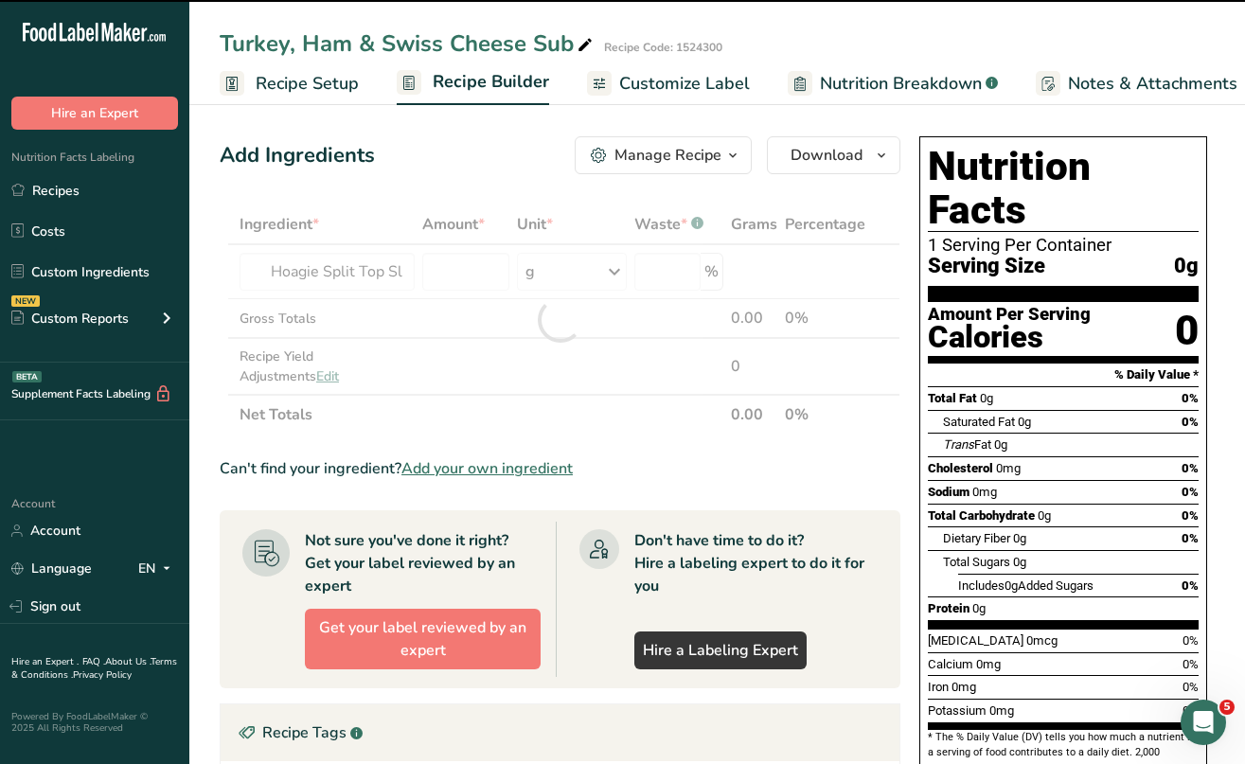
type input "0"
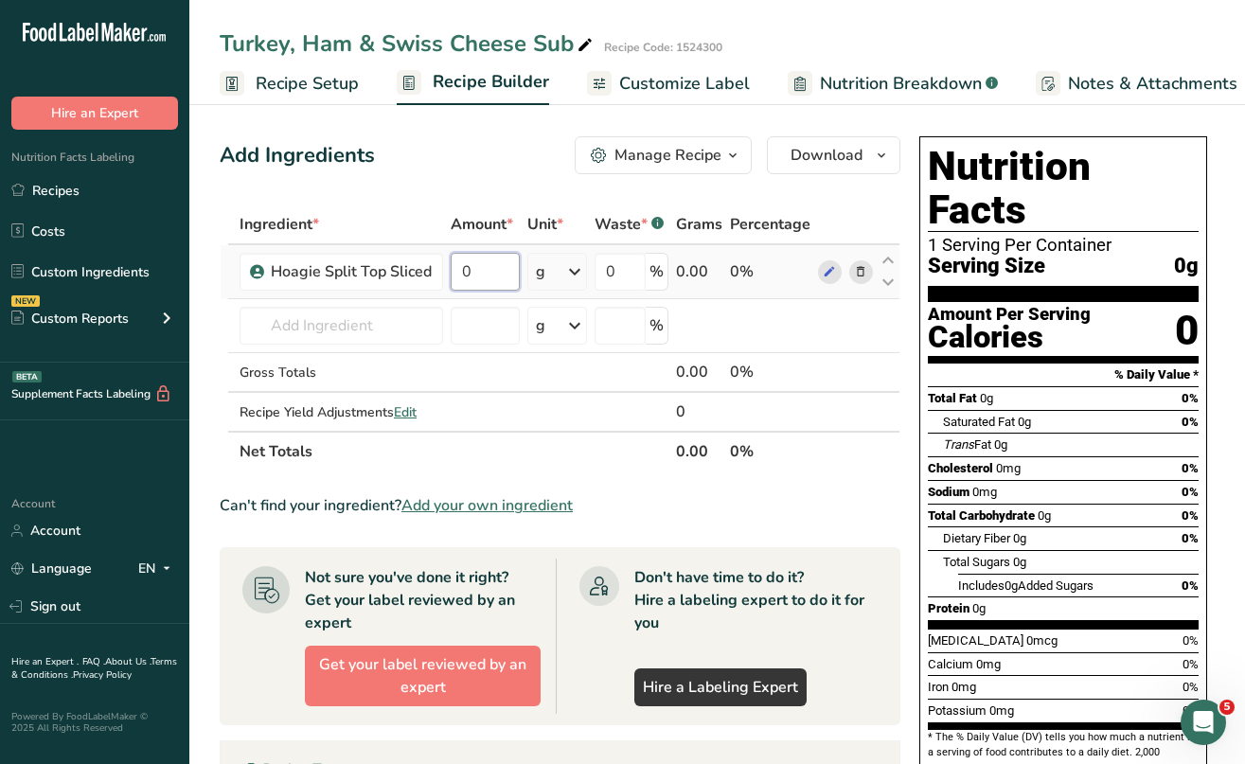
drag, startPoint x: 493, startPoint y: 272, endPoint x: 456, endPoint y: 269, distance: 38.0
click at [456, 269] on input "0" at bounding box center [485, 272] width 69 height 38
type input "88"
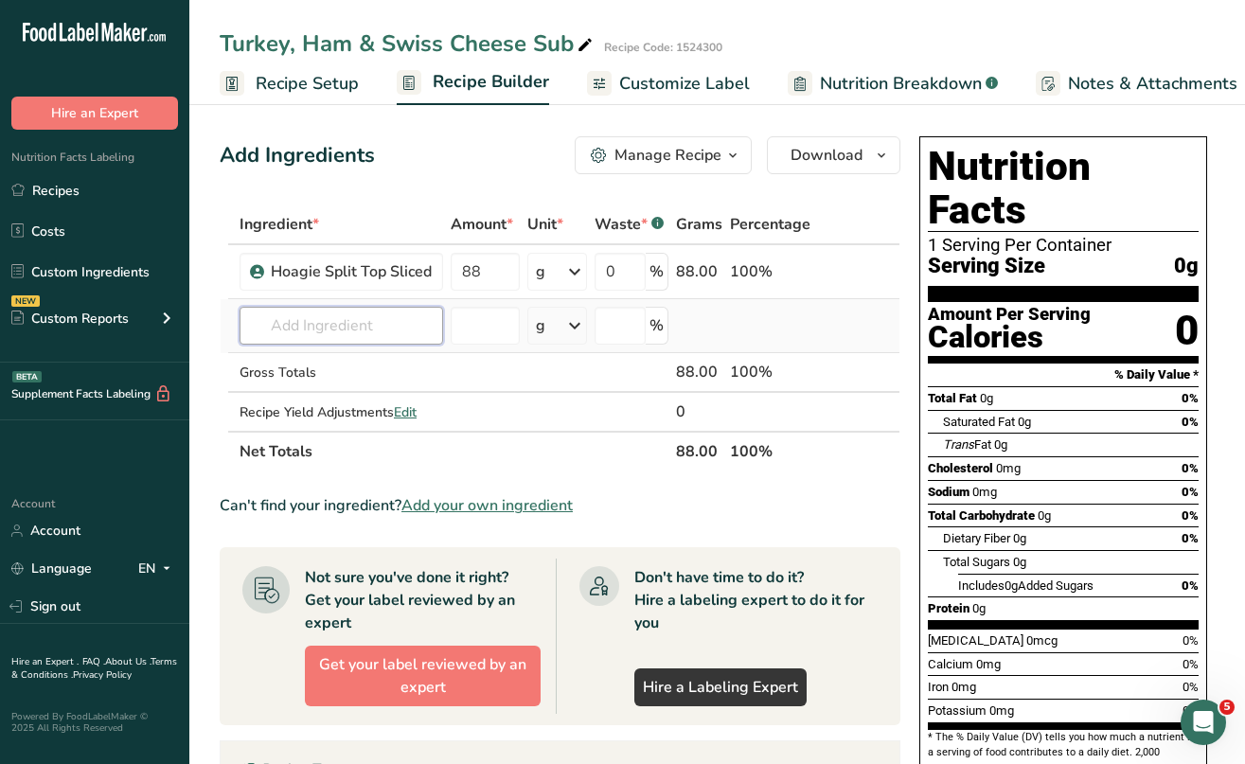
click at [300, 327] on div "Ingredient * Amount * Unit * Waste * .a-a{fill:#347362;}.b-a{fill:#fff;} Grams …" at bounding box center [560, 338] width 681 height 267
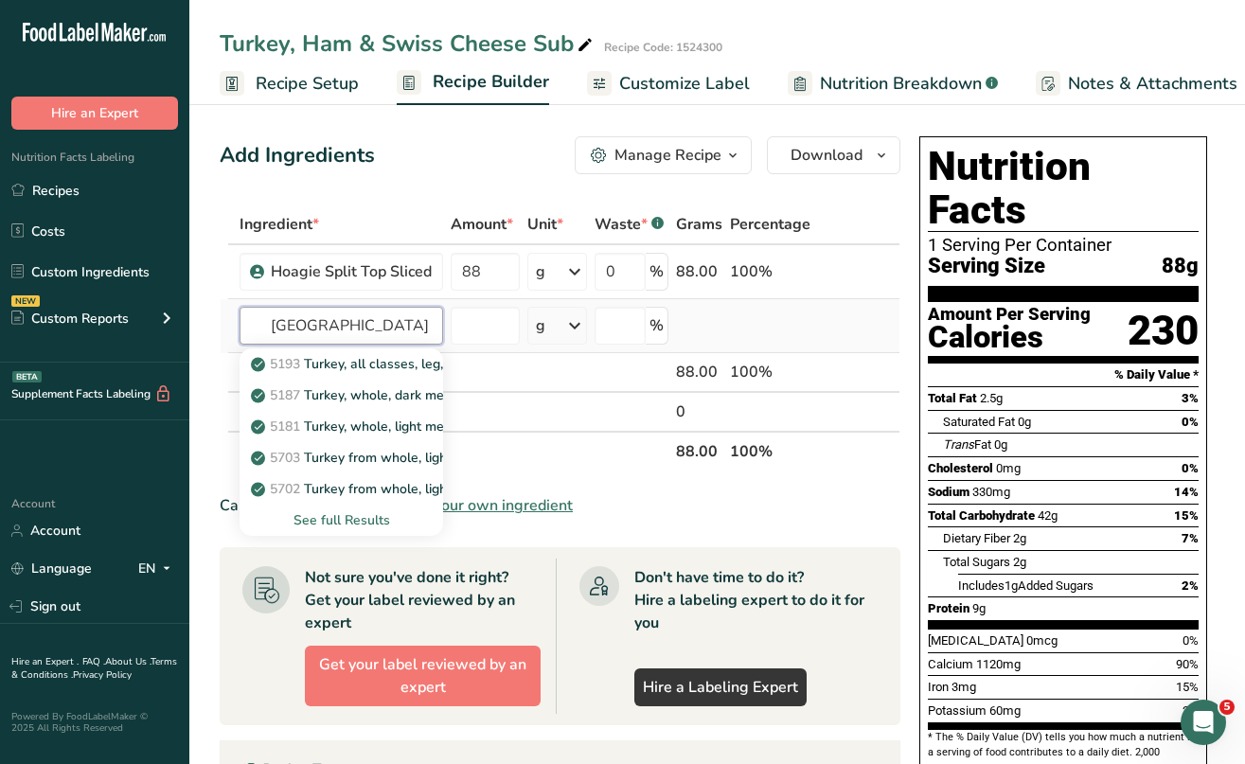
type input "Turkey"
click at [334, 509] on div "See full Results" at bounding box center [342, 520] width 204 height 31
click at [333, 513] on div "See full Results" at bounding box center [341, 520] width 173 height 20
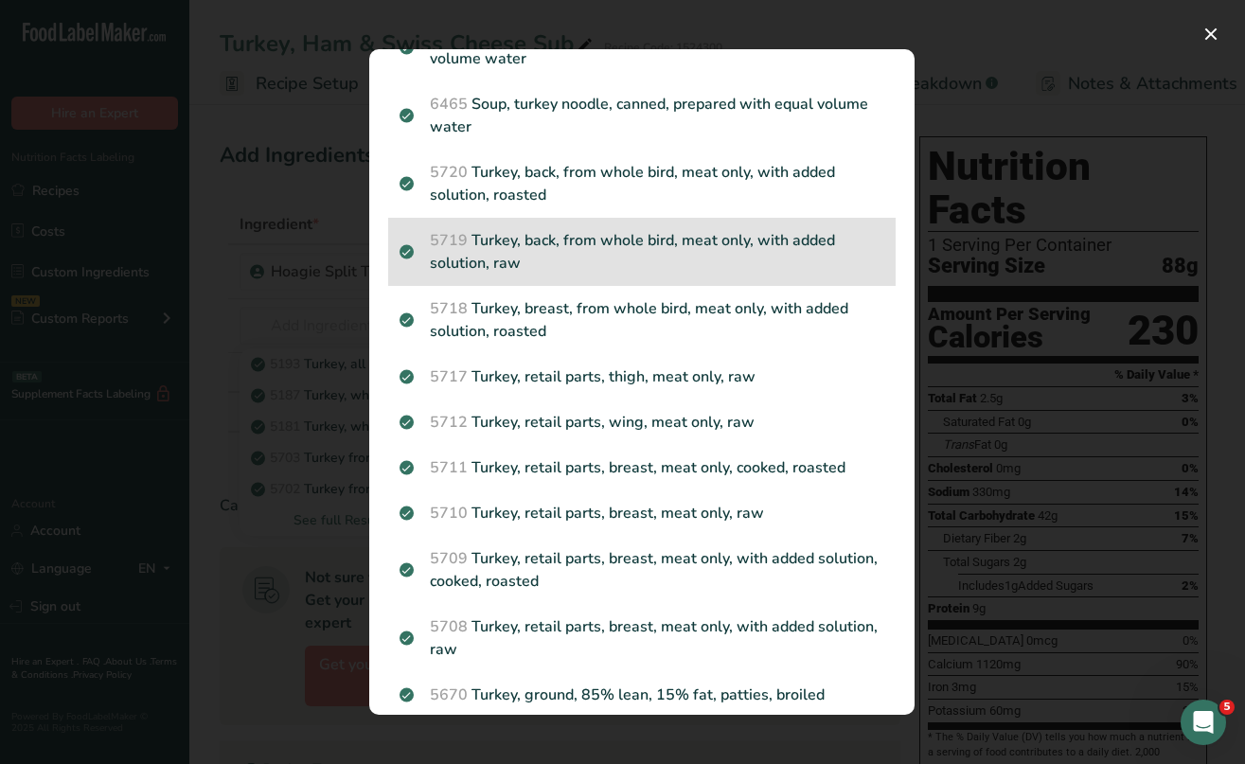
scroll to position [2047, 0]
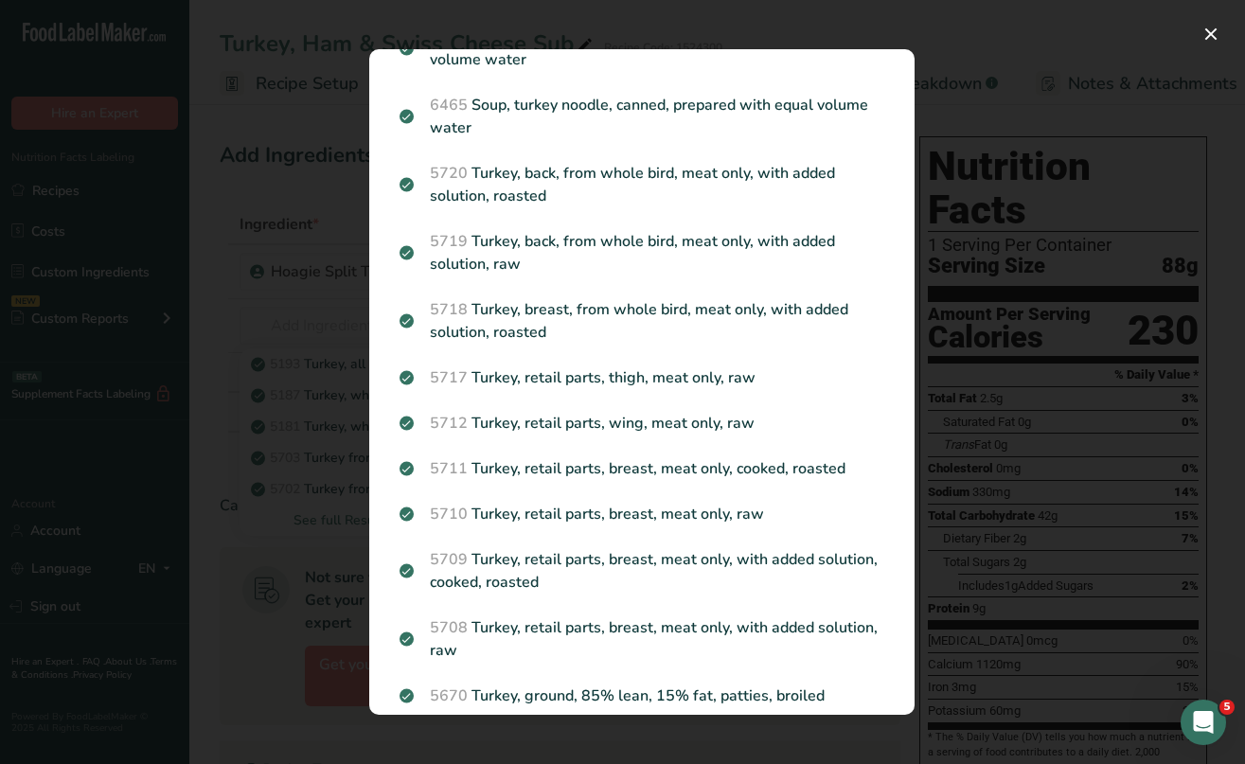
click at [335, 256] on div "Search results modal" at bounding box center [622, 382] width 1245 height 764
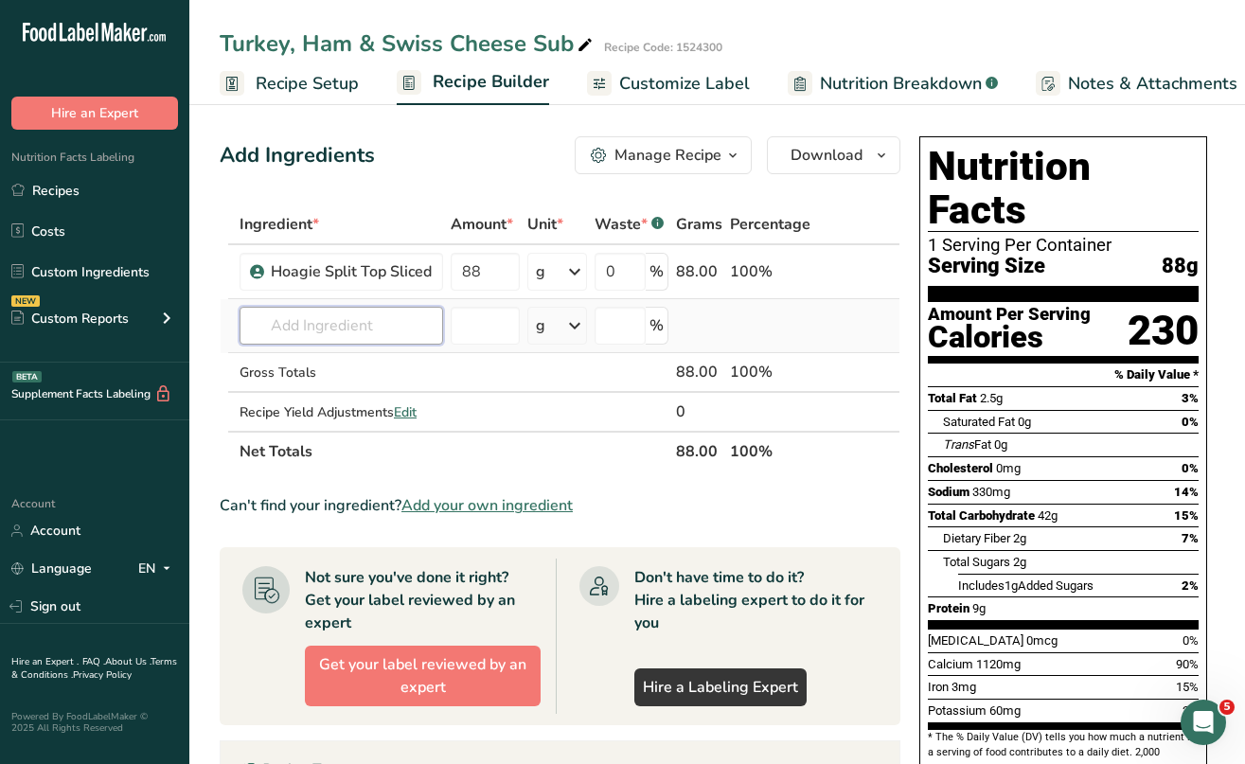
click at [302, 339] on input "text" at bounding box center [342, 326] width 204 height 38
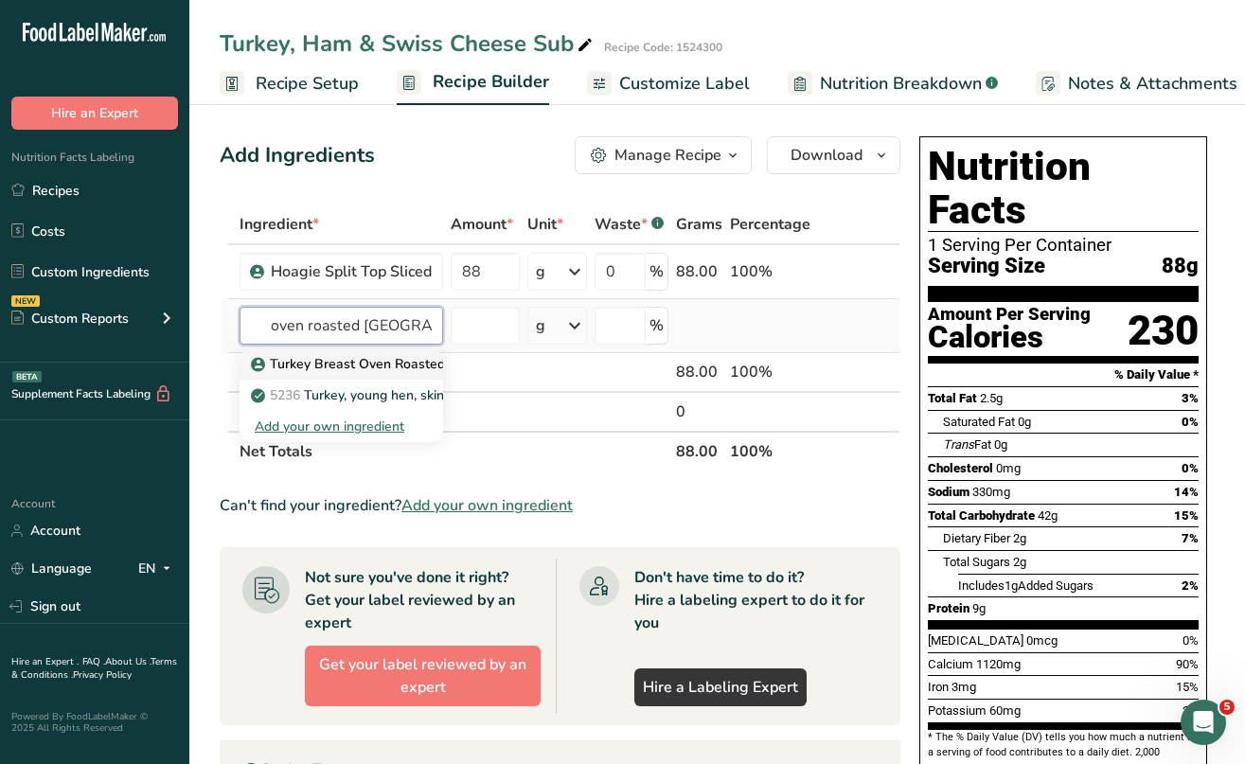
type input "oven roasted turkey"
click at [333, 366] on p "Turkey Breast Oven Roasted Sliced" at bounding box center [370, 364] width 231 height 20
type input "Turkey Breast Oven Roasted Sliced"
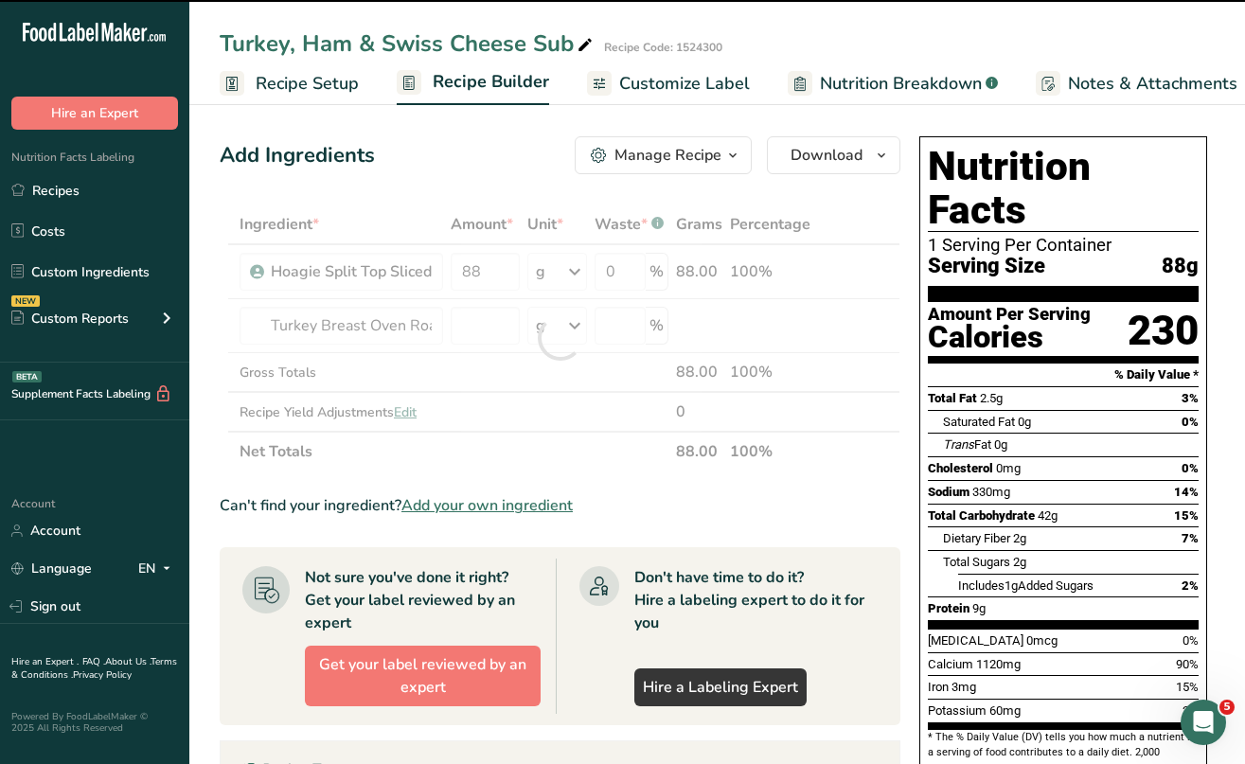
type input "0"
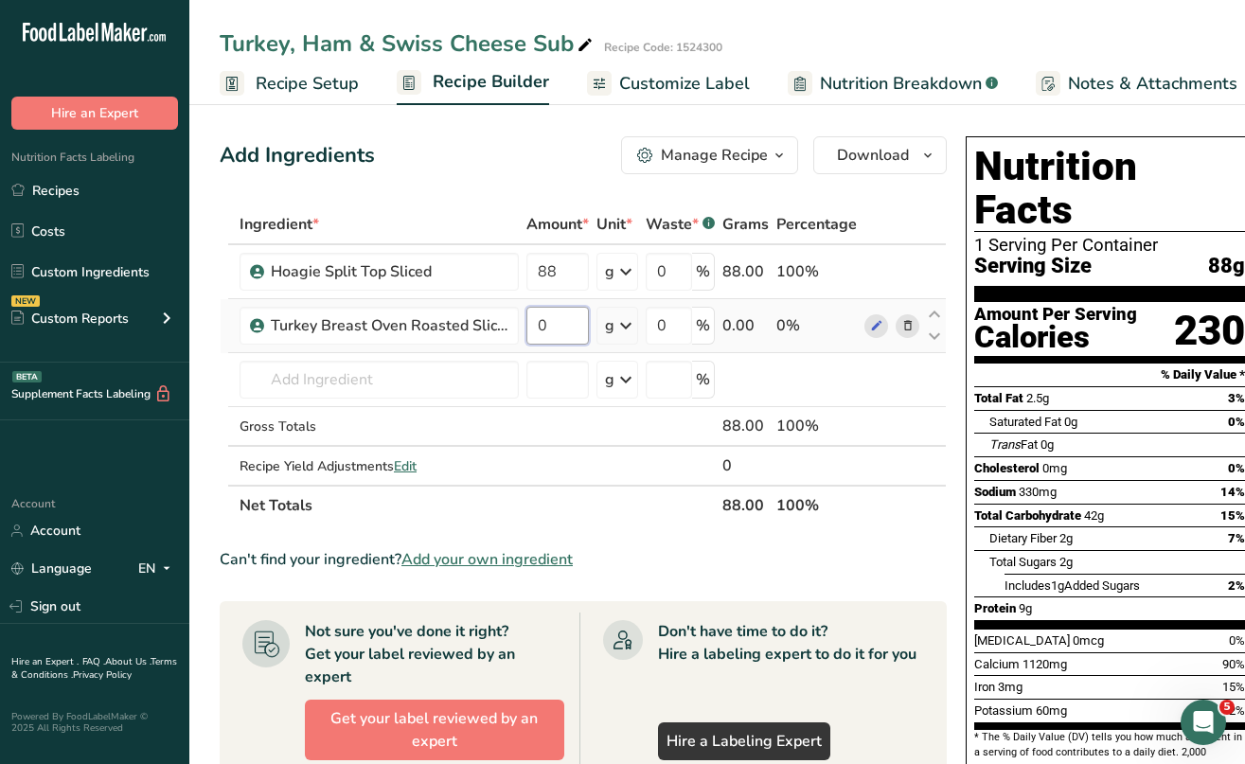
drag, startPoint x: 553, startPoint y: 317, endPoint x: 530, endPoint y: 317, distance: 22.7
click at [530, 317] on input "0" at bounding box center [558, 326] width 63 height 38
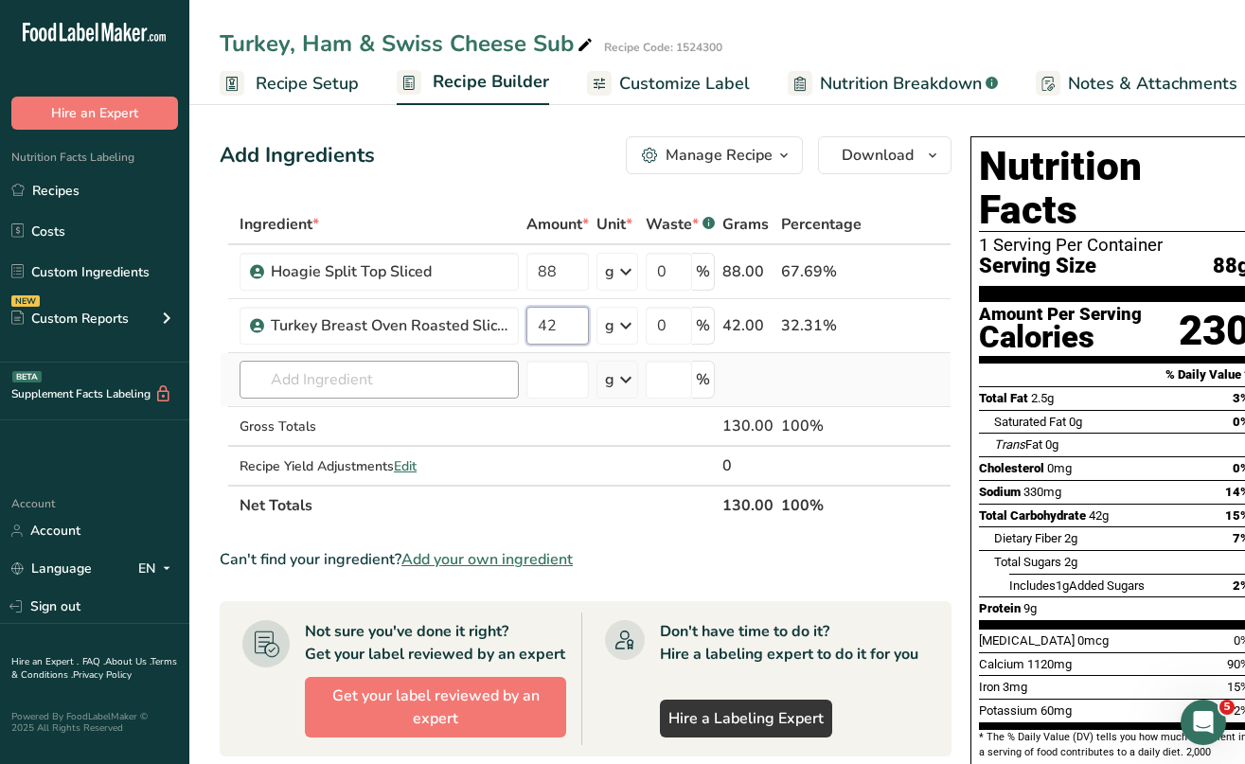
type input "42"
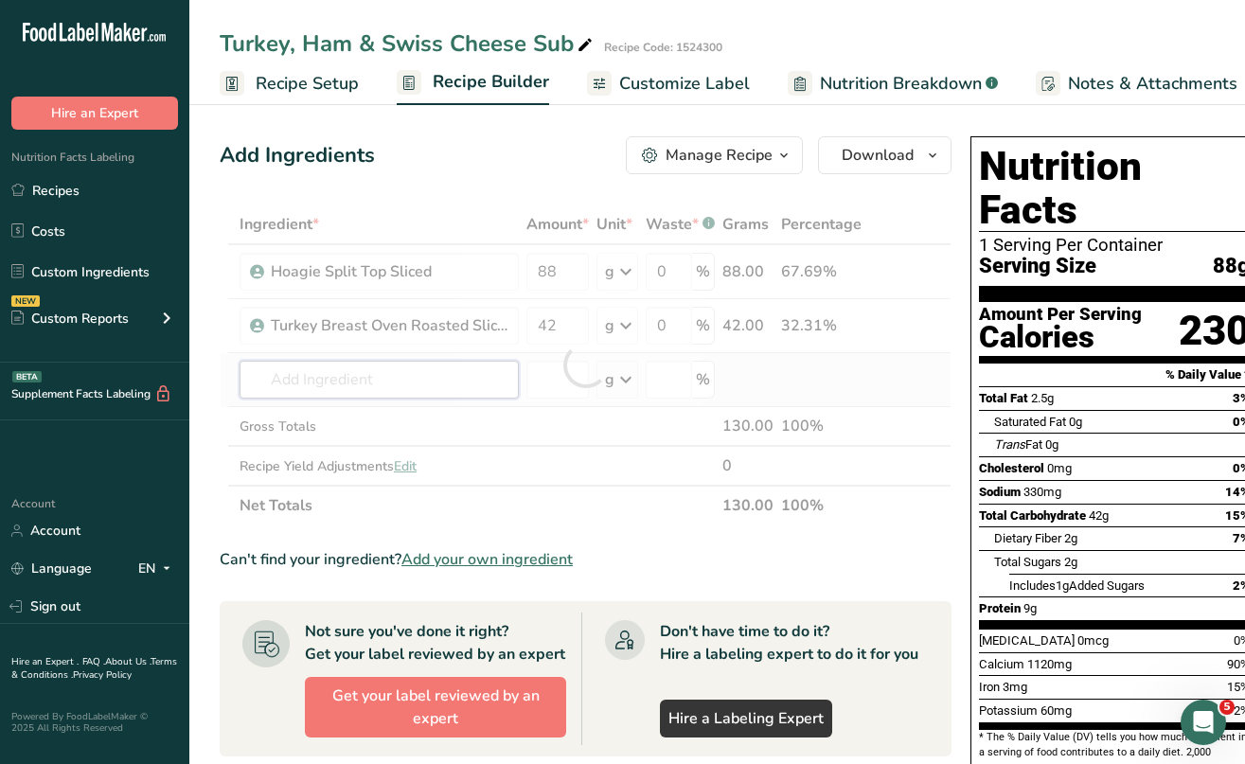
click at [403, 369] on div "Ingredient * Amount * Unit * Waste * .a-a{fill:#347362;}.b-a{fill:#fff;} Grams …" at bounding box center [586, 365] width 732 height 321
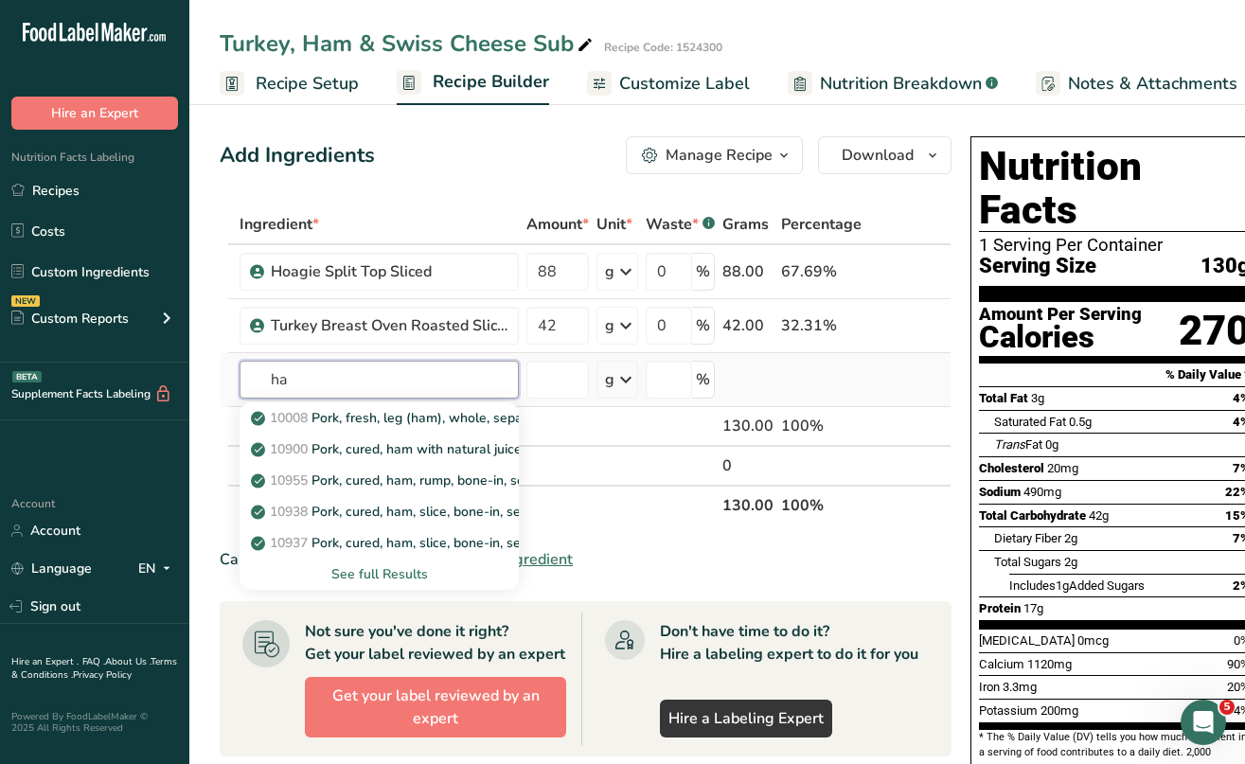
type input "h"
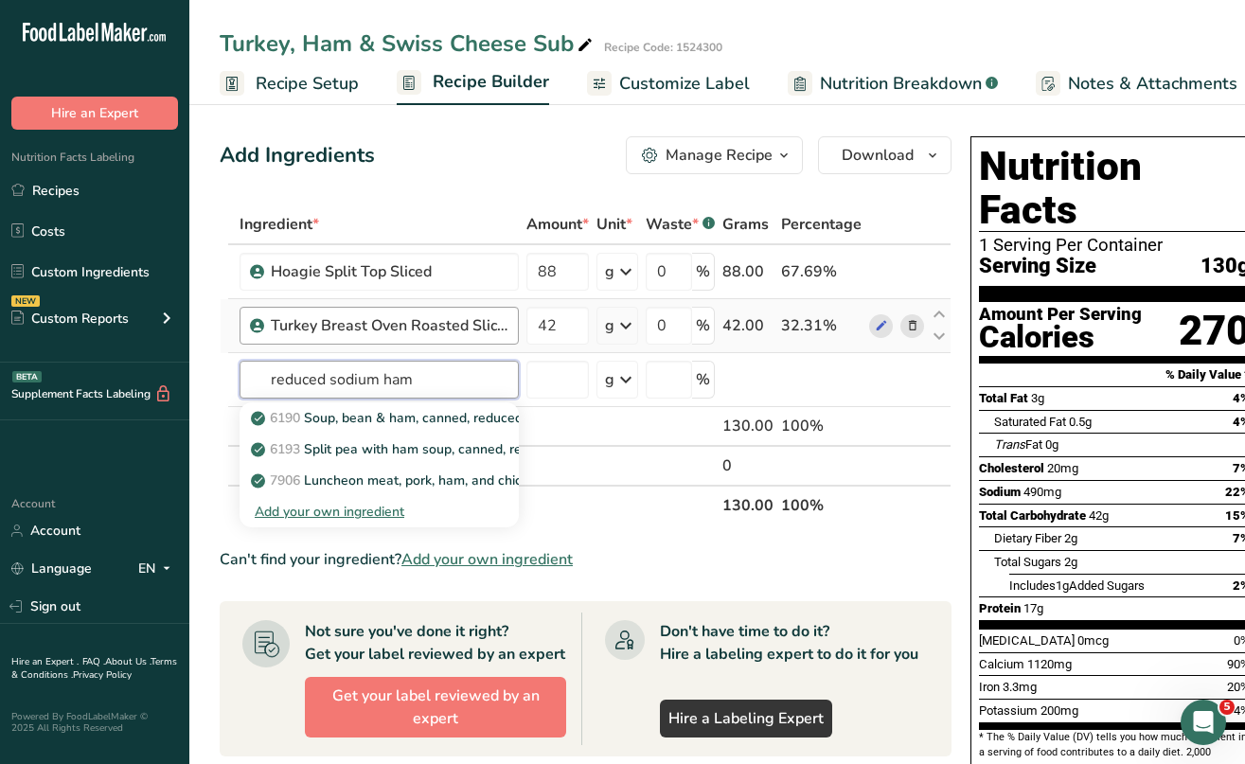
type input "reduced sodium ham"
click at [438, 338] on div "Turkey Breast Oven Roasted Sliced" at bounding box center [379, 326] width 279 height 38
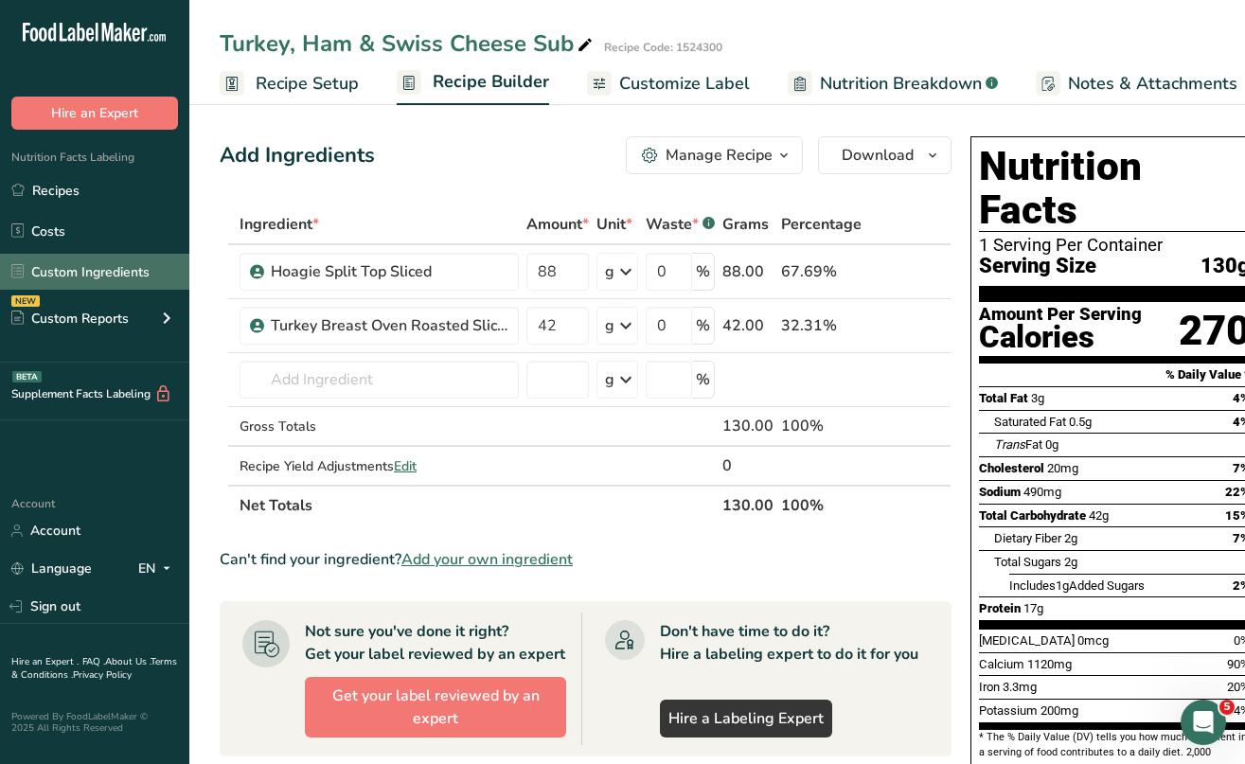
click at [126, 277] on link "Custom Ingredients" at bounding box center [94, 272] width 189 height 36
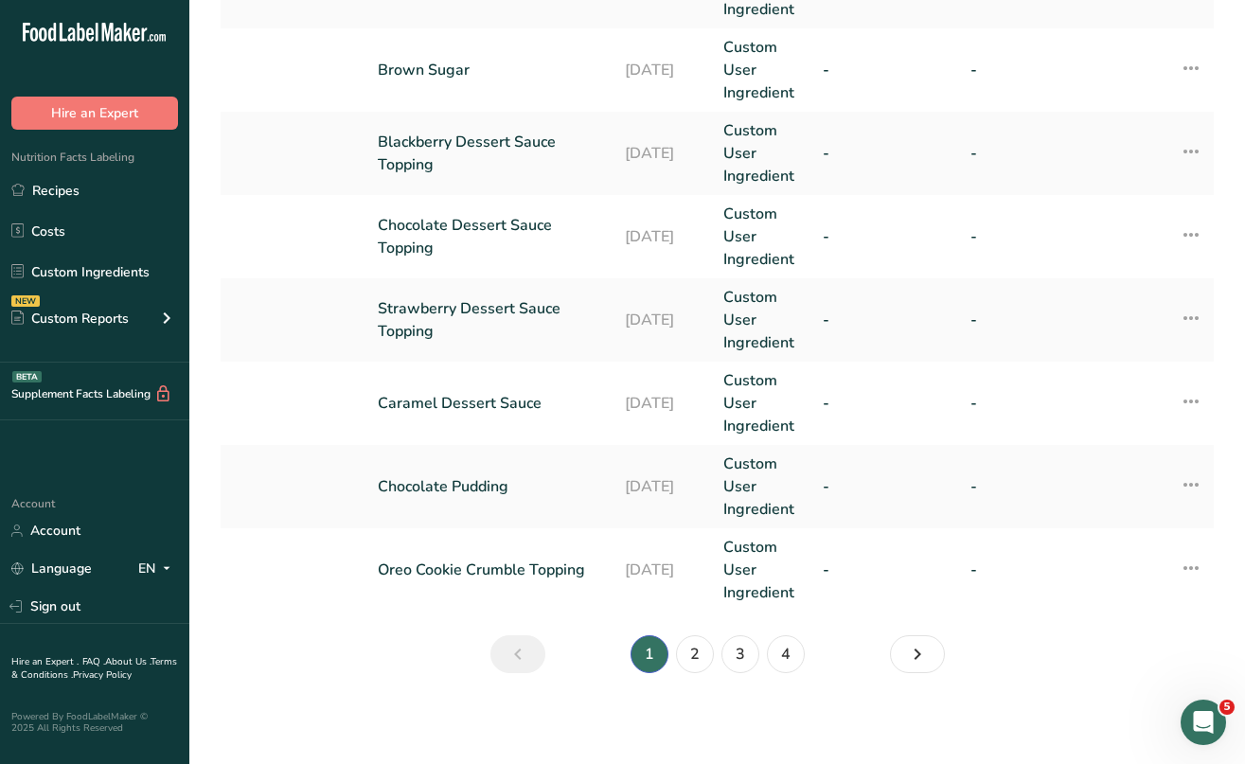
scroll to position [809, 0]
click at [782, 653] on link "4" at bounding box center [786, 654] width 38 height 38
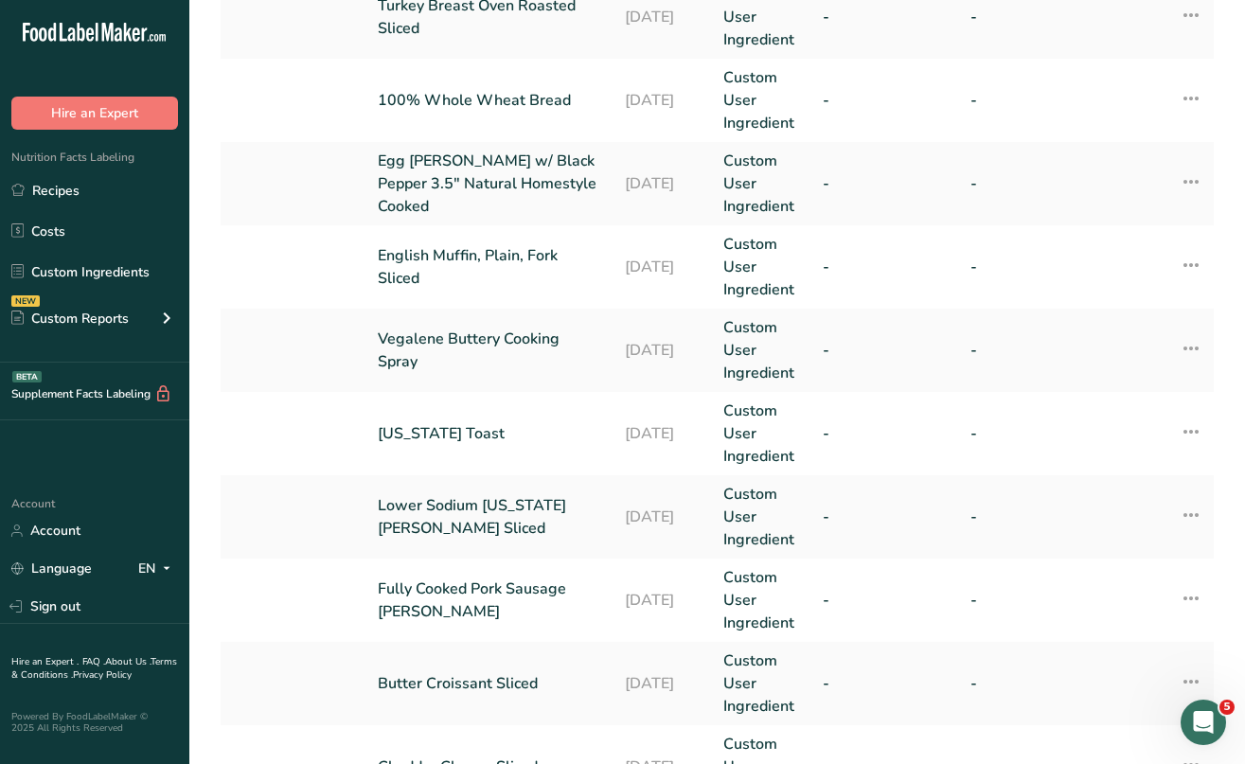
scroll to position [433, 0]
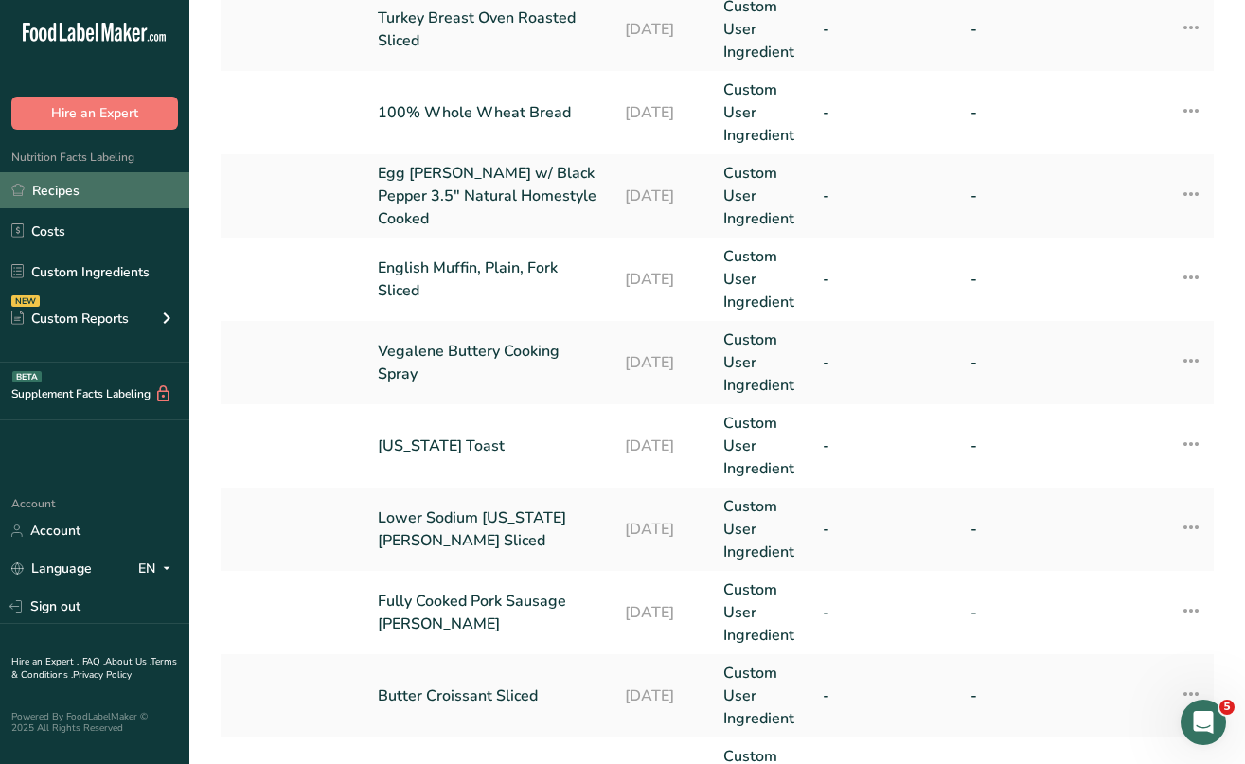
click at [73, 190] on link "Recipes" at bounding box center [94, 190] width 189 height 36
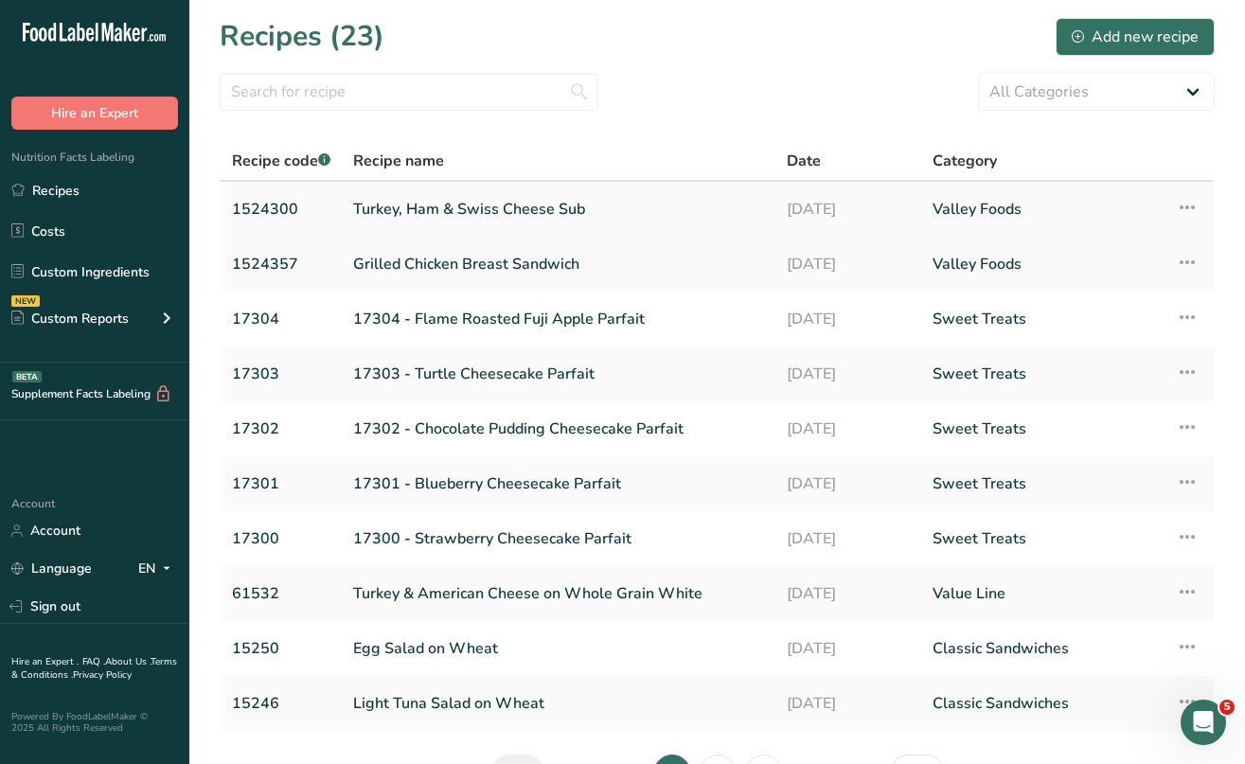
click at [474, 205] on link "Turkey, Ham & Swiss Cheese Sub" at bounding box center [558, 209] width 411 height 40
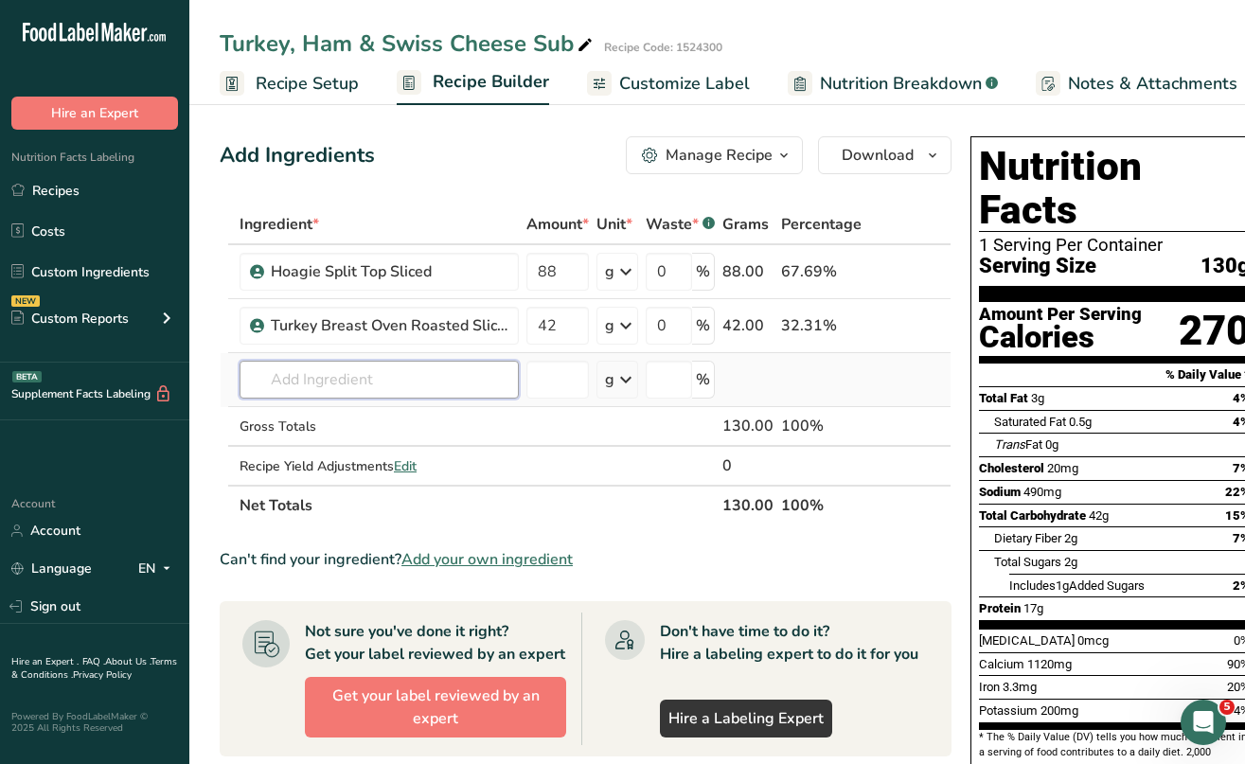
click at [425, 381] on input "text" at bounding box center [379, 380] width 279 height 38
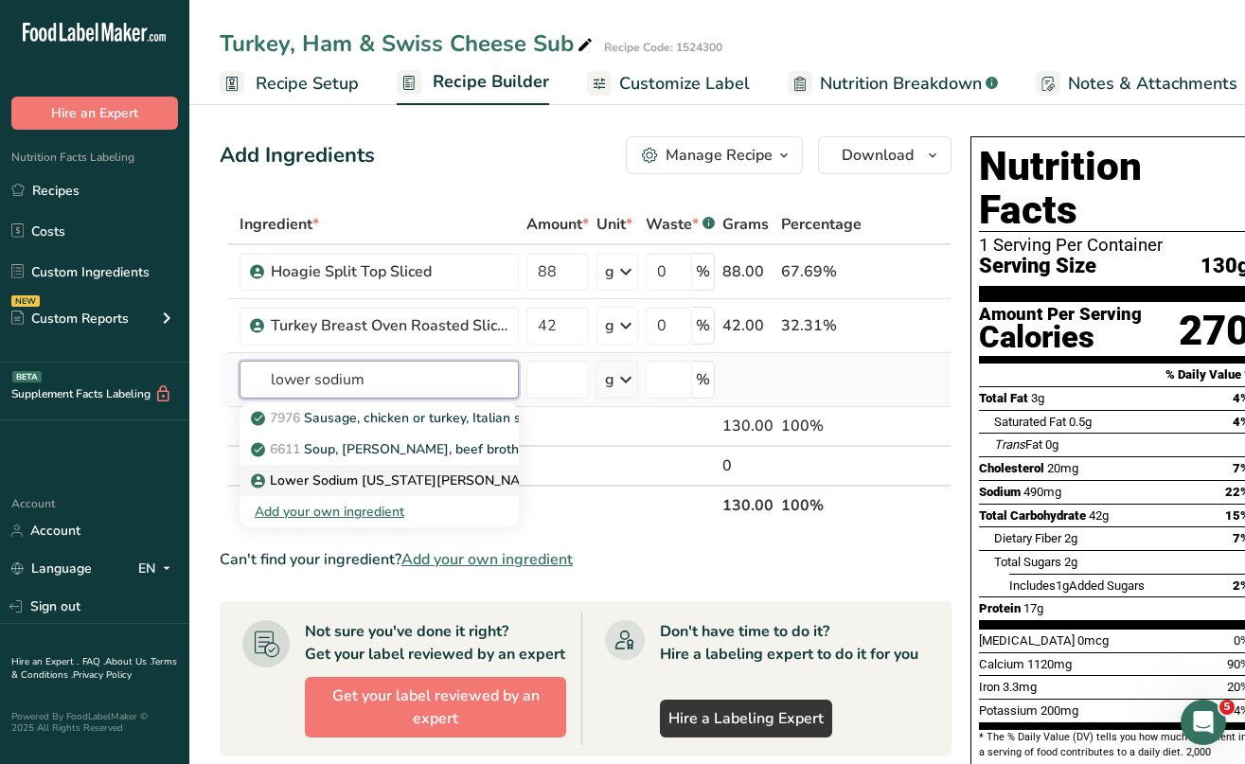
type input "lower sodium"
click at [432, 482] on p "Lower Sodium [US_STATE][PERSON_NAME] Sliced" at bounding box center [420, 481] width 330 height 20
type input "Lower Sodium [US_STATE][PERSON_NAME] Sliced"
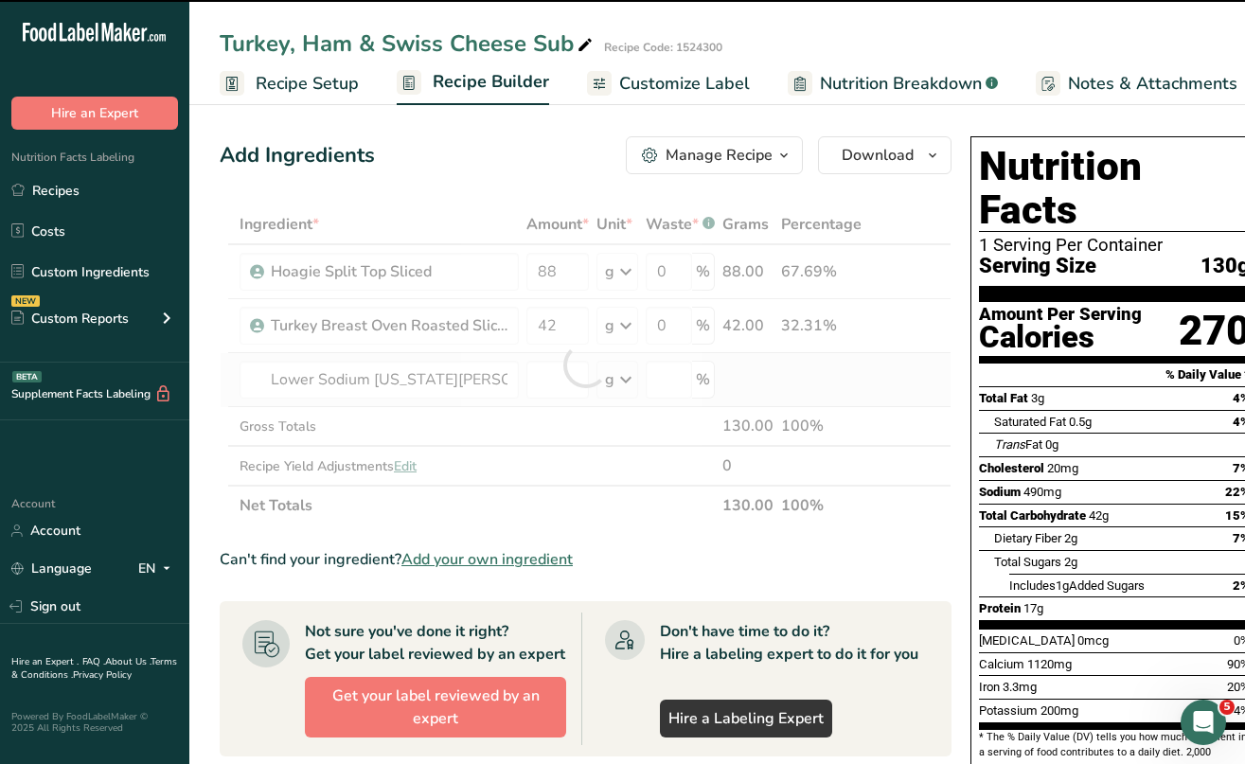
type input "0"
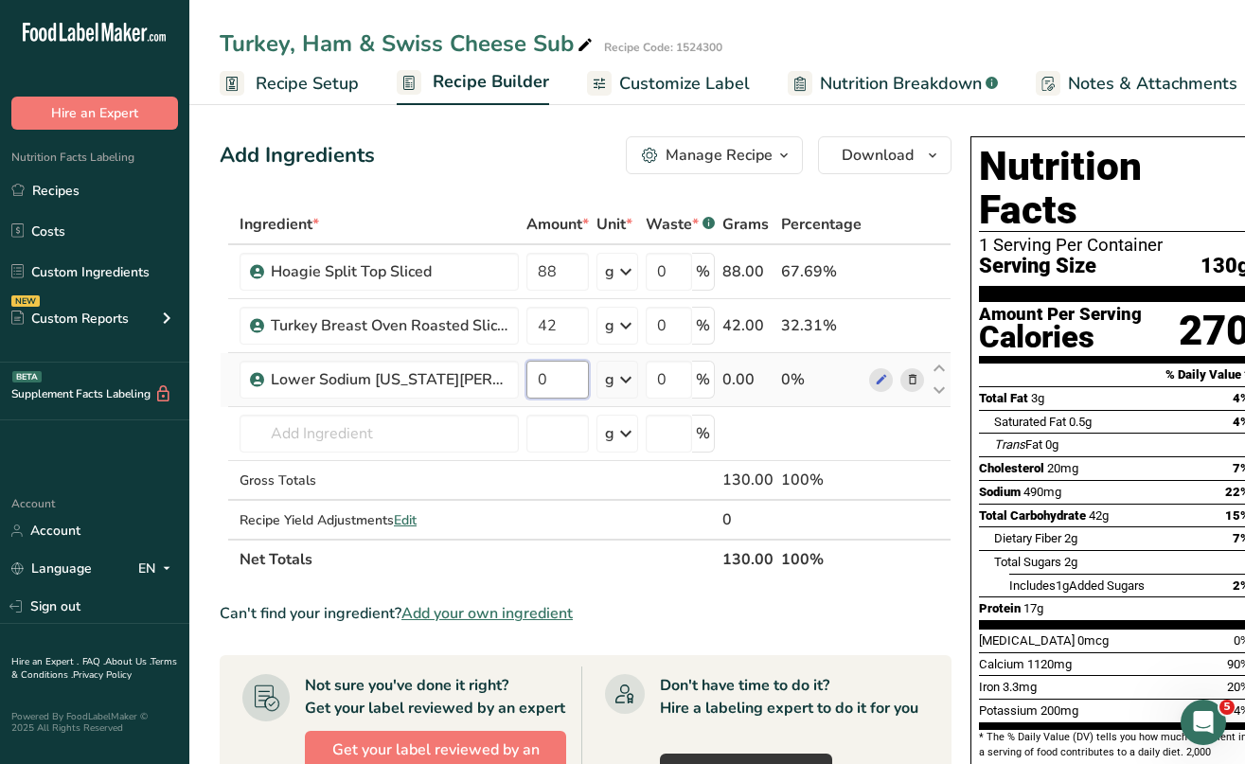
drag, startPoint x: 549, startPoint y: 381, endPoint x: 531, endPoint y: 382, distance: 18.0
click at [531, 382] on input "0" at bounding box center [558, 380] width 63 height 38
type input "57"
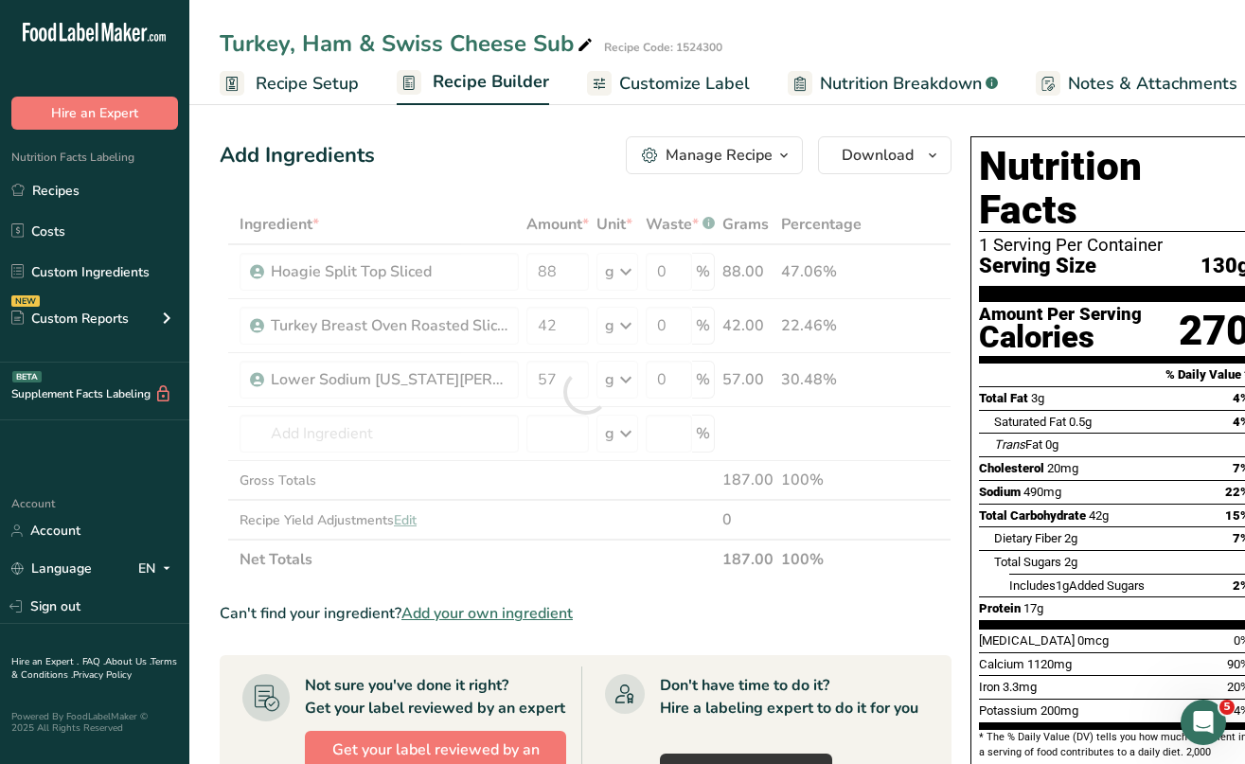
click at [956, 203] on div "Add Ingredients Manage Recipe Delete Recipe Duplicate Recipe Scale Recipe Save …" at bounding box center [591, 711] width 743 height 1164
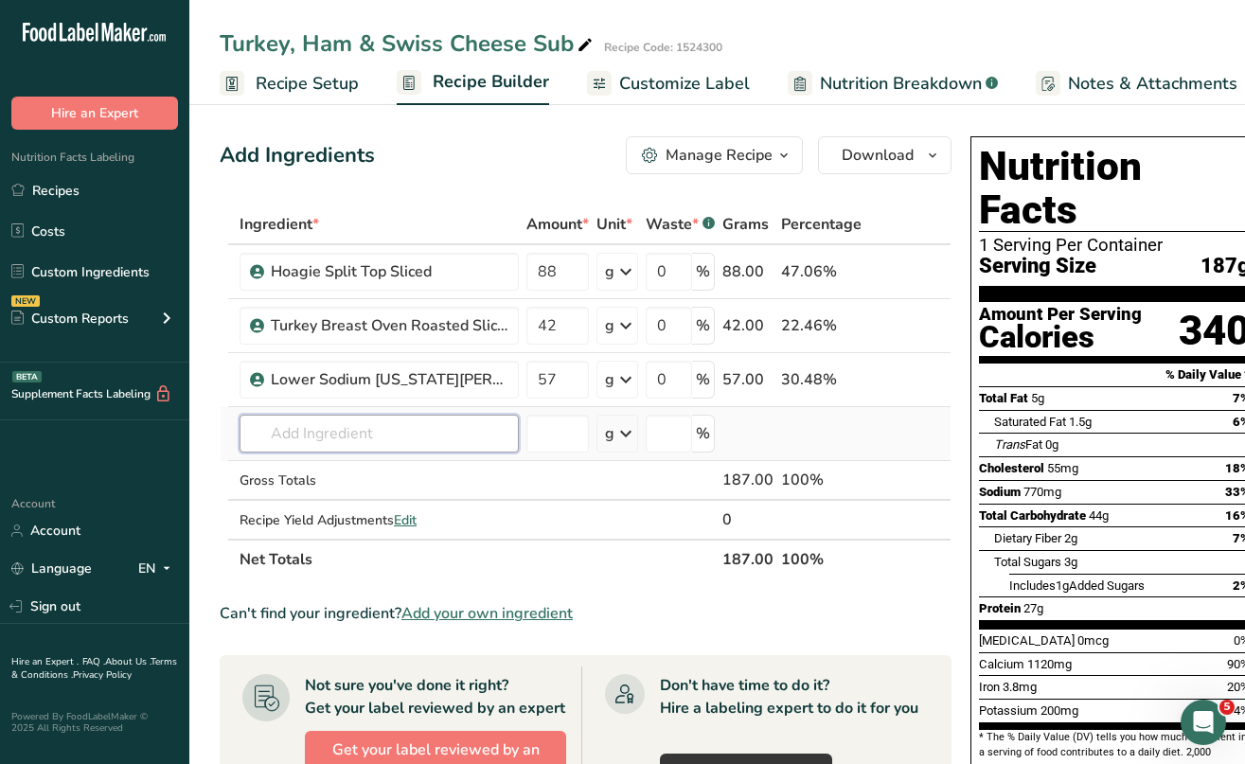
click at [285, 430] on input "text" at bounding box center [379, 434] width 279 height 38
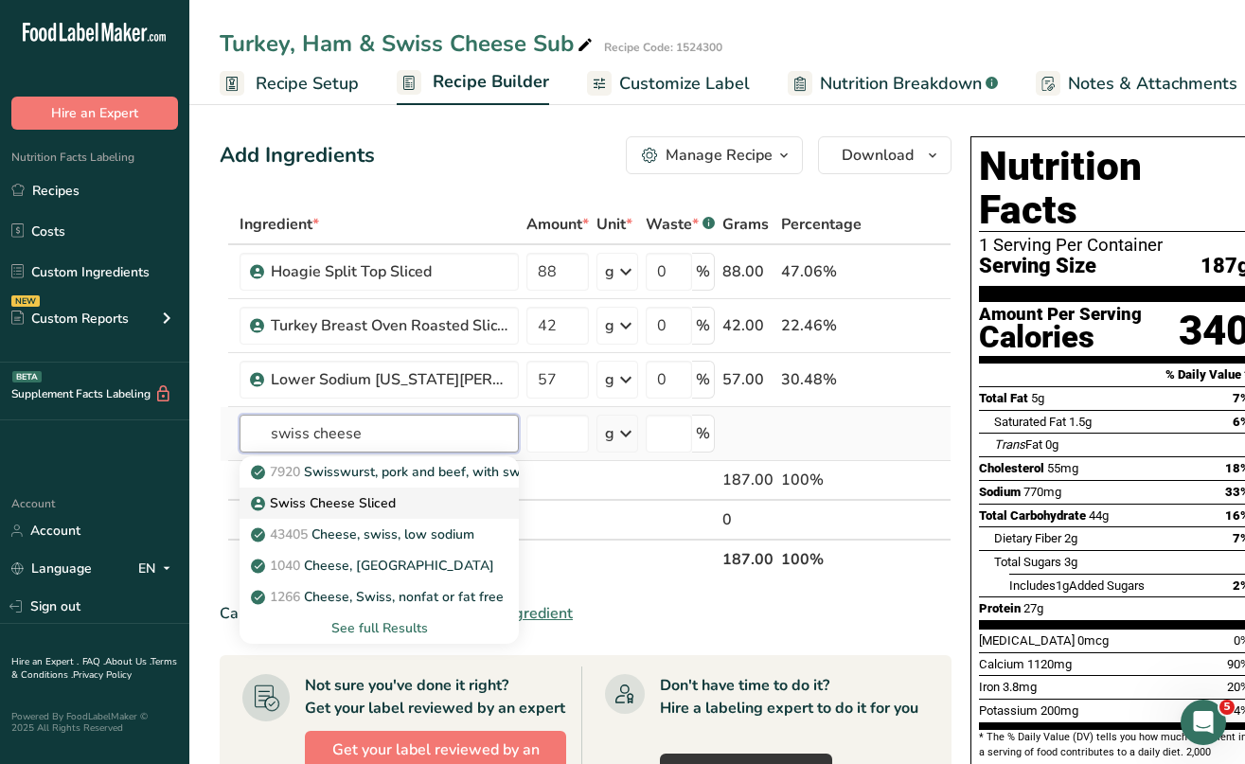
type input "swiss cheese"
click at [278, 506] on p "Swiss Cheese Sliced" at bounding box center [325, 503] width 141 height 20
type input "Swiss Cheese Sliced"
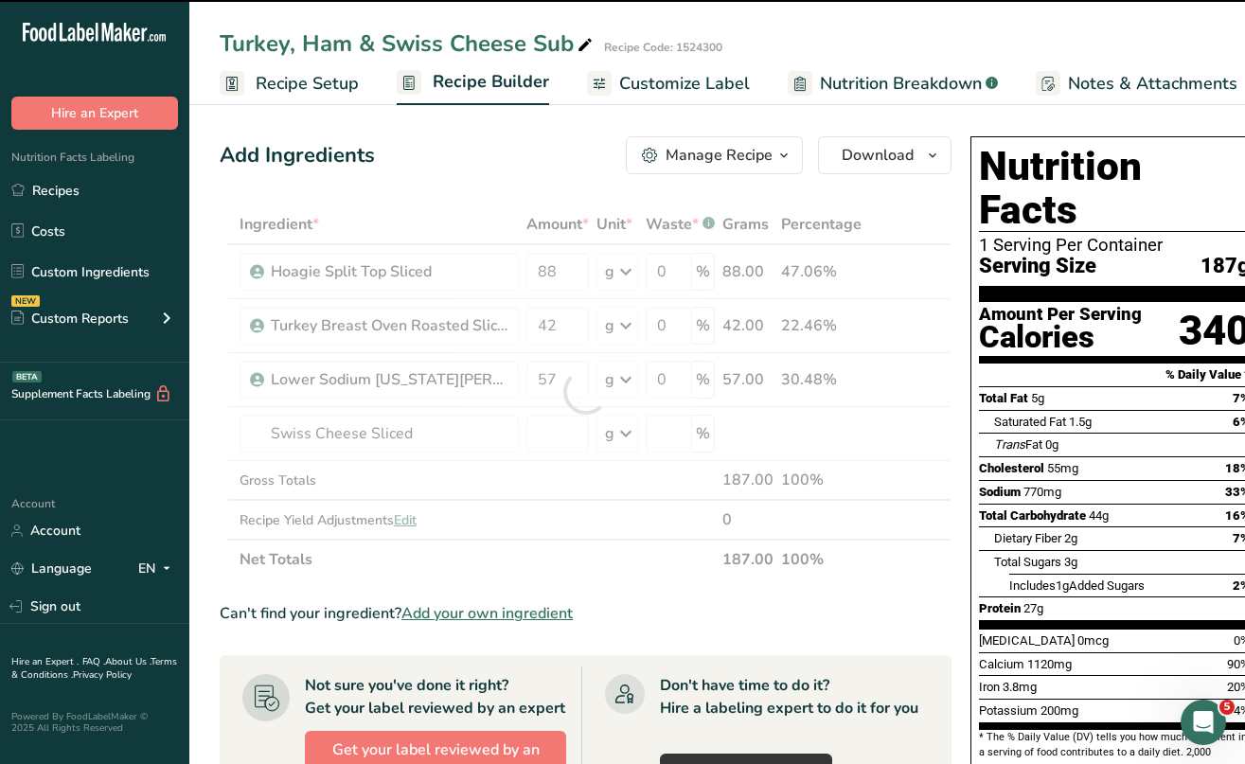
type input "0"
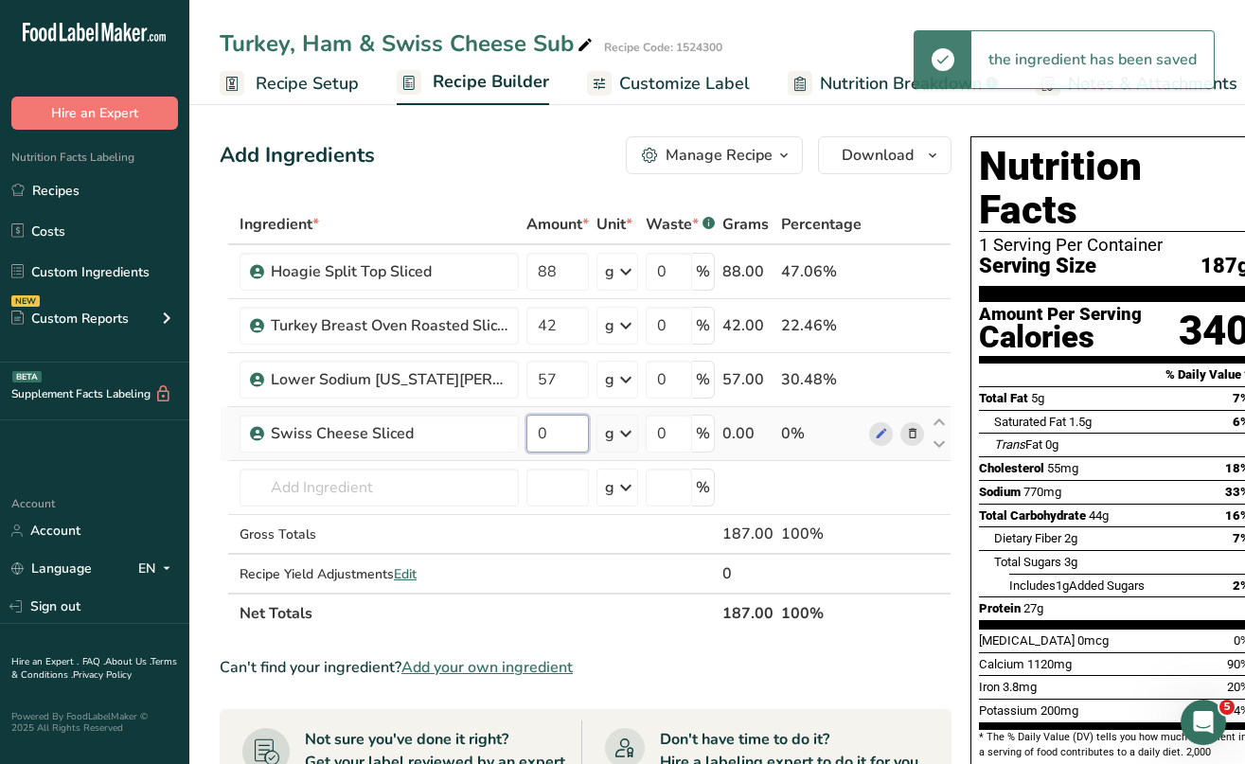
click at [544, 427] on input "0" at bounding box center [558, 434] width 63 height 38
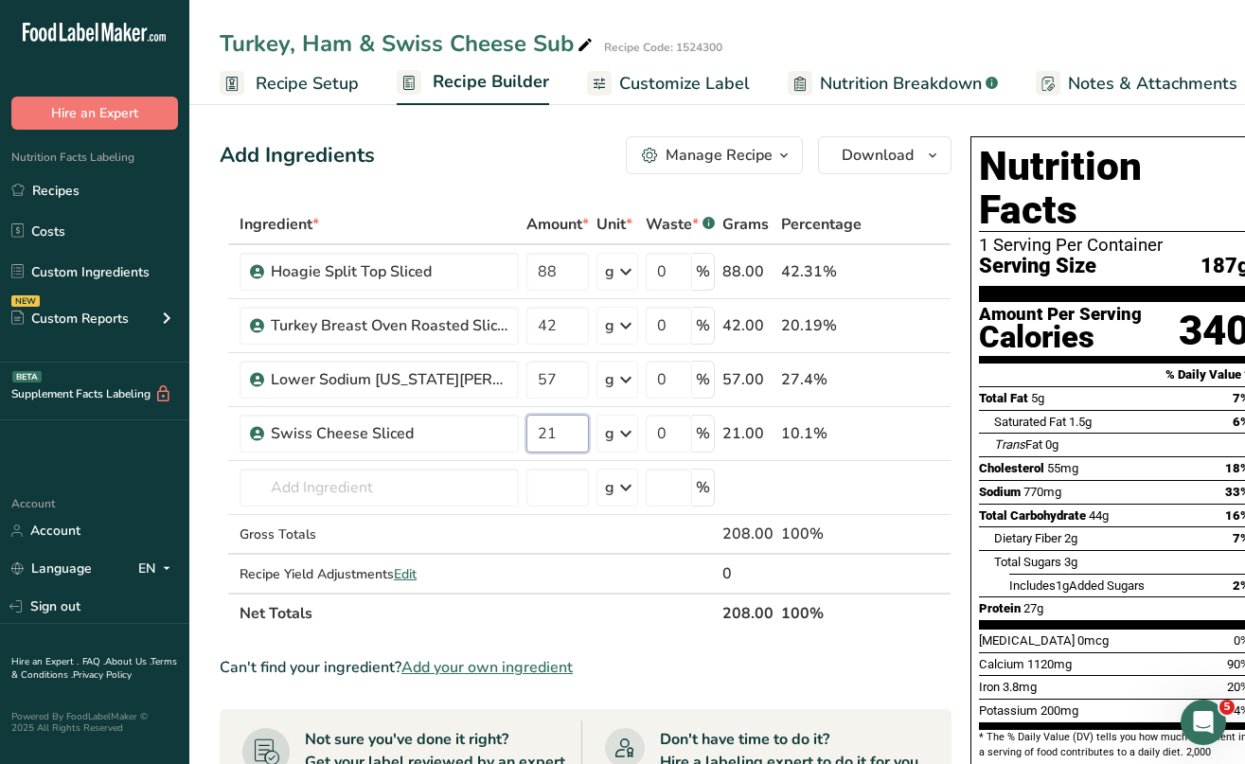
type input "21"
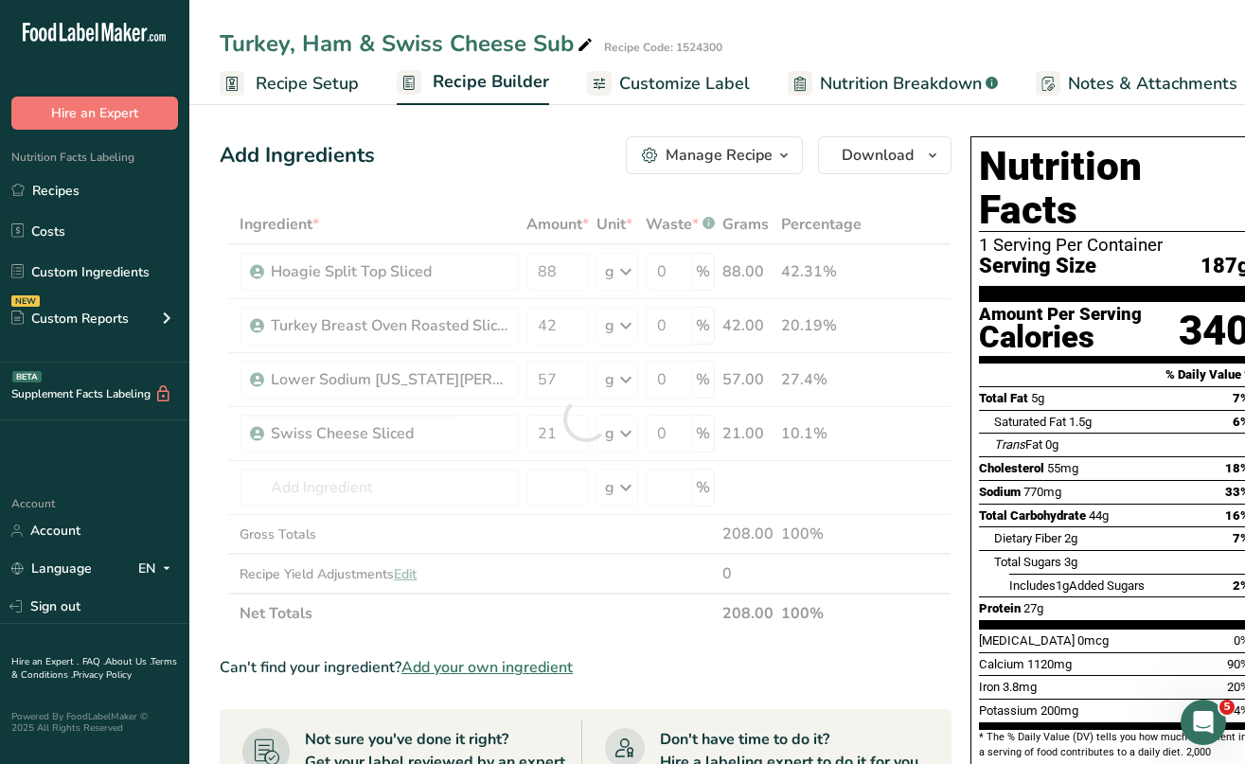
click at [957, 207] on div "Add Ingredients Manage Recipe Delete Recipe Duplicate Recipe Scale Recipe Save …" at bounding box center [591, 738] width 743 height 1218
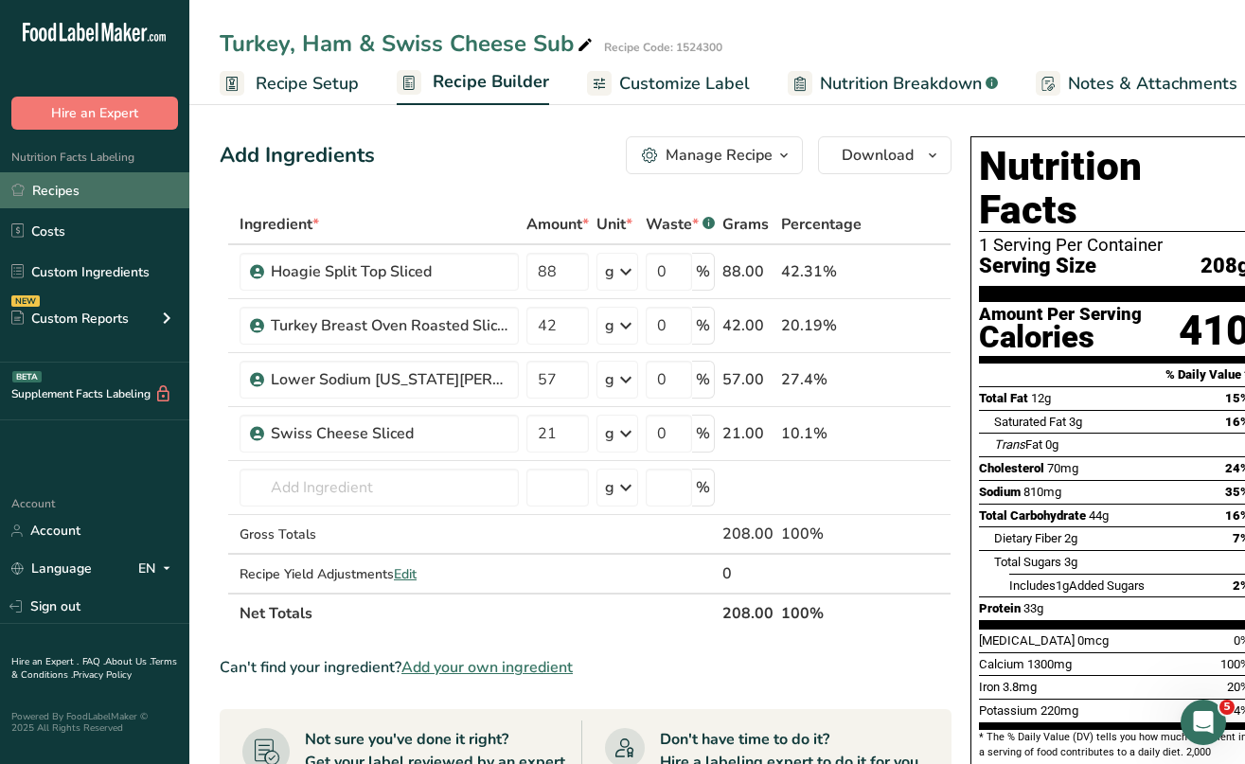
click at [65, 186] on link "Recipes" at bounding box center [94, 190] width 189 height 36
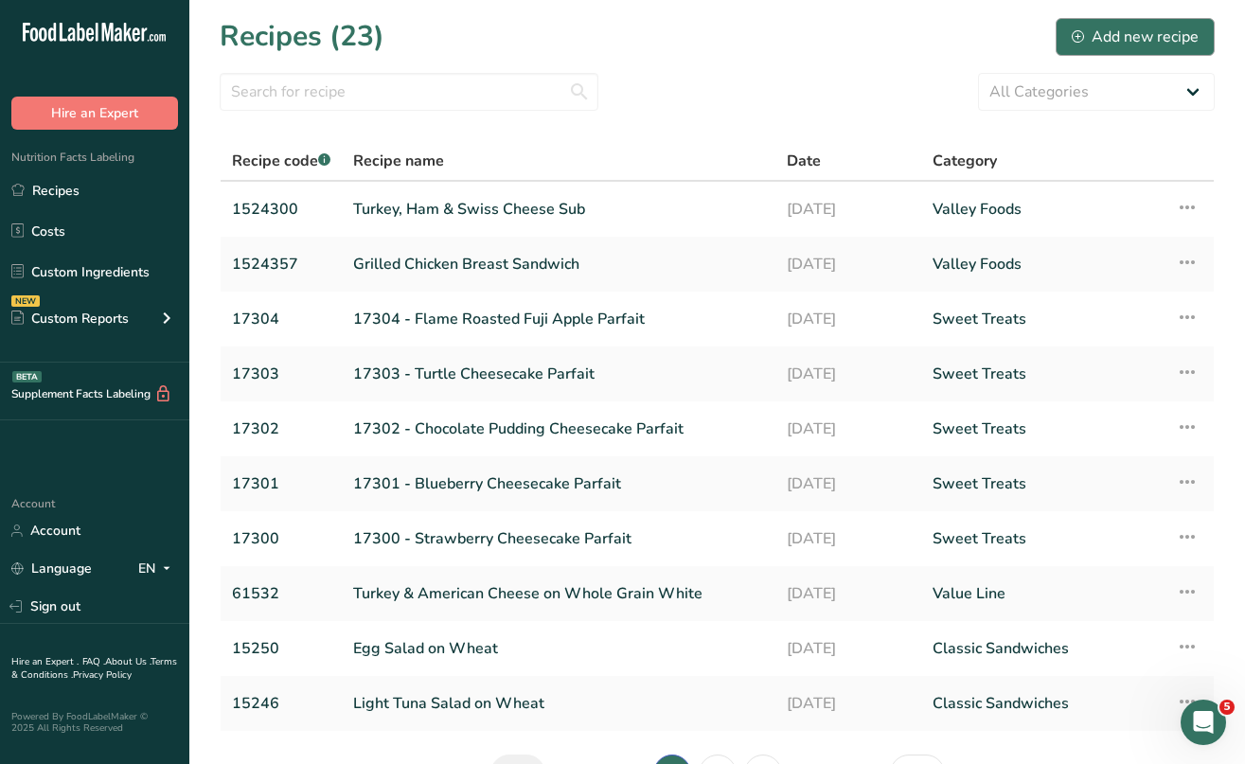
click at [1103, 32] on div "Add new recipe" at bounding box center [1135, 37] width 127 height 23
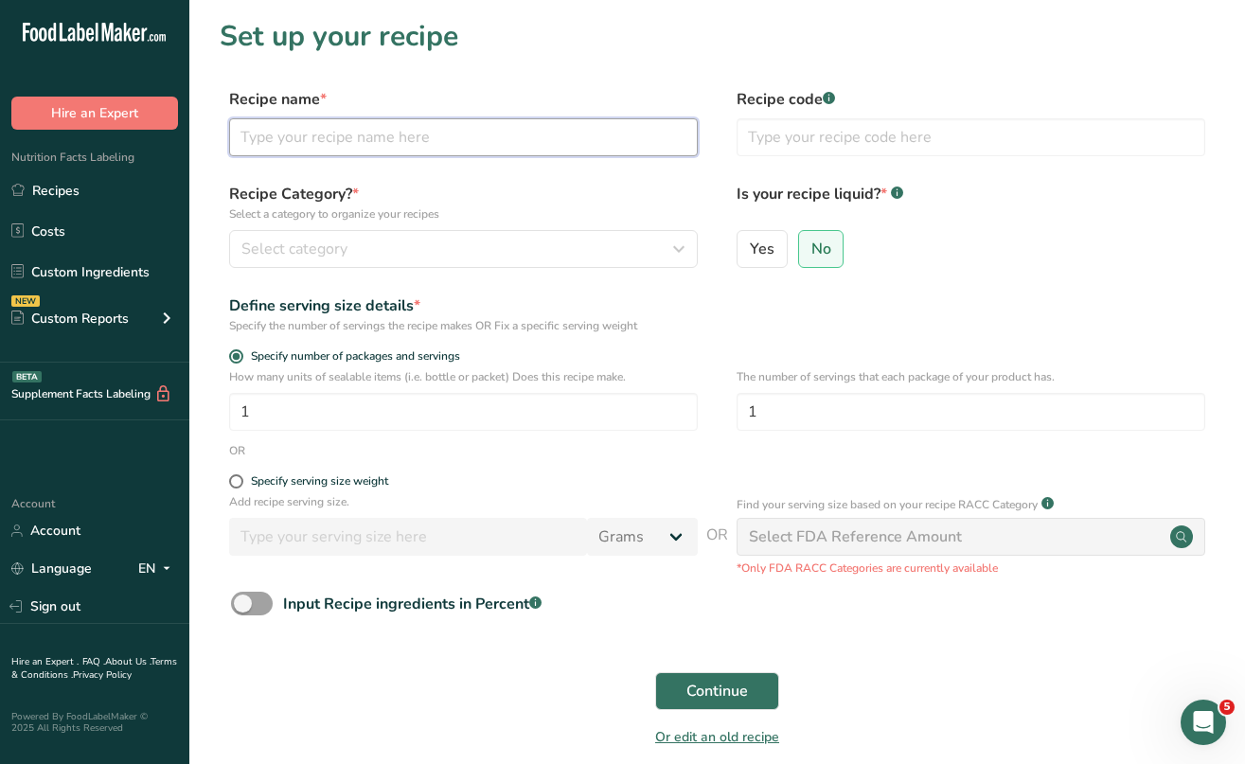
click at [435, 142] on input "text" at bounding box center [463, 137] width 469 height 38
click at [761, 134] on input "text" at bounding box center [971, 137] width 469 height 38
click at [317, 136] on input "Italian Sub" at bounding box center [463, 137] width 469 height 38
click at [311, 136] on input "Italian Sub" at bounding box center [463, 137] width 469 height 38
click at [410, 139] on input "Italian Submarine Sandwich" at bounding box center [463, 137] width 469 height 38
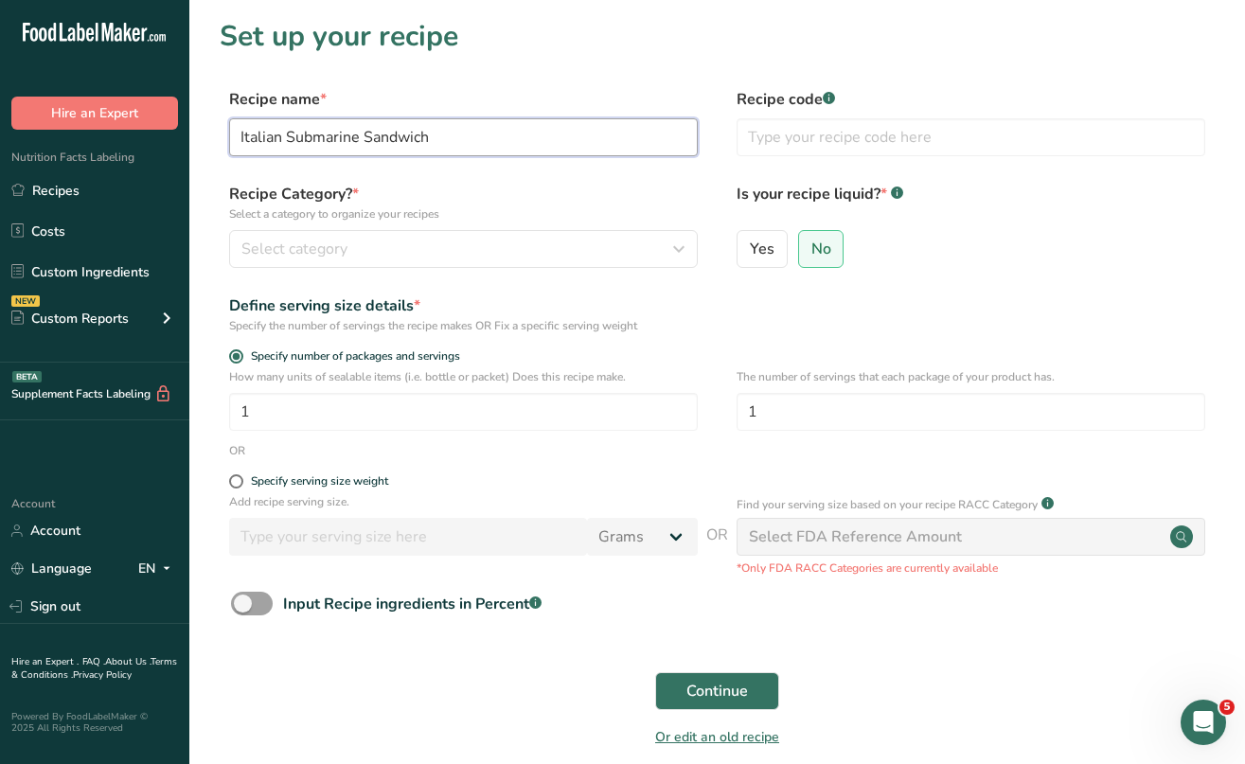
type input "Italian Submarine Sandwich"
click at [439, 170] on form "Recipe name * Italian Submarine Sandwich Recipe code .a-a{fill:#347362;}.b-a{fi…" at bounding box center [717, 423] width 995 height 671
click at [769, 139] on input "text" at bounding box center [971, 137] width 469 height 38
type input "1524200"
click at [386, 244] on div "Select category" at bounding box center [457, 249] width 433 height 23
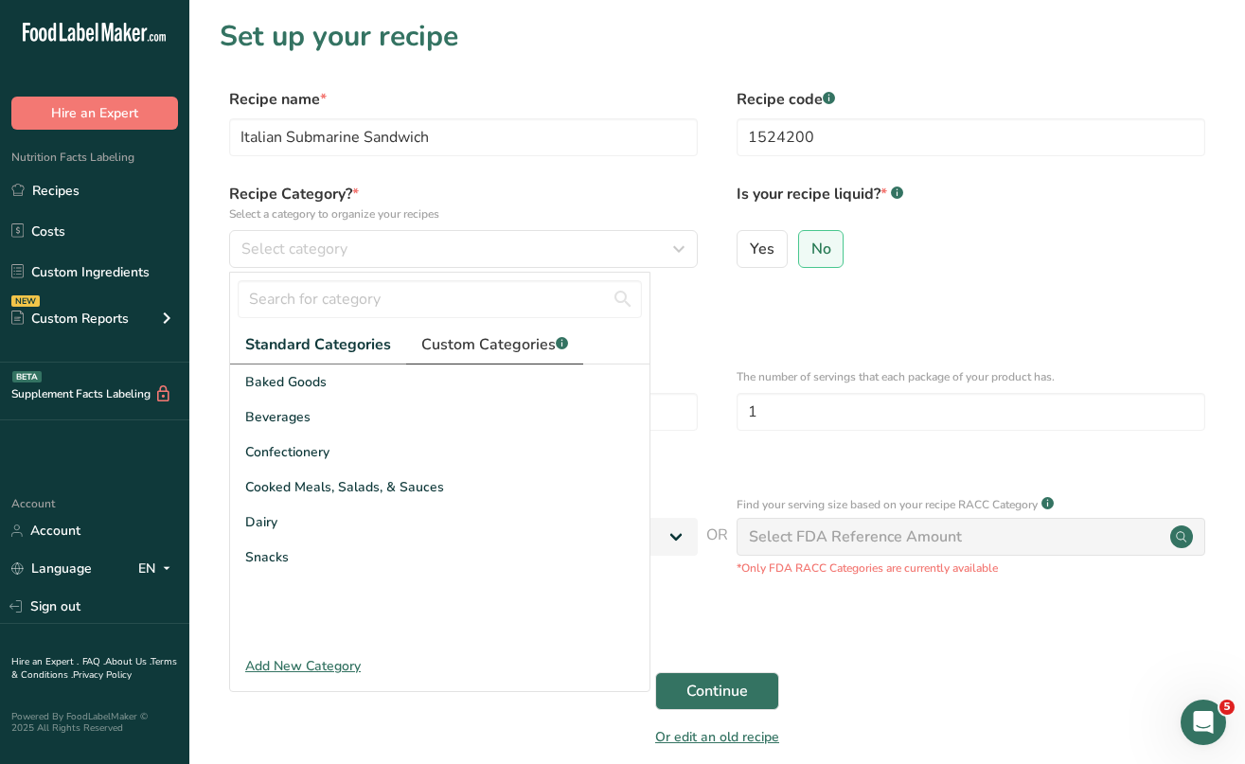
click at [489, 344] on span "Custom Categories .a-a{fill:#347362;}.b-a{fill:#fff;}" at bounding box center [494, 344] width 147 height 23
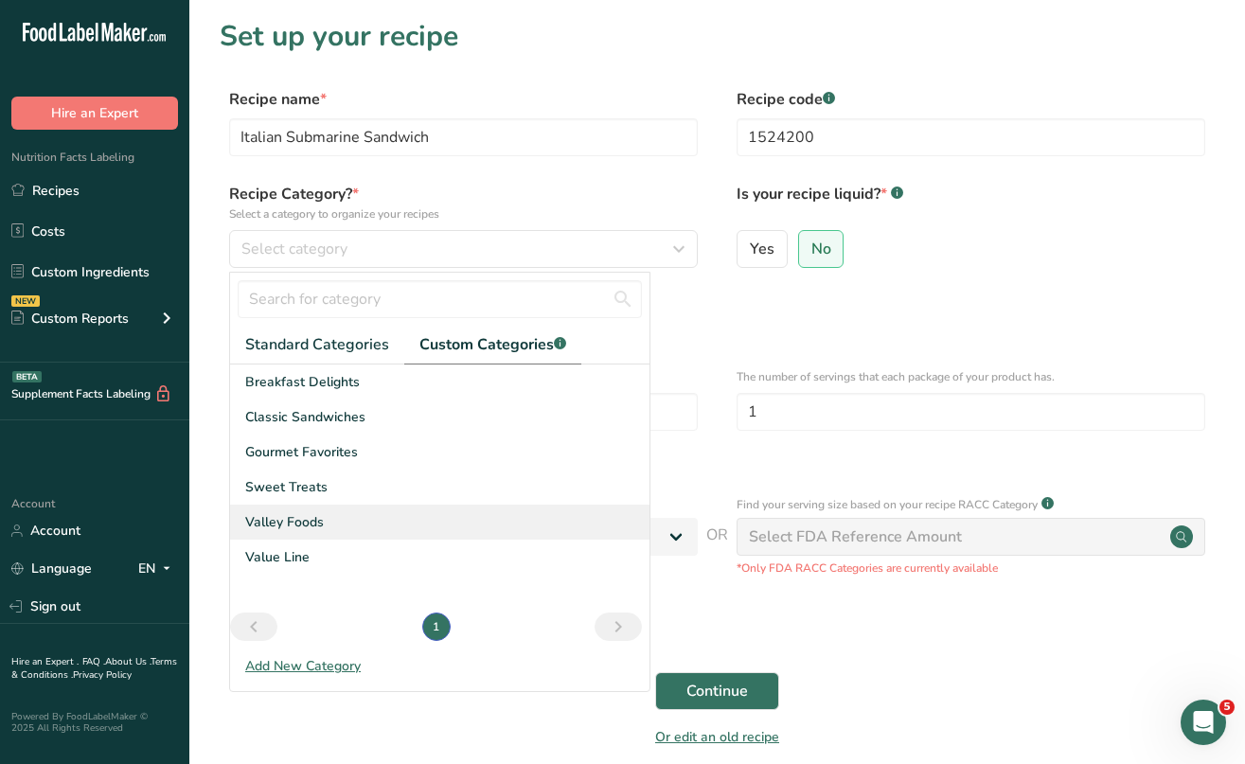
click at [295, 511] on div "Valley Foods" at bounding box center [440, 522] width 420 height 35
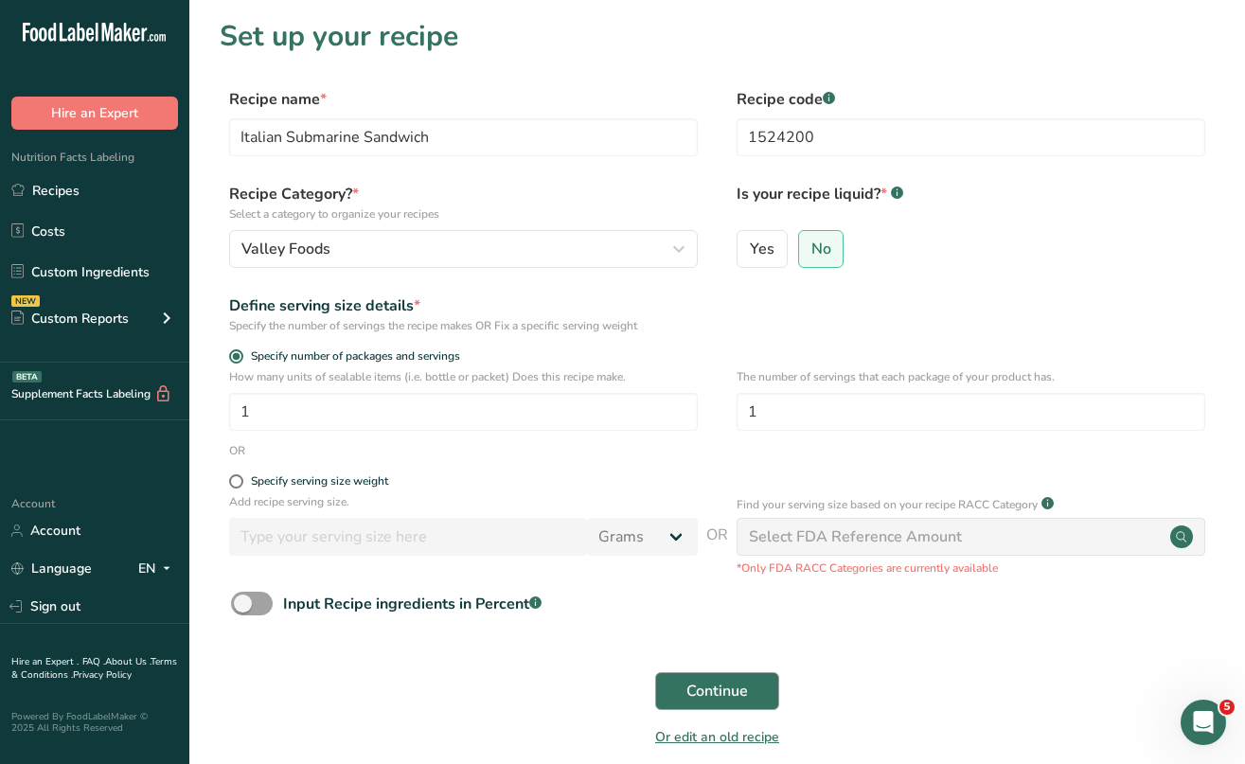
click at [706, 688] on span "Continue" at bounding box center [718, 691] width 62 height 23
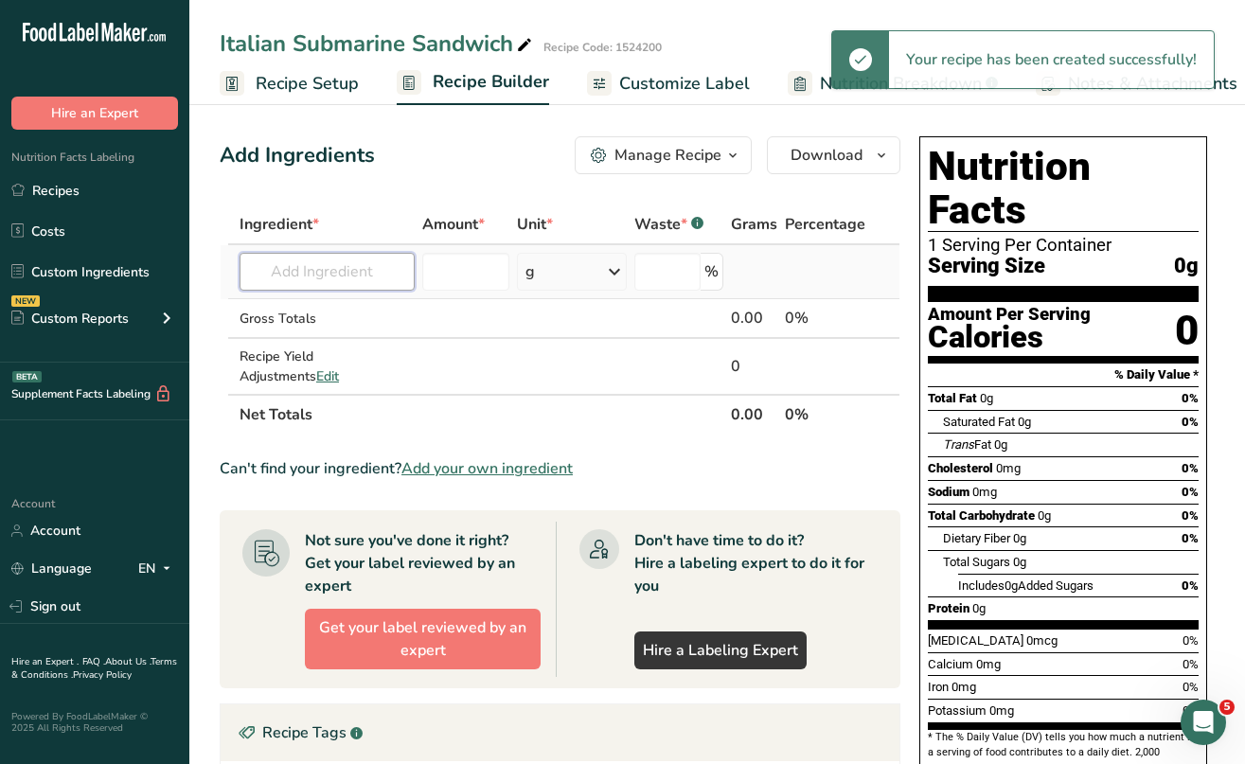
click at [264, 273] on input "text" at bounding box center [327, 272] width 175 height 38
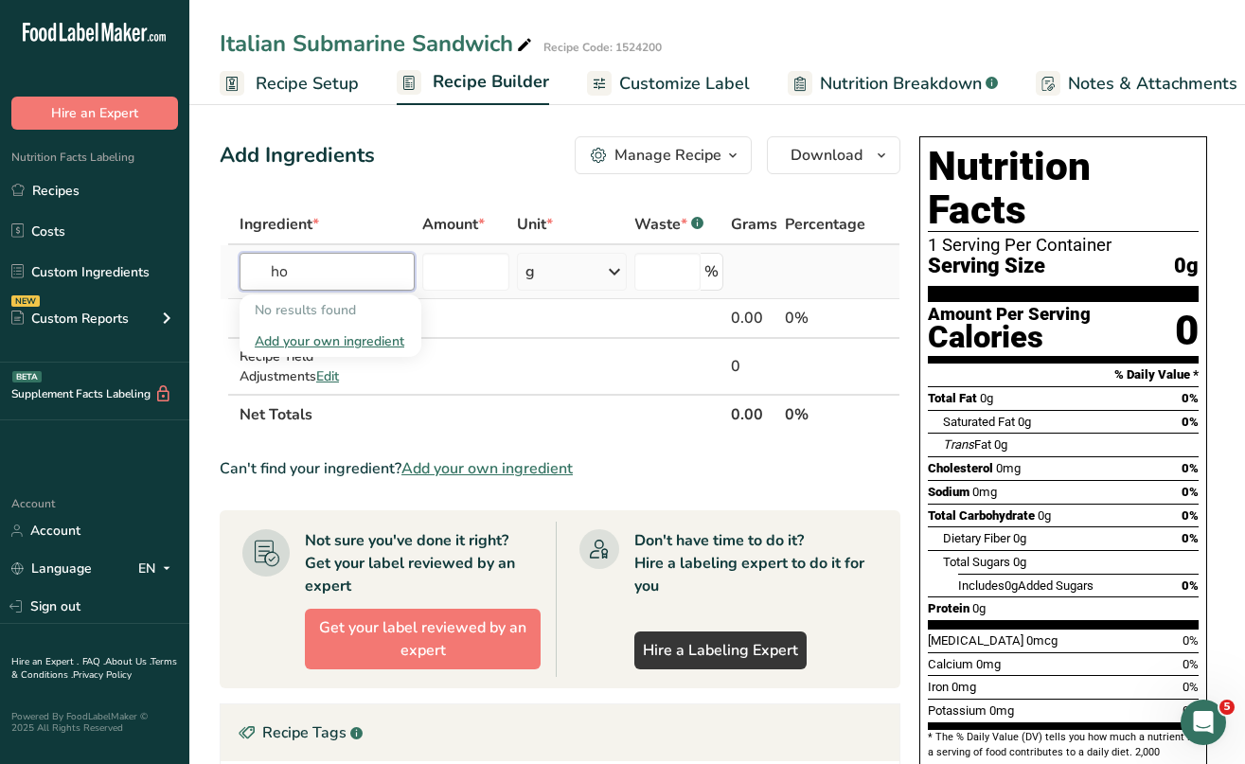
type input "h"
type input "homie"
drag, startPoint x: 313, startPoint y: 305, endPoint x: 335, endPoint y: 313, distance: 23.1
click at [335, 313] on p "Hoagie Split Top Sliced" at bounding box center [333, 310] width 157 height 20
type input "Hoagie Split Top Sliced"
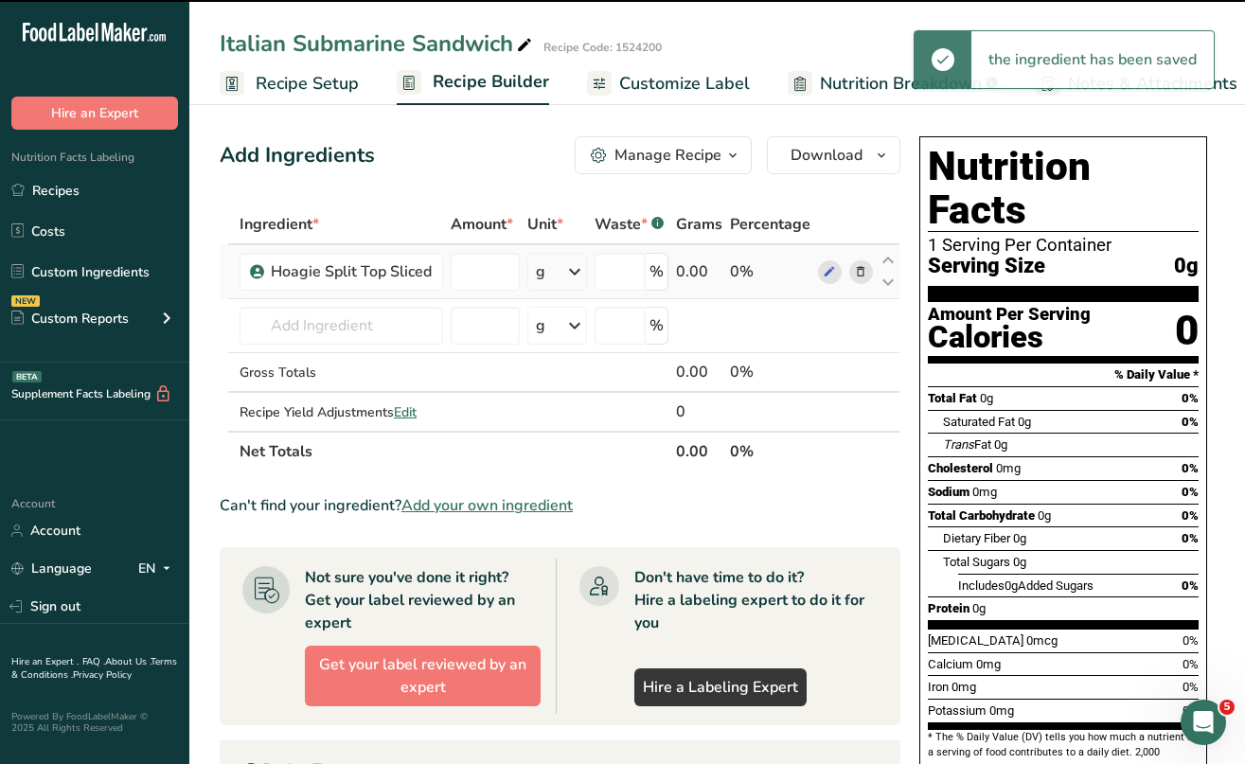
type input "0"
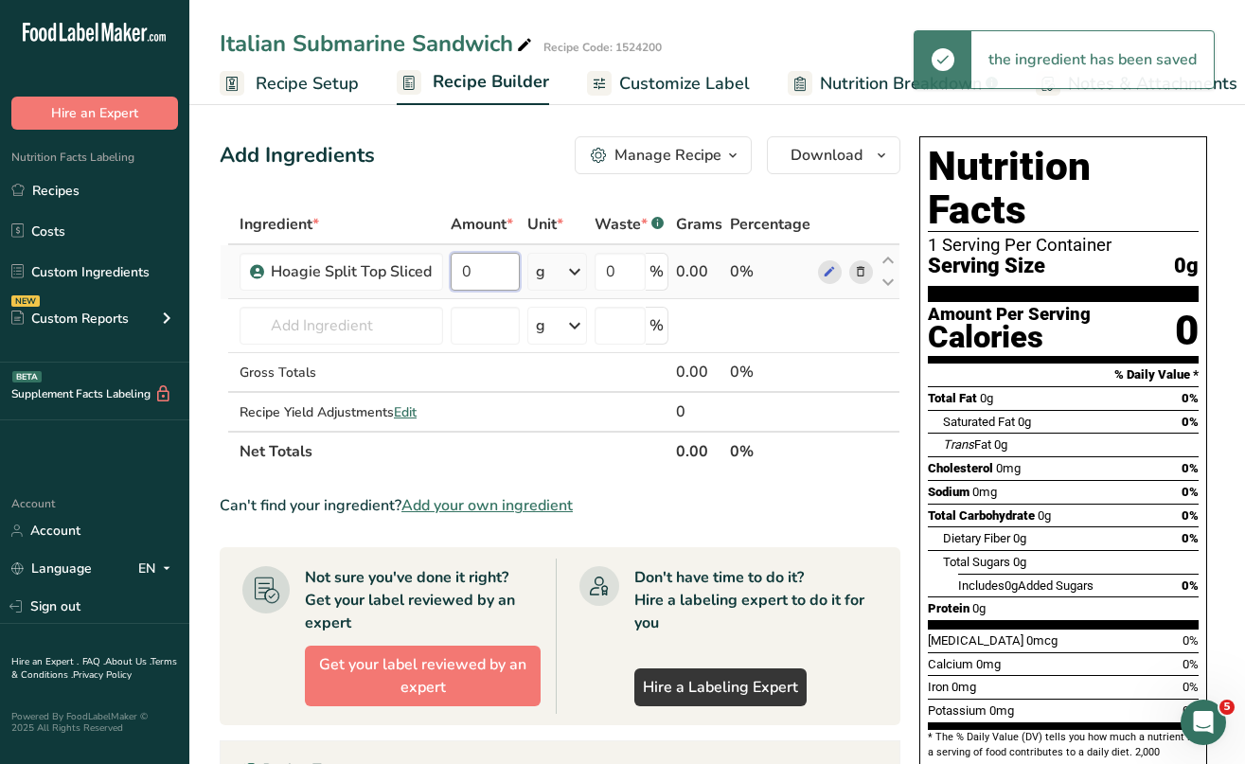
click at [471, 277] on input "0" at bounding box center [485, 272] width 69 height 38
type input "88"
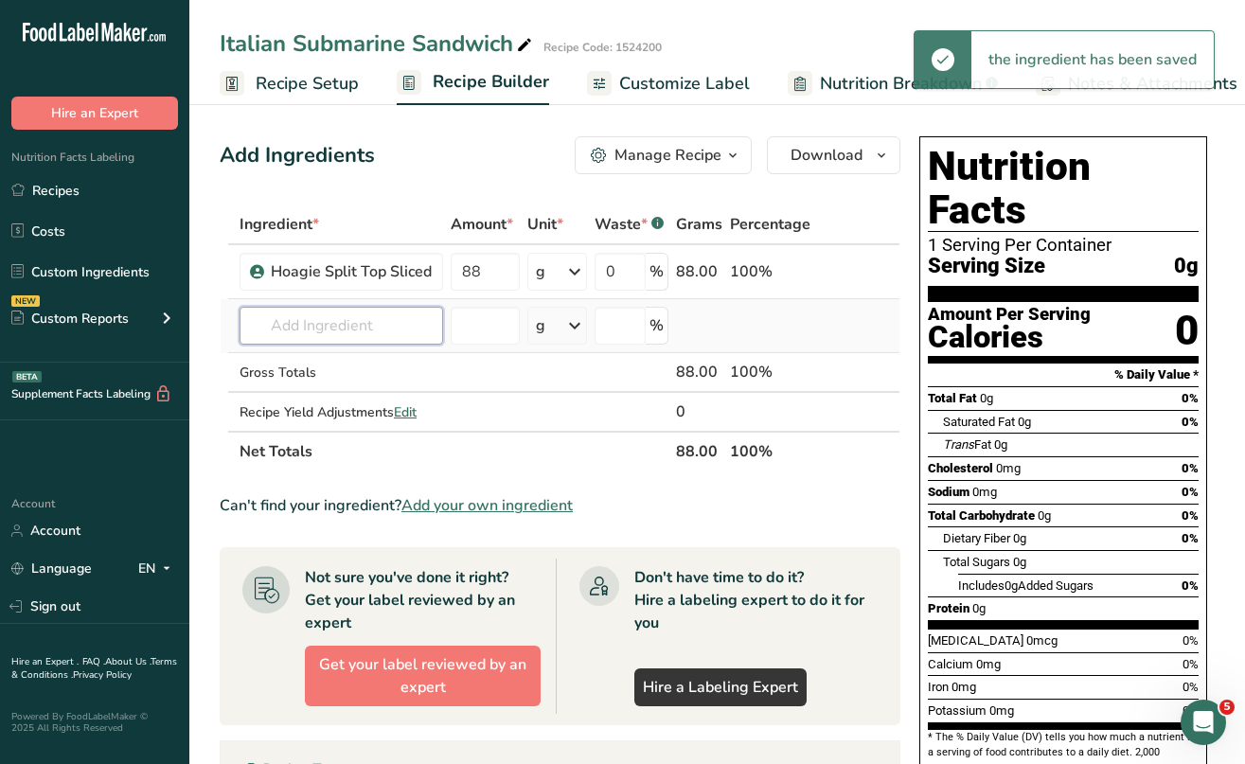
click at [353, 319] on div "Ingredient * Amount * Unit * Waste * .a-a{fill:#347362;}.b-a{fill:#fff;} Grams …" at bounding box center [560, 338] width 681 height 267
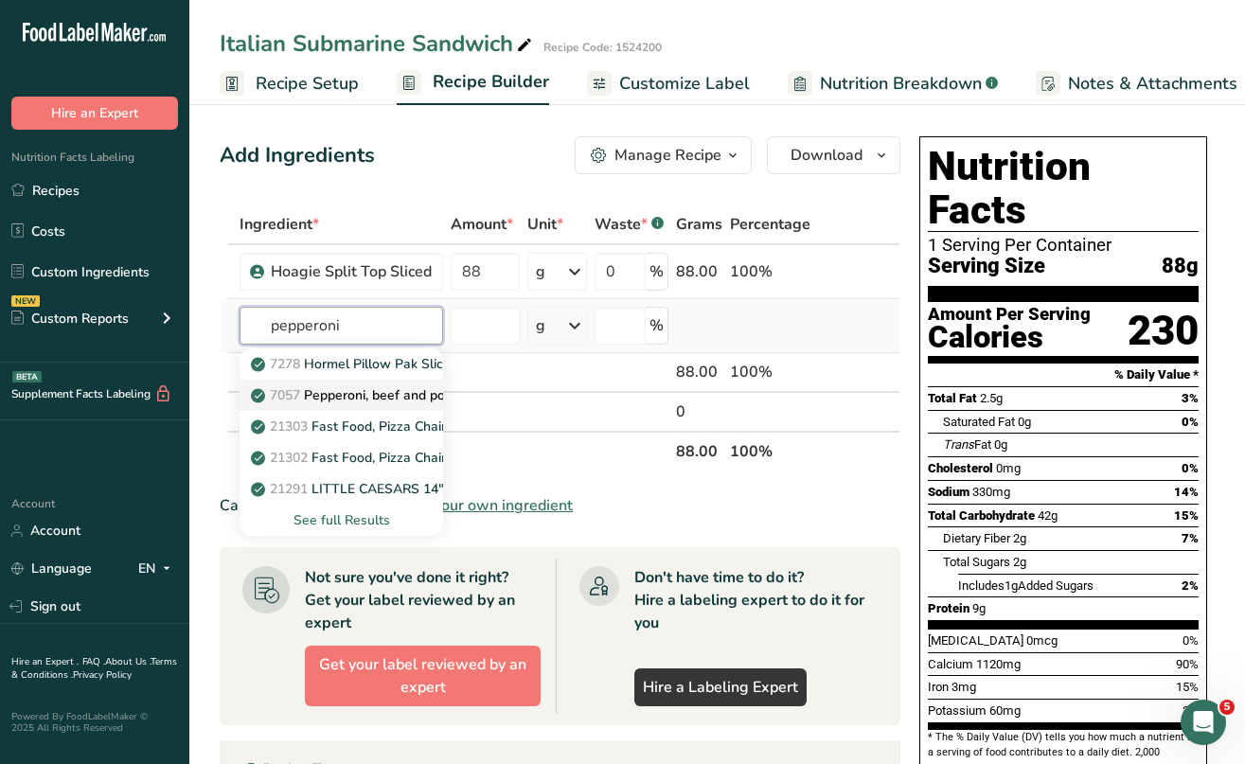
type input "pepperoni"
click at [354, 389] on p "7057 Pepperoni, beef and pork, sliced" at bounding box center [376, 395] width 243 height 20
type input "Pepperoni, beef and pork, sliced"
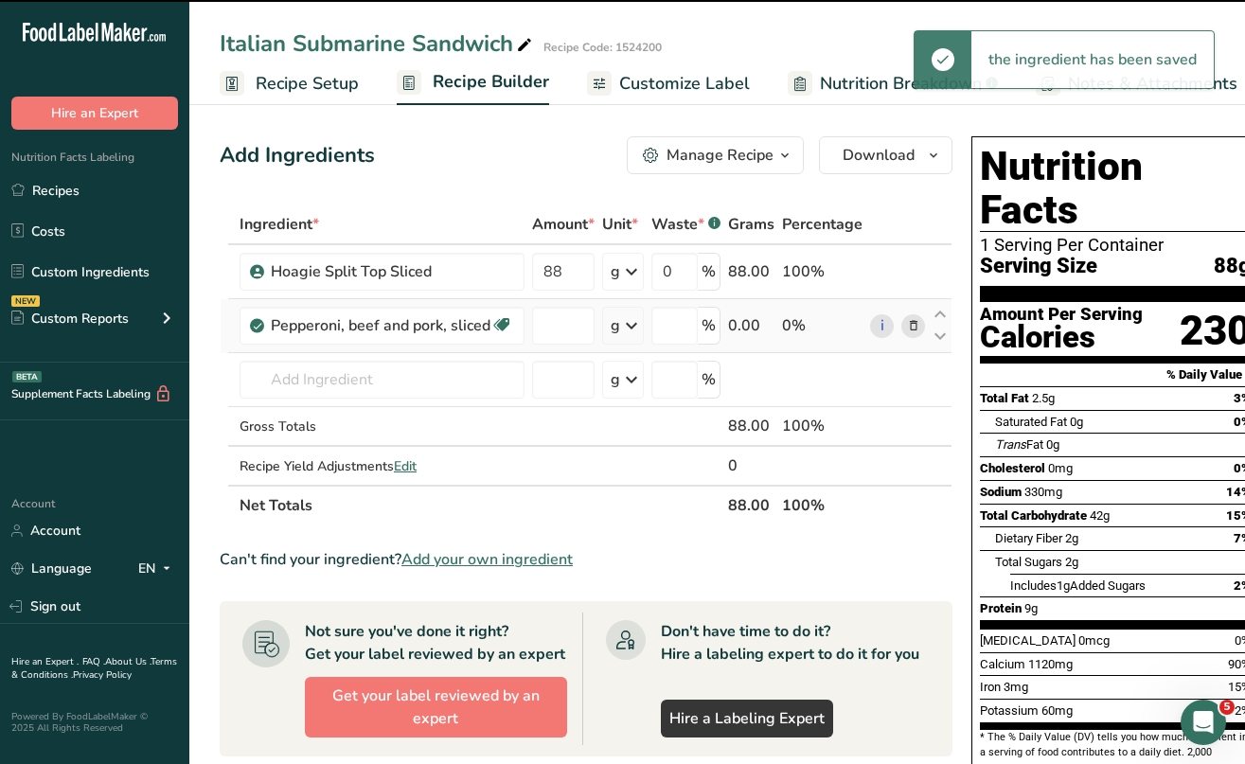
type input "0"
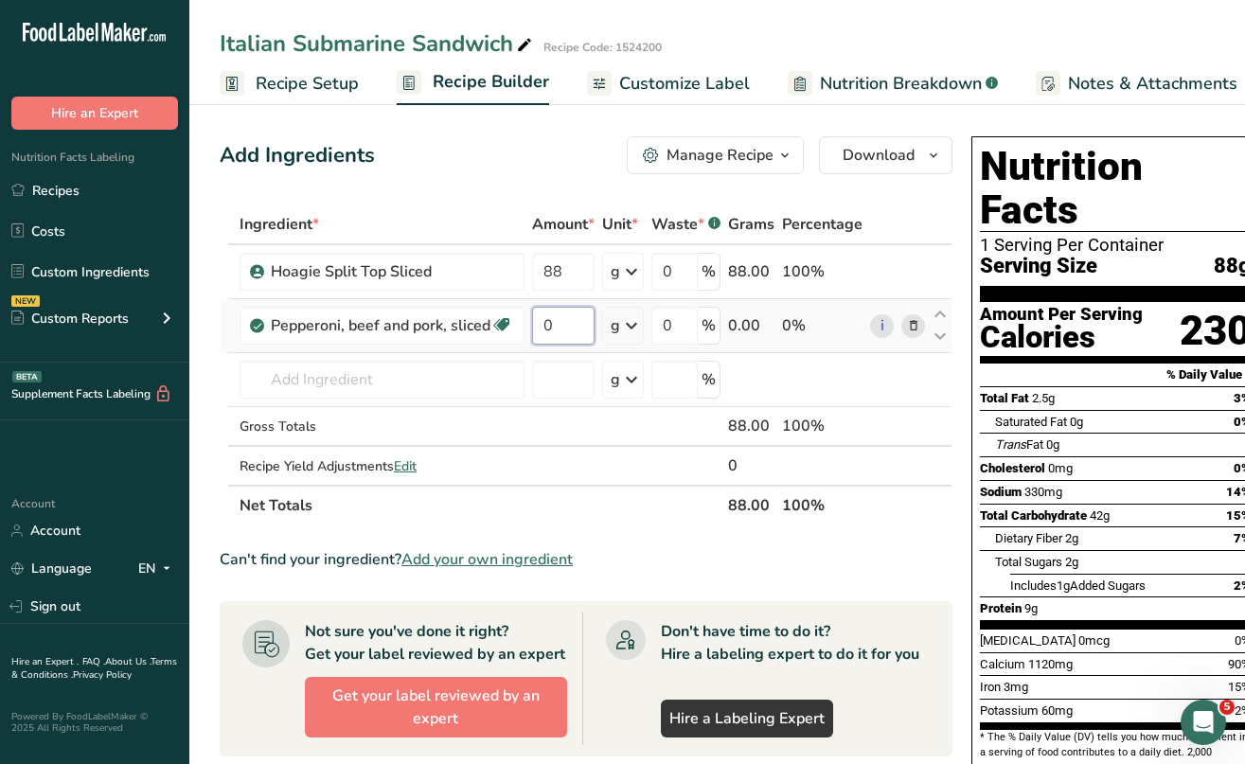
drag, startPoint x: 563, startPoint y: 327, endPoint x: 546, endPoint y: 327, distance: 16.1
click at [546, 327] on input "0" at bounding box center [563, 326] width 63 height 38
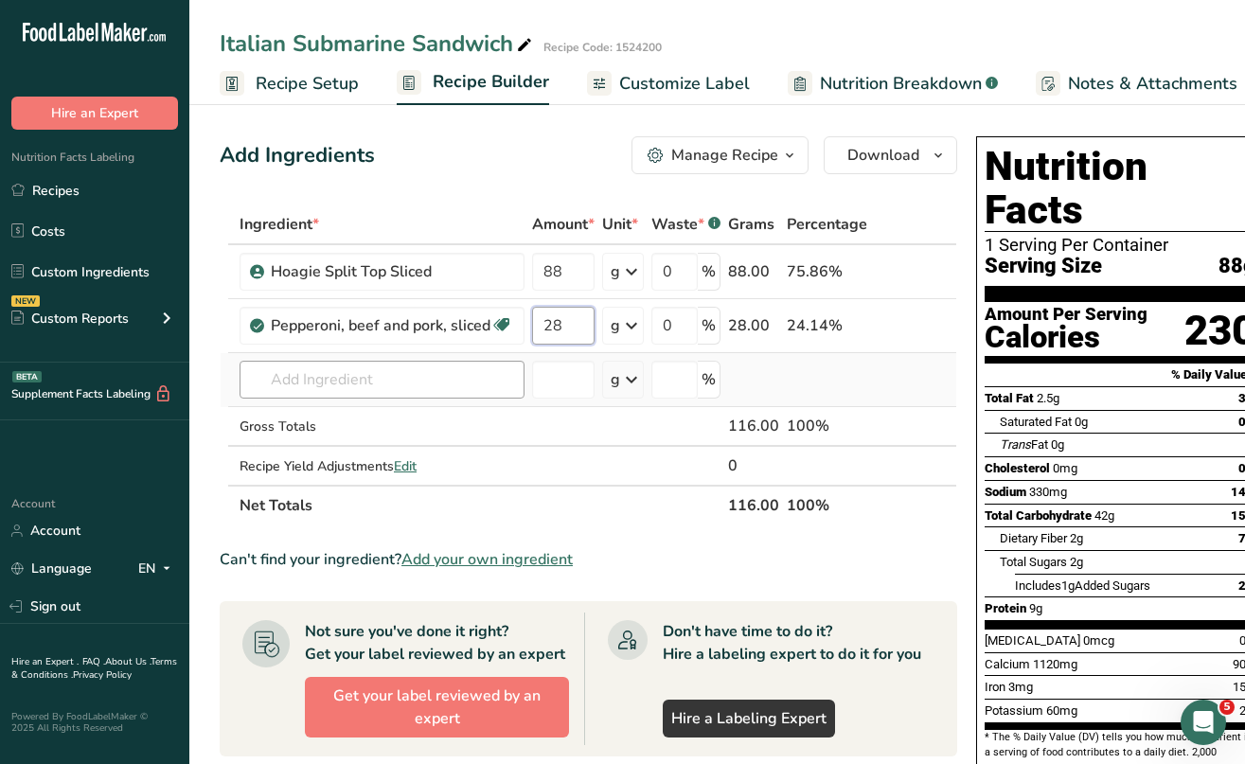
type input "28"
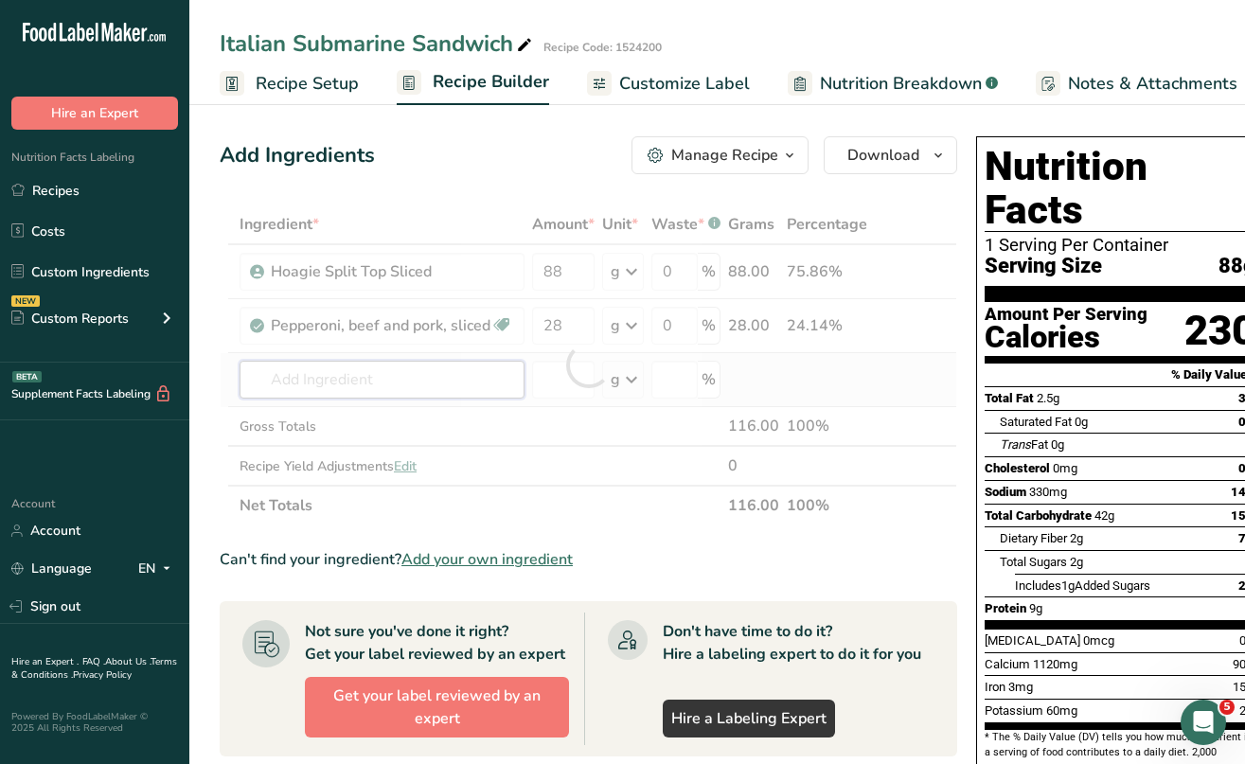
click at [320, 372] on div "Ingredient * Amount * Unit * Waste * .a-a{fill:#347362;}.b-a{fill:#fff;} Grams …" at bounding box center [589, 365] width 738 height 321
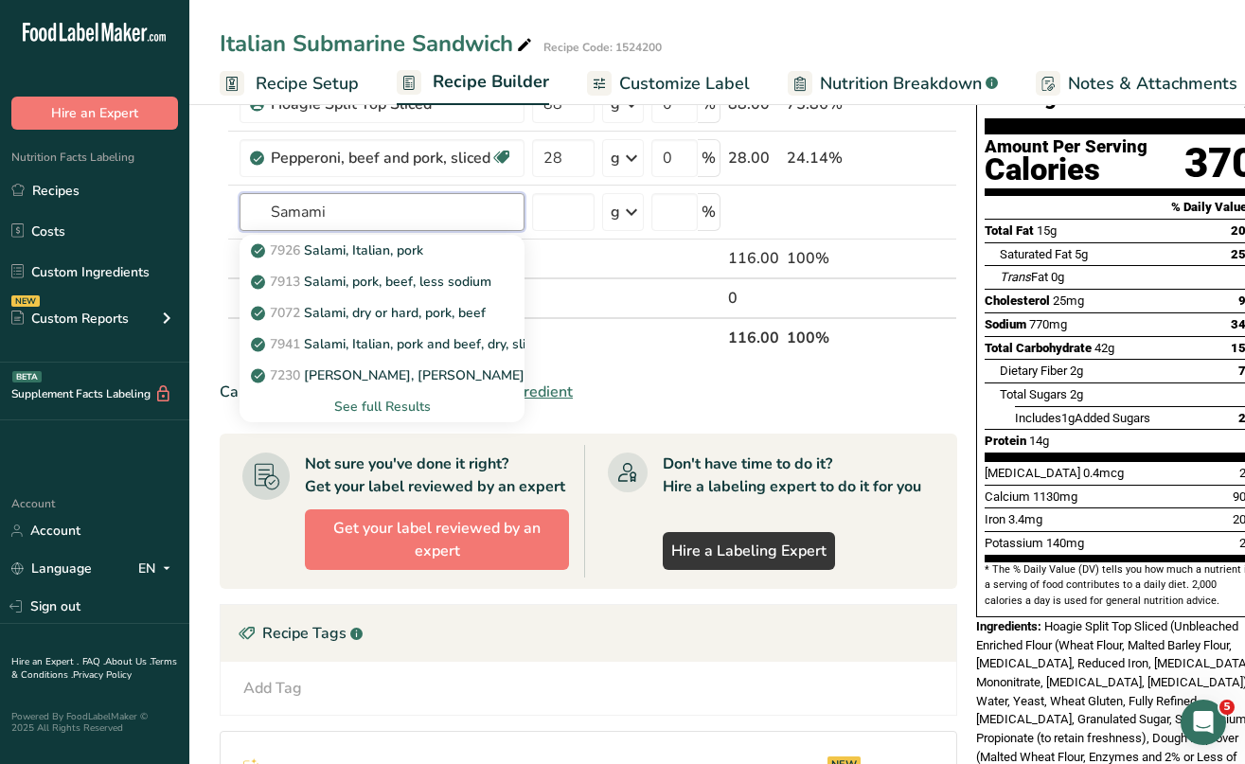
scroll to position [178, 0]
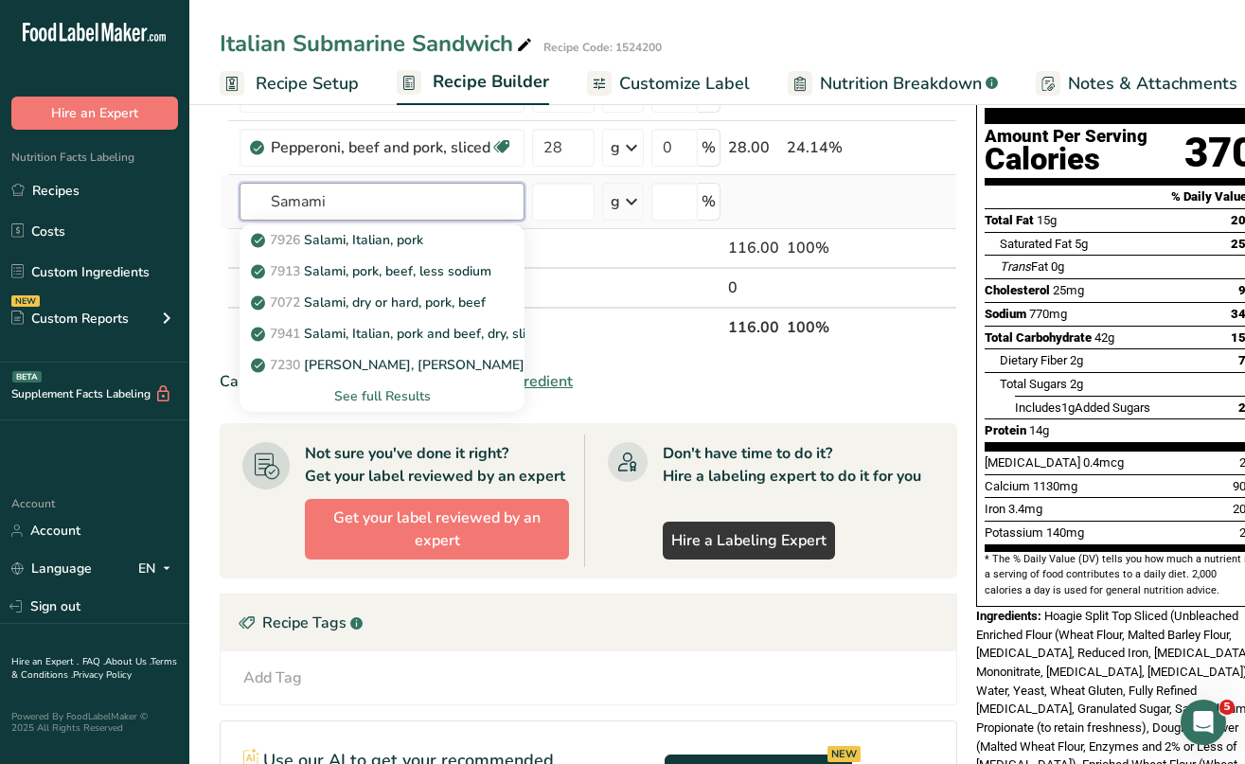
type input "Samami"
click at [370, 389] on div "See full Results" at bounding box center [382, 396] width 255 height 20
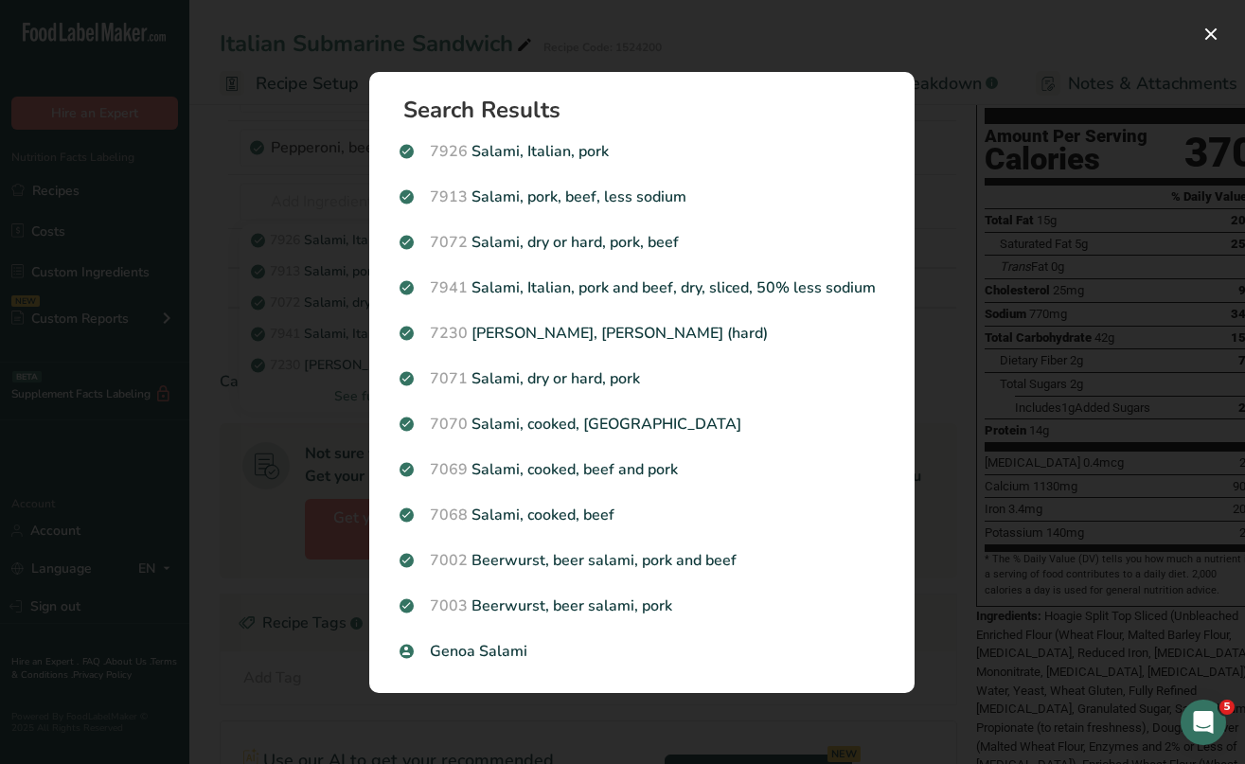
click at [335, 427] on div "Search results modal" at bounding box center [622, 382] width 1245 height 764
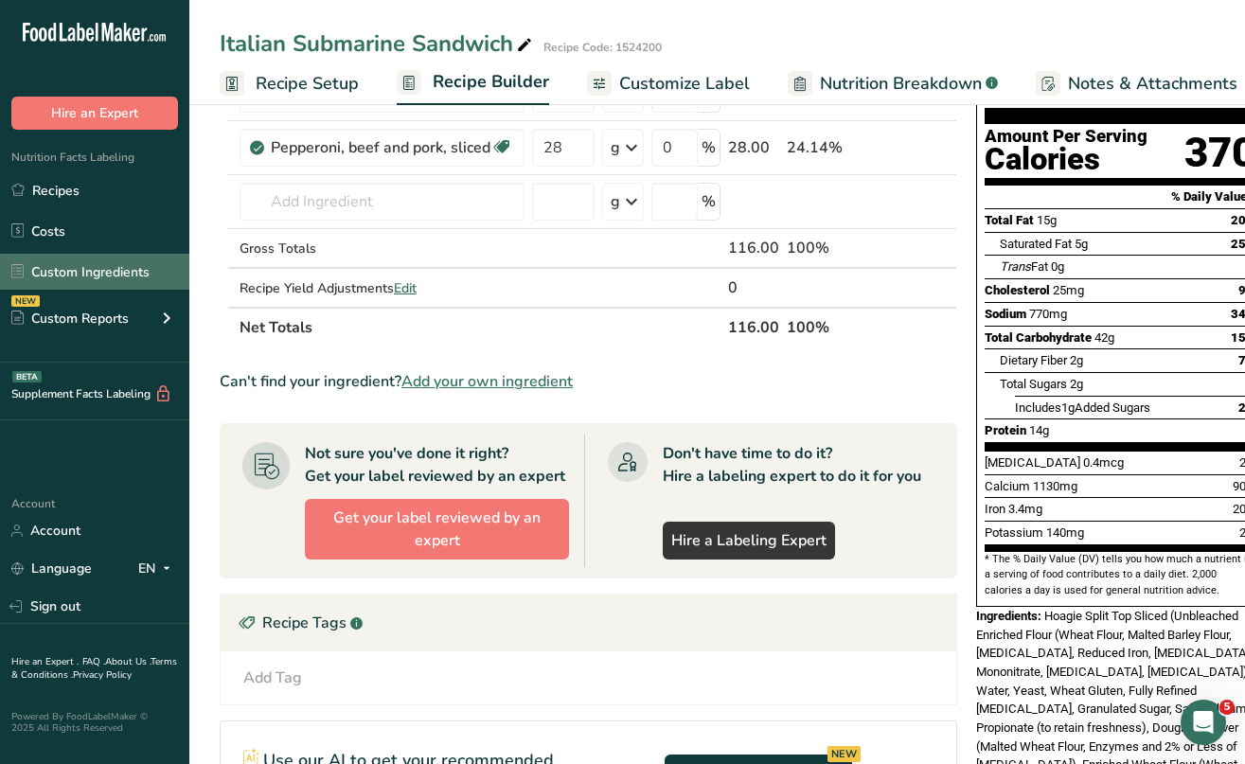
click at [108, 281] on link "Custom Ingredients" at bounding box center [94, 272] width 189 height 36
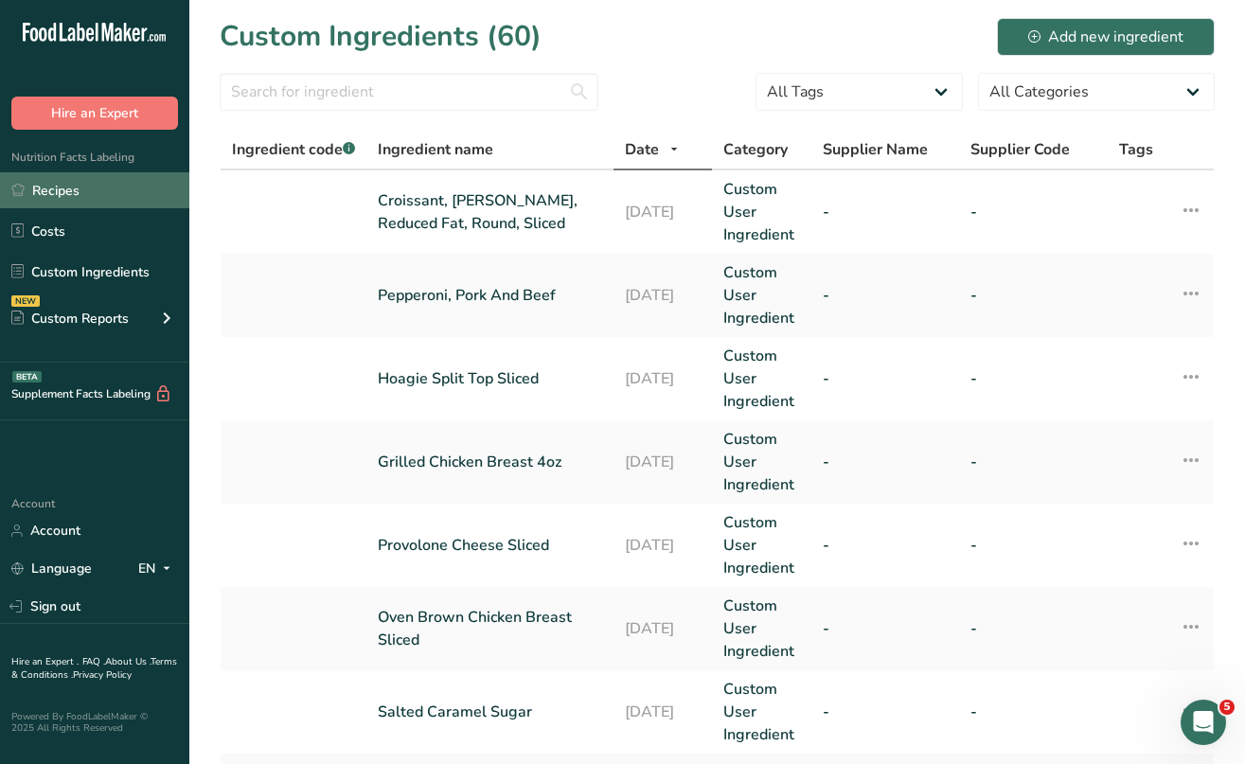
click at [68, 195] on link "Recipes" at bounding box center [94, 190] width 189 height 36
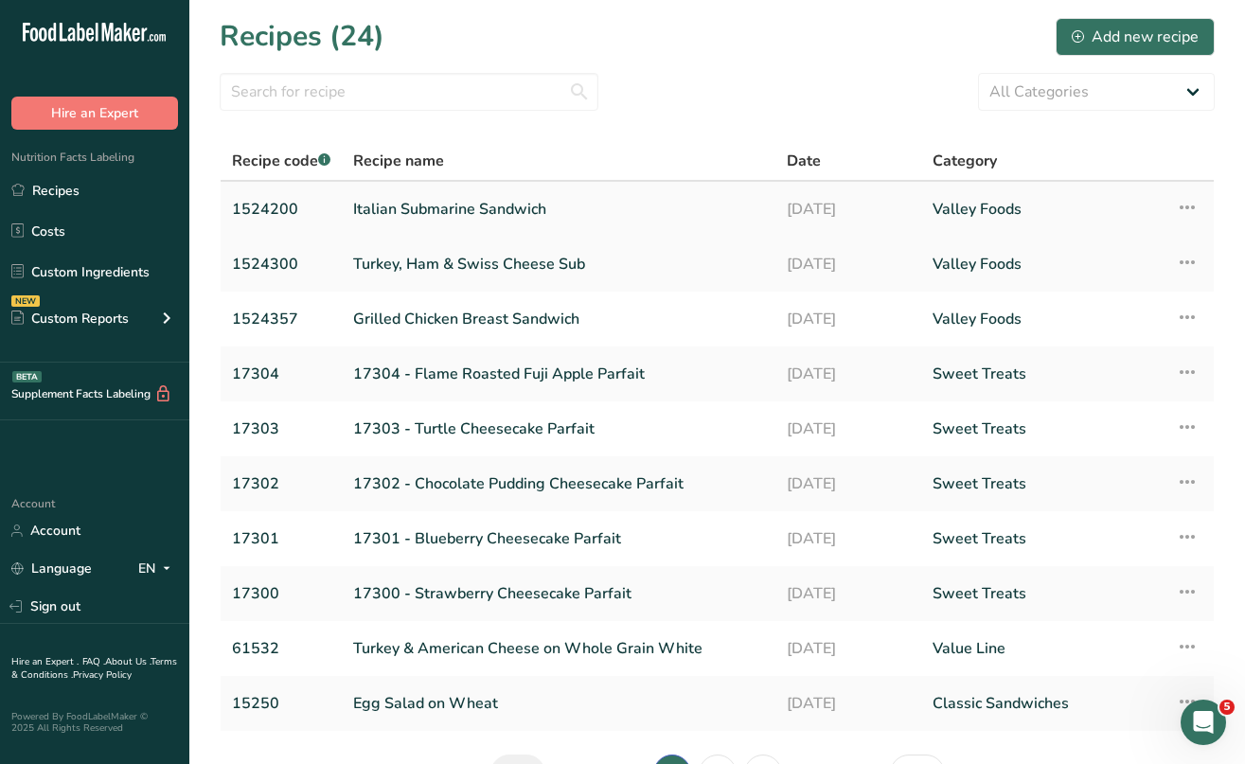
click at [484, 210] on link "Italian Submarine Sandwich" at bounding box center [558, 209] width 411 height 40
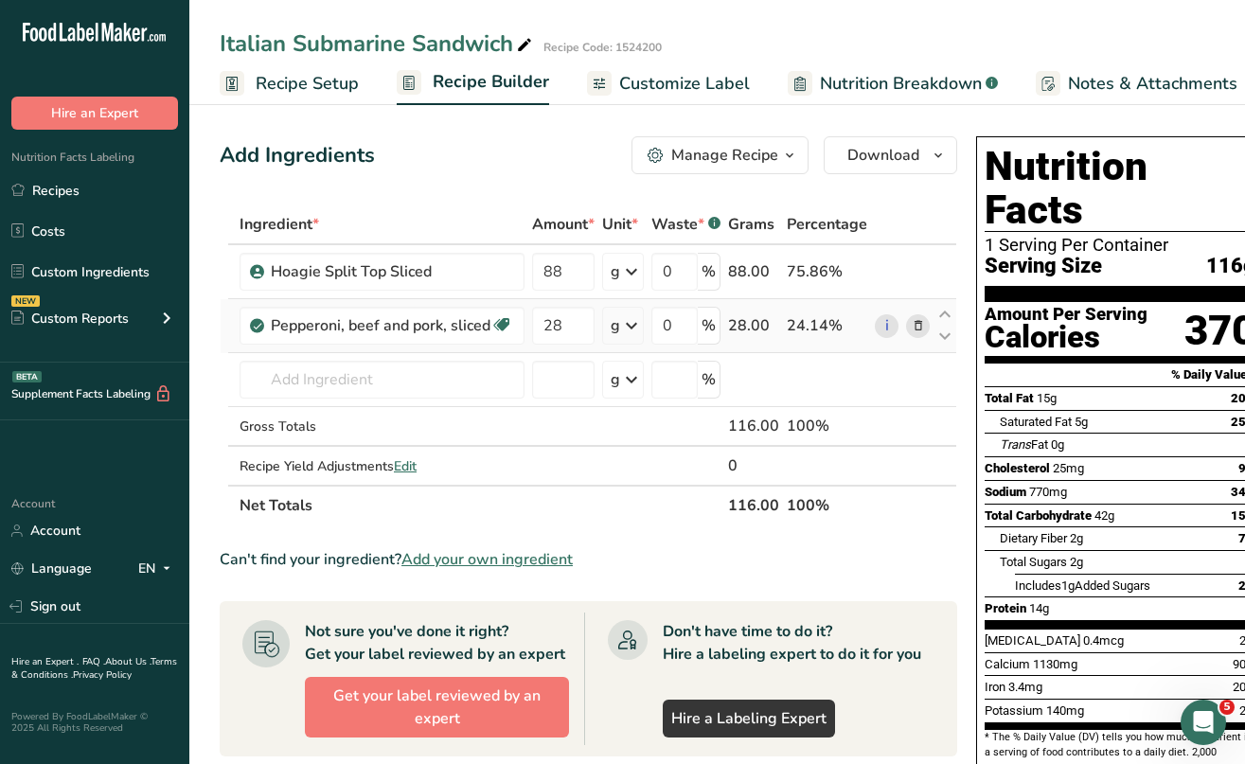
click at [916, 323] on icon at bounding box center [918, 326] width 13 height 20
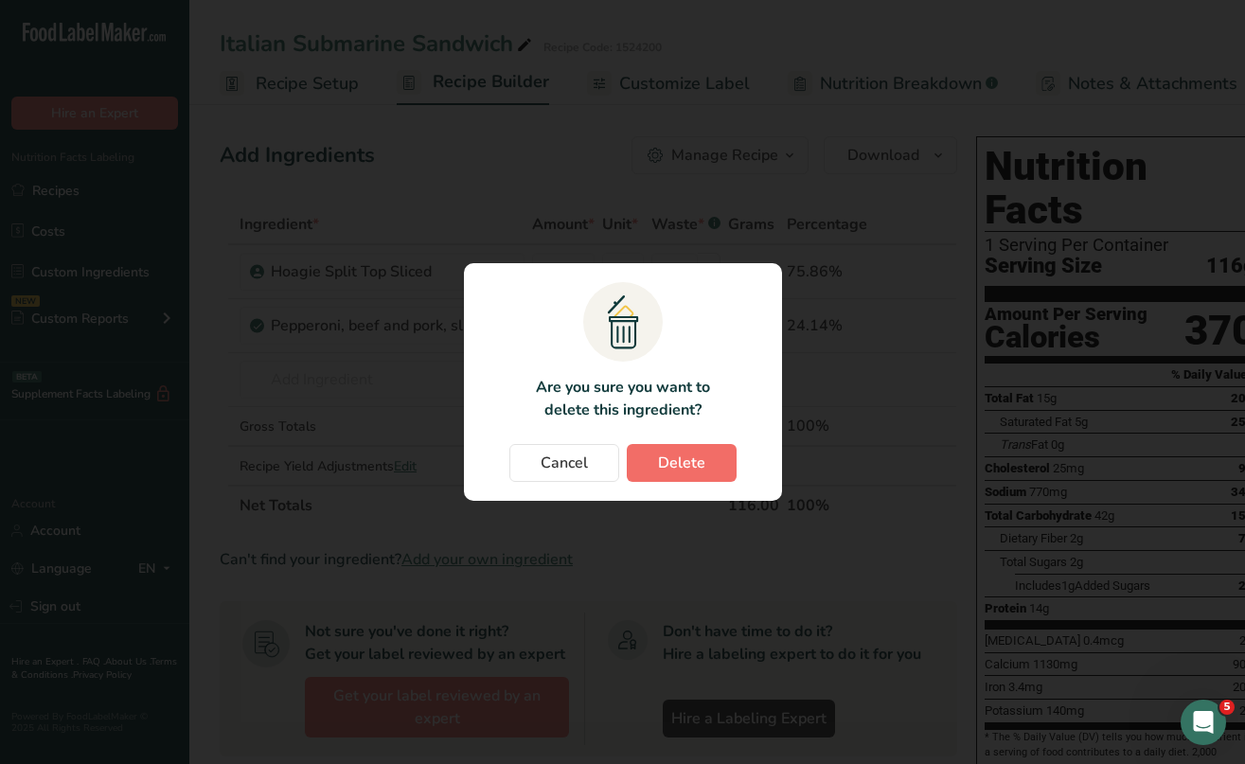
click at [670, 455] on span "Delete" at bounding box center [681, 463] width 47 height 23
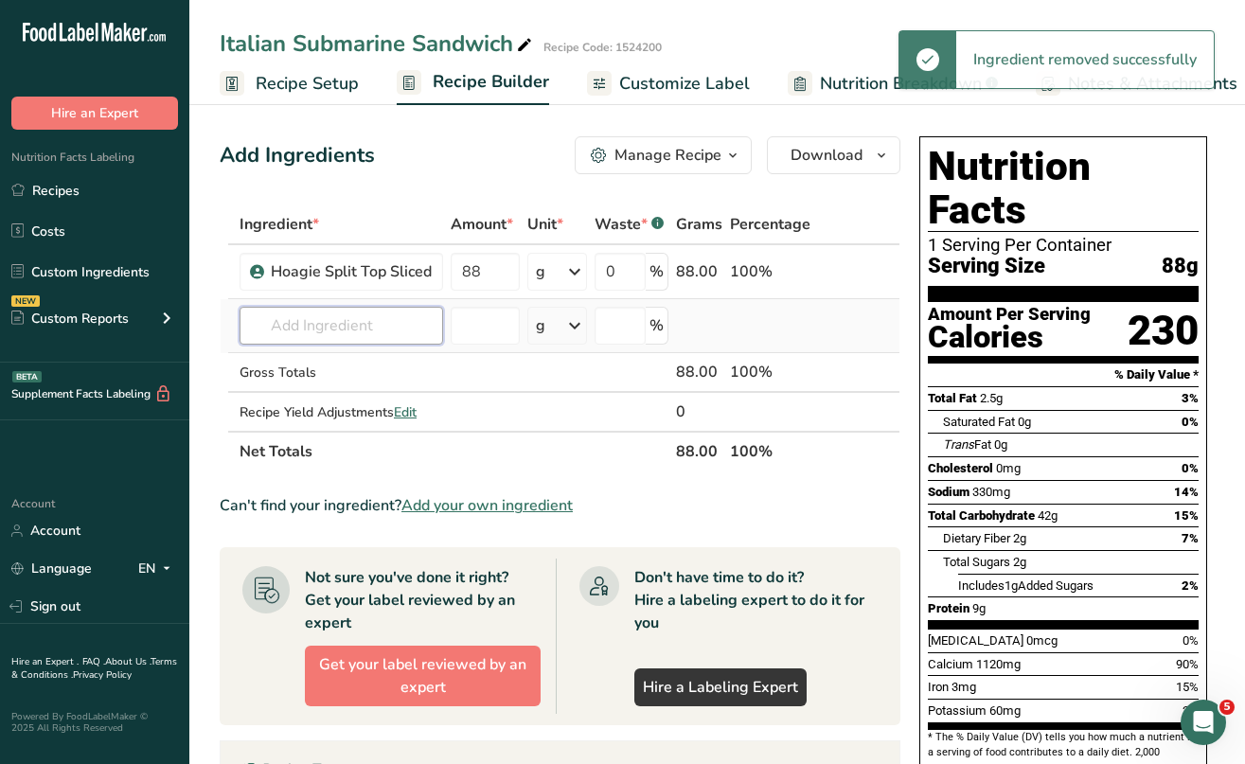
click at [327, 326] on input "text" at bounding box center [342, 326] width 204 height 38
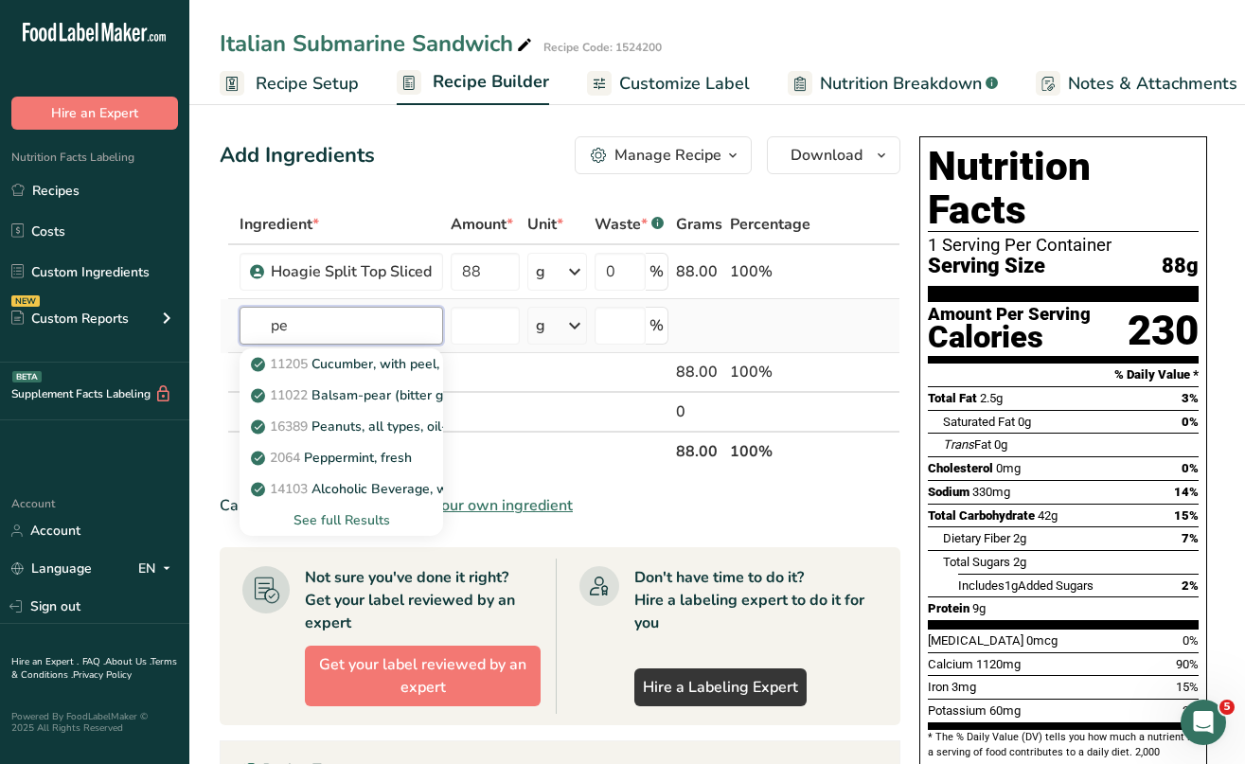
type input "p"
type input "Peperoni"
click at [340, 516] on div "See full Results" at bounding box center [341, 520] width 173 height 20
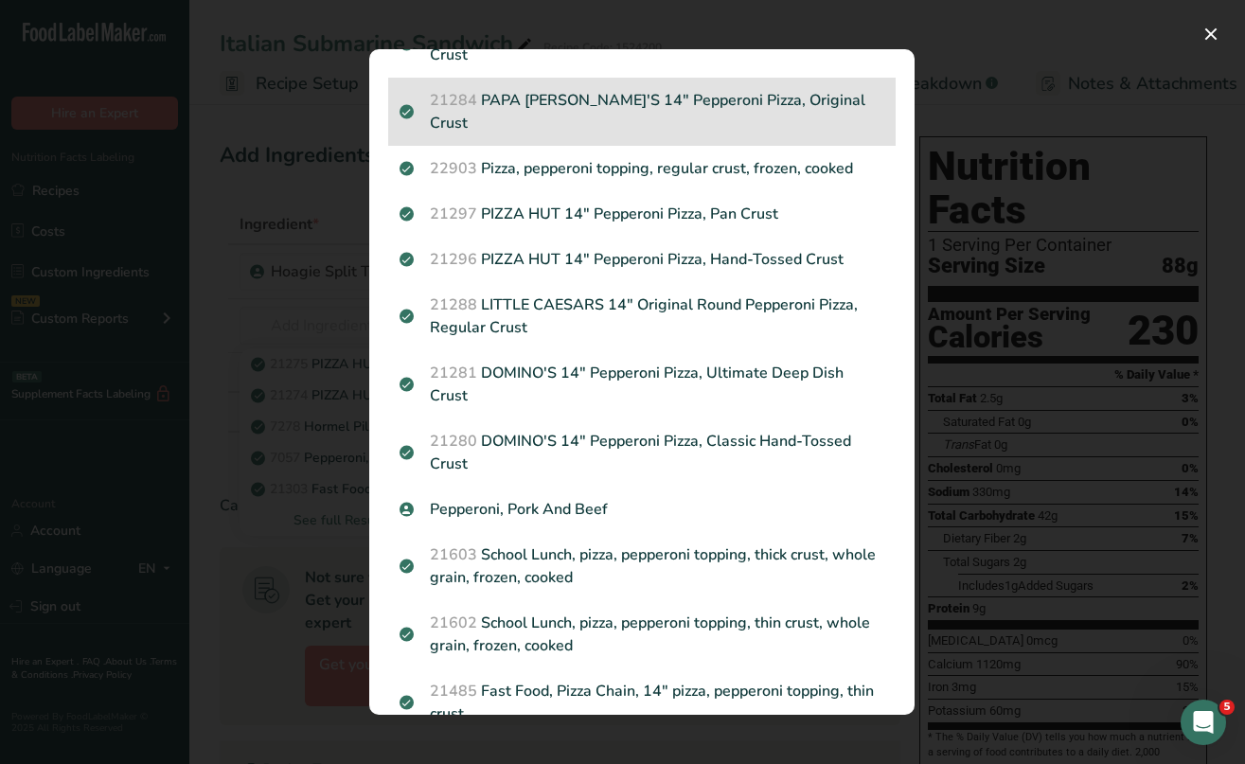
scroll to position [416, 0]
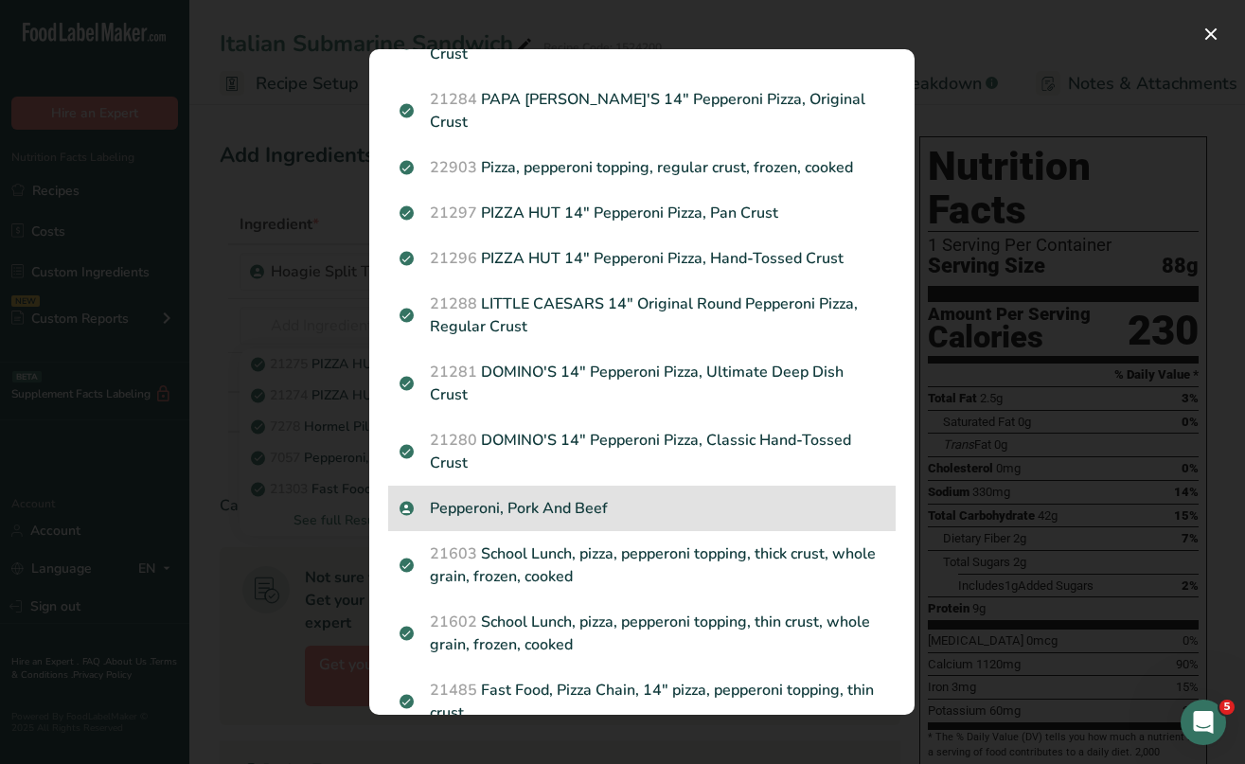
click at [564, 497] on p "Pepperoni, Pork And Beef" at bounding box center [642, 508] width 485 height 23
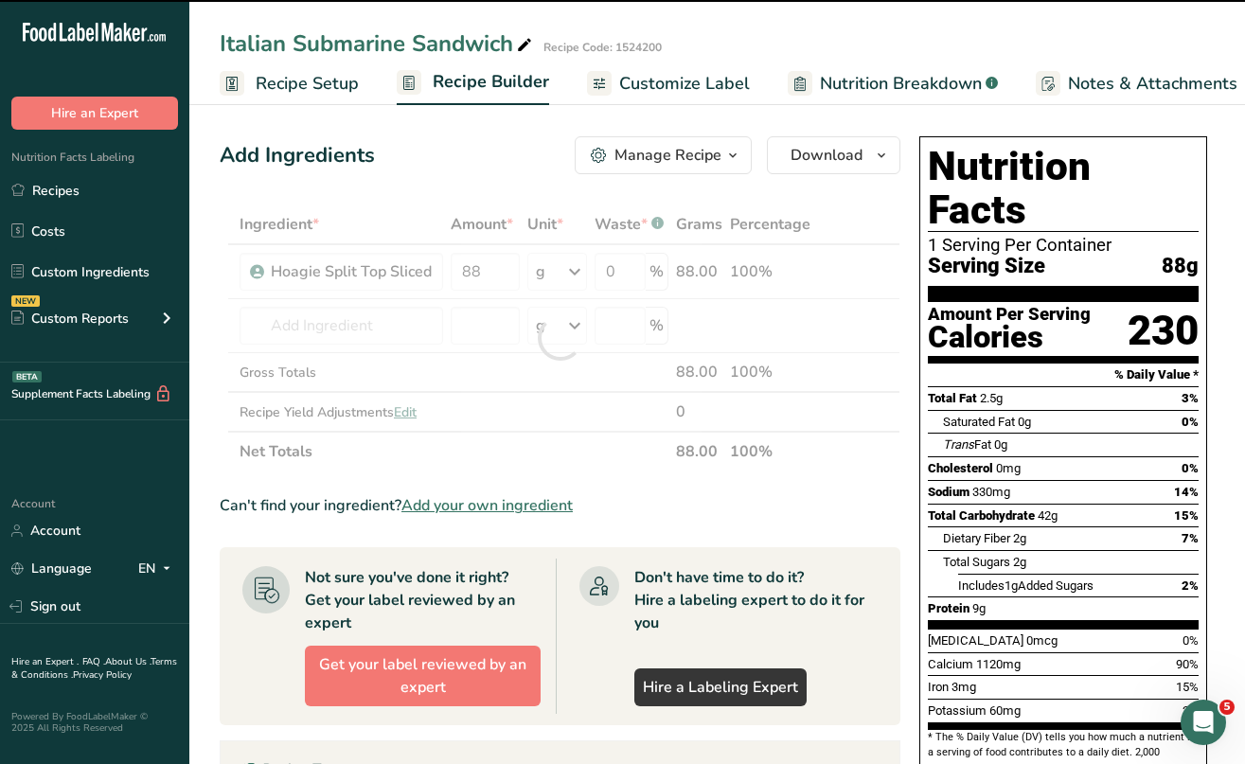
type input "0"
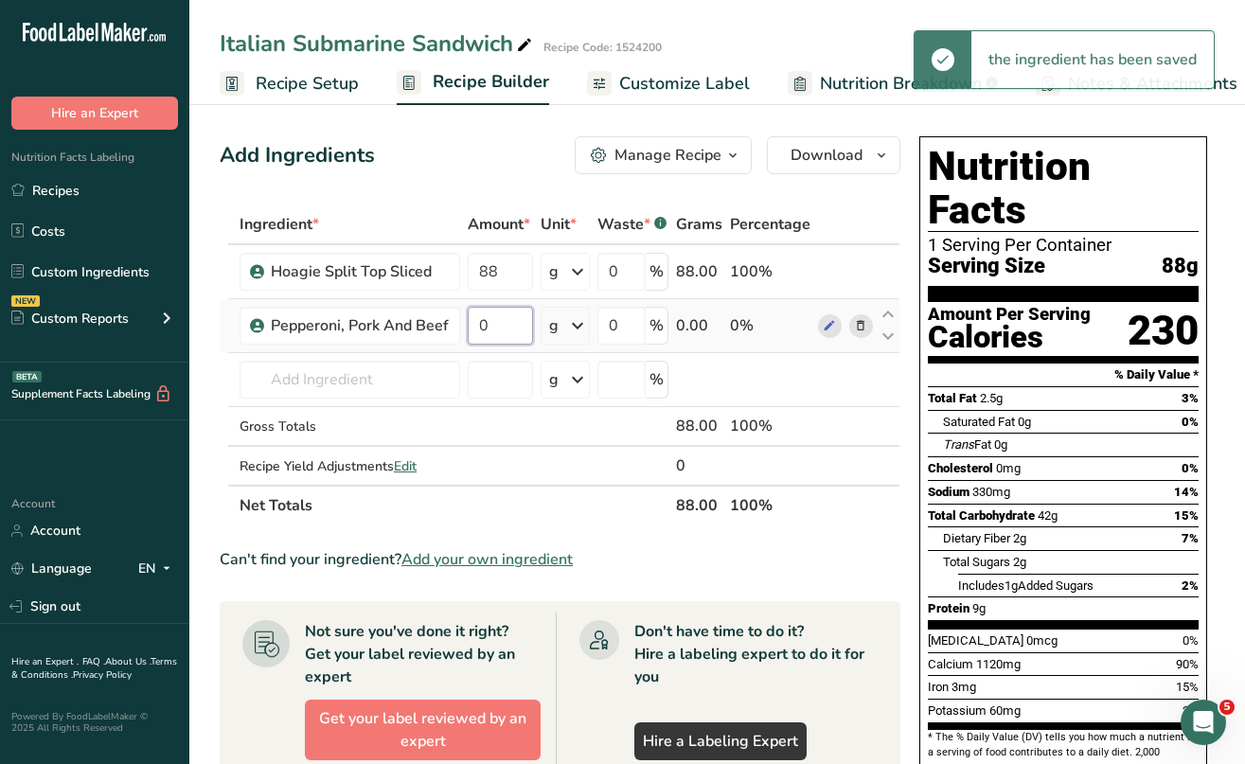
drag, startPoint x: 507, startPoint y: 320, endPoint x: 473, endPoint y: 321, distance: 34.1
click at [473, 321] on input "0" at bounding box center [500, 326] width 65 height 38
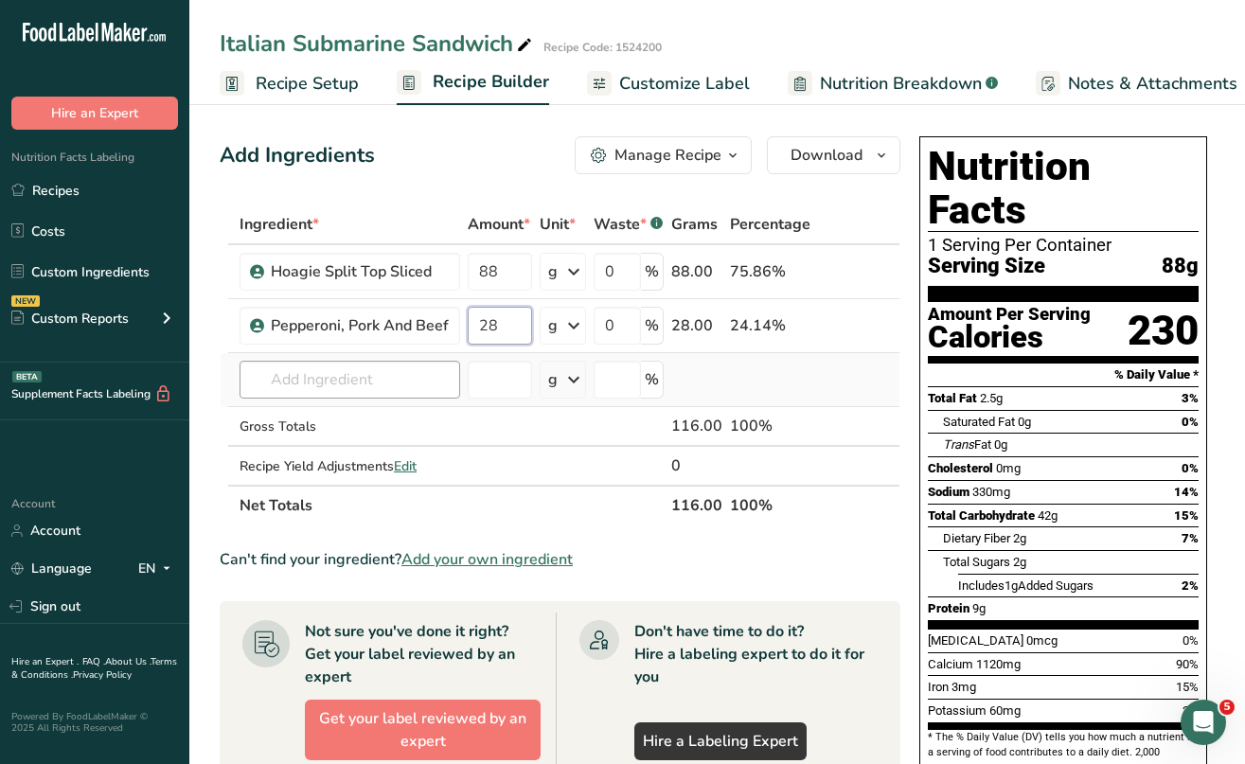
type input "28"
click at [344, 376] on div "Ingredient * Amount * Unit * Waste * .a-a{fill:#347362;}.b-a{fill:#fff;} Grams …" at bounding box center [560, 365] width 681 height 321
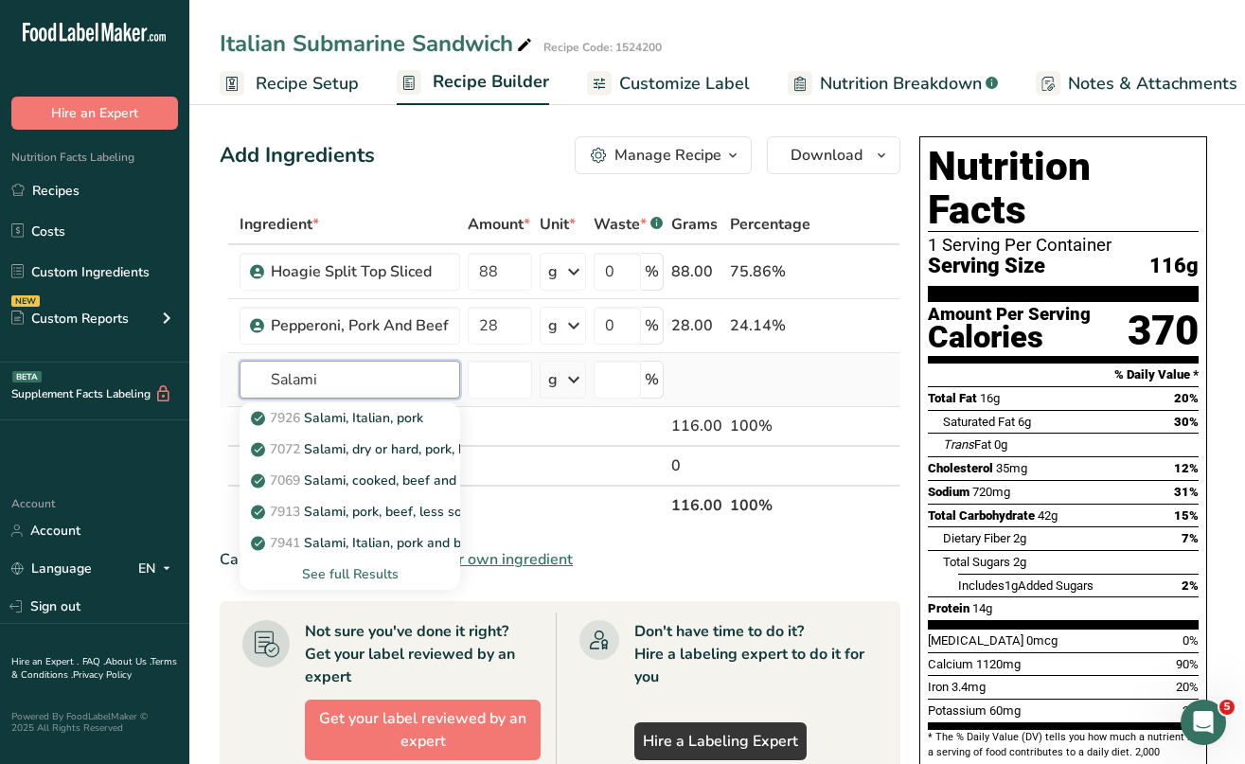
type input "Salami"
click at [354, 570] on div "See full Results" at bounding box center [350, 574] width 190 height 20
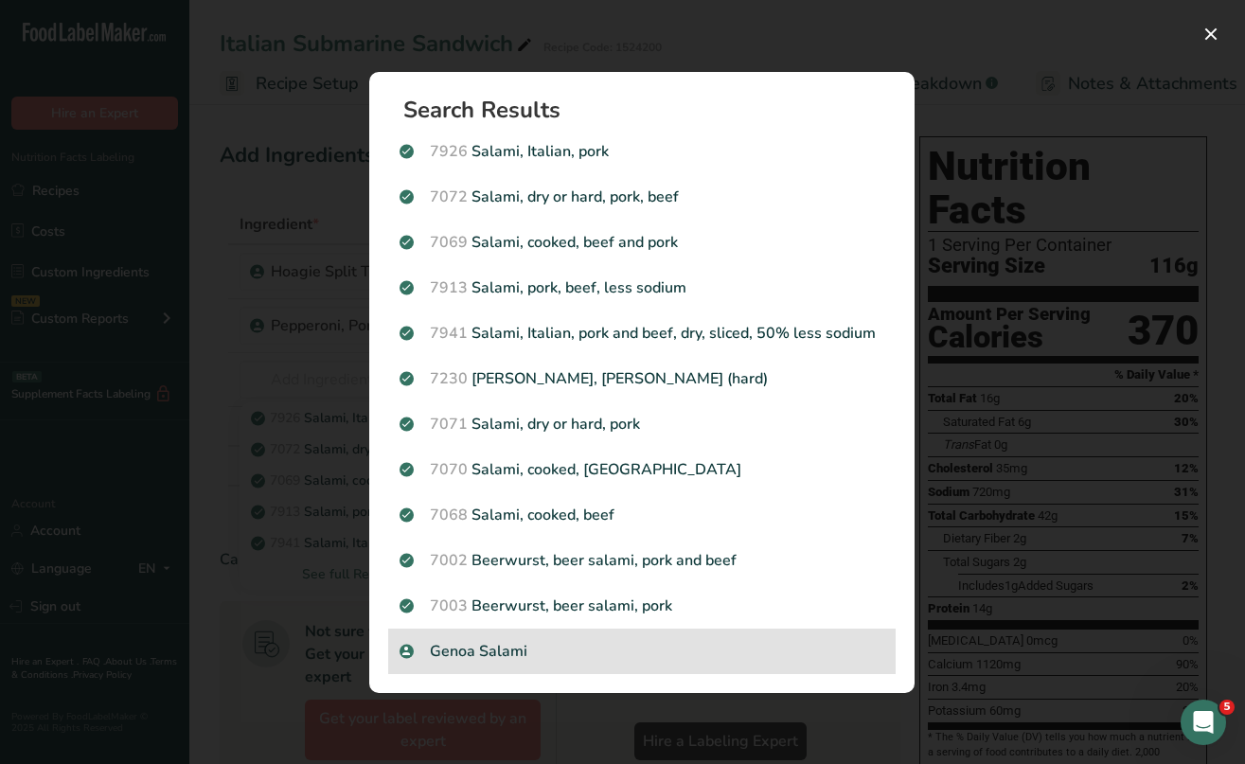
click at [485, 654] on p "Genoa Salami" at bounding box center [642, 651] width 485 height 23
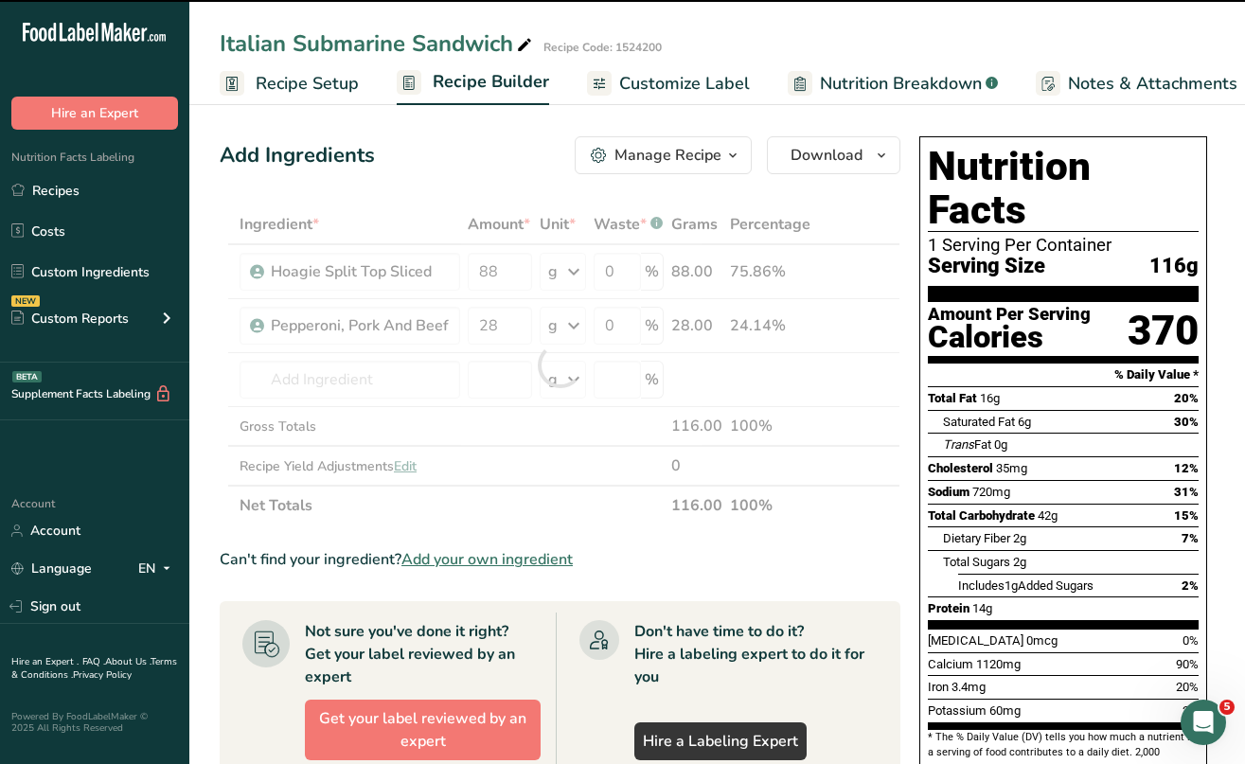
type input "0"
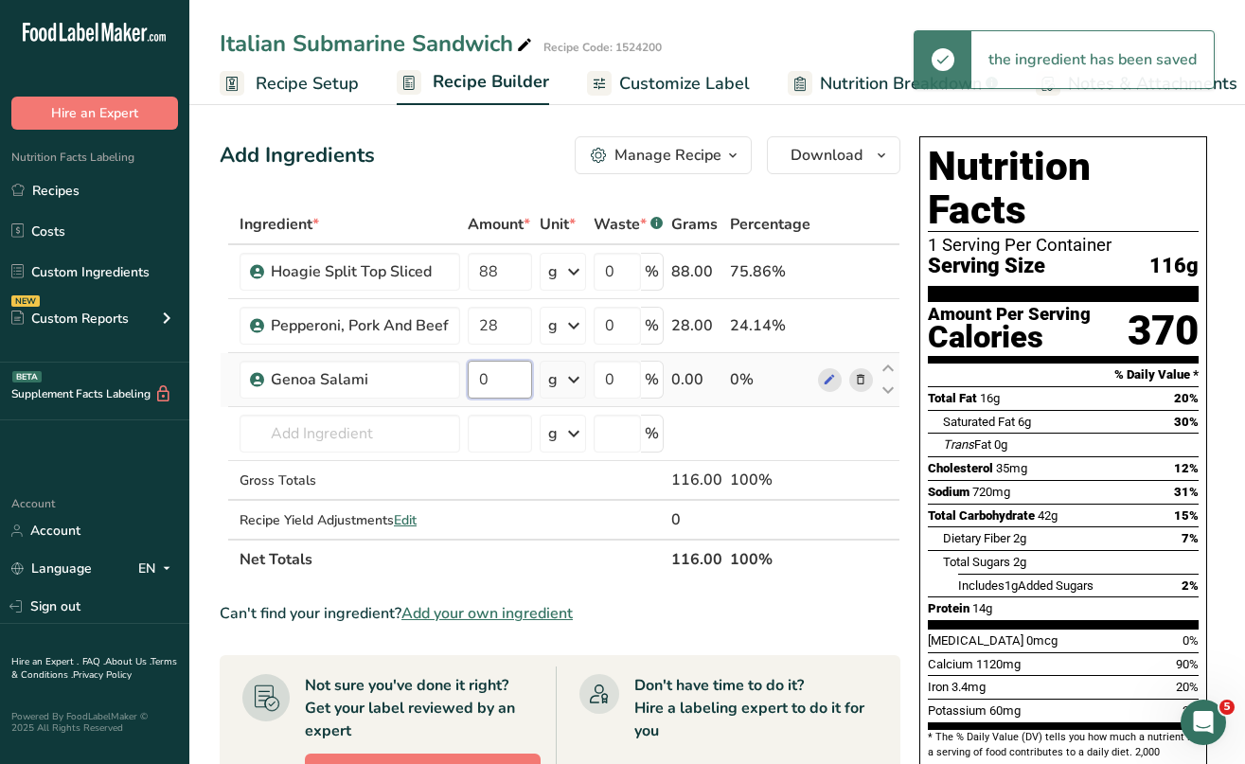
drag, startPoint x: 503, startPoint y: 384, endPoint x: 476, endPoint y: 383, distance: 26.5
click at [476, 383] on input "0" at bounding box center [500, 380] width 64 height 38
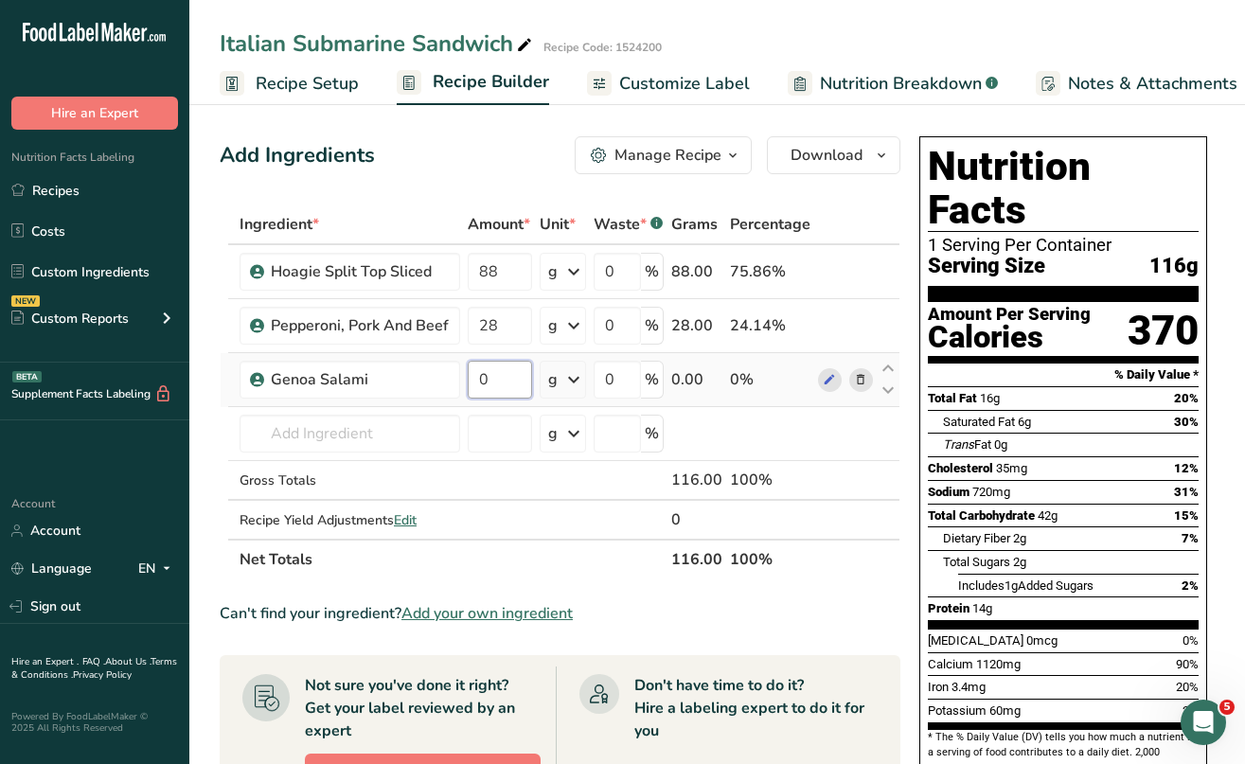
drag, startPoint x: 495, startPoint y: 375, endPoint x: 474, endPoint y: 375, distance: 20.8
click at [474, 375] on input "0" at bounding box center [500, 380] width 64 height 38
type input "57"
click at [304, 436] on div "Ingredient * Amount * Unit * Waste * .a-a{fill:#347362;}.b-a{fill:#fff;} Grams …" at bounding box center [560, 392] width 681 height 375
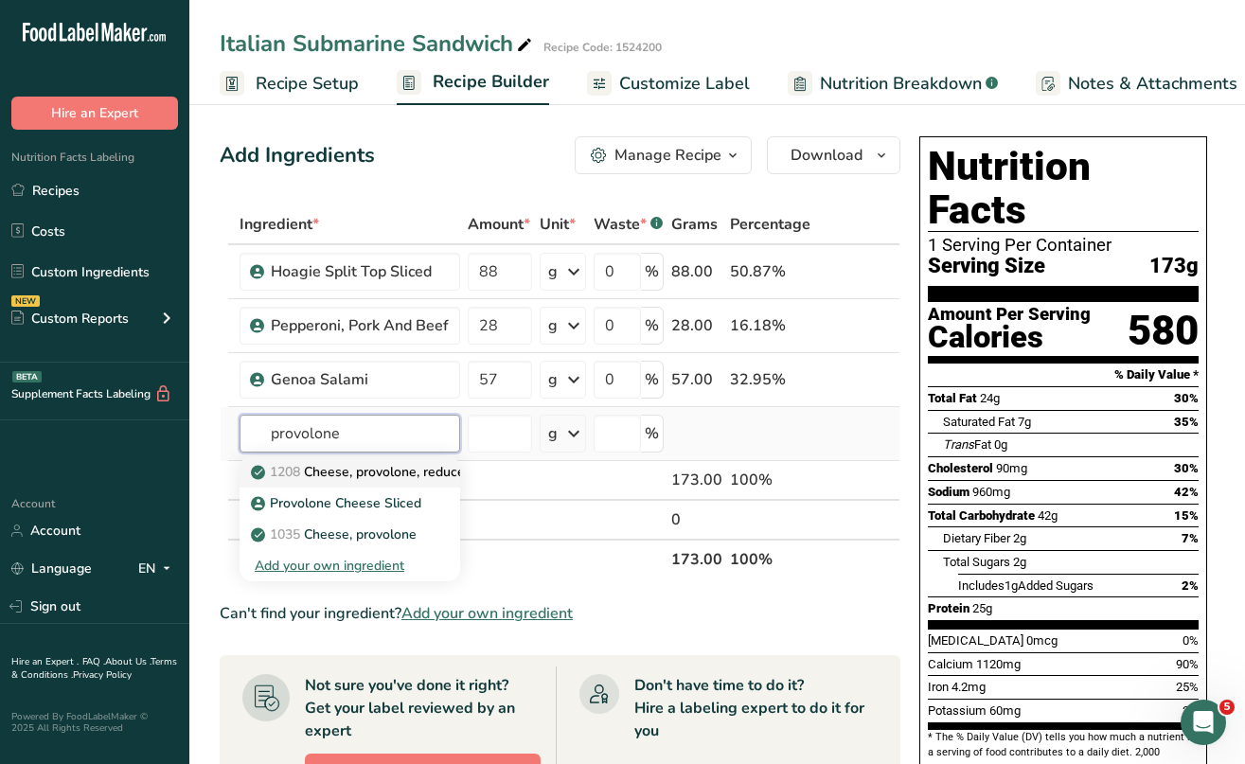
type input "provolone"
drag, startPoint x: 346, startPoint y: 468, endPoint x: 350, endPoint y: 508, distance: 40.1
click at [350, 508] on p "Provolone Cheese Sliced" at bounding box center [338, 503] width 167 height 20
type input "Provolone Cheese Sliced"
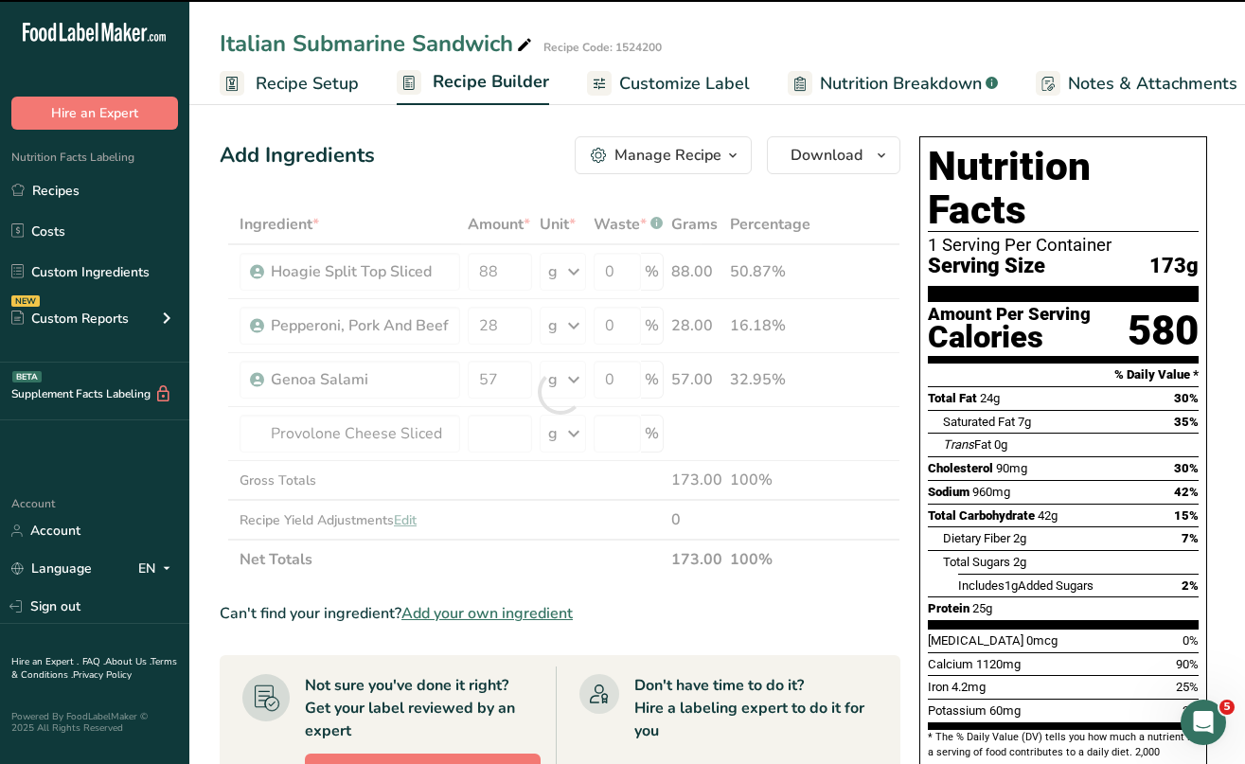
type input "0"
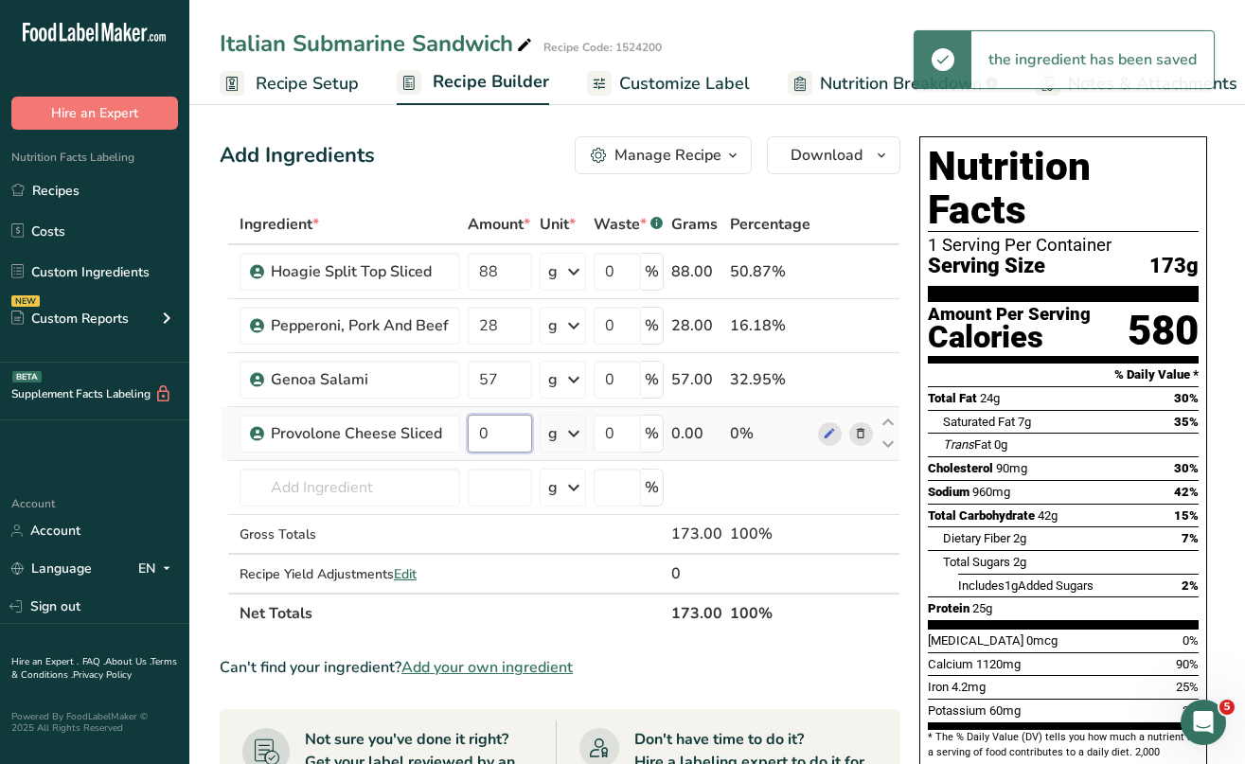
drag, startPoint x: 494, startPoint y: 428, endPoint x: 470, endPoint y: 427, distance: 24.6
click at [470, 427] on input "0" at bounding box center [500, 434] width 64 height 38
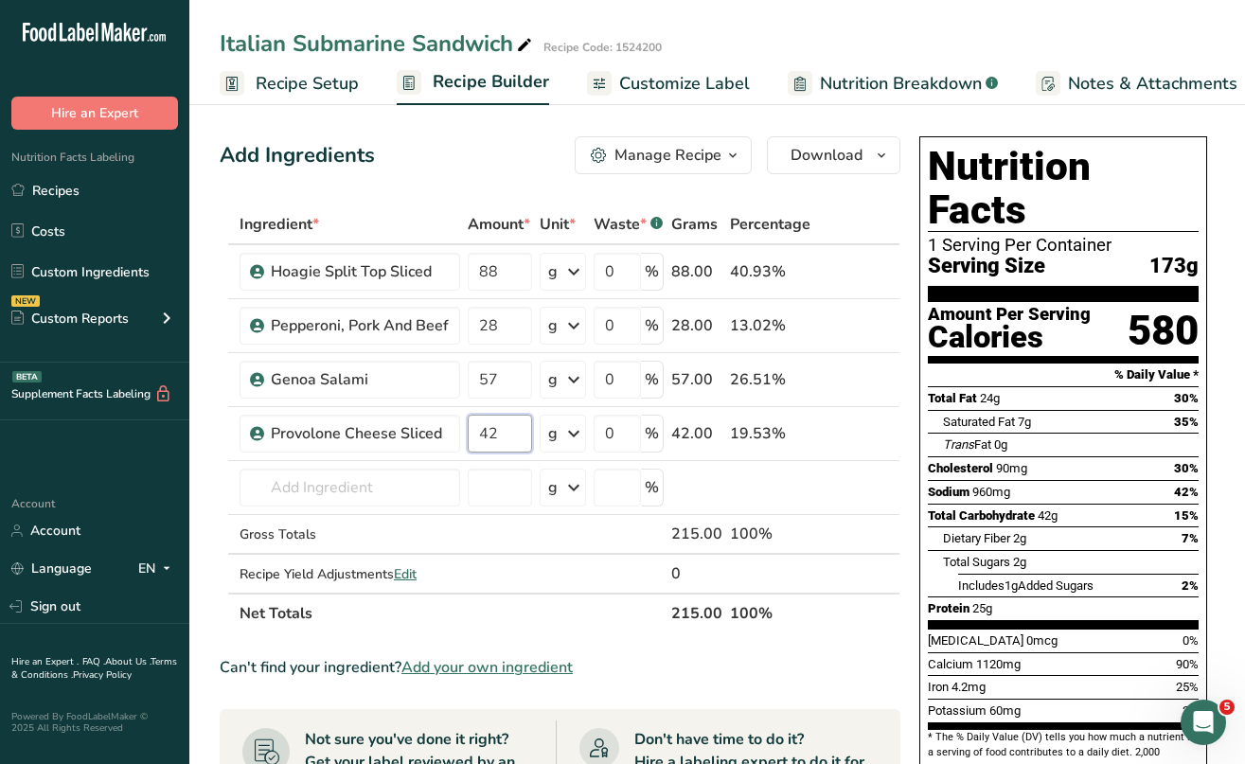
type input "42"
click at [905, 337] on div "Add Ingredients Manage Recipe Delete Recipe Duplicate Recipe Scale Recipe Save …" at bounding box center [566, 749] width 692 height 1241
click at [68, 192] on link "Recipes" at bounding box center [94, 190] width 189 height 36
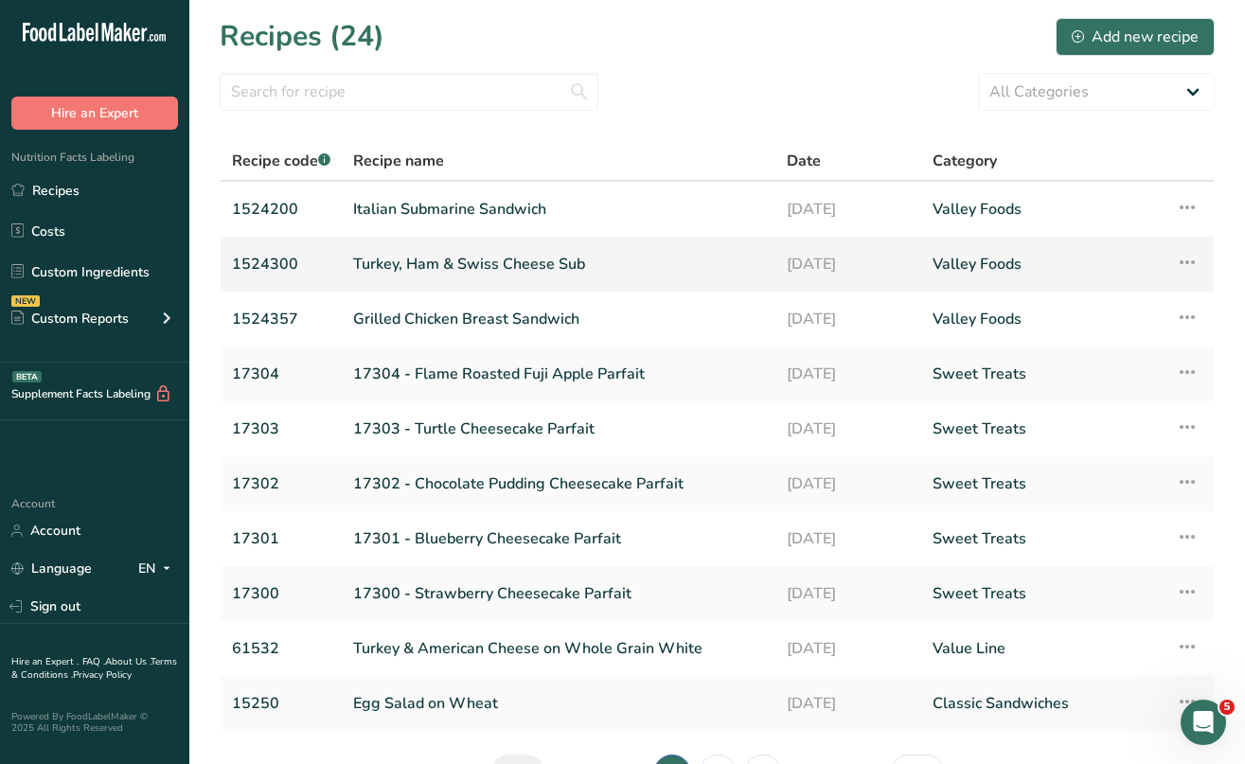
click at [474, 267] on link "Turkey, Ham & Swiss Cheese Sub" at bounding box center [558, 264] width 411 height 40
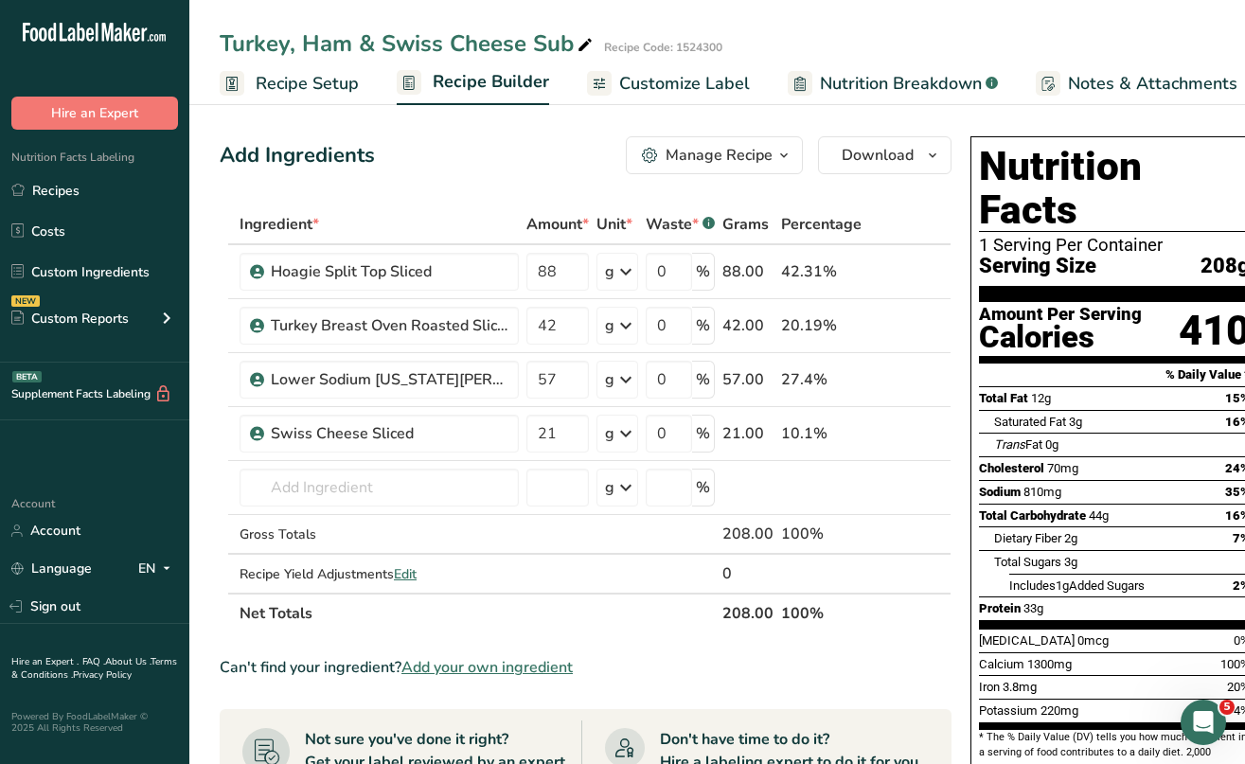
click at [301, 86] on span "Recipe Setup" at bounding box center [307, 84] width 103 height 26
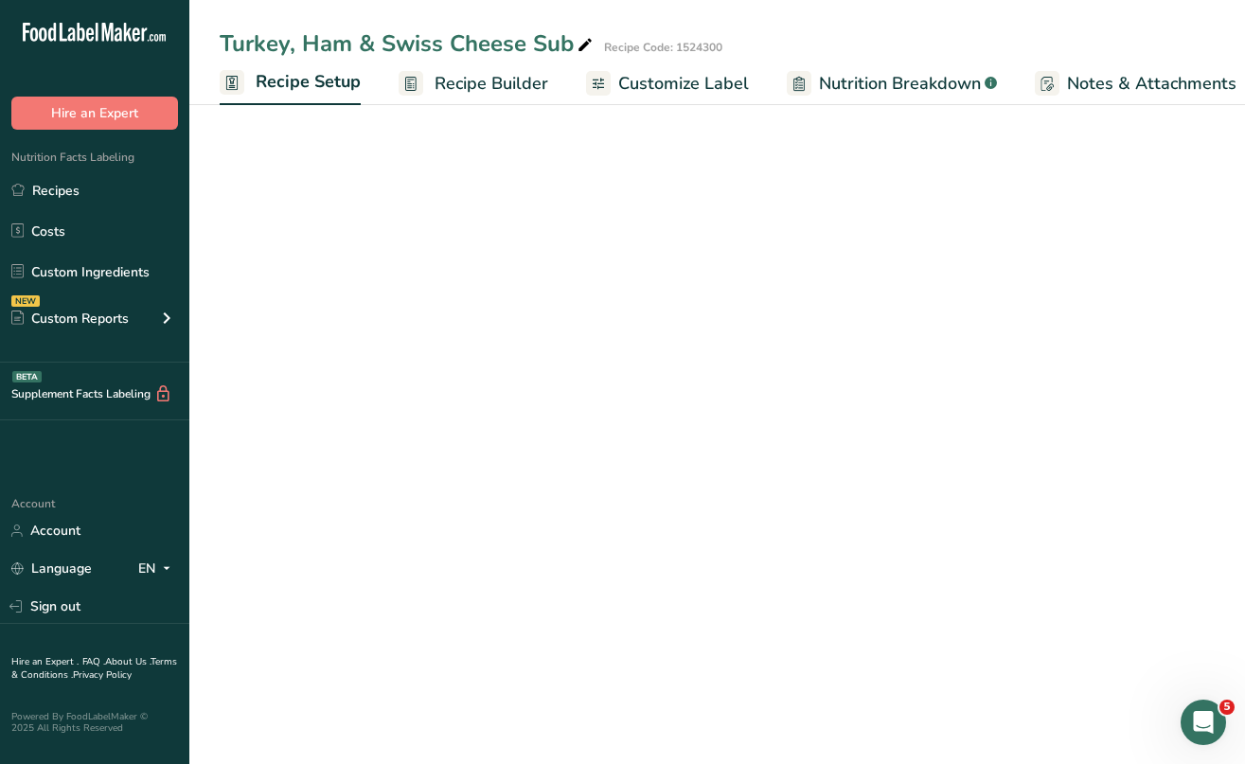
scroll to position [0, 7]
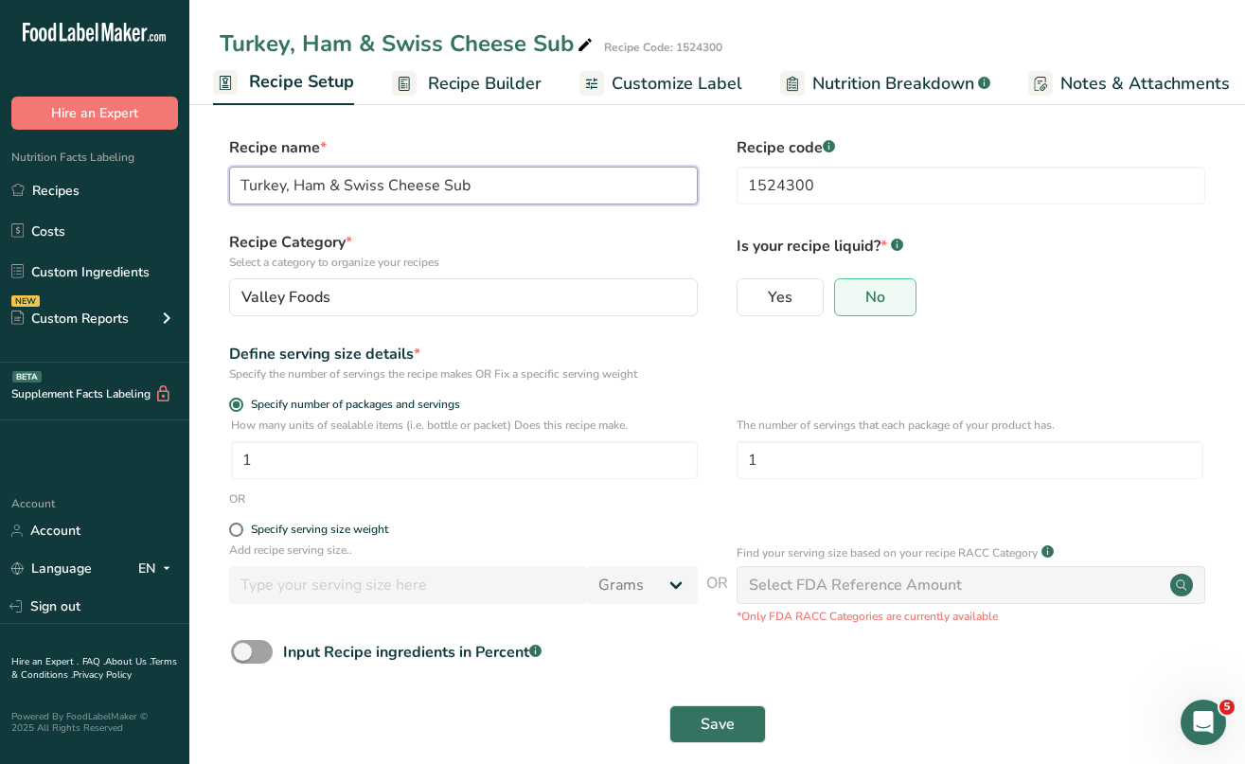
click at [474, 187] on input "Turkey, Ham & Swiss Cheese Sub" at bounding box center [463, 186] width 469 height 38
click at [392, 203] on input "Turkey, Ham & Swiss Cheese Submarine Sandwich" at bounding box center [463, 186] width 469 height 38
click at [642, 185] on input "Turkey, Ham & Swiss Cheese Submarine Sandwich" at bounding box center [463, 186] width 469 height 38
click at [726, 713] on span "Save" at bounding box center [718, 724] width 34 height 23
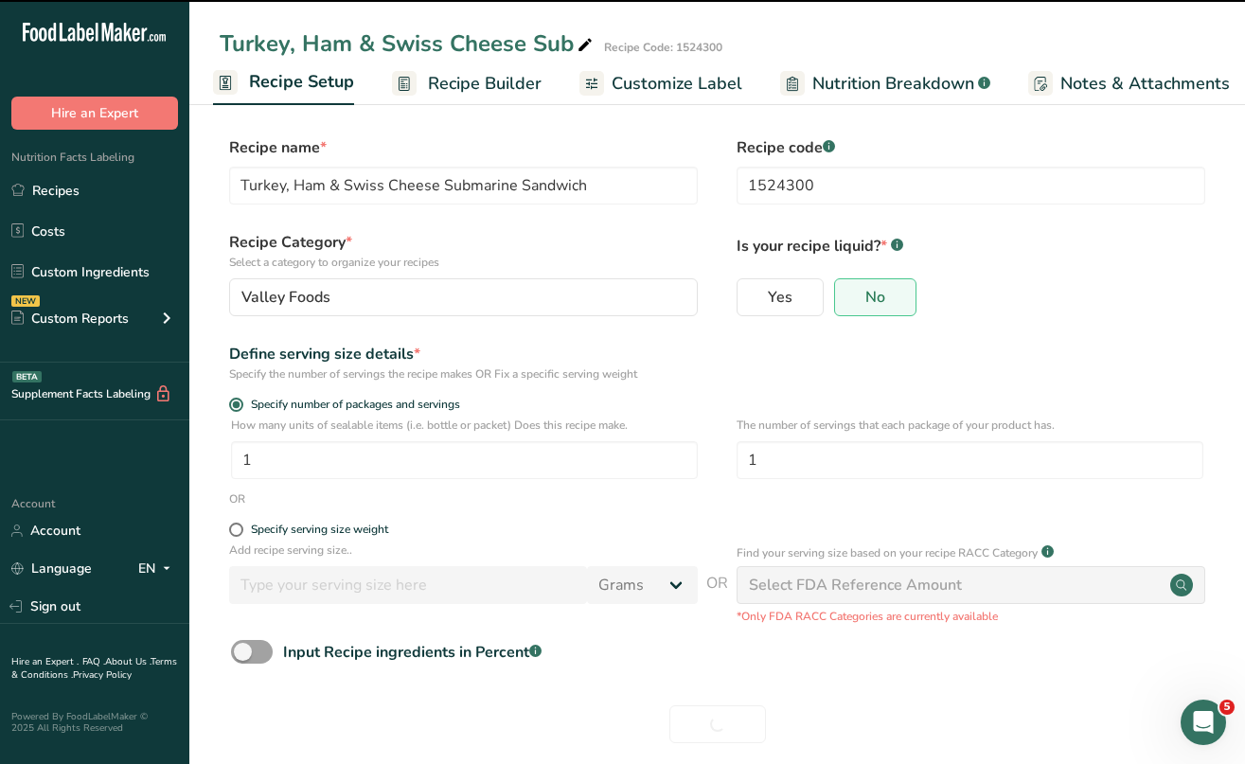
type input "Turkey, Ham & Swiss Cheese Submarine Sandwich"
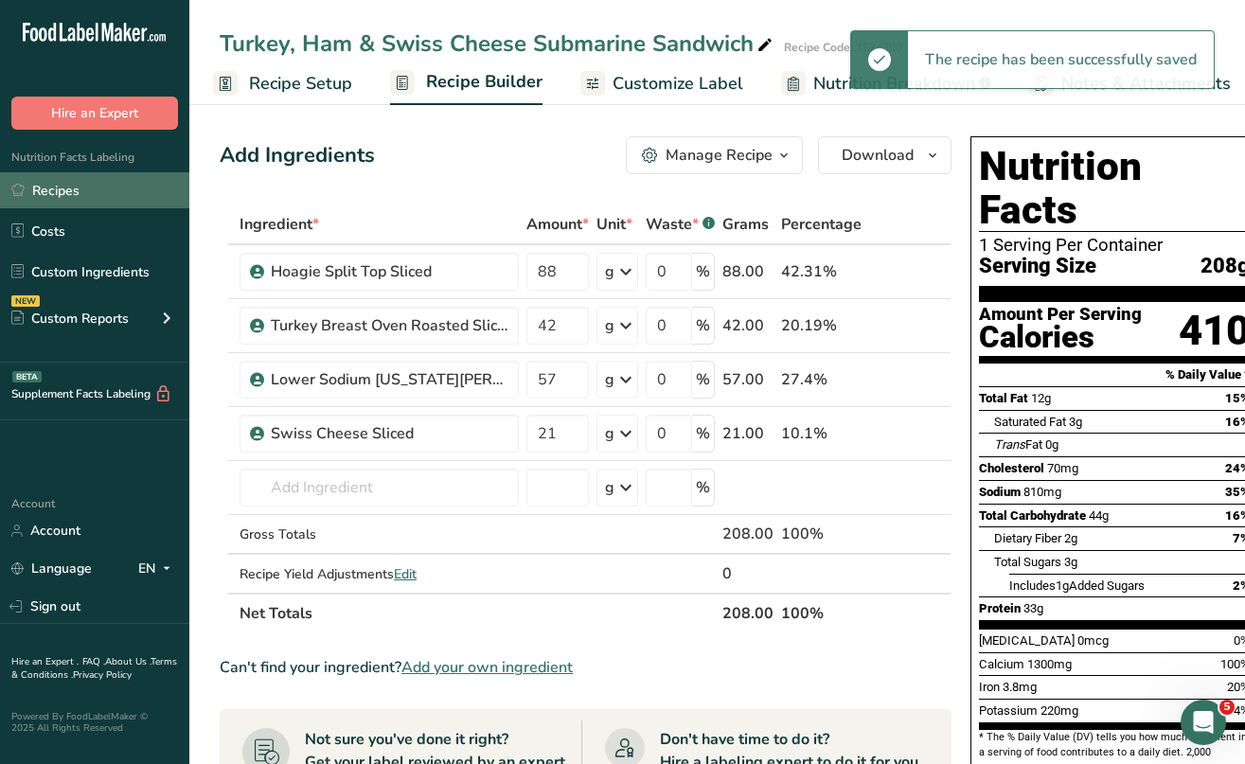
click at [75, 190] on link "Recipes" at bounding box center [94, 190] width 189 height 36
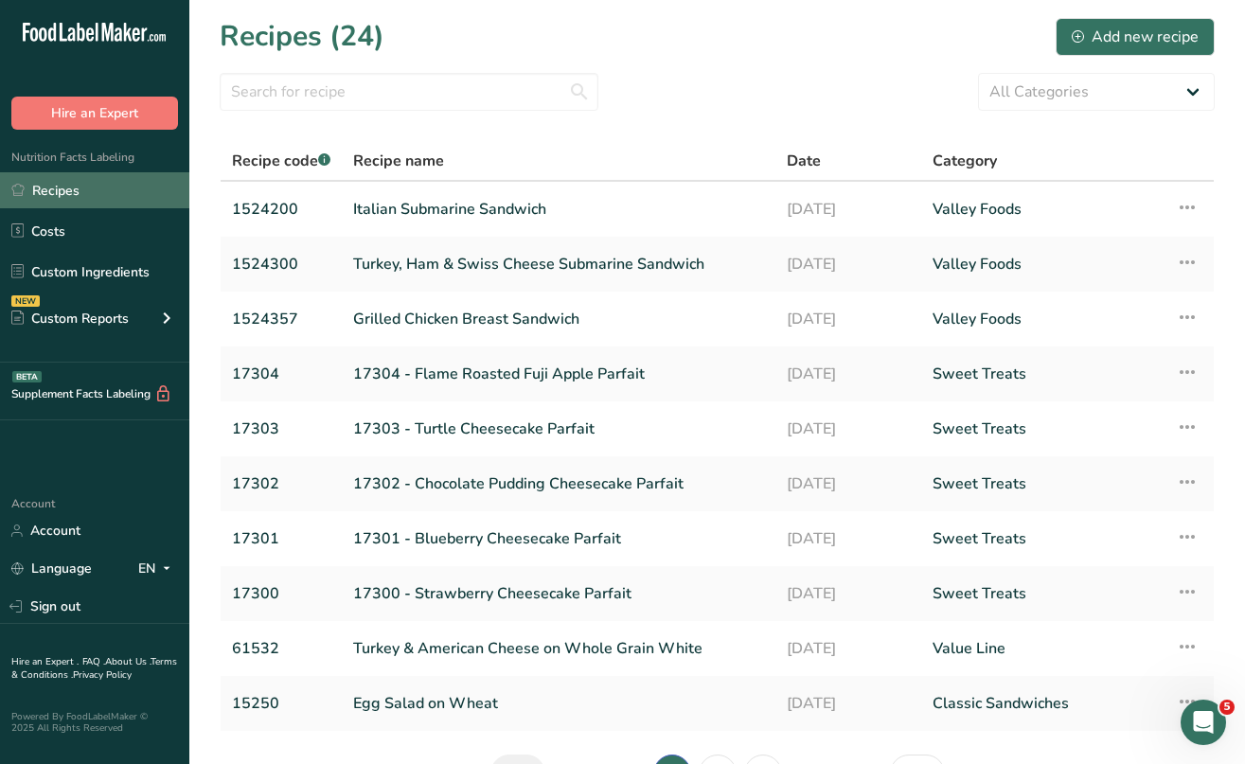
click at [61, 193] on link "Recipes" at bounding box center [94, 190] width 189 height 36
click at [1136, 27] on div "Add new recipe" at bounding box center [1135, 37] width 127 height 23
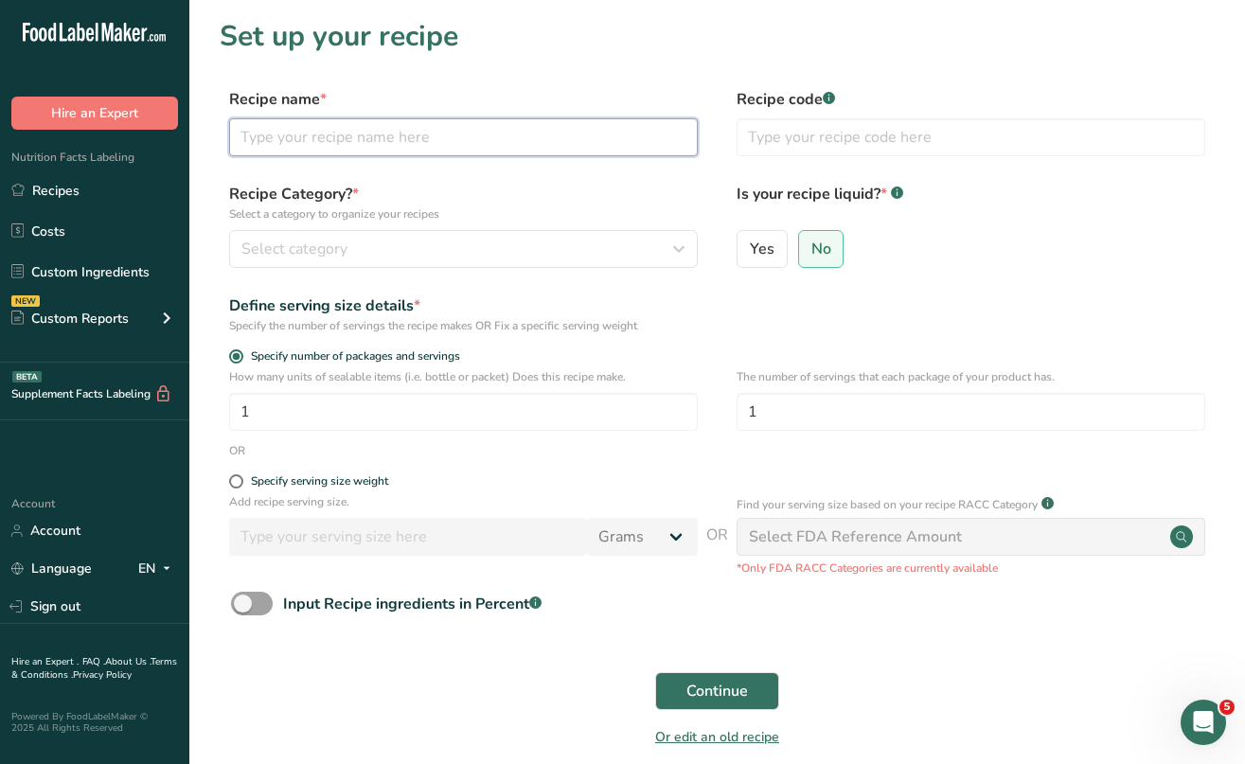
click at [303, 151] on input "text" at bounding box center [463, 137] width 469 height 38
type input "Ham & Swiss Croissant Sandwich"
click at [791, 135] on input "text" at bounding box center [971, 137] width 469 height 38
type input "1524370"
click at [581, 249] on div "Select category" at bounding box center [457, 249] width 433 height 23
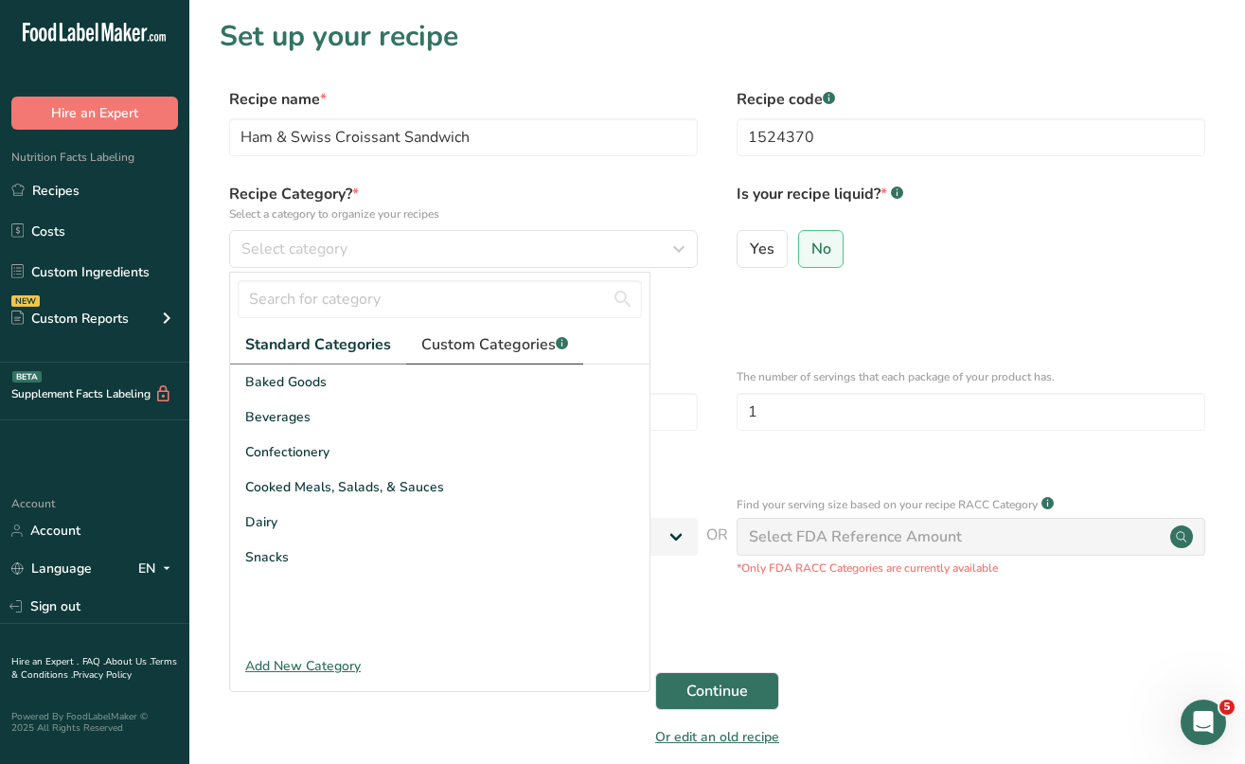
click at [508, 354] on span "Custom Categories .a-a{fill:#347362;}.b-a{fill:#fff;}" at bounding box center [494, 344] width 147 height 23
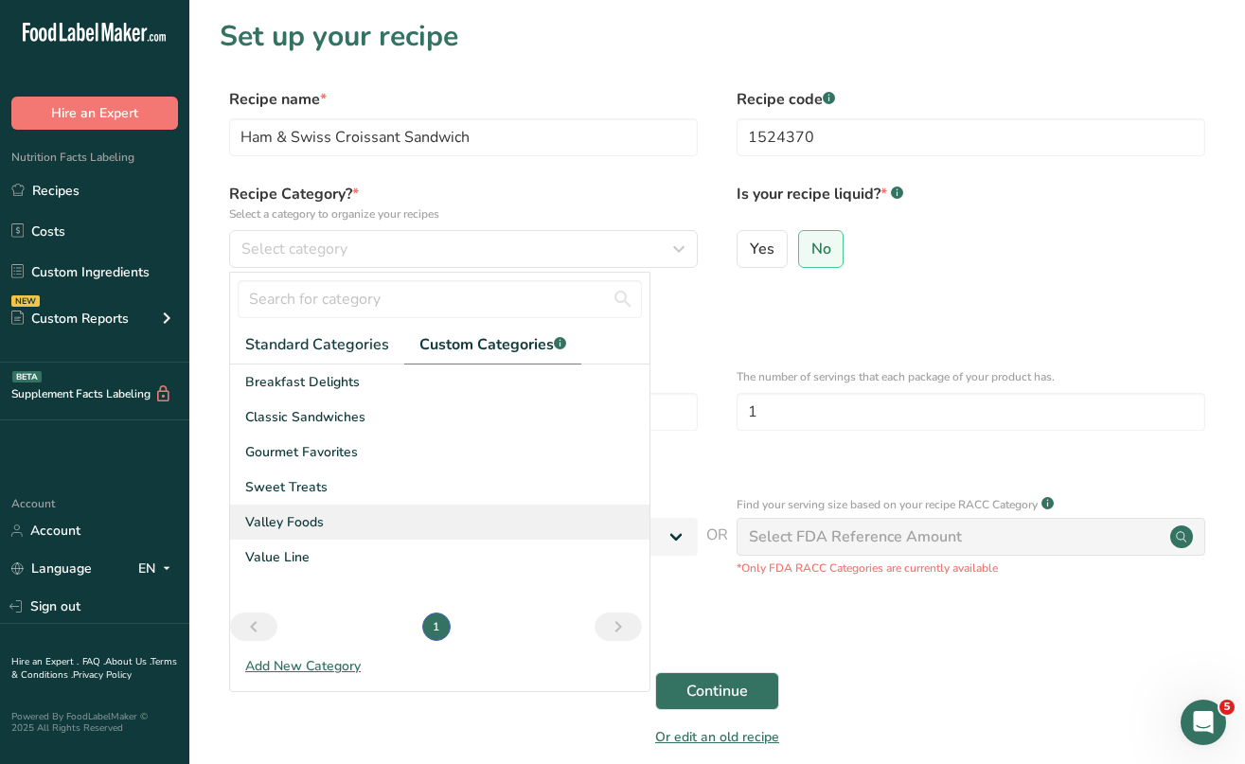
click at [321, 522] on span "Valley Foods" at bounding box center [284, 522] width 79 height 20
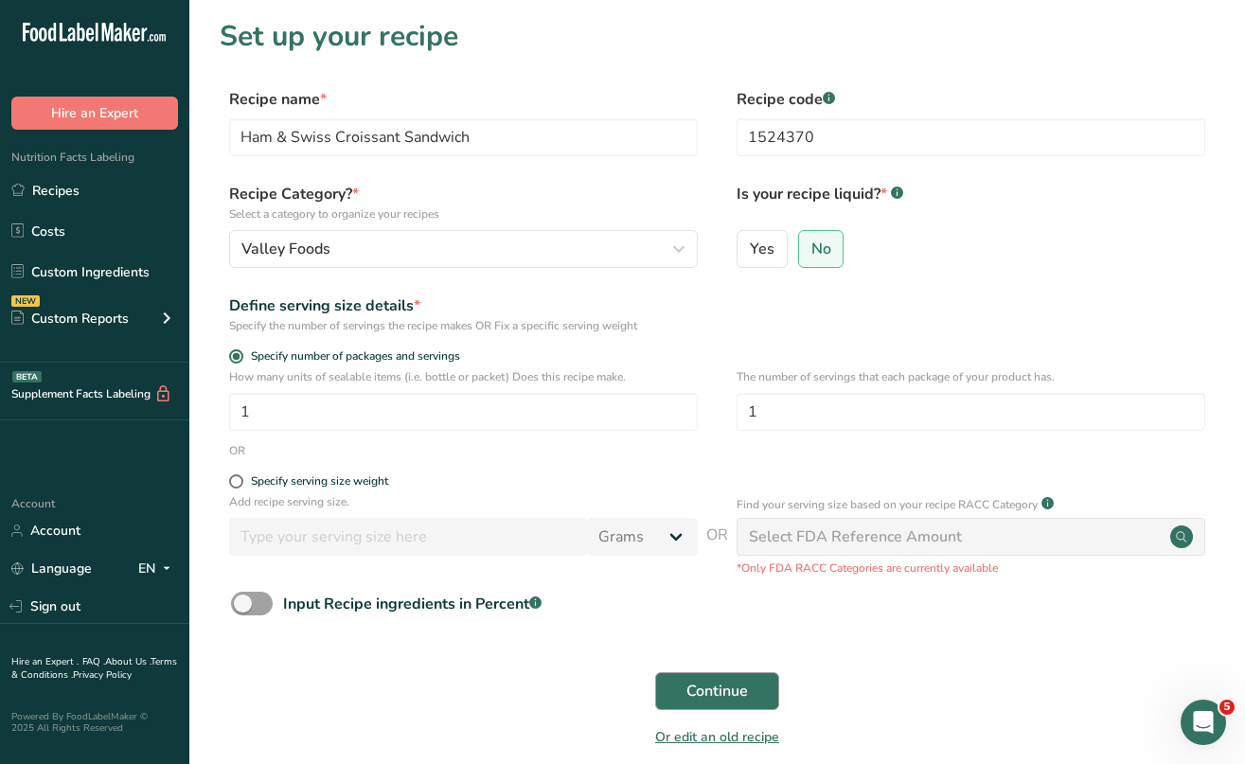
click at [728, 688] on span "Continue" at bounding box center [718, 691] width 62 height 23
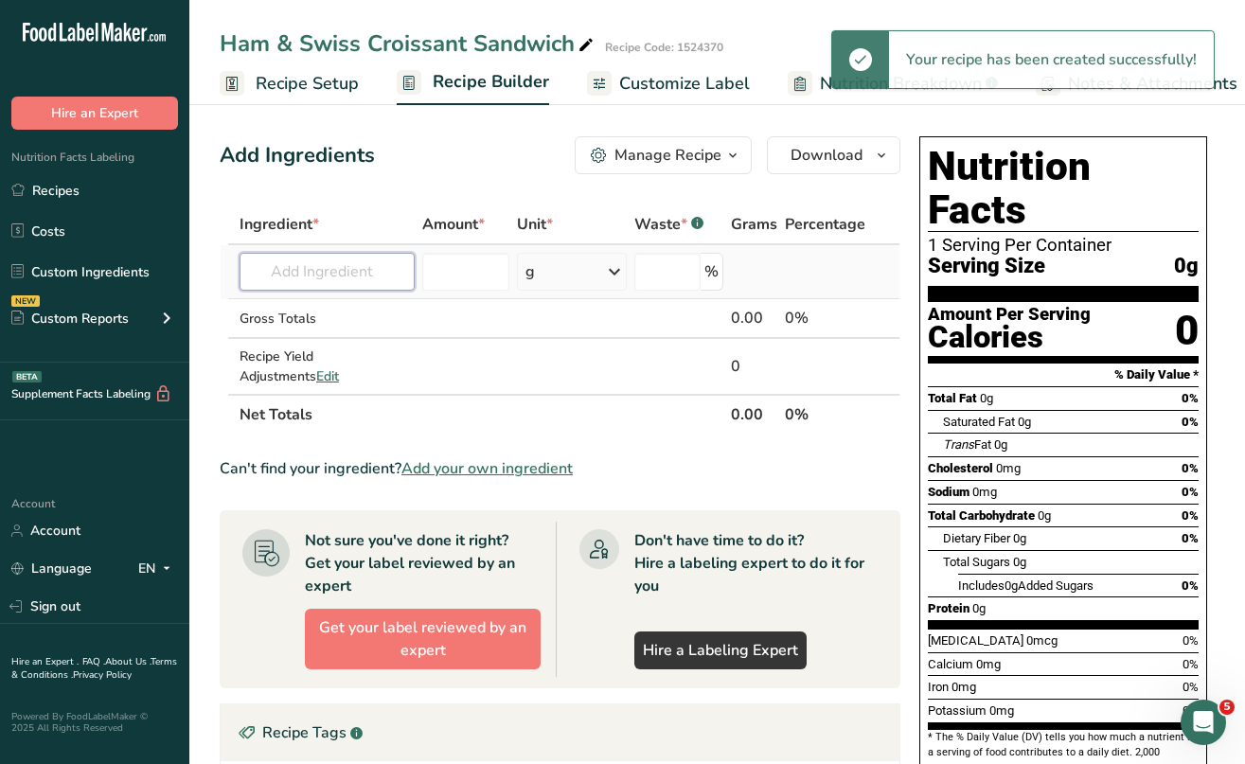
click at [323, 277] on input "text" at bounding box center [327, 272] width 175 height 38
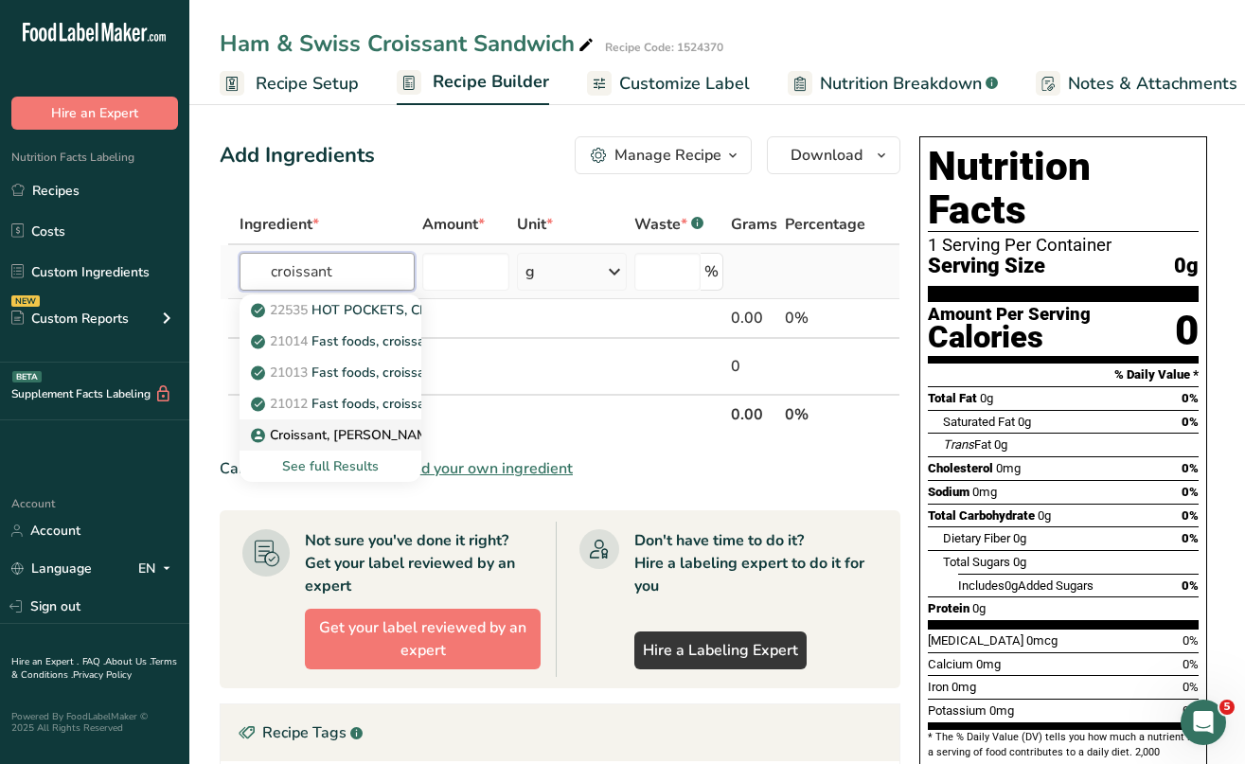
type input "croissant"
click at [346, 431] on p "Croissant, Margarine, Reduced Fat, Round, Sliced" at bounding box center [434, 435] width 358 height 20
type input "Croissant, Margarine, Reduced Fat, Round, Sliced"
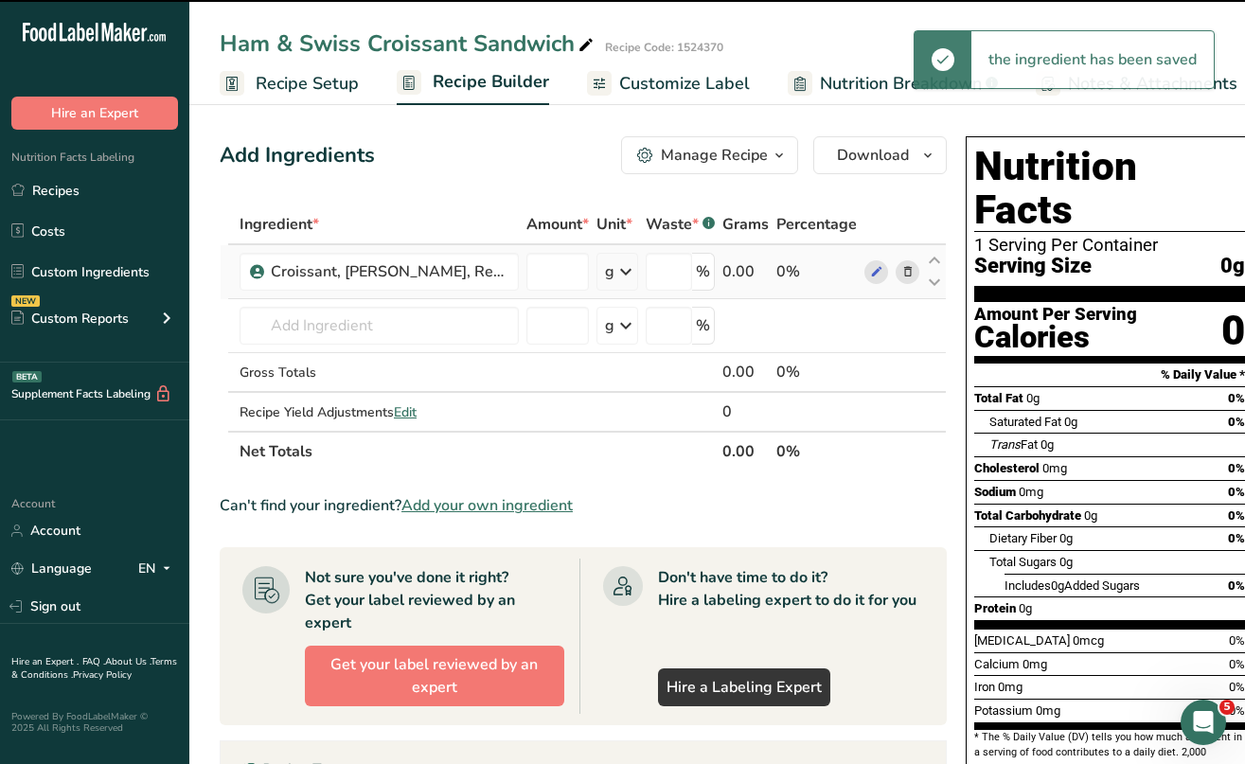
type input "0"
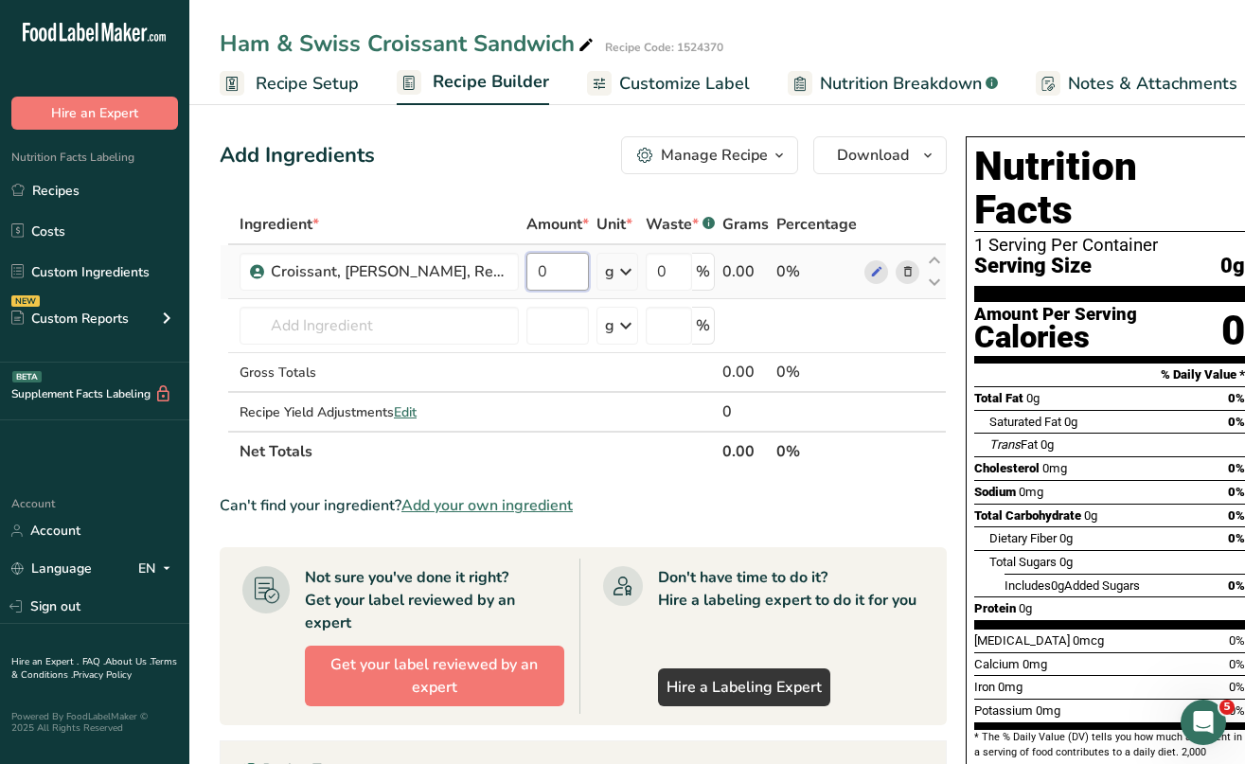
click at [583, 276] on input "0" at bounding box center [558, 272] width 63 height 38
type input "62"
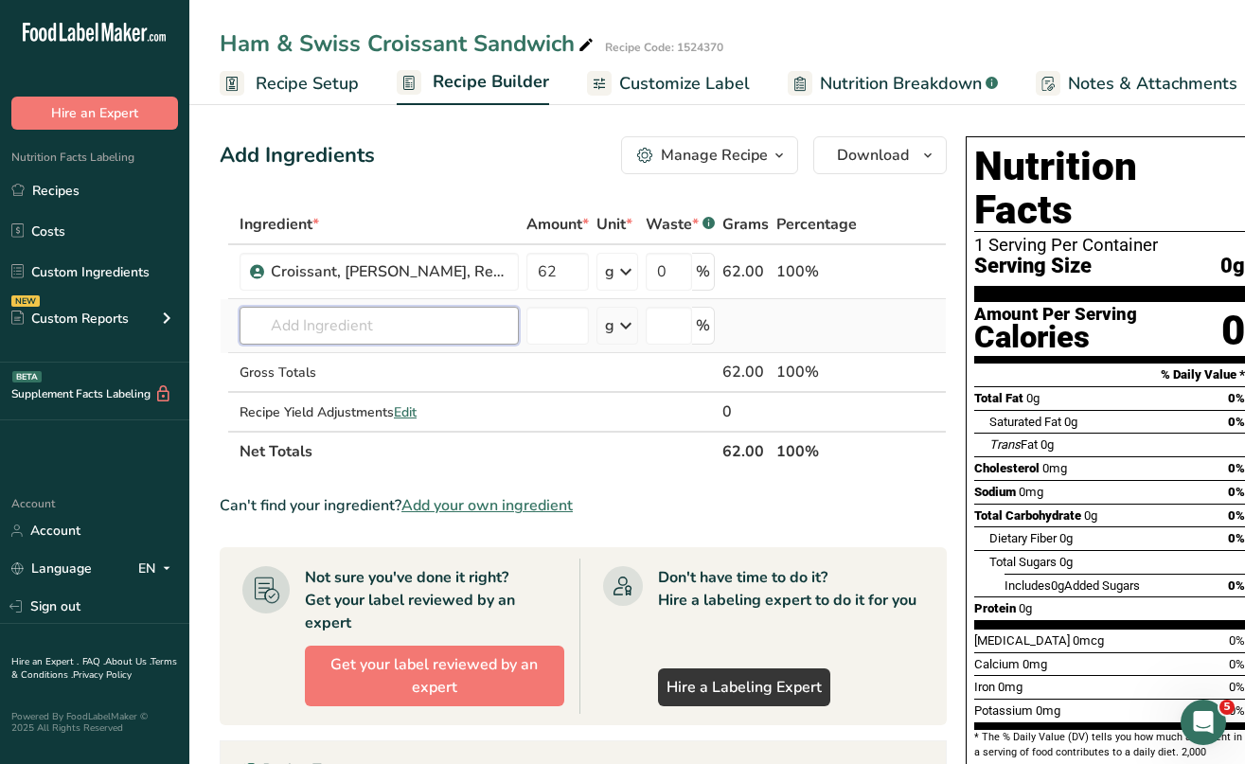
click at [414, 322] on div "Ingredient * Amount * Unit * Waste * .a-a{fill:#347362;}.b-a{fill:#fff;} Grams …" at bounding box center [583, 338] width 727 height 267
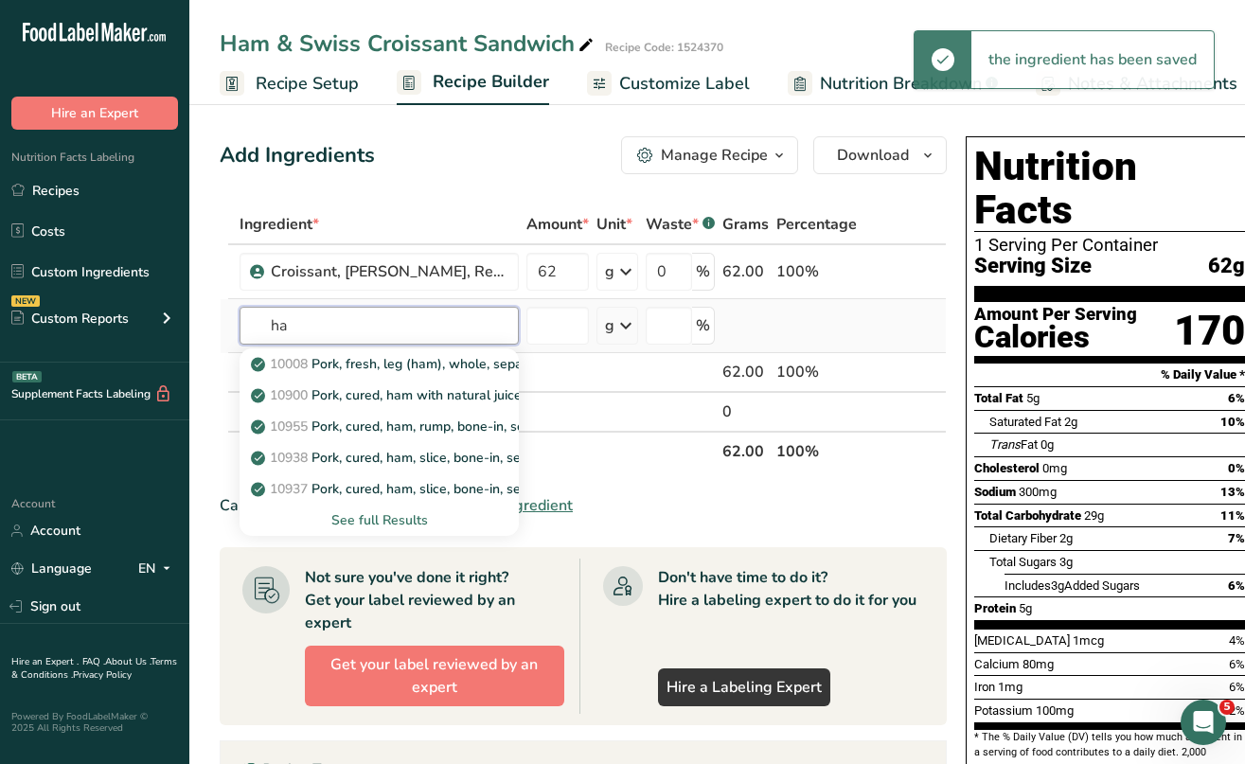
type input "h"
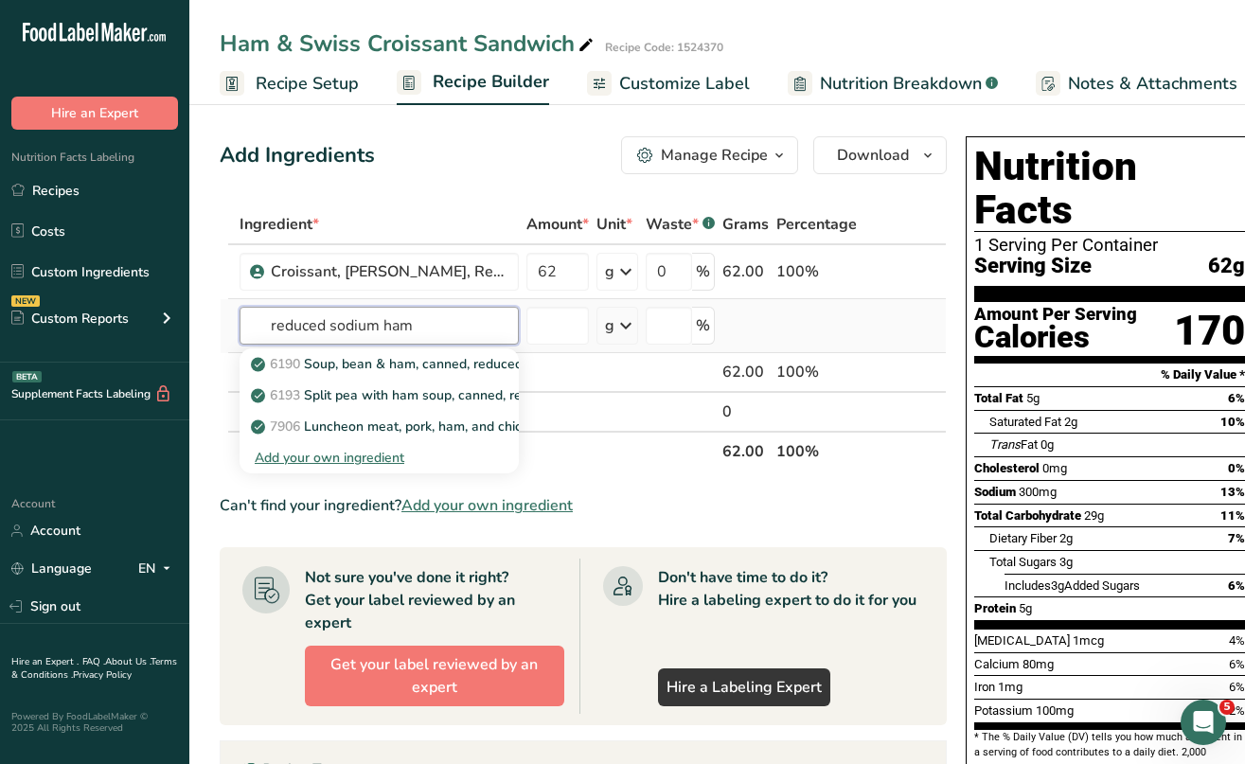
type input "reduced sodium ham"
click at [368, 454] on div "Add your own ingredient" at bounding box center [379, 458] width 249 height 20
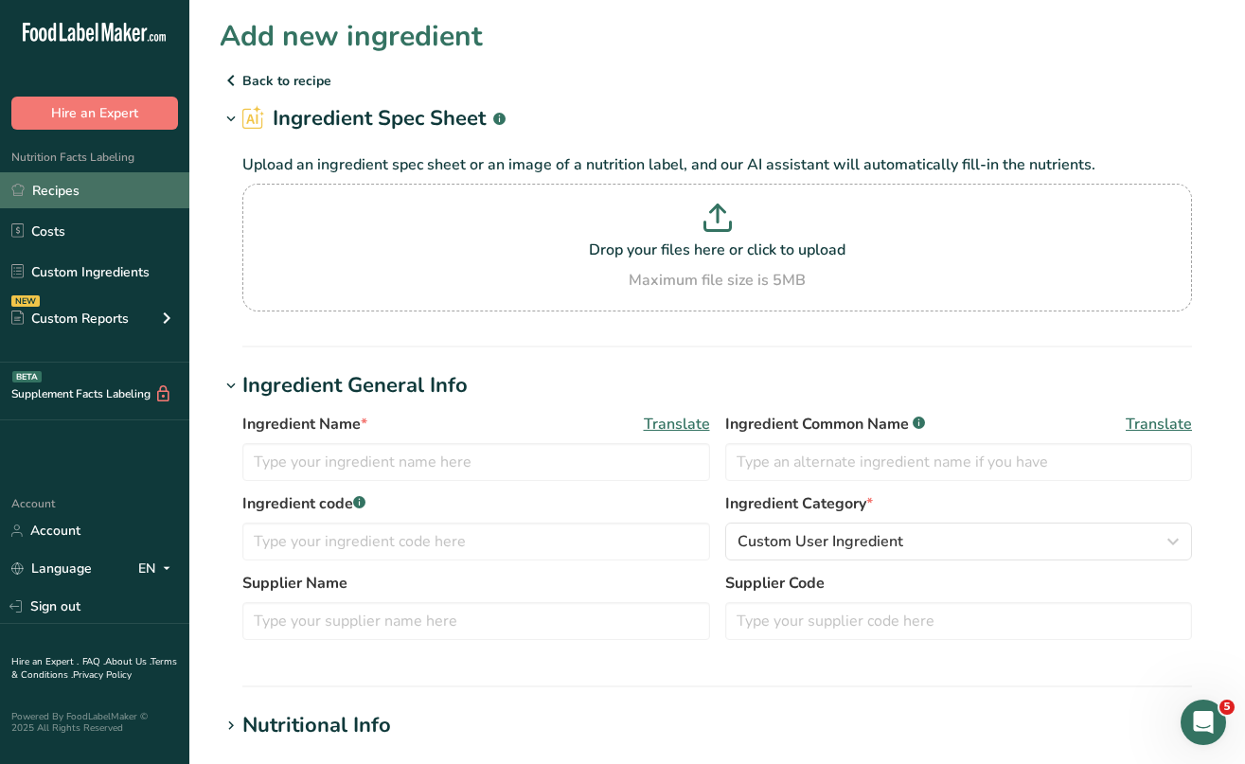
click at [79, 189] on link "Recipes" at bounding box center [94, 190] width 189 height 36
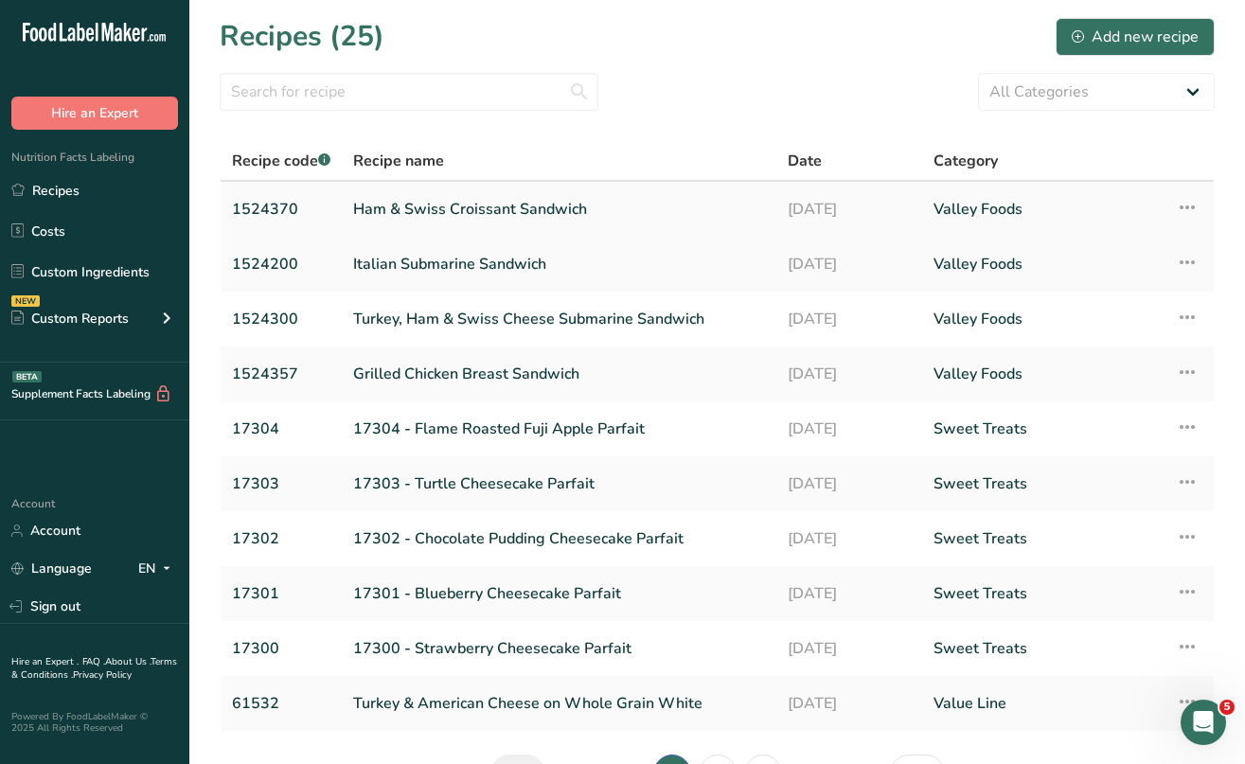
click at [501, 206] on link "Ham & Swiss Croissant Sandwich" at bounding box center [559, 209] width 412 height 40
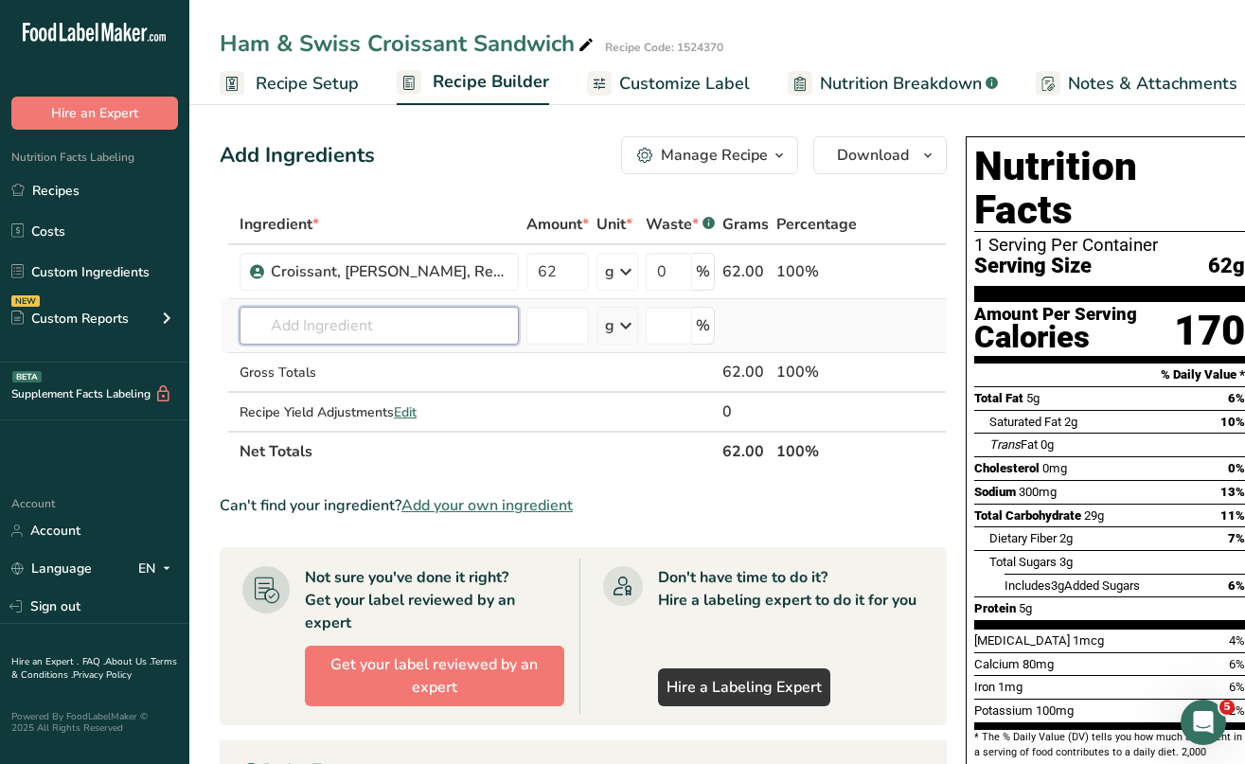
click at [359, 332] on input "text" at bounding box center [379, 326] width 279 height 38
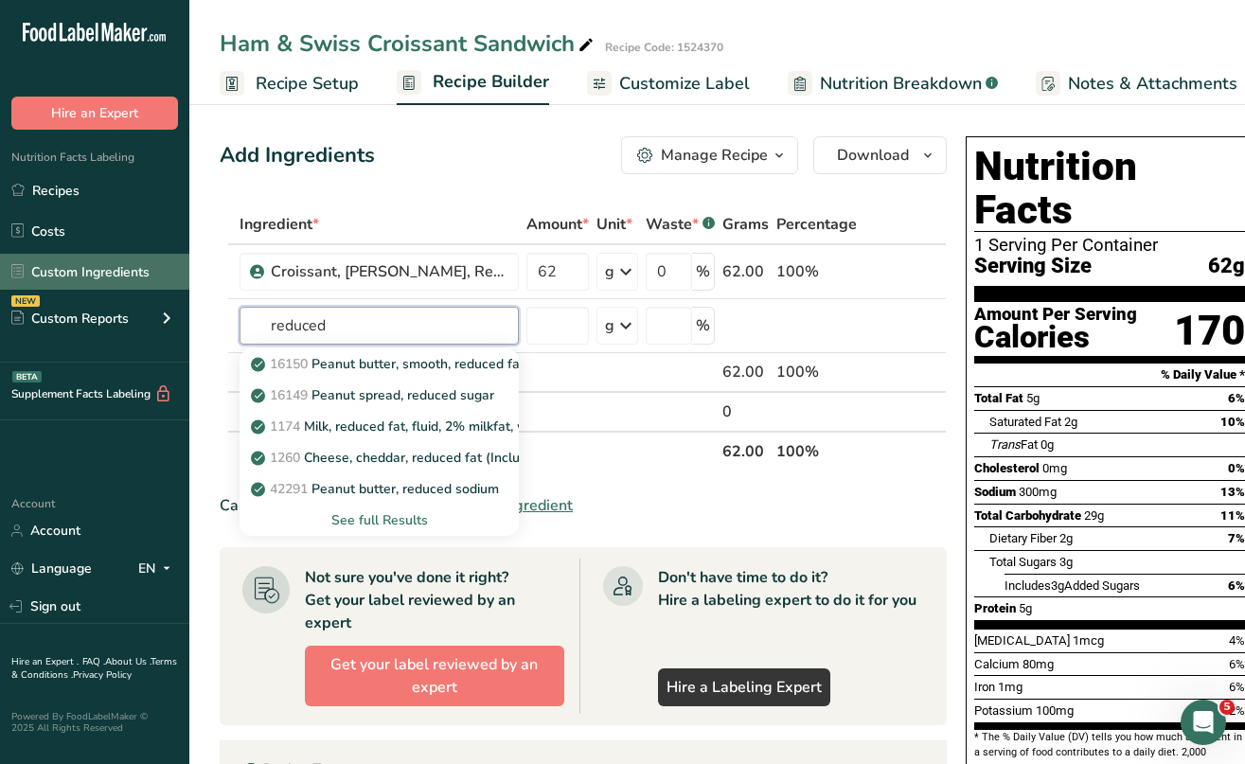
type input "reduced"
click at [62, 271] on link "Custom Ingredients" at bounding box center [94, 272] width 189 height 36
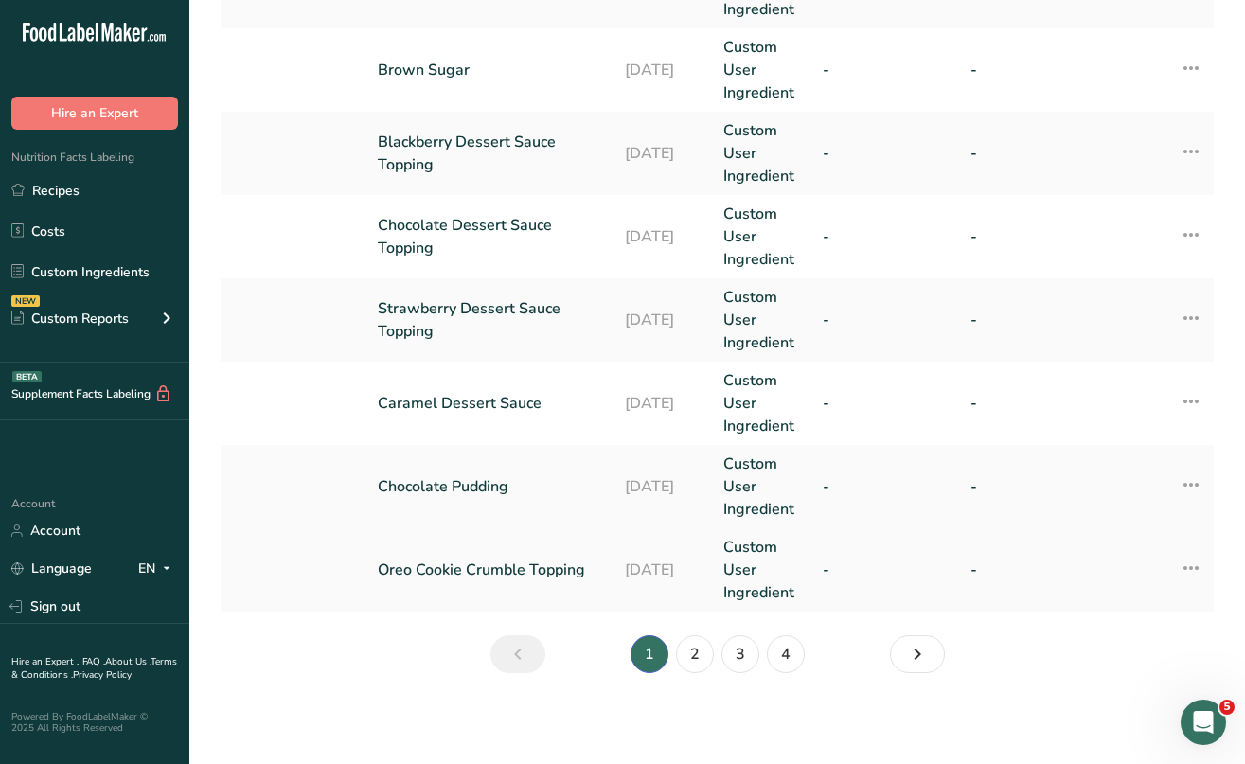
scroll to position [809, 0]
click at [782, 652] on link "4" at bounding box center [786, 654] width 38 height 38
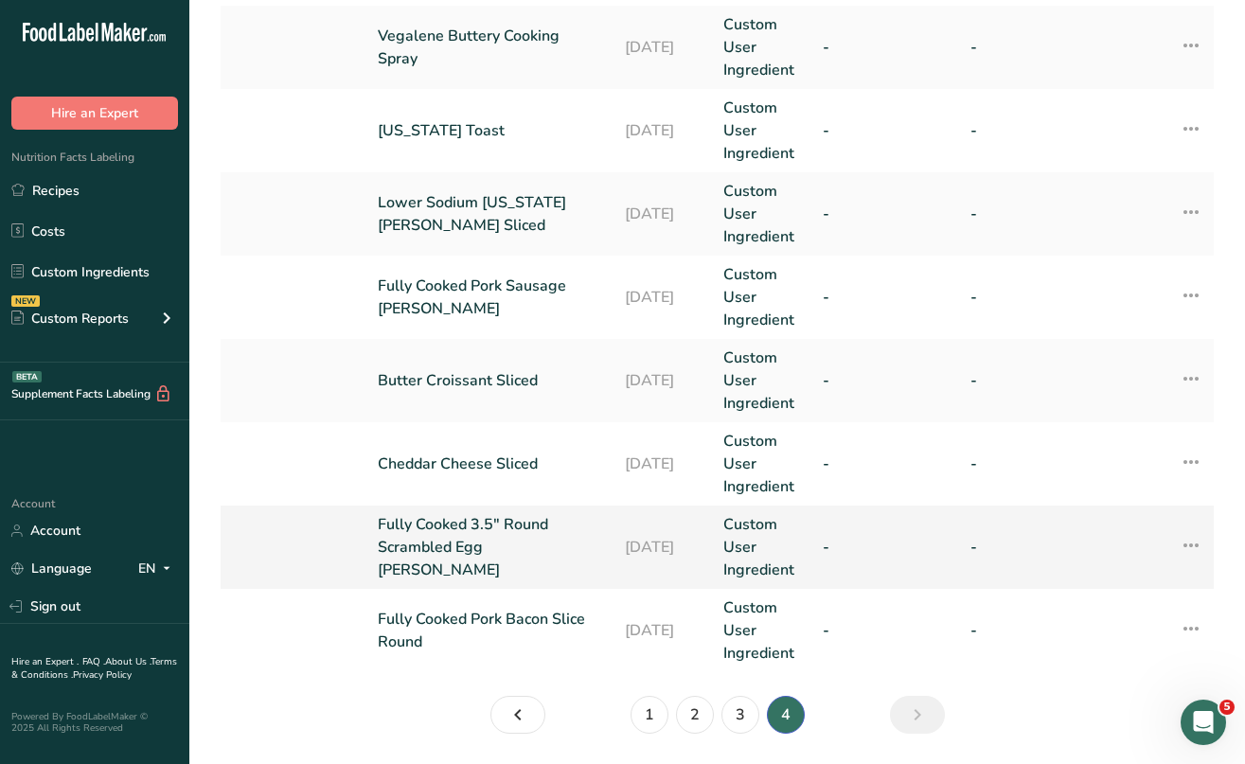
scroll to position [744, 0]
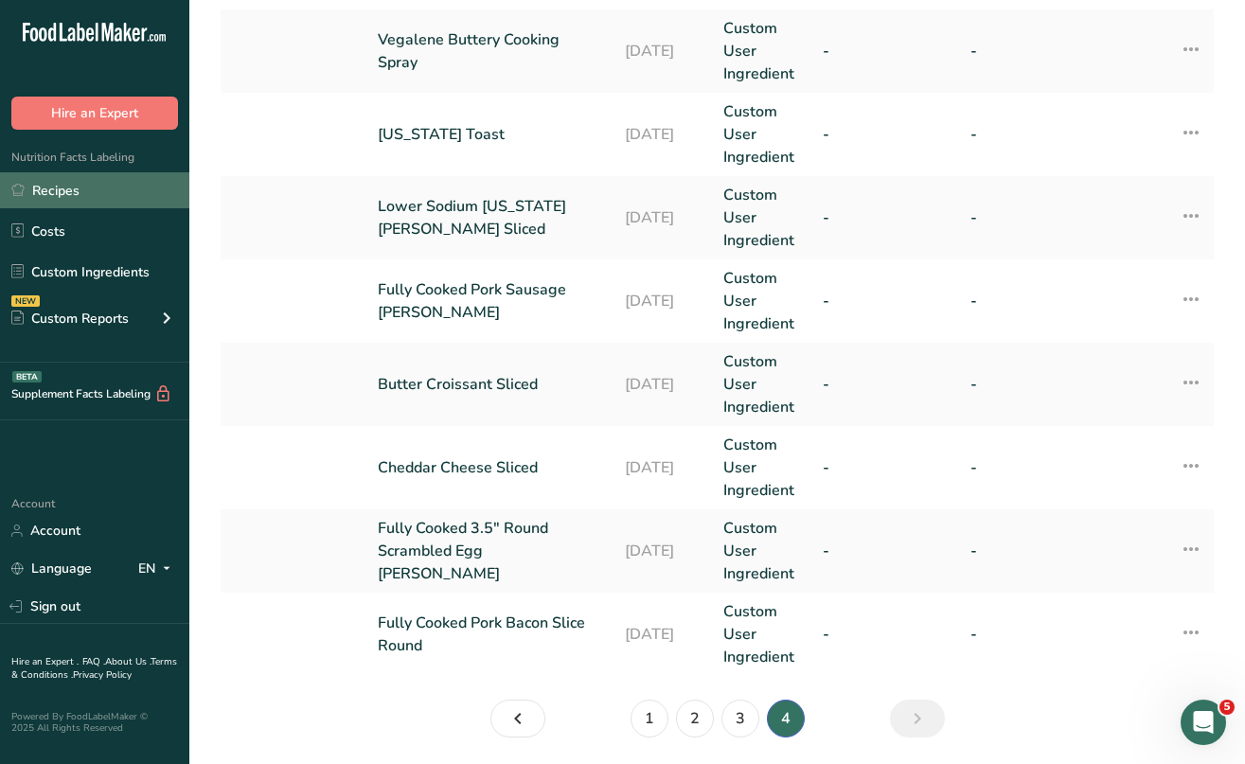
click at [80, 192] on link "Recipes" at bounding box center [94, 190] width 189 height 36
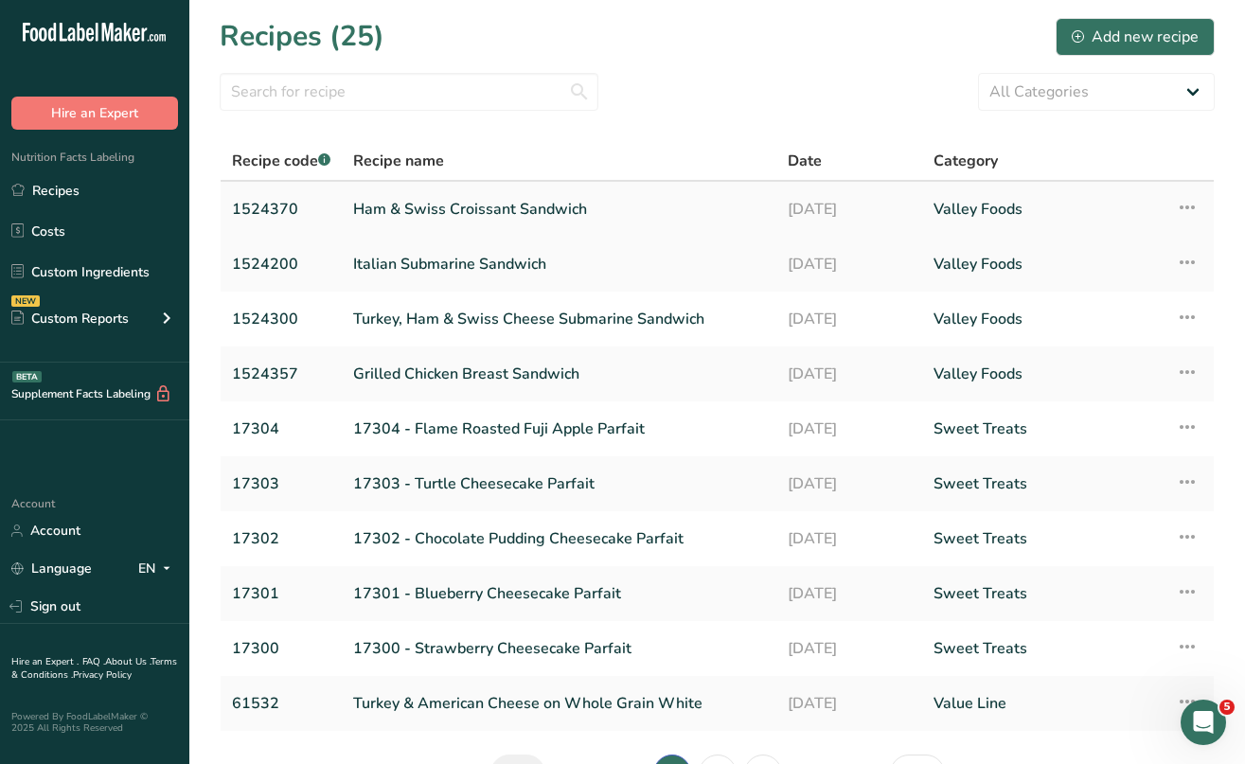
click at [439, 211] on link "Ham & Swiss Croissant Sandwich" at bounding box center [559, 209] width 412 height 40
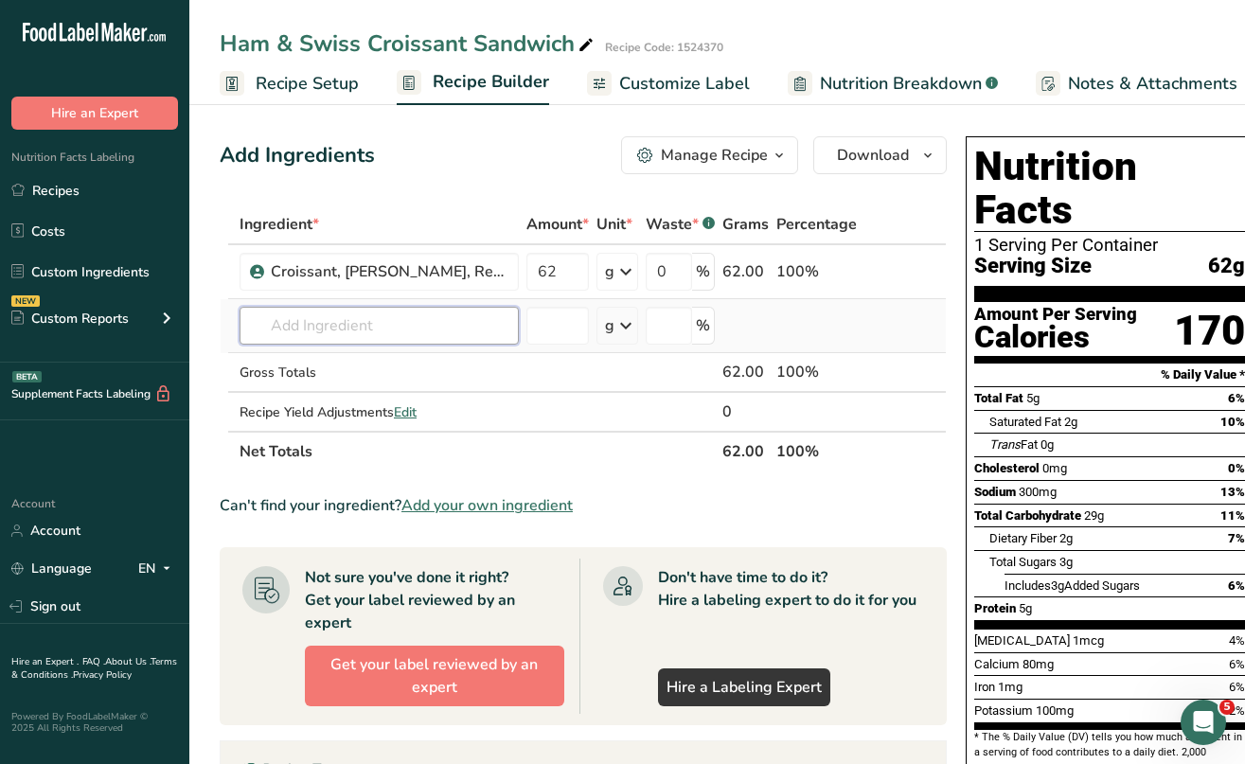
click at [338, 323] on input "text" at bounding box center [379, 326] width 279 height 38
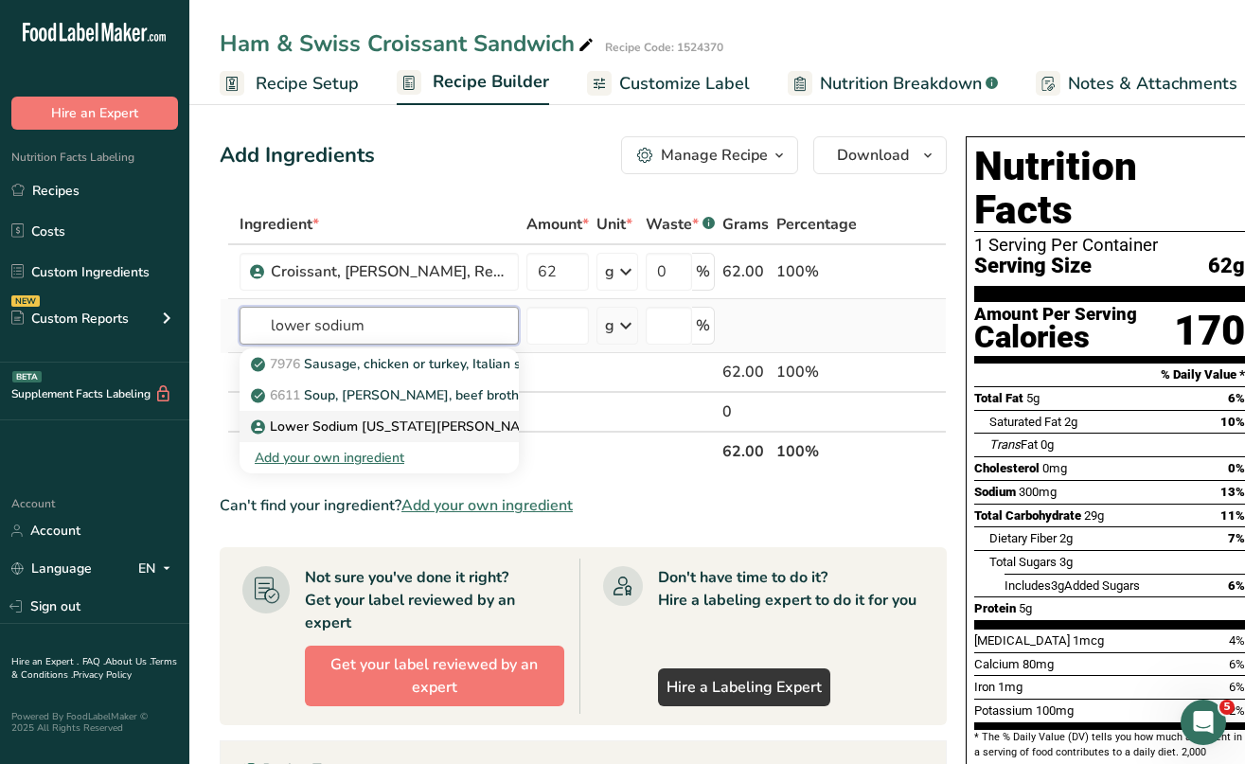
type input "lower sodium"
click at [363, 420] on p "Lower Sodium [US_STATE][PERSON_NAME] Sliced" at bounding box center [420, 427] width 330 height 20
type input "Lower Sodium [US_STATE][PERSON_NAME] Sliced"
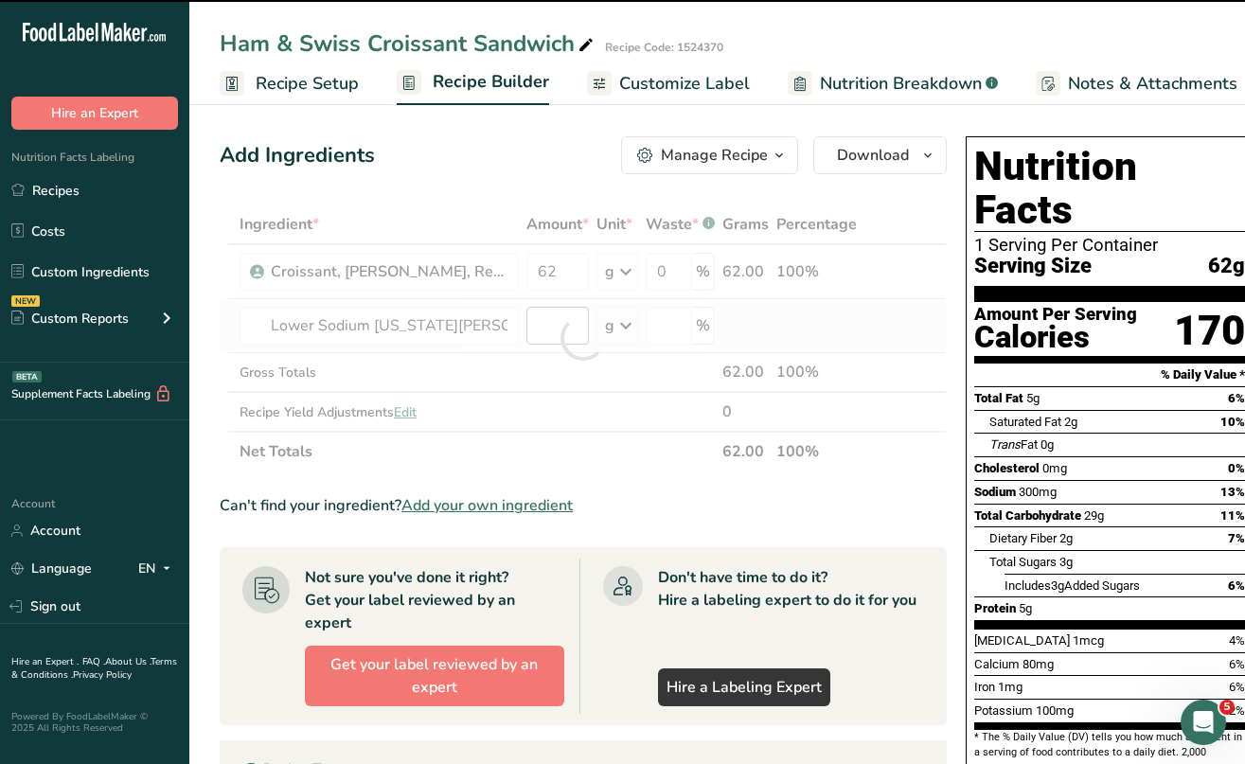
type input "0"
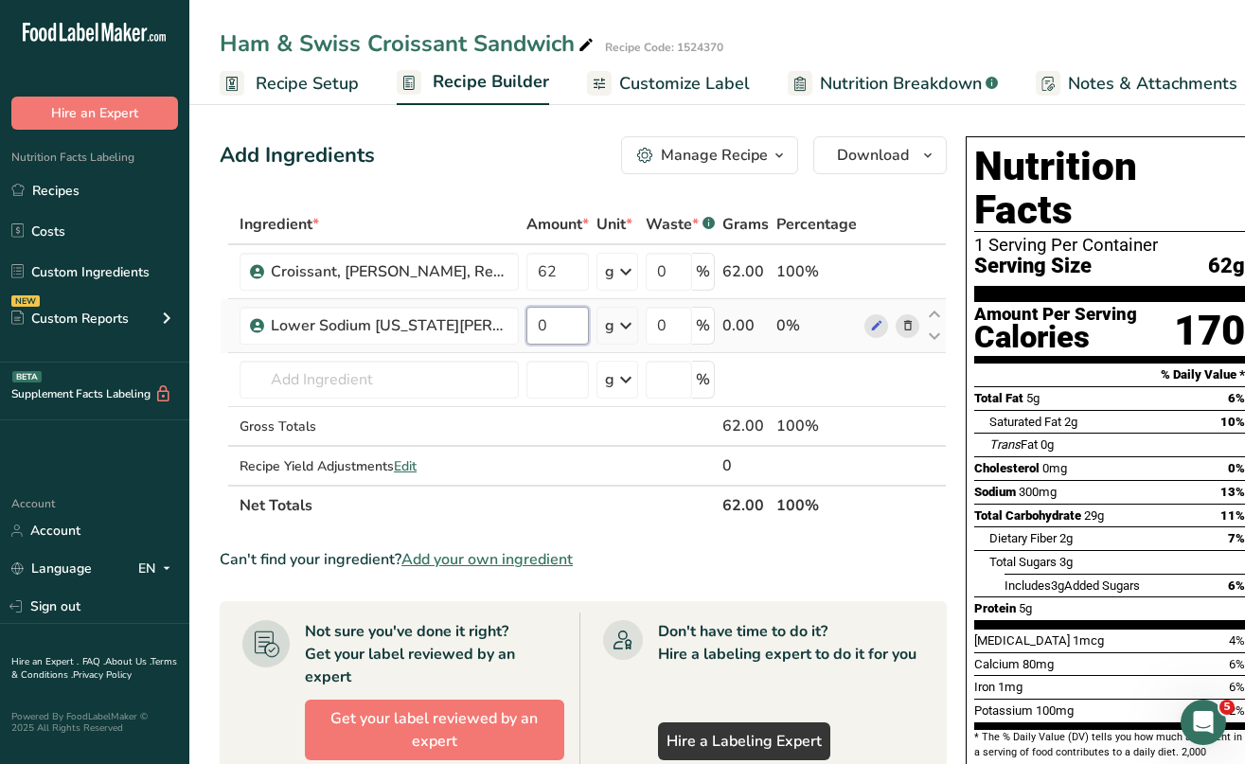
drag, startPoint x: 563, startPoint y: 326, endPoint x: 521, endPoint y: 326, distance: 42.6
click at [521, 326] on tr "Lower Sodium Virginia Ham Sliced 0 g Weight Units g kg mg See more Volume Units…" at bounding box center [583, 326] width 725 height 54
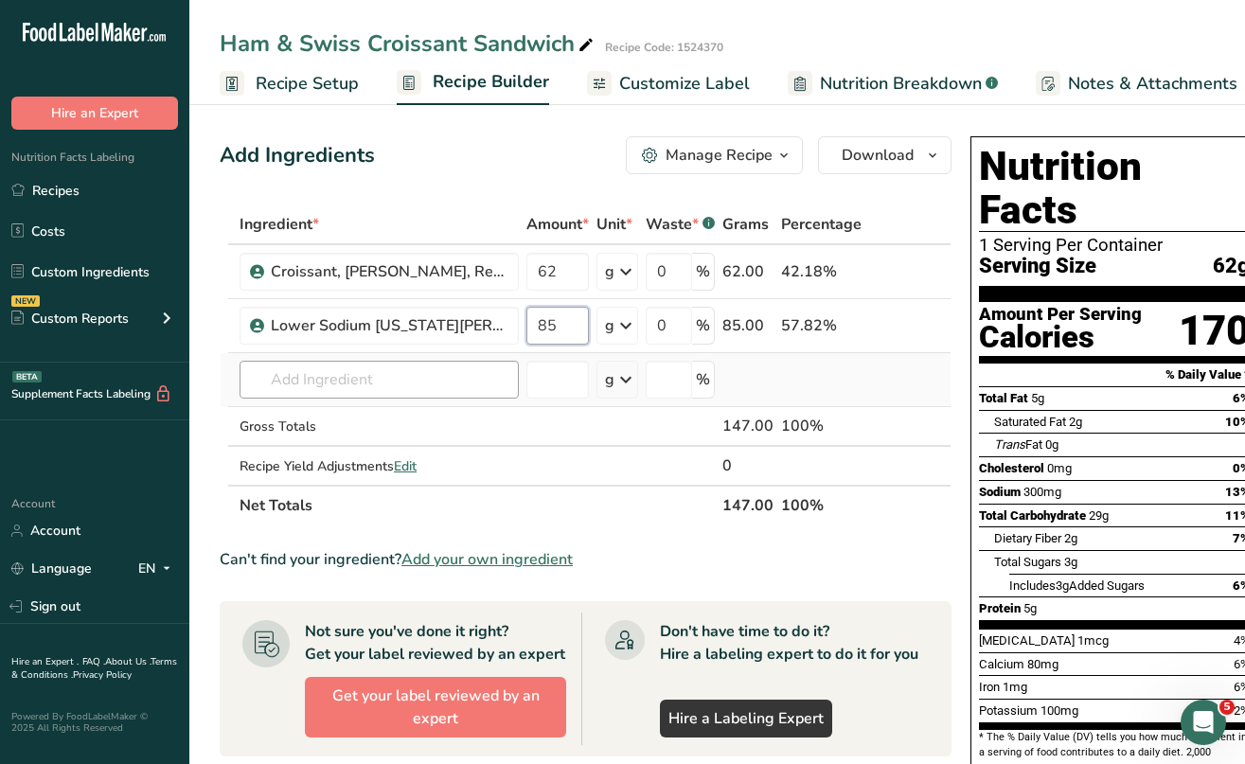
type input "85"
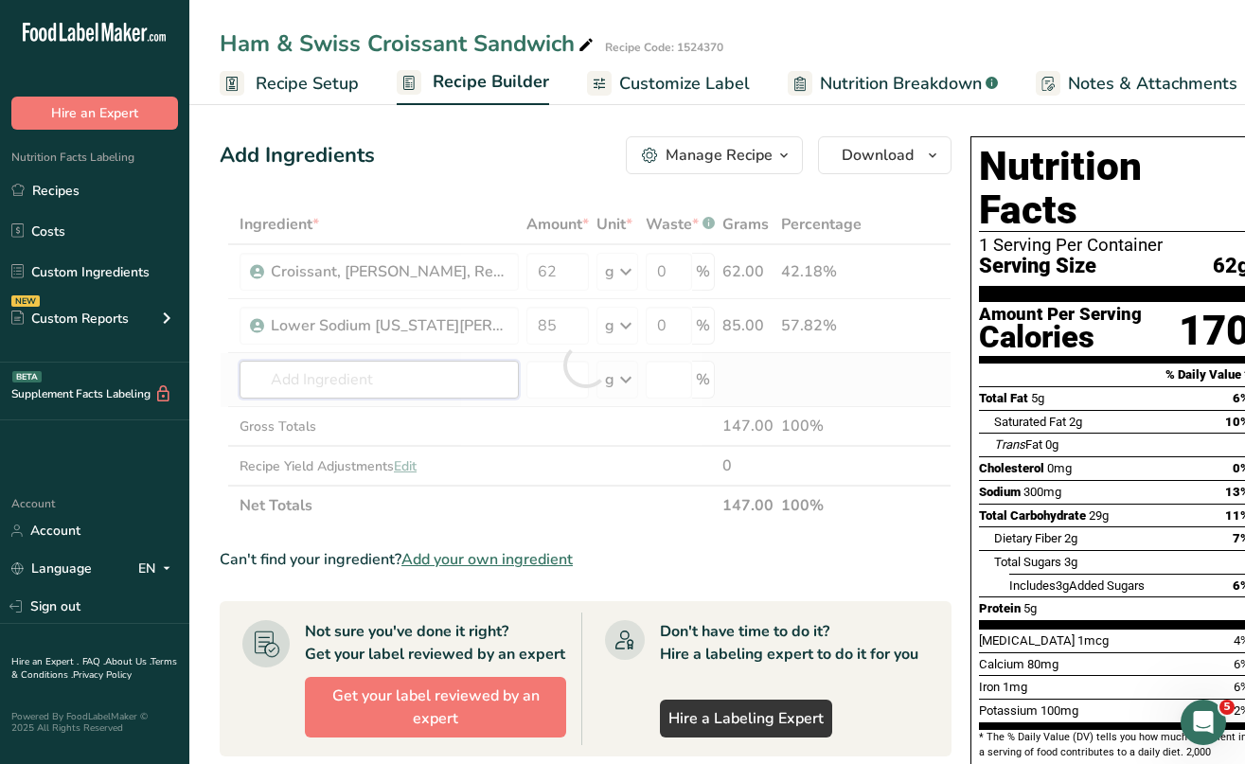
click at [337, 379] on div "Ingredient * Amount * Unit * Waste * .a-a{fill:#347362;}.b-a{fill:#fff;} Grams …" at bounding box center [586, 365] width 732 height 321
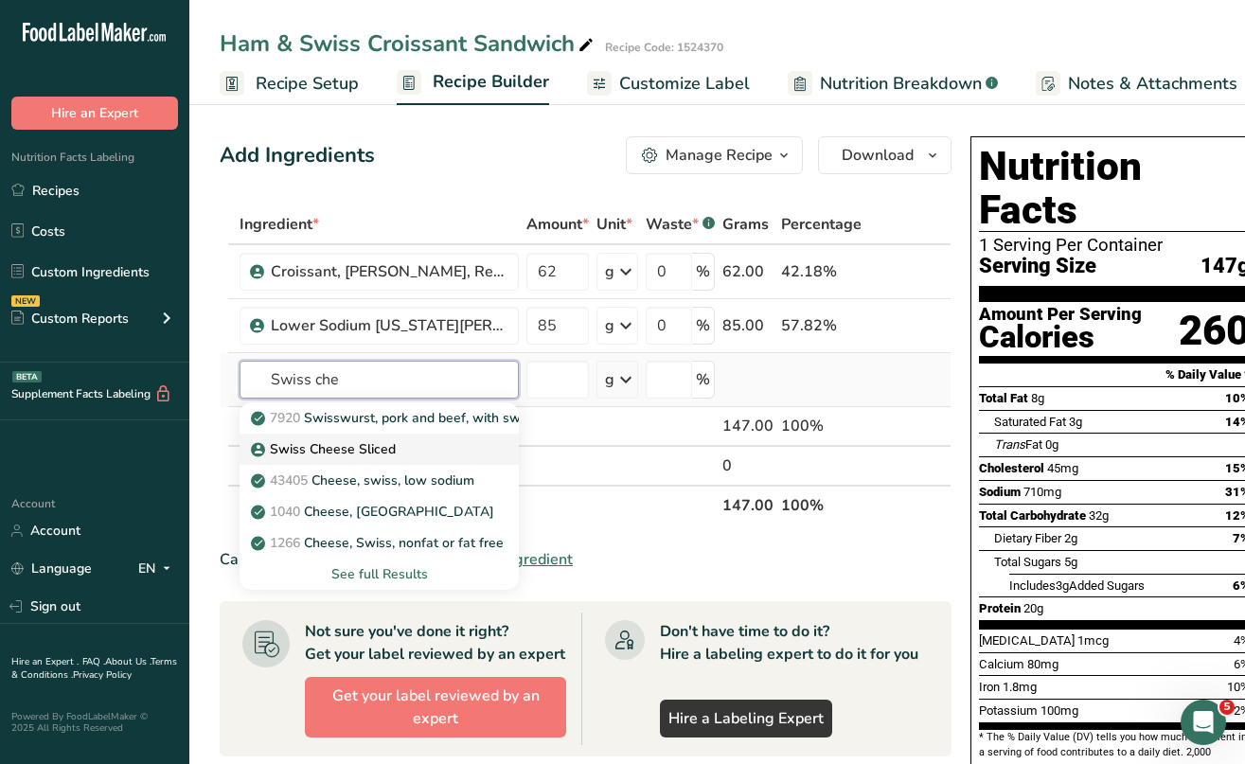
type input "Swiss che"
click at [356, 454] on p "Swiss Cheese Sliced" at bounding box center [325, 449] width 141 height 20
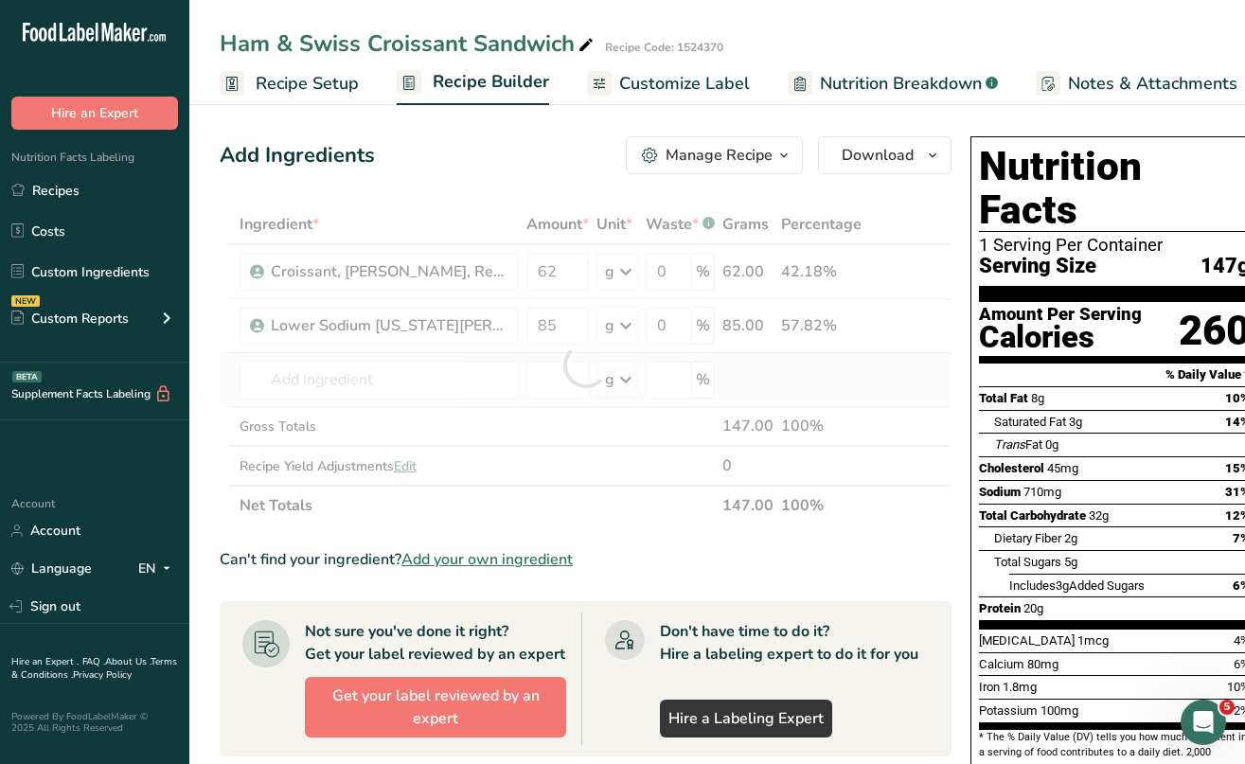
type input "Swiss Cheese Sliced"
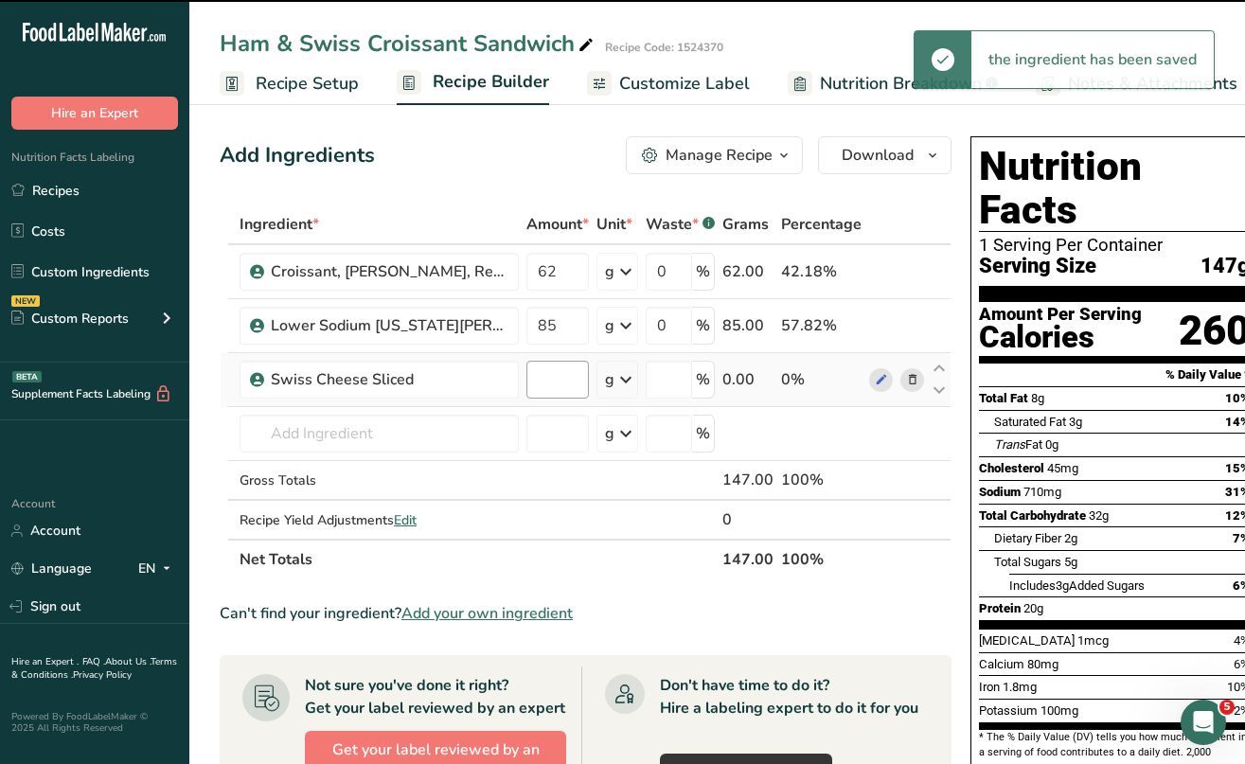
type input "0"
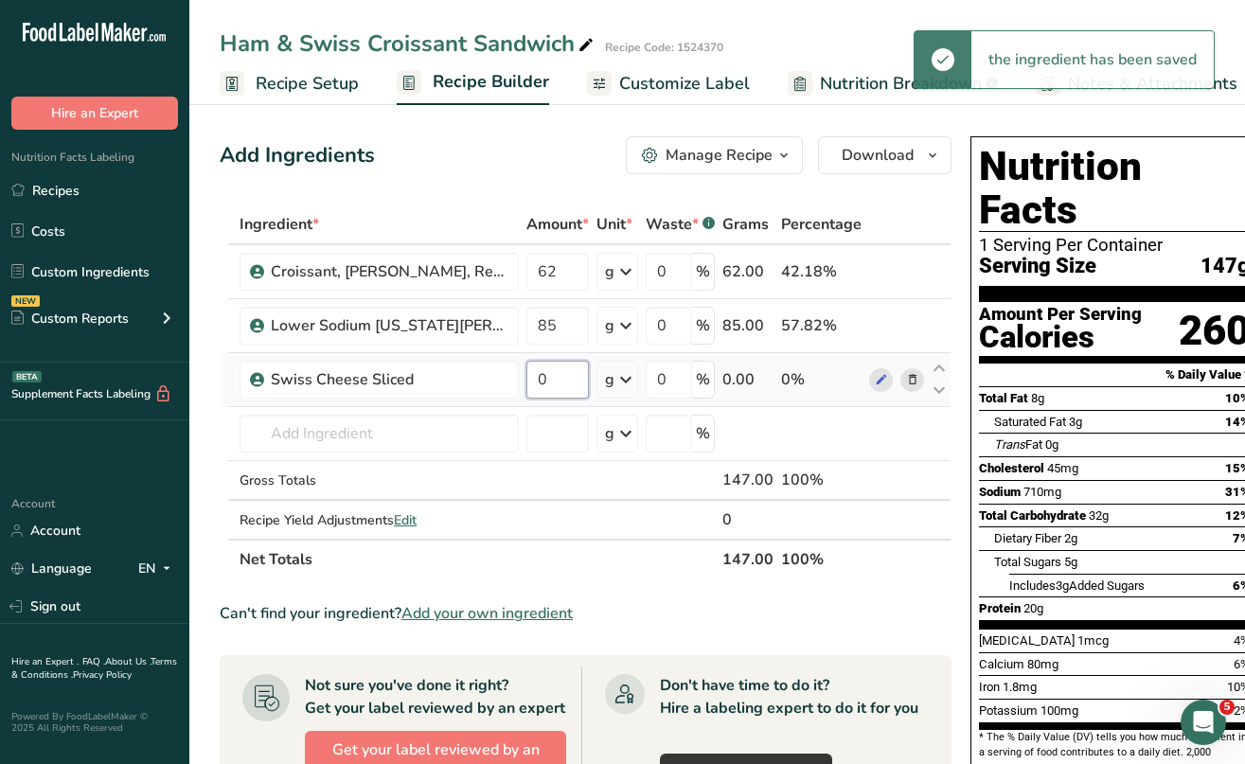
drag, startPoint x: 558, startPoint y: 376, endPoint x: 538, endPoint y: 378, distance: 20.0
click at [538, 378] on input "0" at bounding box center [558, 380] width 63 height 38
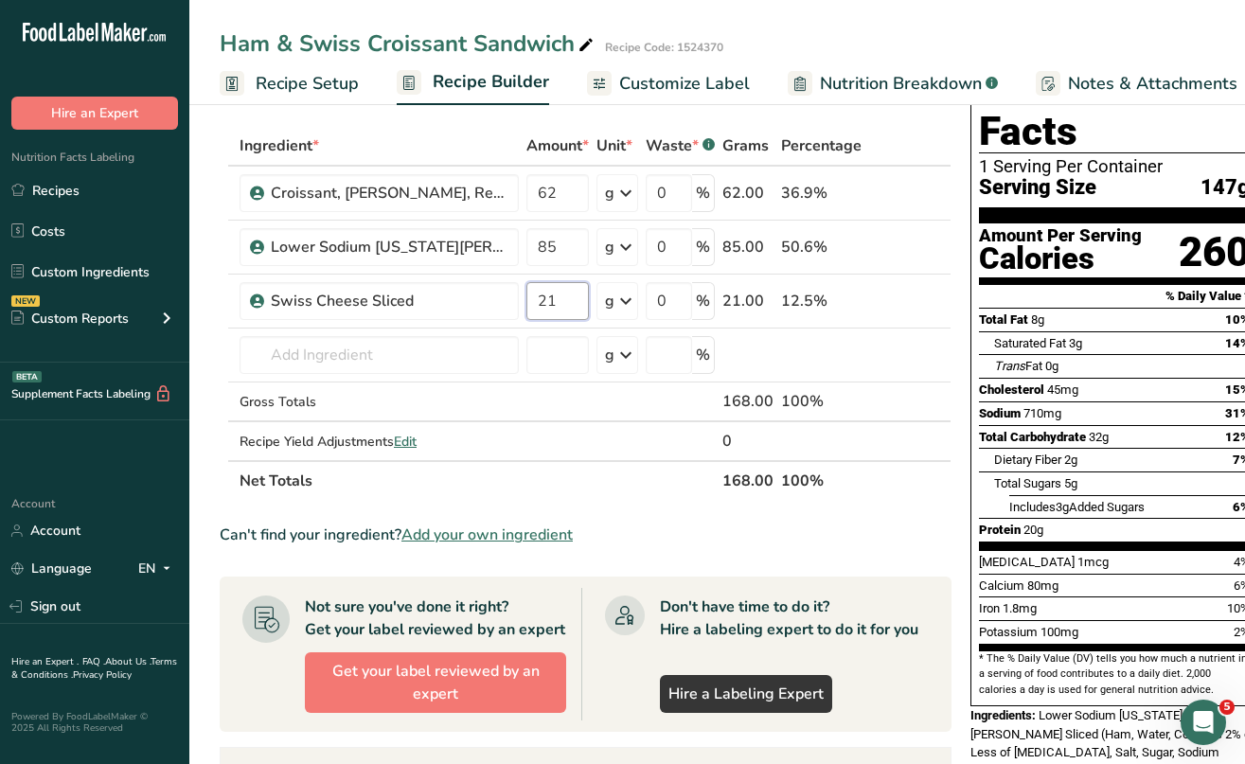
scroll to position [74, 0]
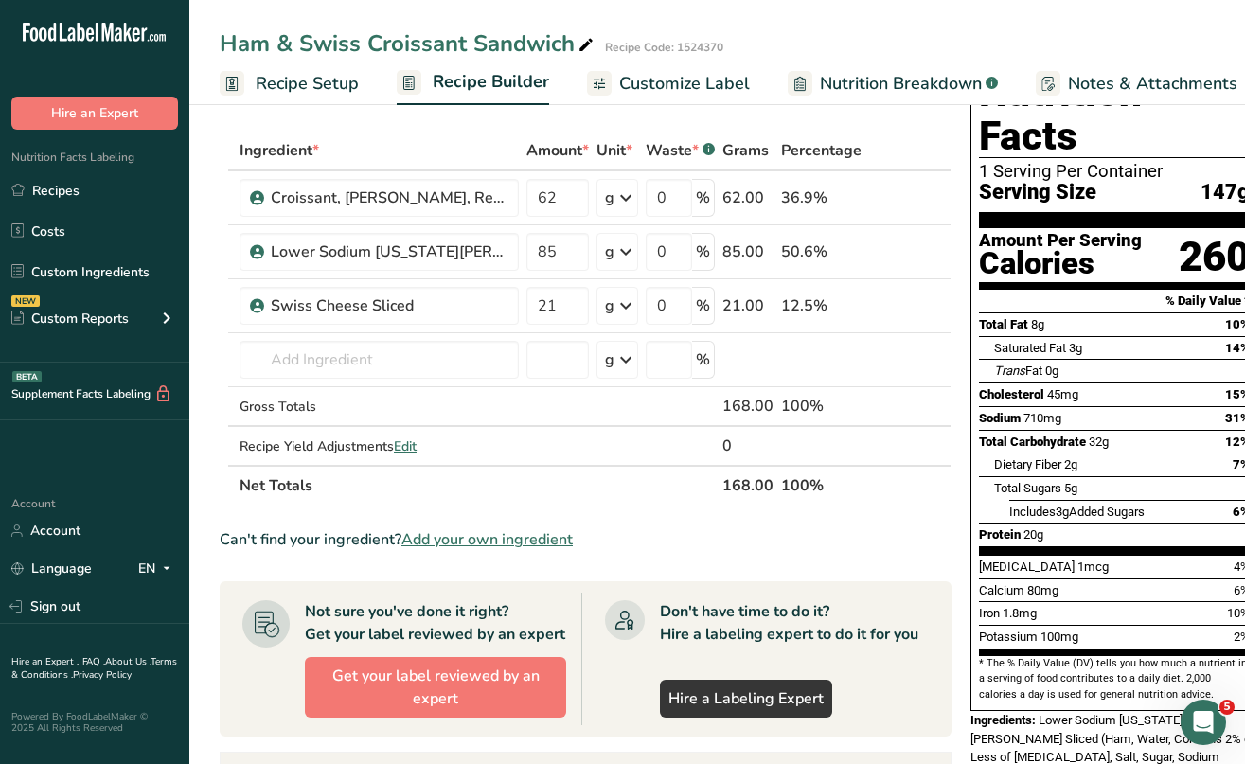
click at [949, 306] on div "Add Ingredients Manage Recipe Delete Recipe Duplicate Recipe Scale Recipe Save …" at bounding box center [591, 637] width 743 height 1164
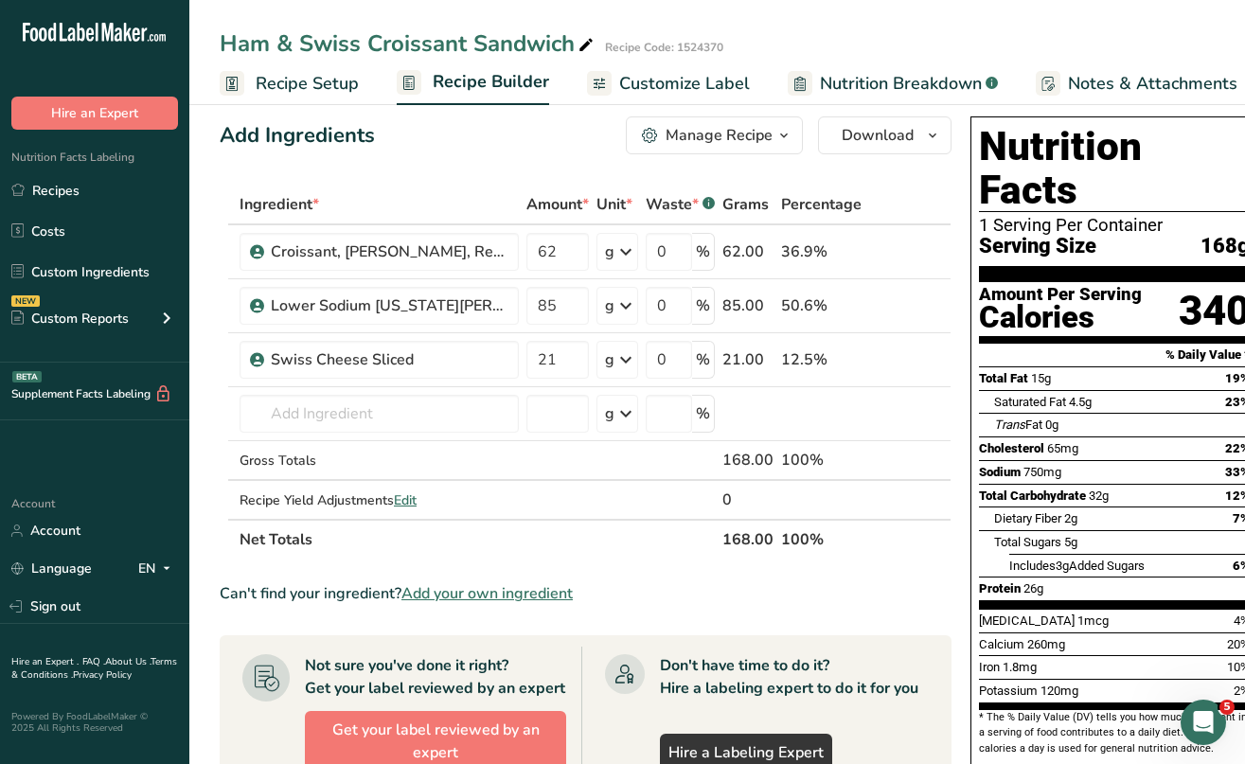
scroll to position [20, 0]
drag, startPoint x: 565, startPoint y: 359, endPoint x: 541, endPoint y: 358, distance: 24.6
click at [541, 359] on input "21" at bounding box center [558, 360] width 63 height 38
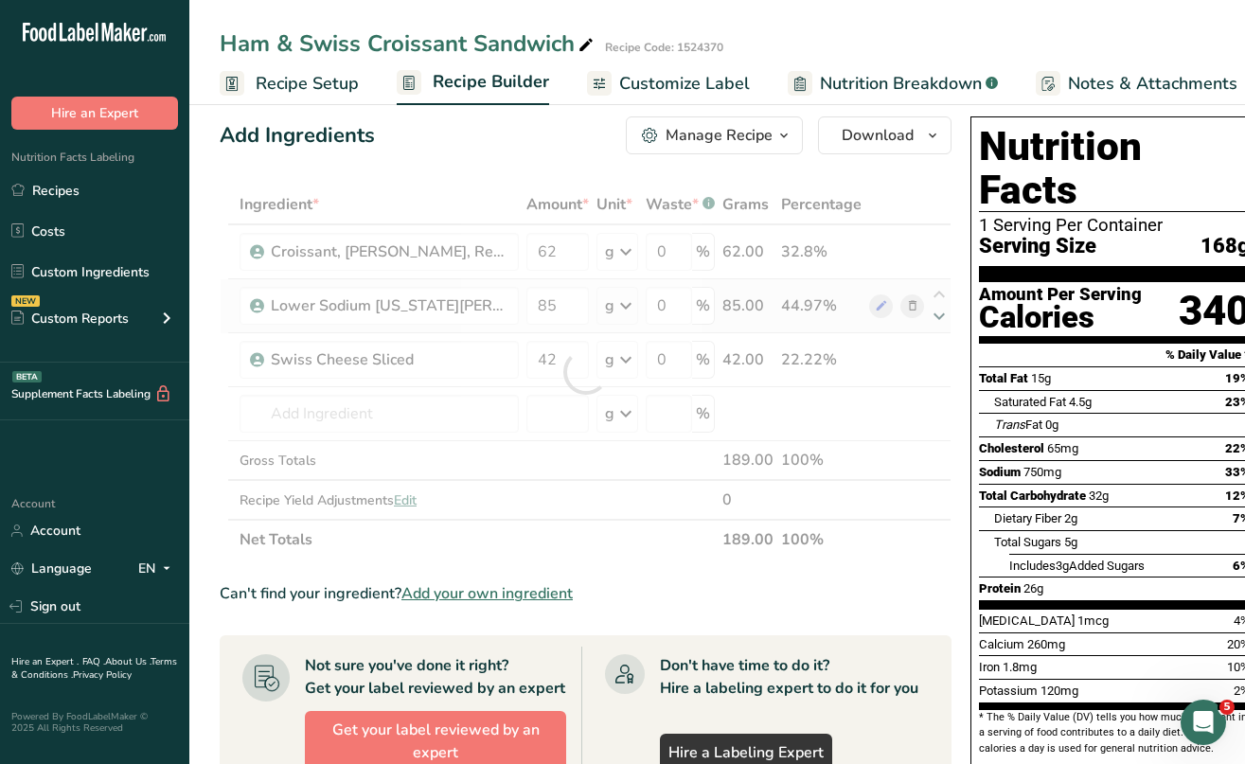
click at [944, 314] on div "Ingredient * Amount * Unit * Waste * .a-a{fill:#347362;}.b-a{fill:#fff;} Grams …" at bounding box center [586, 372] width 732 height 375
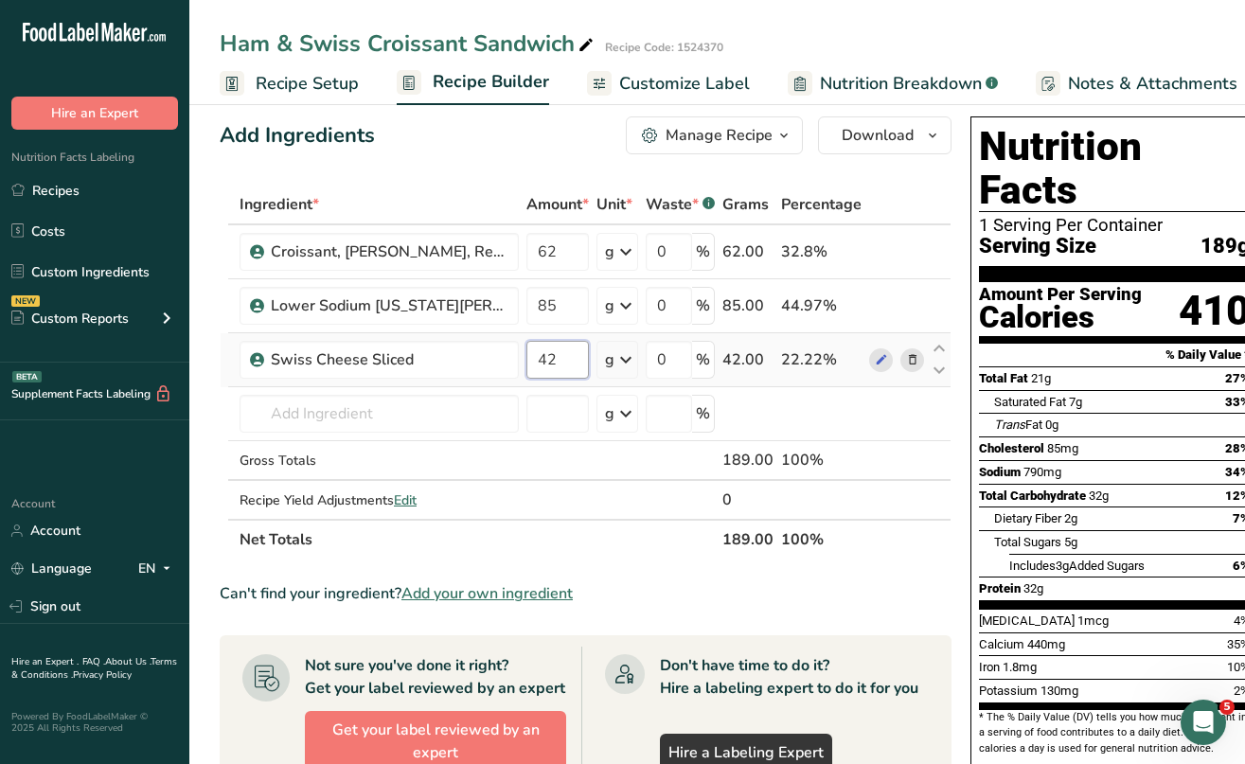
drag, startPoint x: 558, startPoint y: 354, endPoint x: 537, endPoint y: 357, distance: 21.0
click at [537, 357] on input "42" at bounding box center [558, 360] width 63 height 38
type input "21"
click at [956, 353] on div "Add Ingredients Manage Recipe Delete Recipe Duplicate Recipe Scale Recipe Save …" at bounding box center [591, 691] width 743 height 1164
click at [290, 80] on span "Recipe Setup" at bounding box center [307, 84] width 103 height 26
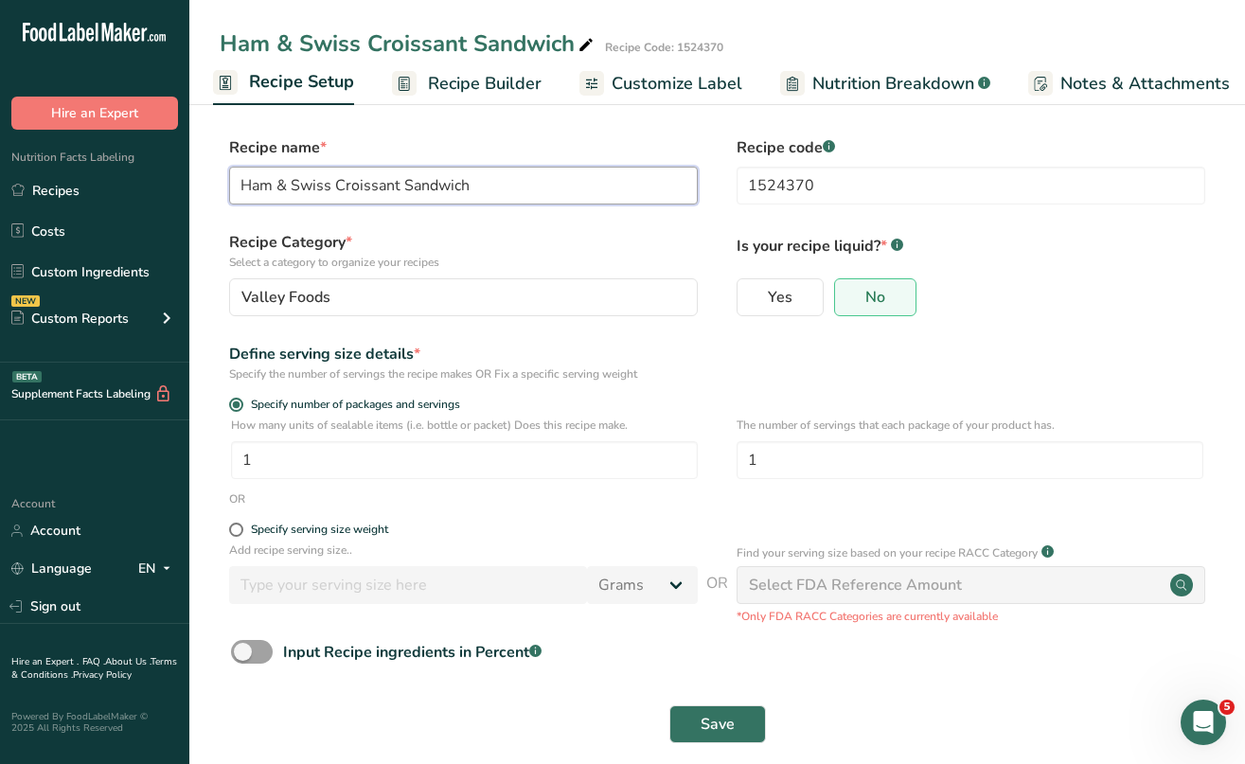
click at [334, 187] on input "Ham & Swiss Croissant Sandwich" at bounding box center [463, 186] width 469 height 38
type input "Ham & Swiss Cheese Croissant Sandwich"
click at [715, 718] on span "Save" at bounding box center [718, 724] width 34 height 23
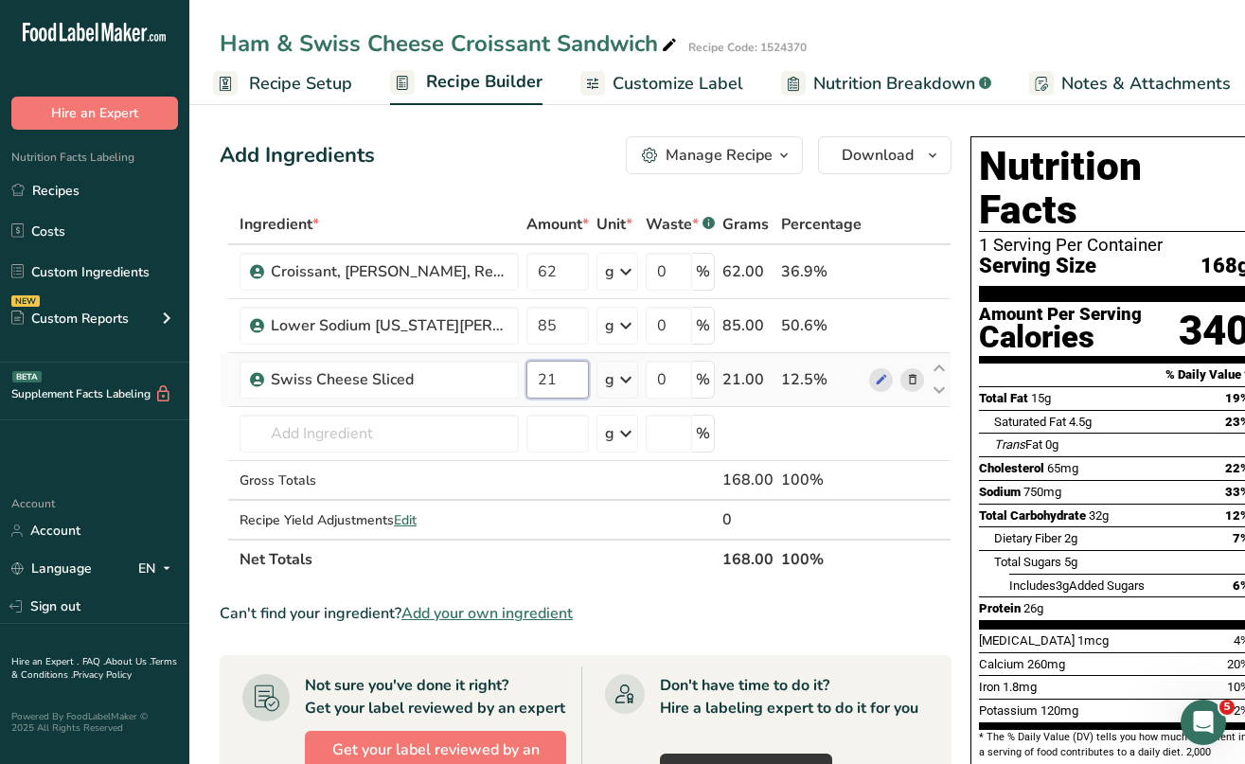
drag, startPoint x: 563, startPoint y: 376, endPoint x: 541, endPoint y: 376, distance: 21.8
click at [541, 376] on input "21" at bounding box center [558, 380] width 63 height 38
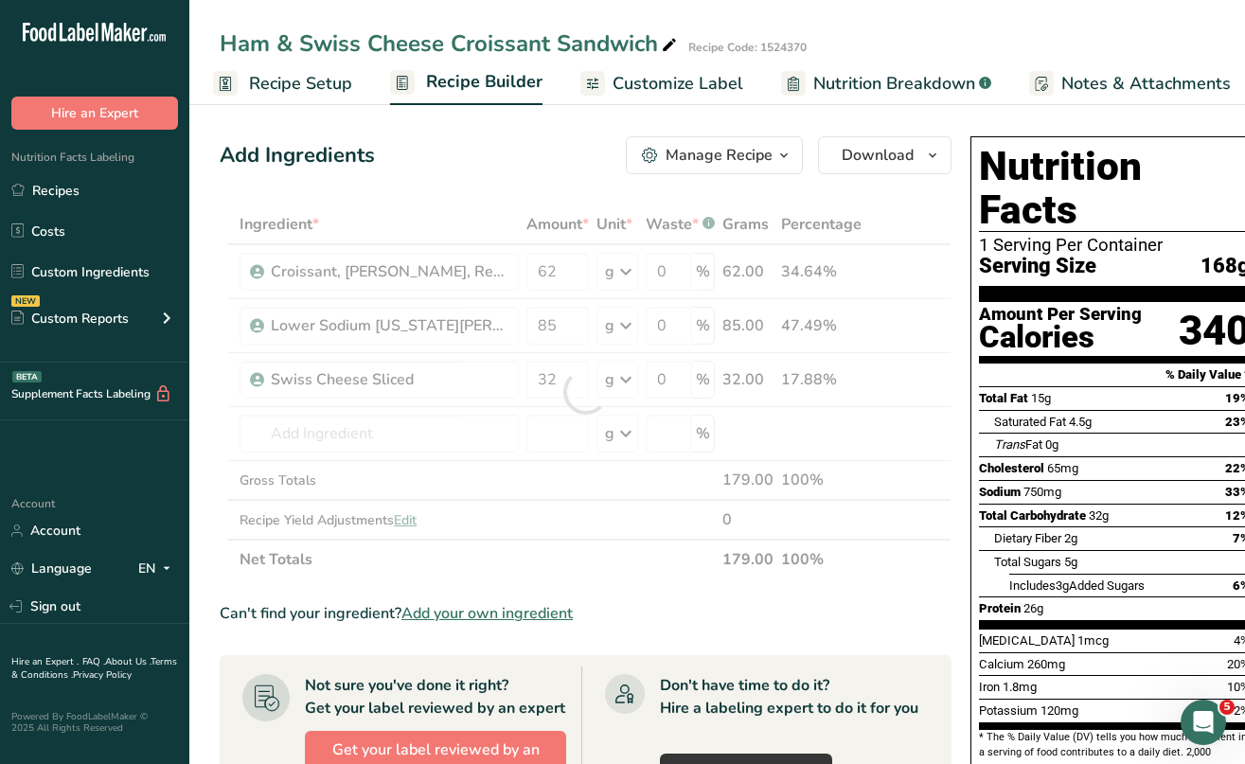
click at [957, 281] on div "Add Ingredients Manage Recipe Delete Recipe Duplicate Recipe Scale Recipe Save …" at bounding box center [591, 711] width 743 height 1164
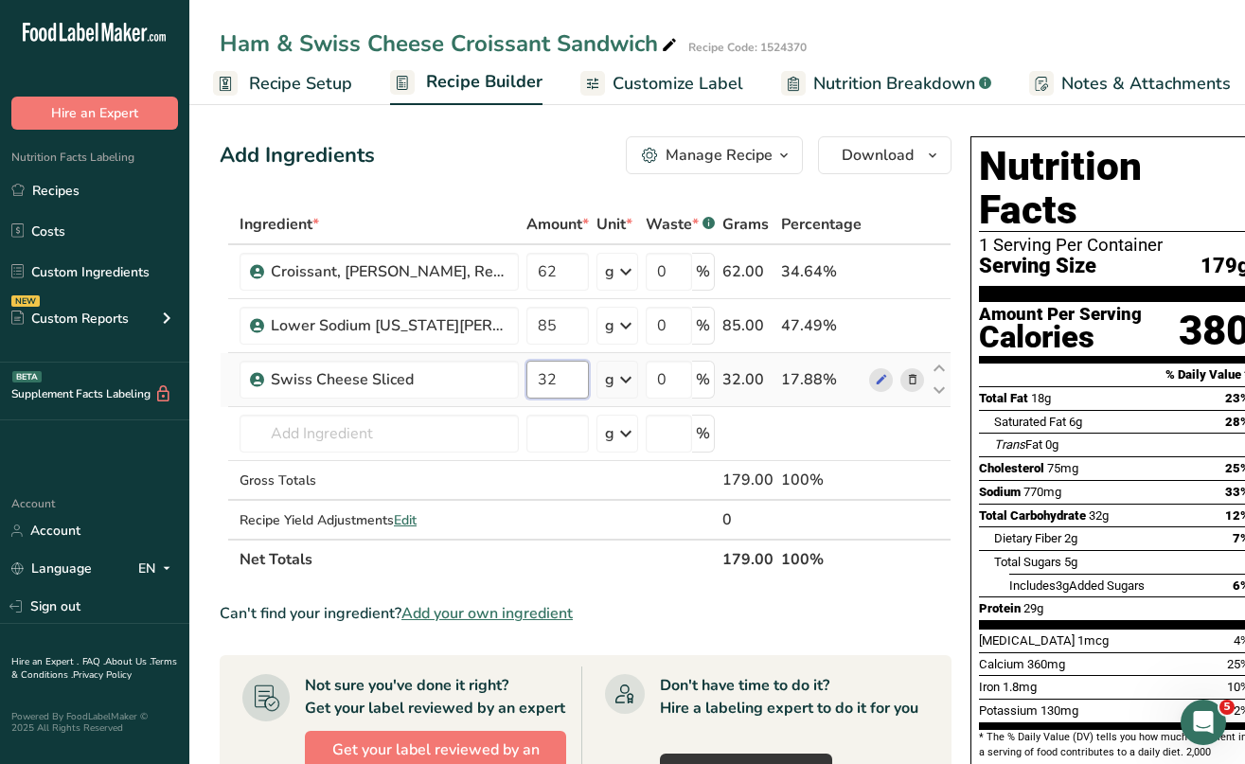
drag, startPoint x: 571, startPoint y: 380, endPoint x: 537, endPoint y: 379, distance: 34.1
click at [537, 379] on input "32" at bounding box center [558, 380] width 63 height 38
type input "28"
click at [963, 287] on div "Nutrition Facts 1 Serving Per Container Serving Size 179g Amount Per Serving Ca…" at bounding box center [1114, 684] width 303 height 1111
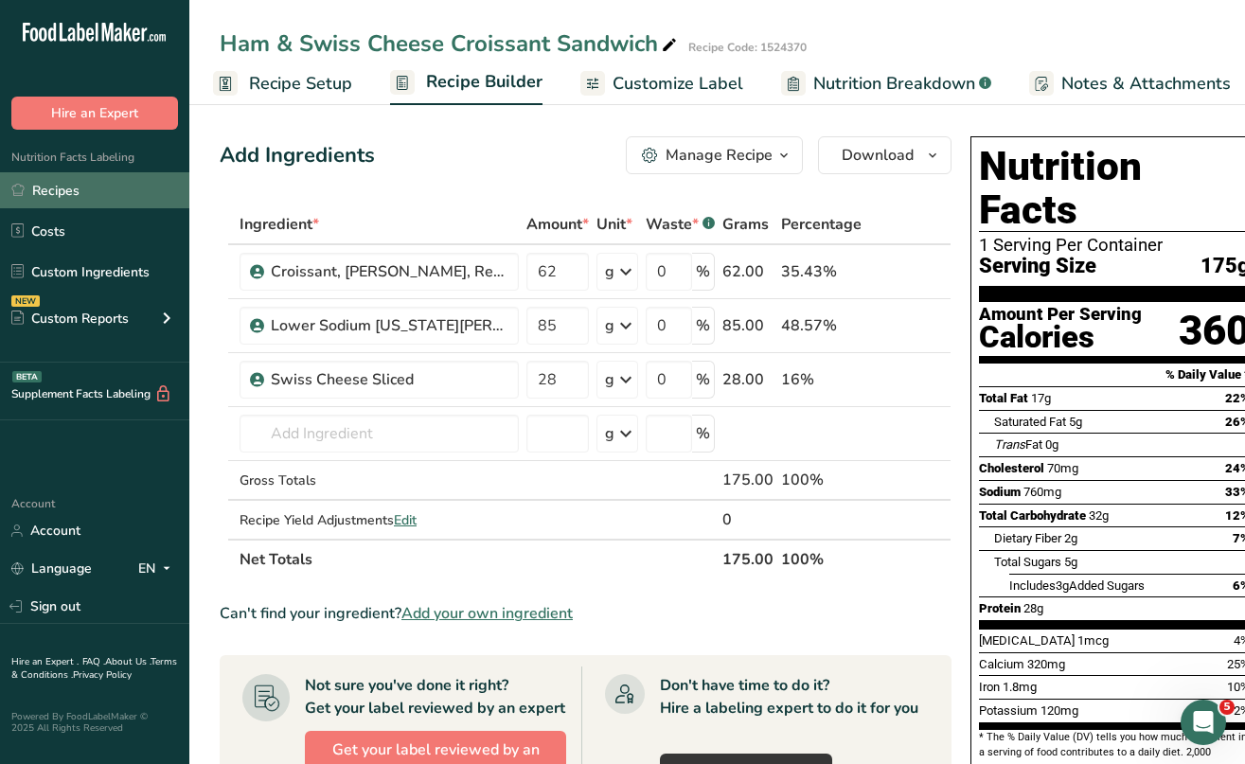
click at [61, 190] on link "Recipes" at bounding box center [94, 190] width 189 height 36
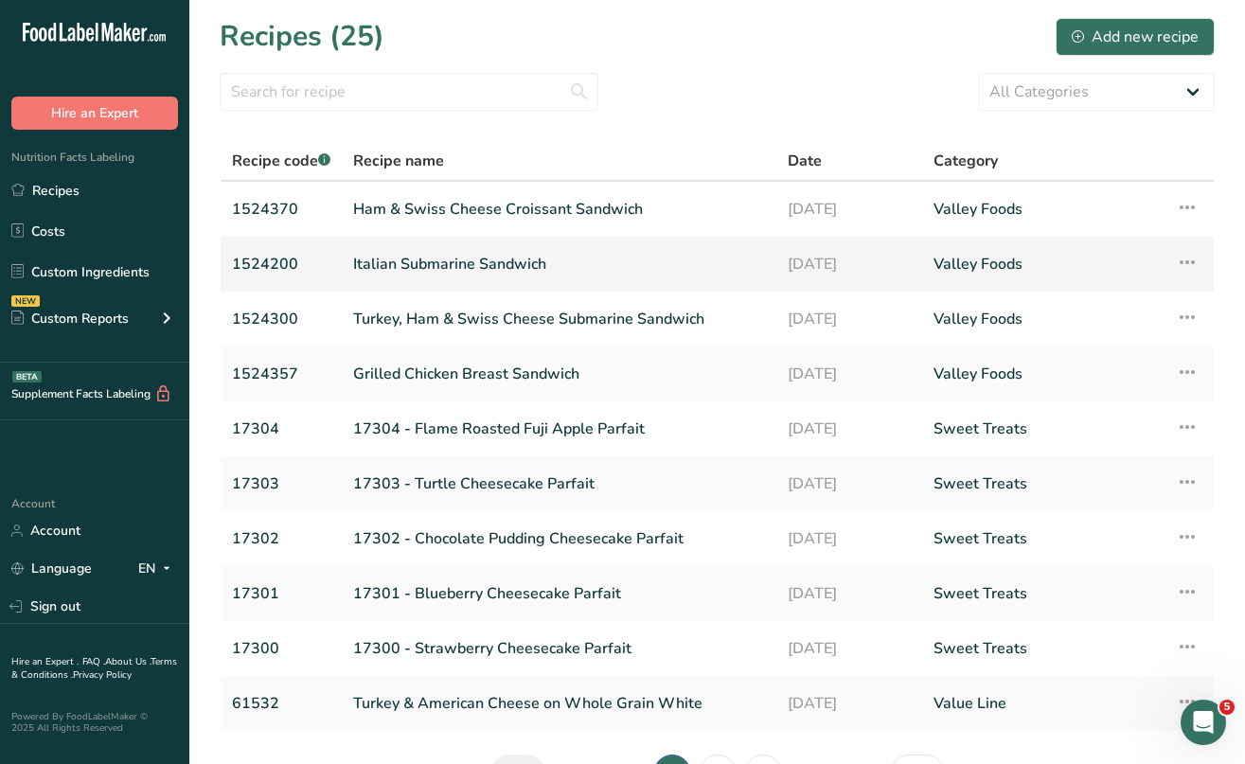
click at [466, 264] on link "Italian Submarine Sandwich" at bounding box center [559, 264] width 412 height 40
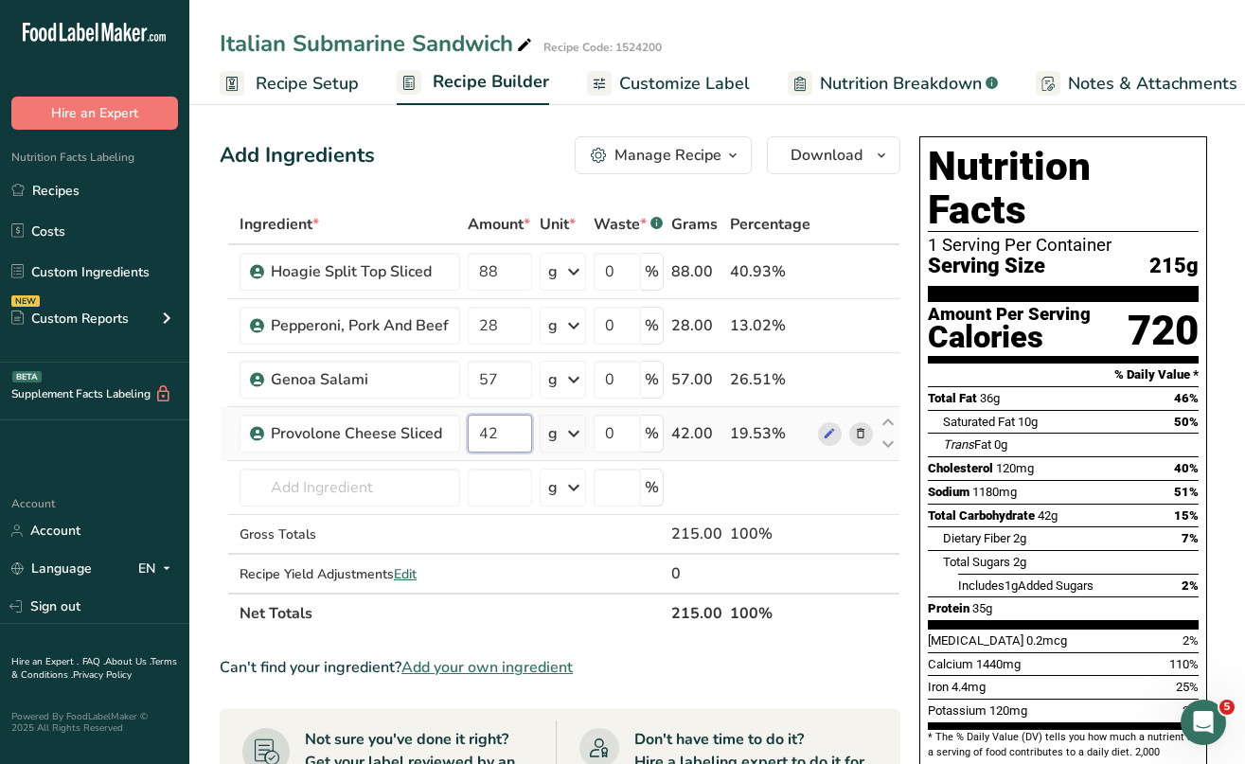
drag, startPoint x: 505, startPoint y: 427, endPoint x: 483, endPoint y: 427, distance: 21.8
click at [483, 427] on input "42" at bounding box center [500, 434] width 64 height 38
click at [907, 307] on div "Add Ingredients Manage Recipe Delete Recipe Duplicate Recipe Scale Recipe Save …" at bounding box center [566, 749] width 692 height 1241
drag, startPoint x: 510, startPoint y: 431, endPoint x: 469, endPoint y: 429, distance: 40.8
click at [469, 429] on input "57" at bounding box center [500, 434] width 64 height 38
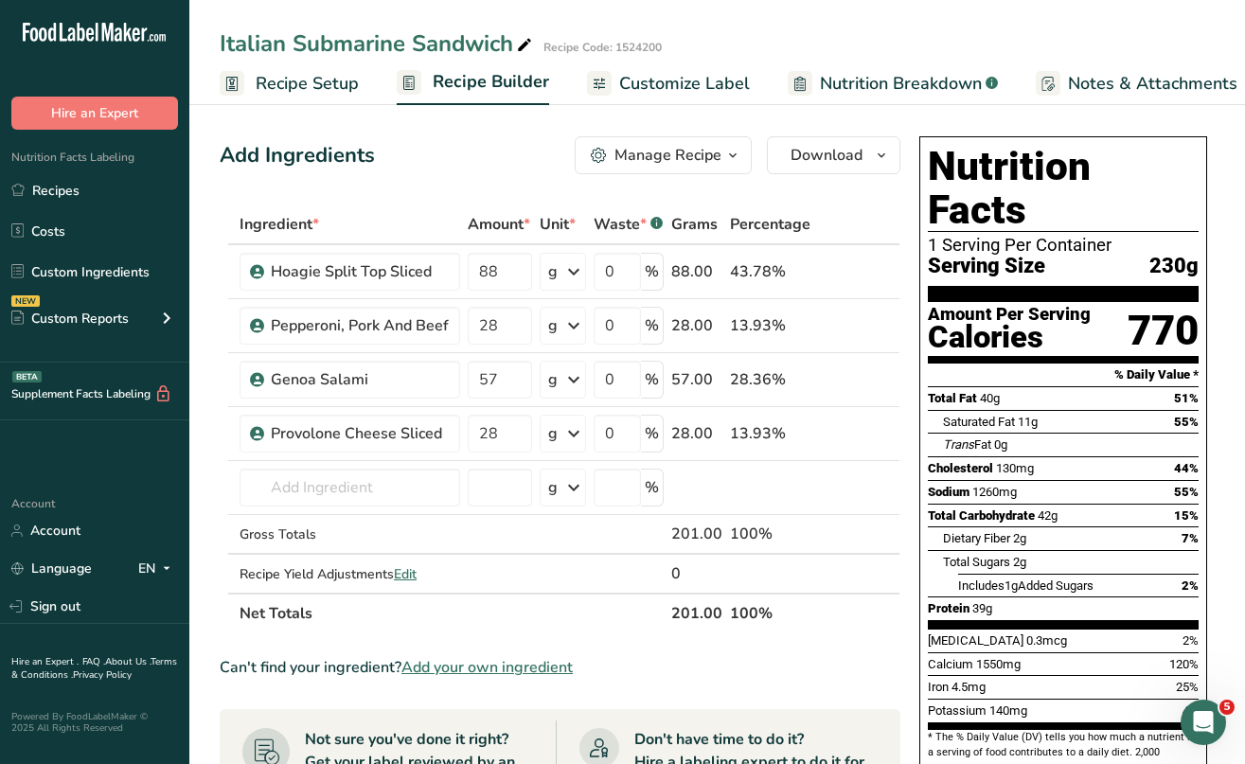
click at [908, 283] on div "Add Ingredients Manage Recipe Delete Recipe Duplicate Recipe Scale Recipe Save …" at bounding box center [566, 749] width 692 height 1241
drag, startPoint x: 500, startPoint y: 433, endPoint x: 474, endPoint y: 433, distance: 26.5
click at [474, 433] on input "28" at bounding box center [500, 434] width 64 height 38
type input "42"
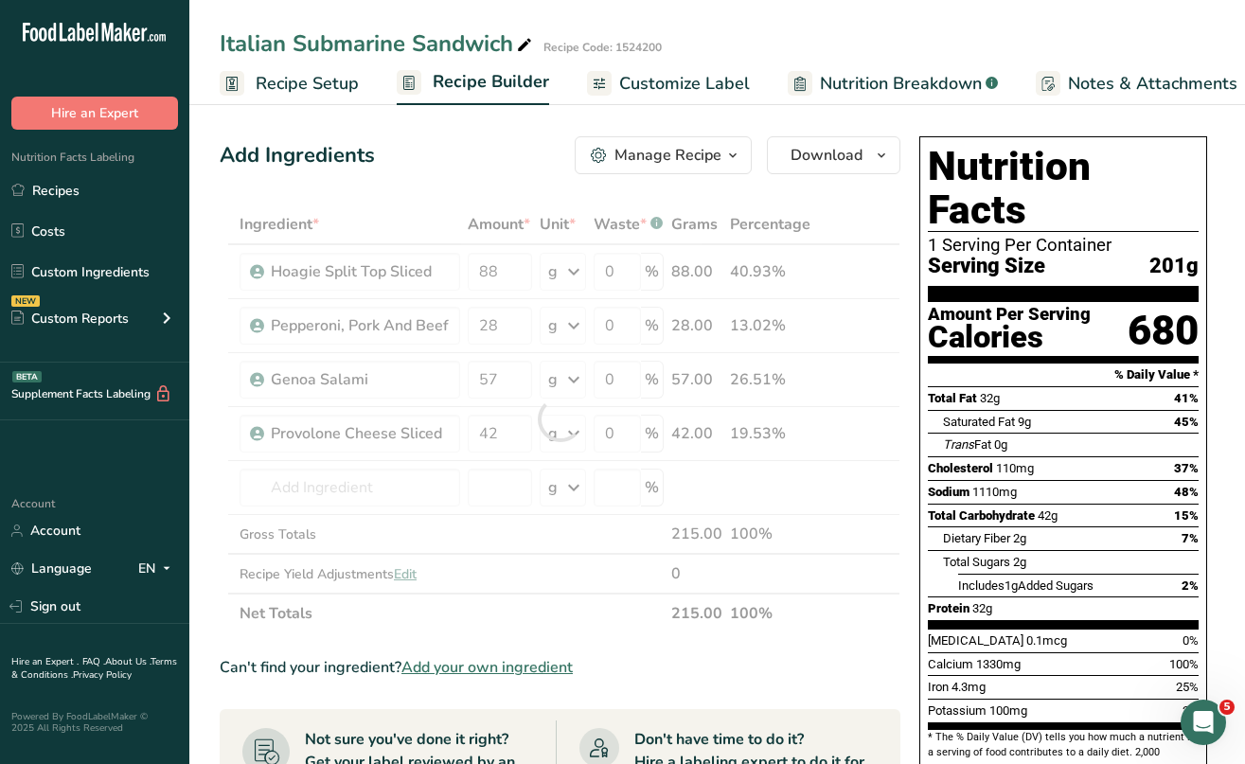
click at [908, 214] on div "Add Ingredients Manage Recipe Delete Recipe Duplicate Recipe Scale Recipe Save …" at bounding box center [566, 749] width 692 height 1241
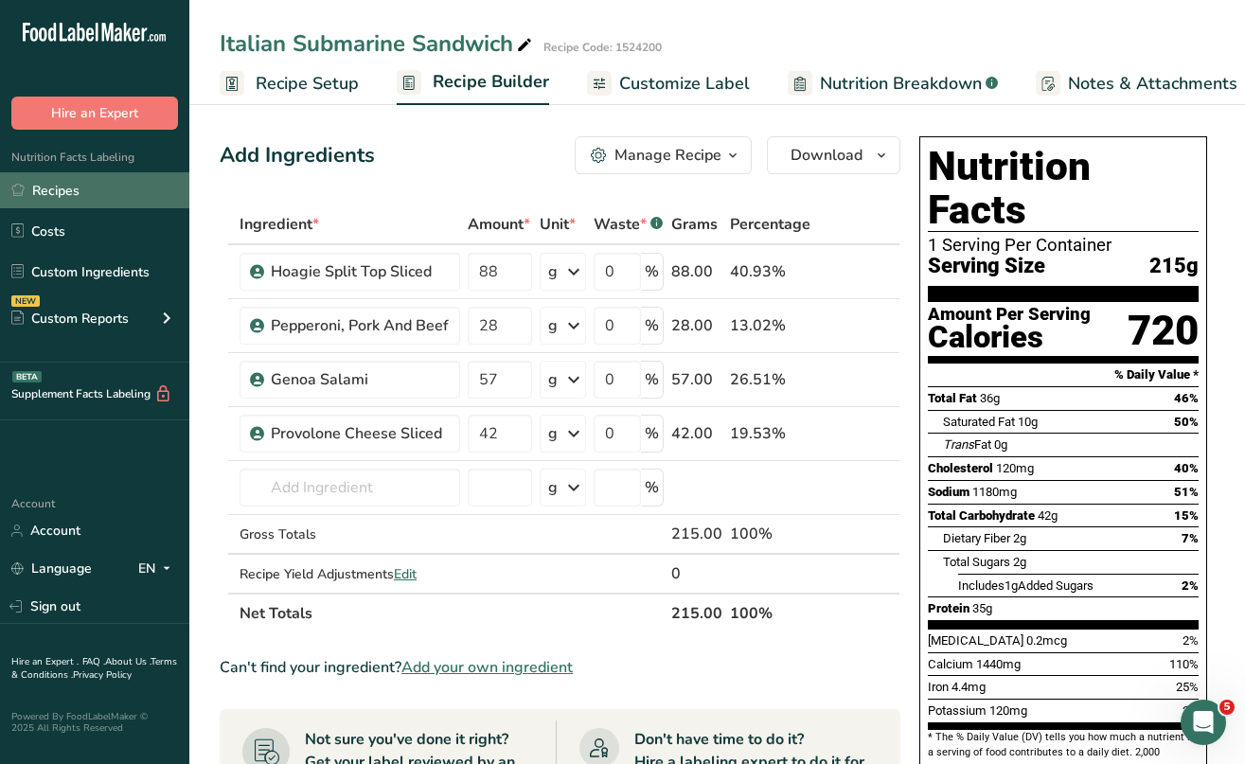
click at [77, 187] on link "Recipes" at bounding box center [94, 190] width 189 height 36
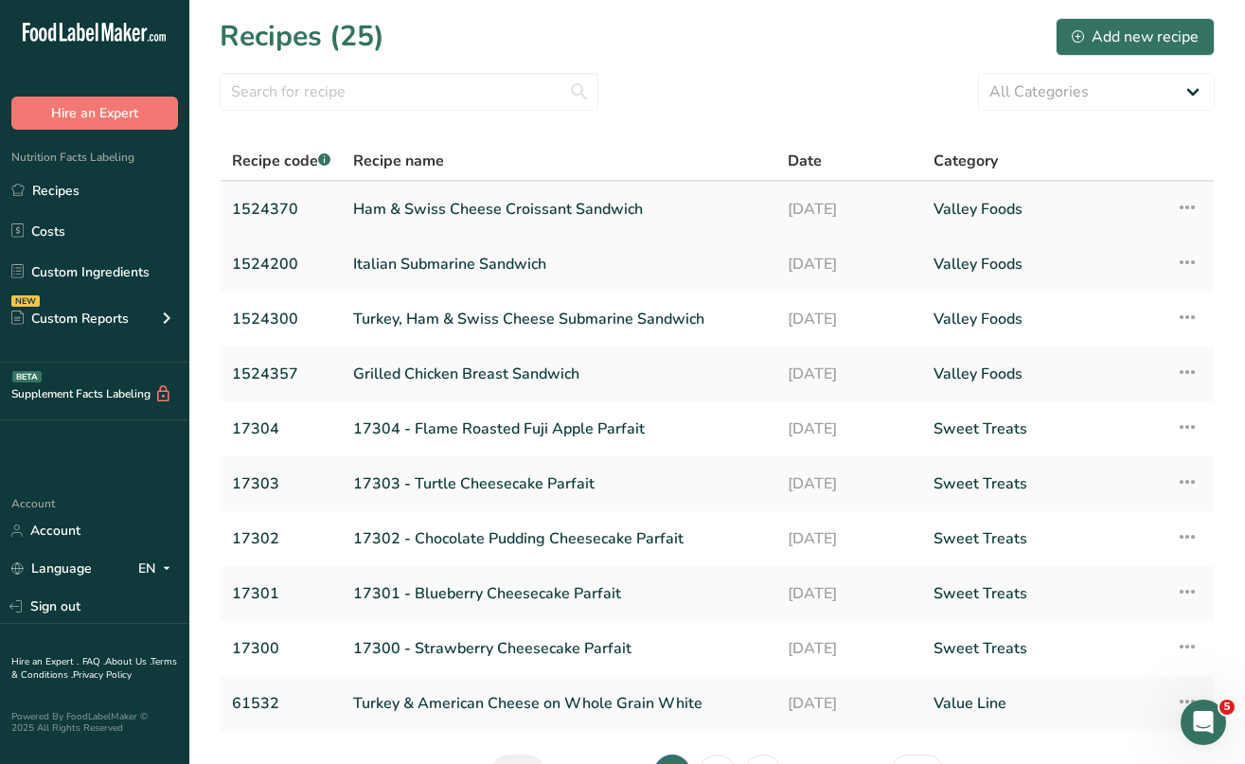
click at [543, 214] on link "Ham & Swiss Cheese Croissant Sandwich" at bounding box center [559, 209] width 412 height 40
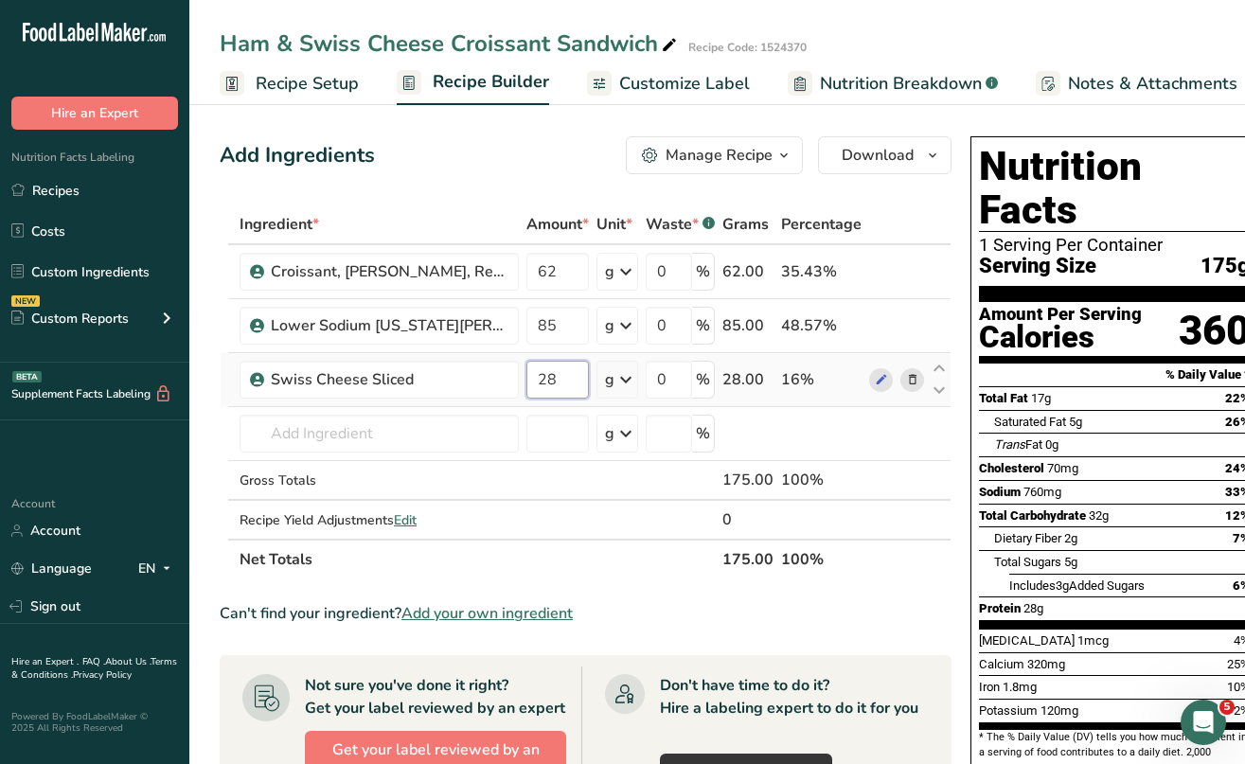
drag, startPoint x: 570, startPoint y: 380, endPoint x: 535, endPoint y: 380, distance: 35.0
click at [535, 380] on input "28" at bounding box center [558, 380] width 63 height 38
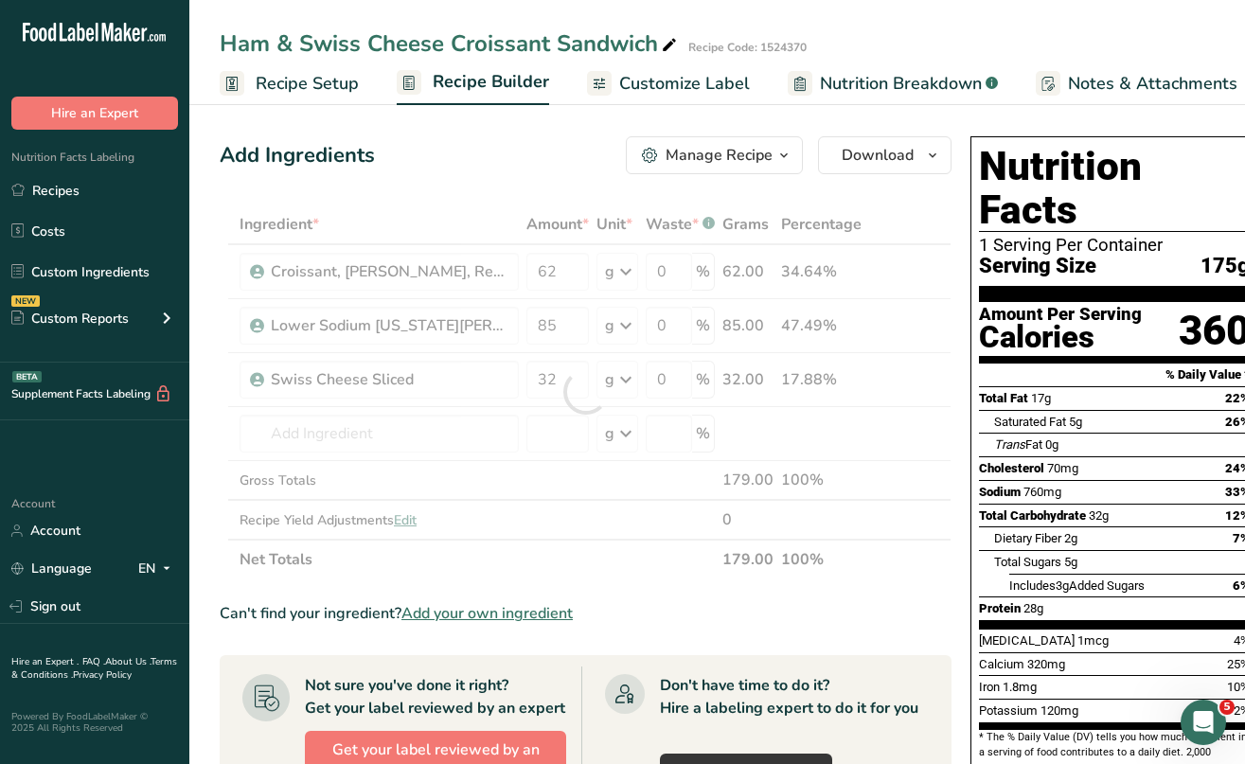
click at [954, 220] on div "Add Ingredients Manage Recipe Delete Recipe Duplicate Recipe Scale Recipe Save …" at bounding box center [591, 711] width 743 height 1164
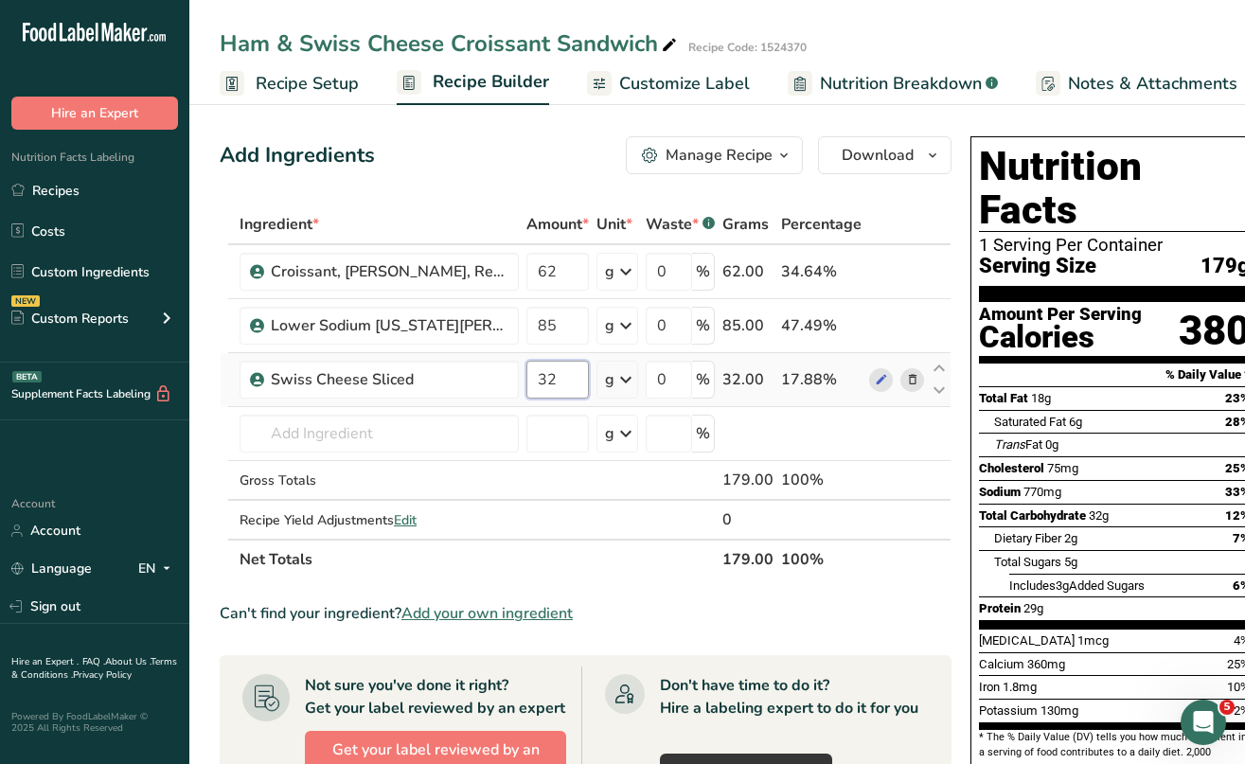
drag, startPoint x: 568, startPoint y: 381, endPoint x: 533, endPoint y: 380, distance: 35.1
click at [533, 380] on input "32" at bounding box center [558, 380] width 63 height 38
click at [955, 209] on div "Add Ingredients Manage Recipe Delete Recipe Duplicate Recipe Scale Recipe Save …" at bounding box center [591, 711] width 743 height 1164
drag, startPoint x: 571, startPoint y: 379, endPoint x: 536, endPoint y: 381, distance: 35.1
click at [536, 381] on input "31.5" at bounding box center [558, 380] width 63 height 38
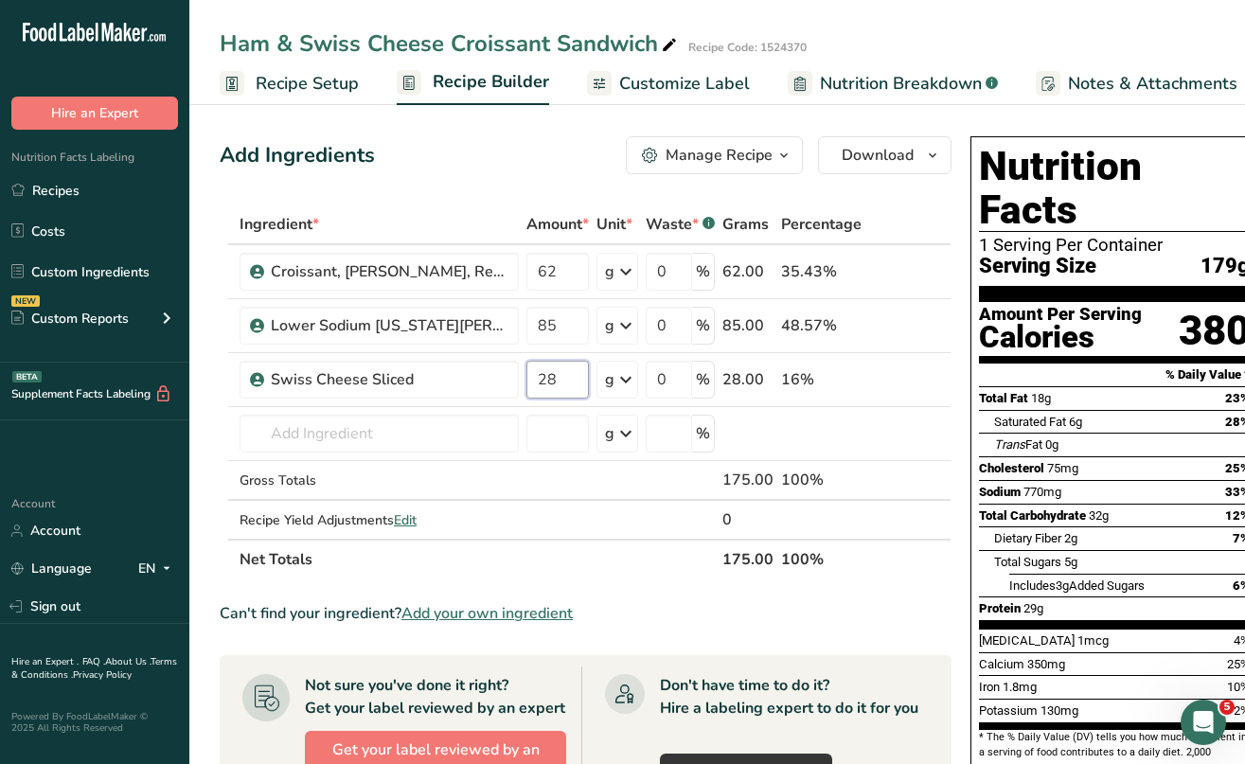
type input "28"
click at [955, 329] on div "Add Ingredients Manage Recipe Delete Recipe Duplicate Recipe Scale Recipe Save …" at bounding box center [591, 711] width 743 height 1164
drag, startPoint x: 566, startPoint y: 381, endPoint x: 539, endPoint y: 381, distance: 27.5
click at [539, 381] on input "28" at bounding box center [558, 380] width 63 height 38
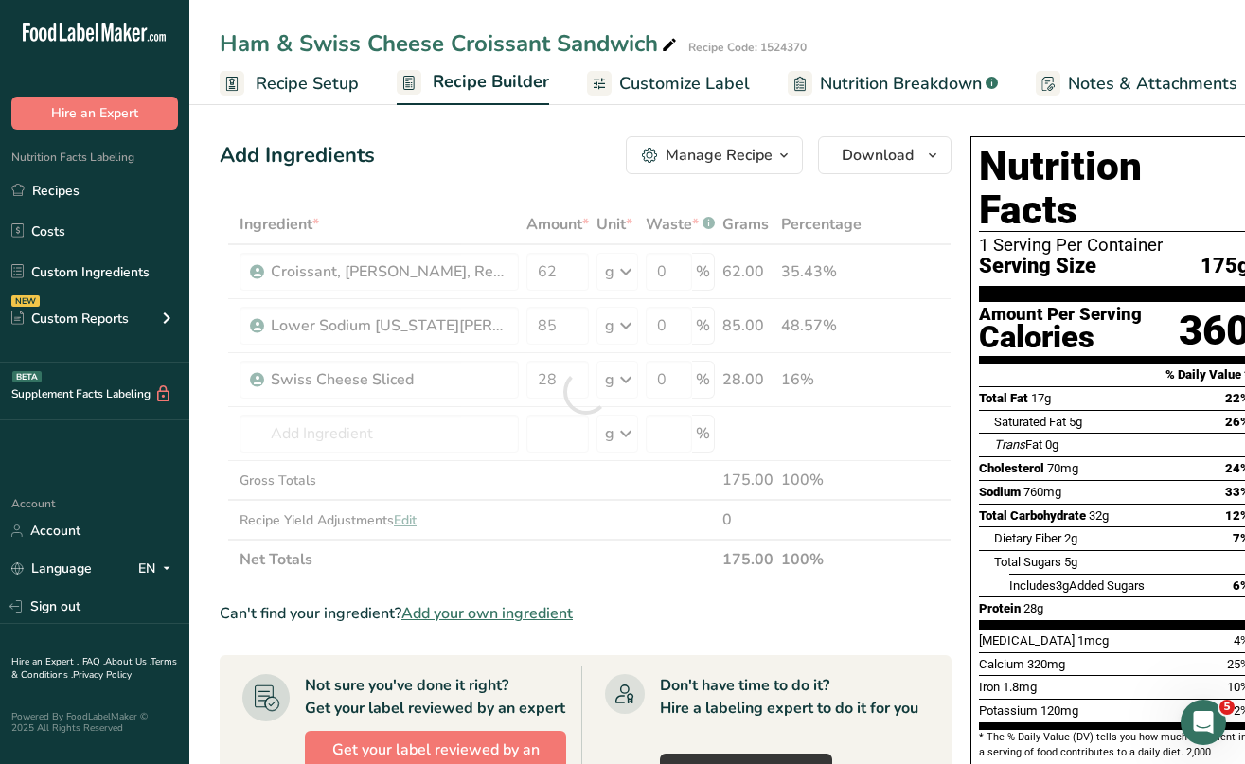
click at [957, 196] on div "Add Ingredients Manage Recipe Delete Recipe Duplicate Recipe Scale Recipe Save …" at bounding box center [591, 711] width 743 height 1164
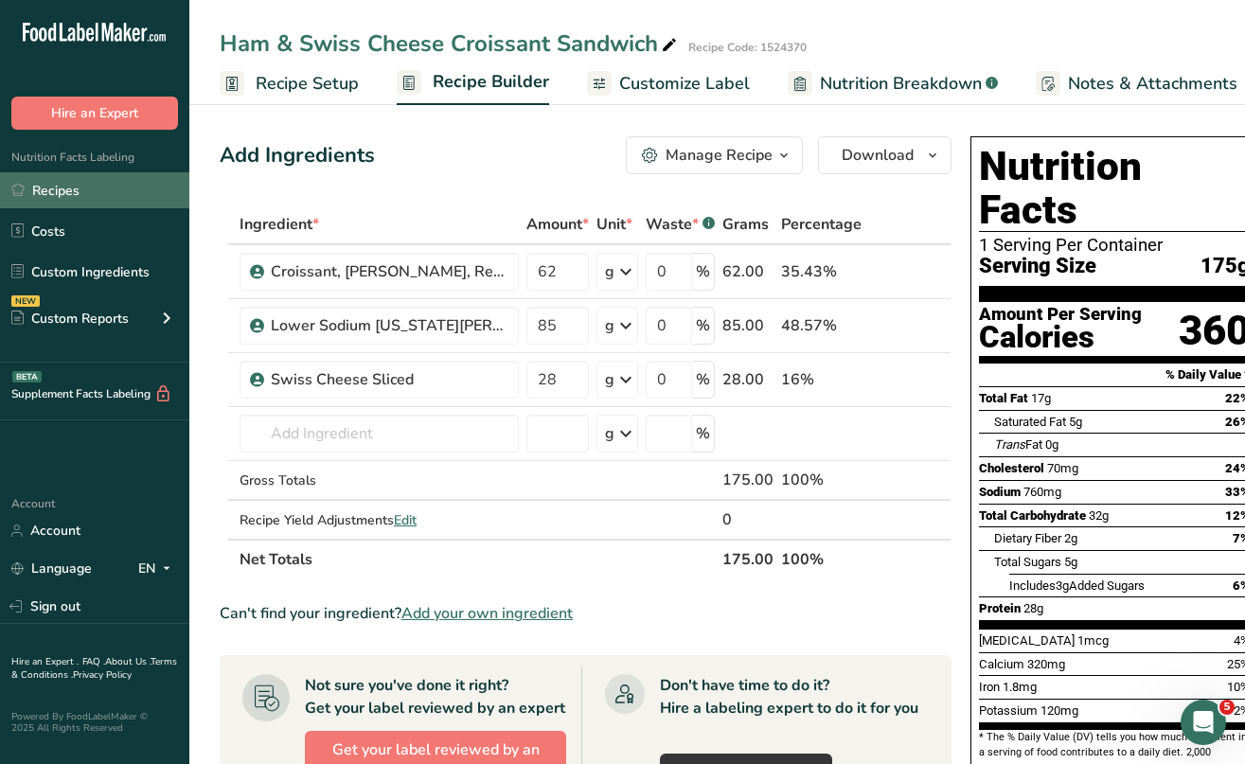
click at [80, 192] on link "Recipes" at bounding box center [94, 190] width 189 height 36
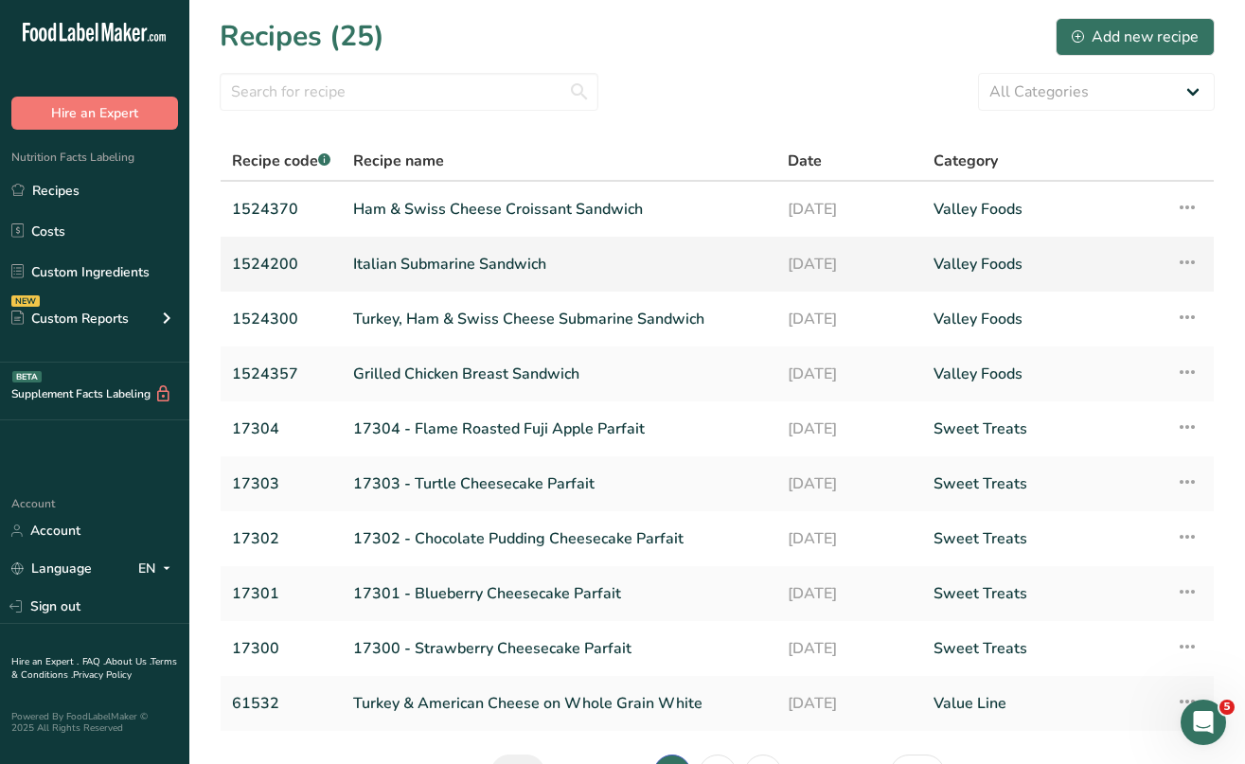
click at [509, 262] on link "Italian Submarine Sandwich" at bounding box center [559, 264] width 412 height 40
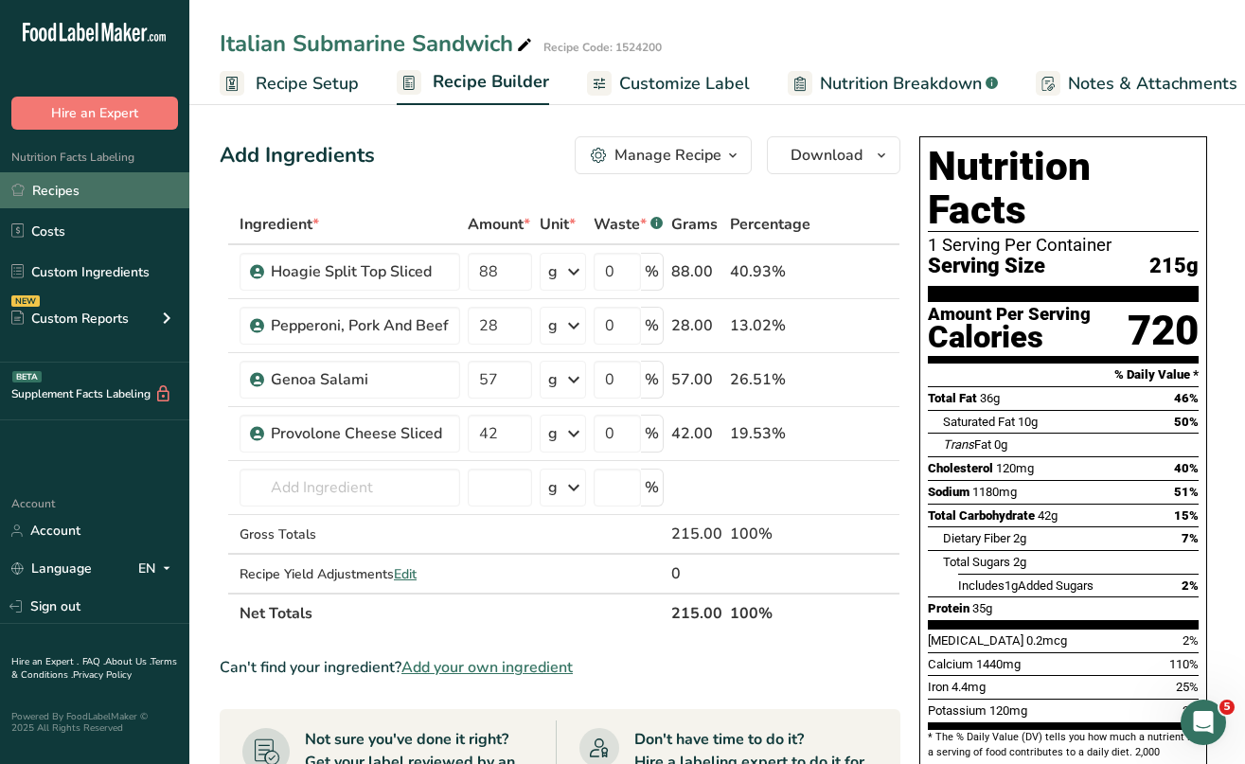
click at [76, 193] on link "Recipes" at bounding box center [94, 190] width 189 height 36
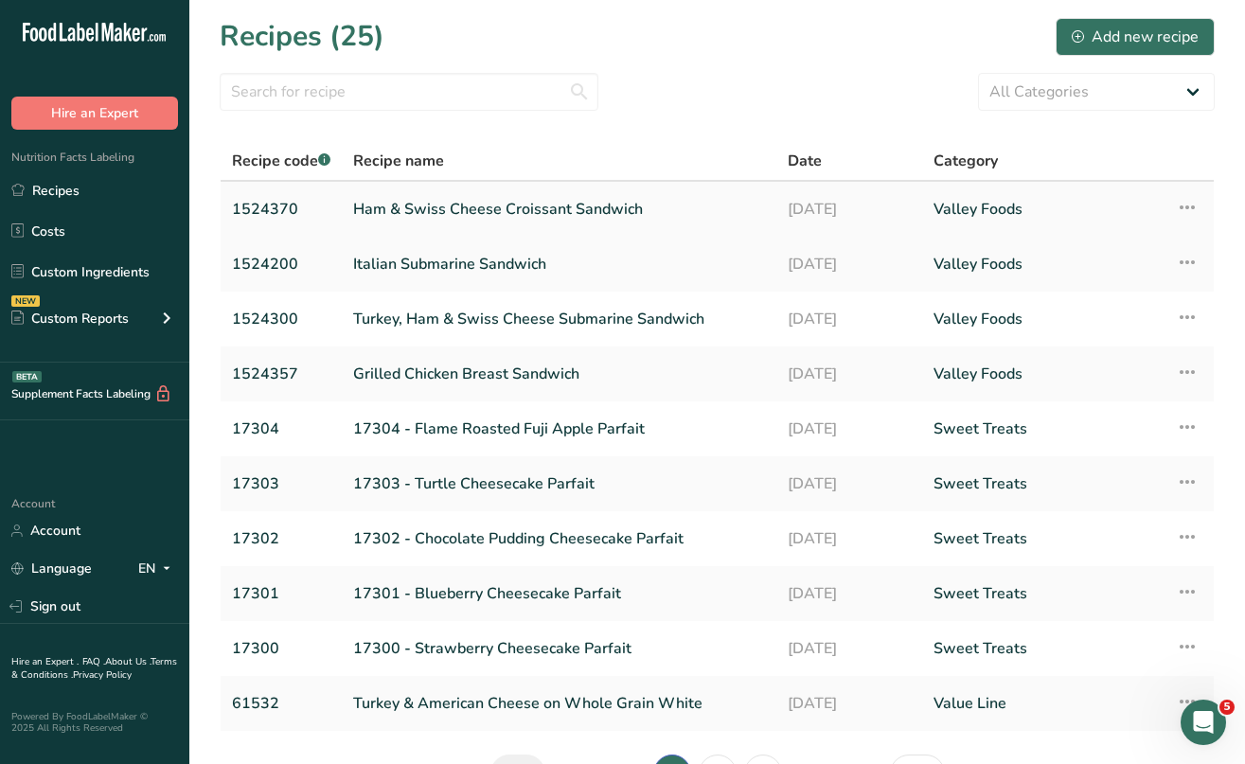
click at [540, 205] on link "Ham & Swiss Cheese Croissant Sandwich" at bounding box center [559, 209] width 412 height 40
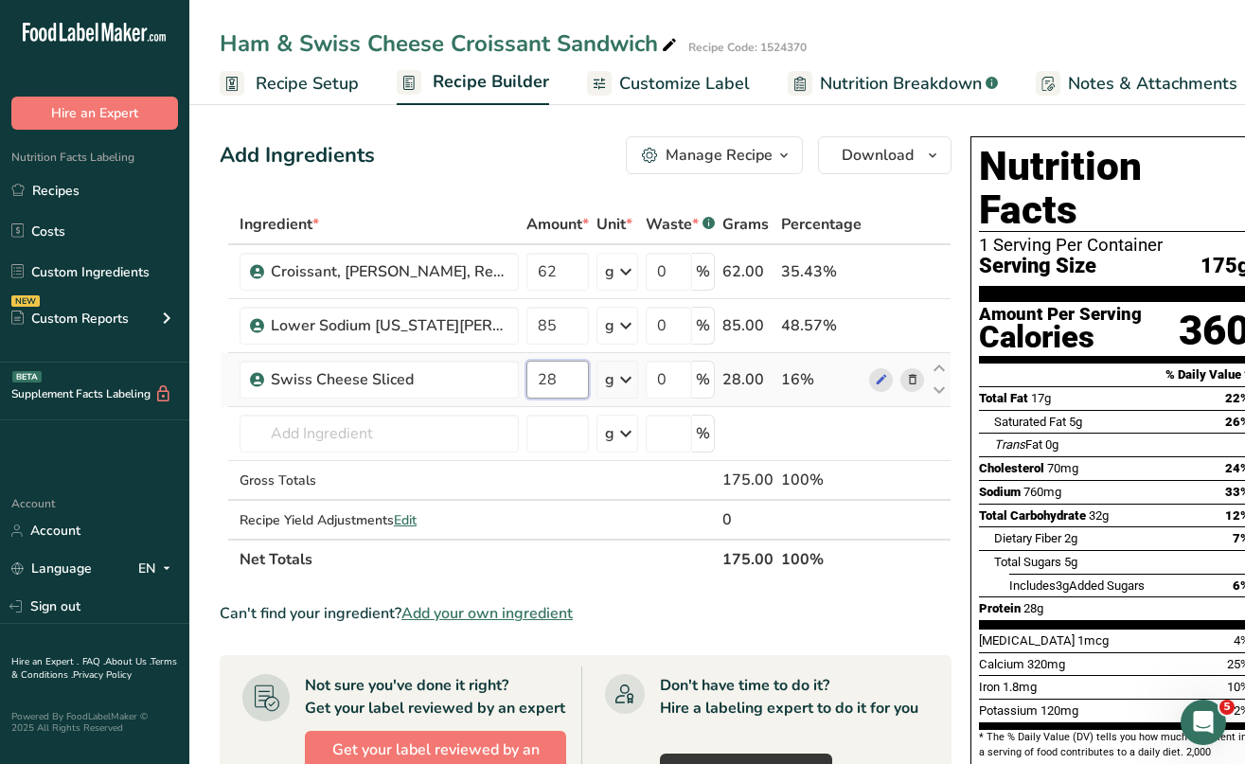
drag, startPoint x: 563, startPoint y: 385, endPoint x: 529, endPoint y: 385, distance: 33.1
click at [530, 385] on input "28" at bounding box center [558, 380] width 63 height 38
type input "21"
click at [963, 206] on div "Nutrition Facts 1 Serving Per Container Serving Size 175g Amount Per Serving Ca…" at bounding box center [1114, 684] width 303 height 1111
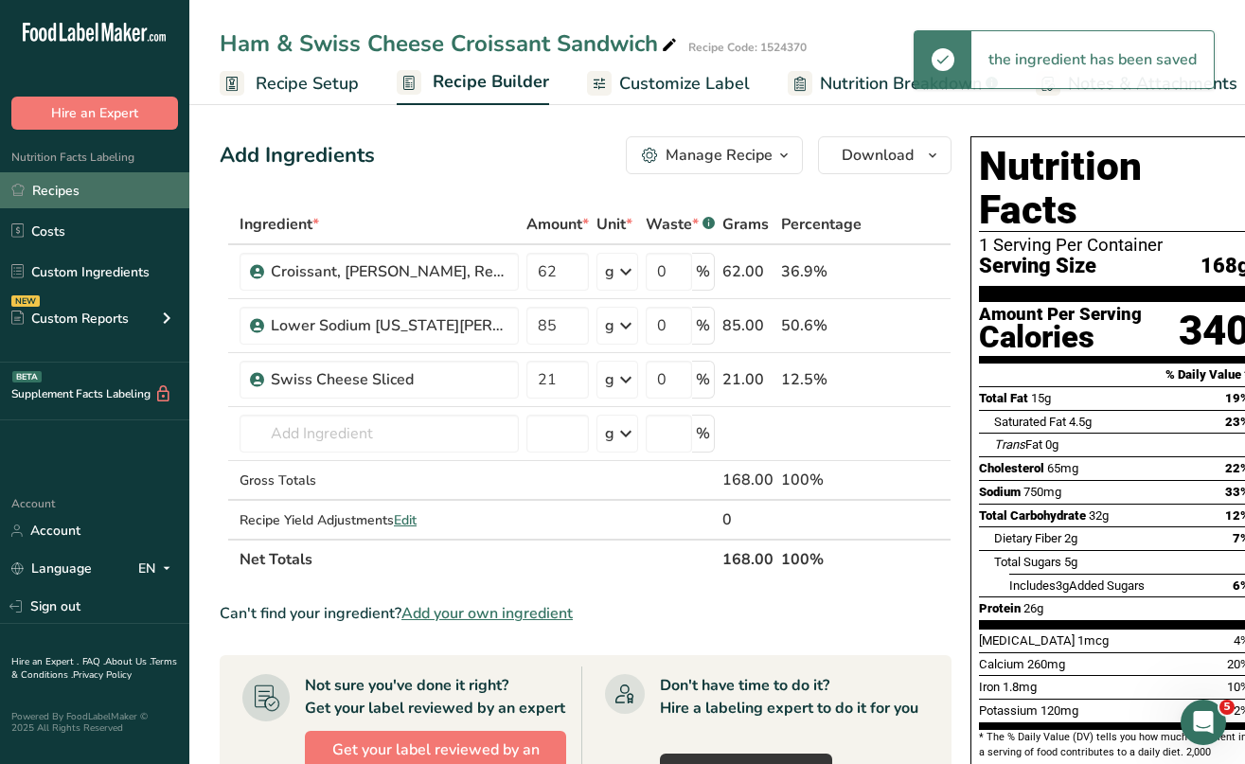
click at [82, 193] on link "Recipes" at bounding box center [94, 190] width 189 height 36
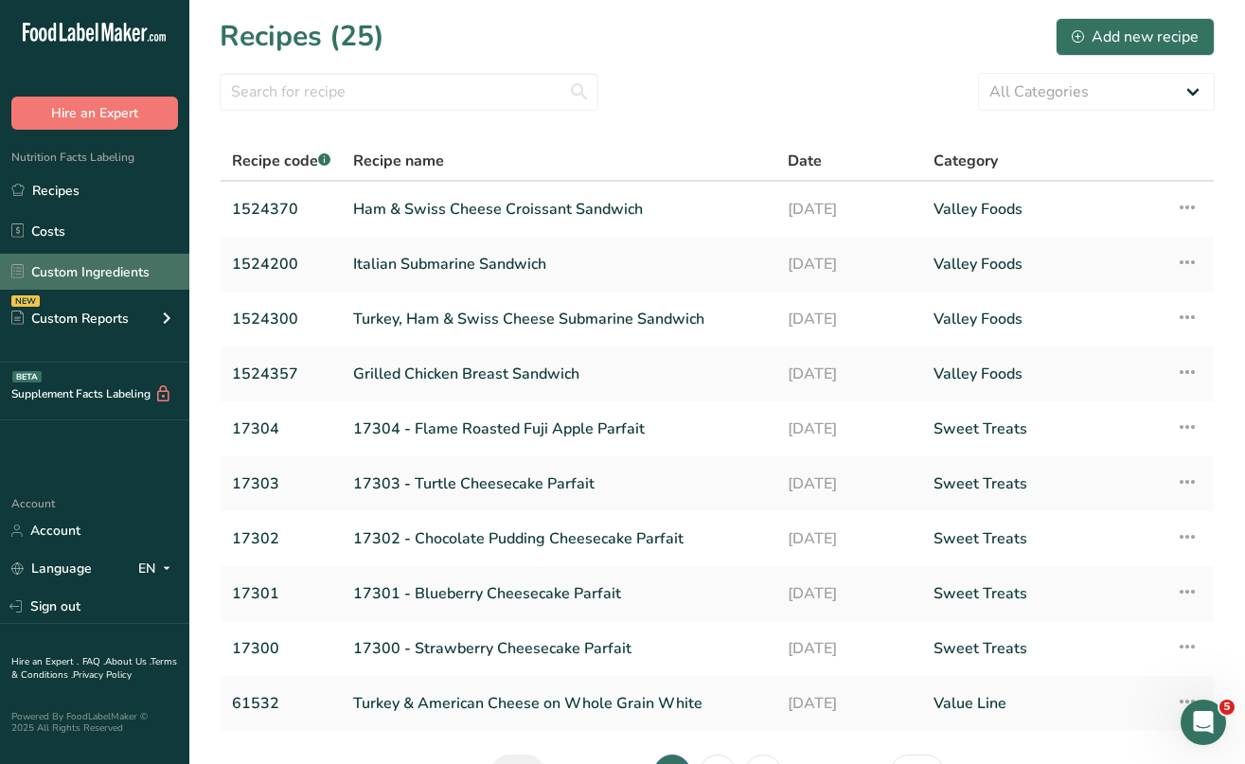
click at [131, 276] on link "Custom Ingredients" at bounding box center [94, 272] width 189 height 36
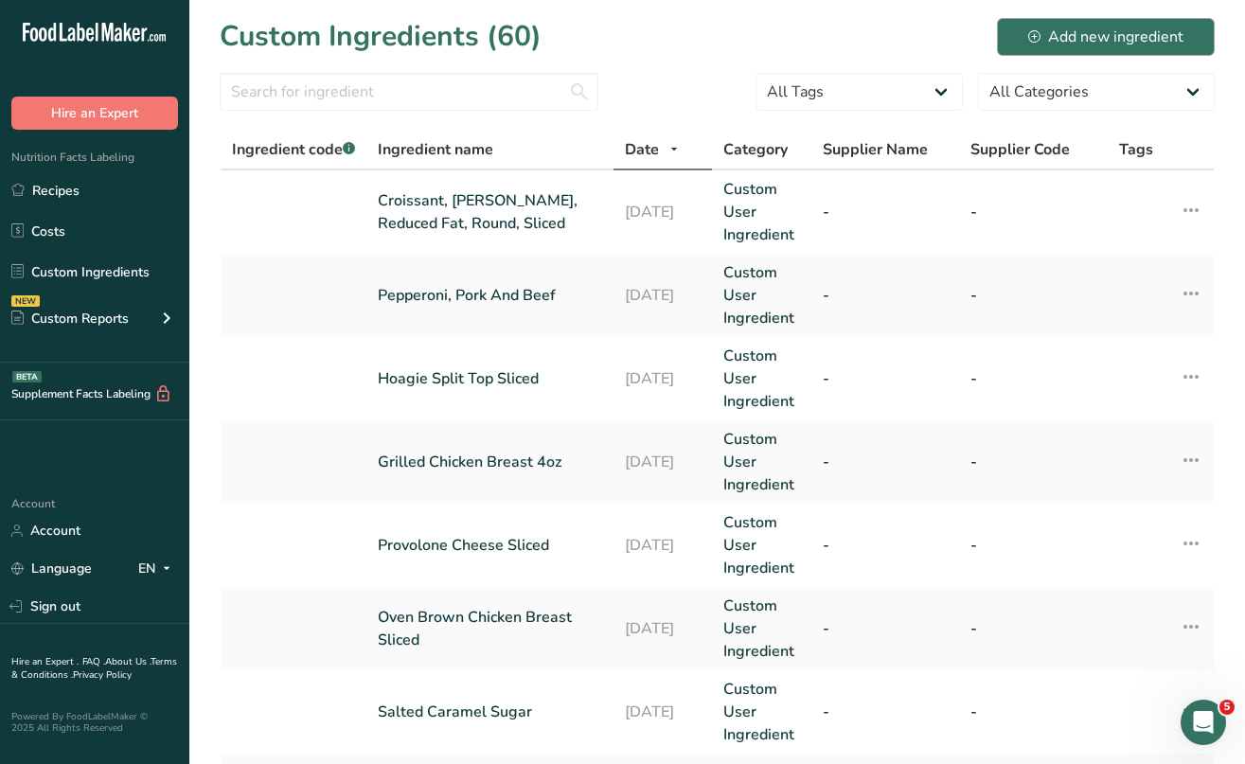
click at [1072, 42] on div "Add new ingredient" at bounding box center [1105, 37] width 155 height 23
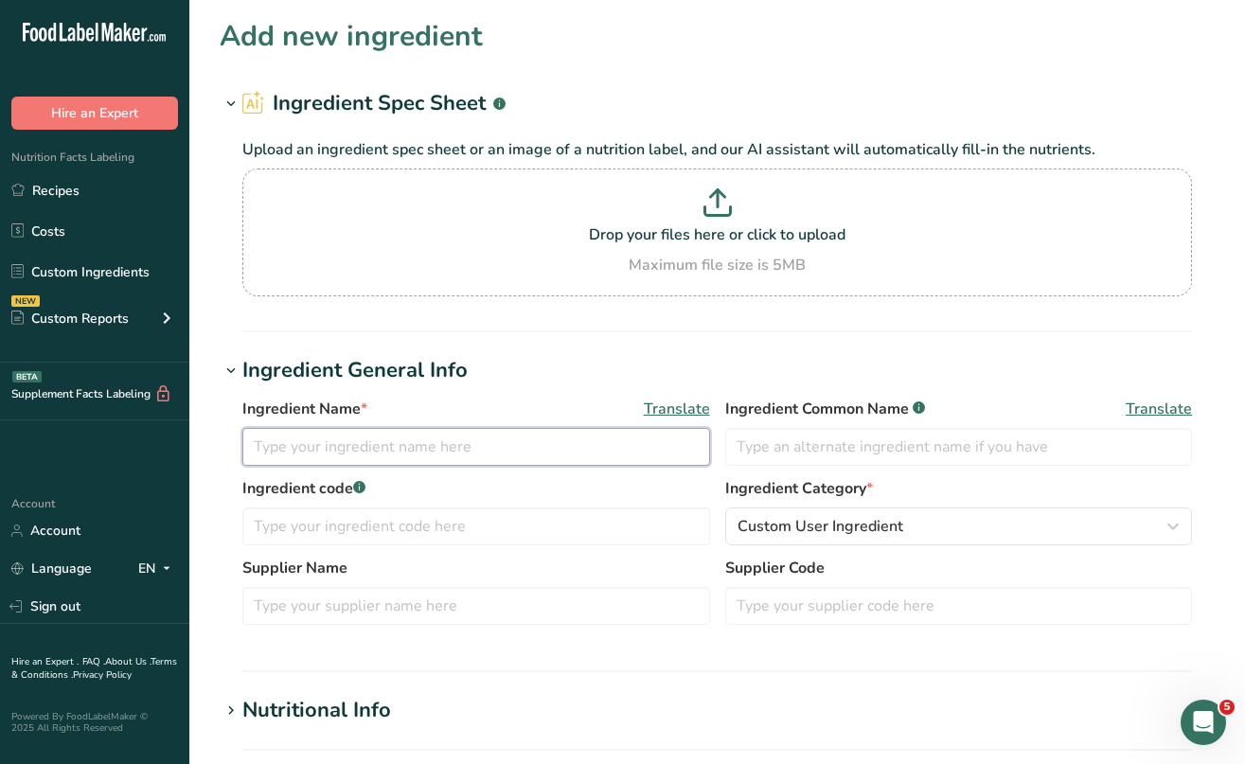
click at [352, 449] on input "text" at bounding box center [476, 447] width 468 height 38
click at [257, 444] on input "Oat Top Kaiser Roll" at bounding box center [476, 447] width 468 height 38
click at [396, 450] on input "Oat Top Kaiser Roll" at bounding box center [476, 447] width 468 height 38
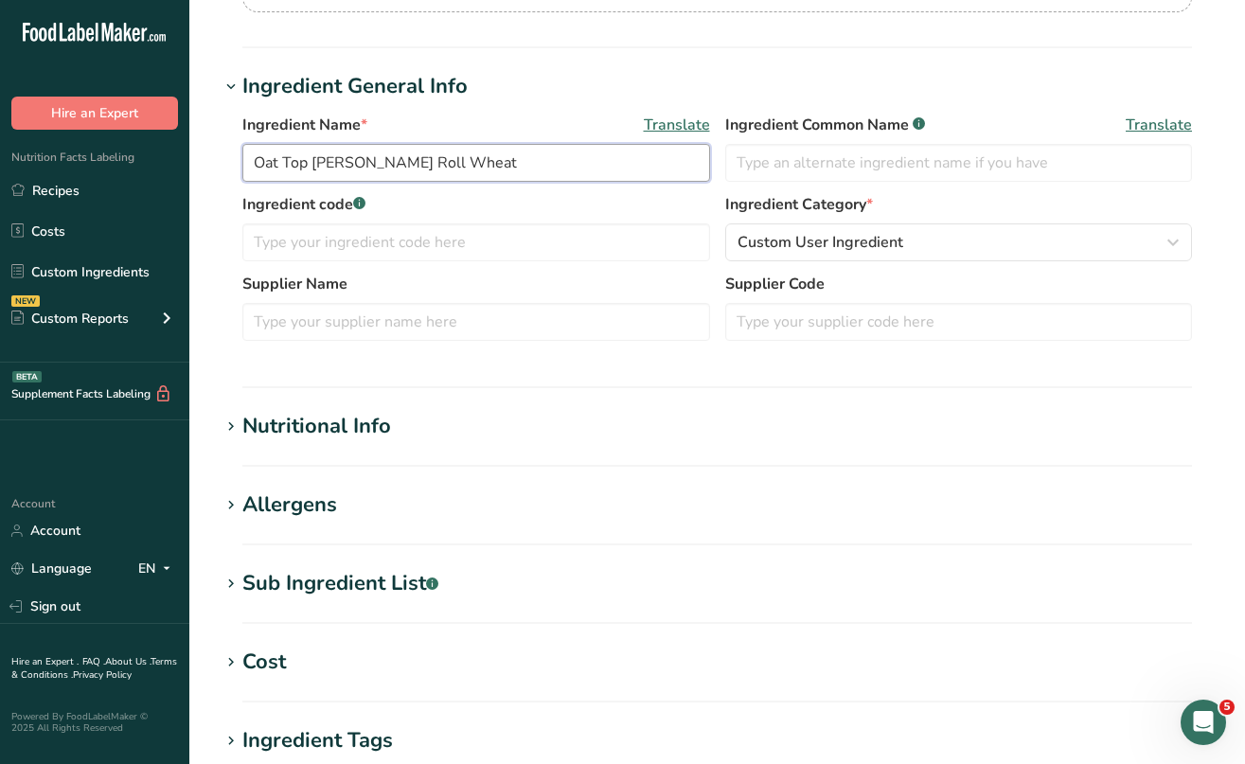
scroll to position [287, 0]
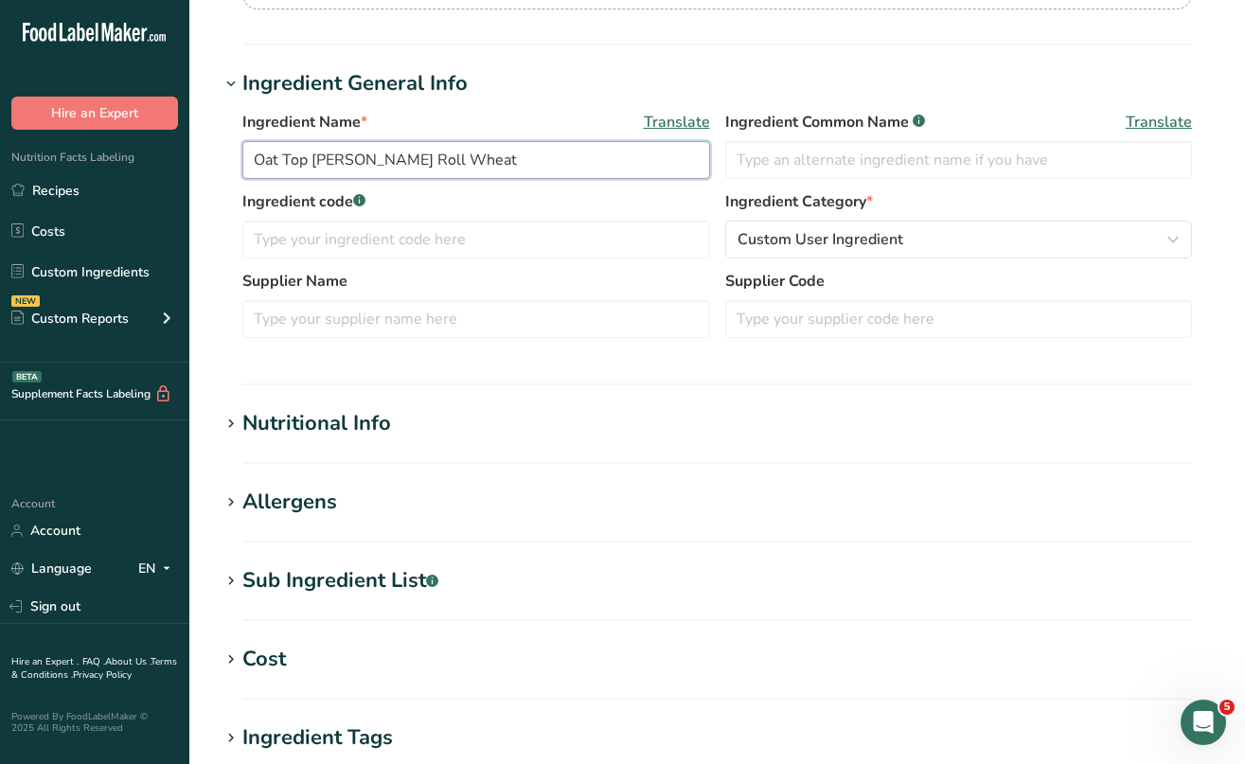
type input "Oat Top Kaiser Roll Wheat"
click at [230, 581] on icon at bounding box center [231, 581] width 17 height 27
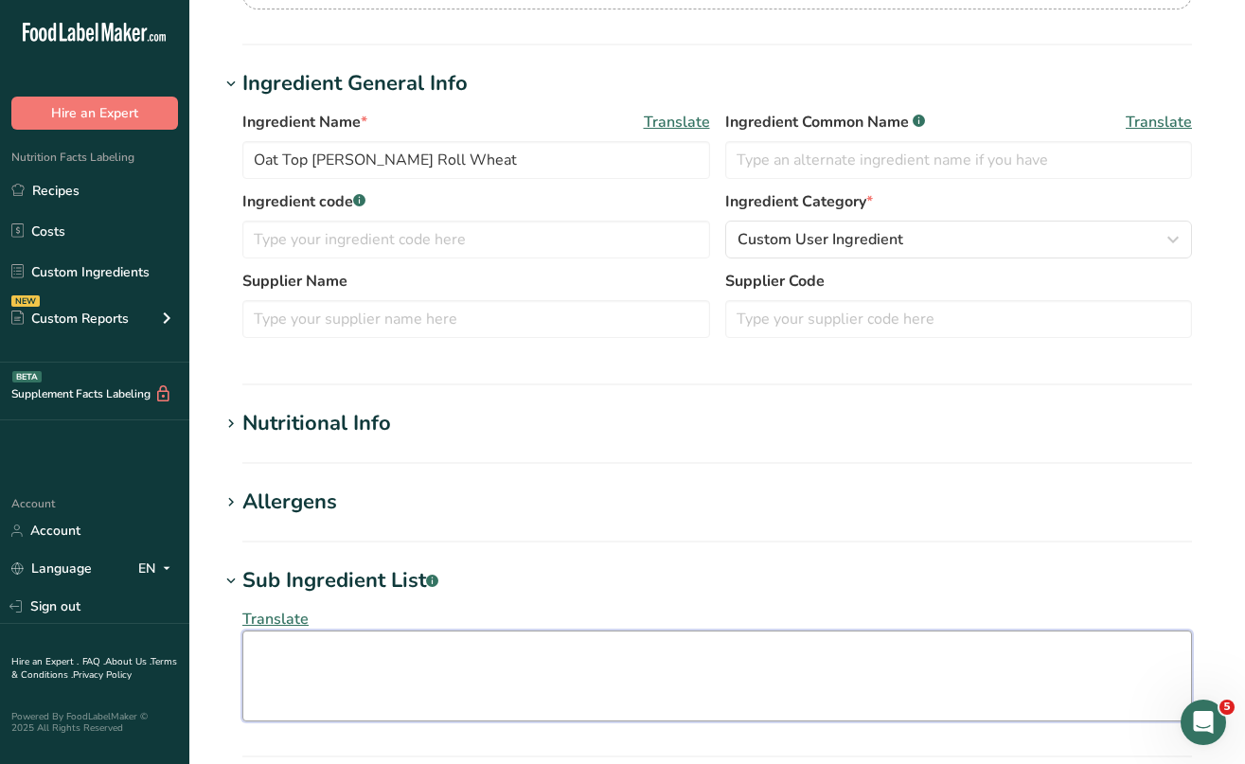
paste textarea "ENRICHED FLOUR (WHEAT FLOUR, NIACIN, REDUCED IRON, THIAMIN MONONITRATE, RIBOFLA…"
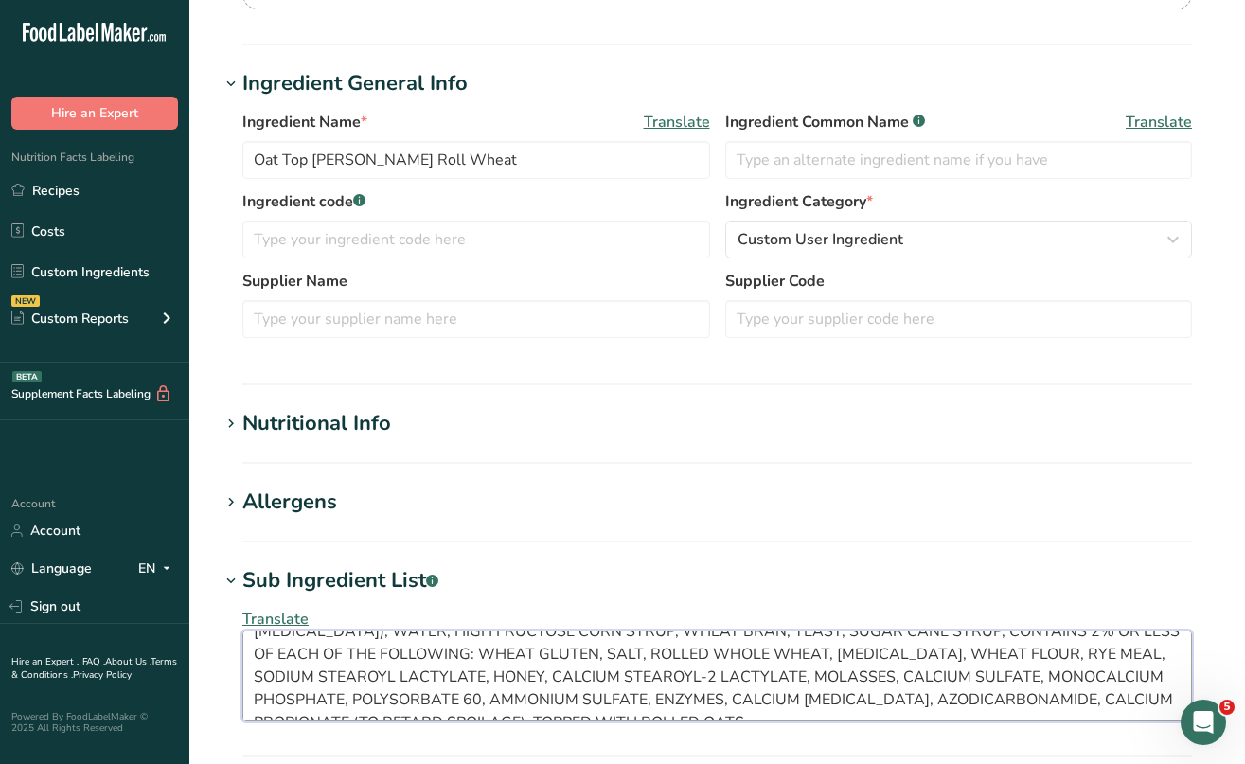
scroll to position [0, 0]
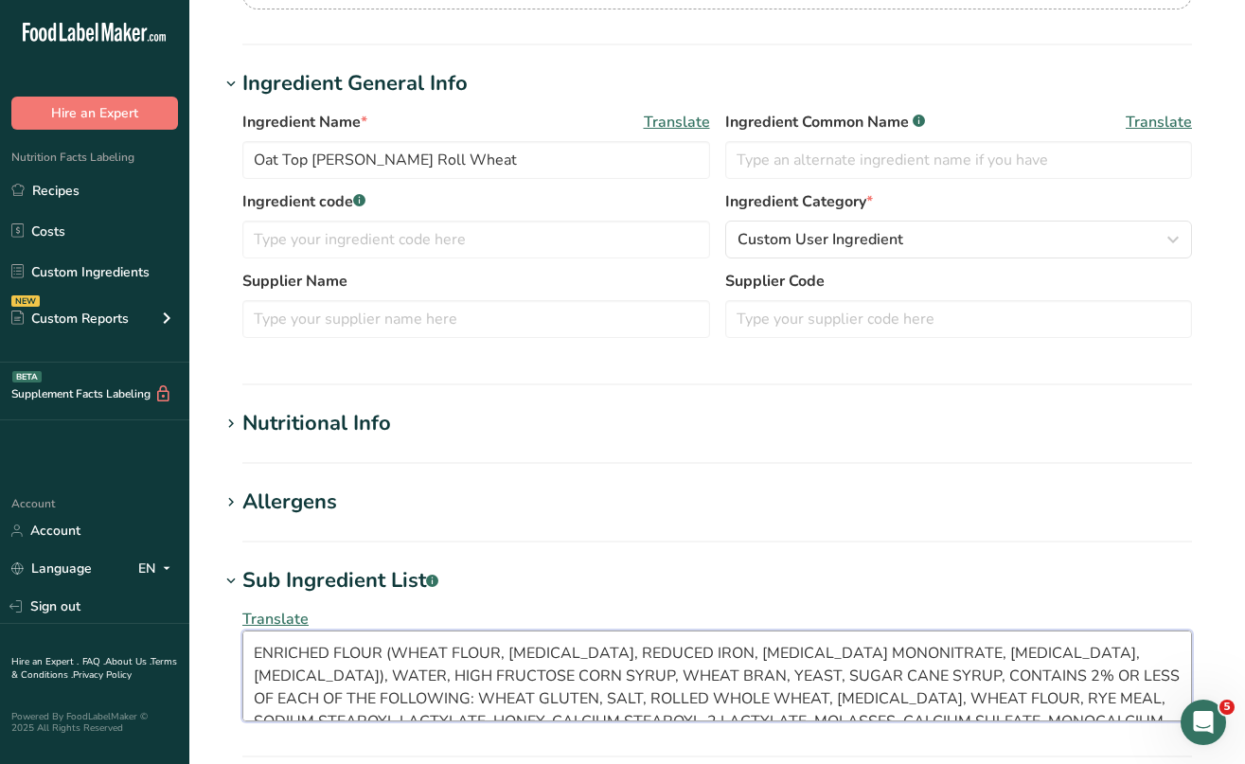
drag, startPoint x: 470, startPoint y: 697, endPoint x: 235, endPoint y: 608, distance: 251.2
click at [235, 608] on div "Translate ENRICHED FLOUR (WHEAT FLOUR, NIACIN, REDUCED IRON, THIAMIN MONONITRAT…" at bounding box center [717, 665] width 995 height 136
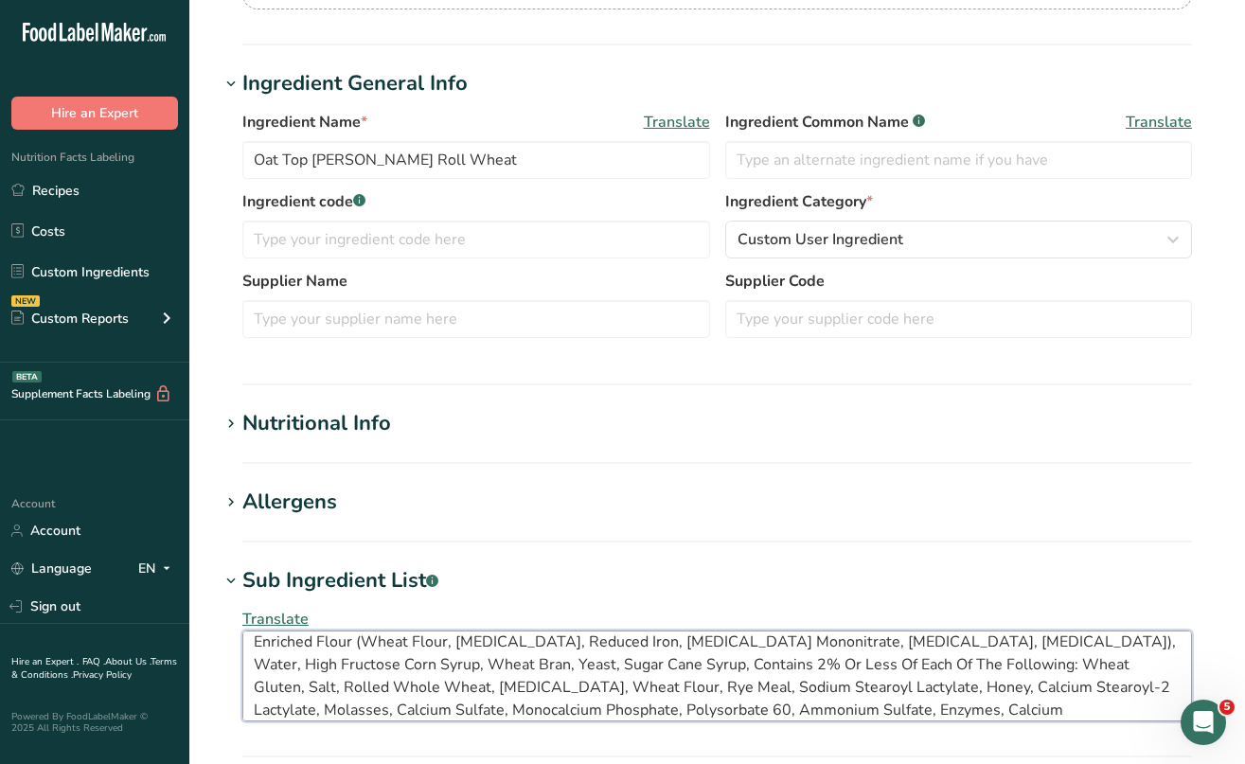
type textarea "Enriched Flour (Wheat Flour, Niacin, Reduced Iron, Thiamin Mononitrate, Ribofla…"
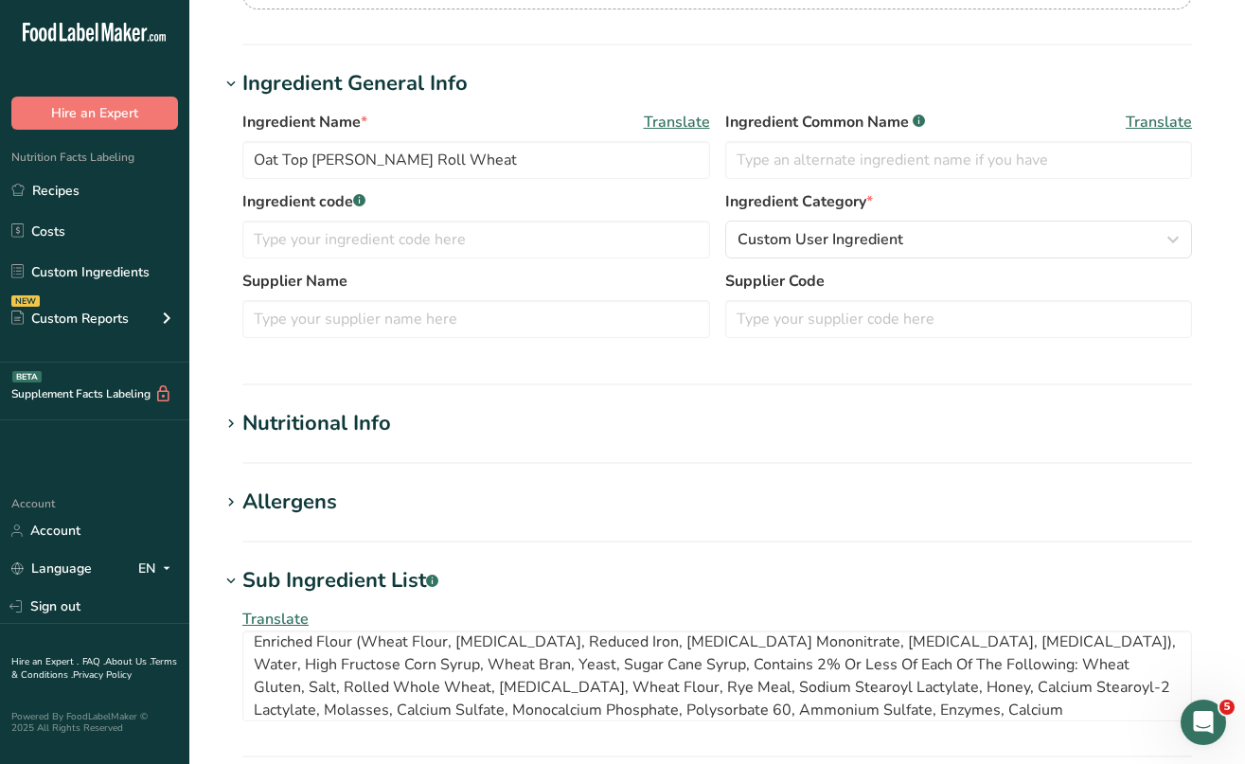
click at [259, 507] on div "Allergens" at bounding box center [289, 502] width 95 height 31
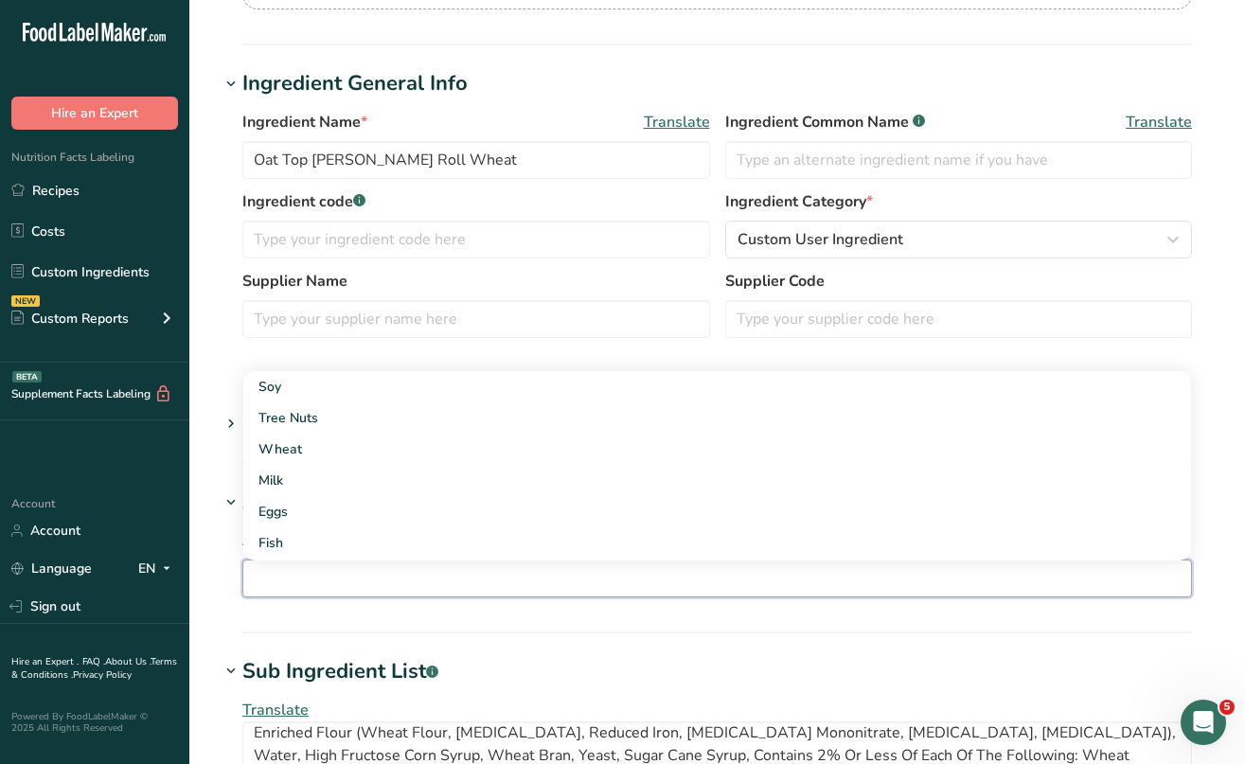
click at [266, 563] on input "text" at bounding box center [717, 577] width 948 height 29
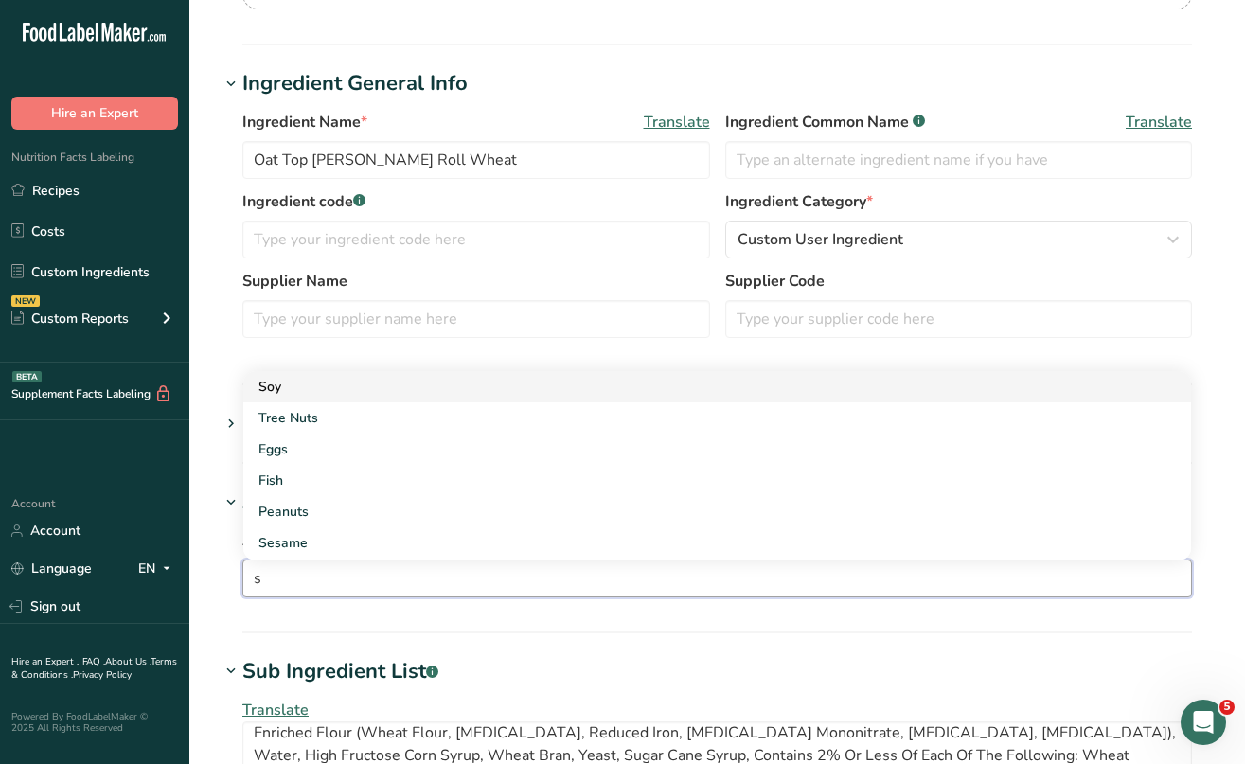
type input "s"
click at [293, 394] on div "Soy" at bounding box center [702, 387] width 887 height 20
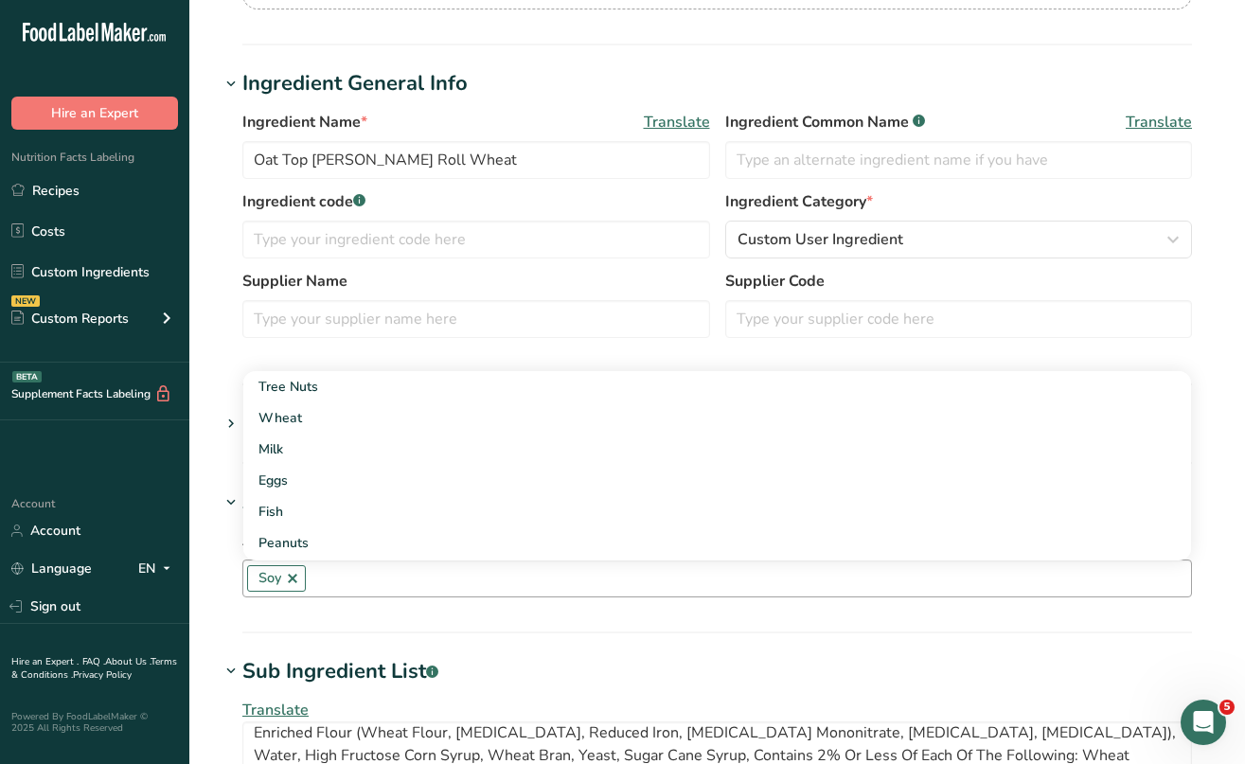
click at [345, 566] on input "text" at bounding box center [748, 577] width 885 height 29
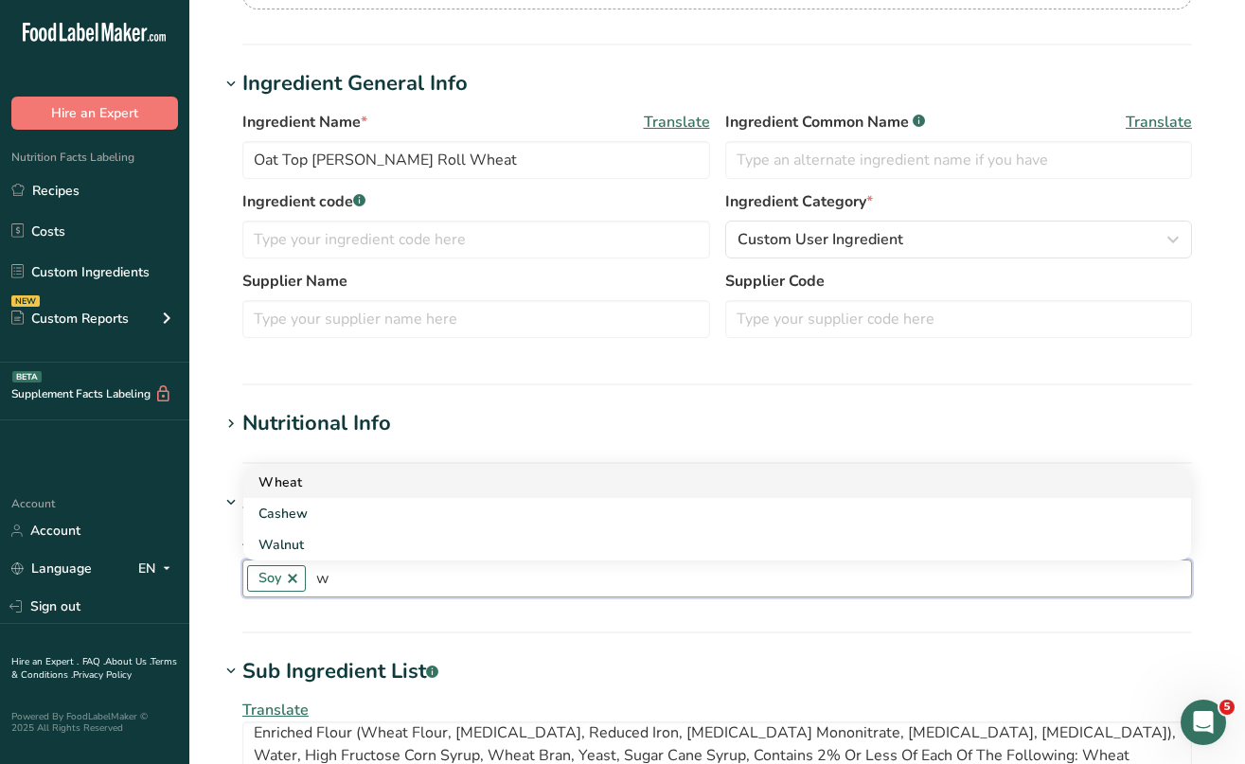
type input "w"
click at [307, 484] on div "Wheat" at bounding box center [702, 483] width 887 height 20
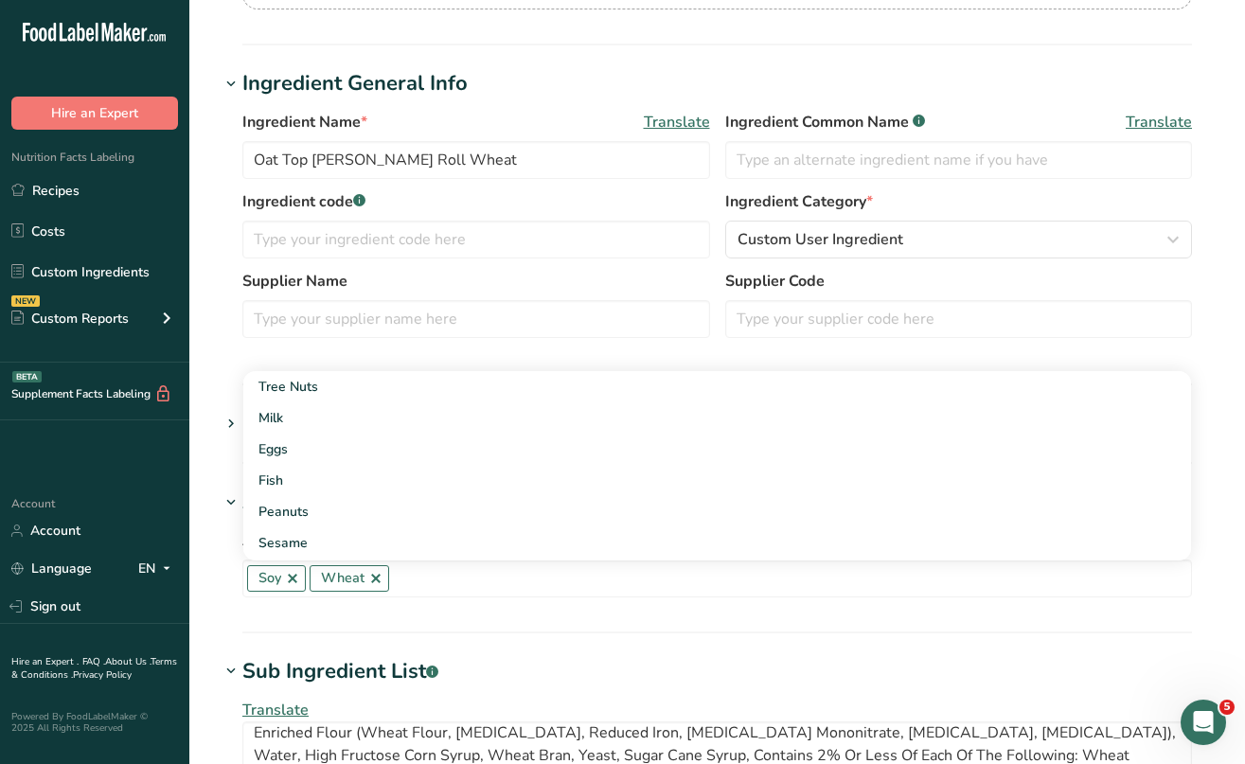
click at [211, 298] on section "Add new ingredient Ingredient Spec Sheet .a-a{fill:#347362;}.b-a{fill:#fff;} Up…" at bounding box center [717, 522] width 1056 height 1618
